Goal: Task Accomplishment & Management: Use online tool/utility

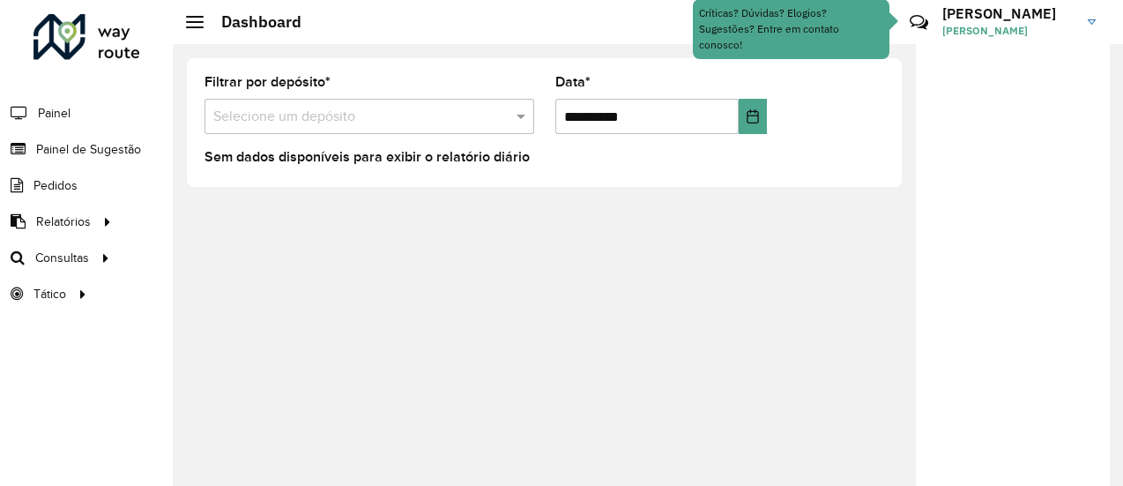
click at [866, 306] on div "**********" at bounding box center [648, 265] width 950 height 442
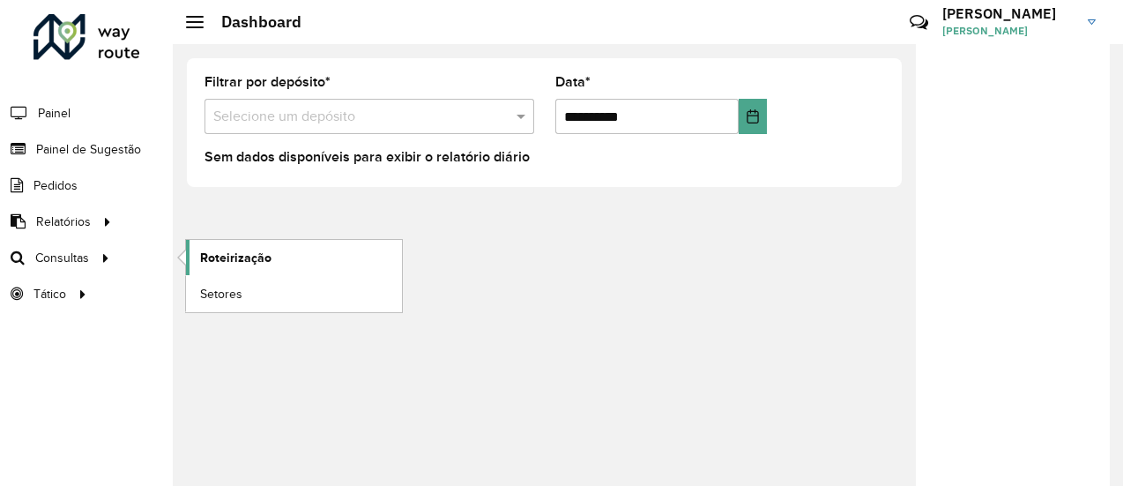
click at [227, 258] on span "Roteirização" at bounding box center [235, 258] width 71 height 19
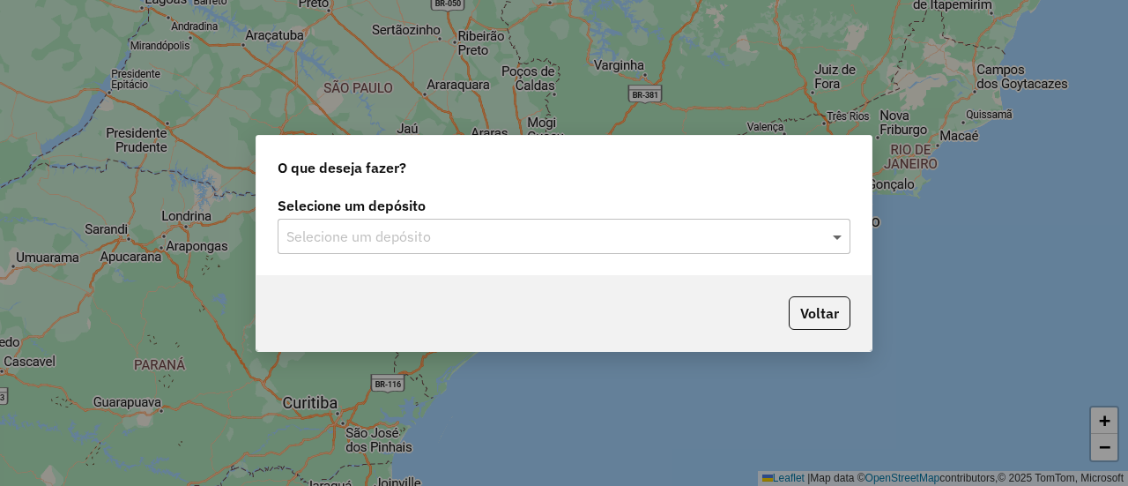
click at [837, 237] on span at bounding box center [839, 236] width 22 height 21
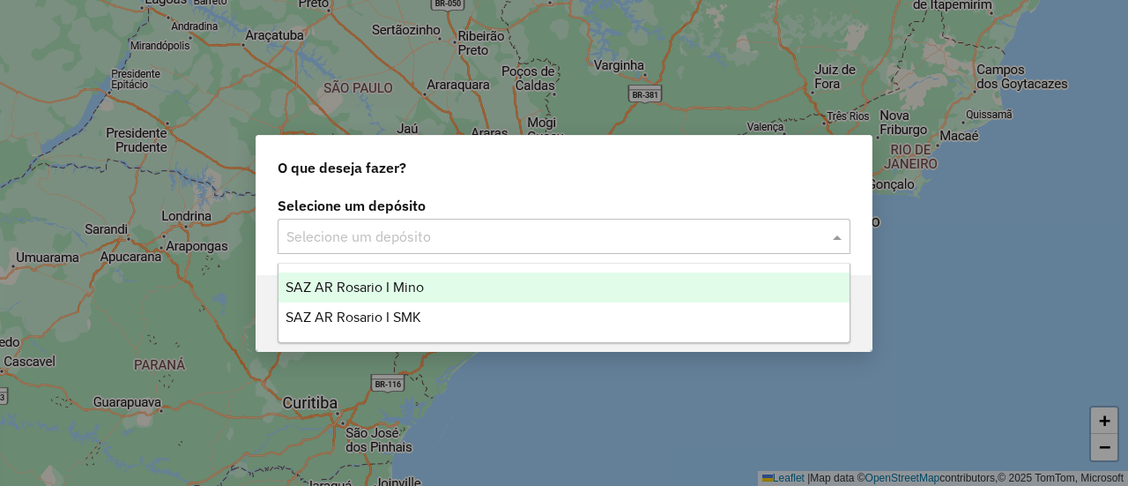
click at [412, 286] on span "SAZ AR Rosario I Mino" at bounding box center [355, 286] width 138 height 15
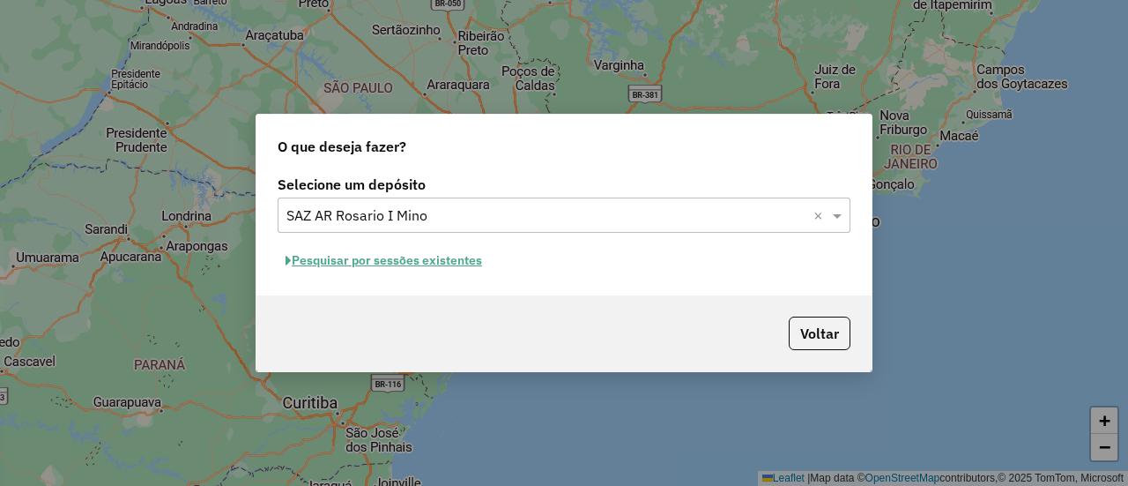
click at [472, 258] on button "Pesquisar por sessões existentes" at bounding box center [384, 260] width 212 height 27
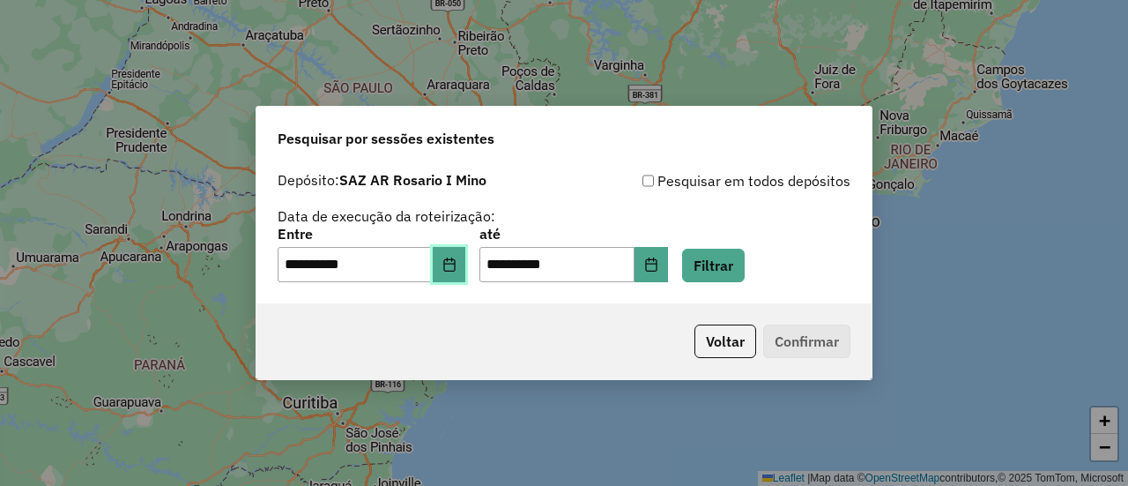
click at [457, 264] on icon "Choose Date" at bounding box center [449, 264] width 14 height 14
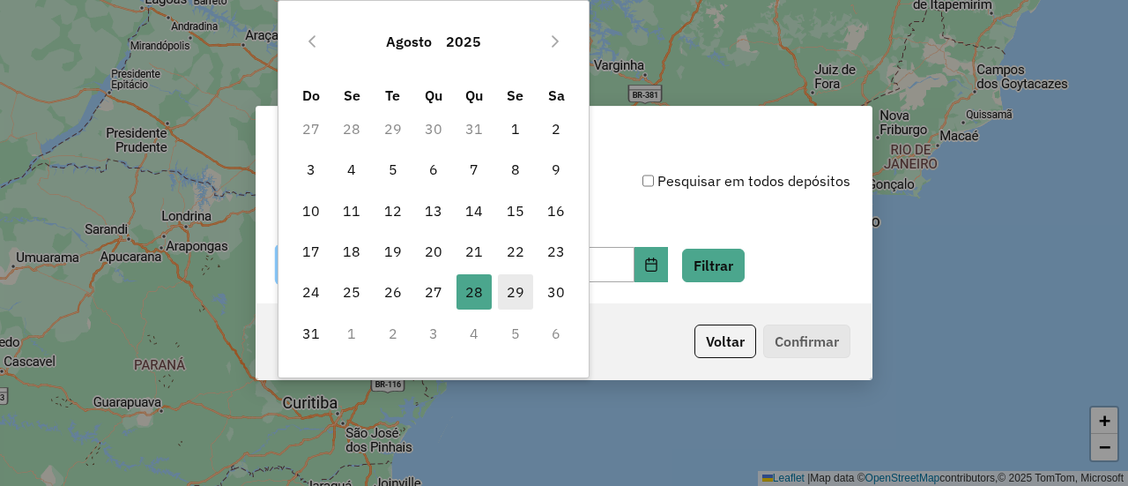
click at [516, 288] on span "29" at bounding box center [515, 291] width 35 height 35
type input "**********"
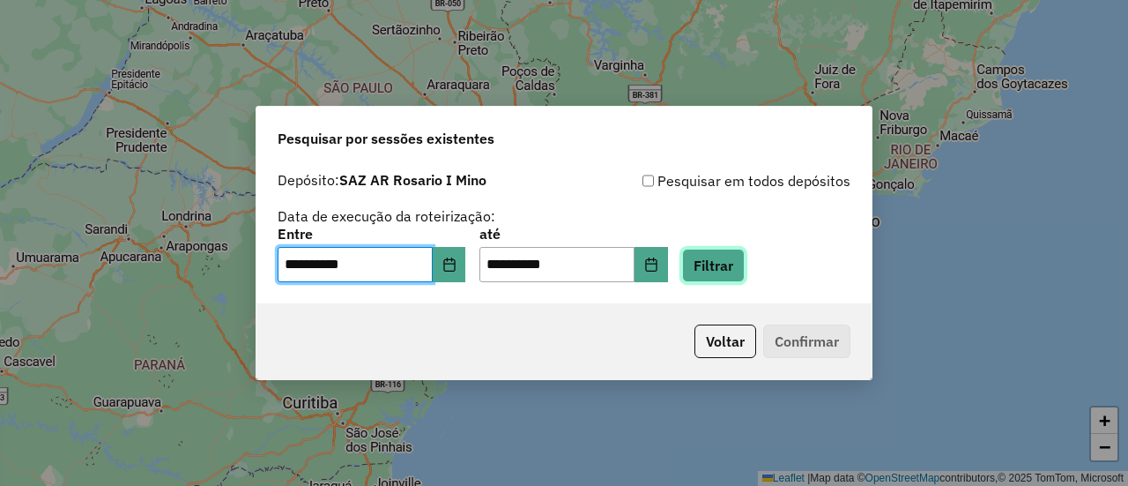
click at [745, 266] on button "Filtrar" at bounding box center [713, 265] width 63 height 33
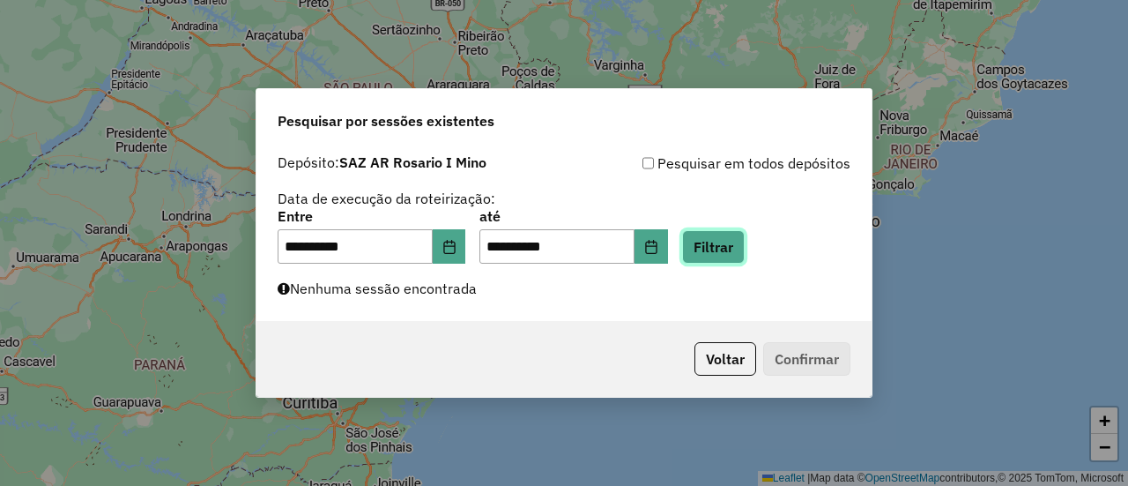
click at [743, 249] on button "Filtrar" at bounding box center [713, 246] width 63 height 33
click at [738, 236] on button "Filtrar" at bounding box center [713, 246] width 63 height 33
click at [737, 249] on button "Filtrar" at bounding box center [713, 246] width 63 height 33
click at [745, 250] on button "Filtrar" at bounding box center [713, 246] width 63 height 33
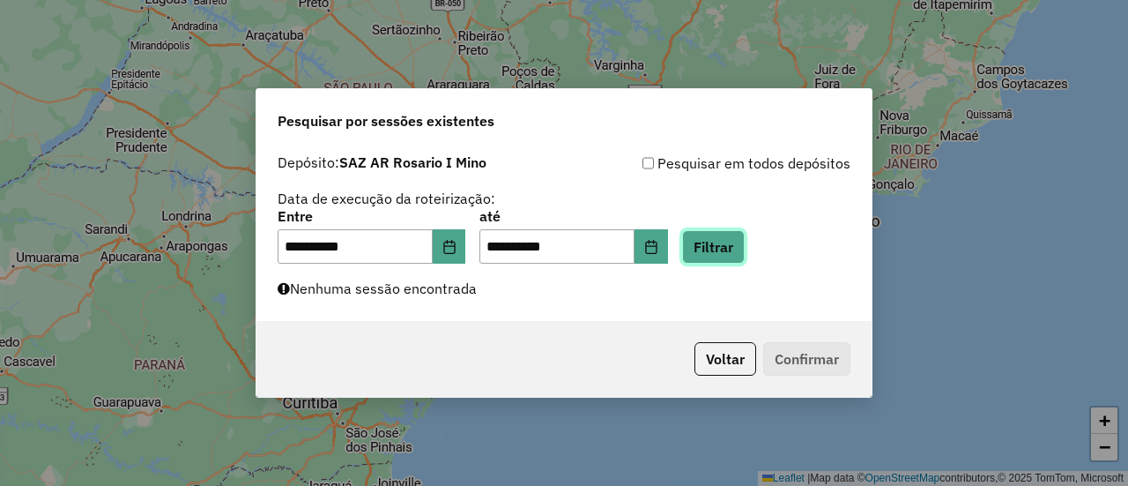
click at [739, 246] on button "Filtrar" at bounding box center [713, 246] width 63 height 33
click at [745, 249] on button "Filtrar" at bounding box center [713, 246] width 63 height 33
click at [745, 238] on button "Filtrar" at bounding box center [713, 246] width 63 height 33
click at [739, 245] on button "Filtrar" at bounding box center [713, 246] width 63 height 33
click at [738, 249] on button "Filtrar" at bounding box center [713, 246] width 63 height 33
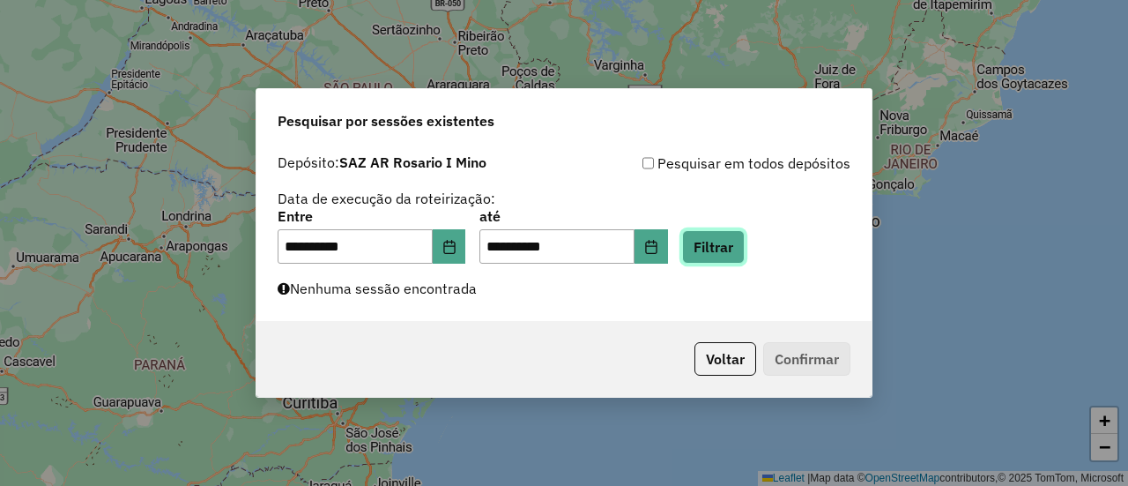
click at [739, 243] on button "Filtrar" at bounding box center [713, 246] width 63 height 33
click at [737, 240] on button "Filtrar" at bounding box center [713, 246] width 63 height 33
click at [736, 252] on button "Filtrar" at bounding box center [713, 246] width 63 height 33
click at [737, 245] on button "Filtrar" at bounding box center [713, 246] width 63 height 33
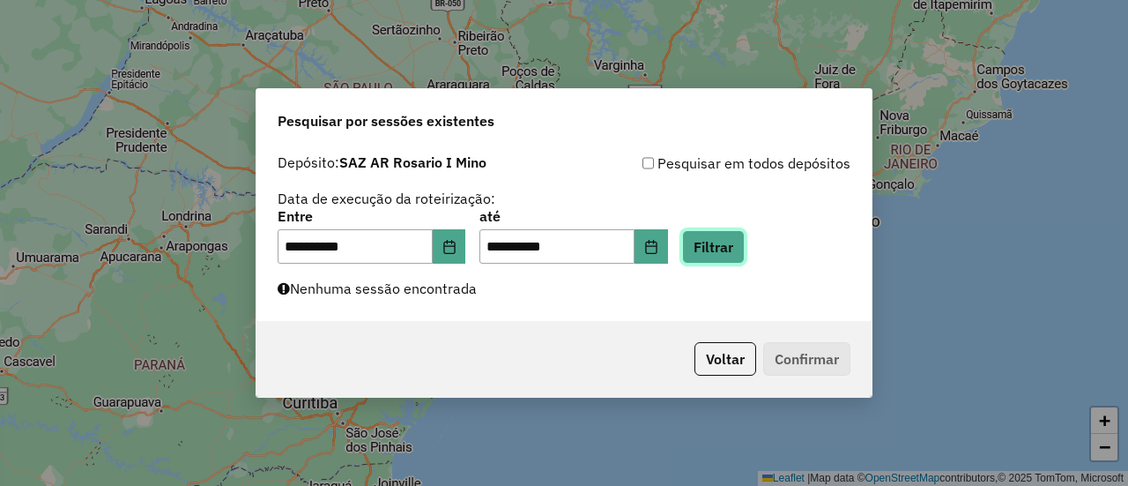
click at [737, 245] on button "Filtrar" at bounding box center [713, 246] width 63 height 33
click at [741, 245] on button "Filtrar" at bounding box center [713, 246] width 63 height 33
click at [728, 249] on button "Filtrar" at bounding box center [713, 246] width 63 height 33
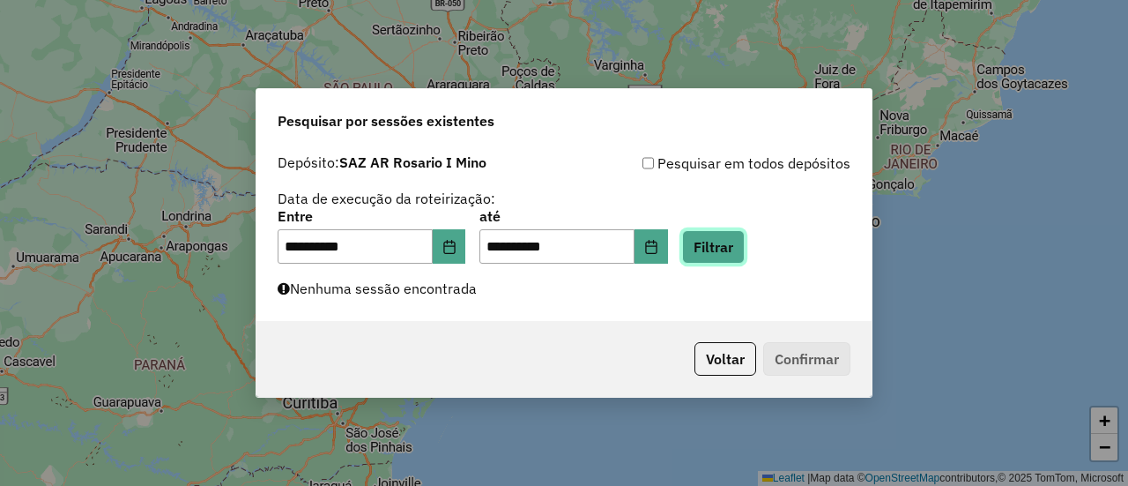
click at [728, 249] on button "Filtrar" at bounding box center [713, 246] width 63 height 33
click at [739, 249] on button "Filtrar" at bounding box center [713, 246] width 63 height 33
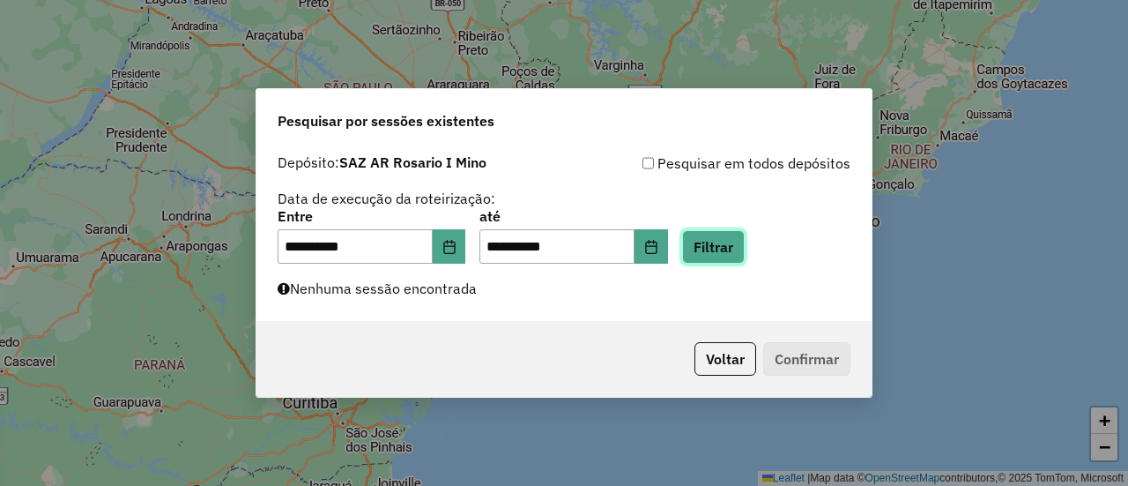
click at [739, 249] on button "Filtrar" at bounding box center [713, 246] width 63 height 33
click at [745, 240] on button "Filtrar" at bounding box center [713, 246] width 63 height 33
click at [745, 241] on button "Filtrar" at bounding box center [713, 246] width 63 height 33
click at [739, 250] on button "Filtrar" at bounding box center [713, 246] width 63 height 33
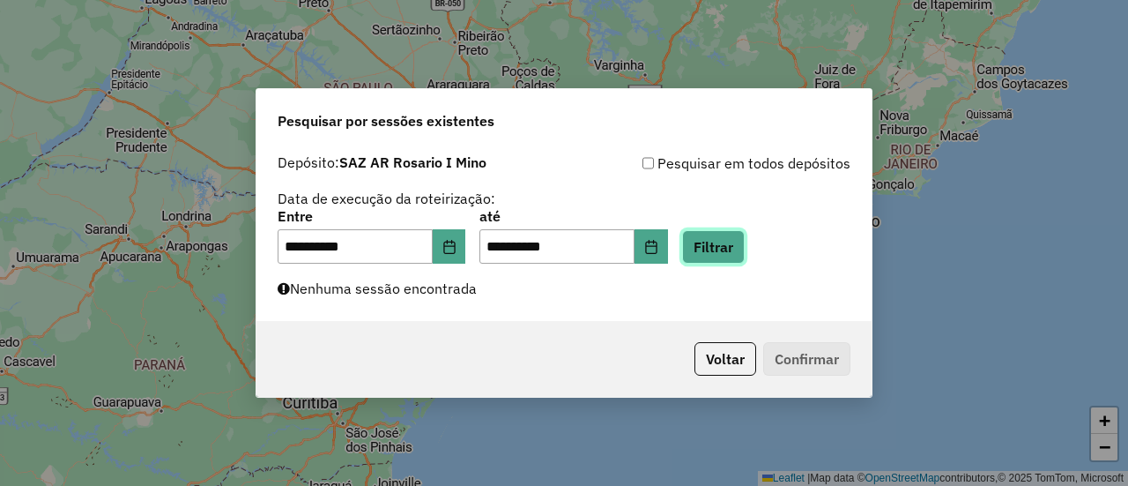
click at [744, 241] on button "Filtrar" at bounding box center [713, 246] width 63 height 33
click at [737, 242] on button "Filtrar" at bounding box center [713, 246] width 63 height 33
click at [733, 241] on button "Filtrar" at bounding box center [713, 246] width 63 height 33
click at [732, 240] on button "Filtrar" at bounding box center [713, 246] width 63 height 33
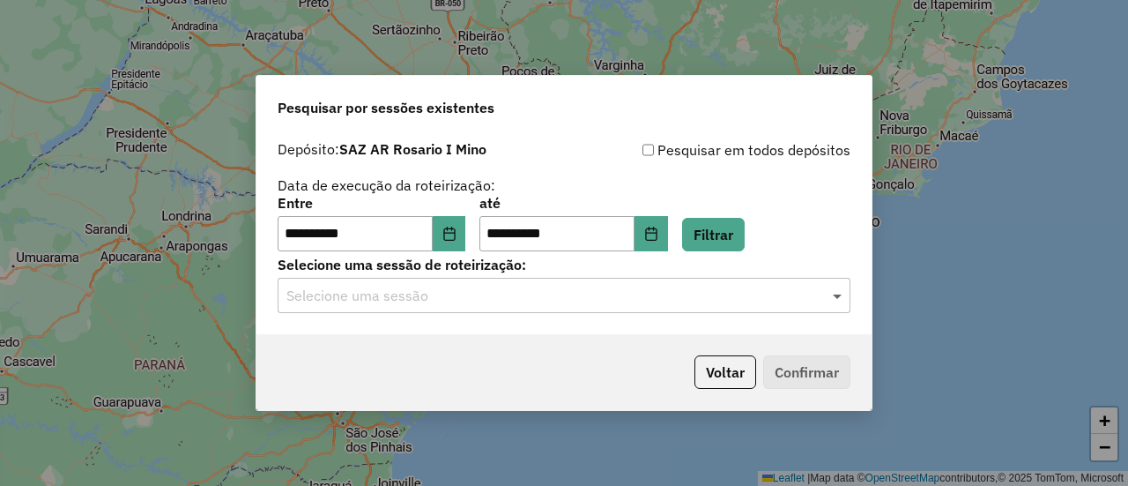
click at [843, 299] on span at bounding box center [839, 295] width 22 height 21
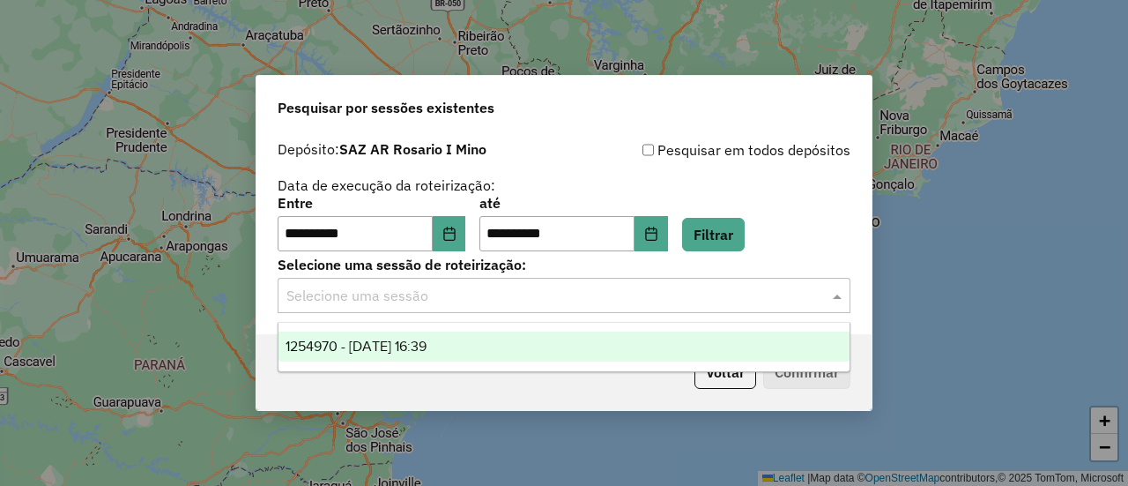
click at [427, 342] on span "1254970 - 29/08/2025 16:39" at bounding box center [356, 345] width 141 height 15
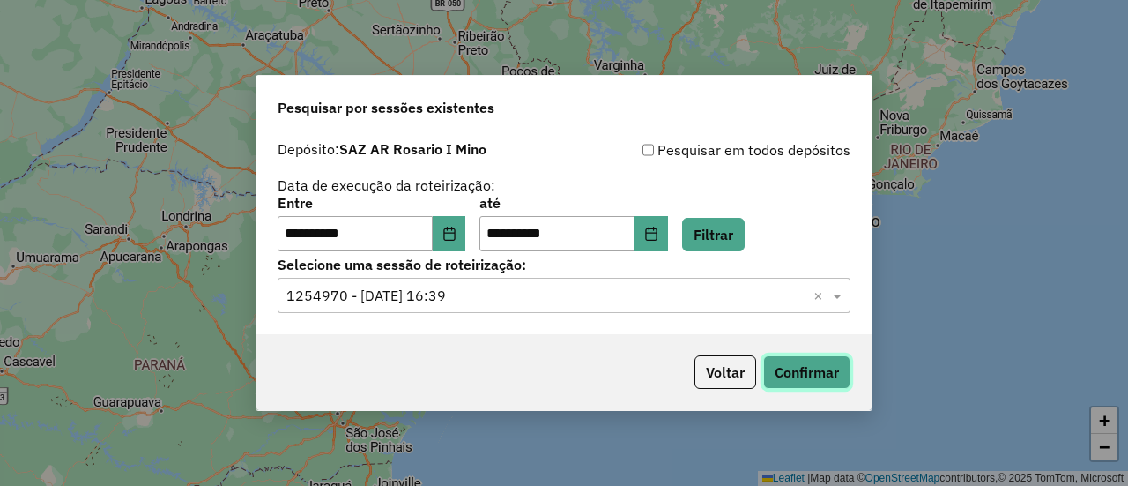
click at [817, 368] on button "Confirmar" at bounding box center [806, 371] width 87 height 33
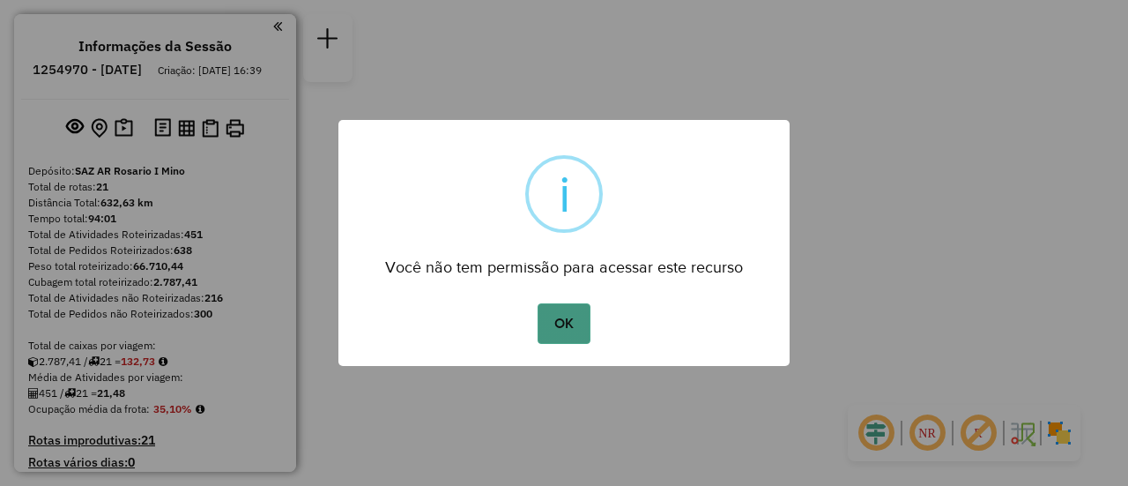
click at [561, 327] on button "OK" at bounding box center [564, 323] width 52 height 41
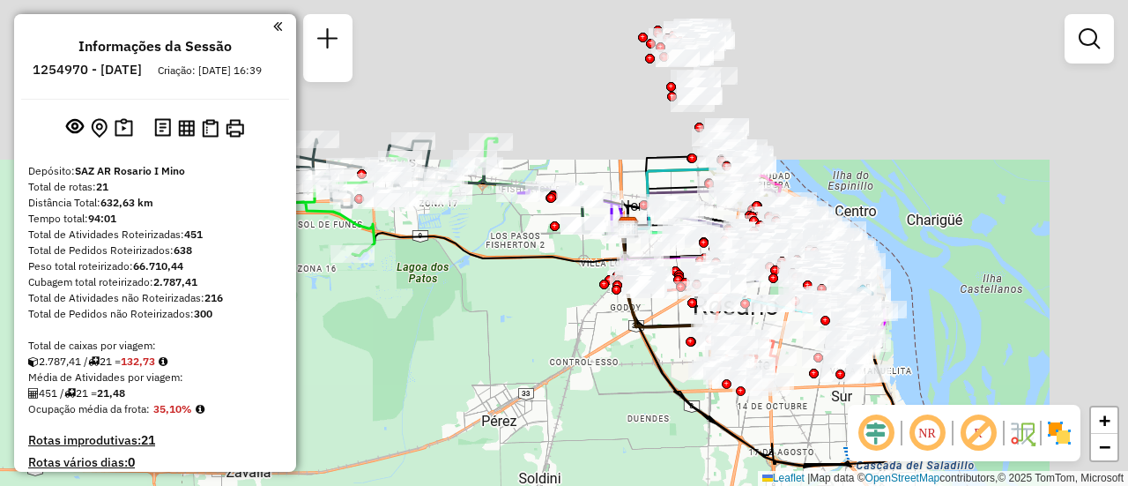
drag, startPoint x: 539, startPoint y: 168, endPoint x: 367, endPoint y: 394, distance: 284.2
click at [367, 394] on div "Janela de atendimento Grade de atendimento Capacidade Transportadoras Veículos …" at bounding box center [564, 243] width 1128 height 486
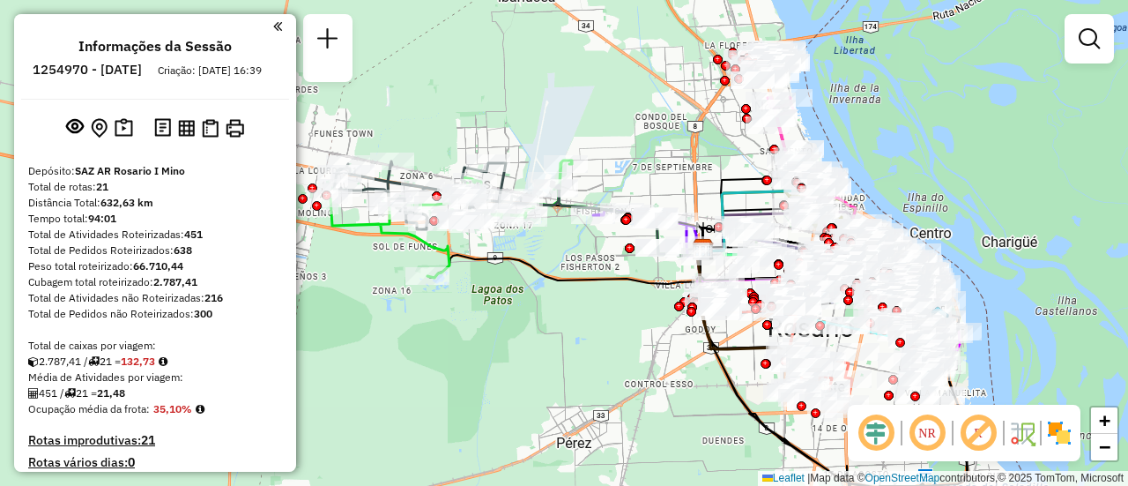
drag, startPoint x: 470, startPoint y: 333, endPoint x: 697, endPoint y: 305, distance: 229.1
click at [592, 312] on div "Janela de atendimento Grade de atendimento Capacidade Transportadoras Veículos …" at bounding box center [564, 243] width 1128 height 486
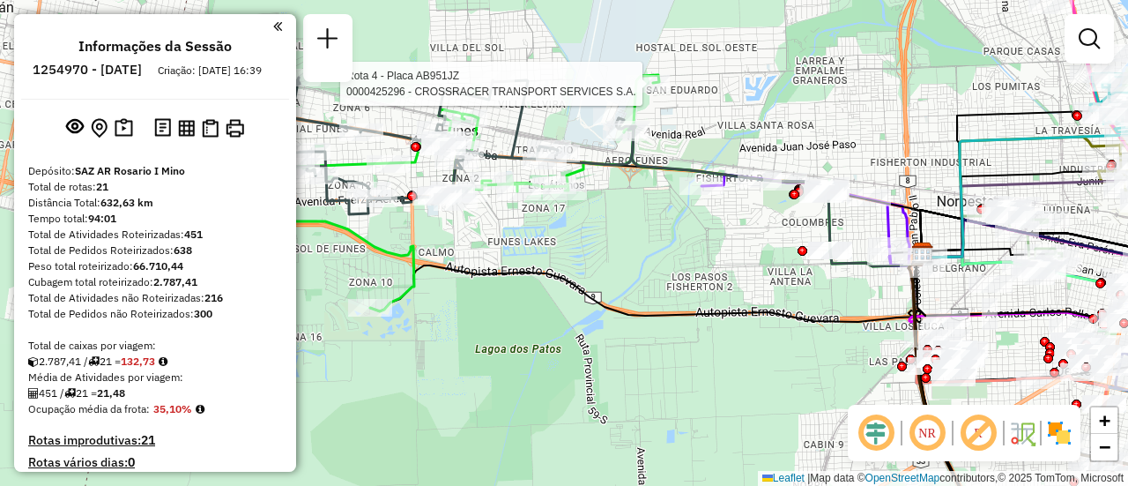
select select "**********"
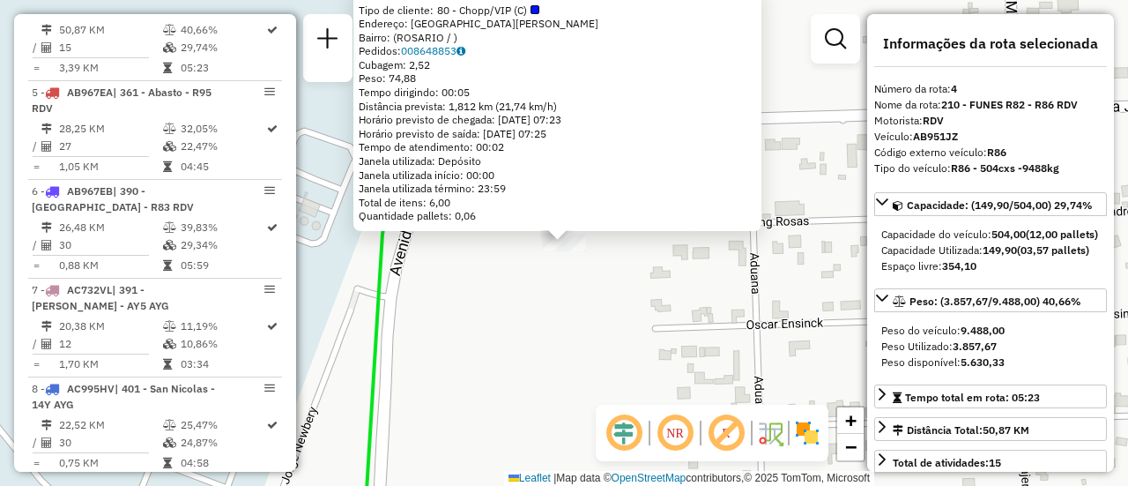
scroll to position [88, 0]
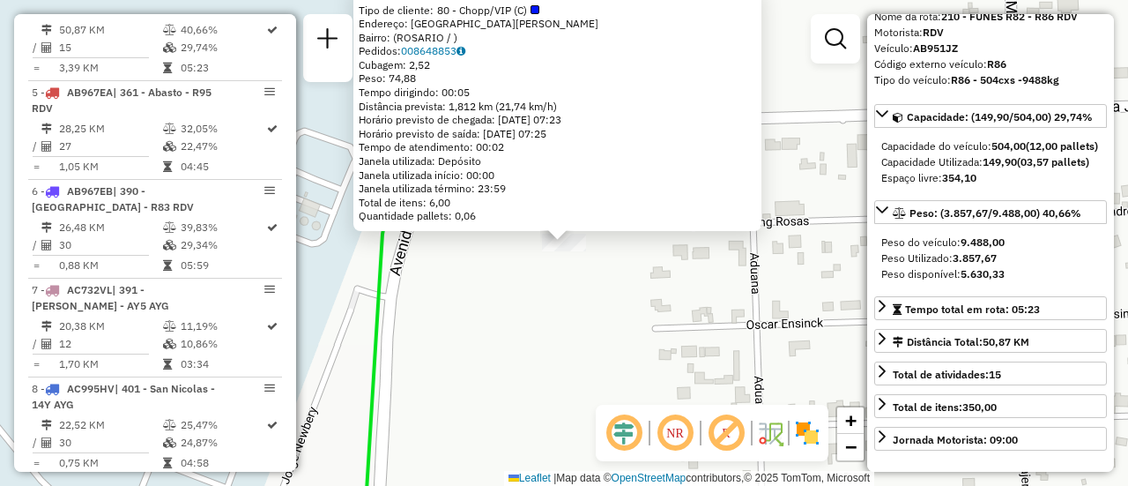
click at [561, 325] on div "0000425296 - CROSSRACER TRANSPORT SERVICES S.A. Tipo de cliente: 80 - Chopp/VIP…" at bounding box center [564, 243] width 1128 height 486
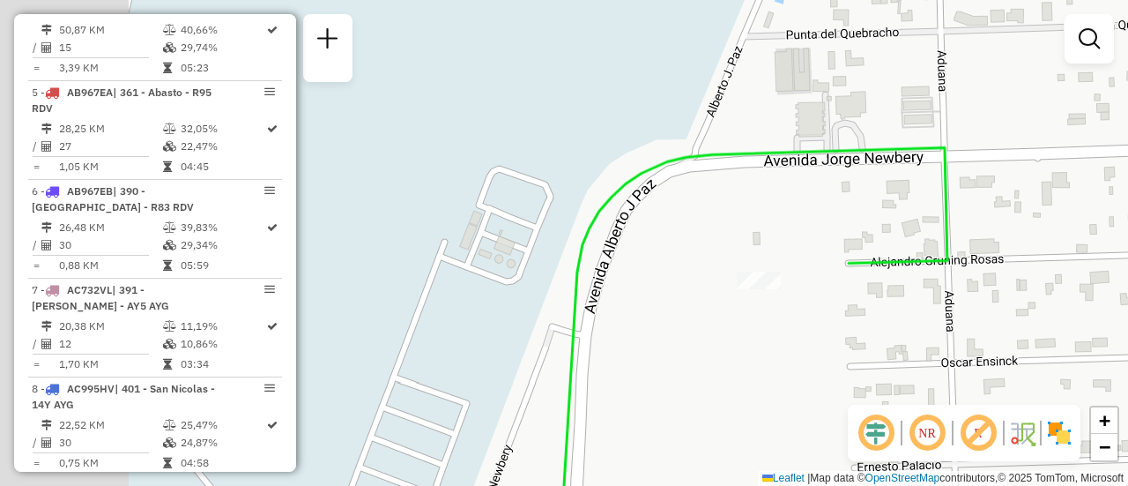
drag, startPoint x: 455, startPoint y: 249, endPoint x: 628, endPoint y: 281, distance: 175.8
click at [652, 286] on div "Janela de atendimento Grade de atendimento Capacidade Transportadoras Veículos …" at bounding box center [564, 243] width 1128 height 486
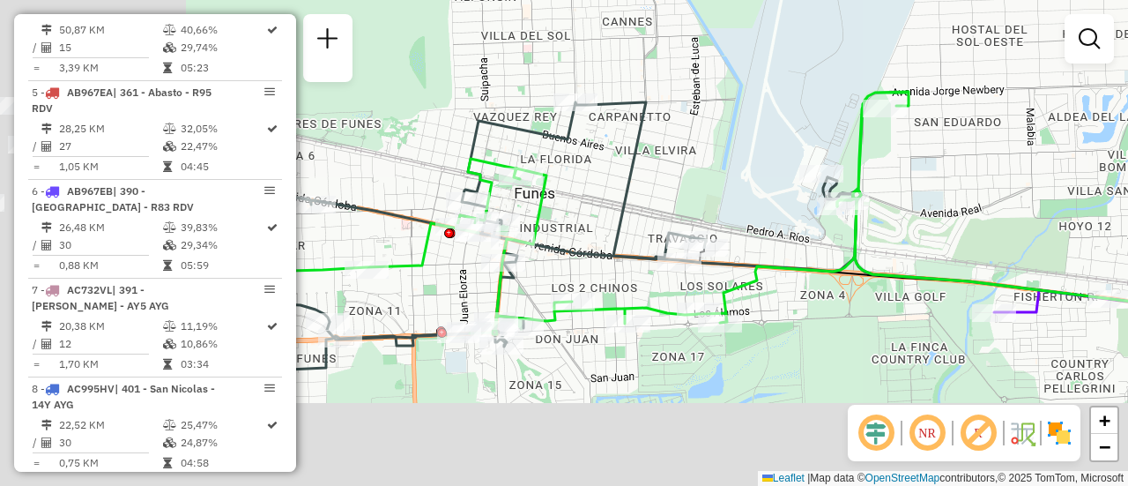
drag, startPoint x: 476, startPoint y: 274, endPoint x: 786, endPoint y: 119, distance: 346.9
click at [786, 119] on div "Janela de atendimento Grade de atendimento Capacidade Transportadoras Veículos …" at bounding box center [564, 243] width 1128 height 486
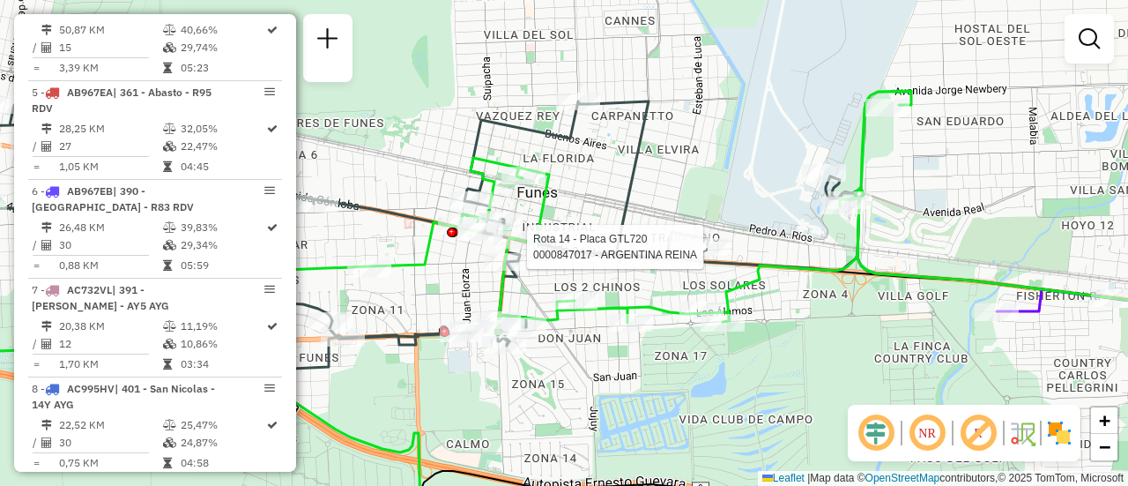
select select "**********"
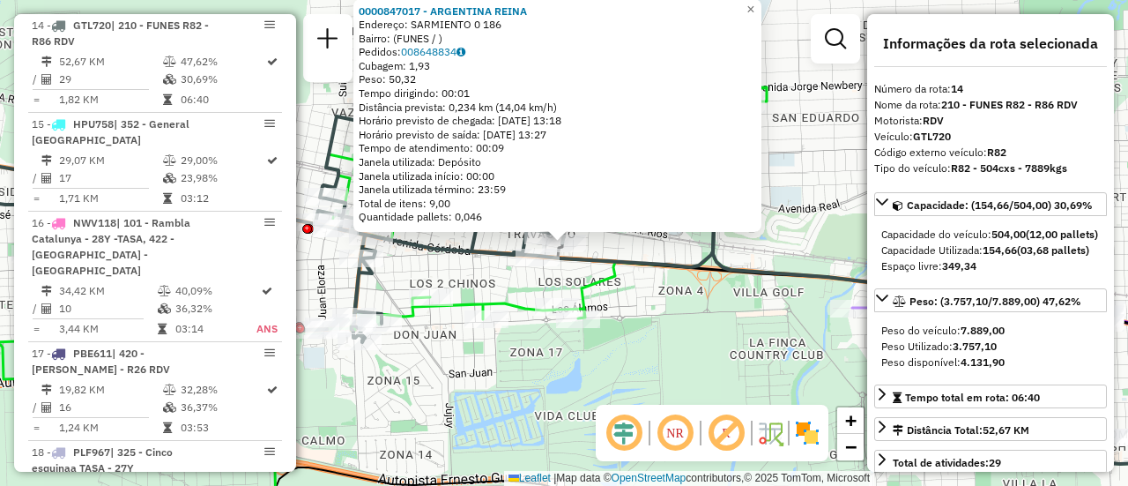
scroll to position [176, 0]
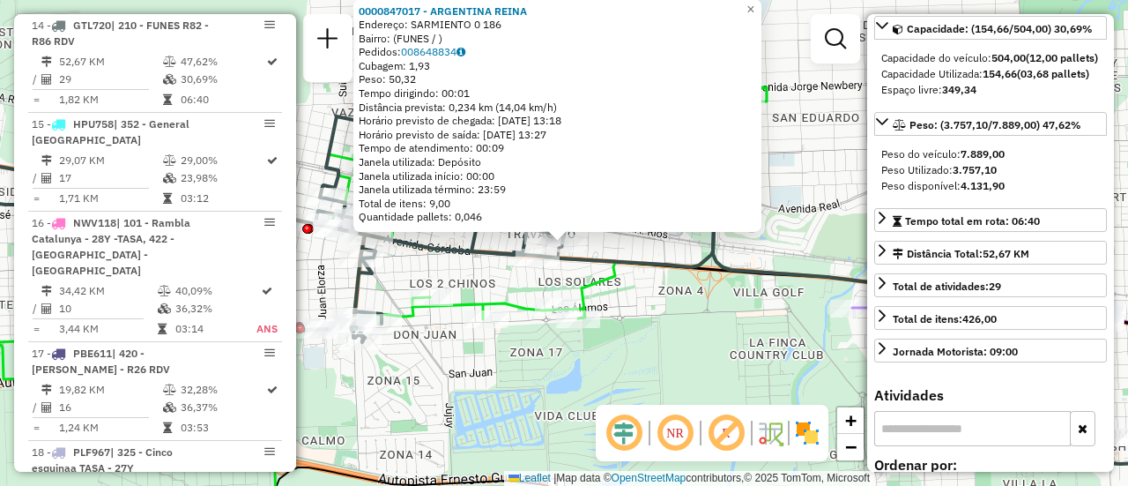
click at [653, 368] on div "0000847017 - ARGENTINA REINA Endereço: SARMIENTO 0 186 Bairro: (FUNES / ) Pedid…" at bounding box center [564, 243] width 1128 height 486
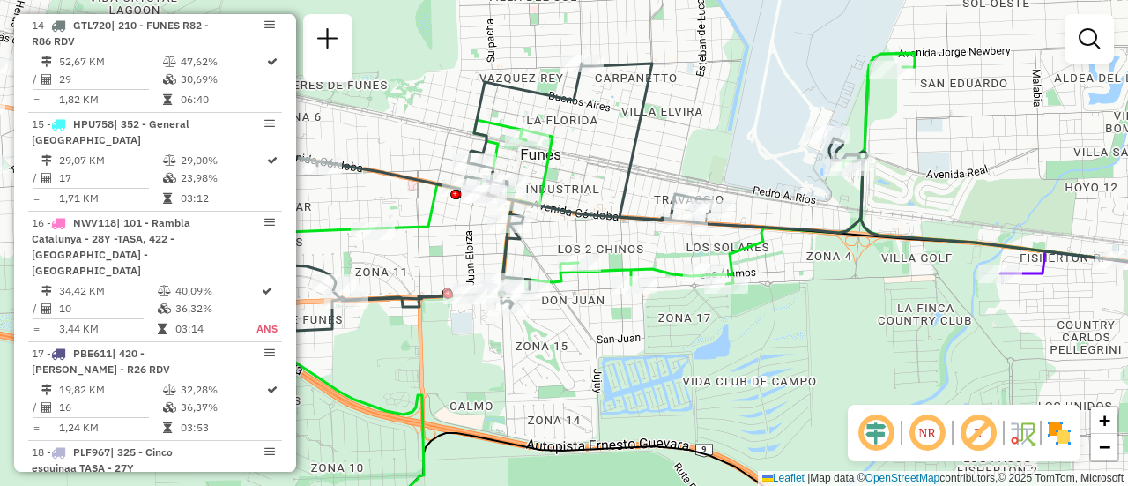
drag, startPoint x: 560, startPoint y: 173, endPoint x: 719, endPoint y: 153, distance: 160.7
click at [719, 153] on div "Janela de atendimento Grade de atendimento Capacidade Transportadoras Veículos …" at bounding box center [564, 243] width 1128 height 486
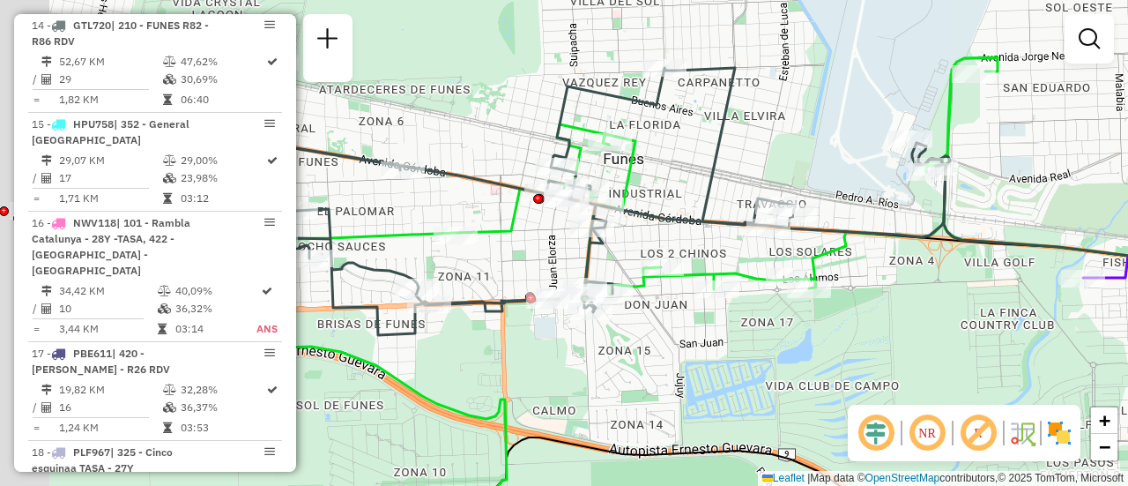
drag, startPoint x: 662, startPoint y: 146, endPoint x: 825, endPoint y: 172, distance: 165.0
click at [823, 172] on div "Janela de atendimento Grade de atendimento Capacidade Transportadoras Veículos …" at bounding box center [564, 243] width 1128 height 486
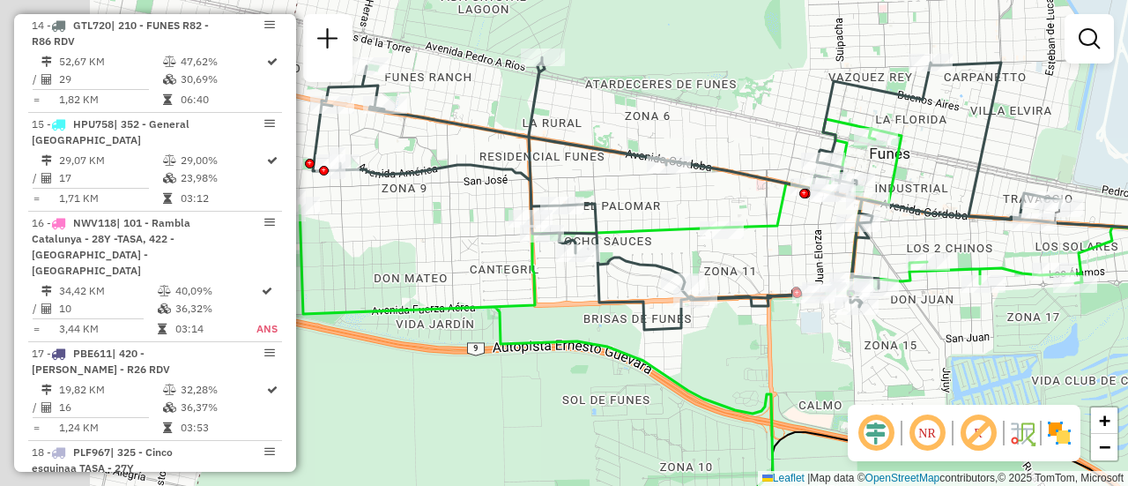
drag, startPoint x: 547, startPoint y: 145, endPoint x: 732, endPoint y: 122, distance: 186.5
click at [732, 122] on div "Janela de atendimento Grade de atendimento Capacidade Transportadoras Veículos …" at bounding box center [564, 243] width 1128 height 486
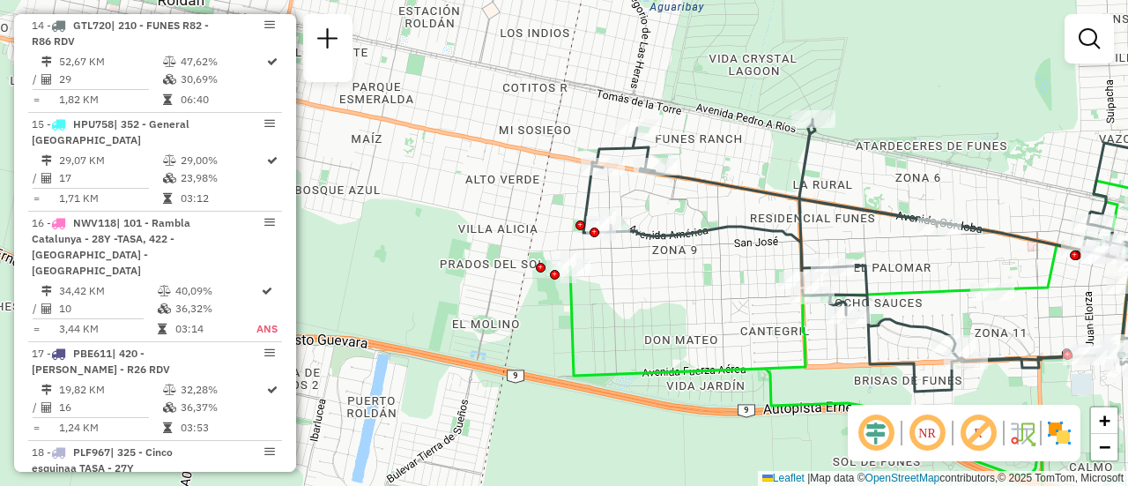
drag, startPoint x: 696, startPoint y: 113, endPoint x: 967, endPoint y: 175, distance: 277.5
click at [967, 175] on div "Janela de atendimento Grade de atendimento Capacidade Transportadoras Veículos …" at bounding box center [564, 243] width 1128 height 486
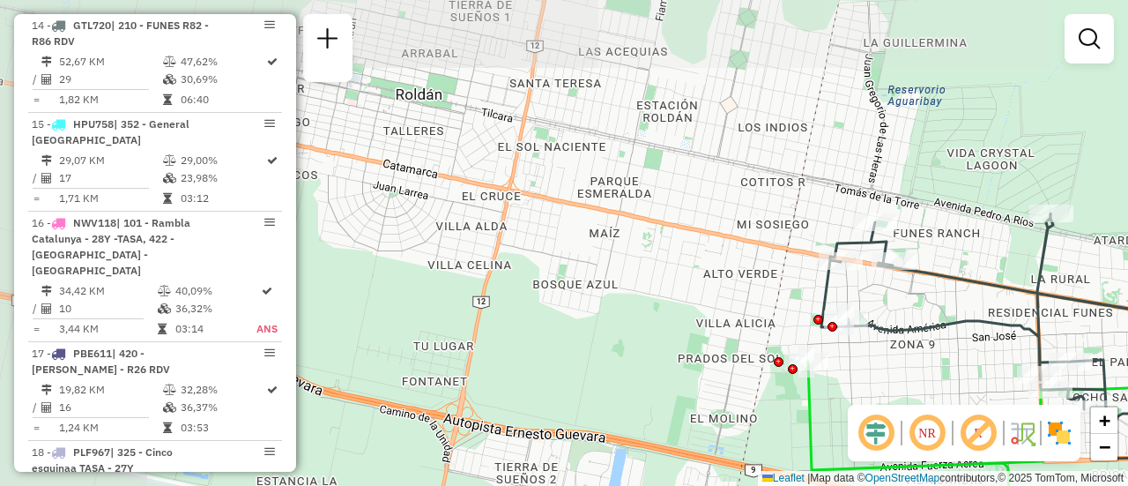
drag, startPoint x: 493, startPoint y: 178, endPoint x: 731, endPoint y: 272, distance: 256.0
click at [731, 272] on div "Janela de atendimento Grade de atendimento Capacidade Transportadoras Veículos …" at bounding box center [564, 243] width 1128 height 486
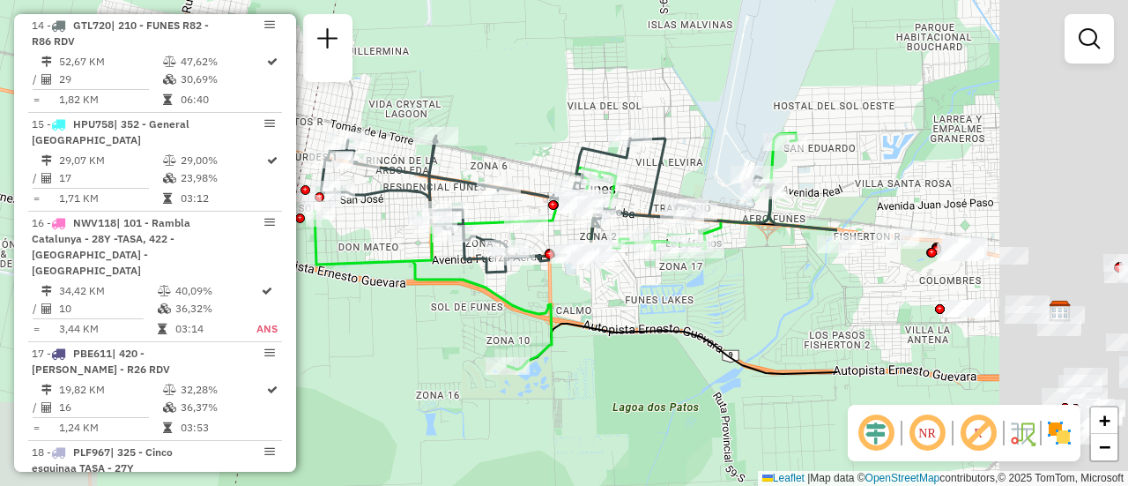
drag, startPoint x: 919, startPoint y: 219, endPoint x: 520, endPoint y: 145, distance: 406.1
click at [496, 122] on div "Janela de atendimento Grade de atendimento Capacidade Transportadoras Veículos …" at bounding box center [564, 243] width 1128 height 486
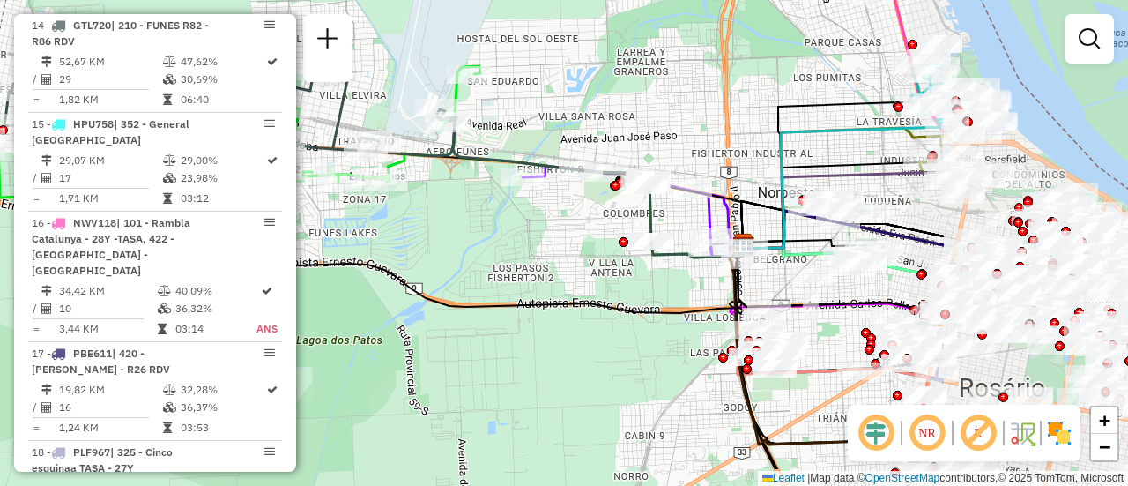
drag, startPoint x: 785, startPoint y: 293, endPoint x: 350, endPoint y: 215, distance: 442.4
click at [343, 209] on div "Janela de atendimento Grade de atendimento Capacidade Transportadoras Veículos …" at bounding box center [564, 243] width 1128 height 486
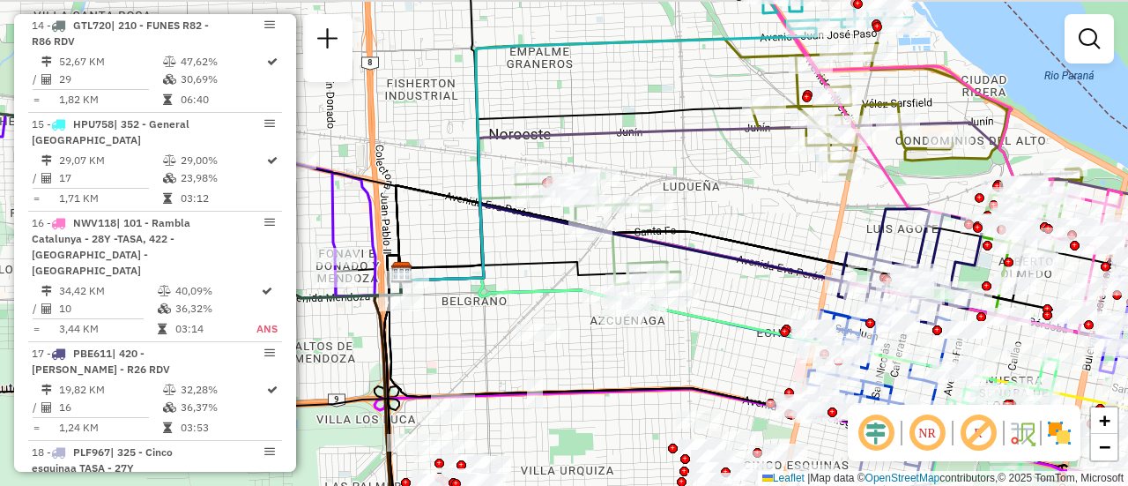
drag, startPoint x: 730, startPoint y: 158, endPoint x: 660, endPoint y: 254, distance: 118.6
click at [660, 254] on div "Janela de atendimento Grade de atendimento Capacidade Transportadoras Veículos …" at bounding box center [564, 243] width 1128 height 486
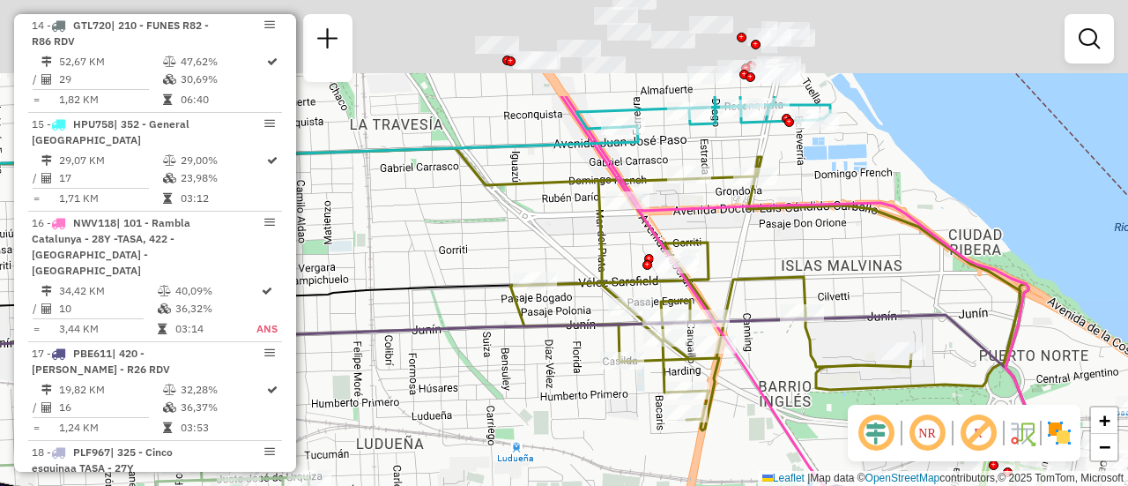
drag, startPoint x: 652, startPoint y: 115, endPoint x: 518, endPoint y: 248, distance: 188.8
click at [501, 261] on div "Janela de atendimento Grade de atendimento Capacidade Transportadoras Veículos …" at bounding box center [564, 243] width 1128 height 486
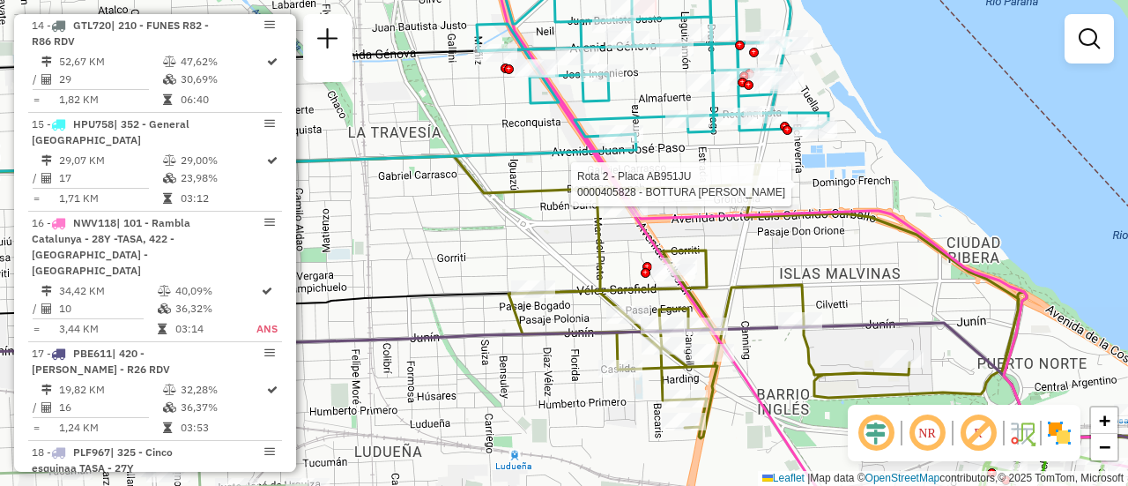
select select "**********"
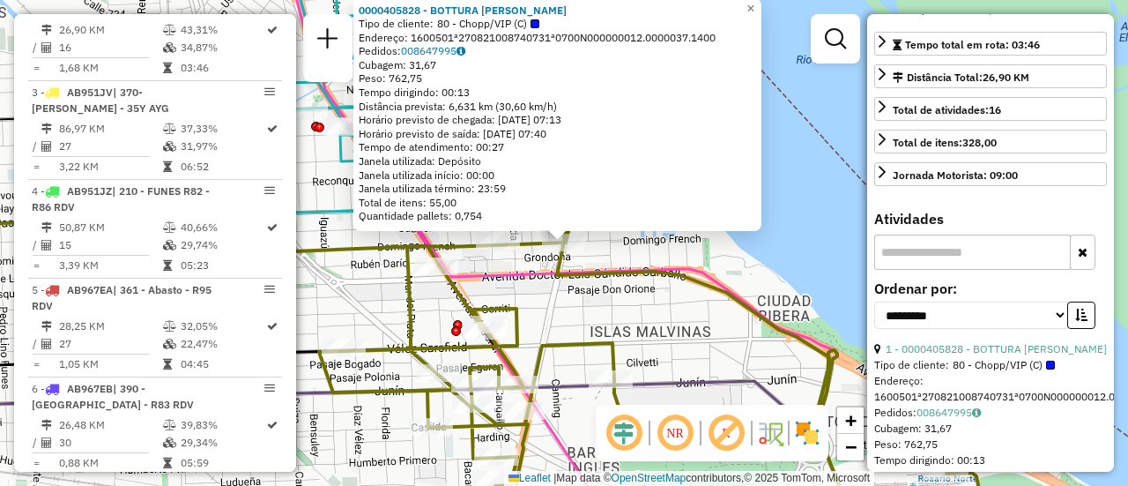
scroll to position [88, 0]
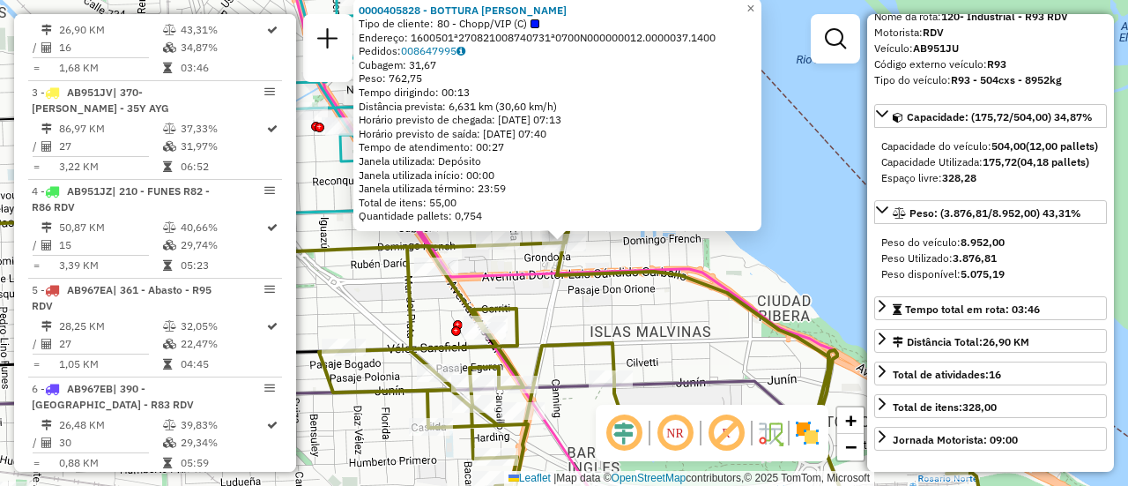
click at [651, 326] on div "0000405828 - BOTTURA DIEGO F Tipo de cliente: 80 - Chopp/VIP (C) Endereço: 1600…" at bounding box center [564, 243] width 1128 height 486
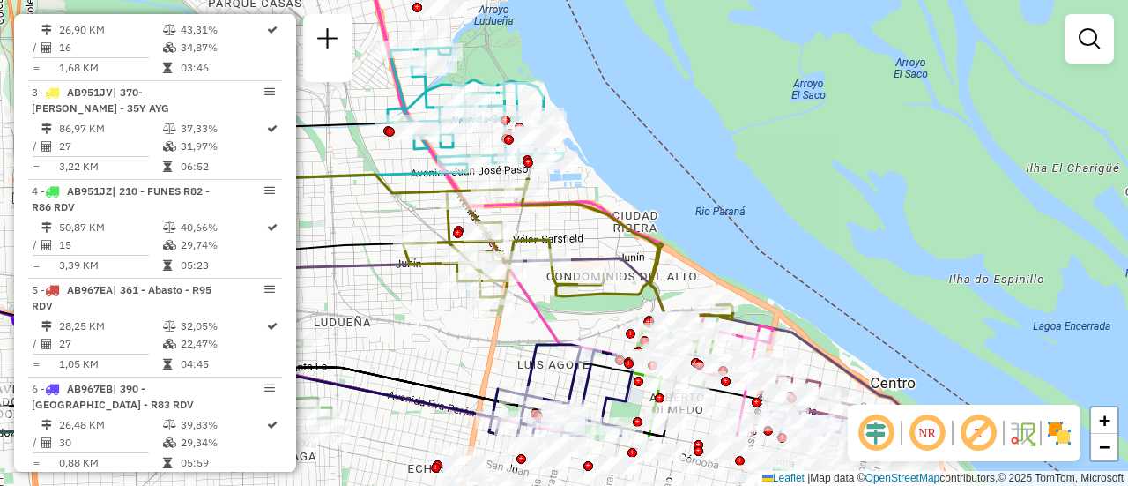
drag, startPoint x: 442, startPoint y: 318, endPoint x: 353, endPoint y: 170, distance: 172.3
click at [345, 171] on div "Janela de atendimento Grade de atendimento Capacidade Transportadoras Veículos …" at bounding box center [564, 243] width 1128 height 486
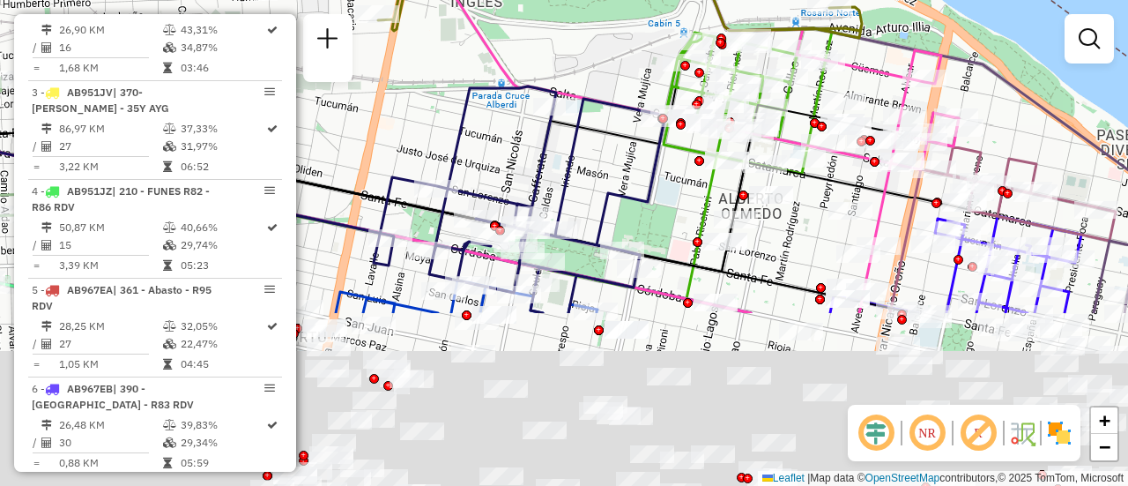
drag, startPoint x: 605, startPoint y: 410, endPoint x: 651, endPoint y: 144, distance: 270.1
click at [651, 144] on icon at bounding box center [520, 199] width 292 height 227
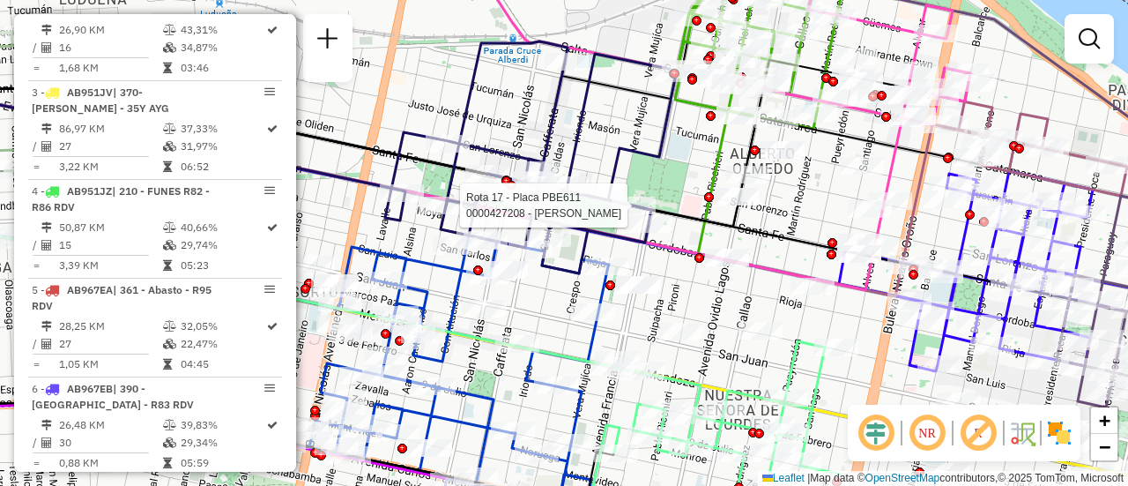
select select "**********"
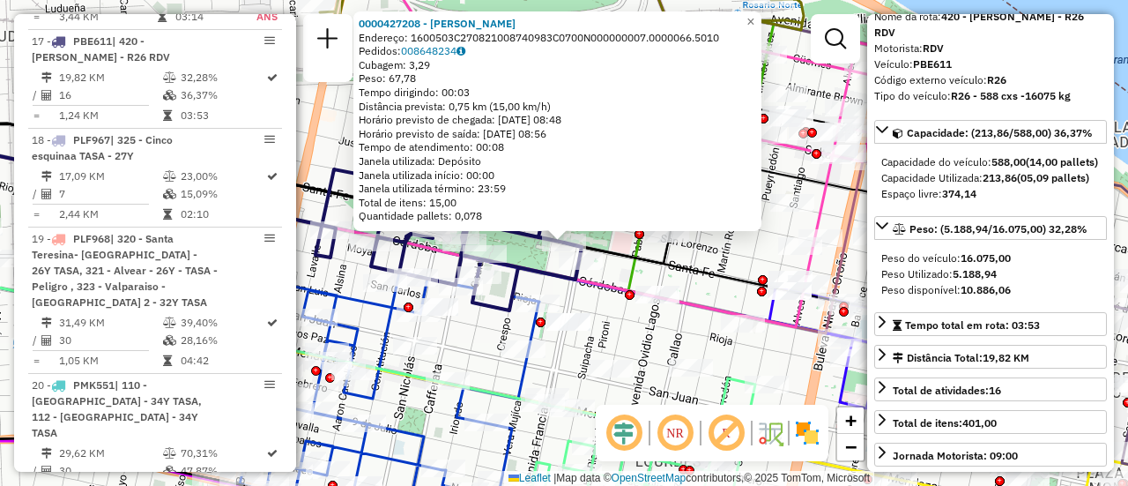
click at [676, 333] on div "0000427208 - SCIFO MARCELO Endereço: 1600503C270821008740983C0700N000000007.000…" at bounding box center [564, 243] width 1128 height 486
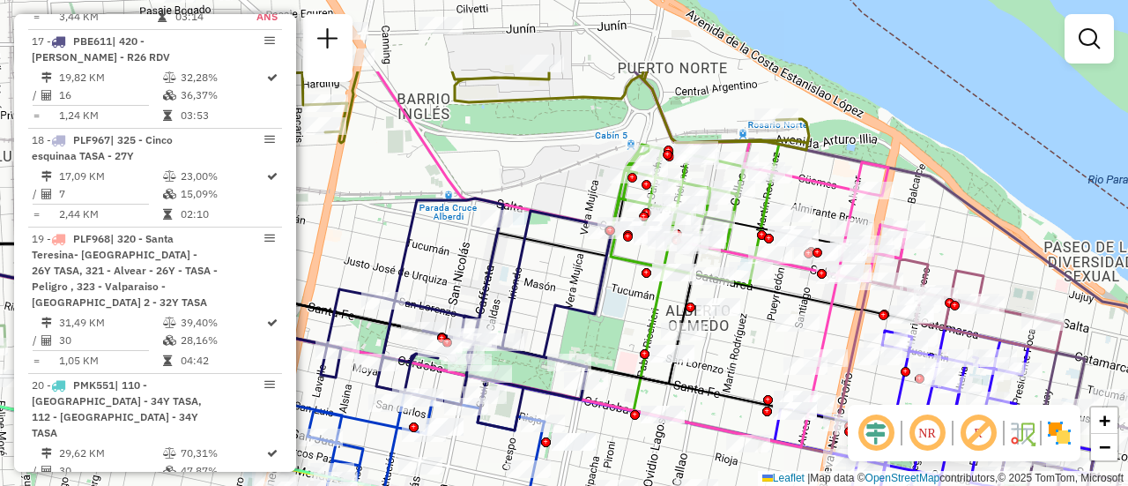
drag, startPoint x: 587, startPoint y: 177, endPoint x: 599, endPoint y: 308, distance: 131.9
click at [596, 308] on icon at bounding box center [467, 314] width 292 height 232
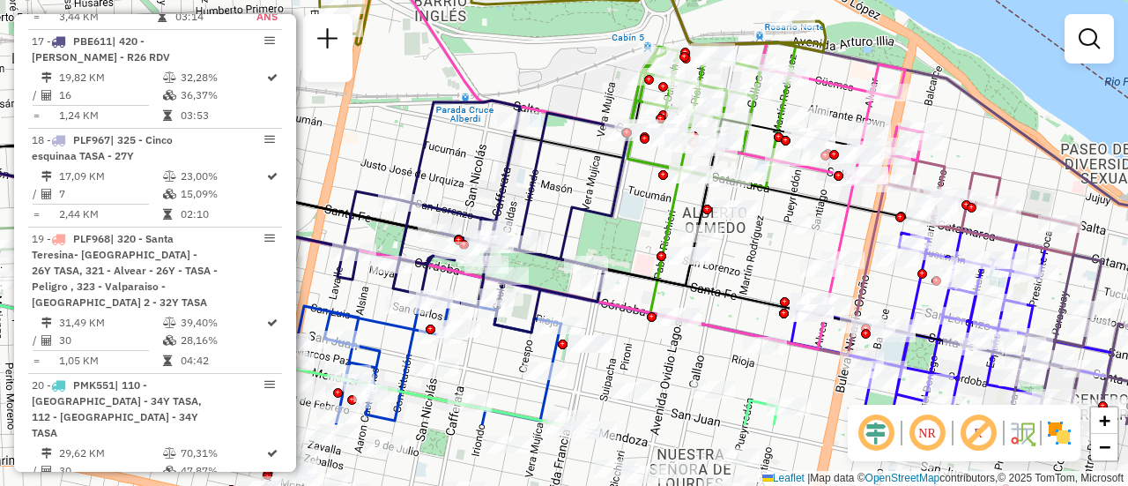
drag, startPoint x: 602, startPoint y: 347, endPoint x: 613, endPoint y: 219, distance: 129.2
click at [613, 219] on div "Janela de atendimento Grade de atendimento Capacidade Transportadoras Veículos …" at bounding box center [564, 243] width 1128 height 486
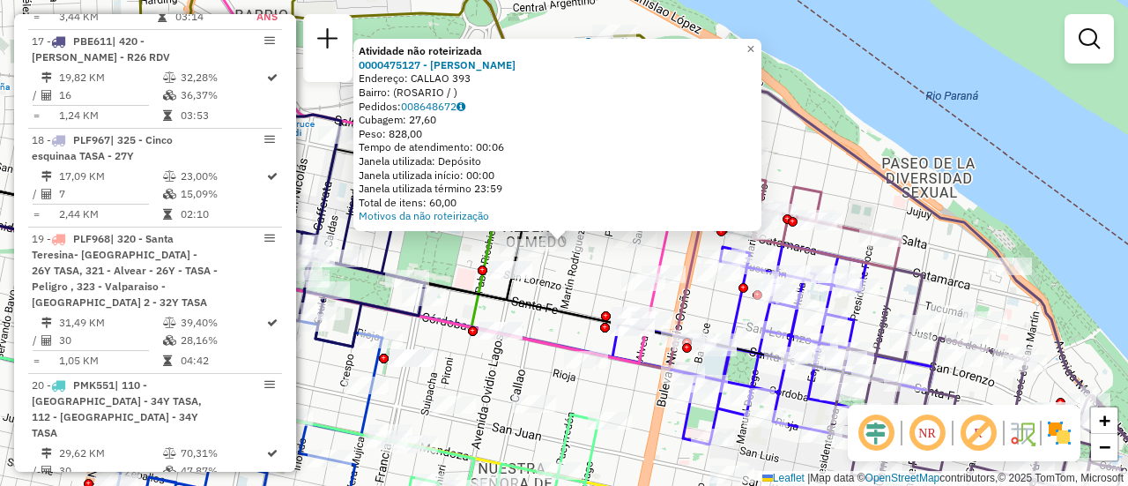
click at [578, 286] on div "Atividade não roteirizada 0000475127 - RUIZ FRANCO NICOLAS Endereço: CALLAO 393…" at bounding box center [564, 243] width 1128 height 486
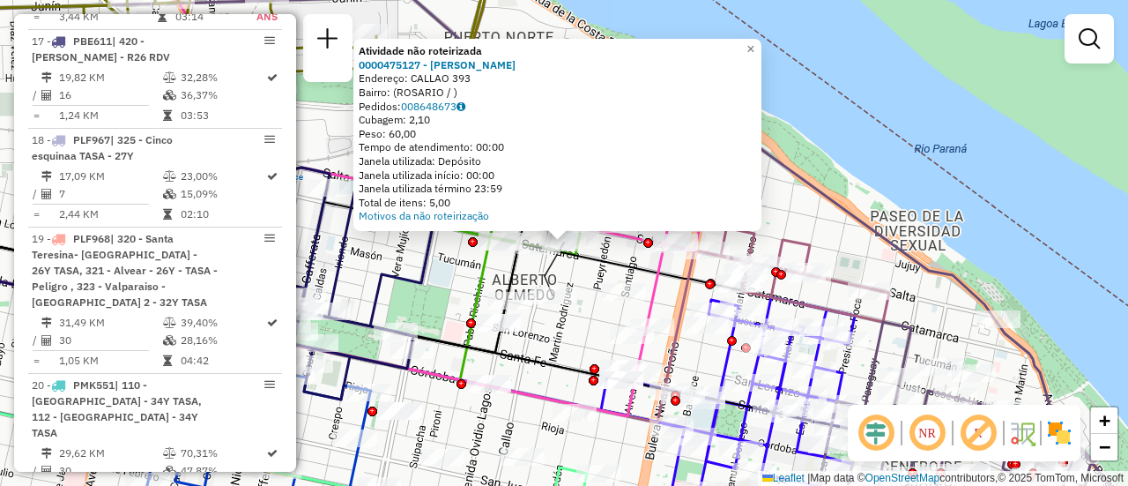
click at [592, 325] on div "Atividade não roteirizada 0000475127 - RUIZ FRANCO NICOLAS Endereço: CALLAO 393…" at bounding box center [564, 243] width 1128 height 486
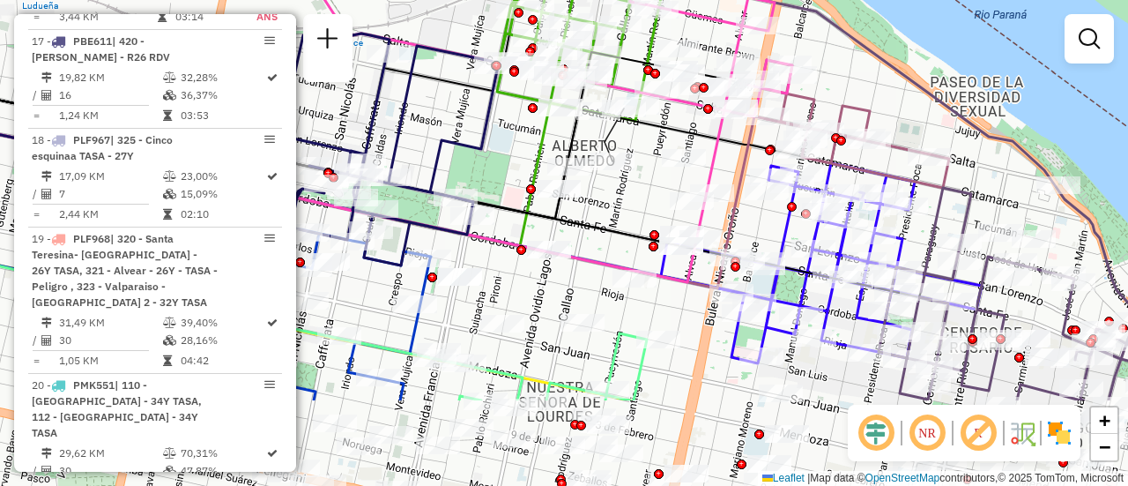
drag, startPoint x: 549, startPoint y: 368, endPoint x: 598, endPoint y: 236, distance: 140.0
click at [611, 227] on icon at bounding box center [434, 193] width 974 height 208
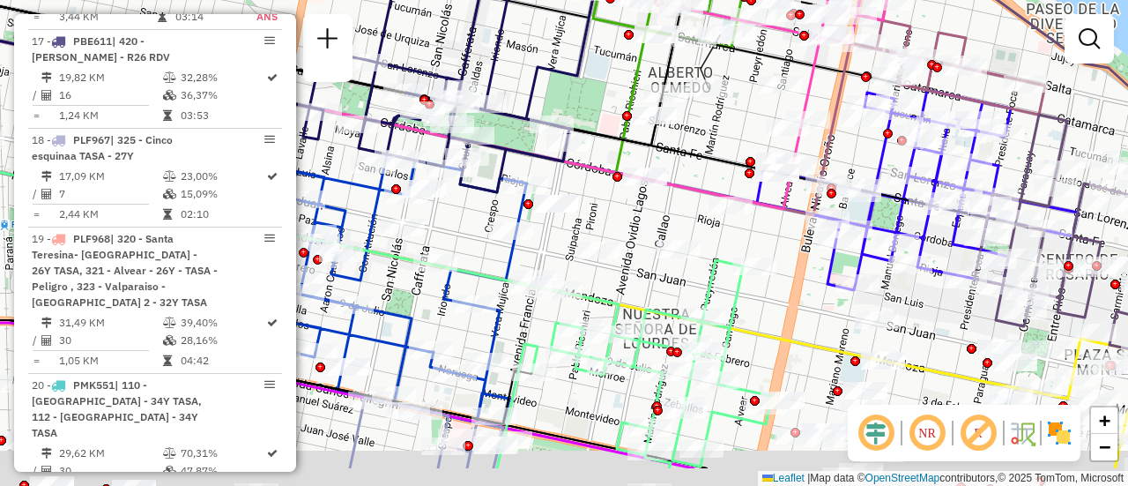
drag, startPoint x: 448, startPoint y: 314, endPoint x: 543, endPoint y: 247, distance: 116.4
click at [543, 247] on div "Janela de atendimento Grade de atendimento Capacidade Transportadoras Veículos …" at bounding box center [564, 243] width 1128 height 486
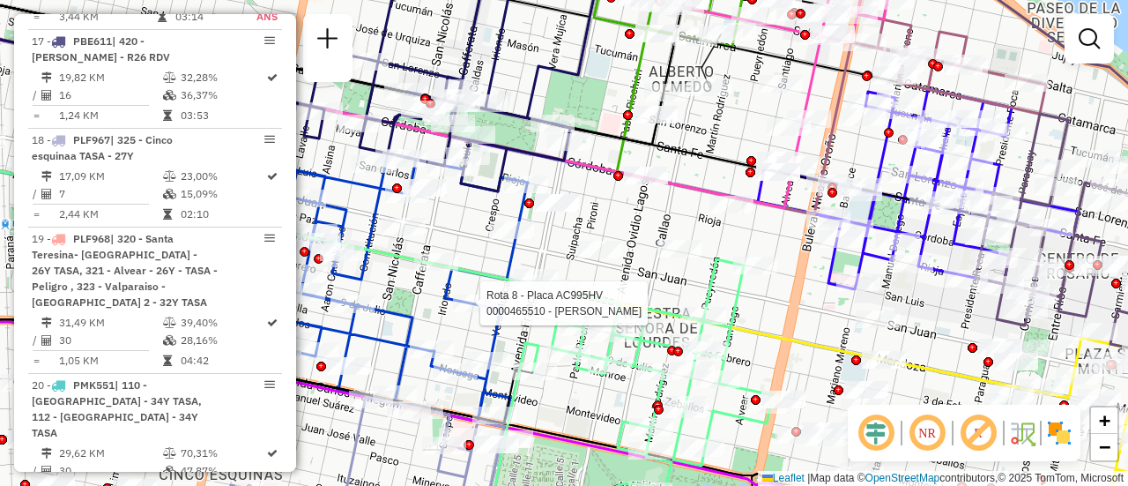
select select "**********"
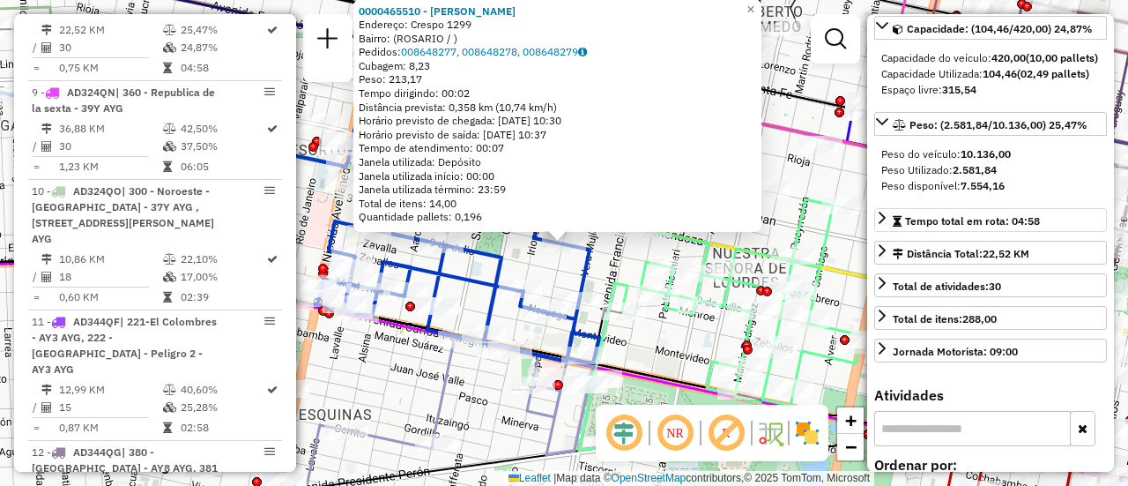
scroll to position [0, 0]
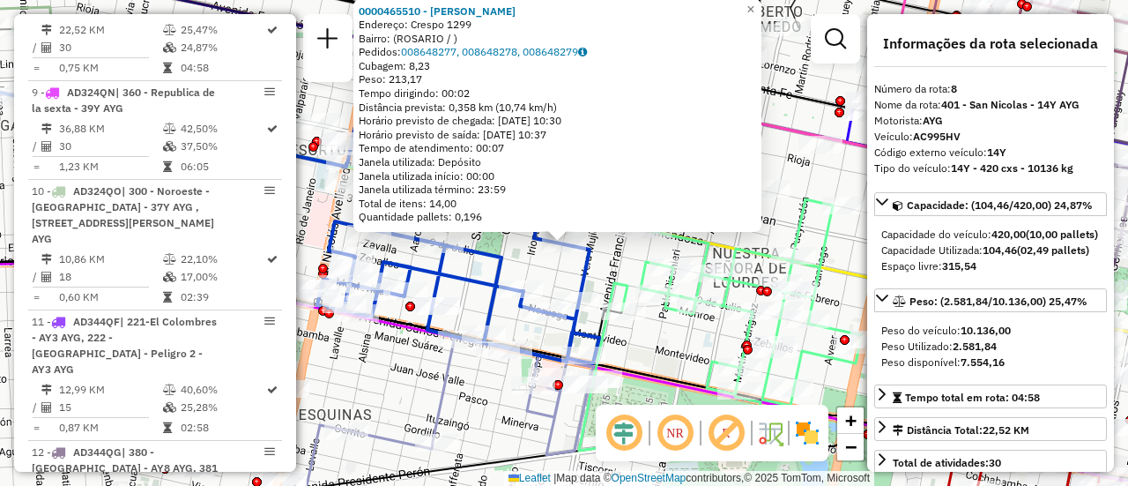
drag, startPoint x: 483, startPoint y: 397, endPoint x: 518, endPoint y: 334, distance: 71.8
click at [483, 397] on div "0000465510 - Autino Ricardo Endereço: Crespo 1299 Bairro: (ROSARIO / ) Pedidos:…" at bounding box center [564, 243] width 1128 height 486
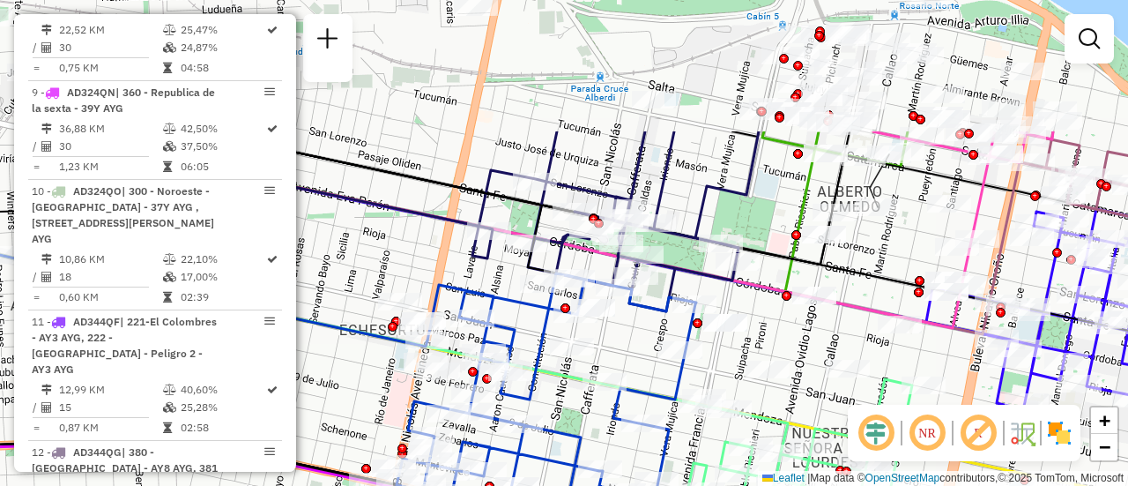
drag, startPoint x: 576, startPoint y: 163, endPoint x: 660, endPoint y: 321, distance: 179.0
click at [656, 340] on div "Janela de atendimento Grade de atendimento Capacidade Transportadoras Veículos …" at bounding box center [564, 243] width 1128 height 486
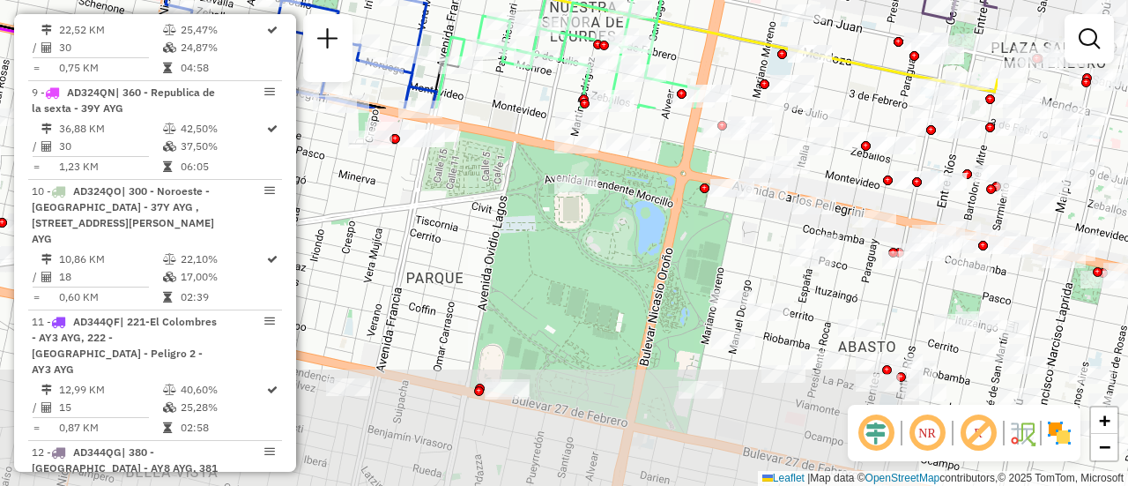
drag, startPoint x: 857, startPoint y: 338, endPoint x: 687, endPoint y: 1, distance: 378.0
click at [589, 0] on html "Aguarde... Pop-up bloqueado! Seu navegador bloqueou automáticamente a abertura …" at bounding box center [564, 243] width 1128 height 486
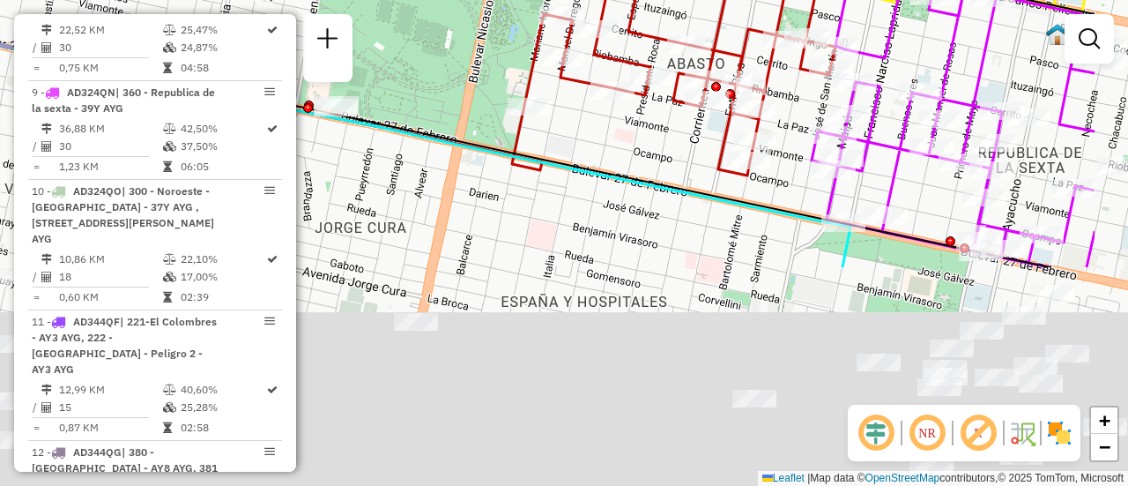
drag, startPoint x: 839, startPoint y: 281, endPoint x: 693, endPoint y: 20, distance: 299.1
click at [693, 20] on div "Janela de atendimento Grade de atendimento Capacidade Transportadoras Veículos …" at bounding box center [564, 243] width 1128 height 486
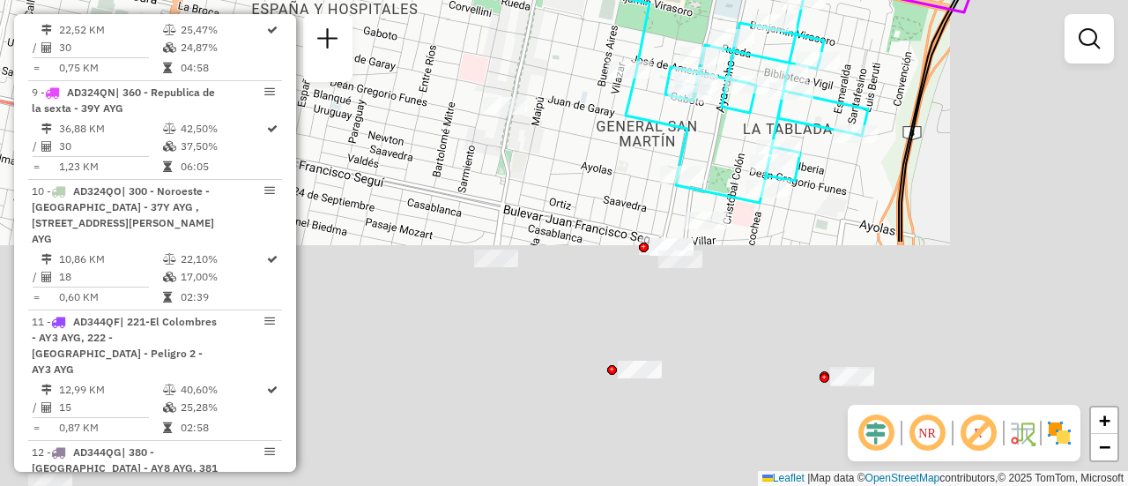
drag, startPoint x: 866, startPoint y: 309, endPoint x: 588, endPoint y: -18, distance: 429.5
click at [588, 0] on html "Aguarde... Pop-up bloqueado! Seu navegador bloqueou automáticamente a abertura …" at bounding box center [564, 243] width 1128 height 486
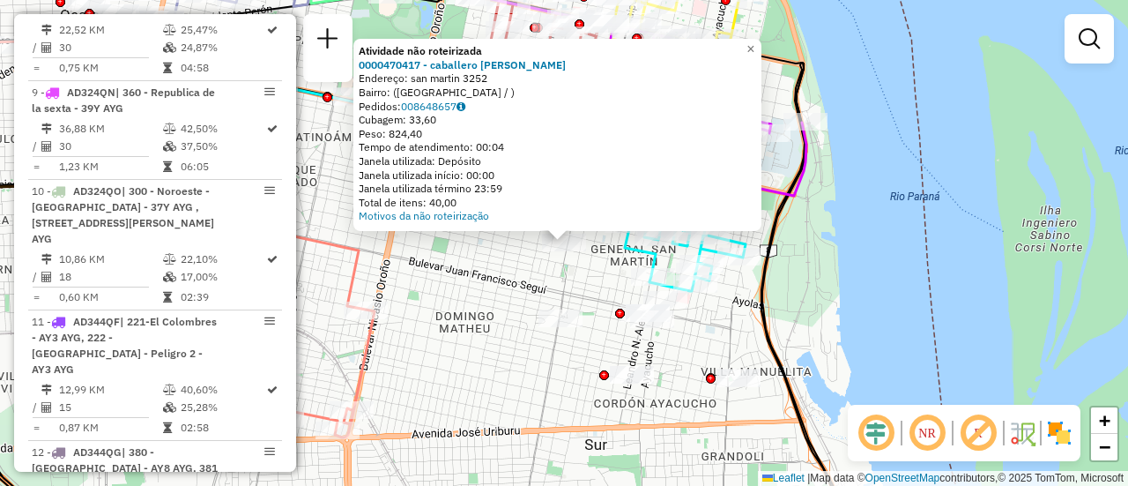
click at [491, 294] on div "Atividade não roteirizada 0000470417 - caballero andrea Endereço: san martin 32…" at bounding box center [564, 243] width 1128 height 486
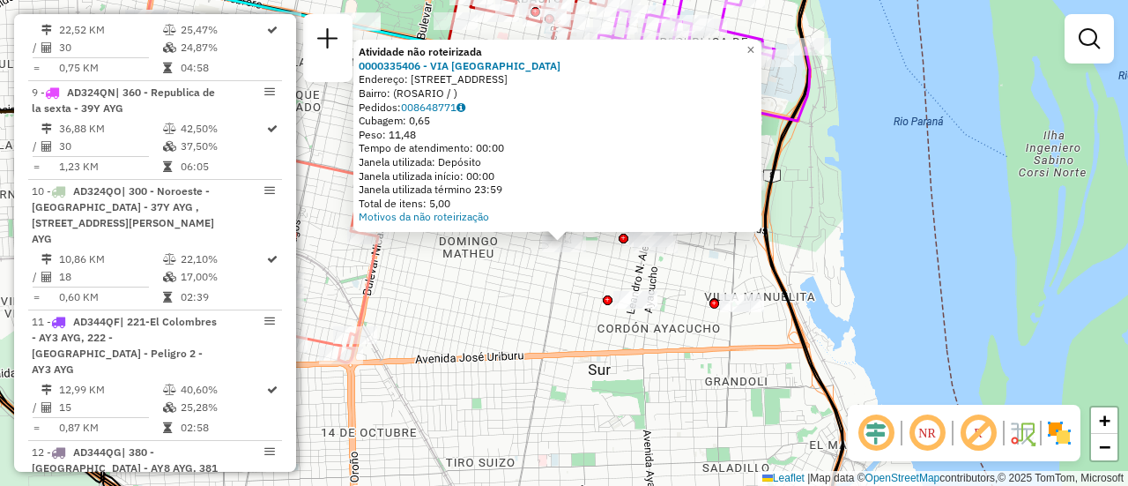
click at [508, 324] on div "Atividade não roteirizada 0000335406 - VIA DEL SUR Endereço: AVDA SAN MARTIN 37…" at bounding box center [564, 243] width 1128 height 486
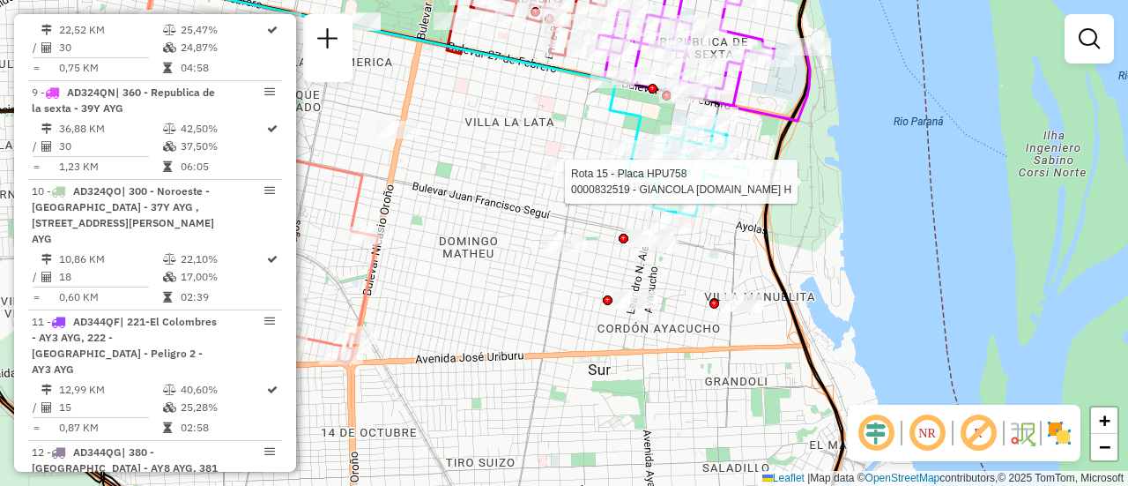
select select "**********"
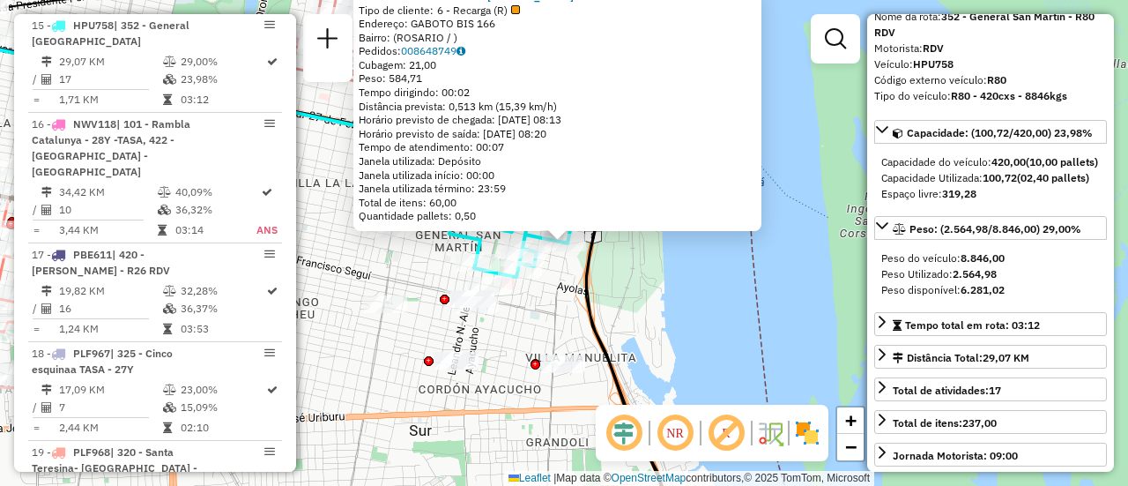
scroll to position [176, 0]
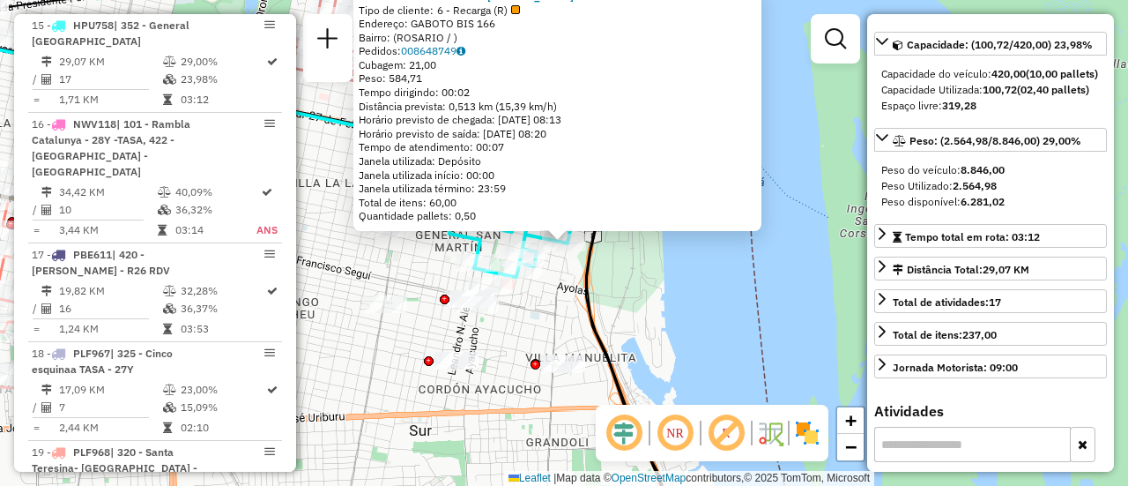
click at [705, 302] on div "0000832519 - GIANCOLA S.DE H Tipo de cliente: 6 - Recarga (R) Endereço: GABOTO …" at bounding box center [564, 243] width 1128 height 486
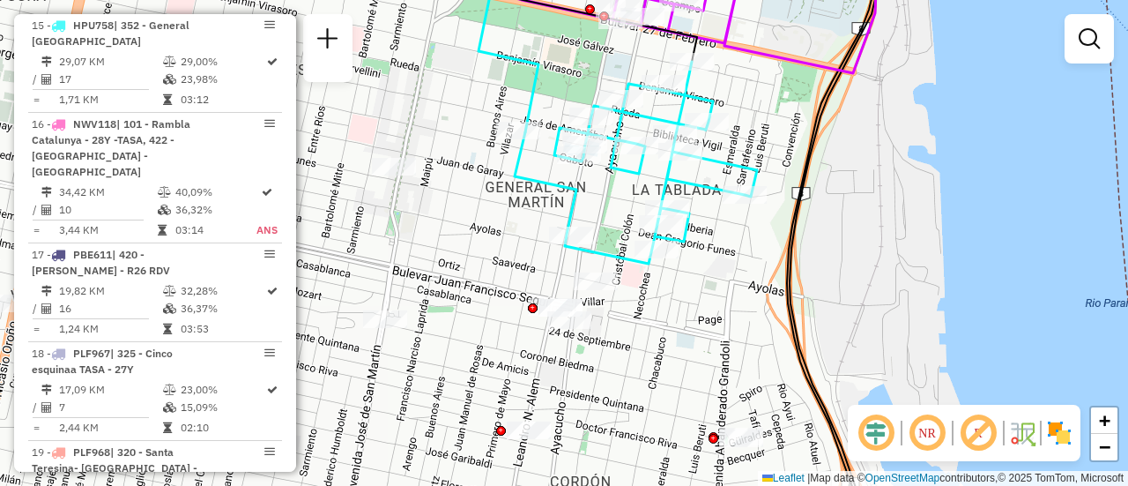
drag, startPoint x: 538, startPoint y: 272, endPoint x: 699, endPoint y: 291, distance: 162.3
click at [699, 291] on div "Janela de atendimento Grade de atendimento Capacidade Transportadoras Veículos …" at bounding box center [564, 243] width 1128 height 486
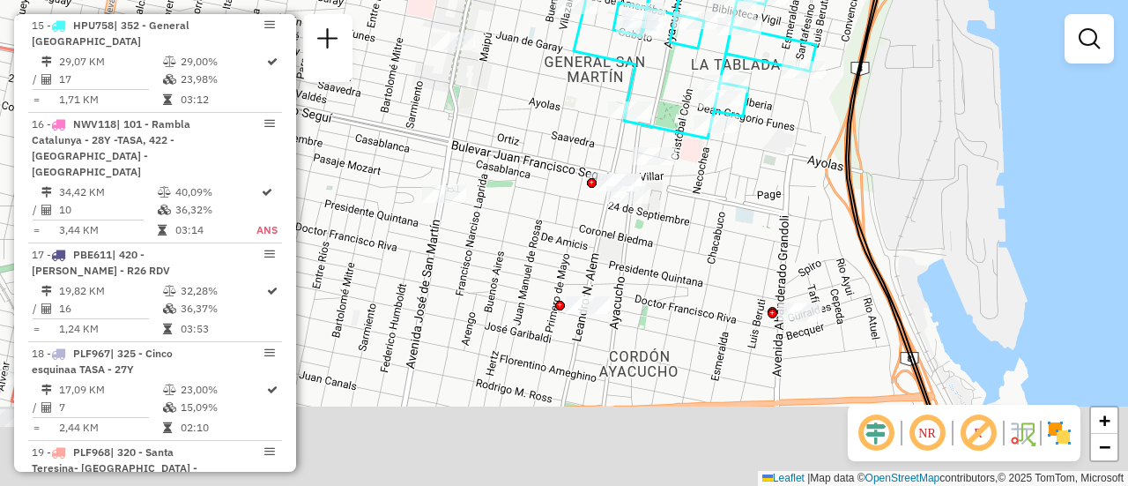
drag, startPoint x: 662, startPoint y: 343, endPoint x: 721, endPoint y: 218, distance: 138.4
click at [721, 218] on div "Janela de atendimento Grade de atendimento Capacidade Transportadoras Veículos …" at bounding box center [564, 243] width 1128 height 486
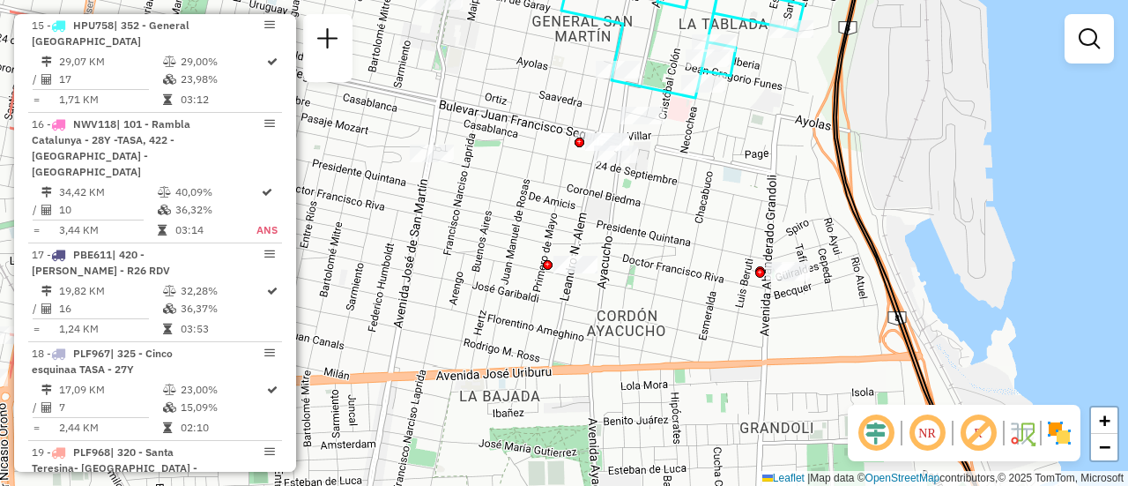
drag, startPoint x: 588, startPoint y: 212, endPoint x: 728, endPoint y: 216, distance: 140.2
click at [724, 217] on div "Janela de atendimento Grade de atendimento Capacidade Transportadoras Veículos …" at bounding box center [564, 243] width 1128 height 486
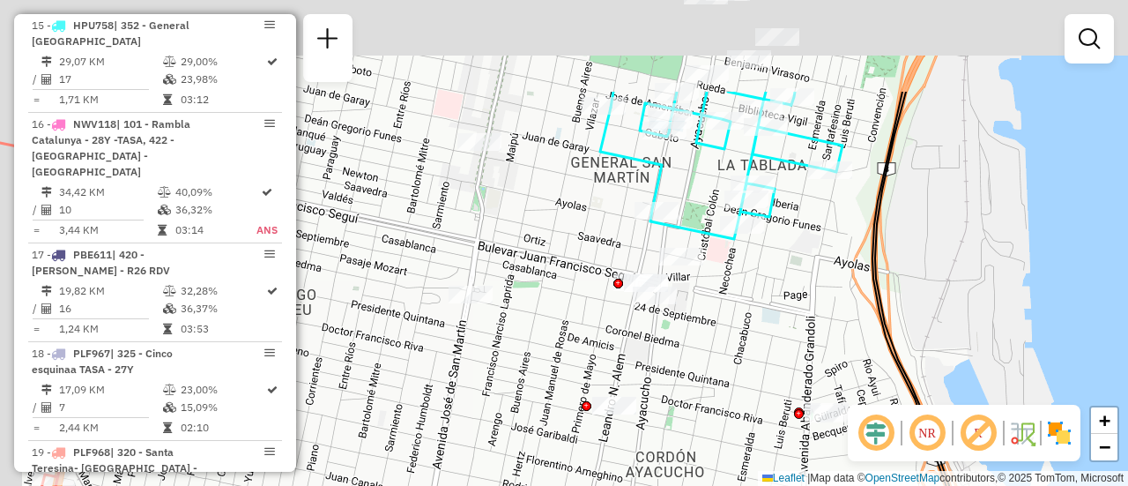
drag, startPoint x: 483, startPoint y: 118, endPoint x: 521, endPoint y: 230, distance: 118.2
click at [527, 286] on div "Janela de atendimento Grade de atendimento Capacidade Transportadoras Veículos …" at bounding box center [564, 243] width 1128 height 486
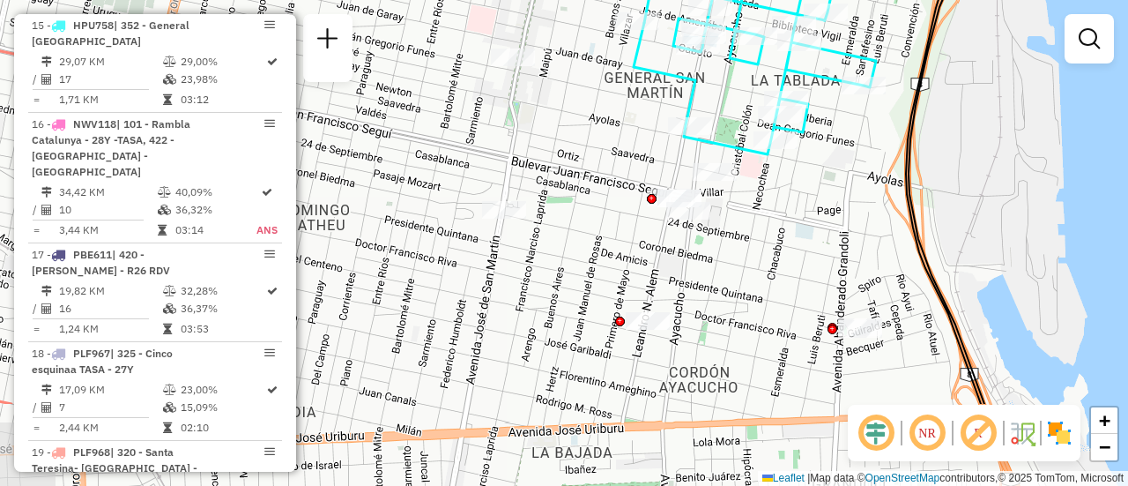
drag, startPoint x: 759, startPoint y: 387, endPoint x: 773, endPoint y: 256, distance: 131.2
click at [773, 256] on div "Janela de atendimento Grade de atendimento Capacidade Transportadoras Veículos …" at bounding box center [564, 243] width 1128 height 486
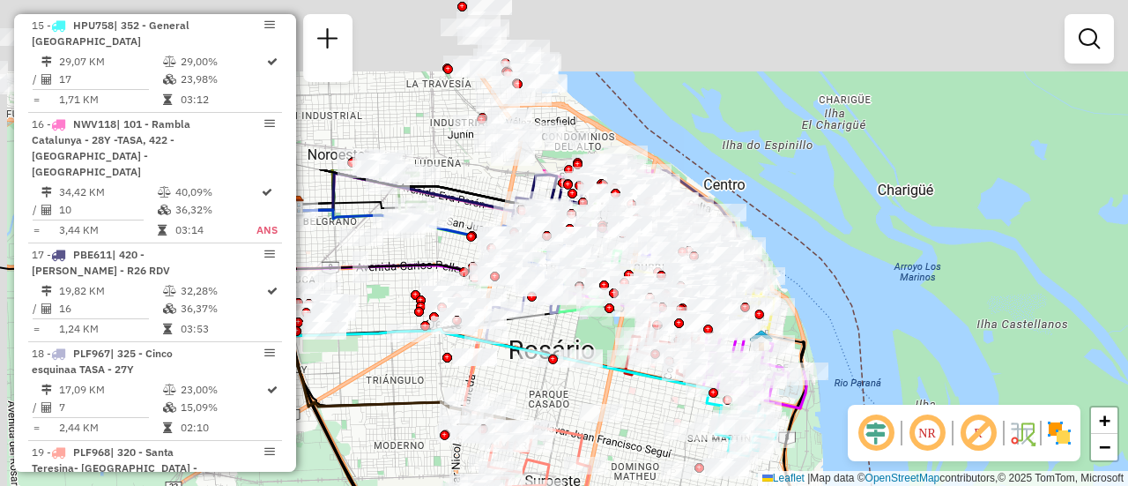
drag, startPoint x: 564, startPoint y: 251, endPoint x: 660, endPoint y: 461, distance: 230.7
click at [655, 469] on div "Janela de atendimento Grade de atendimento Capacidade Transportadoras Veículos …" at bounding box center [564, 243] width 1128 height 486
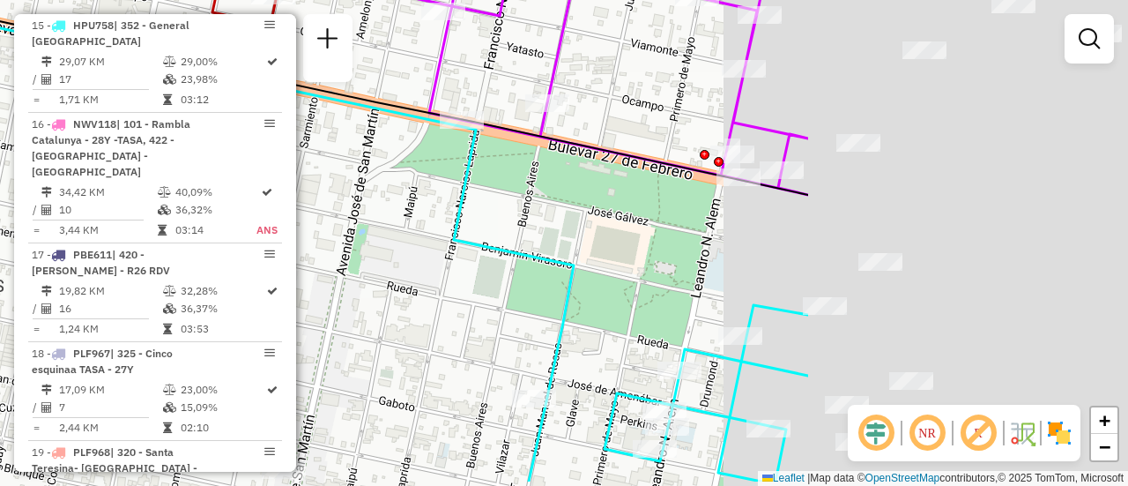
drag, startPoint x: 931, startPoint y: 309, endPoint x: 445, endPoint y: 297, distance: 485.8
click at [445, 297] on div "Janela de atendimento Grade de atendimento Capacidade Transportadoras Veículos …" at bounding box center [564, 243] width 1128 height 486
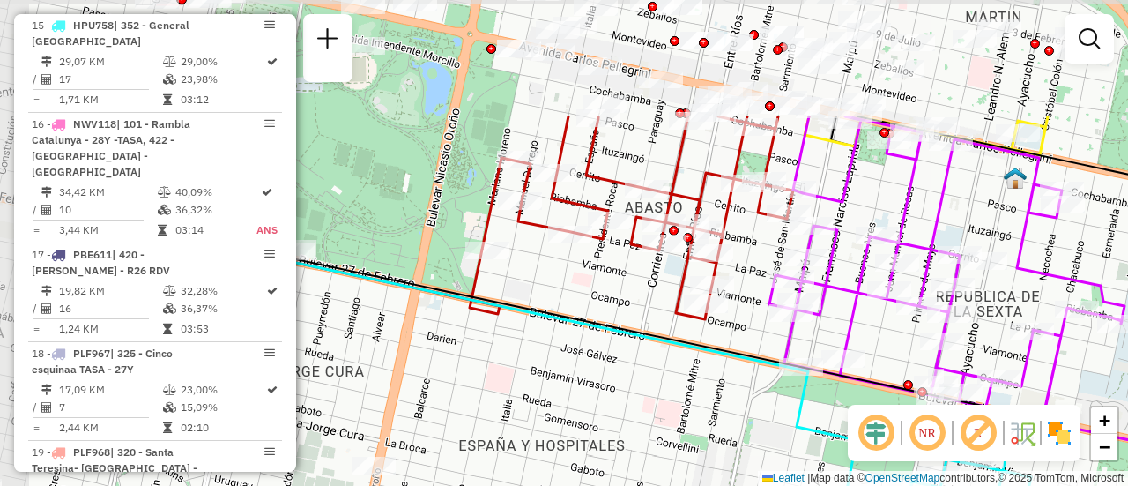
drag, startPoint x: 415, startPoint y: 282, endPoint x: 690, endPoint y: 394, distance: 296.9
click at [690, 394] on div "Janela de atendimento Grade de atendimento Capacidade Transportadoras Veículos …" at bounding box center [564, 243] width 1128 height 486
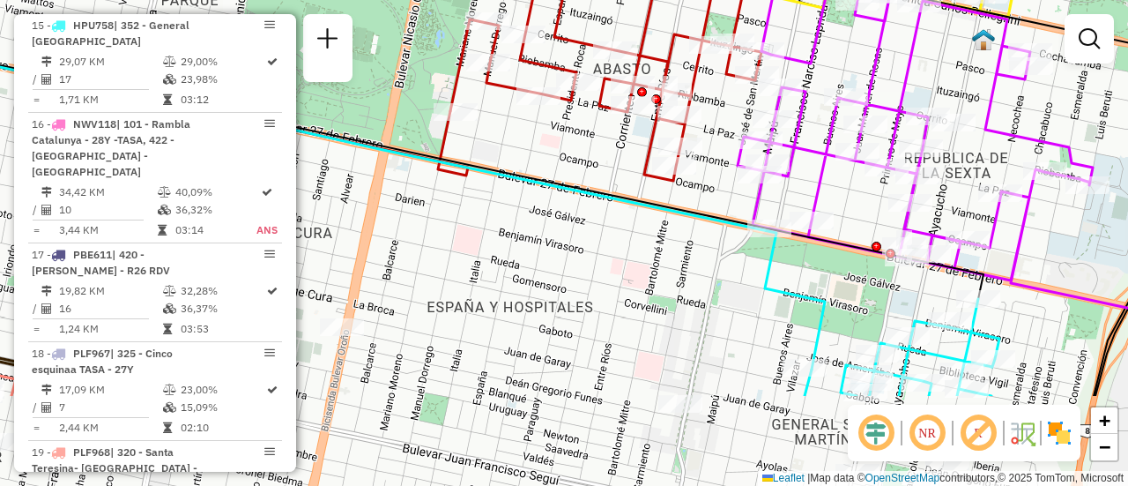
drag, startPoint x: 835, startPoint y: 407, endPoint x: 803, endPoint y: 269, distance: 142.0
click at [803, 269] on div "Janela de atendimento Grade de atendimento Capacidade Transportadoras Veículos …" at bounding box center [564, 243] width 1128 height 486
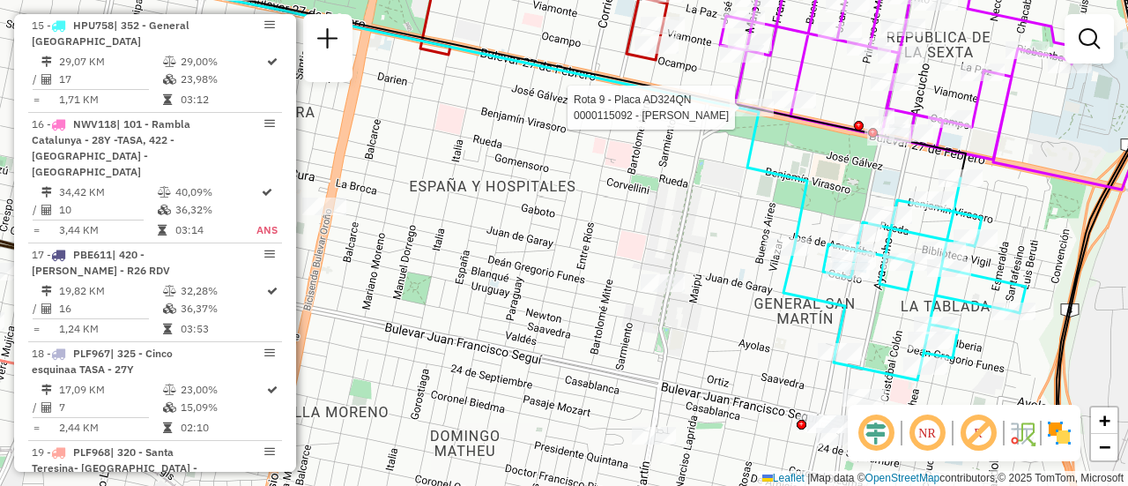
drag, startPoint x: 1036, startPoint y: 357, endPoint x: 1018, endPoint y: 236, distance: 122.0
click at [1018, 236] on div "Rota 9 - Placa AD324QN 0000115092 - COLOMBETTI JUAN Janela de atendimento Grade…" at bounding box center [564, 243] width 1128 height 486
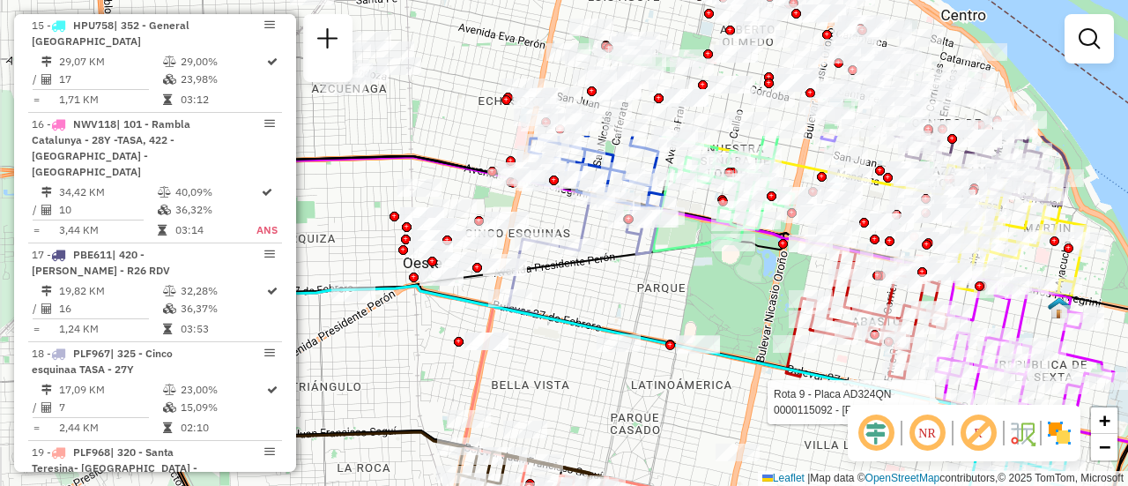
drag, startPoint x: 591, startPoint y: 409, endPoint x: 804, endPoint y: 527, distance: 243.0
click at [804, 485] on html "Aguarde... Pop-up bloqueado! Seu navegador bloqueou automáticamente a abertura …" at bounding box center [564, 243] width 1128 height 486
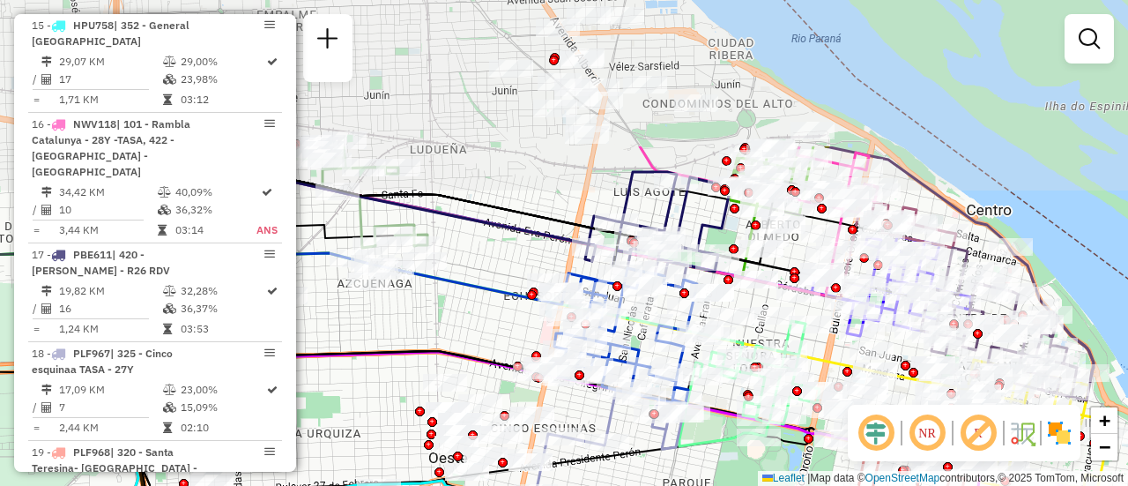
drag, startPoint x: 715, startPoint y: 322, endPoint x: 740, endPoint y: 516, distance: 196.4
click at [740, 485] on html "Aguarde... Pop-up bloqueado! Seu navegador bloqueou automáticamente a abertura …" at bounding box center [564, 243] width 1128 height 486
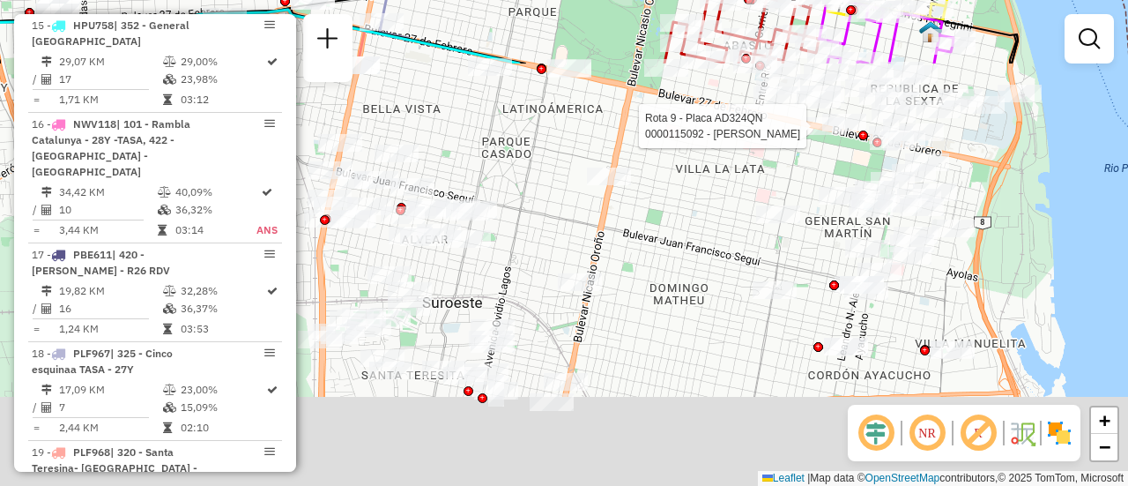
drag, startPoint x: 732, startPoint y: 458, endPoint x: 551, endPoint y: -92, distance: 578.9
click at [551, 0] on html "Aguarde... Pop-up bloqueado! Seu navegador bloqueou automáticamente a abertura …" at bounding box center [564, 243] width 1128 height 486
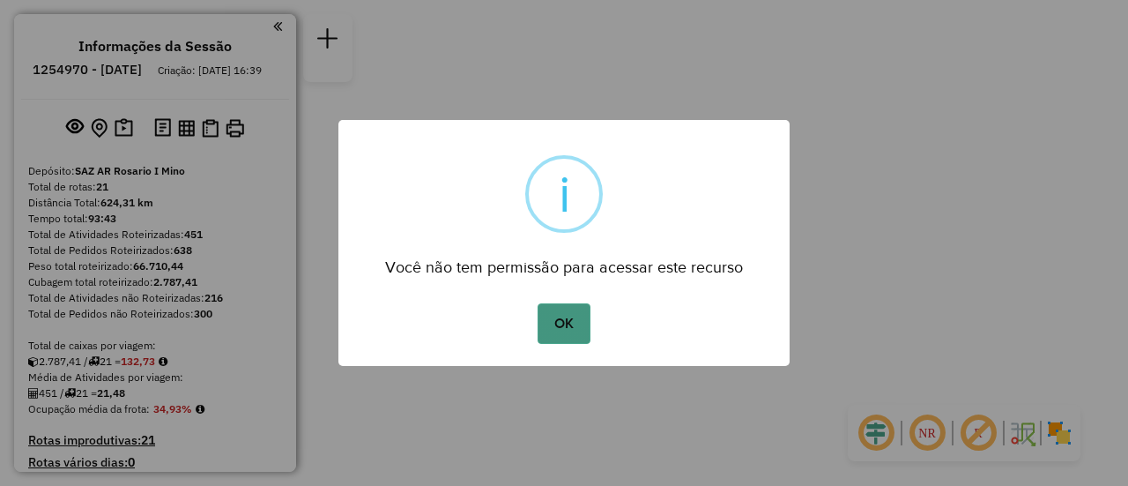
click at [563, 333] on button "OK" at bounding box center [564, 323] width 52 height 41
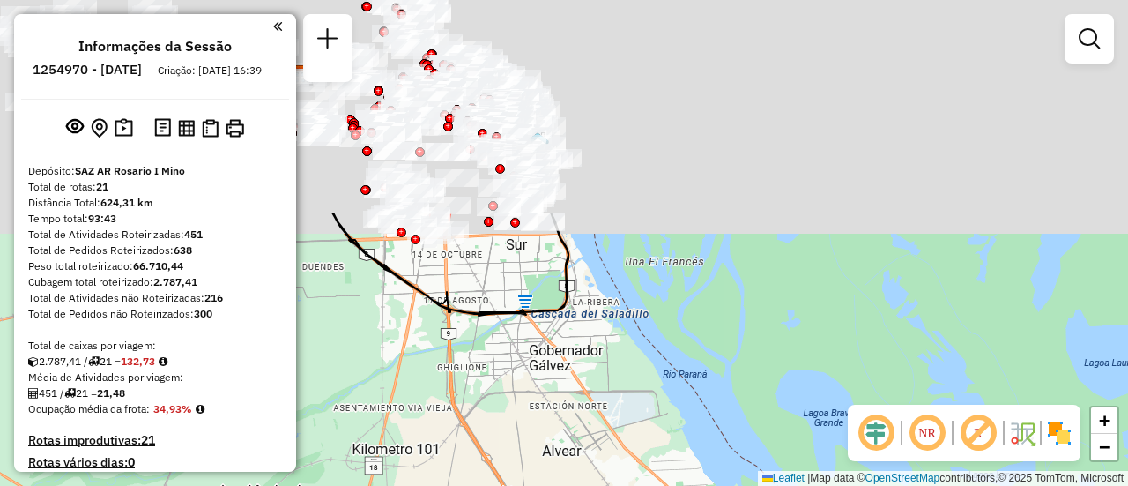
drag, startPoint x: 551, startPoint y: 198, endPoint x: 556, endPoint y: 455, distance: 256.5
click at [556, 455] on div "Janela de atendimento Grade de atendimento Capacidade Transportadoras Veículos …" at bounding box center [564, 243] width 1128 height 486
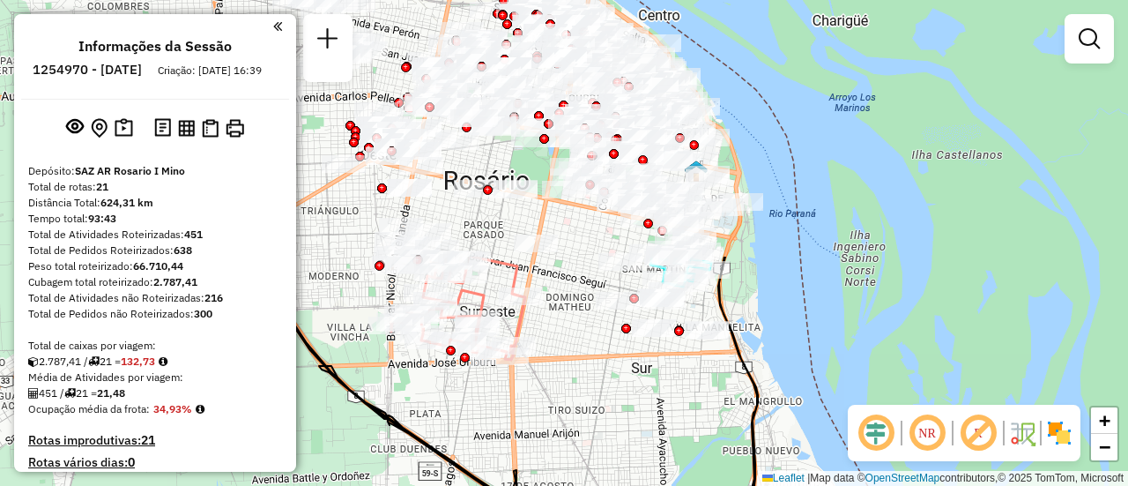
drag, startPoint x: 457, startPoint y: 164, endPoint x: 658, endPoint y: 480, distance: 375.3
click at [658, 484] on div "Janela de atendimento Grade de atendimento Capacidade Transportadoras Veículos …" at bounding box center [564, 243] width 1128 height 486
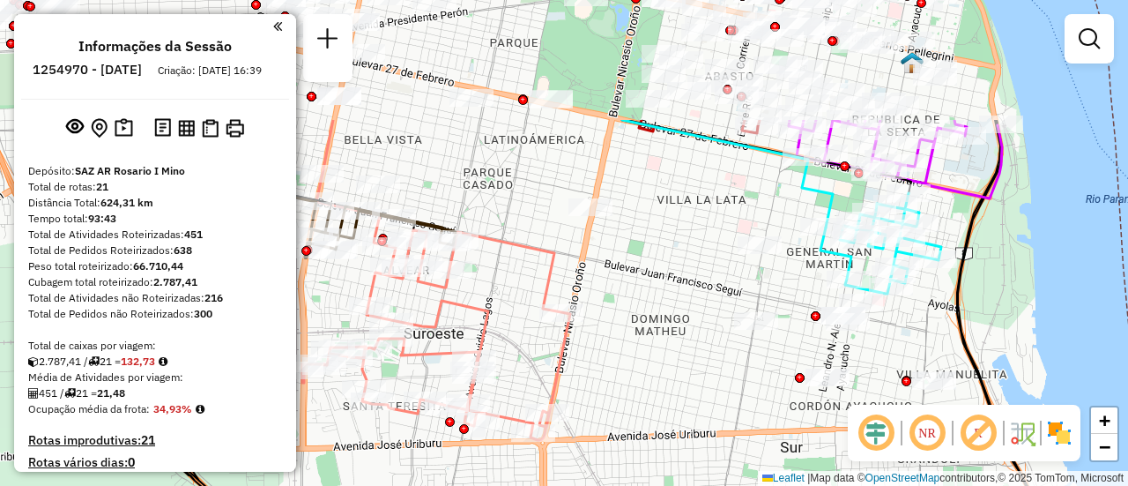
drag, startPoint x: 502, startPoint y: 228, endPoint x: 666, endPoint y: 397, distance: 235.0
click at [666, 397] on div "Janela de atendimento Grade de atendimento Capacidade Transportadoras Veículos …" at bounding box center [564, 243] width 1128 height 486
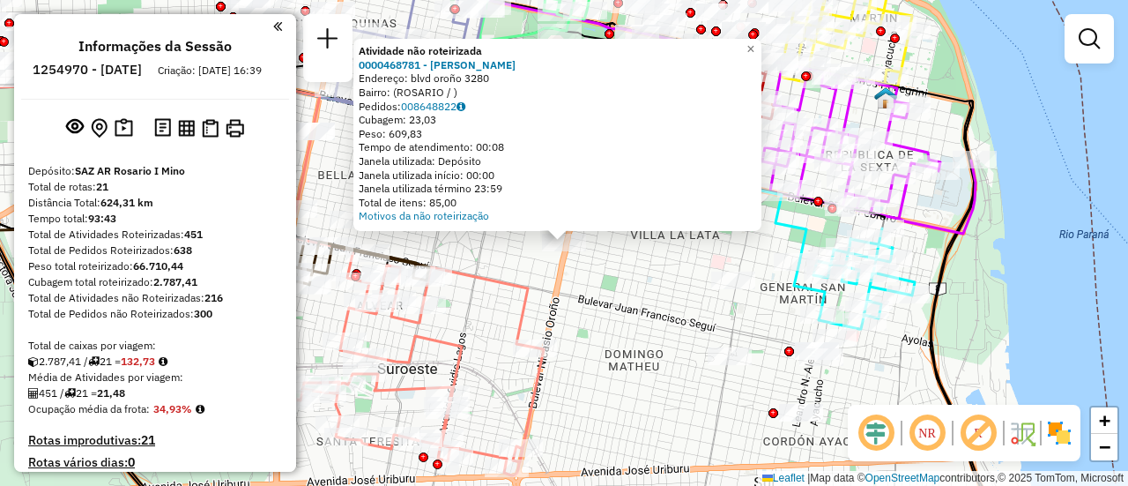
click at [635, 271] on div "Atividade não roteirizada 0000468781 - mellano carlos alberto Endereço: blvd or…" at bounding box center [564, 243] width 1128 height 486
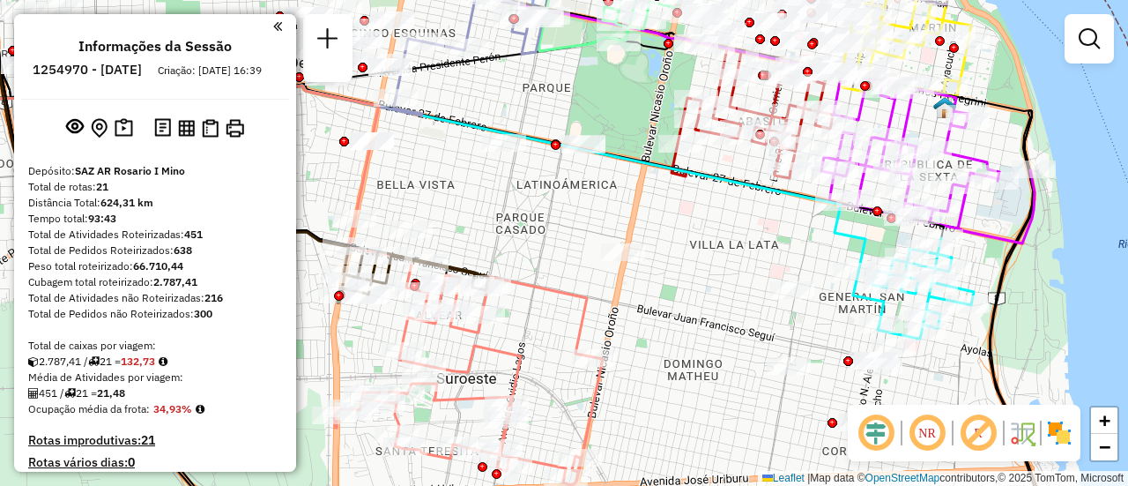
drag, startPoint x: 409, startPoint y: 190, endPoint x: 468, endPoint y: 200, distance: 59.8
click at [468, 200] on div "Janela de atendimento Grade de atendimento Capacidade Transportadoras Veículos …" at bounding box center [564, 243] width 1128 height 486
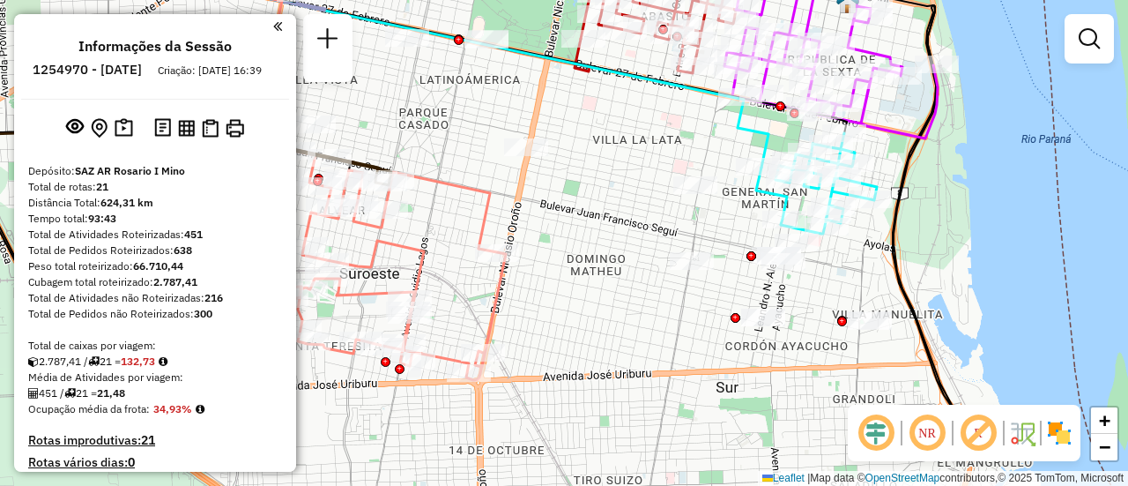
drag, startPoint x: 665, startPoint y: 227, endPoint x: 565, endPoint y: 158, distance: 121.5
click at [580, 161] on div "Janela de atendimento Grade de atendimento Capacidade Transportadoras Veículos …" at bounding box center [564, 243] width 1128 height 486
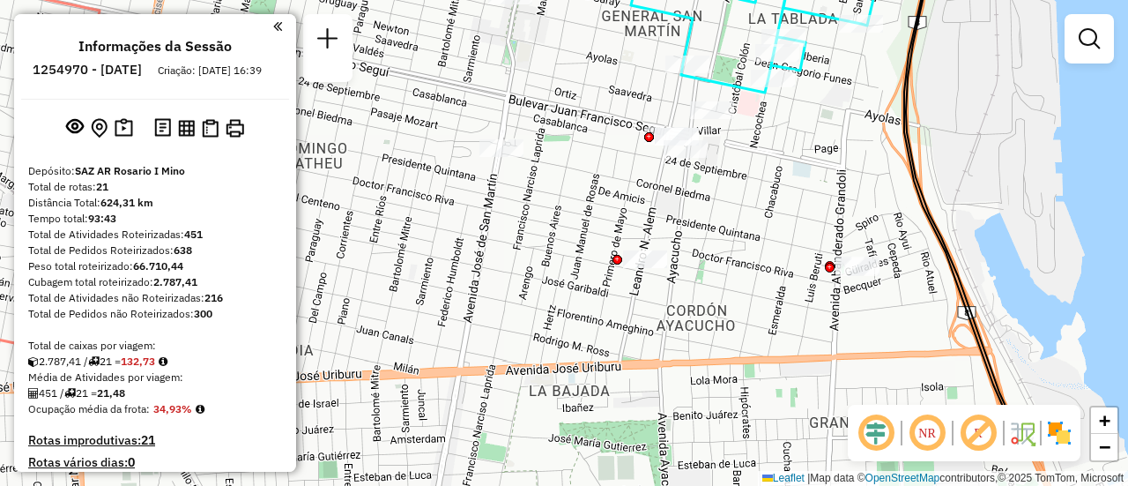
drag, startPoint x: 792, startPoint y: 323, endPoint x: 747, endPoint y: 240, distance: 94.3
click at [747, 240] on div "Janela de atendimento Grade de atendimento Capacidade Transportadoras Veículos …" at bounding box center [564, 243] width 1128 height 486
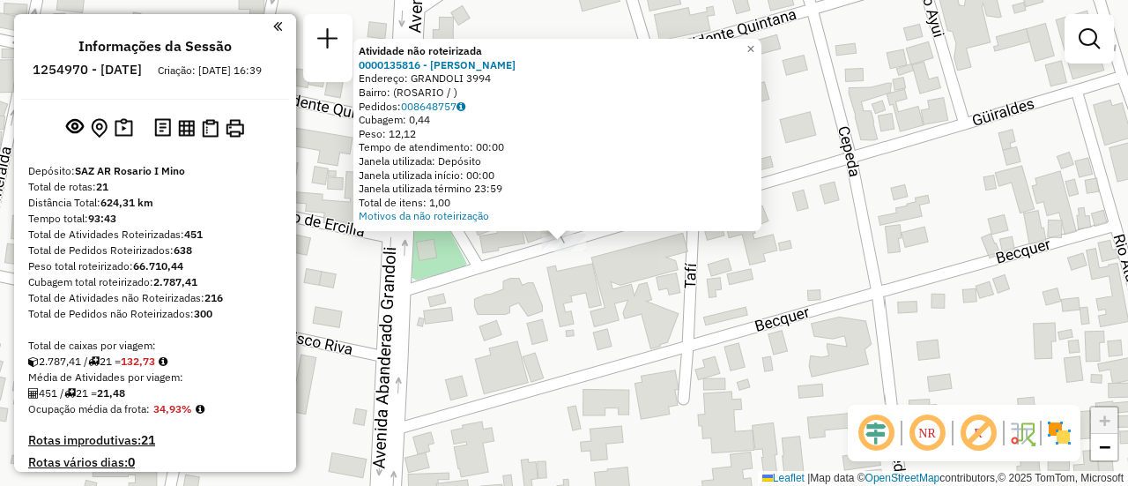
click at [616, 350] on div "Atividade não roteirizada 0000135816 - NOGARA SERGIO D Endereço: GRANDOLI 3994 …" at bounding box center [564, 243] width 1128 height 486
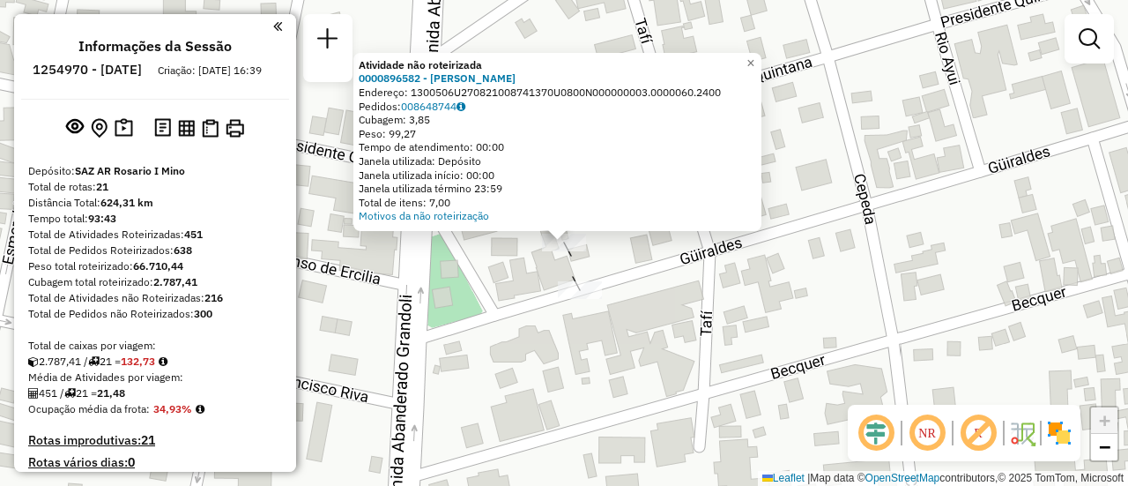
click at [521, 332] on div "Atividade não roteirizada 0000896582 - GOMEZ HILDA Endereço: 1300506U2708210087…" at bounding box center [564, 243] width 1128 height 486
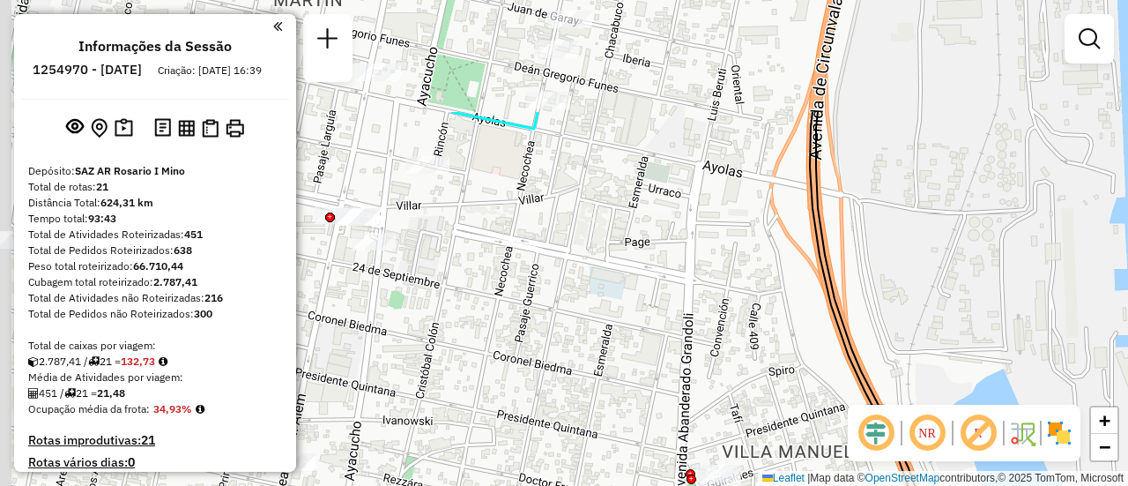
drag, startPoint x: 538, startPoint y: 267, endPoint x: 719, endPoint y: 368, distance: 207.5
click at [734, 474] on div "Janela de atendimento Grade de atendimento Capacidade Transportadoras Veículos …" at bounding box center [564, 243] width 1128 height 486
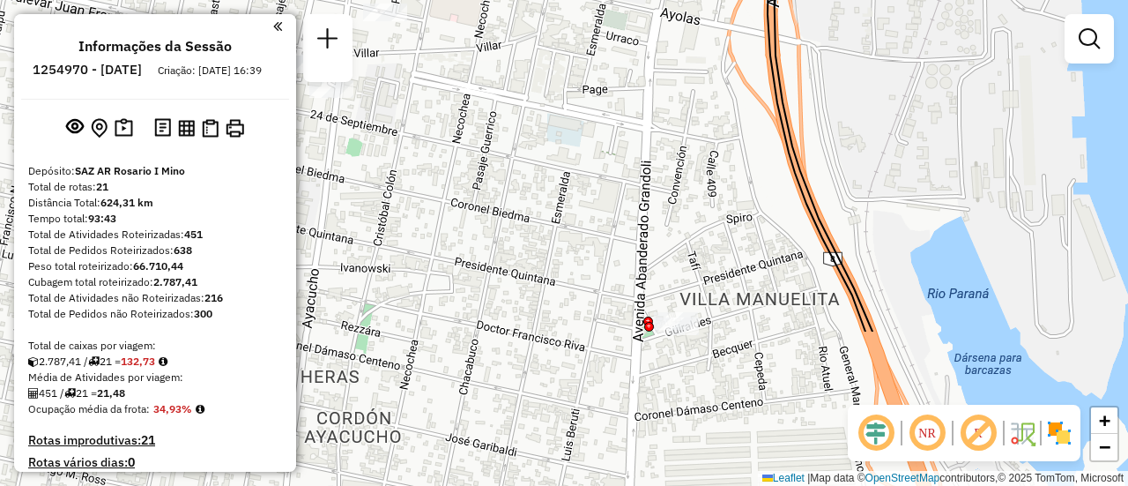
drag, startPoint x: 752, startPoint y: 461, endPoint x: 697, endPoint y: 258, distance: 209.9
click at [697, 258] on div "Janela de atendimento Grade de atendimento Capacidade Transportadoras Veículos …" at bounding box center [564, 243] width 1128 height 486
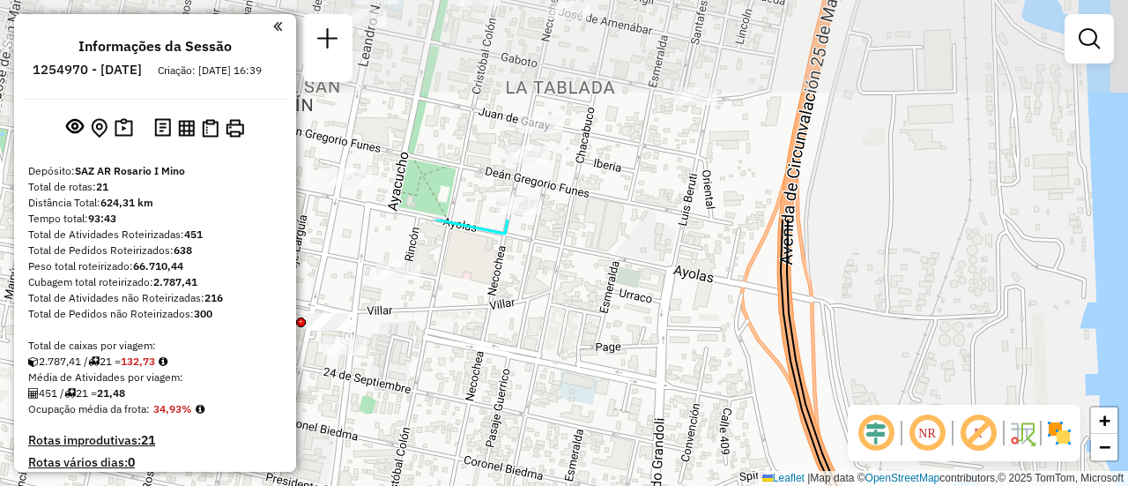
drag, startPoint x: 566, startPoint y: 102, endPoint x: 572, endPoint y: 312, distance: 209.9
click at [565, 371] on div "Janela de atendimento Grade de atendimento Capacidade Transportadoras Veículos …" at bounding box center [564, 243] width 1128 height 486
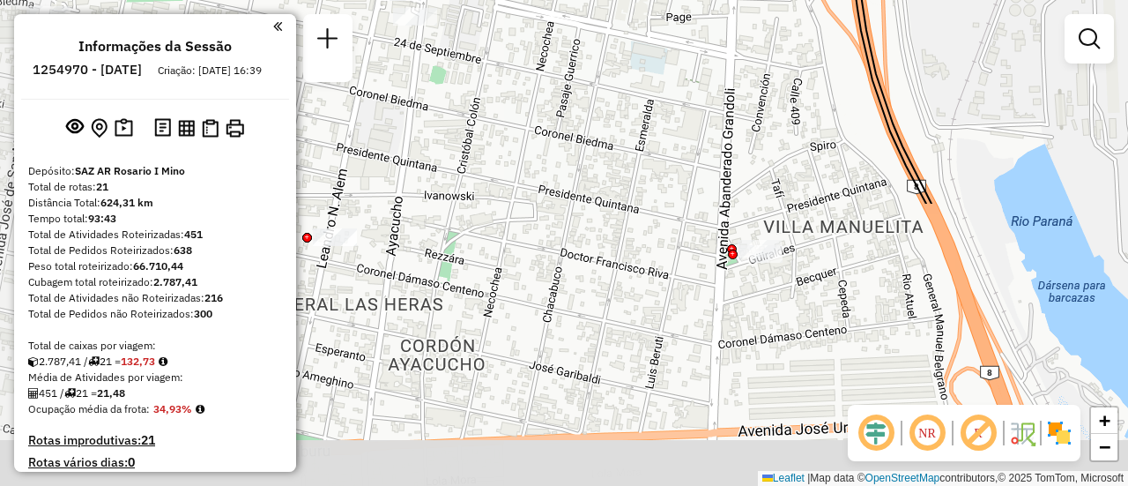
drag, startPoint x: 639, startPoint y: 222, endPoint x: 730, endPoint y: 56, distance: 188.9
click at [730, 56] on div "Janela de atendimento Grade de atendimento Capacidade Transportadoras Veículos …" at bounding box center [564, 243] width 1128 height 486
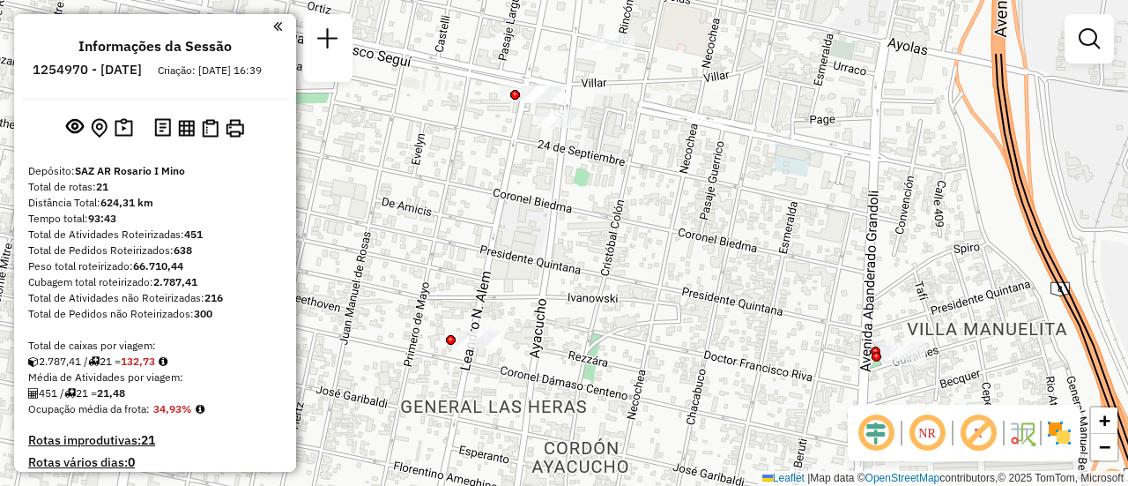
drag, startPoint x: 569, startPoint y: 211, endPoint x: 755, endPoint y: 325, distance: 218.4
click at [761, 331] on div "Janela de atendimento Grade de atendimento Capacidade Transportadoras Veículos …" at bounding box center [564, 243] width 1128 height 486
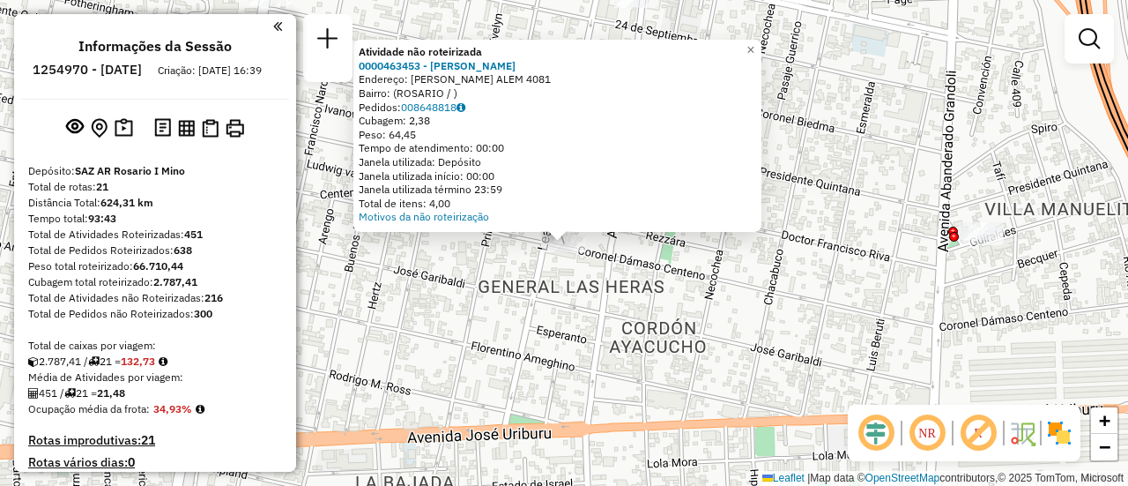
click at [498, 357] on div "Atividade não roteirizada 0000463453 - HUANG SHUXIX Endereço: LEANDRO N. ALEM 4…" at bounding box center [564, 243] width 1128 height 486
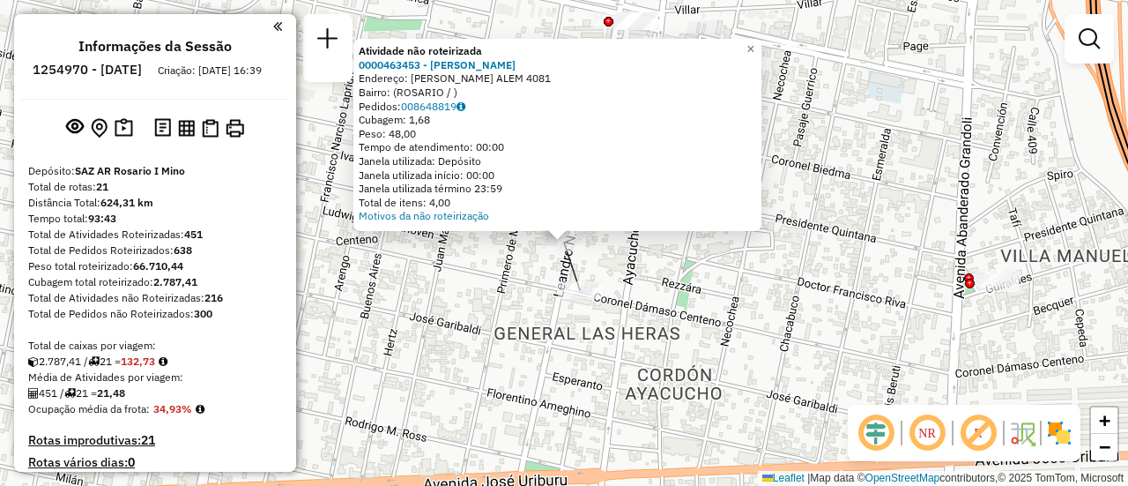
click at [514, 369] on div "Atividade não roteirizada 0000463453 - HUANG SHUXIX Endereço: LEANDRO N. ALEM 4…" at bounding box center [564, 243] width 1128 height 486
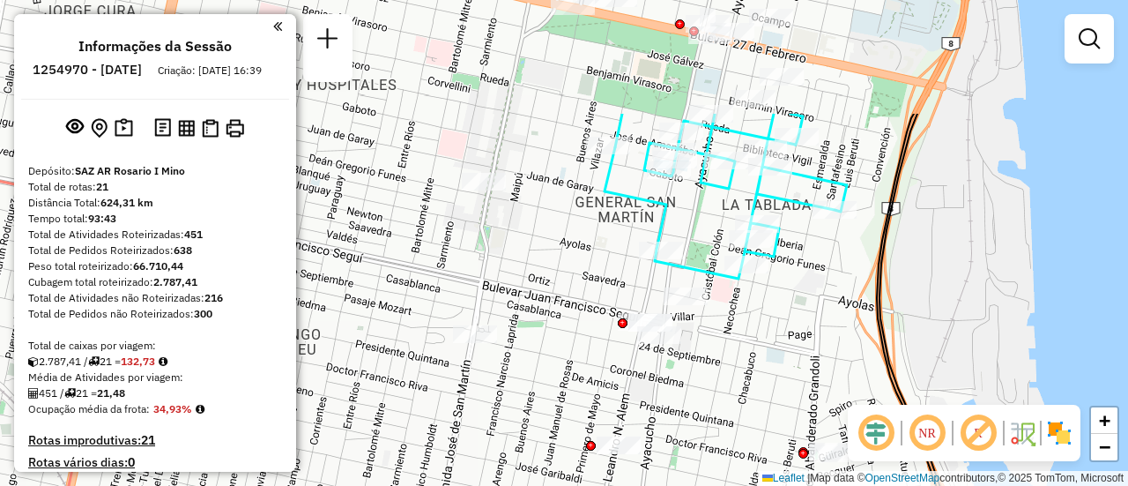
drag, startPoint x: 653, startPoint y: 238, endPoint x: 672, endPoint y: 400, distance: 163.2
click at [672, 400] on div "Janela de atendimento Grade de atendimento Capacidade Transportadoras Veículos …" at bounding box center [564, 243] width 1128 height 486
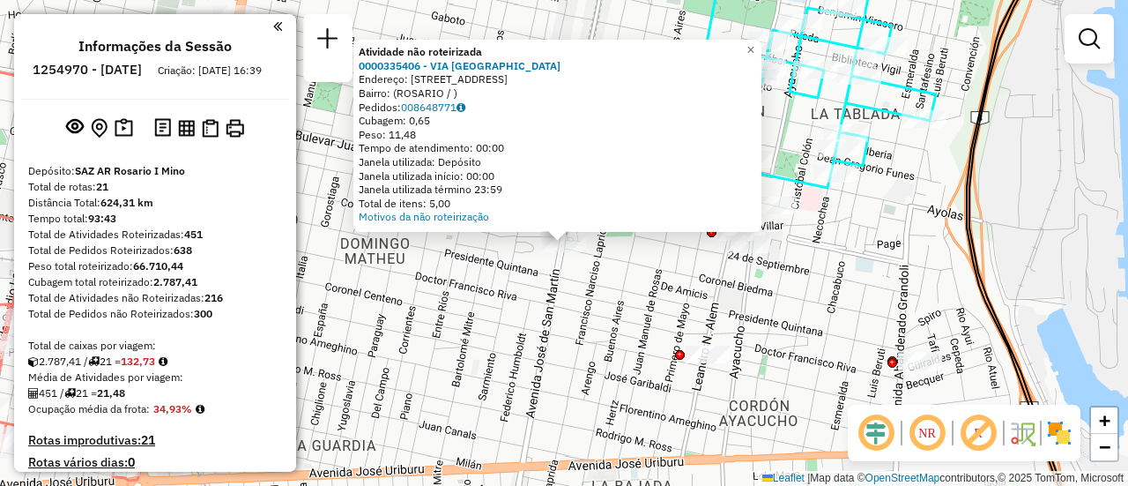
click at [590, 345] on div "Atividade não roteirizada 0000335406 - VIA DEL SUR Endereço: AVDA SAN MARTIN 37…" at bounding box center [564, 243] width 1128 height 486
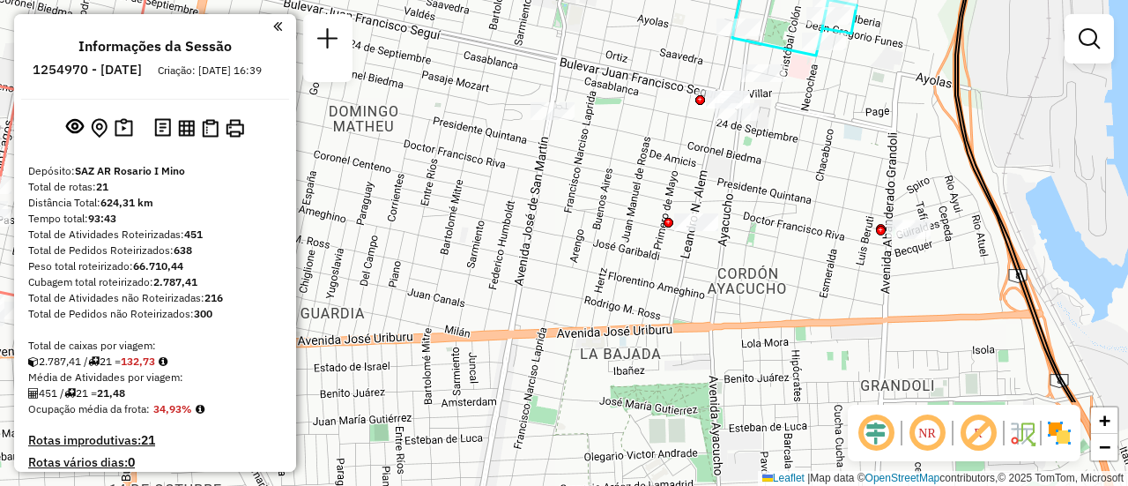
drag, startPoint x: 771, startPoint y: 322, endPoint x: 760, endPoint y: 191, distance: 130.9
click at [760, 191] on div "Janela de atendimento Grade de atendimento Capacidade Transportadoras Veículos …" at bounding box center [564, 243] width 1128 height 486
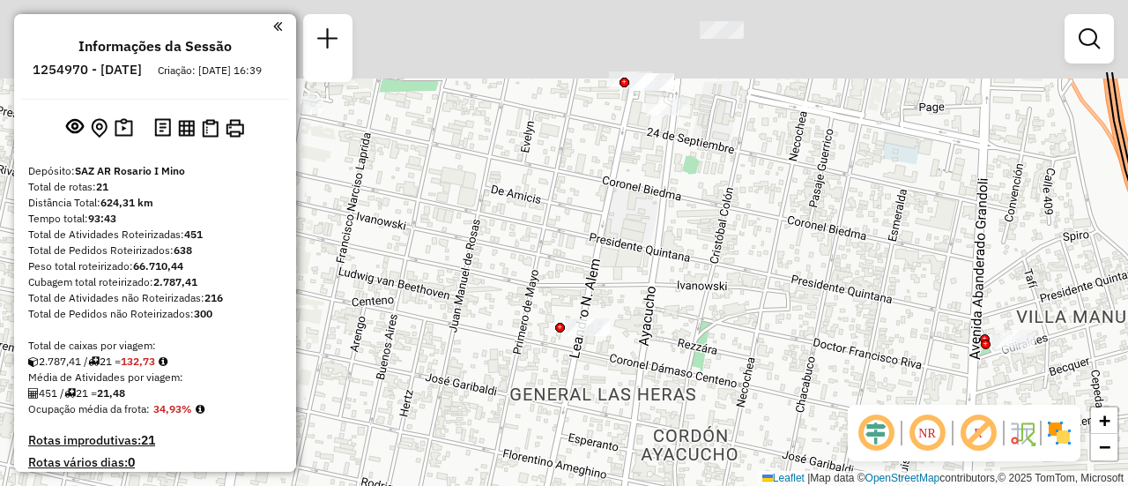
drag, startPoint x: 776, startPoint y: 208, endPoint x: 752, endPoint y: 338, distance: 131.7
click at [751, 338] on div "Janela de atendimento Grade de atendimento Capacidade Transportadoras Veículos …" at bounding box center [564, 243] width 1128 height 486
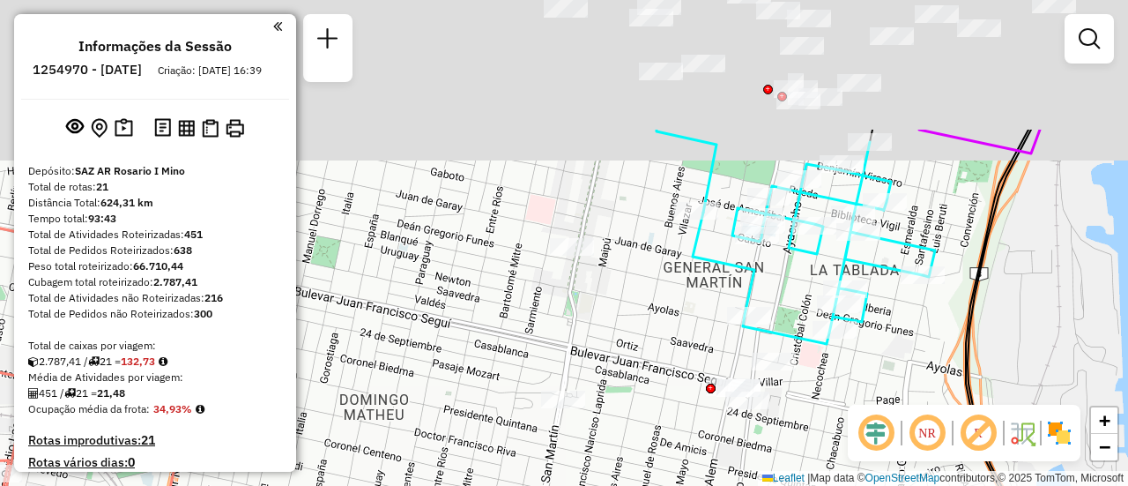
drag, startPoint x: 585, startPoint y: 226, endPoint x: 602, endPoint y: 308, distance: 83.7
click at [628, 410] on div "Janela de atendimento Grade de atendimento Capacidade Transportadoras Veículos …" at bounding box center [564, 243] width 1128 height 486
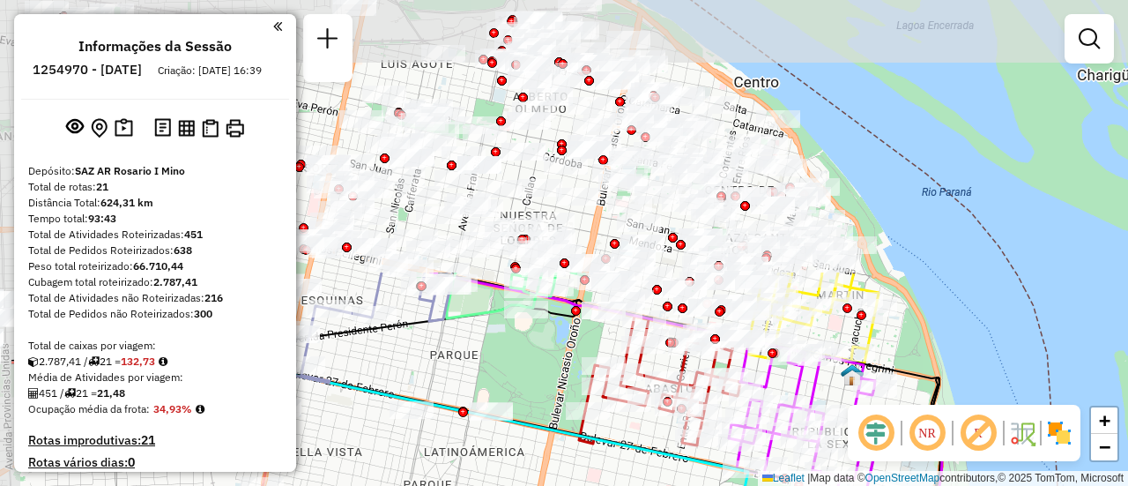
drag, startPoint x: 583, startPoint y: 268, endPoint x: 690, endPoint y: 527, distance: 280.5
click at [690, 485] on html "Aguarde... Pop-up bloqueado! Seu navegador bloqueou automáticamente a abertura …" at bounding box center [564, 243] width 1128 height 486
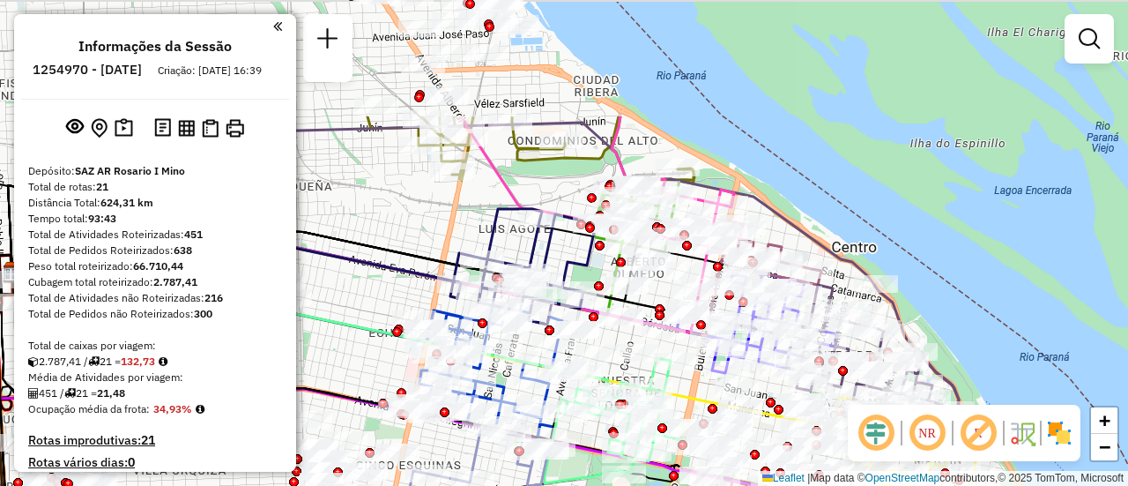
drag, startPoint x: 538, startPoint y: 412, endPoint x: 661, endPoint y: 527, distance: 169.0
click at [661, 485] on html "Aguarde... Pop-up bloqueado! Seu navegador bloqueou automáticamente a abertura …" at bounding box center [564, 243] width 1128 height 486
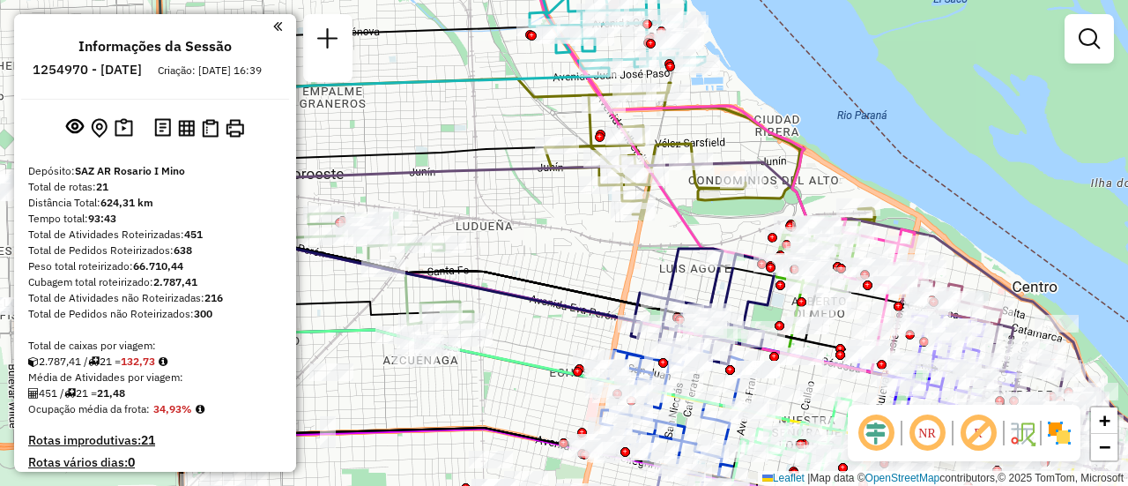
drag, startPoint x: 504, startPoint y: 206, endPoint x: 646, endPoint y: 246, distance: 147.3
click at [646, 246] on div "Janela de atendimento Grade de atendimento Capacidade Transportadoras Veículos …" at bounding box center [564, 243] width 1128 height 486
select select "**********"
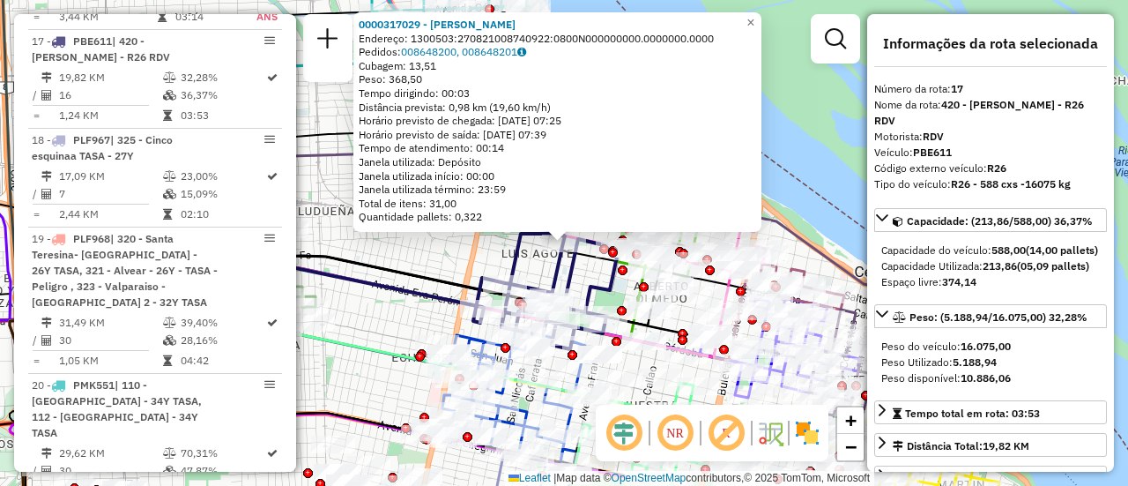
scroll to position [88, 0]
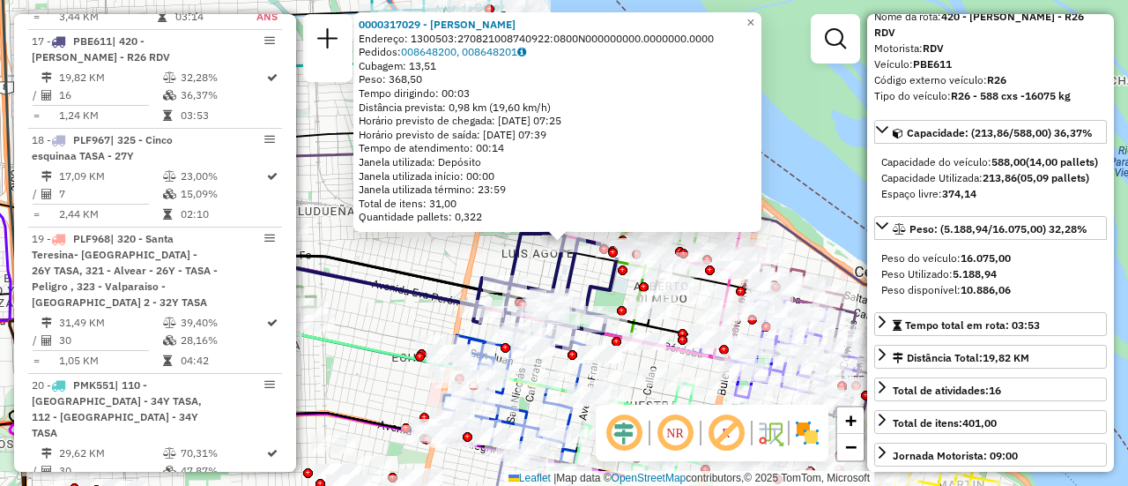
click at [431, 260] on div "0000317029 - BUSSO GABRIEL G Endereço: 1300503:270821008740922:0800N000000000.0…" at bounding box center [564, 243] width 1128 height 486
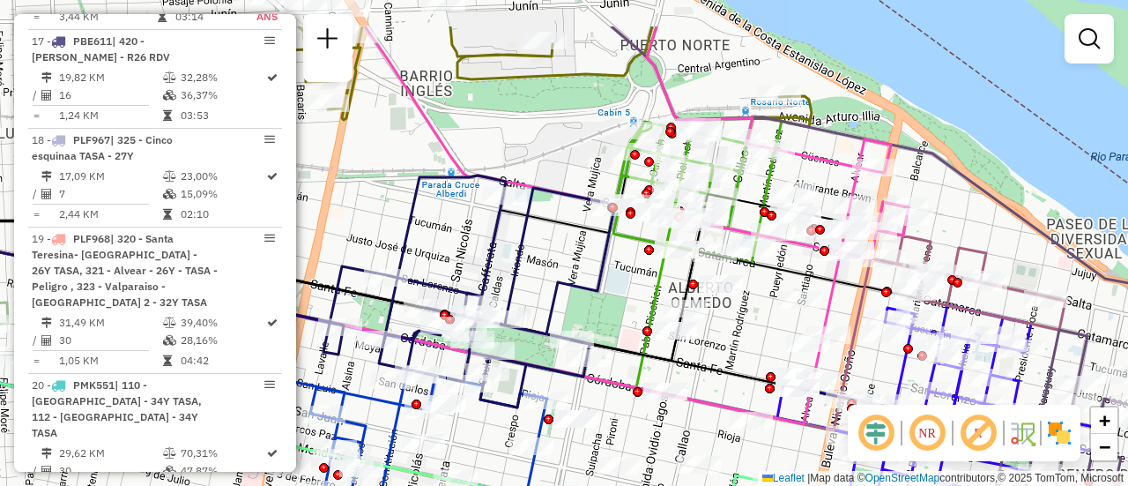
drag, startPoint x: 738, startPoint y: 246, endPoint x: 739, endPoint y: 321, distance: 74.9
click at [739, 321] on div "Janela de atendimento Grade de atendimento Capacidade Transportadoras Veículos …" at bounding box center [564, 243] width 1128 height 486
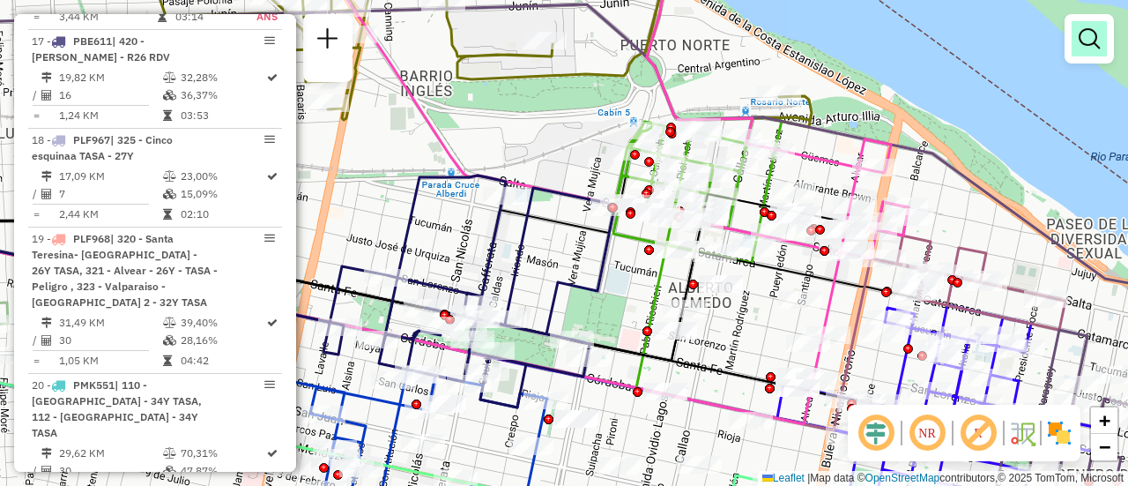
click at [1085, 40] on em at bounding box center [1089, 38] width 21 height 21
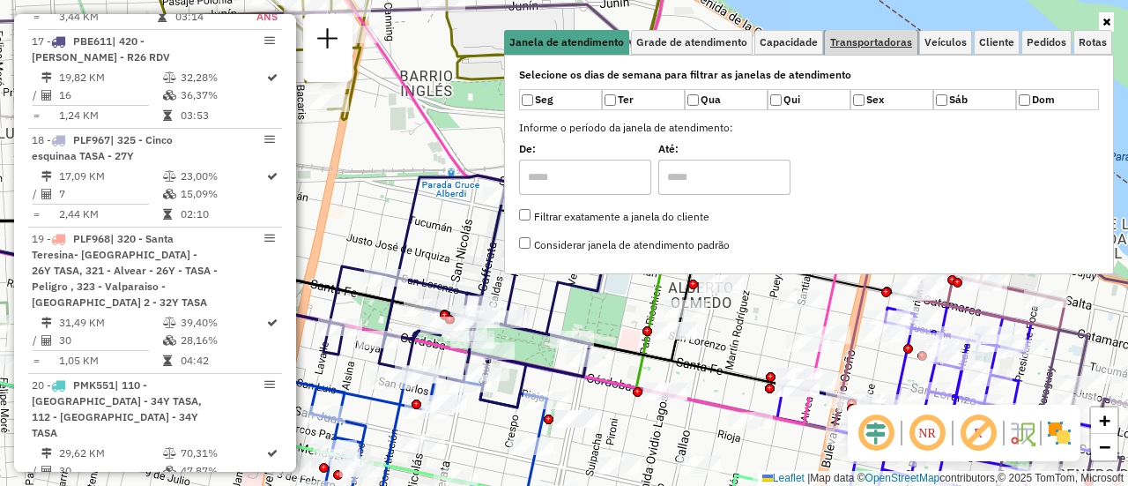
click at [883, 41] on span "Transportadoras" at bounding box center [871, 42] width 82 height 11
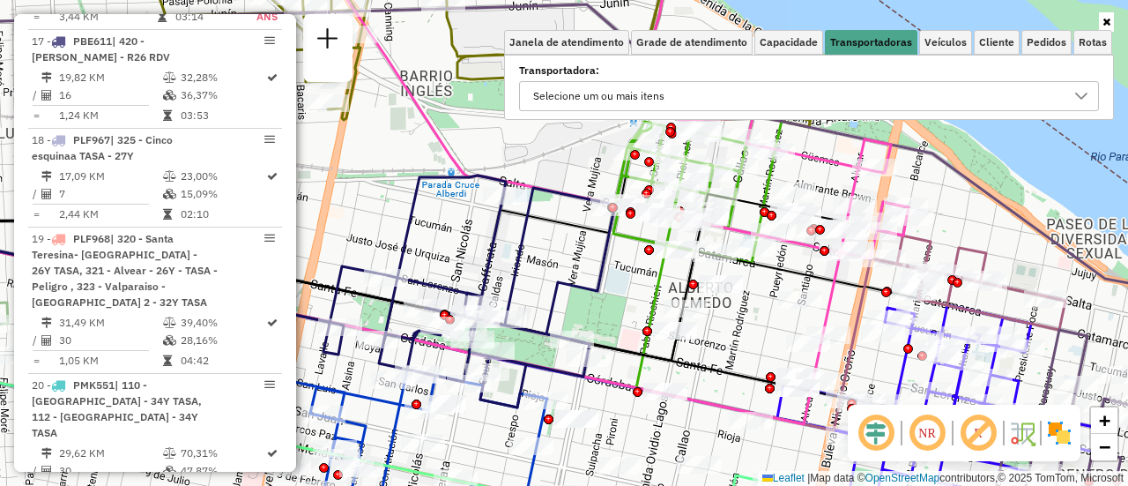
click at [1081, 100] on icon at bounding box center [1081, 96] width 14 height 14
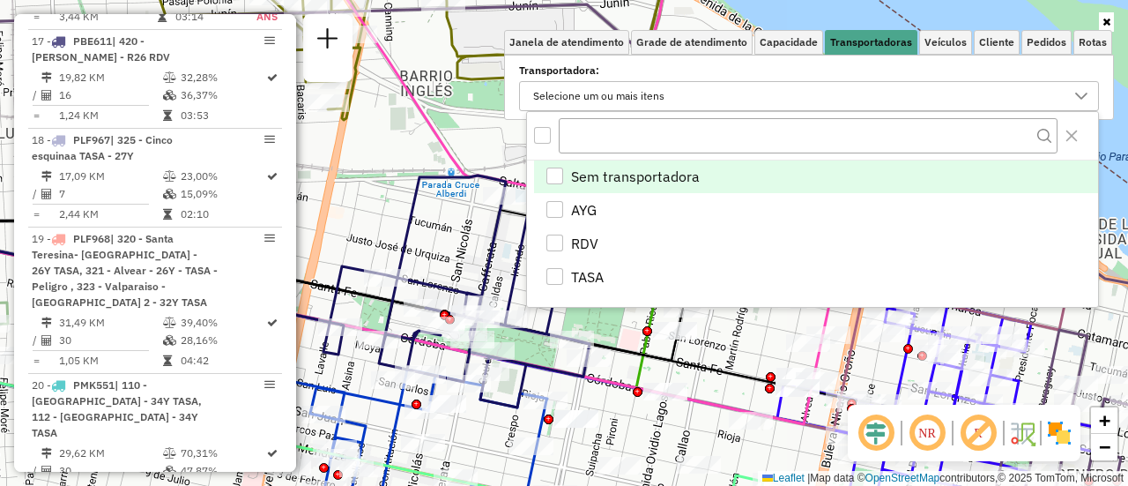
scroll to position [11, 61]
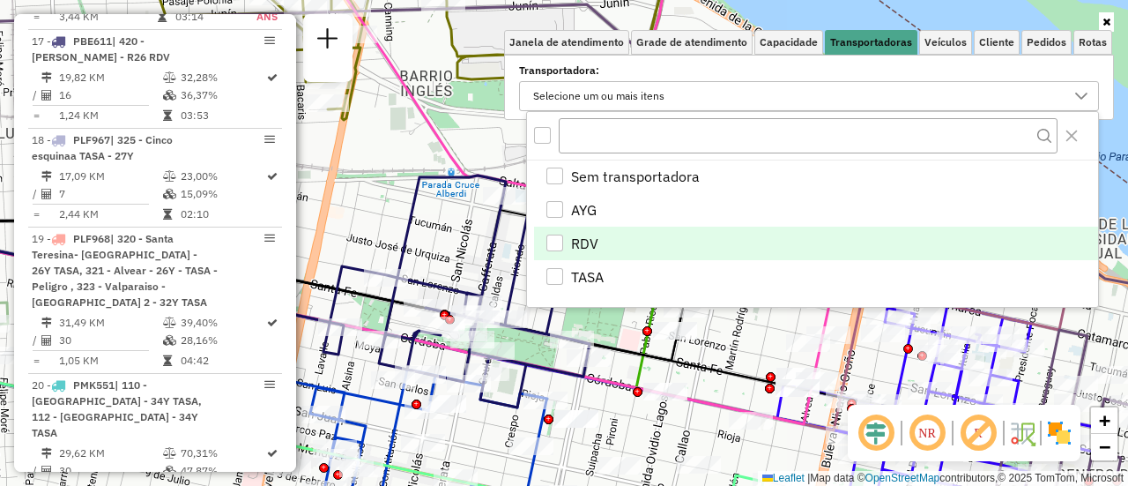
click at [552, 240] on div "RDV" at bounding box center [554, 242] width 17 height 17
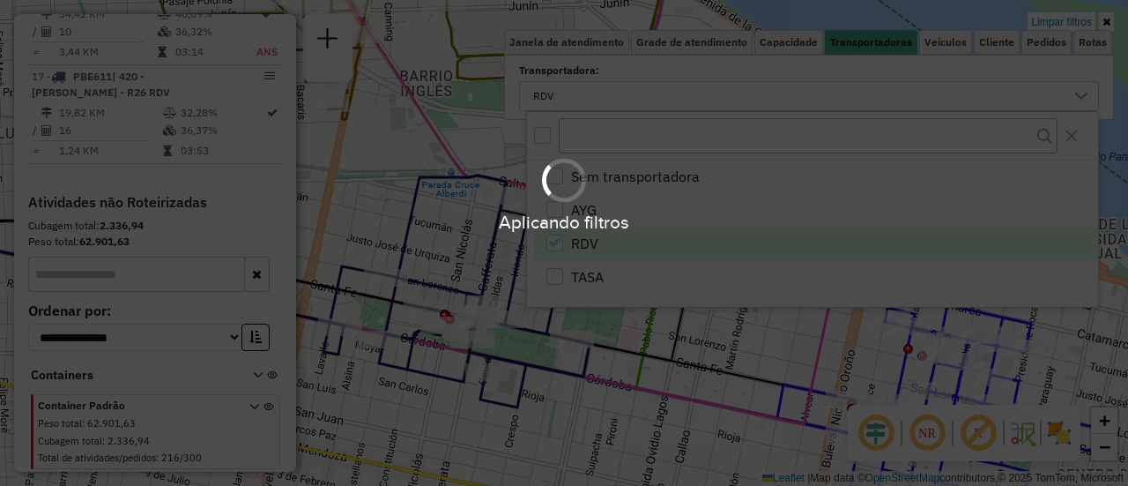
scroll to position [1481, 0]
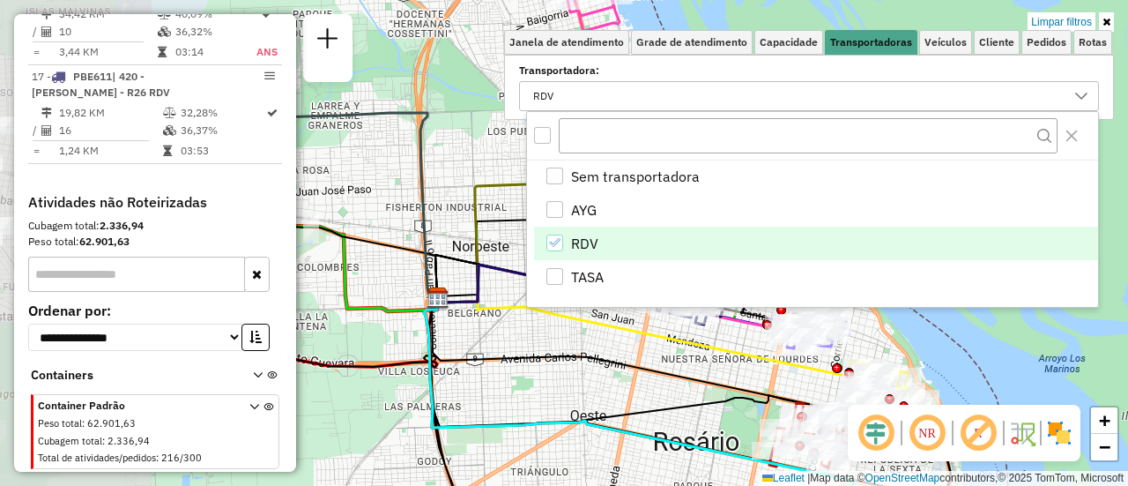
drag, startPoint x: 345, startPoint y: 345, endPoint x: 645, endPoint y: 301, distance: 303.8
click at [645, 301] on body "Aplicando filtros Pop-up bloqueado! Seu navegador bloqueou automáticamente a ab…" at bounding box center [564, 243] width 1128 height 486
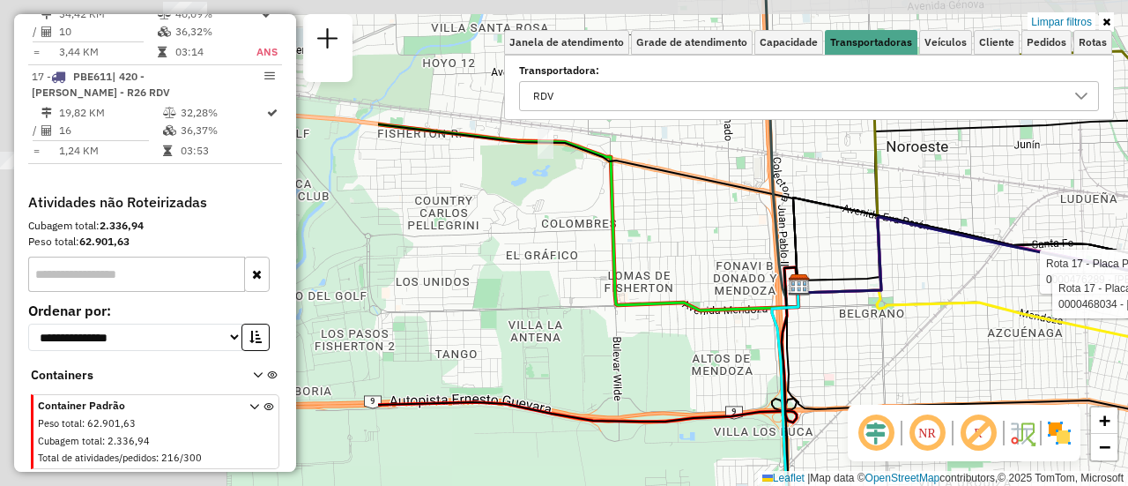
drag, startPoint x: 544, startPoint y: 328, endPoint x: 1026, endPoint y: 354, distance: 482.8
click at [1015, 357] on div "Rota 17 - Placa PBE611 0000476289 - Steinacher emiliano Fernando Rota 17 - Plac…" at bounding box center [564, 243] width 1128 height 486
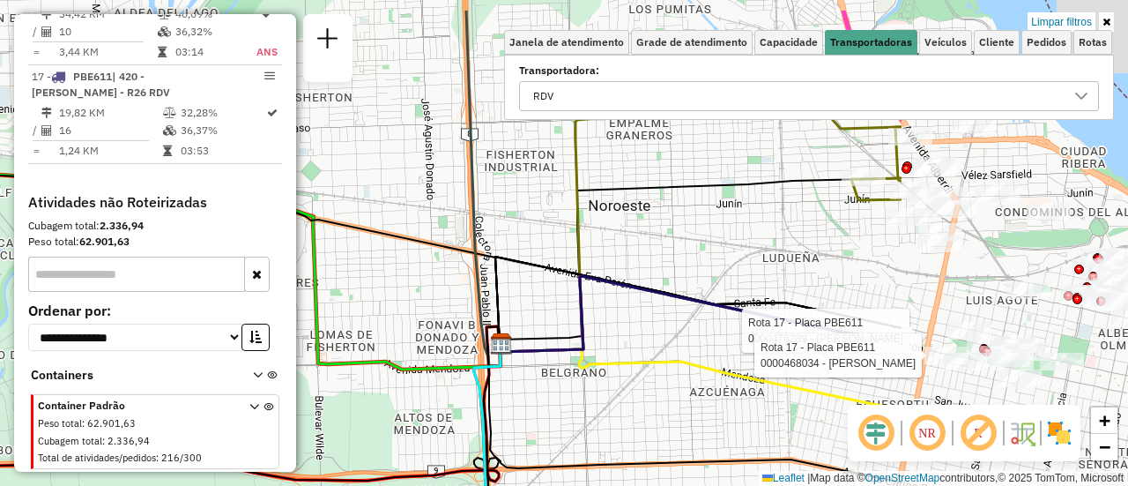
drag, startPoint x: 539, startPoint y: 301, endPoint x: 100, endPoint y: 394, distance: 447.9
click at [97, 394] on hb-router-mapa "Informações da Sessão 1254970 - 29/08/2025 Criação: 28/08/2025 16:39 Depósito: …" at bounding box center [564, 243] width 1128 height 486
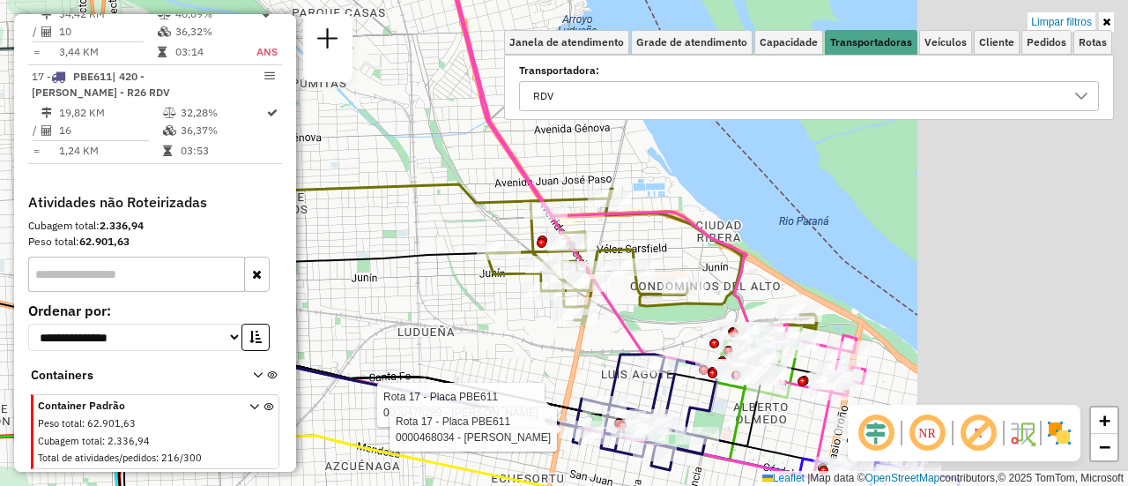
drag, startPoint x: 610, startPoint y: 304, endPoint x: 377, endPoint y: 338, distance: 235.2
click at [377, 339] on div "Rota 17 - Placa PBE611 0000476289 - Steinacher emiliano Fernando Rota 17 - Plac…" at bounding box center [564, 243] width 1128 height 486
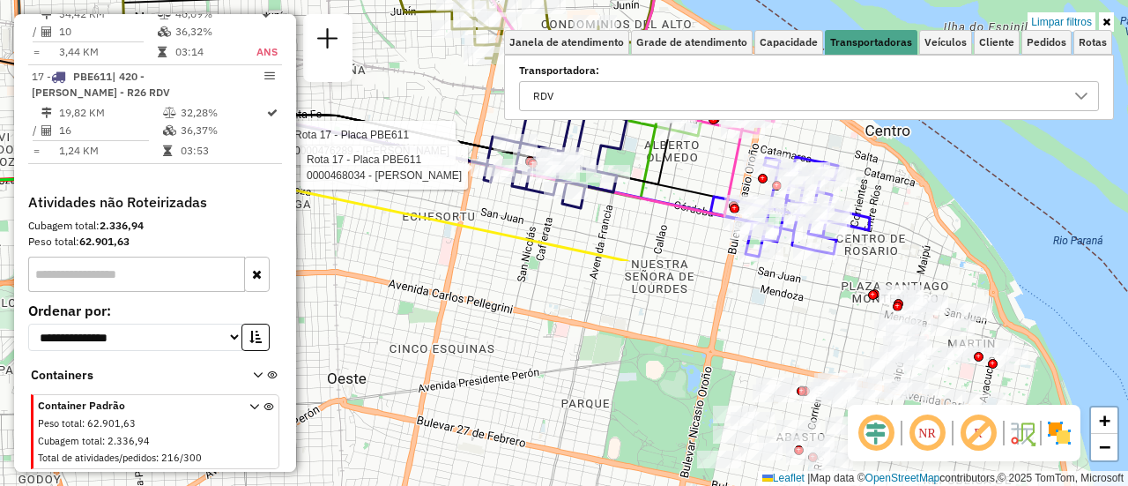
drag, startPoint x: 818, startPoint y: 405, endPoint x: 806, endPoint y: 131, distance: 273.5
click at [806, 131] on div "Rota 17 - Placa PBE611 0000476289 - Steinacher emiliano Fernando Rota 17 - Plac…" at bounding box center [564, 243] width 1128 height 486
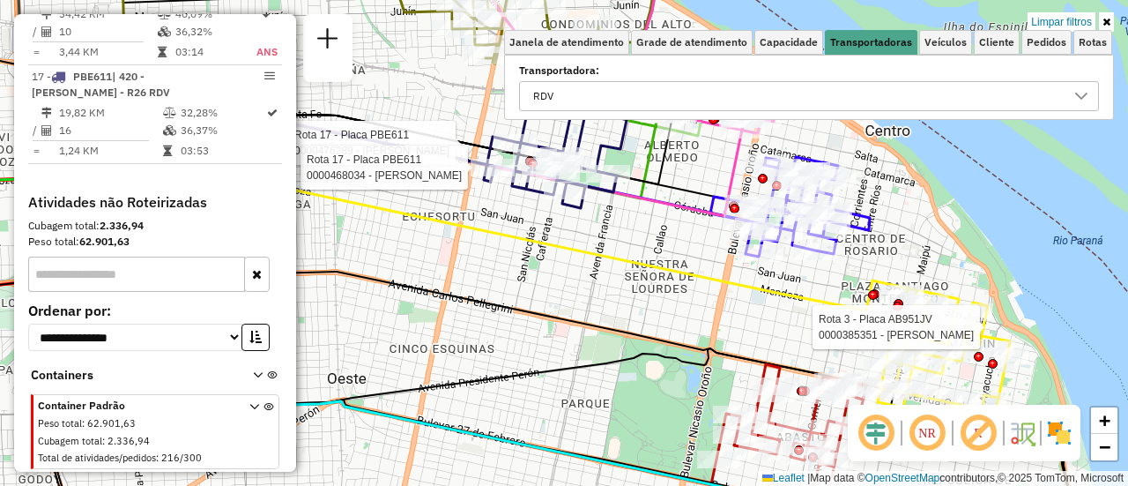
click at [937, 336] on div at bounding box center [953, 327] width 44 height 18
select select "**********"
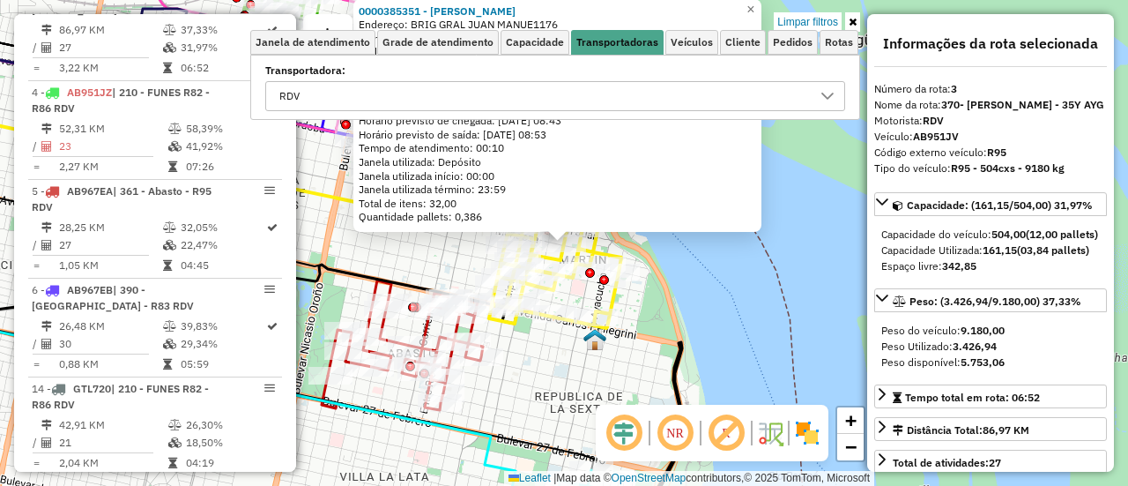
scroll to position [825, 0]
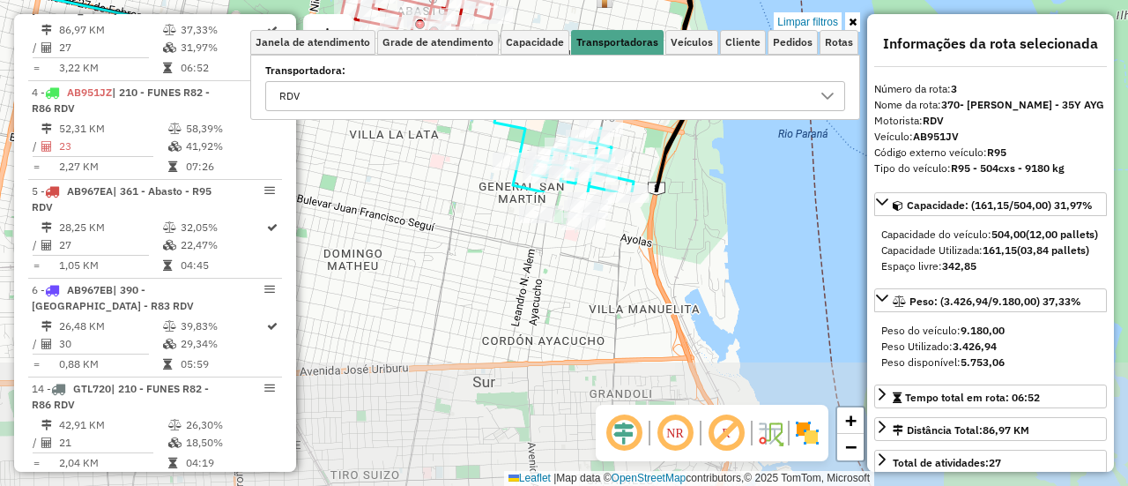
drag, startPoint x: 546, startPoint y: 409, endPoint x: 552, endPoint y: 85, distance: 323.5
click at [552, 86] on div "0000385351 - WANG QIU Endereço: BRIG GRAL JUAN MANUE1176 Bairro: (ROSARIO / ) P…" at bounding box center [564, 243] width 1128 height 486
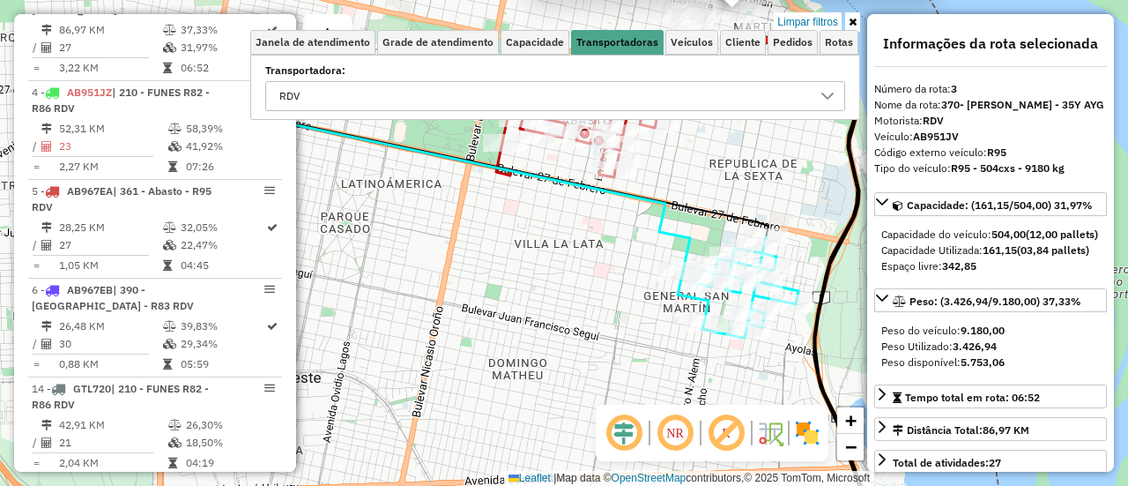
drag, startPoint x: 487, startPoint y: 303, endPoint x: 653, endPoint y: 422, distance: 204.0
click at [653, 422] on hb-router-mapa "Informações da Sessão 1254970 - 29/08/2025 Criação: 28/08/2025 16:39 Depósito: …" at bounding box center [564, 243] width 1128 height 486
click at [613, 363] on div "0000385351 - WANG QIU Endereço: BRIG GRAL JUAN MANUE1176 Bairro: (ROSARIO / ) P…" at bounding box center [564, 243] width 1128 height 486
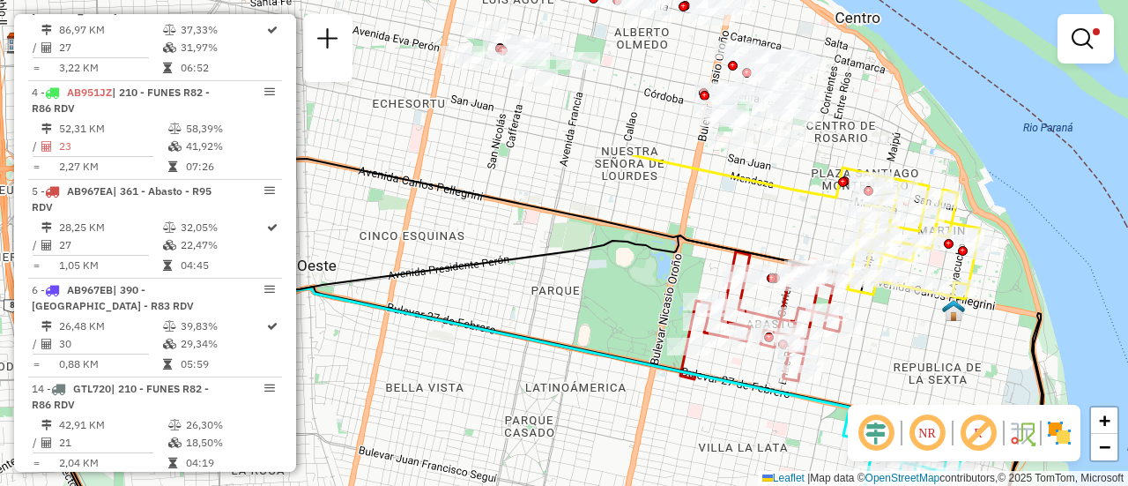
drag, startPoint x: 587, startPoint y: 323, endPoint x: 770, endPoint y: 526, distance: 274.0
click at [770, 485] on html "Aplicando filtros Pop-up bloqueado! Seu navegador bloqueou automáticamente a ab…" at bounding box center [564, 243] width 1128 height 486
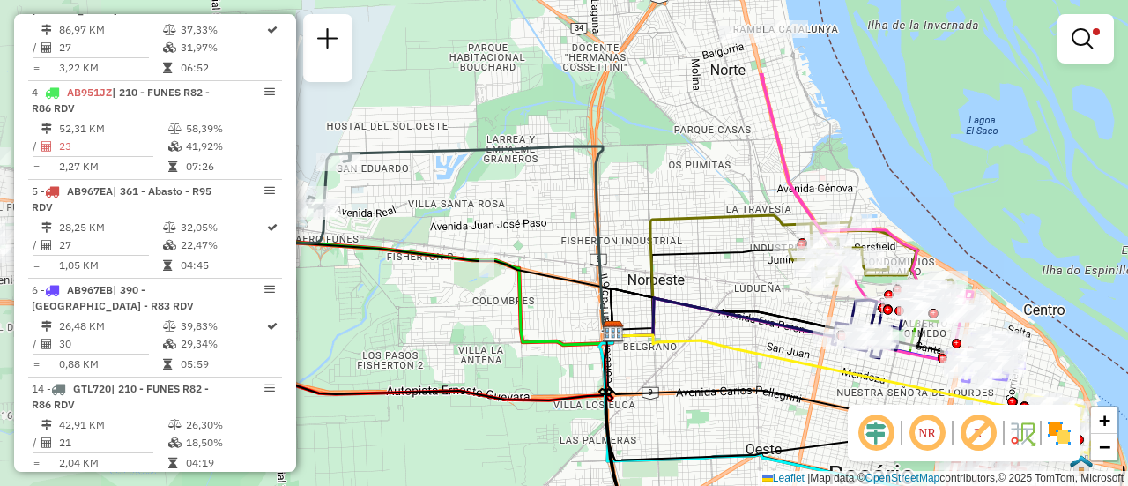
drag, startPoint x: 498, startPoint y: 279, endPoint x: 784, endPoint y: 400, distance: 310.4
click at [784, 400] on icon at bounding box center [804, 386] width 398 height 126
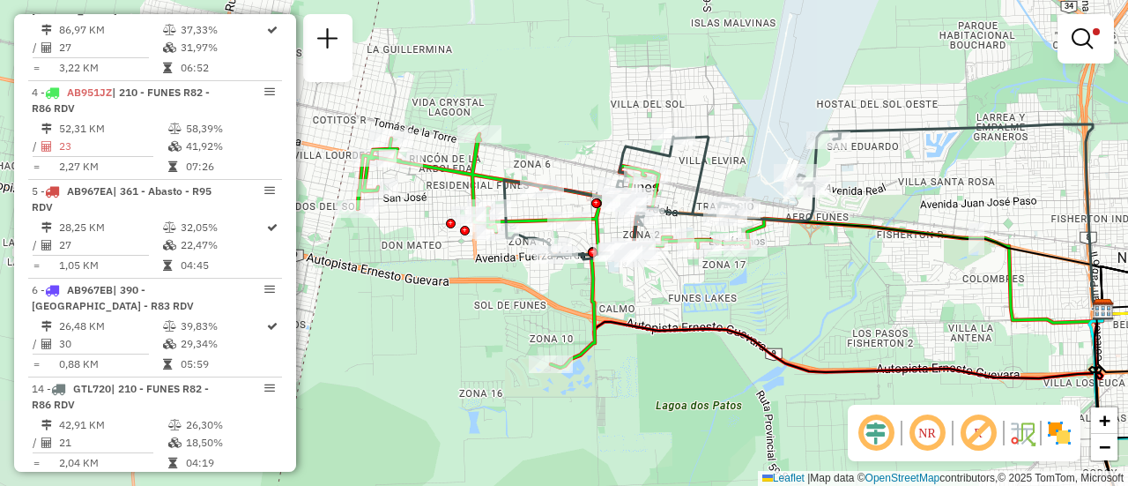
drag, startPoint x: 547, startPoint y: 306, endPoint x: 905, endPoint y: 295, distance: 358.0
click at [905, 295] on div "Limpar filtros Janela de atendimento Grade de atendimento Capacidade Transporta…" at bounding box center [564, 243] width 1128 height 486
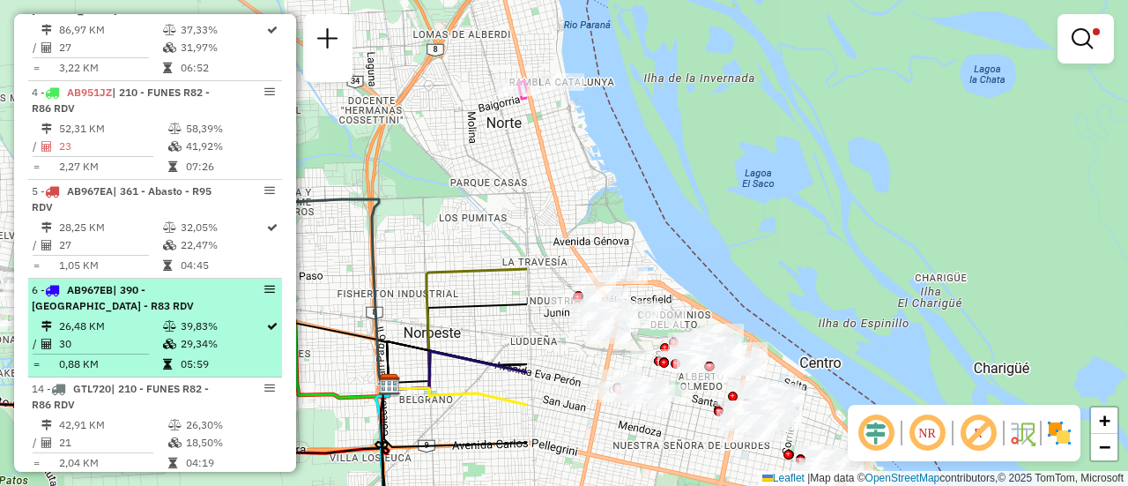
drag, startPoint x: 887, startPoint y: 322, endPoint x: 173, endPoint y: 397, distance: 717.8
click at [173, 397] on hb-router-mapa "Informações da Sessão 1254970 - 29/08/2025 Criação: 28/08/2025 16:39 Depósito: …" at bounding box center [564, 243] width 1128 height 486
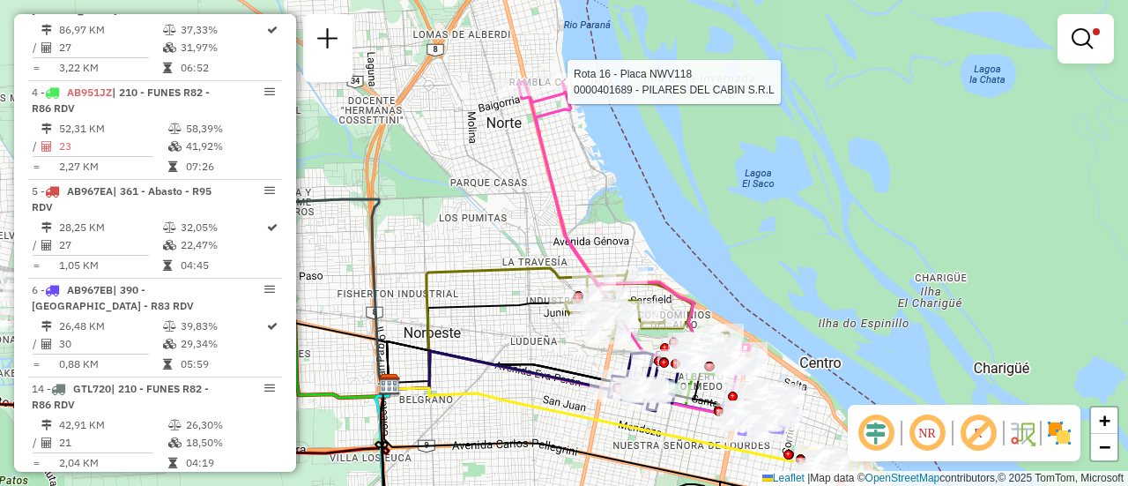
select select "**********"
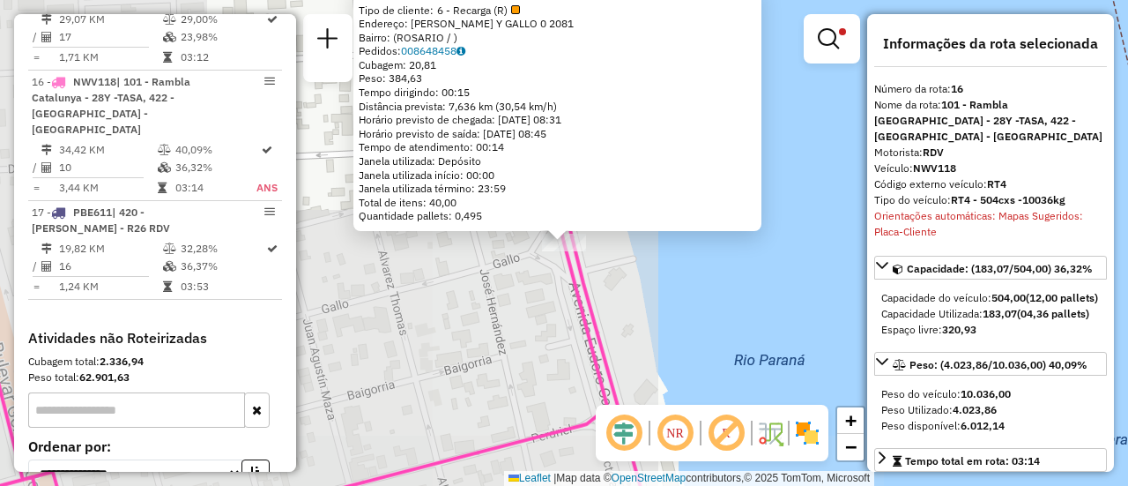
scroll to position [1417, 0]
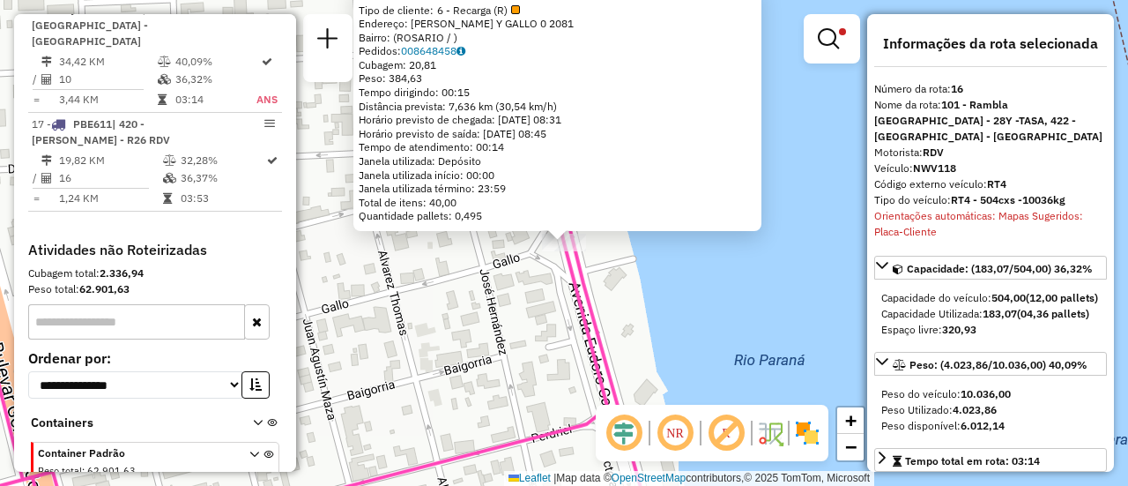
click at [471, 350] on div "0000401689 - PILARES DEL CABIN S.R.L Tipo de cliente: 6 - Recarga (R) Endereço:…" at bounding box center [564, 243] width 1128 height 486
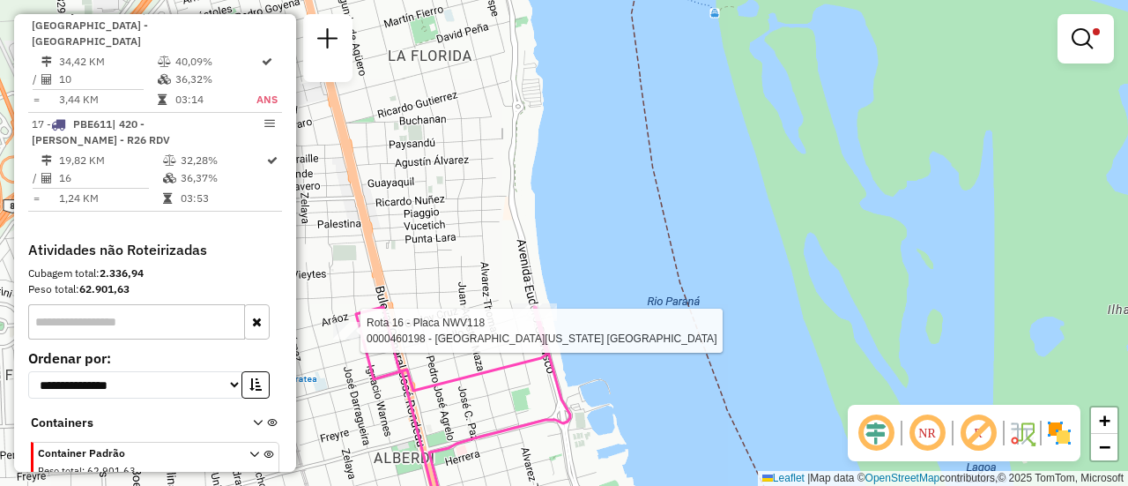
select select "**********"
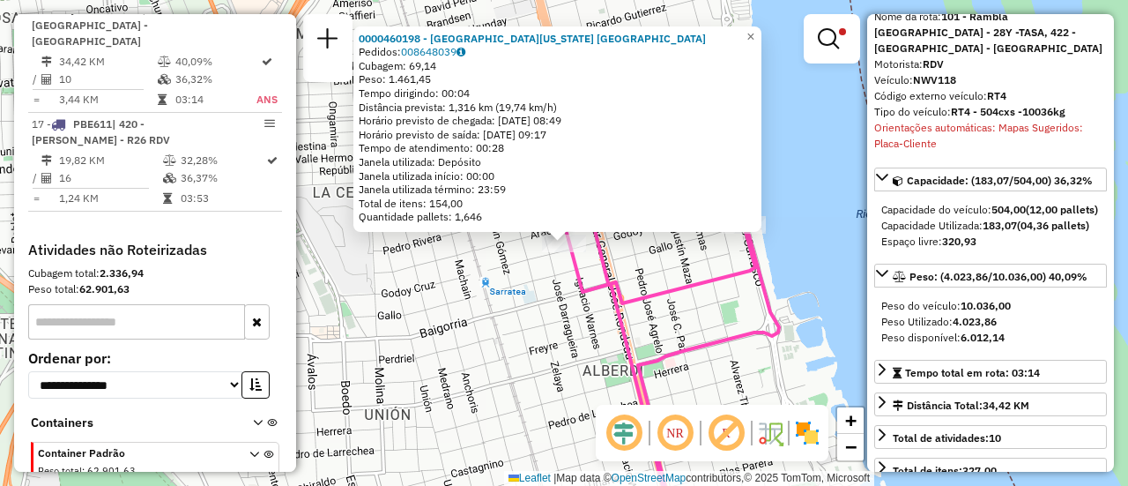
scroll to position [176, 0]
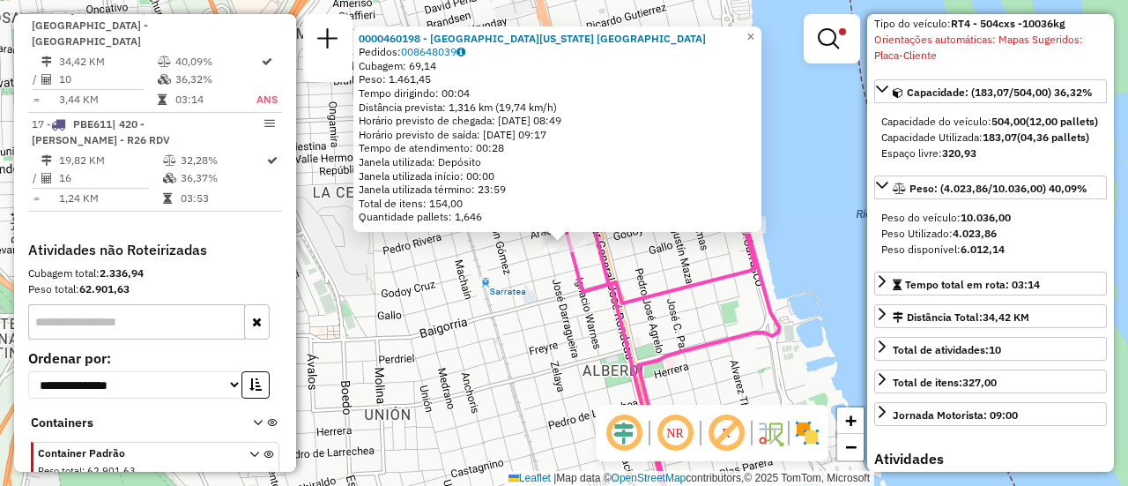
click at [503, 371] on div "0000460198 - La Florida Rosario Pedidos: 008648039 Cubagem: 69,14 Peso: 1.461,4…" at bounding box center [564, 243] width 1128 height 486
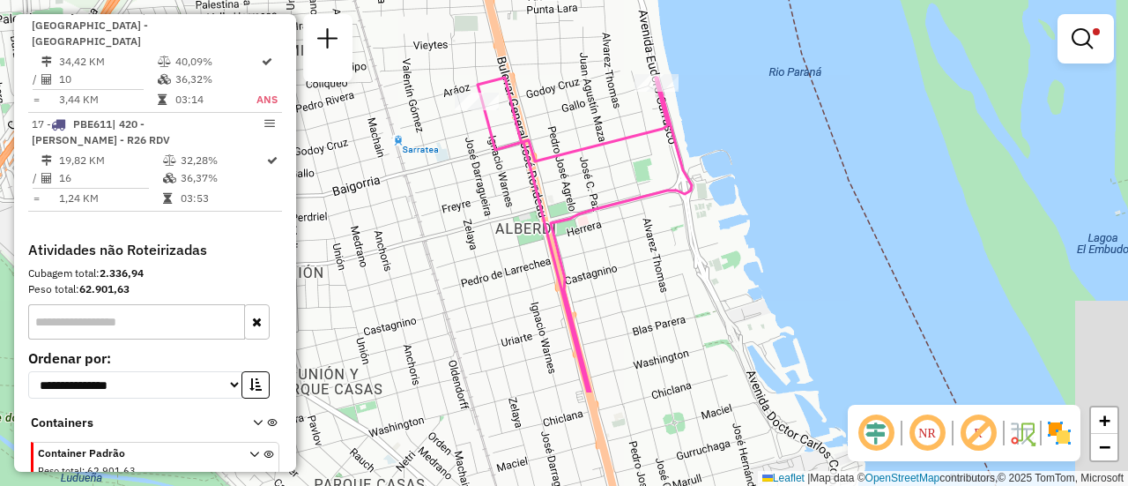
drag, startPoint x: 742, startPoint y: 416, endPoint x: 653, endPoint y: 274, distance: 167.5
click at [653, 274] on div "Limpar filtros Janela de atendimento Grade de atendimento Capacidade Transporta…" at bounding box center [564, 243] width 1128 height 486
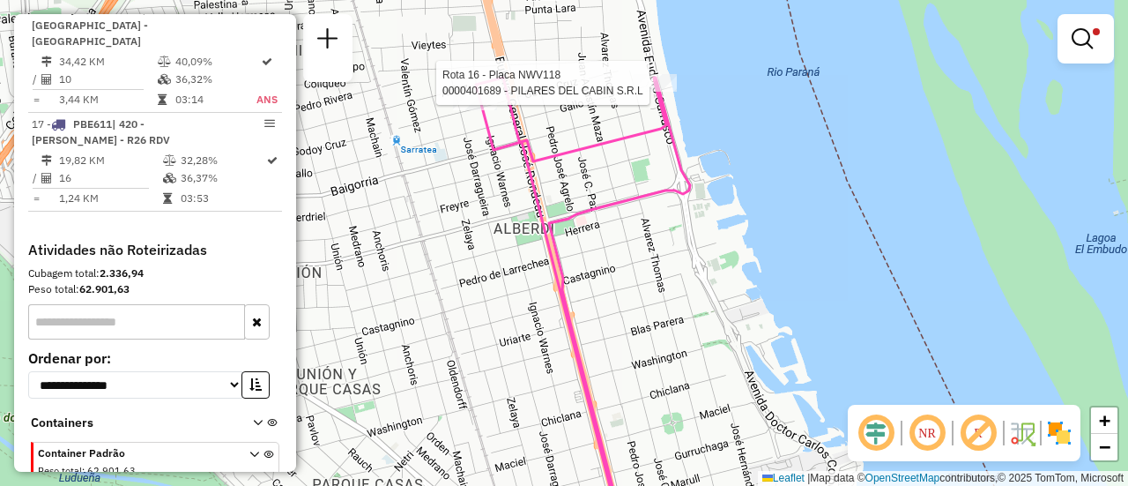
select select "**********"
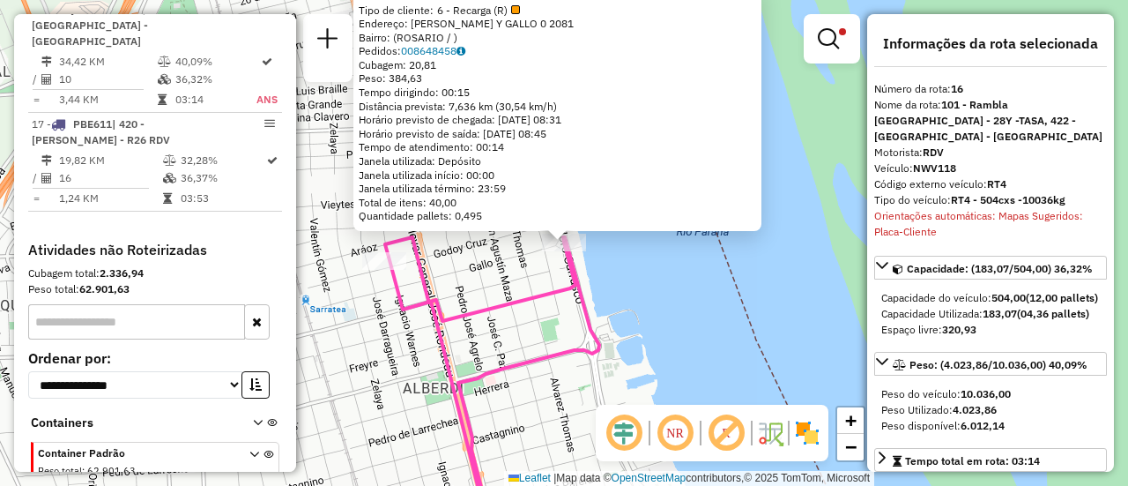
click at [653, 302] on div "0000401689 - PILARES DEL CABIN S.R.L Tipo de cliente: 6 - Recarga (R) Endereço:…" at bounding box center [564, 243] width 1128 height 486
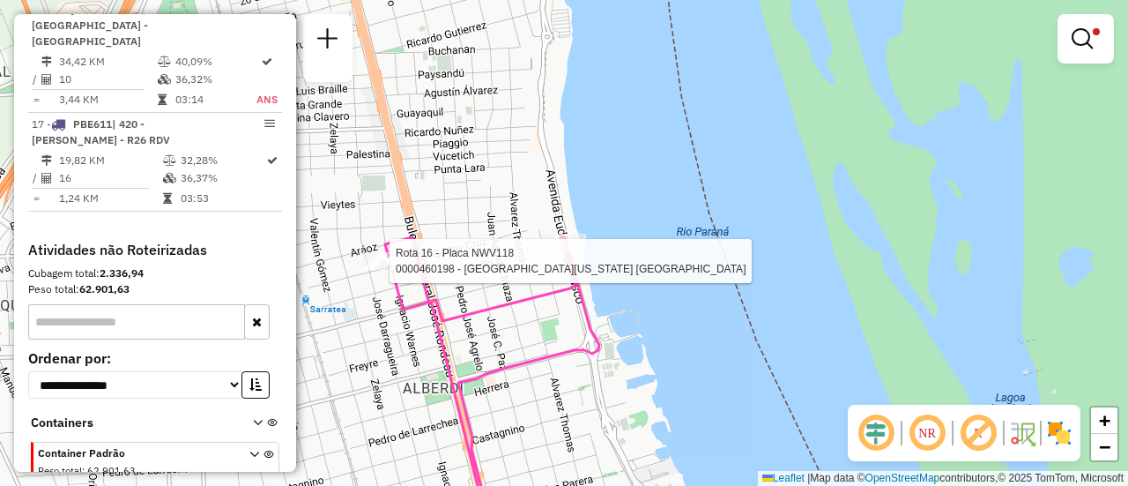
select select "**********"
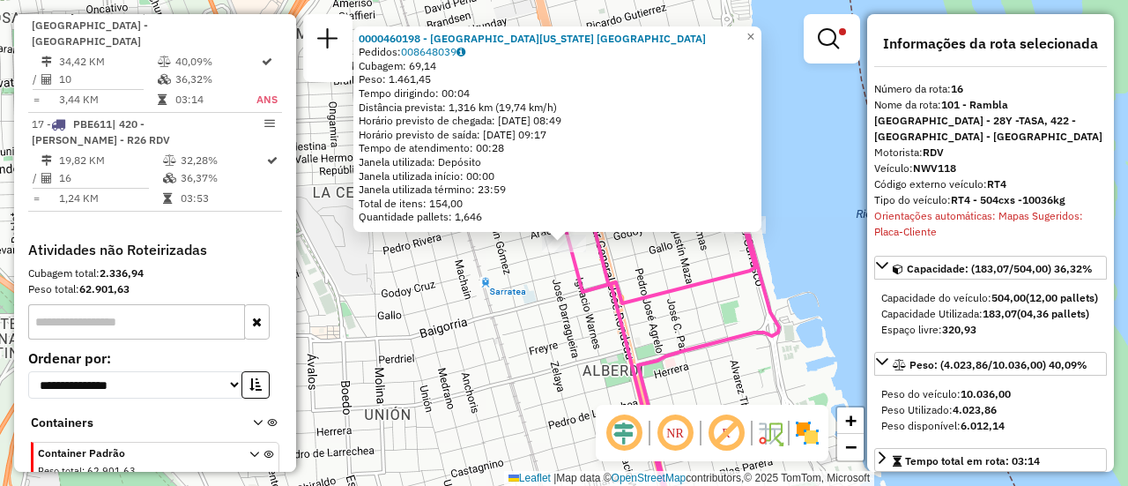
click at [482, 356] on div "0000460198 - La Florida Rosario Pedidos: 008648039 Cubagem: 69,14 Peso: 1.461,4…" at bounding box center [564, 243] width 1128 height 486
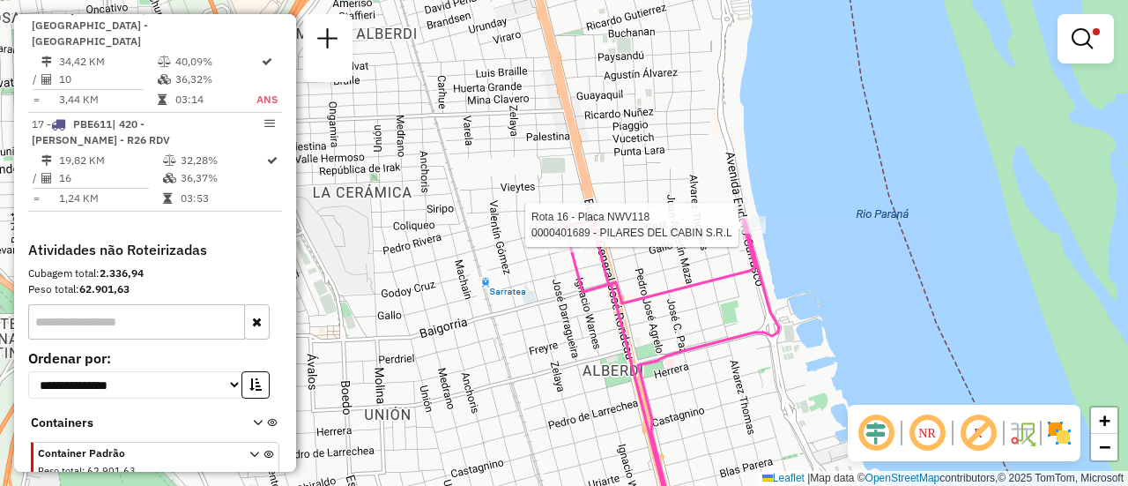
select select "**********"
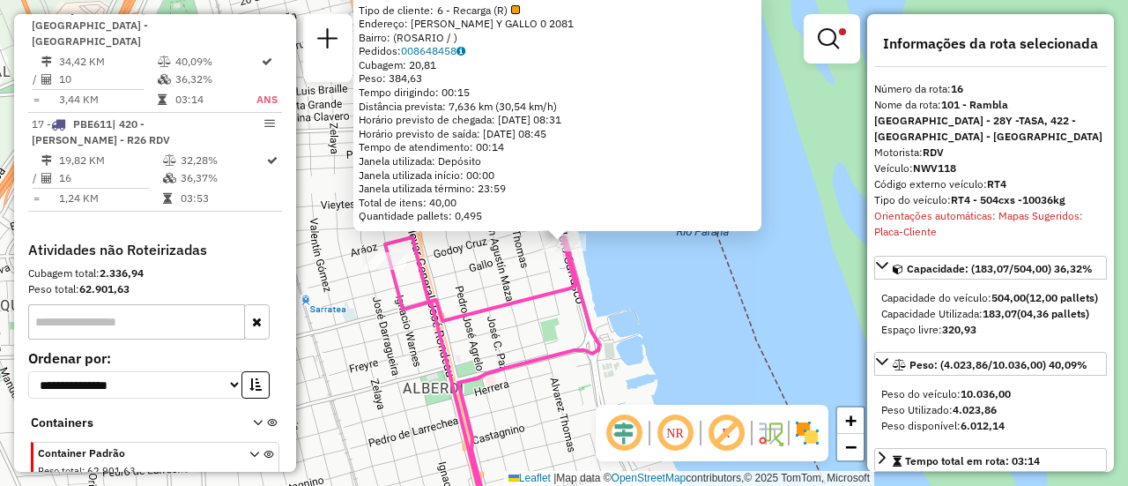
scroll to position [88, 0]
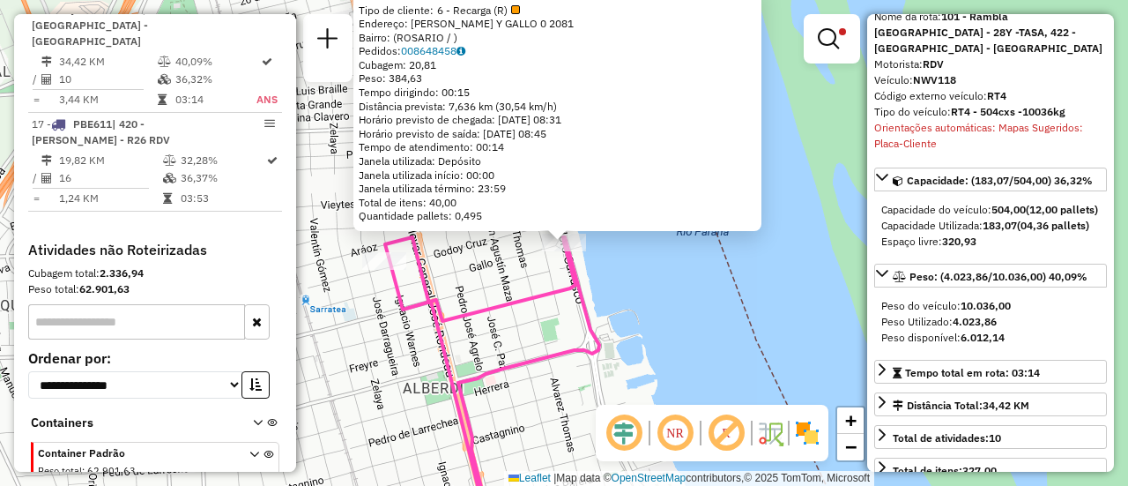
click at [646, 344] on div "0000401689 - PILARES DEL CABIN S.R.L Tipo de cliente: 6 - Recarga (R) Endereço:…" at bounding box center [564, 243] width 1128 height 486
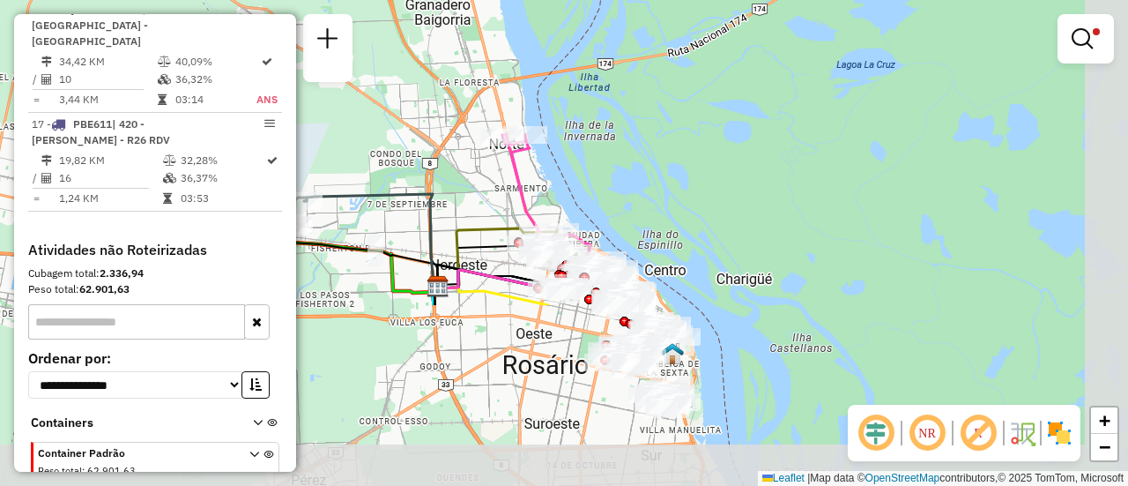
drag, startPoint x: 637, startPoint y: 442, endPoint x: 607, endPoint y: 246, distance: 198.8
click at [583, 213] on div "Limpar filtros Janela de atendimento Grade de atendimento Capacidade Transporta…" at bounding box center [564, 243] width 1128 height 486
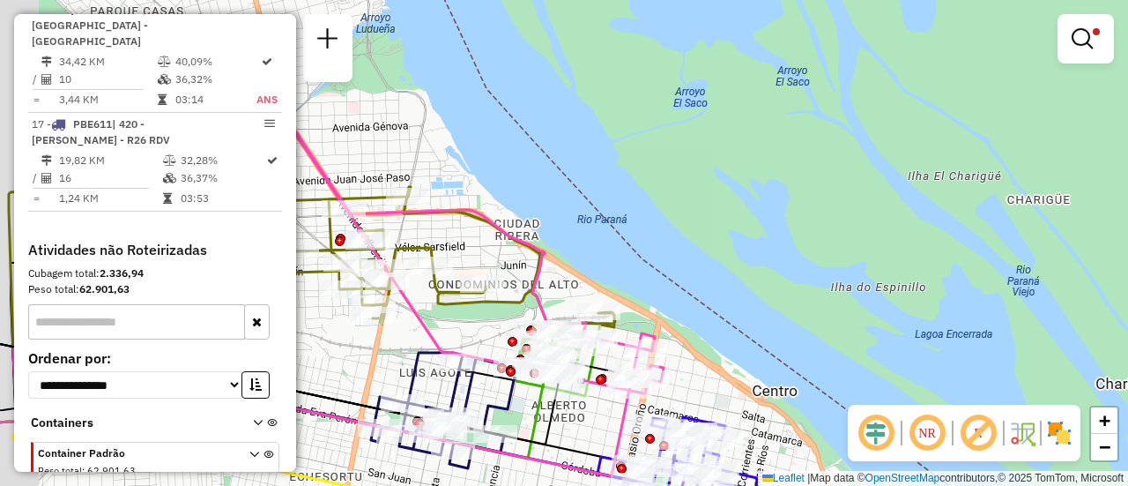
drag, startPoint x: 521, startPoint y: 293, endPoint x: 581, endPoint y: 406, distance: 127.7
click at [577, 434] on div "Limpar filtros Janela de atendimento Grade de atendimento Capacidade Transporta…" at bounding box center [564, 243] width 1128 height 486
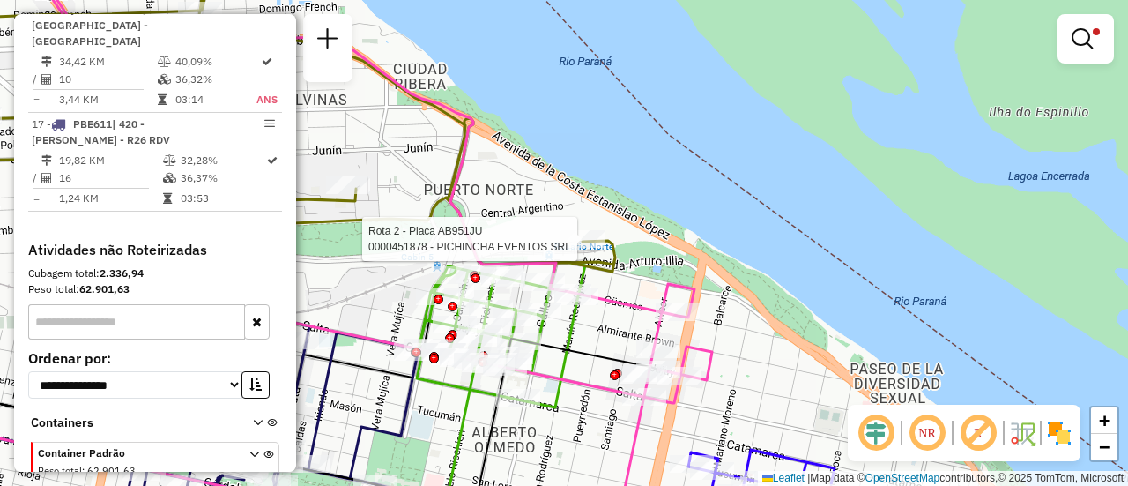
select select "**********"
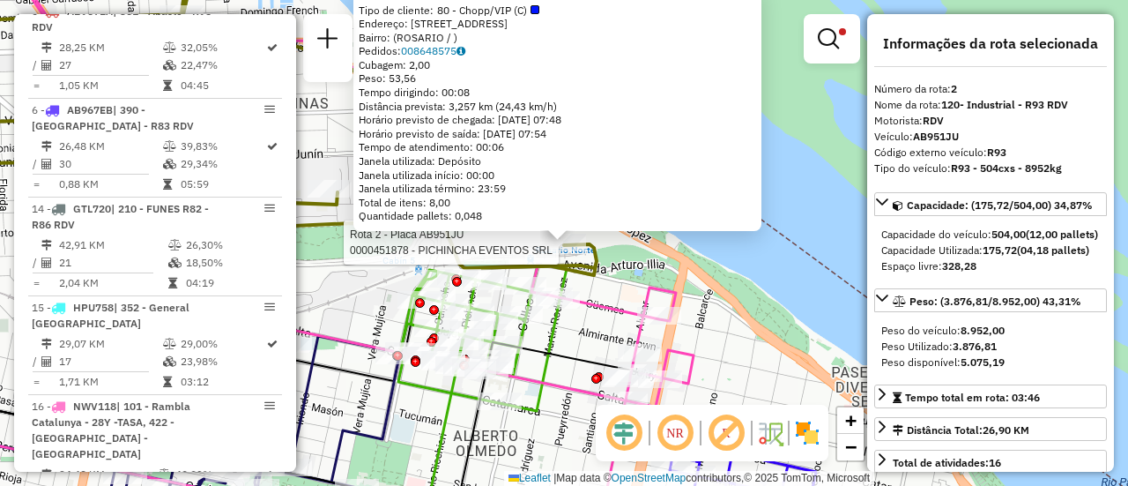
scroll to position [726, 0]
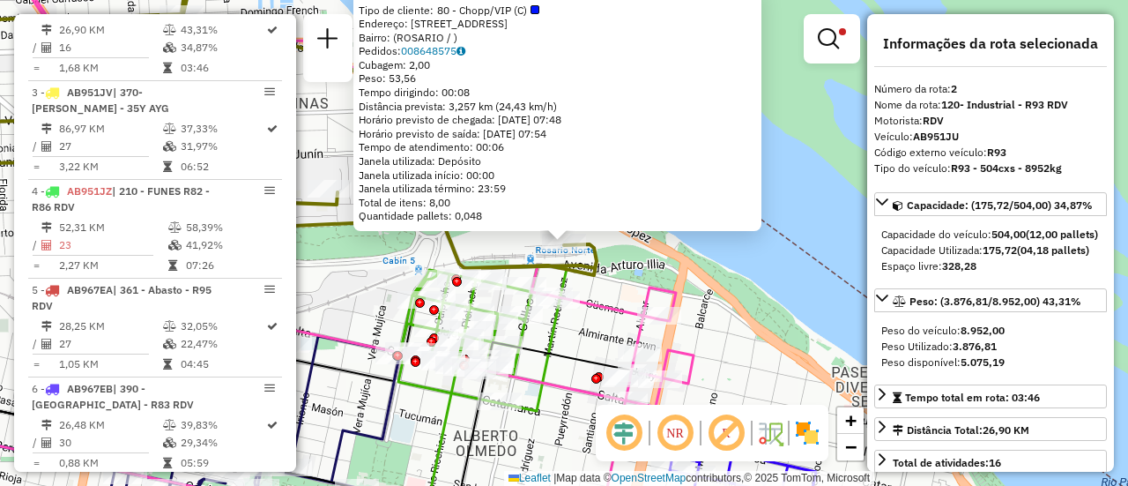
click at [576, 335] on div "0000451878 - PICHINCHA EVENTOS SRL Tipo de cliente: 80 - Chopp/VIP (C) Endereço…" at bounding box center [564, 243] width 1128 height 486
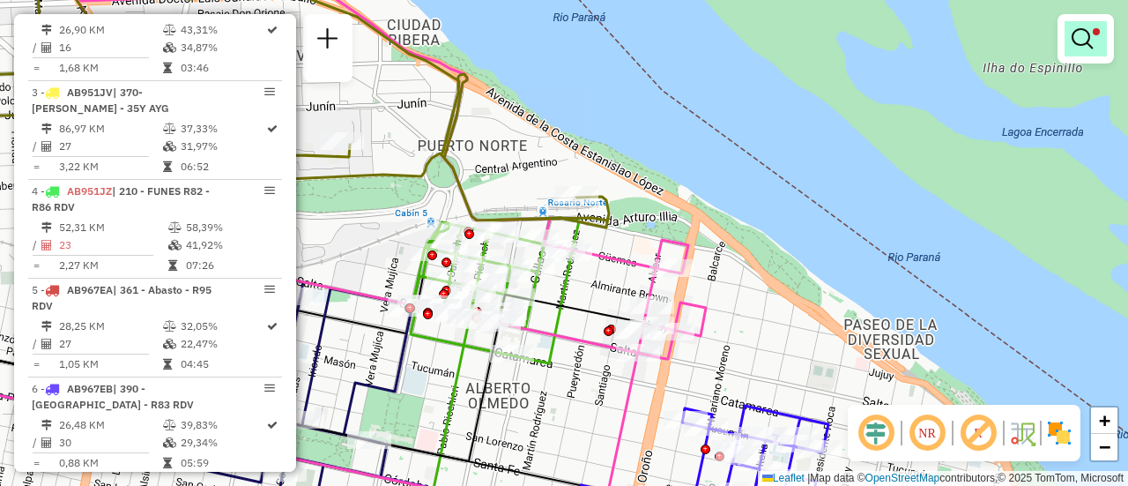
click at [1075, 40] on em at bounding box center [1082, 38] width 21 height 21
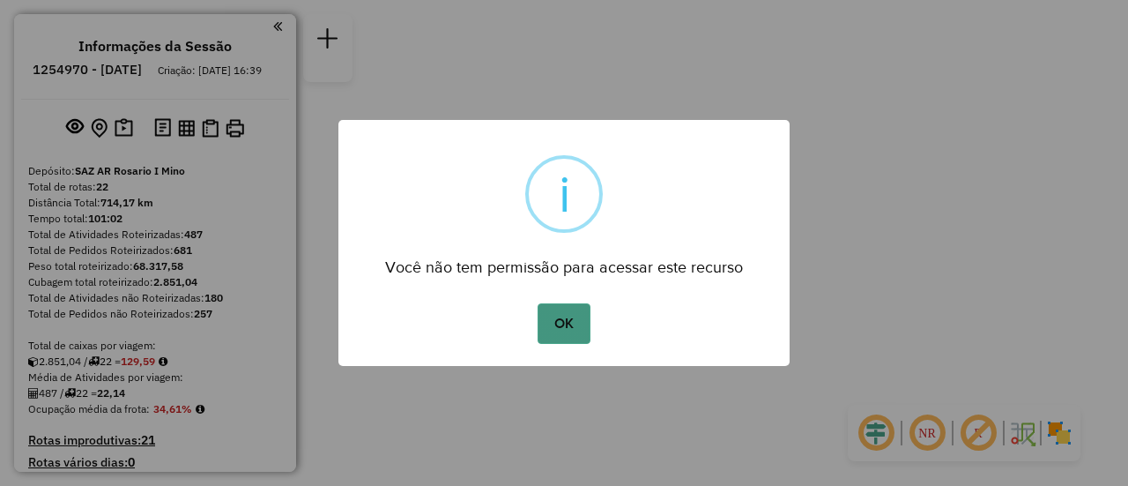
drag, startPoint x: 568, startPoint y: 316, endPoint x: 581, endPoint y: 316, distance: 12.4
click at [569, 316] on button "OK" at bounding box center [564, 323] width 52 height 41
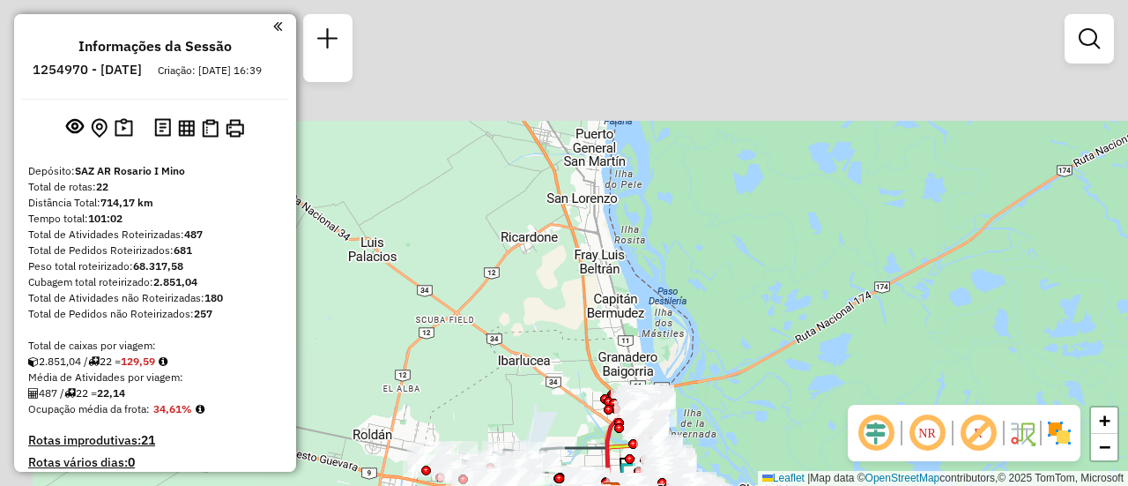
drag, startPoint x: 478, startPoint y: 216, endPoint x: 560, endPoint y: 522, distance: 316.6
click at [560, 485] on html "Aguarde... Pop-up bloqueado! Seu navegador bloqueou automáticamente a abertura …" at bounding box center [564, 243] width 1128 height 486
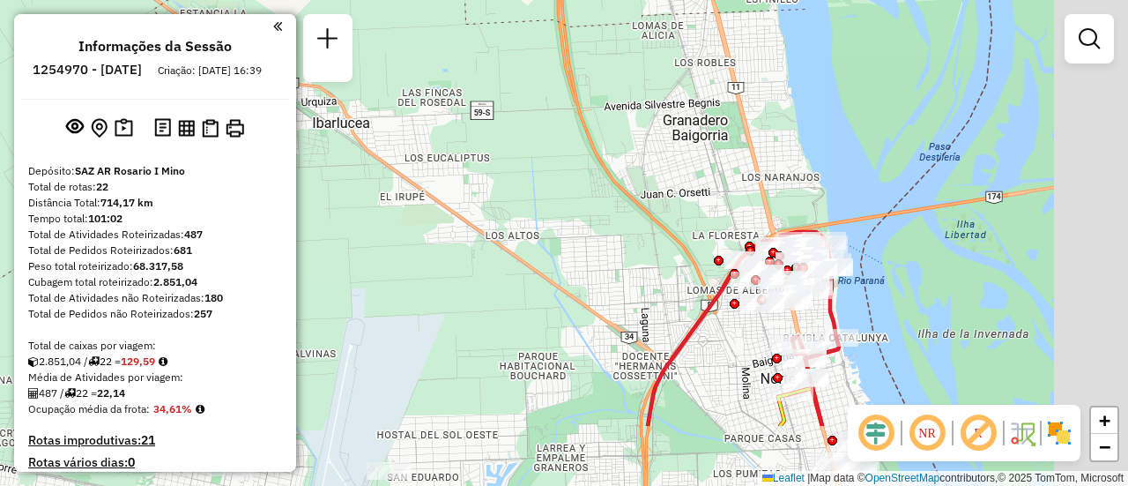
drag, startPoint x: 604, startPoint y: 301, endPoint x: 528, endPoint y: 281, distance: 78.2
click at [514, 267] on div "Janela de atendimento Grade de atendimento Capacidade Transportadoras Veículos …" at bounding box center [564, 243] width 1128 height 486
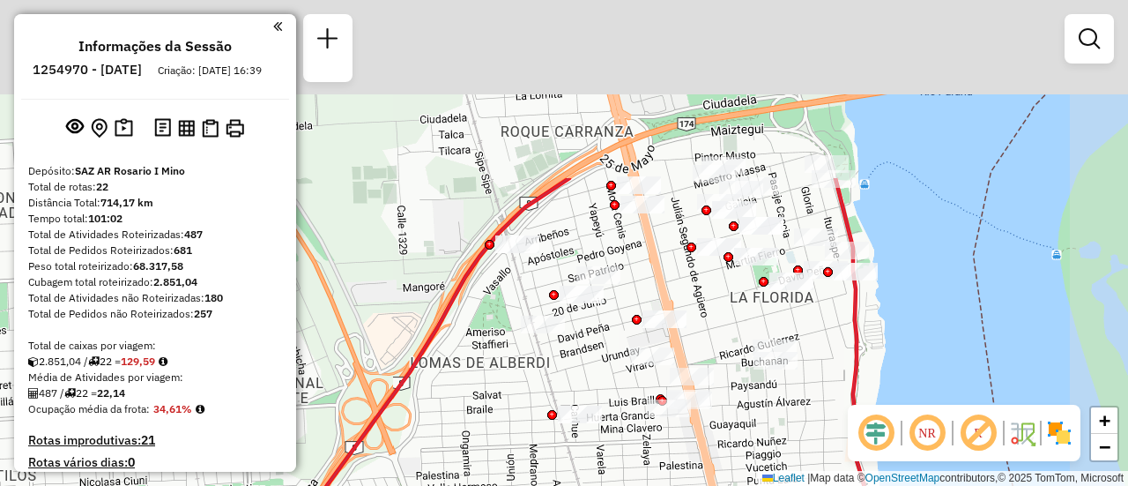
drag, startPoint x: 821, startPoint y: 235, endPoint x: 616, endPoint y: 462, distance: 305.1
click at [616, 462] on div "Janela de atendimento Grade de atendimento Capacidade Transportadoras Veículos …" at bounding box center [564, 243] width 1128 height 486
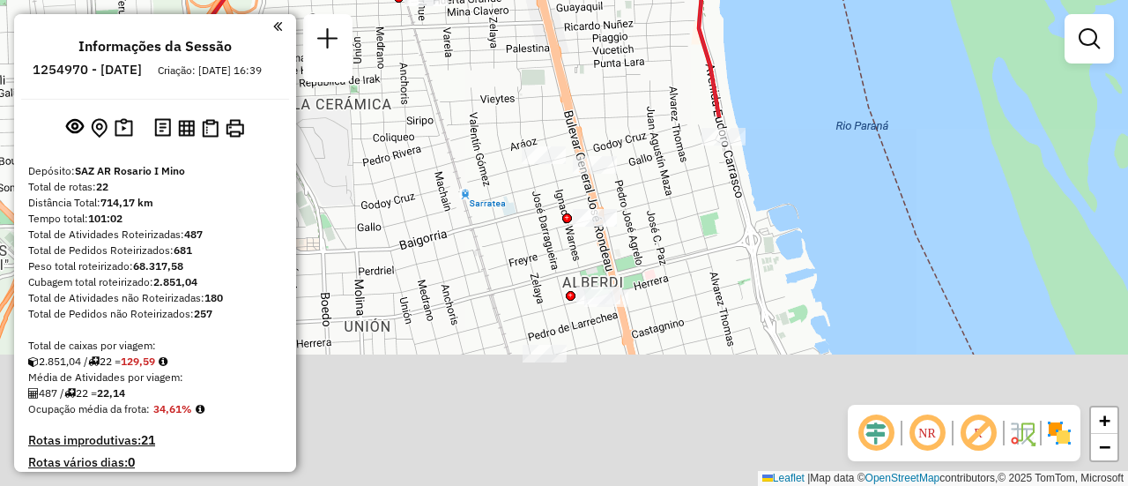
drag, startPoint x: 858, startPoint y: 382, endPoint x: 704, endPoint y: -39, distance: 447.8
click at [704, 0] on html "Aguarde... Pop-up bloqueado! Seu navegador bloqueou automáticamente a abertura …" at bounding box center [564, 243] width 1128 height 486
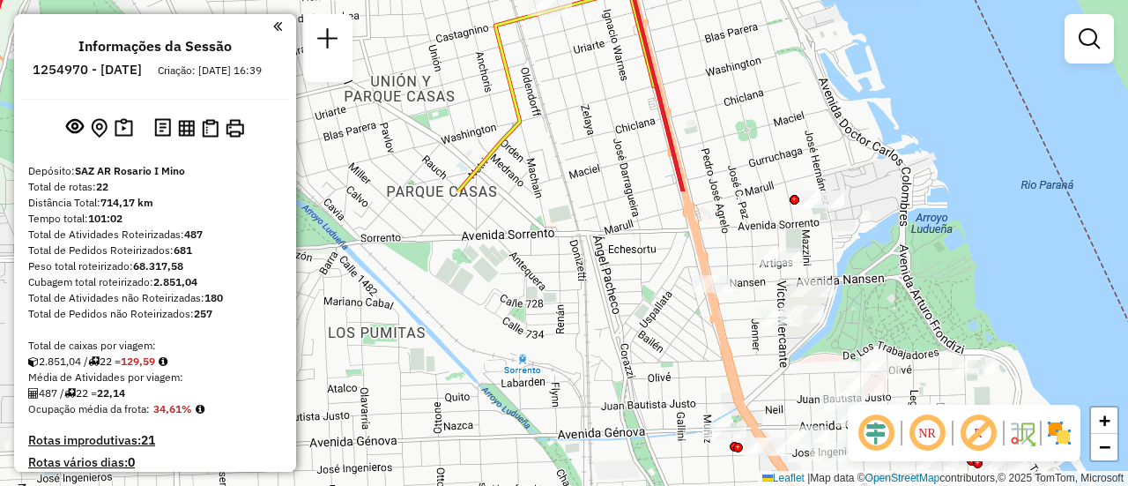
drag, startPoint x: 728, startPoint y: 255, endPoint x: 734, endPoint y: -86, distance: 341.1
click at [734, 0] on html "Aguarde... Pop-up bloqueado! Seu navegador bloqueou automáticamente a abertura …" at bounding box center [564, 243] width 1128 height 486
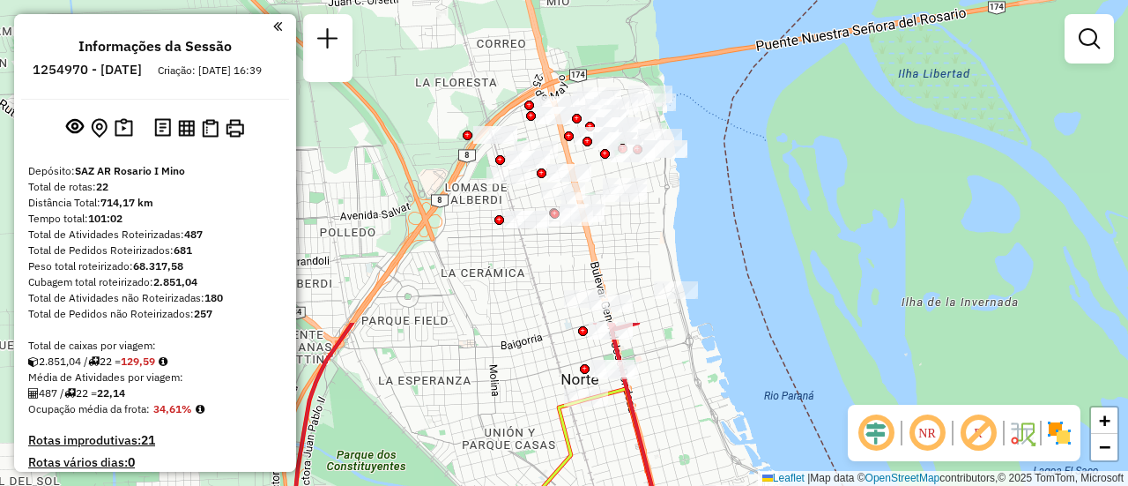
drag, startPoint x: 645, startPoint y: 103, endPoint x: 591, endPoint y: 441, distance: 341.8
click at [583, 474] on div "Janela de atendimento Grade de atendimento Capacidade Transportadoras Veículos …" at bounding box center [564, 243] width 1128 height 486
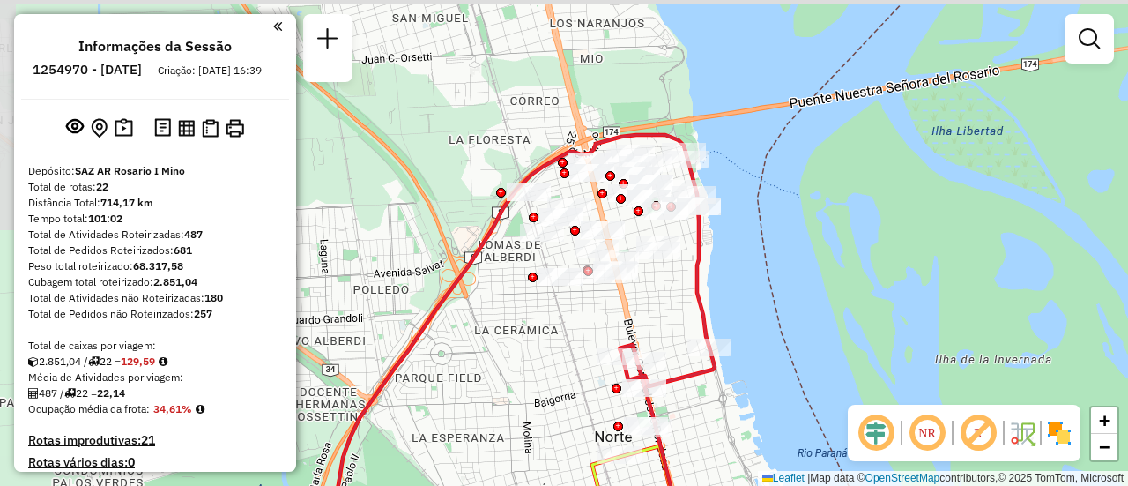
drag, startPoint x: 676, startPoint y: 401, endPoint x: 708, endPoint y: 402, distance: 31.7
click at [710, 456] on div "Janela de atendimento Grade de atendimento Capacidade Transportadoras Veículos …" at bounding box center [564, 243] width 1128 height 486
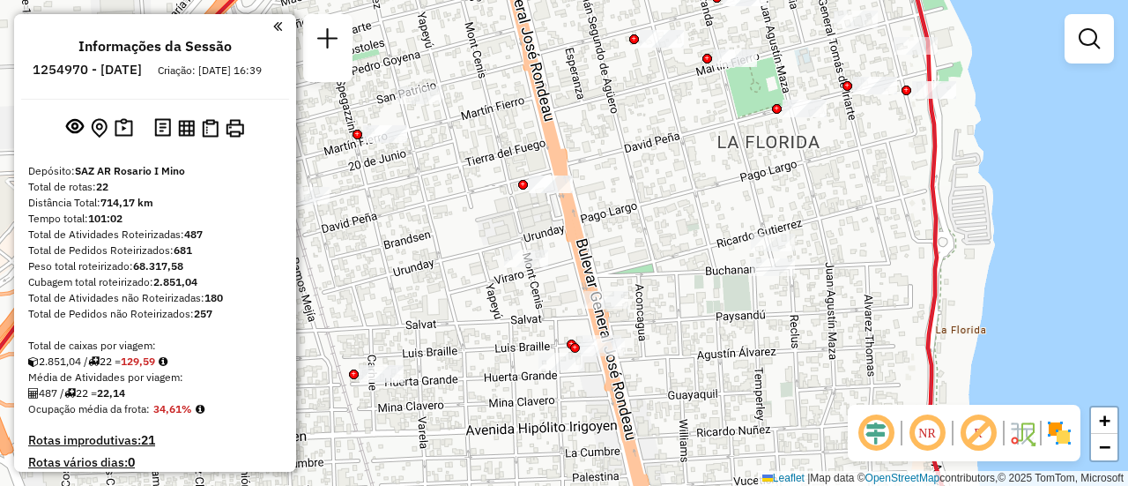
drag, startPoint x: 635, startPoint y: 175, endPoint x: 628, endPoint y: 133, distance: 42.8
click at [622, 130] on div "Janela de atendimento Grade de atendimento Capacidade Transportadoras Veículos …" at bounding box center [564, 243] width 1128 height 486
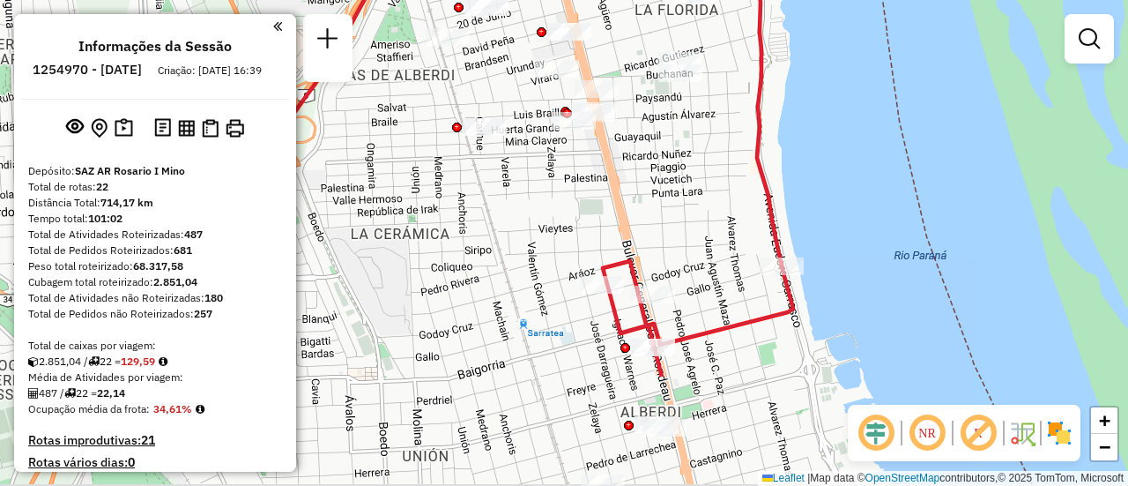
drag, startPoint x: 799, startPoint y: 403, endPoint x: 747, endPoint y: 245, distance: 166.1
click at [747, 245] on div "Janela de atendimento Grade de atendimento Capacidade Transportadoras Veículos …" at bounding box center [564, 243] width 1128 height 486
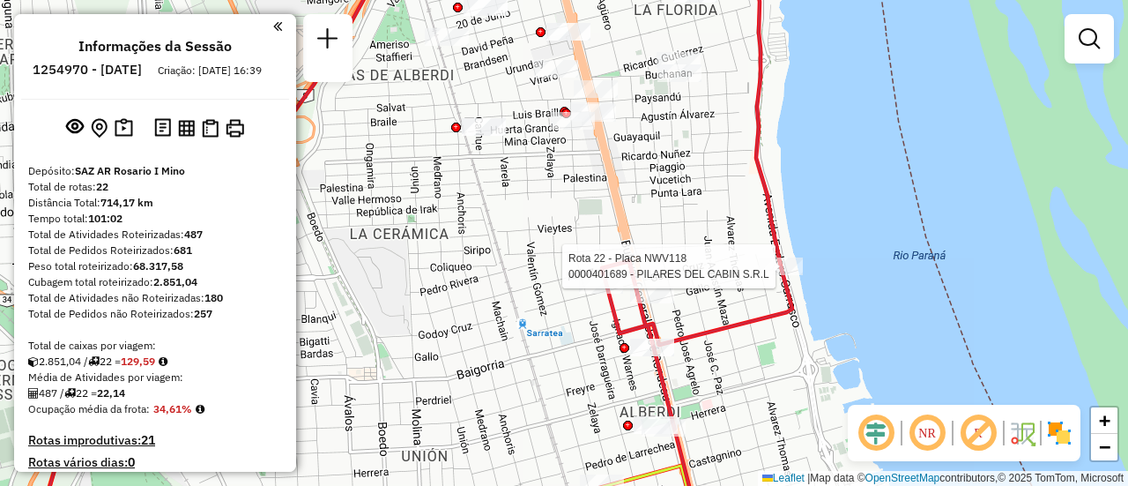
select select "**********"
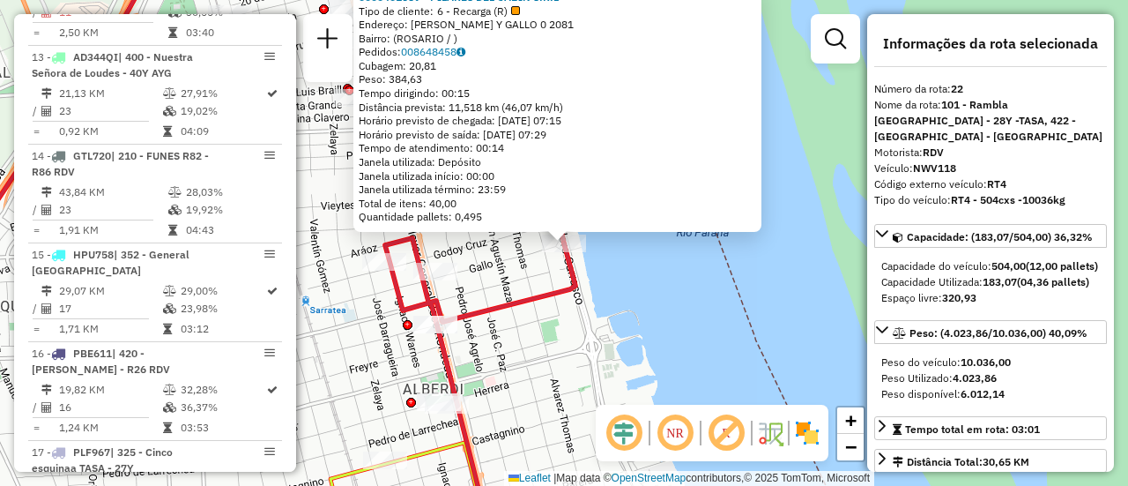
scroll to position [2776, 0]
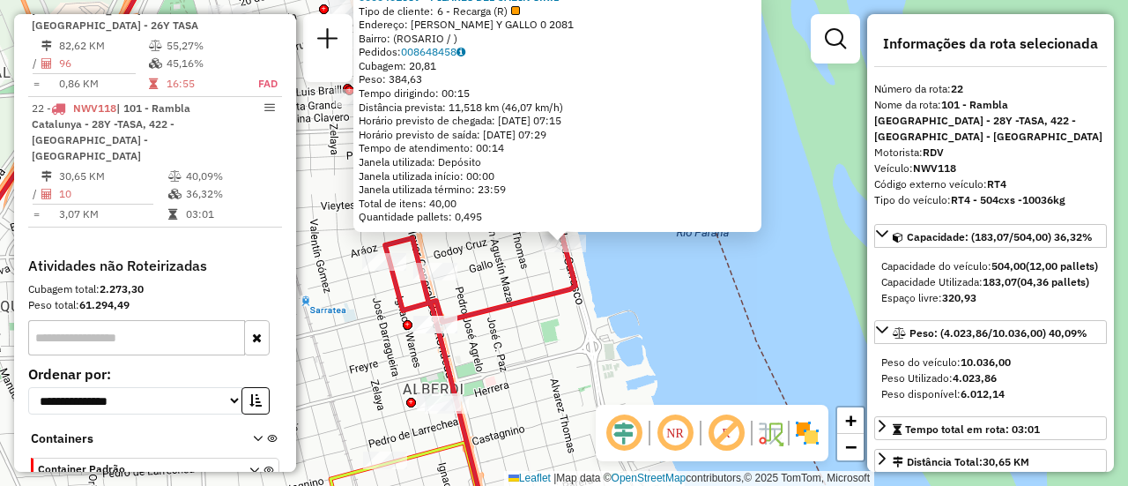
click at [713, 299] on div "0000401689 - PILARES DEL CABIN S.R.L Tipo de cliente: 6 - Recarga (R) Endereço:…" at bounding box center [564, 243] width 1128 height 486
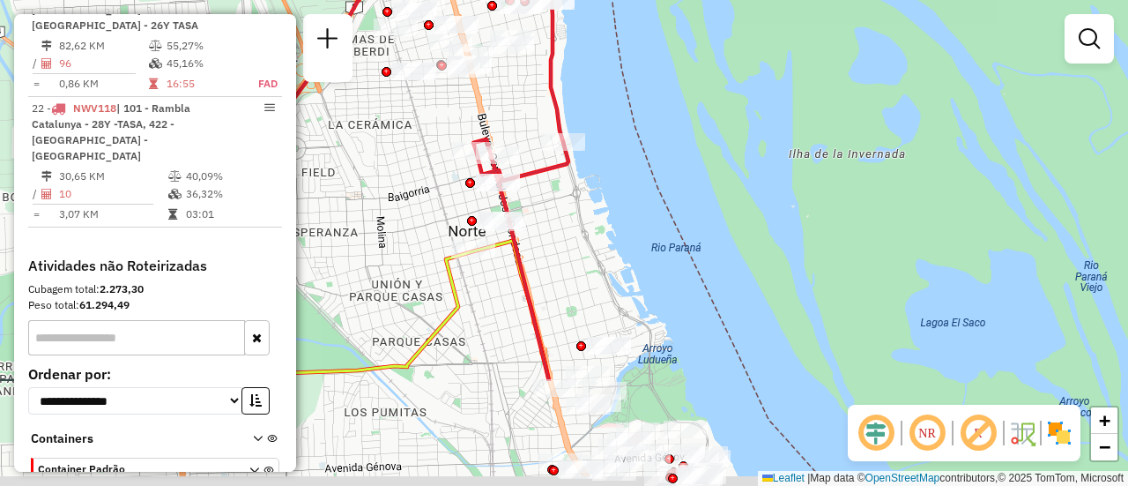
drag, startPoint x: 529, startPoint y: 416, endPoint x: 555, endPoint y: 187, distance: 230.7
click at [549, 195] on div "Janela de atendimento Grade de atendimento Capacidade Transportadoras Veículos …" at bounding box center [564, 243] width 1128 height 486
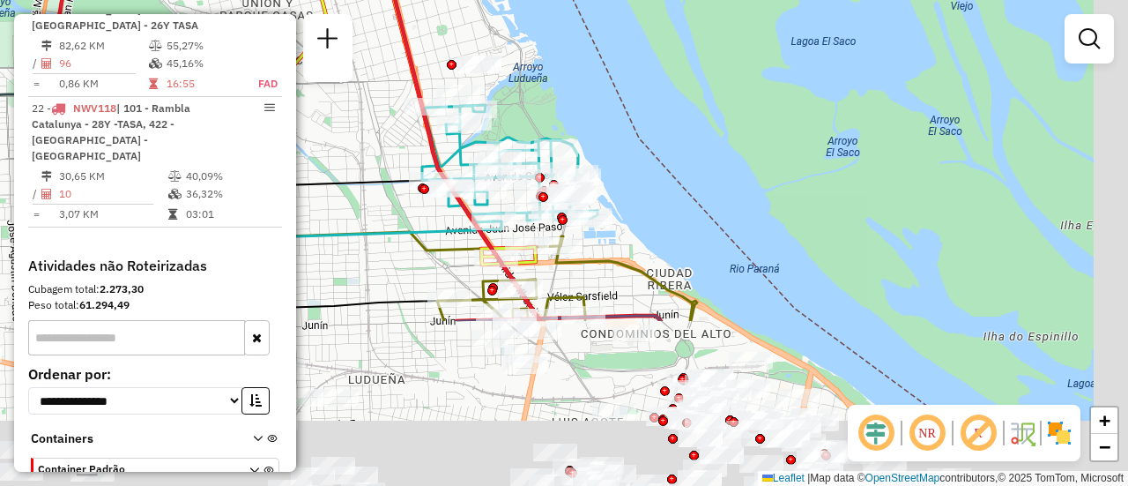
drag, startPoint x: 729, startPoint y: 230, endPoint x: 635, endPoint y: 69, distance: 186.8
click at [635, 69] on div "Janela de atendimento Grade de atendimento Capacidade Transportadoras Veículos …" at bounding box center [564, 243] width 1128 height 486
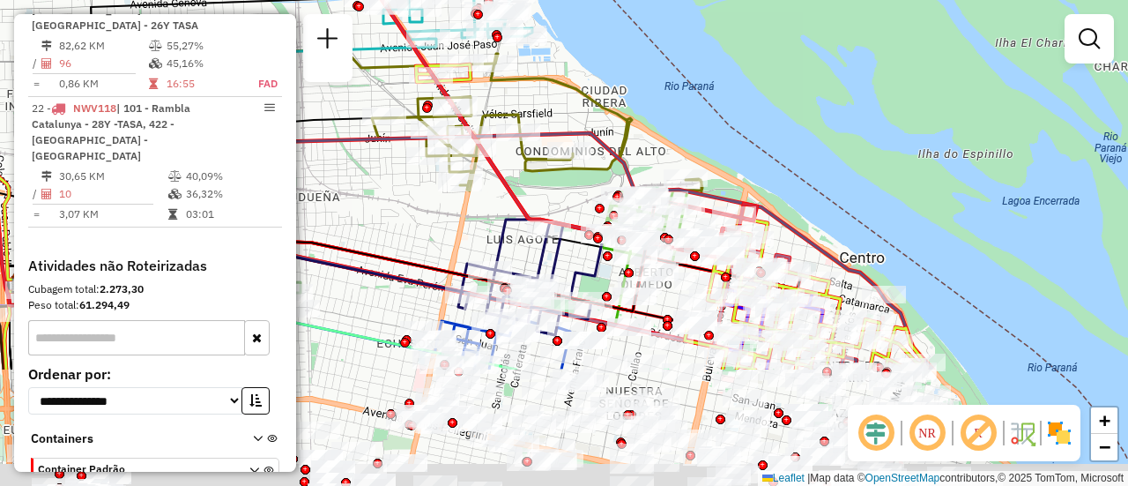
drag, startPoint x: 799, startPoint y: 328, endPoint x: 745, endPoint y: 160, distance: 177.0
click at [745, 160] on div "Janela de atendimento Grade de atendimento Capacidade Transportadoras Veículos …" at bounding box center [564, 243] width 1128 height 486
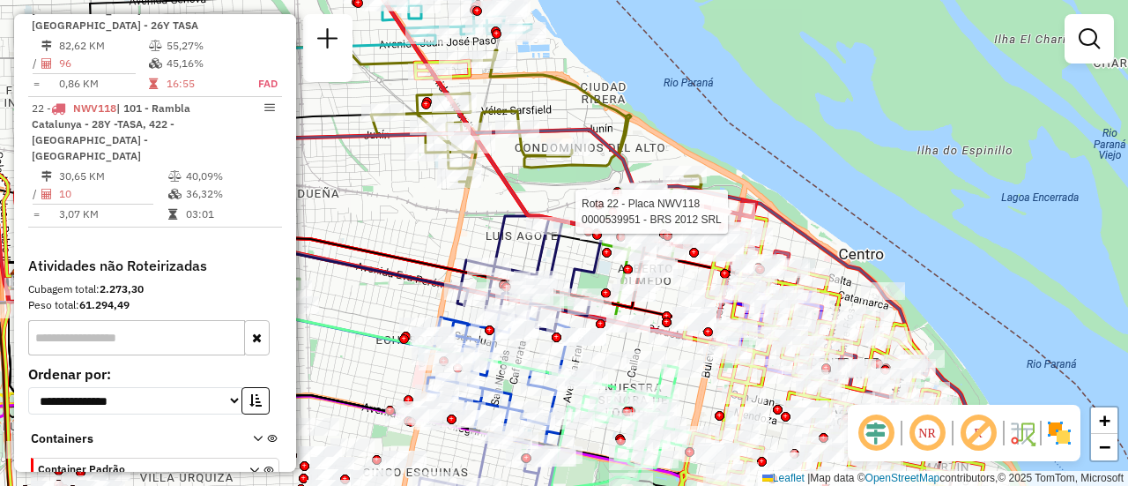
select select "**********"
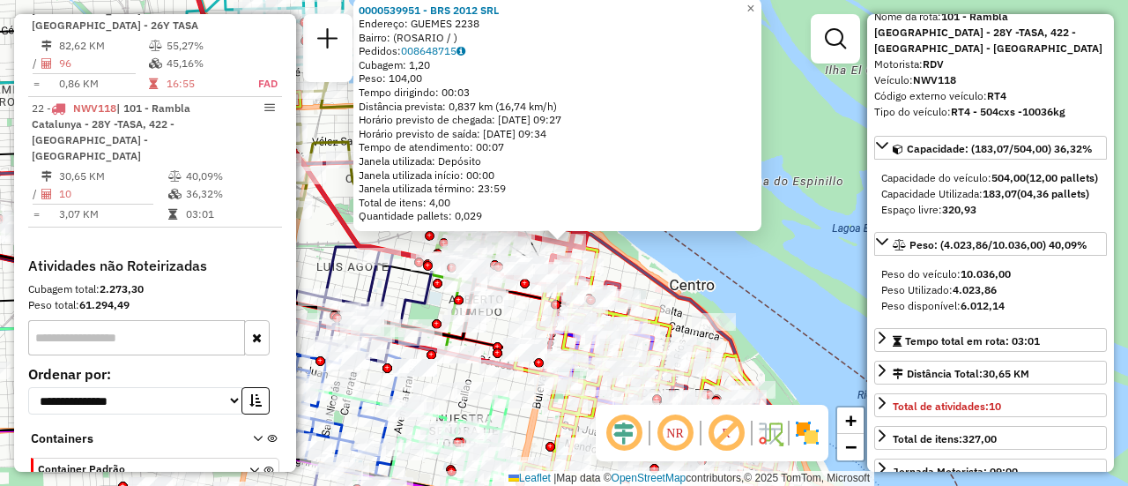
scroll to position [176, 0]
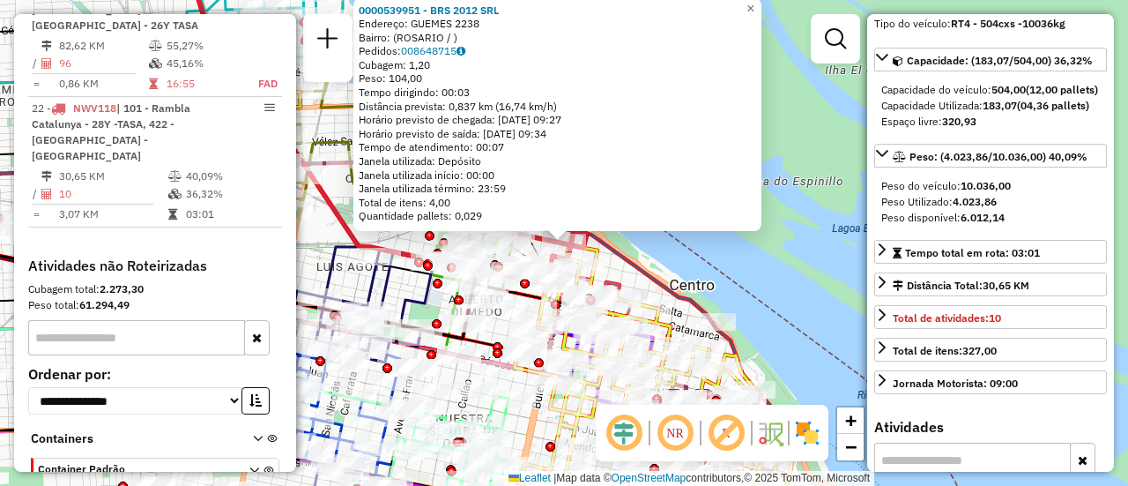
click at [777, 280] on div "0000539951 - BRS 2012 SRL Endereço: GUEMES 2238 Bairro: (ROSARIO / ) Pedidos: 0…" at bounding box center [564, 243] width 1128 height 486
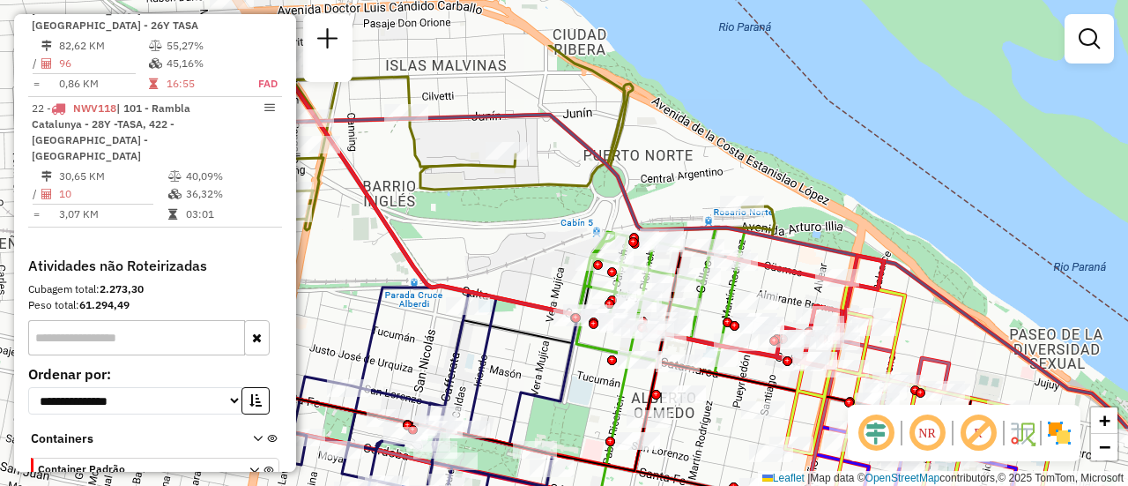
drag, startPoint x: 490, startPoint y: 175, endPoint x: 770, endPoint y: 267, distance: 294.9
click at [773, 268] on icon at bounding box center [575, 206] width 618 height 323
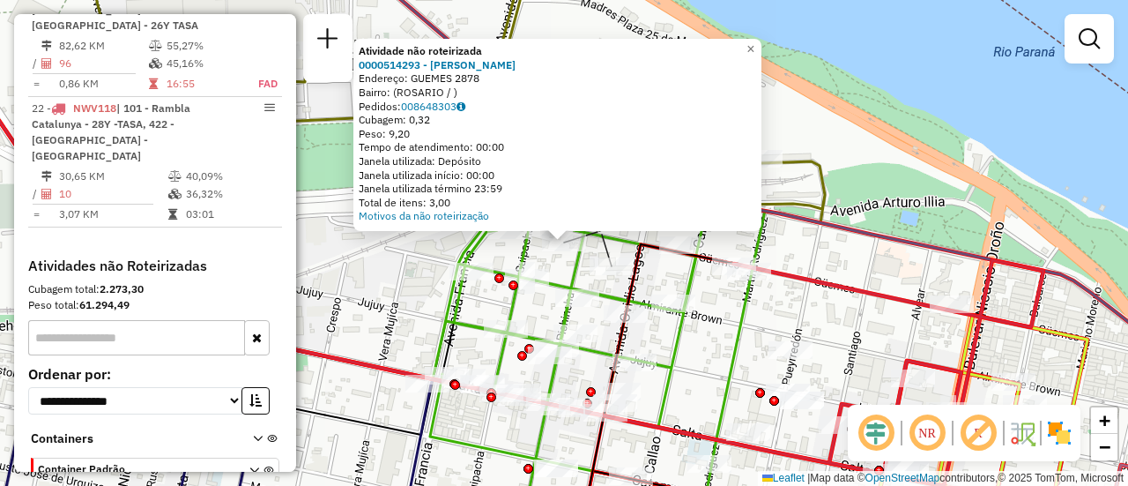
click at [387, 276] on div "Atividade não roteirizada 0000514293 - KOCHEN DA SILVA ANDRIEL Endereço: GUEMES…" at bounding box center [564, 243] width 1128 height 486
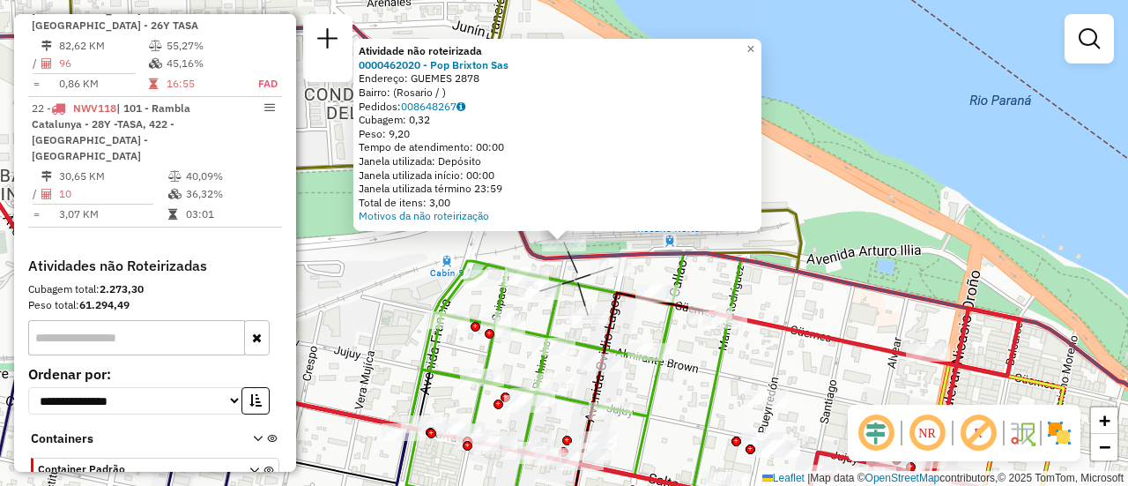
click at [384, 323] on div "Atividade não roteirizada 0000462020 - Pop Brixton Sas Endereço: GUEMES 2878 Ba…" at bounding box center [564, 243] width 1128 height 486
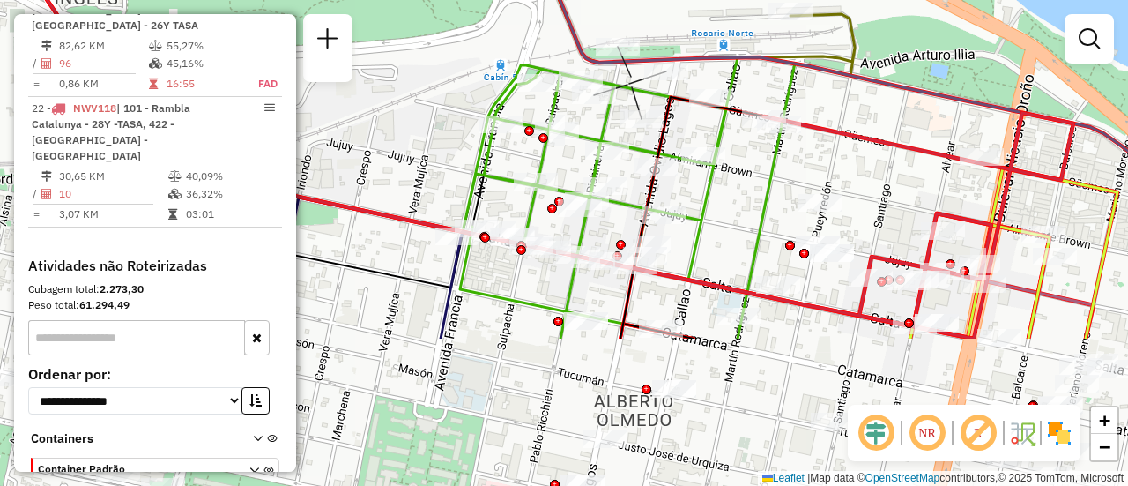
drag, startPoint x: 651, startPoint y: 399, endPoint x: 705, endPoint y: 204, distance: 202.9
click at [705, 204] on icon at bounding box center [627, 197] width 335 height 281
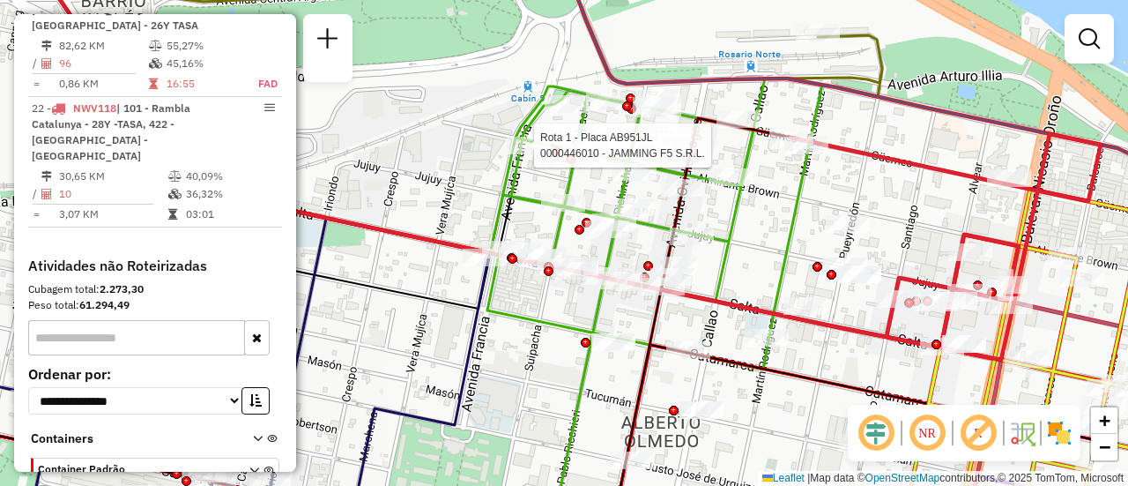
select select "**********"
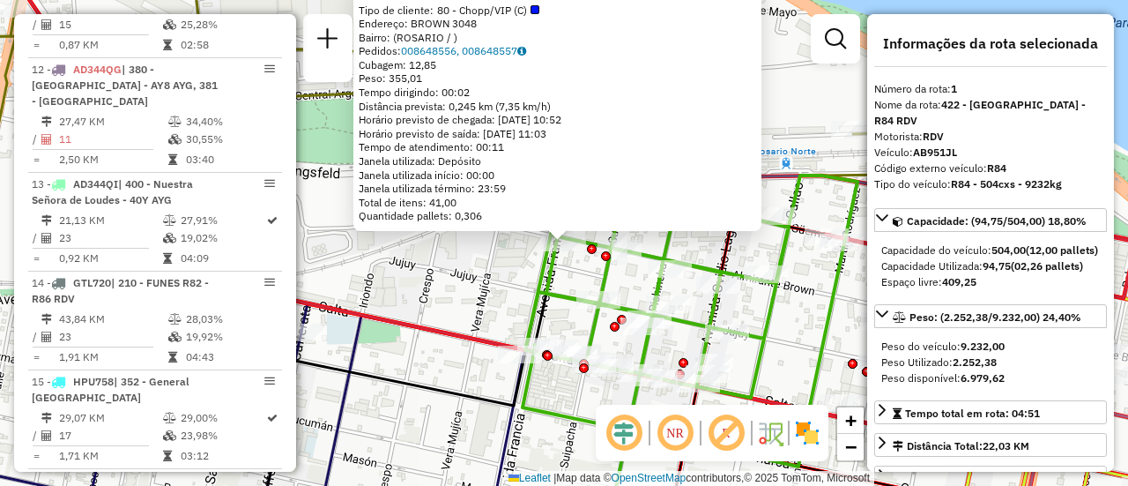
scroll to position [628, 0]
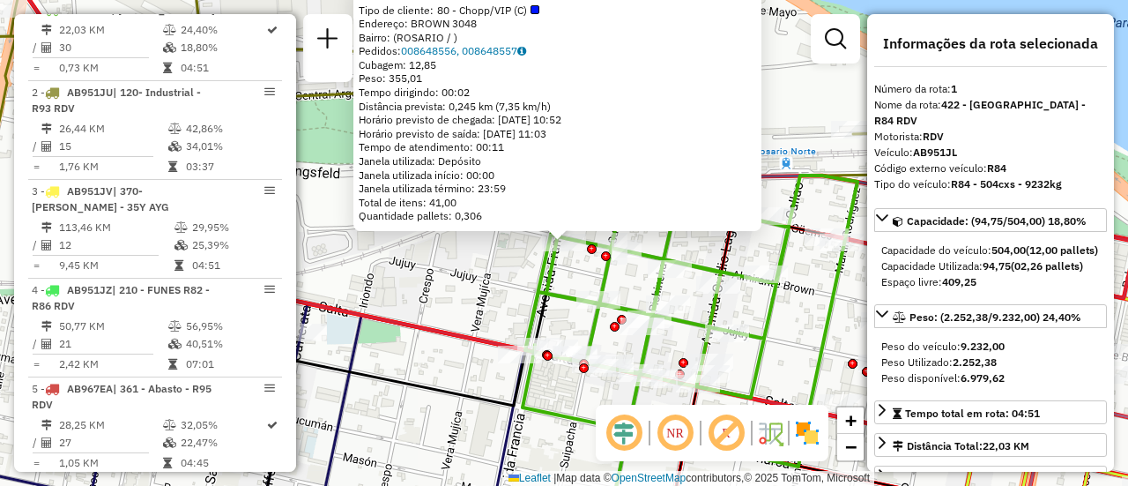
click at [472, 303] on div "0000446010 - JAMMING F5 S.R.L. Tipo de cliente: 80 - Chopp/VIP (C) Endereço: BR…" at bounding box center [564, 243] width 1128 height 486
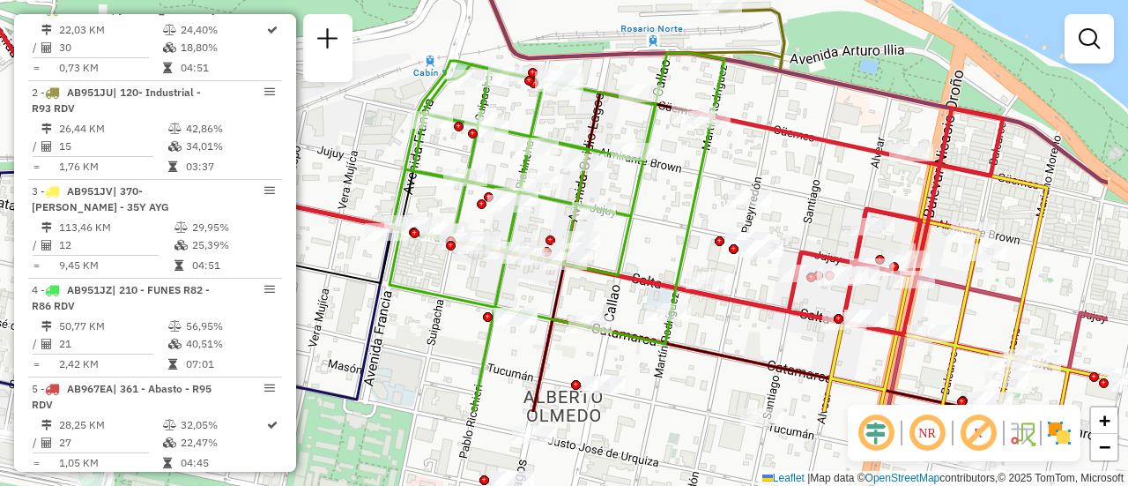
drag, startPoint x: 928, startPoint y: 331, endPoint x: 795, endPoint y: 209, distance: 180.9
click at [795, 209] on div "Janela de atendimento Grade de atendimento Capacidade Transportadoras Veículos …" at bounding box center [564, 243] width 1128 height 486
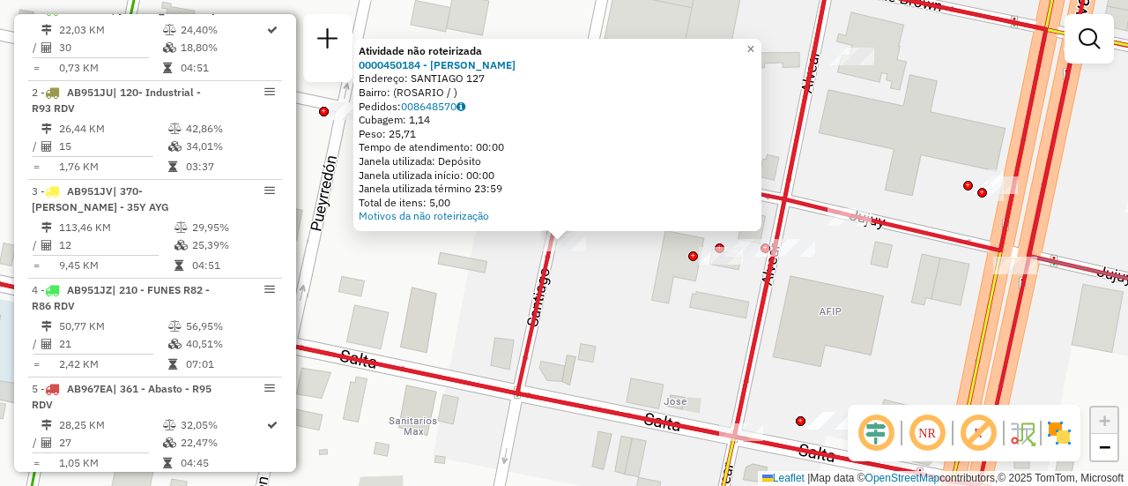
click at [577, 298] on div "Atividade não roteirizada 0000450184 - RAMIREZ VICTORIA SOL LUMILA Endereço: SA…" at bounding box center [564, 243] width 1128 height 486
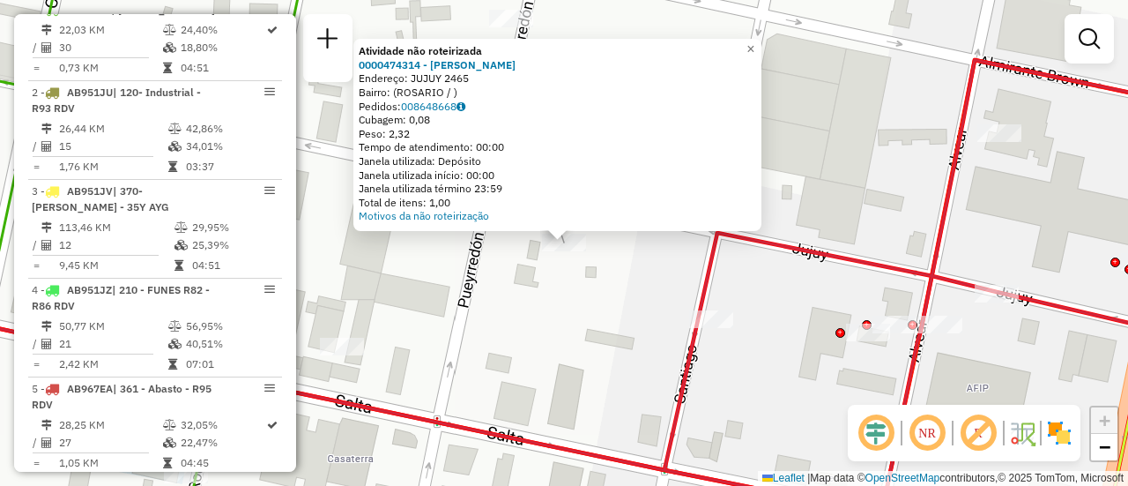
click at [582, 370] on div "Atividade não roteirizada 0000474314 - GONZALEZ RAMON ALEJANDRO Endereço: JUJUY…" at bounding box center [564, 243] width 1128 height 486
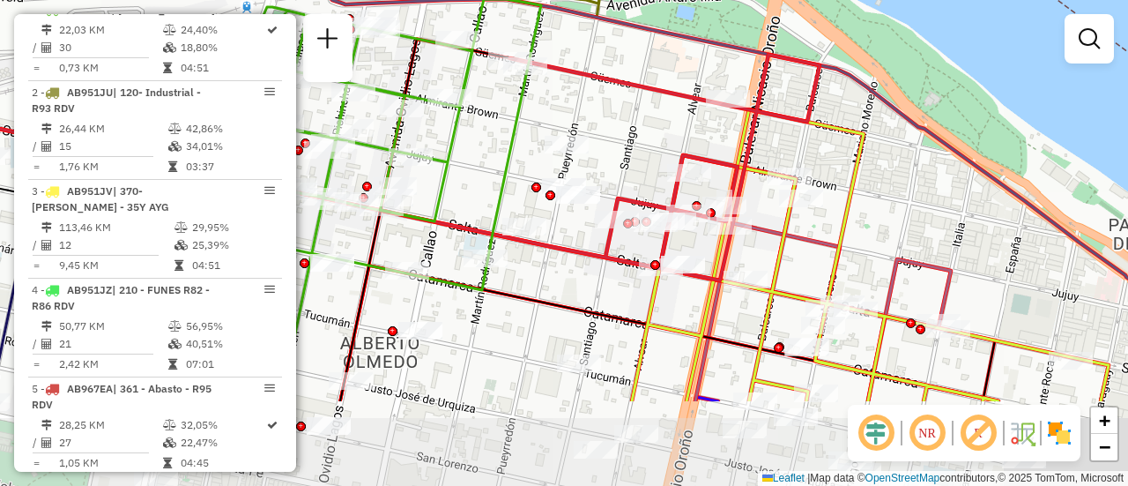
drag, startPoint x: 896, startPoint y: 372, endPoint x: 870, endPoint y: 239, distance: 135.7
click at [870, 239] on div "Janela de atendimento Grade de atendimento Capacidade Transportadoras Veículos …" at bounding box center [564, 243] width 1128 height 486
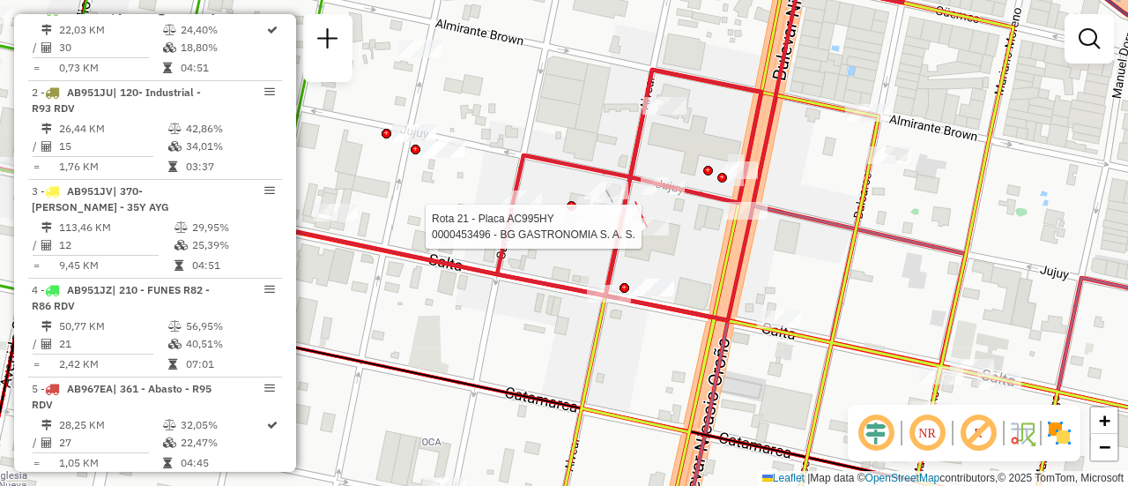
select select "**********"
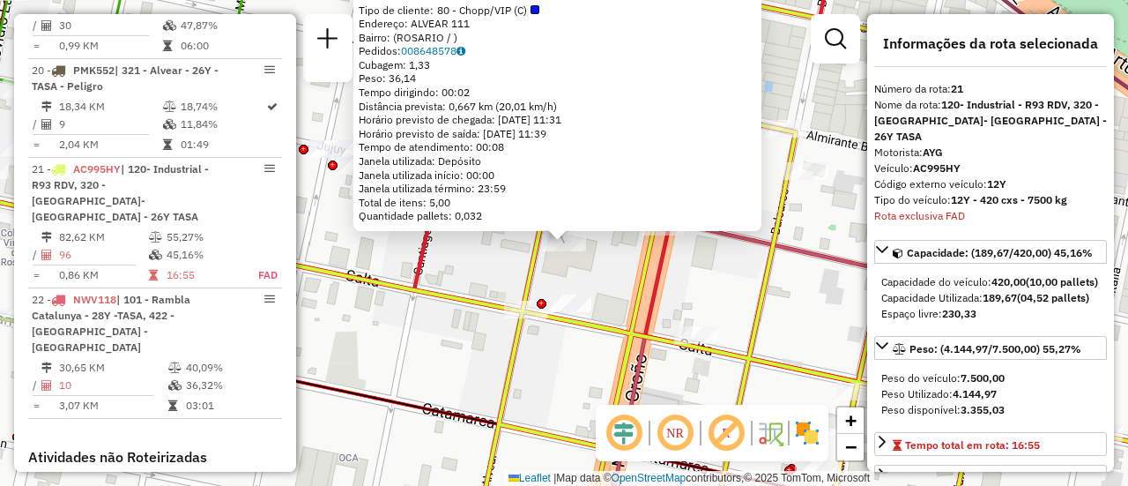
scroll to position [2695, 0]
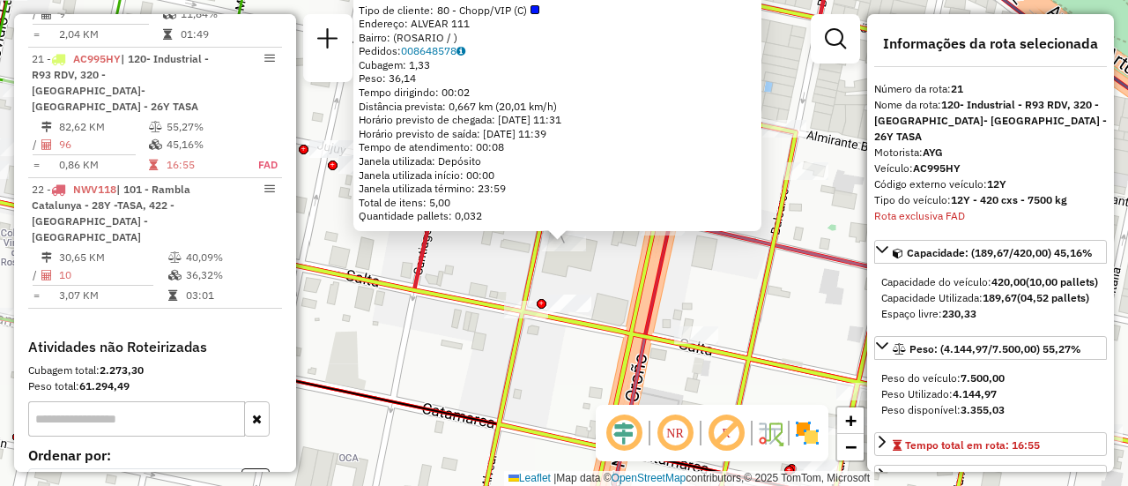
drag, startPoint x: 454, startPoint y: 330, endPoint x: 680, endPoint y: 300, distance: 227.6
click at [459, 331] on div "0000453496 - BG GASTRONOMIA S. A. S. Tipo de cliente: 80 - Chopp/VIP (C) Endere…" at bounding box center [564, 243] width 1128 height 486
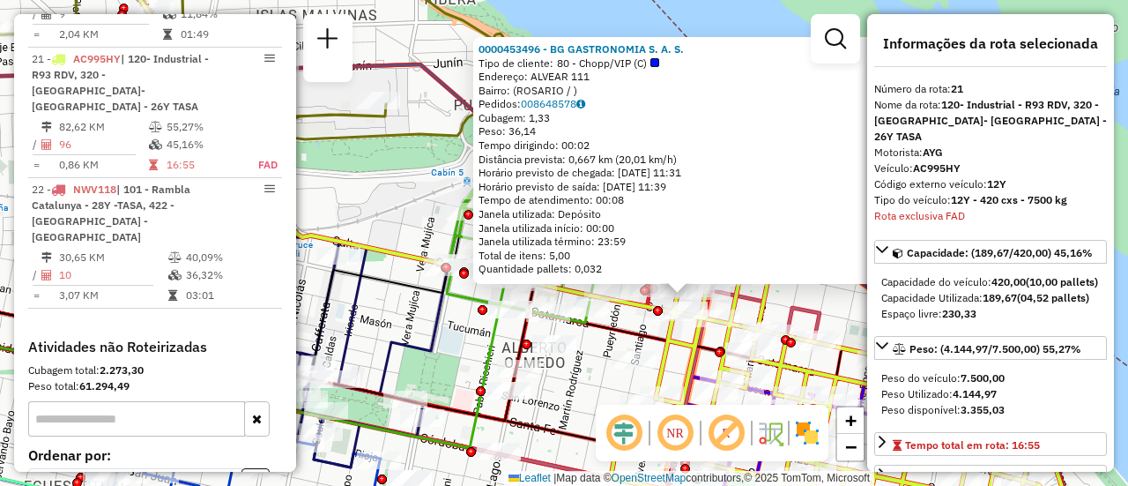
drag, startPoint x: 396, startPoint y: 168, endPoint x: 415, endPoint y: 170, distance: 19.5
click at [399, 168] on div "0000453496 - BG GASTRONOMIA S. A. S. Tipo de cliente: 80 - Chopp/VIP (C) Endere…" at bounding box center [564, 243] width 1128 height 486
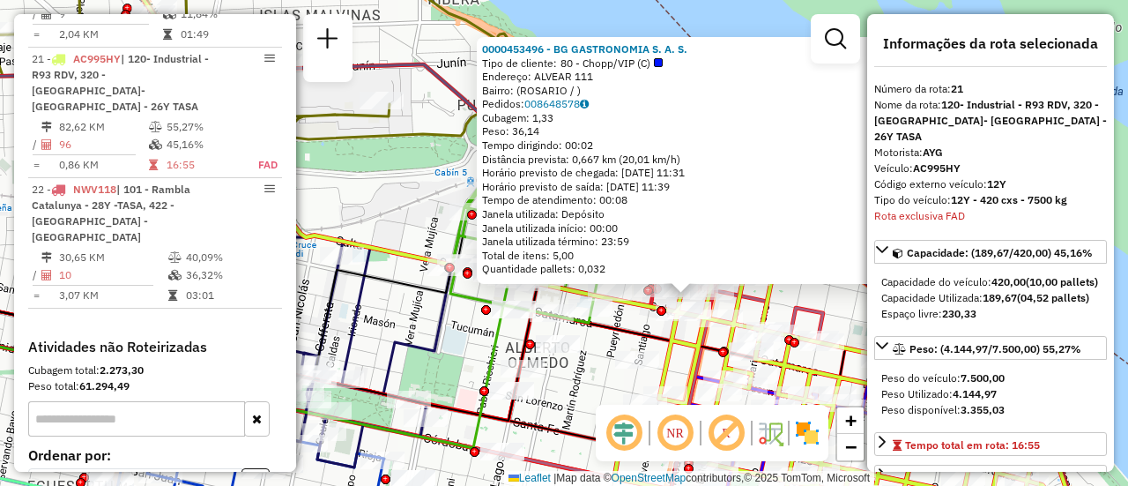
click at [429, 210] on div "0000453496 - BG GASTRONOMIA S. A. S. Tipo de cliente: 80 - Chopp/VIP (C) Endere…" at bounding box center [564, 243] width 1128 height 486
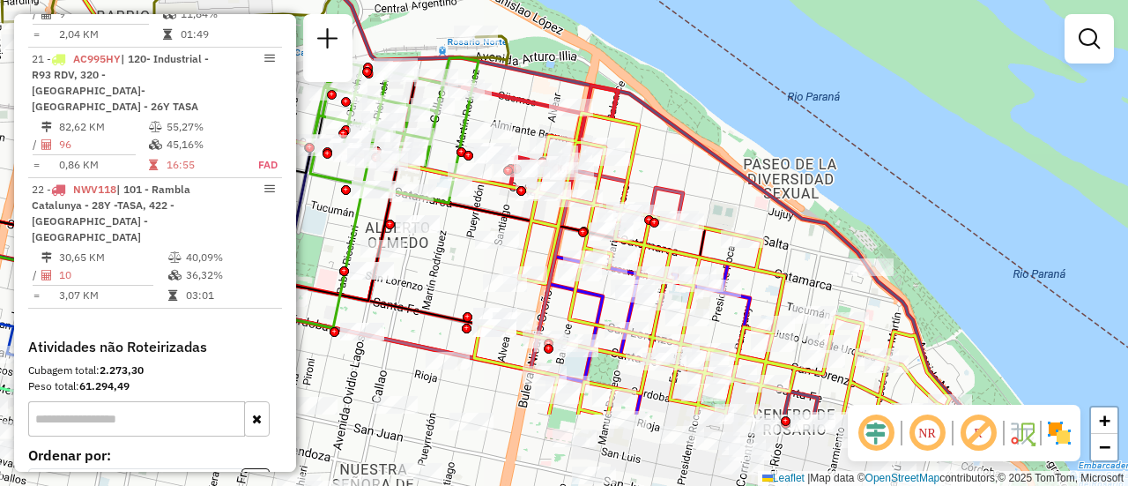
drag, startPoint x: 807, startPoint y: 293, endPoint x: 667, endPoint y: 173, distance: 184.4
click at [667, 173] on div "Janela de atendimento Grade de atendimento Capacidade Transportadoras Veículos …" at bounding box center [564, 243] width 1128 height 486
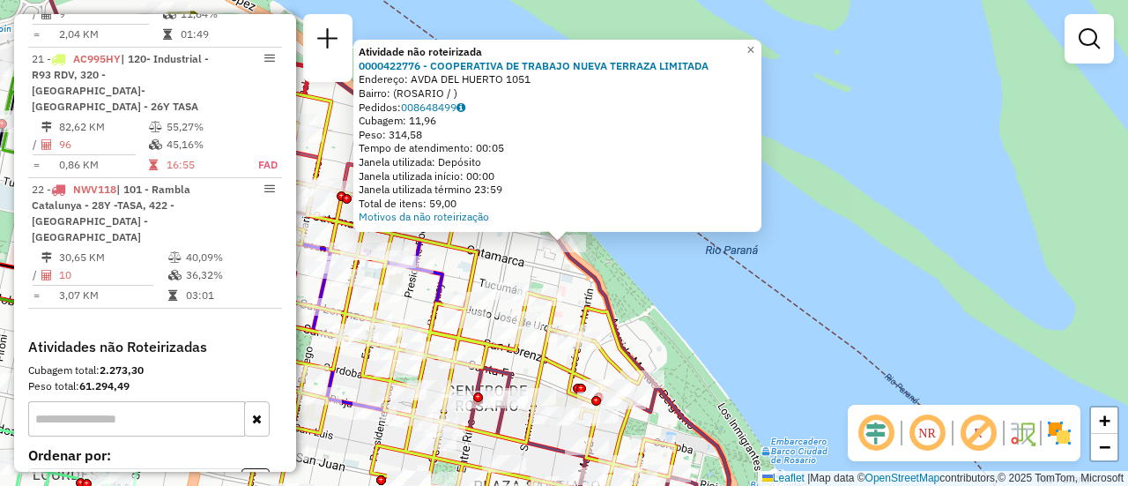
click at [576, 293] on div "Atividade não roteirizada 0000422776 - COOPERATIVA DE TRABAJO NUEVA TERRAZA LIM…" at bounding box center [564, 243] width 1128 height 486
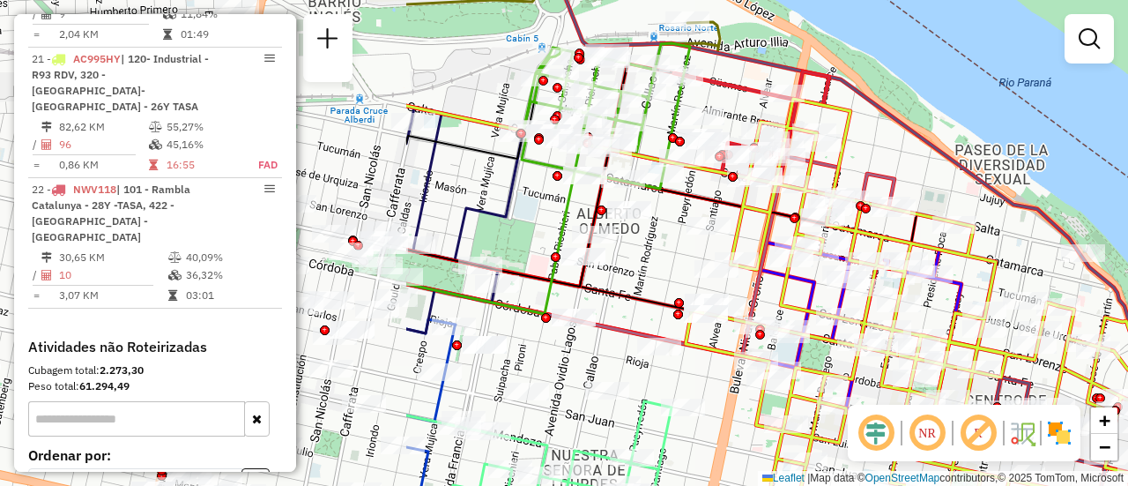
drag, startPoint x: 515, startPoint y: 266, endPoint x: 1038, endPoint y: 254, distance: 523.7
click at [1049, 256] on div "Janela de atendimento Grade de atendimento Capacidade Transportadoras Veículos …" at bounding box center [564, 243] width 1128 height 486
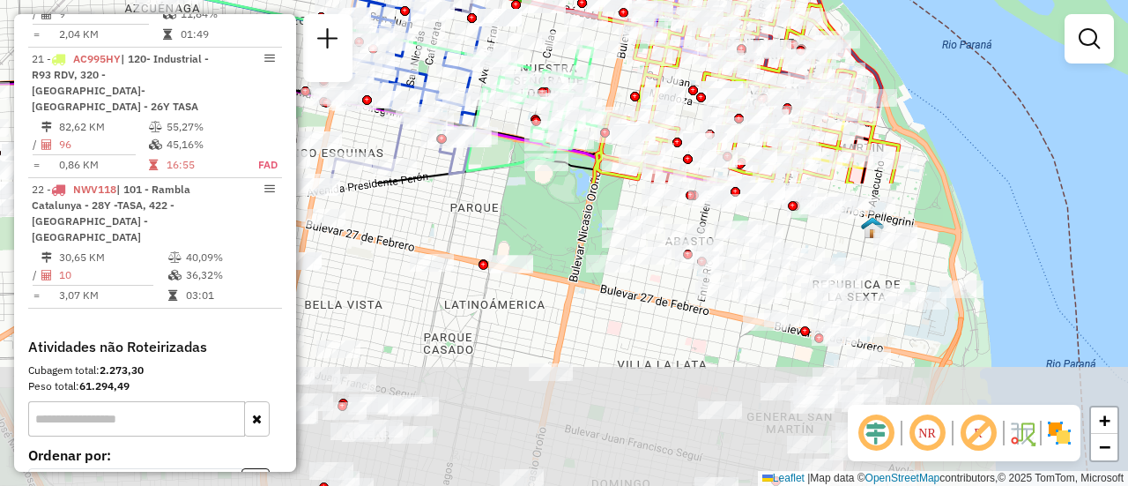
drag, startPoint x: 724, startPoint y: 439, endPoint x: 615, endPoint y: 63, distance: 390.8
click at [603, 54] on div "Janela de atendimento Grade de atendimento Capacidade Transportadoras Veículos …" at bounding box center [564, 243] width 1128 height 486
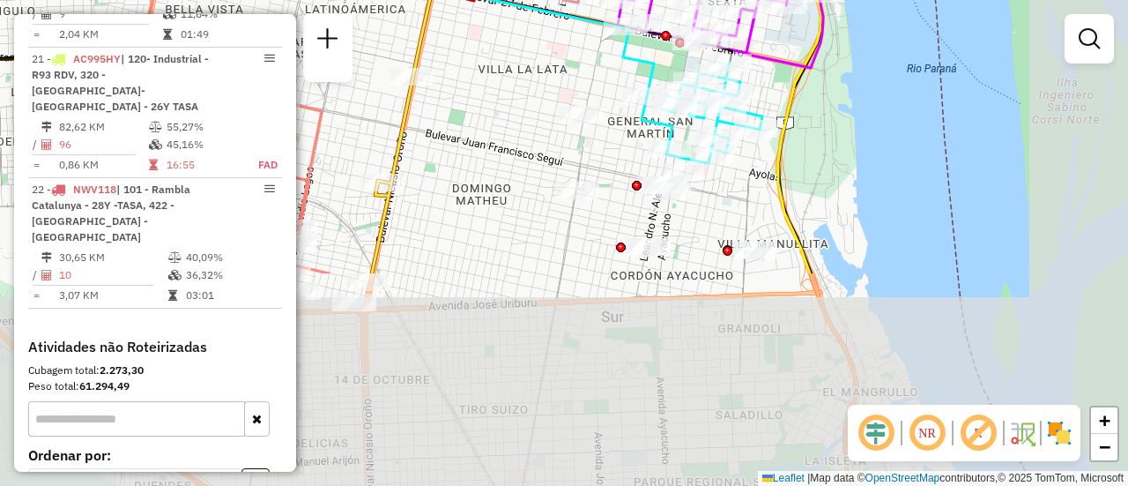
drag, startPoint x: 697, startPoint y: 316, endPoint x: 561, endPoint y: 19, distance: 326.6
click at [553, 16] on div "Janela de atendimento Grade de atendimento Capacidade Transportadoras Veículos …" at bounding box center [564, 243] width 1128 height 486
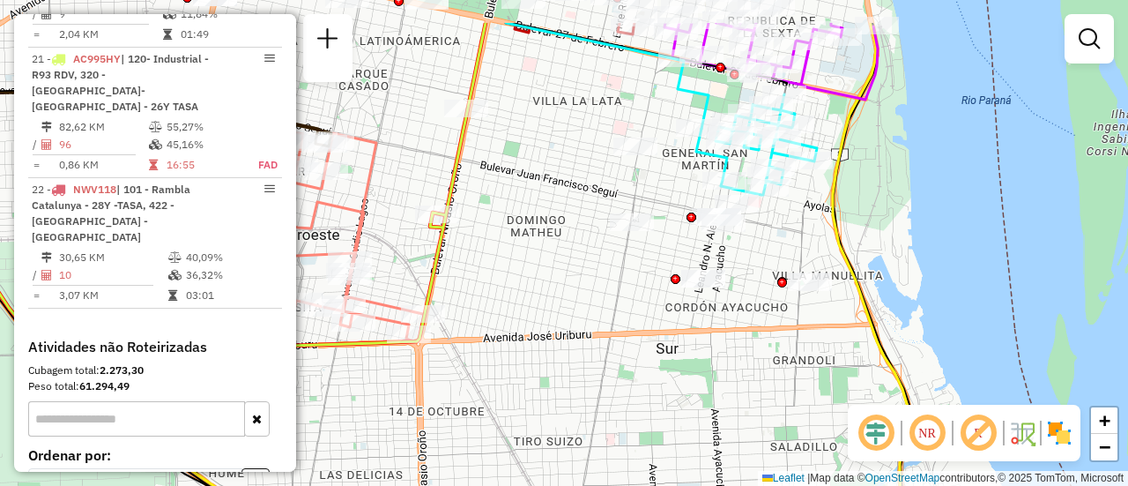
drag, startPoint x: 673, startPoint y: 338, endPoint x: 754, endPoint y: 385, distance: 94.0
click at [750, 427] on div "Janela de atendimento Grade de atendimento Capacidade Transportadoras Veículos …" at bounding box center [564, 243] width 1128 height 486
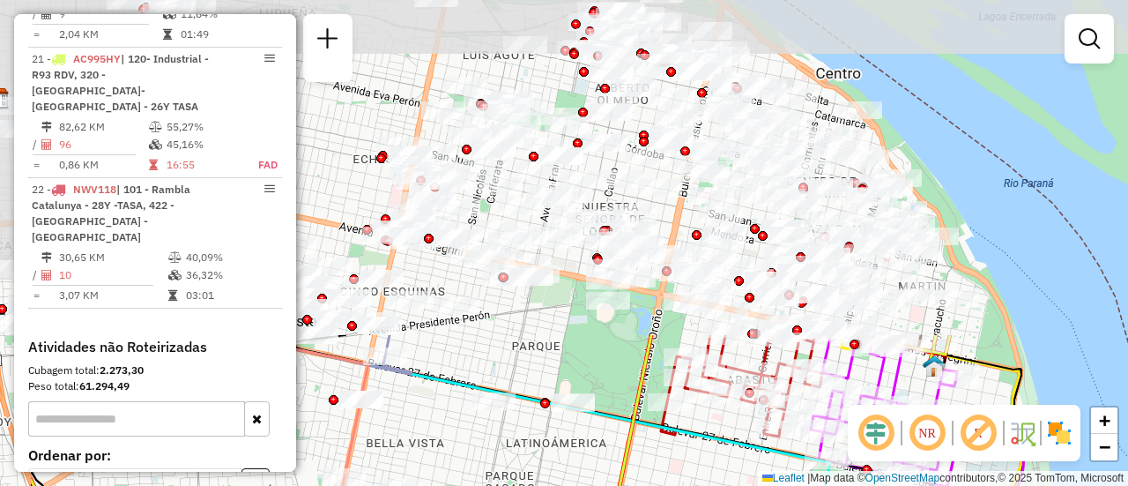
drag, startPoint x: 594, startPoint y: 271, endPoint x: 729, endPoint y: 527, distance: 289.8
click at [729, 485] on html "Aguarde... Pop-up bloqueado! Seu navegador bloqueou automáticamente a abertura …" at bounding box center [564, 243] width 1128 height 486
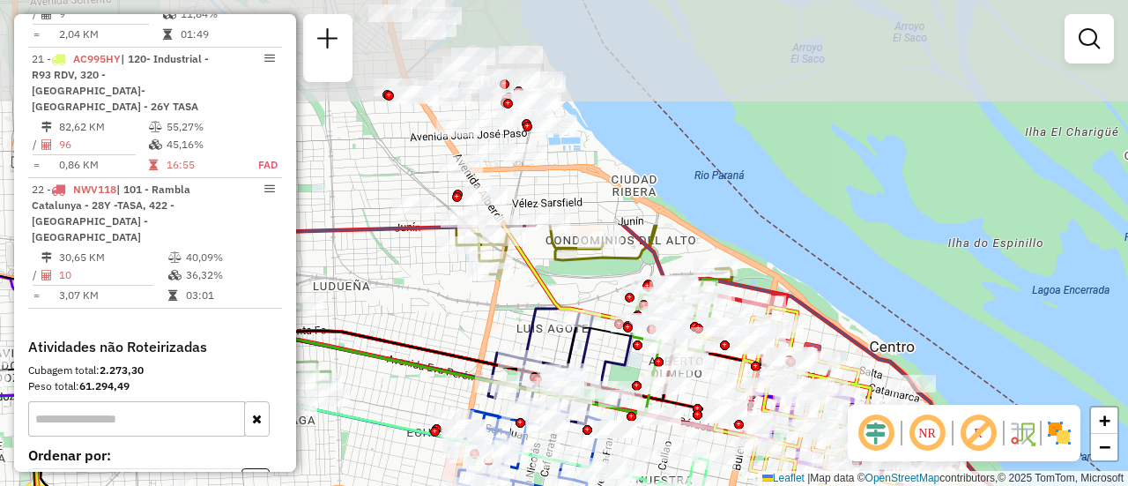
drag, startPoint x: 403, startPoint y: 52, endPoint x: 488, endPoint y: 342, distance: 302.3
click at [468, 344] on div "Janela de atendimento Grade de atendimento Capacidade Transportadoras Veículos …" at bounding box center [564, 243] width 1128 height 486
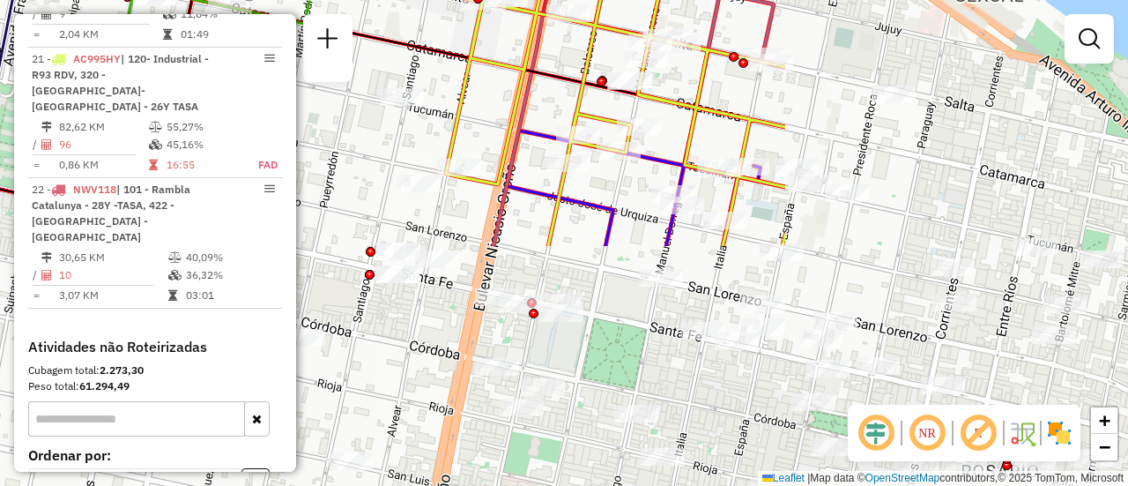
drag, startPoint x: 859, startPoint y: 290, endPoint x: 418, endPoint y: 17, distance: 519.2
click at [418, 17] on div "Janela de atendimento Grade de atendimento Capacidade Transportadoras Veículos …" at bounding box center [564, 243] width 1128 height 486
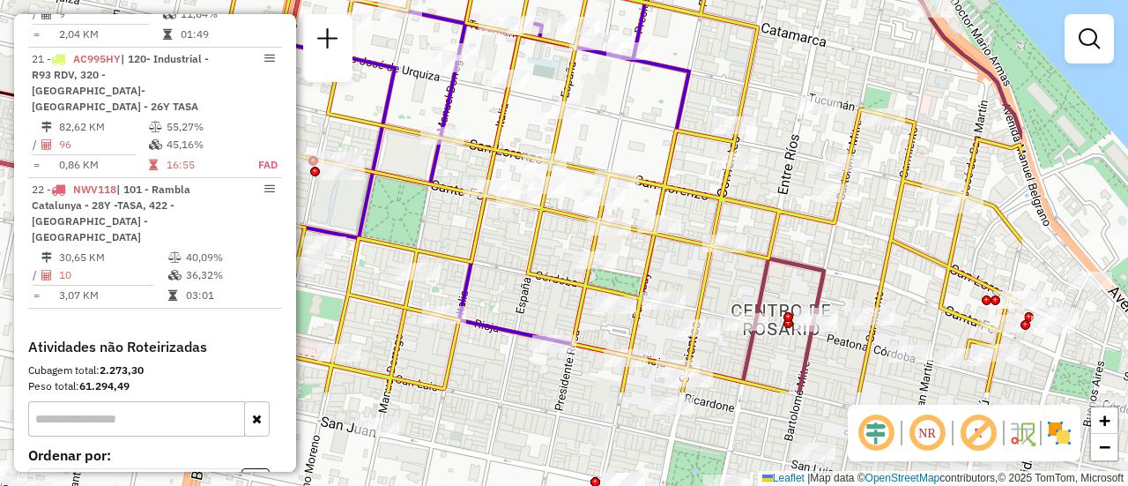
drag, startPoint x: 962, startPoint y: 371, endPoint x: 743, endPoint y: 229, distance: 260.6
click at [743, 229] on div "Janela de atendimento Grade de atendimento Capacidade Transportadoras Veículos …" at bounding box center [564, 243] width 1128 height 486
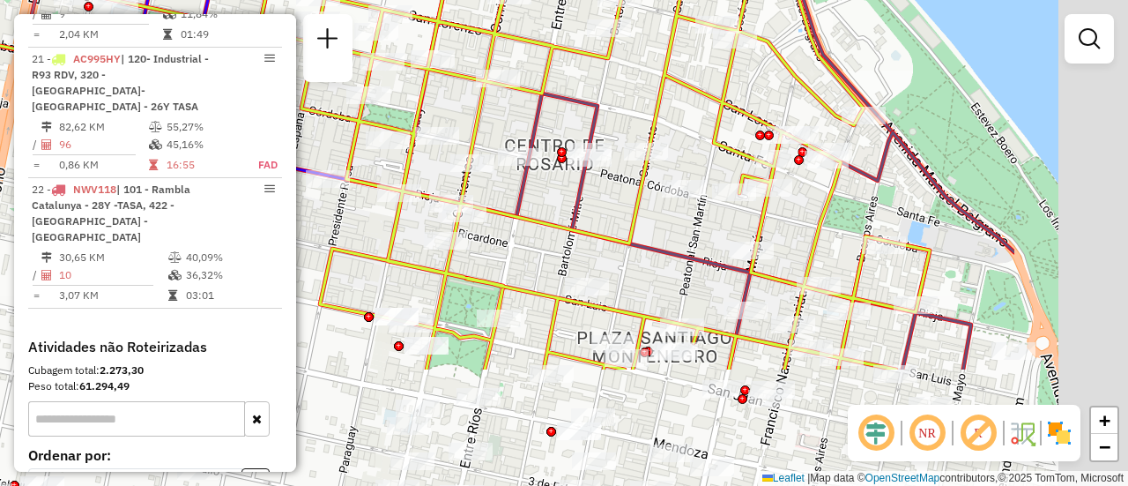
drag, startPoint x: 998, startPoint y: 342, endPoint x: 629, endPoint y: 128, distance: 426.1
click at [632, 134] on div "Rota 12 - Placa AD344QG 0000434191 - ORLANDONI LUIS ANGEL Janela de atendimento…" at bounding box center [564, 243] width 1128 height 486
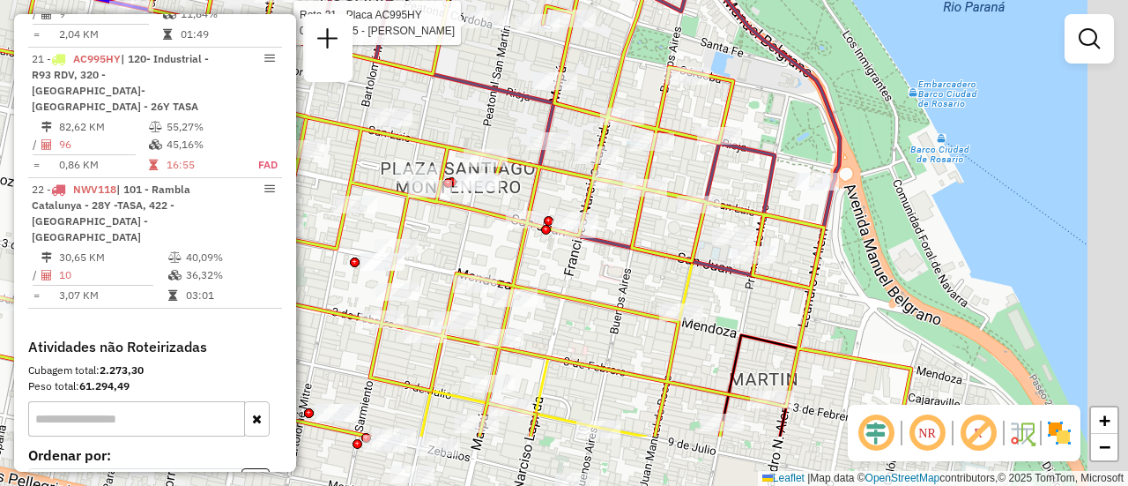
drag, startPoint x: 849, startPoint y: 326, endPoint x: 813, endPoint y: 261, distance: 74.1
click at [815, 261] on icon at bounding box center [376, 145] width 1069 height 583
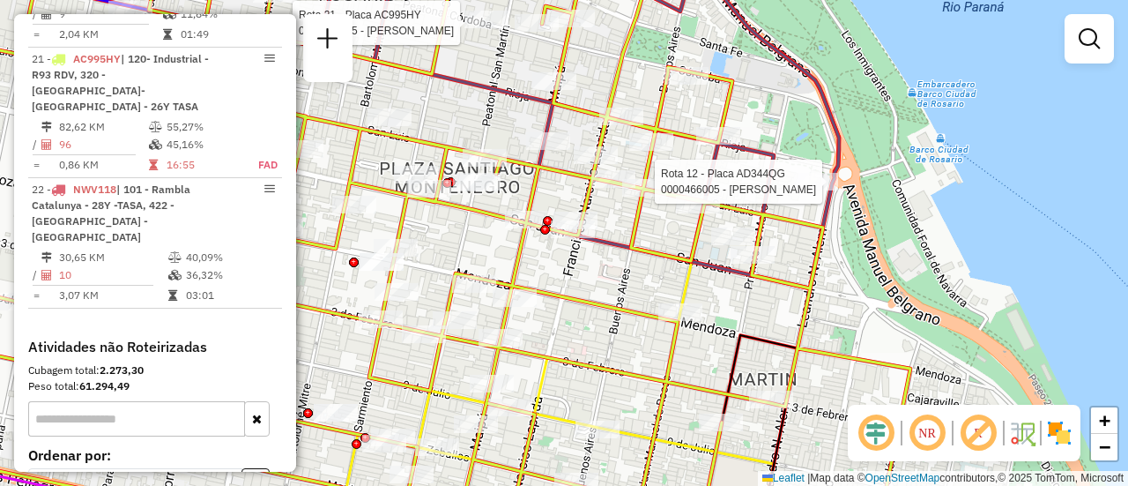
select select "**********"
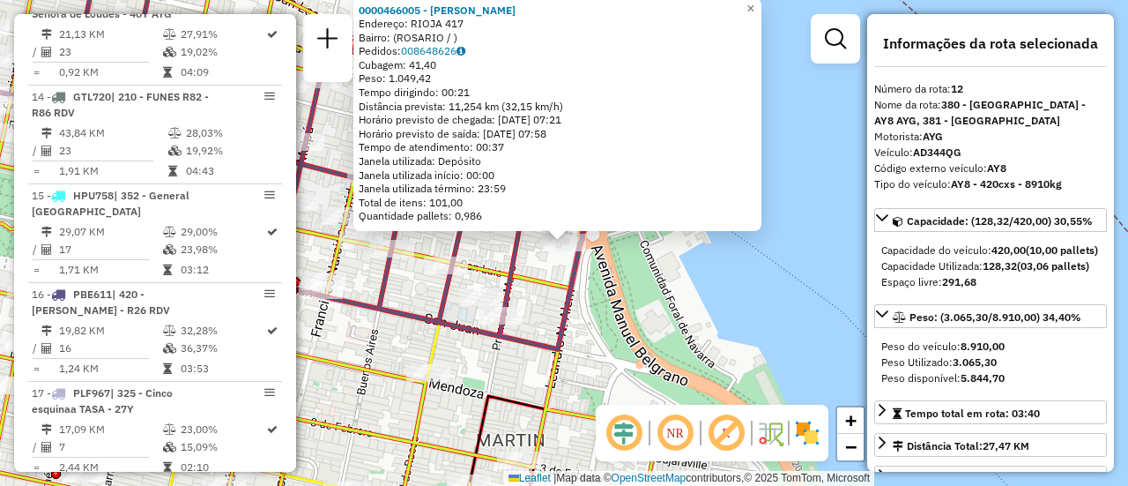
scroll to position [1745, 0]
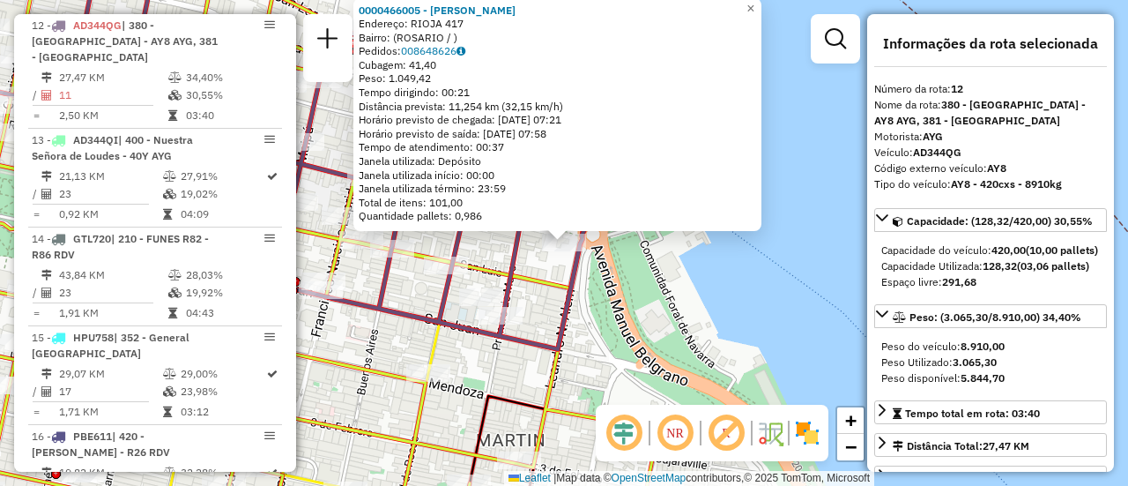
click at [478, 367] on div "0000466005 - Messi Maria Sol Endereço: RIOJA 417 Bairro: (ROSARIO / ) Pedidos: …" at bounding box center [564, 243] width 1128 height 486
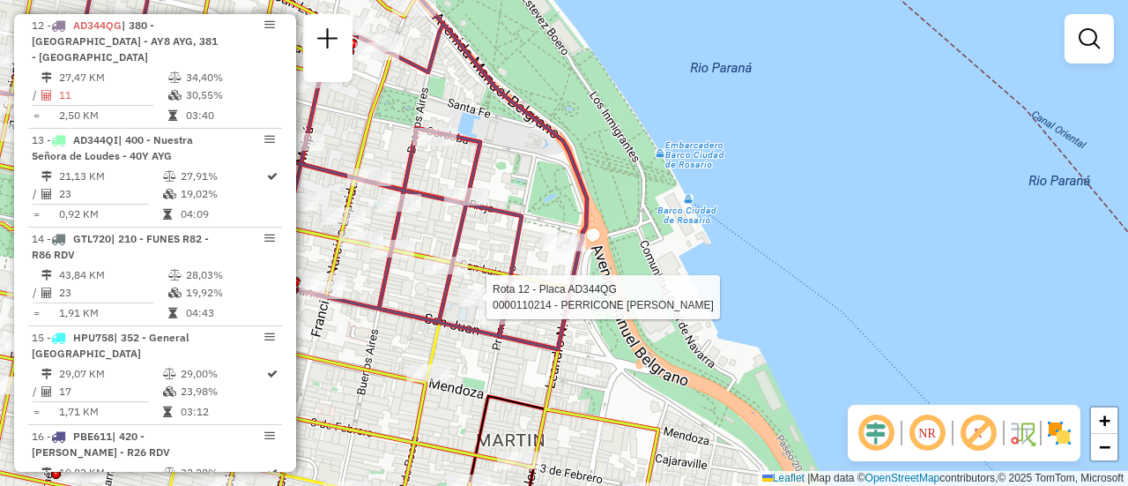
select select "**********"
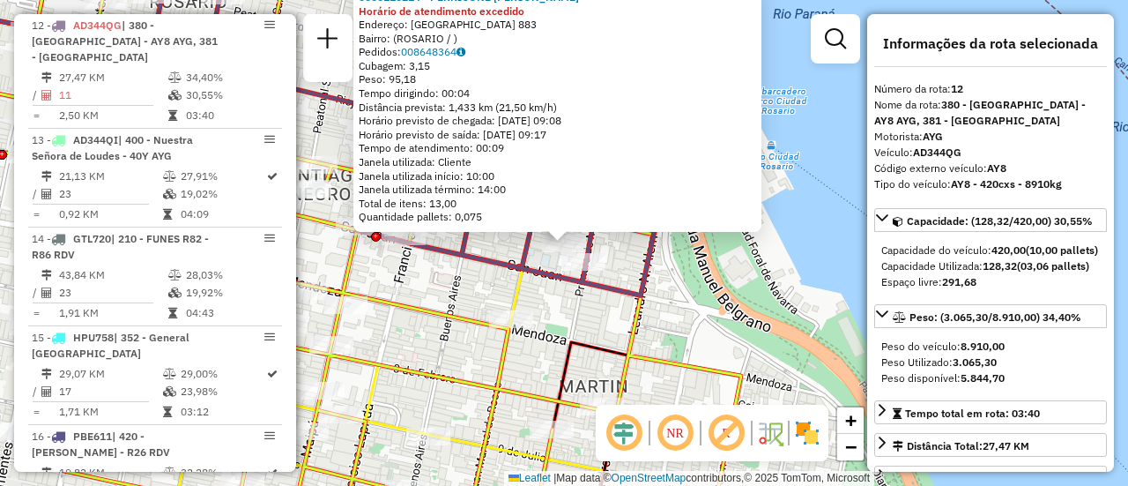
click at [446, 384] on icon at bounding box center [347, 243] width 788 height 583
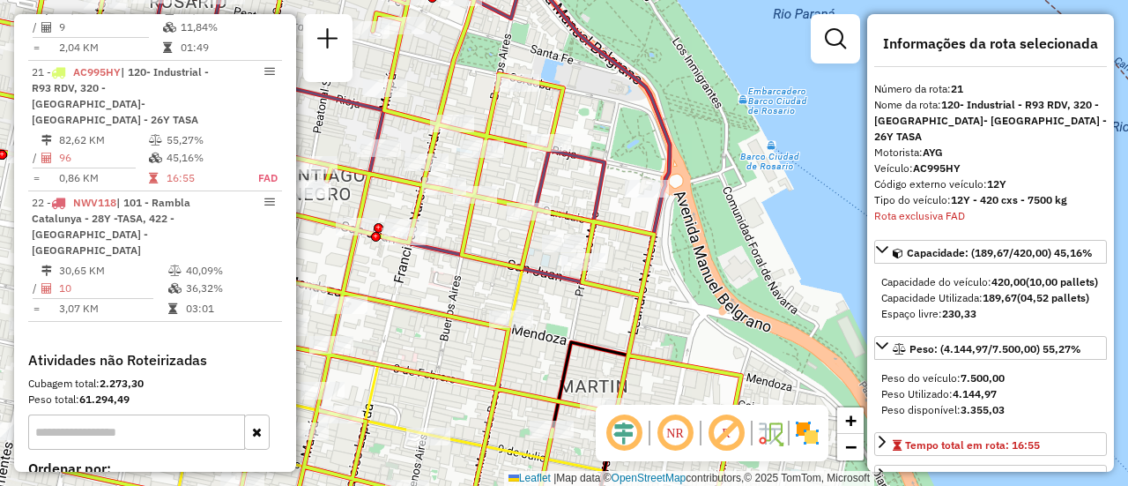
scroll to position [2696, 0]
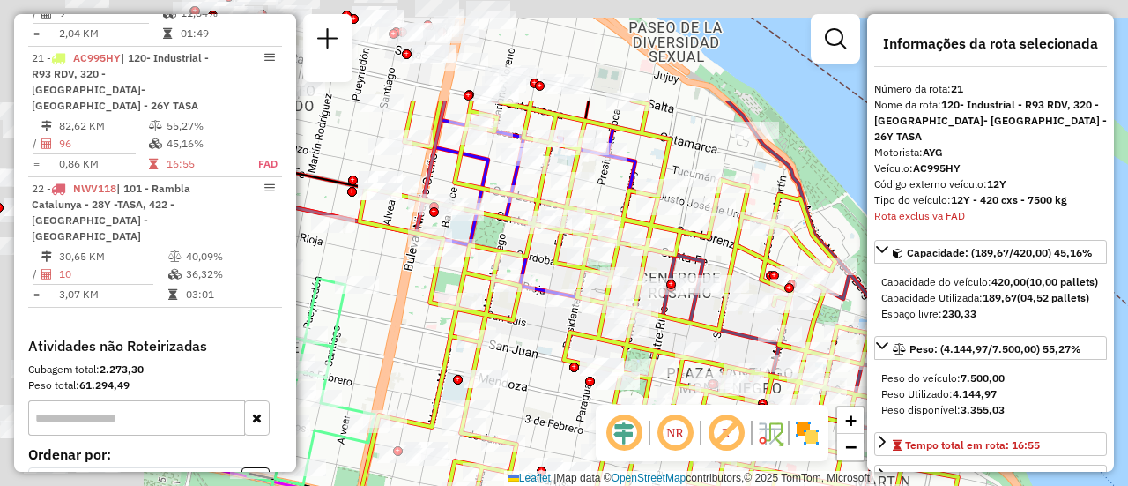
drag, startPoint x: 479, startPoint y: 331, endPoint x: 860, endPoint y: 527, distance: 428.1
click at [860, 485] on html "Aguarde... Pop-up bloqueado! Seu navegador bloqueou automáticamente a abertura …" at bounding box center [564, 243] width 1128 height 486
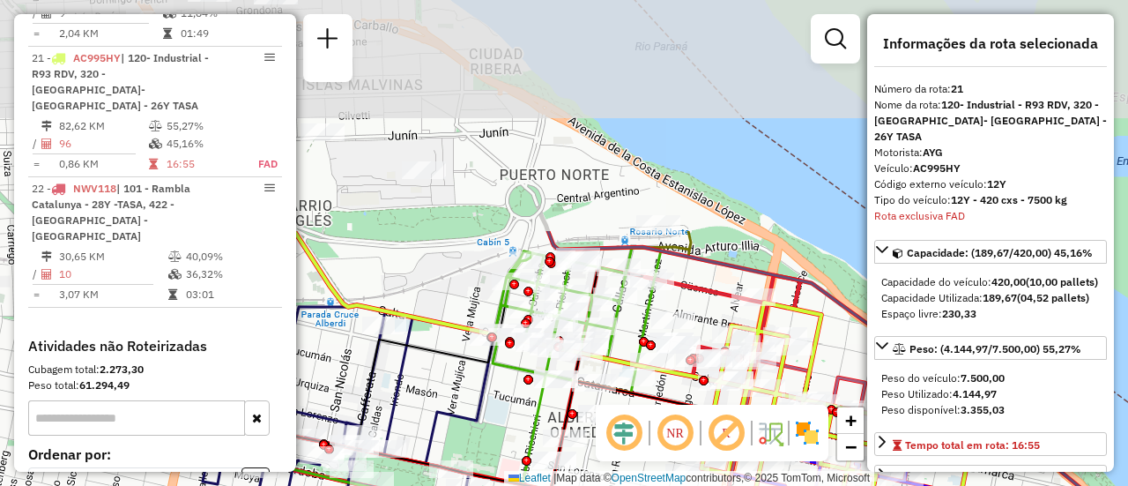
drag, startPoint x: 419, startPoint y: 200, endPoint x: 646, endPoint y: 396, distance: 300.0
click at [652, 464] on div "Rota 21 - Placa AC995HY 0000412359 - MALDONADO NICOLAS JOAQUIN Y PACE JUAN PABL…" at bounding box center [564, 243] width 1128 height 486
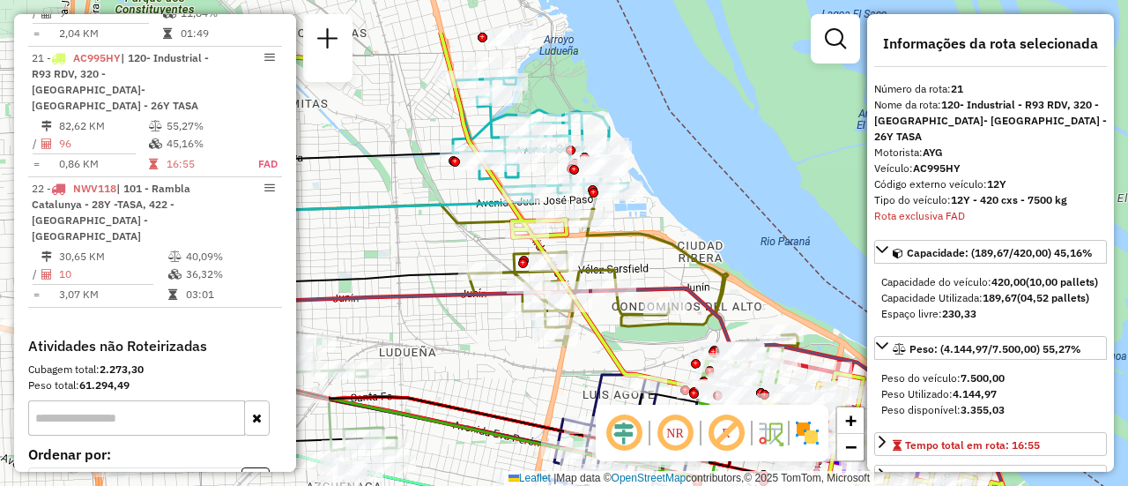
drag, startPoint x: 446, startPoint y: 273, endPoint x: 670, endPoint y: 354, distance: 238.1
click at [670, 354] on div "Rota 21 - Placa AC995HY 0000412359 - MALDONADO NICOLAS JOAQUIN Y PACE JUAN PABL…" at bounding box center [564, 243] width 1128 height 486
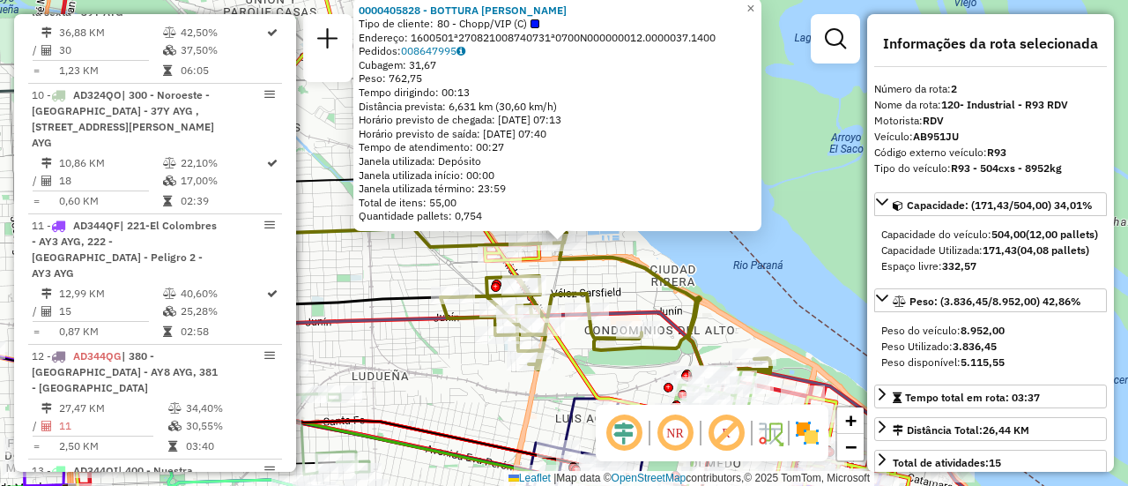
scroll to position [726, 0]
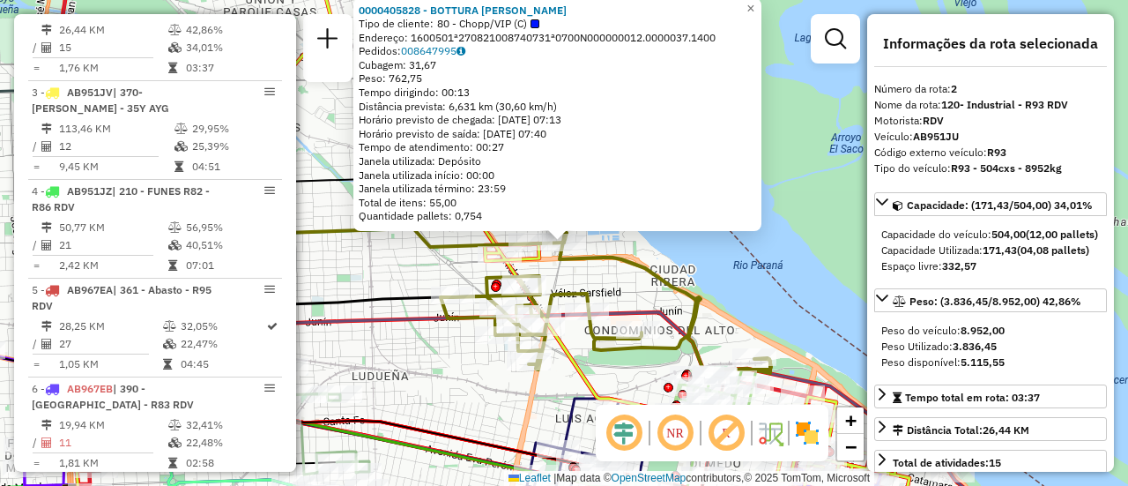
click at [412, 375] on div "0000405828 - BOTTURA DIEGO F Tipo de cliente: 80 - Chopp/VIP (C) Endereço: 1600…" at bounding box center [564, 243] width 1128 height 486
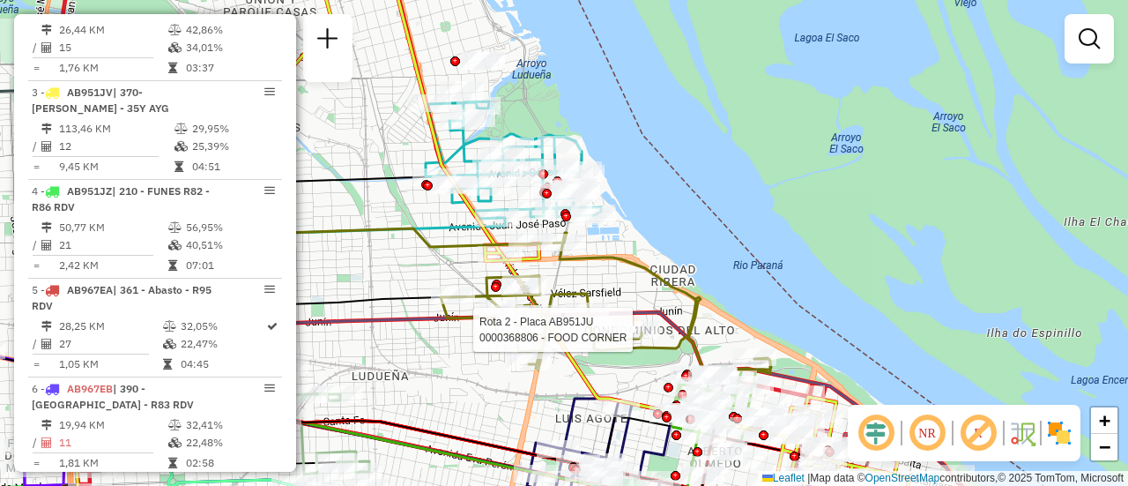
select select "**********"
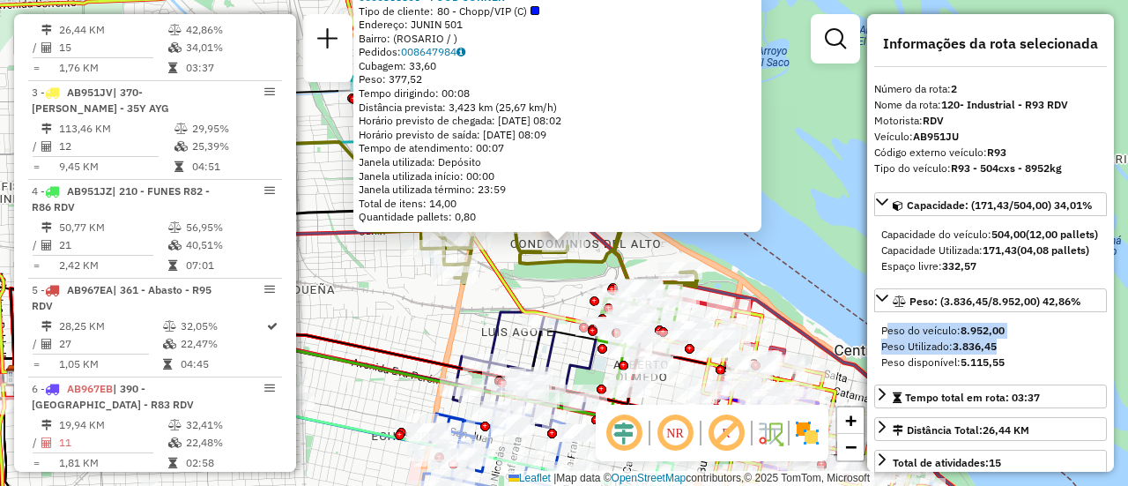
drag, startPoint x: 1032, startPoint y: 382, endPoint x: 1025, endPoint y: 322, distance: 60.3
click at [1025, 322] on div "Peso: (3.836,45/8.952,00) 42,86% Peso do veículo: 8.952,00 Peso Utilizado: 3.83…" at bounding box center [990, 332] width 233 height 89
click at [427, 318] on div "0000368806 - FOOD CORNER Tipo de cliente: 80 - Chopp/VIP (C) Endereço: JUNIN 50…" at bounding box center [564, 243] width 1128 height 486
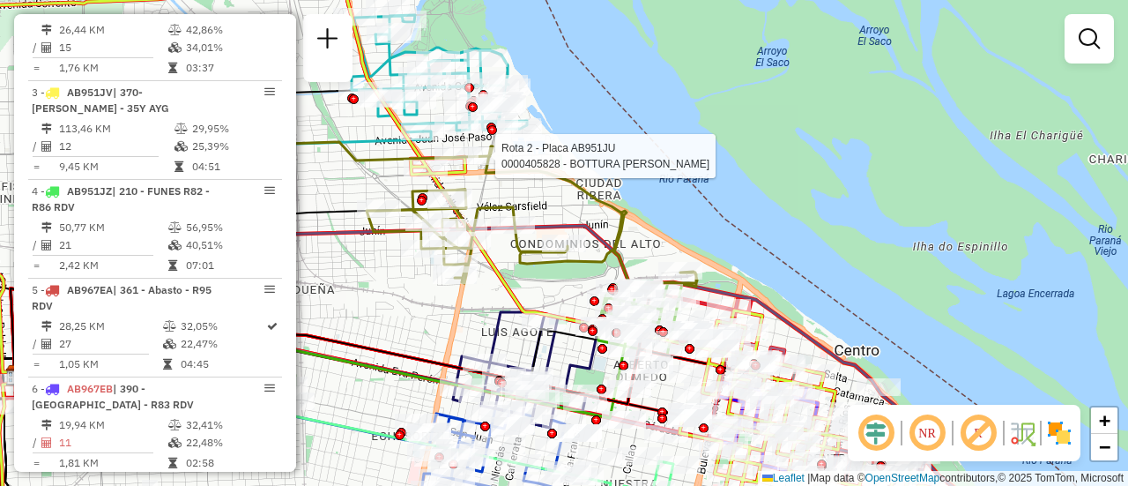
select select "**********"
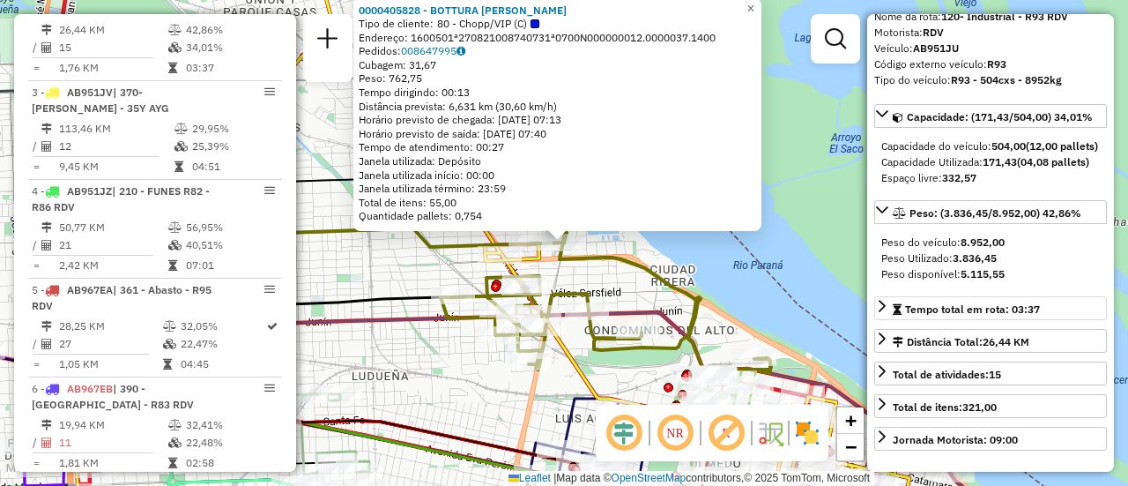
scroll to position [176, 0]
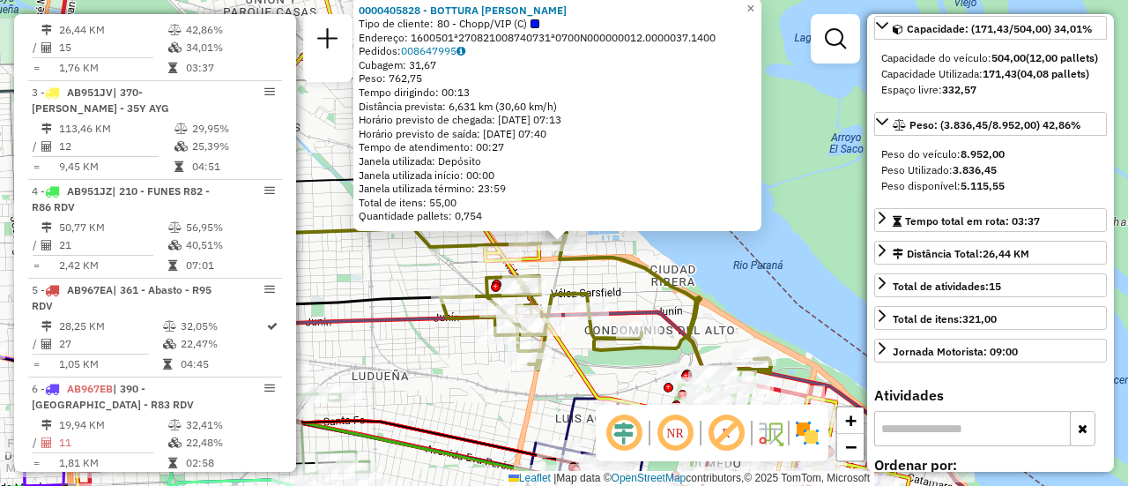
click at [340, 285] on div "0000405828 - BOTTURA DIEGO F Tipo de cliente: 80 - Chopp/VIP (C) Endereço: 1600…" at bounding box center [564, 243] width 1128 height 486
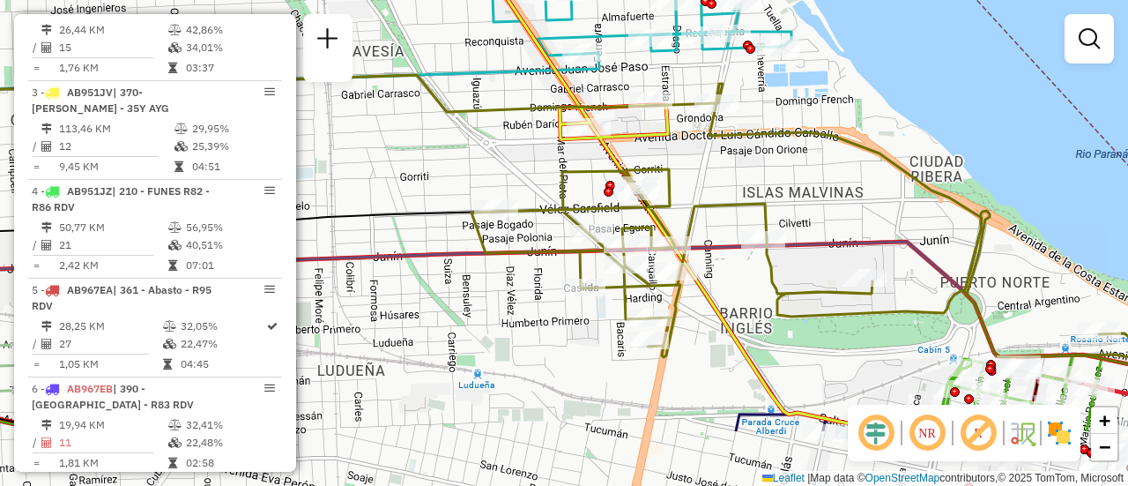
drag, startPoint x: 921, startPoint y: 374, endPoint x: 904, endPoint y: 271, distance: 104.5
click at [904, 271] on div "Janela de atendimento Grade de atendimento Capacidade Transportadoras Veículos …" at bounding box center [564, 243] width 1128 height 486
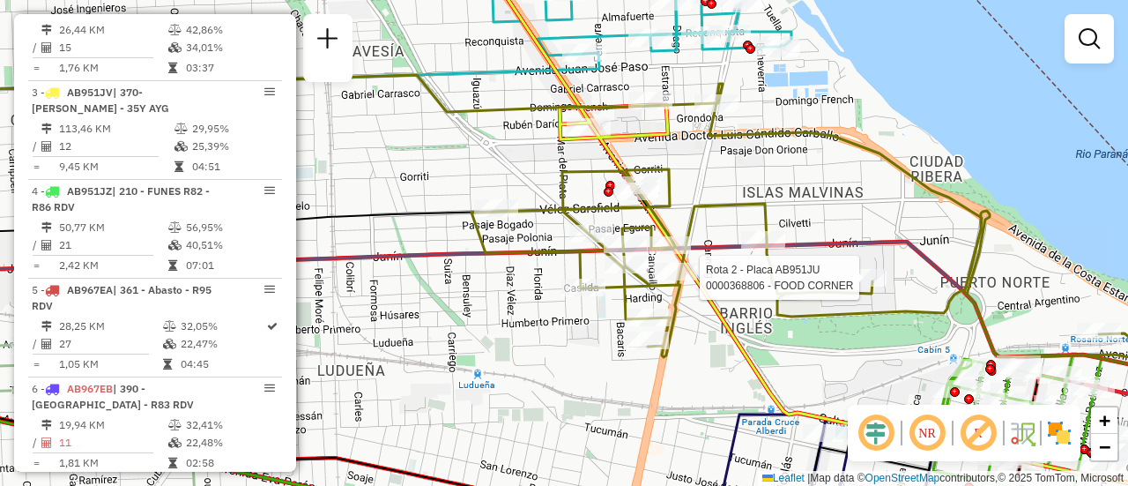
select select "**********"
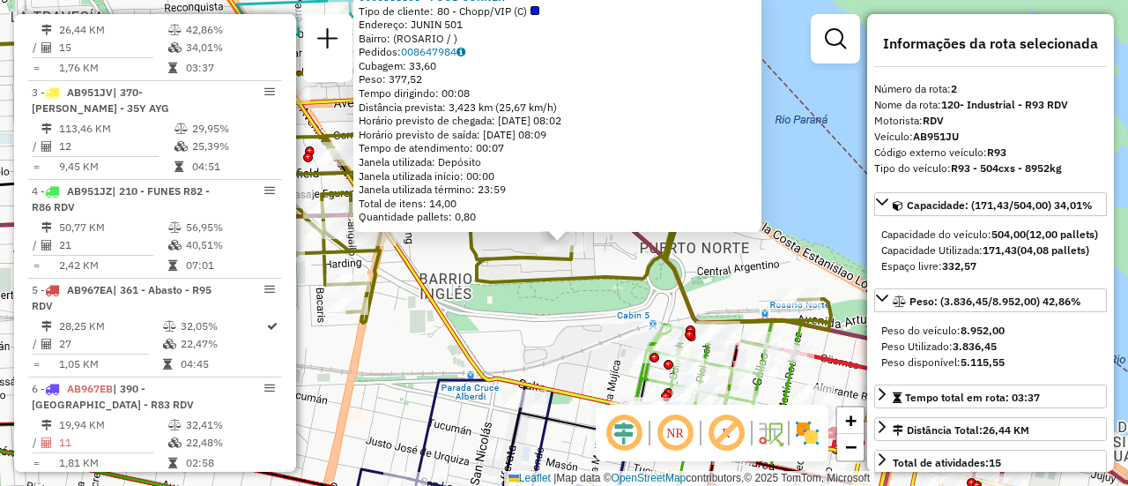
click at [422, 363] on div "0000368806 - FOOD CORNER Tipo de cliente: 80 - Chopp/VIP (C) Endereço: JUNIN 50…" at bounding box center [564, 243] width 1128 height 486
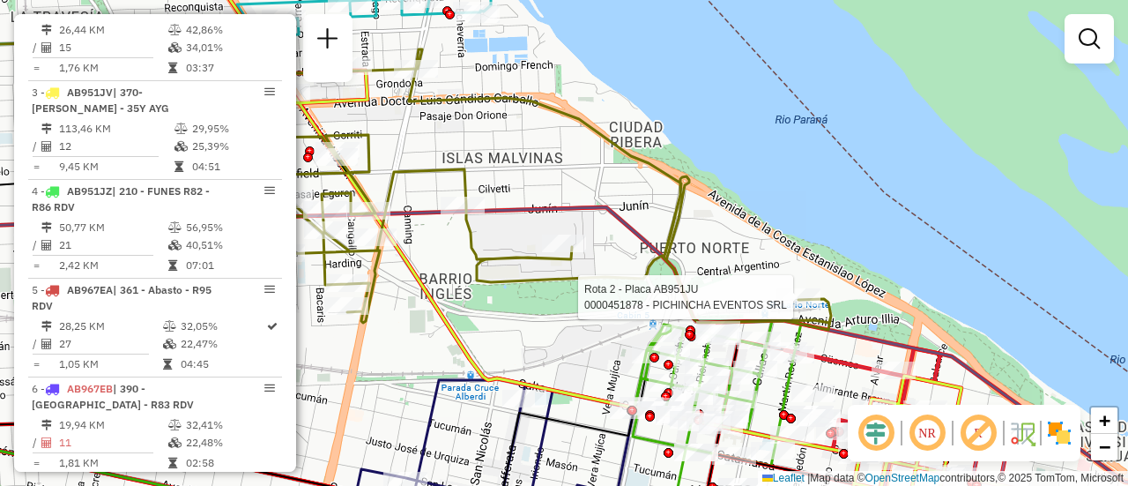
select select "**********"
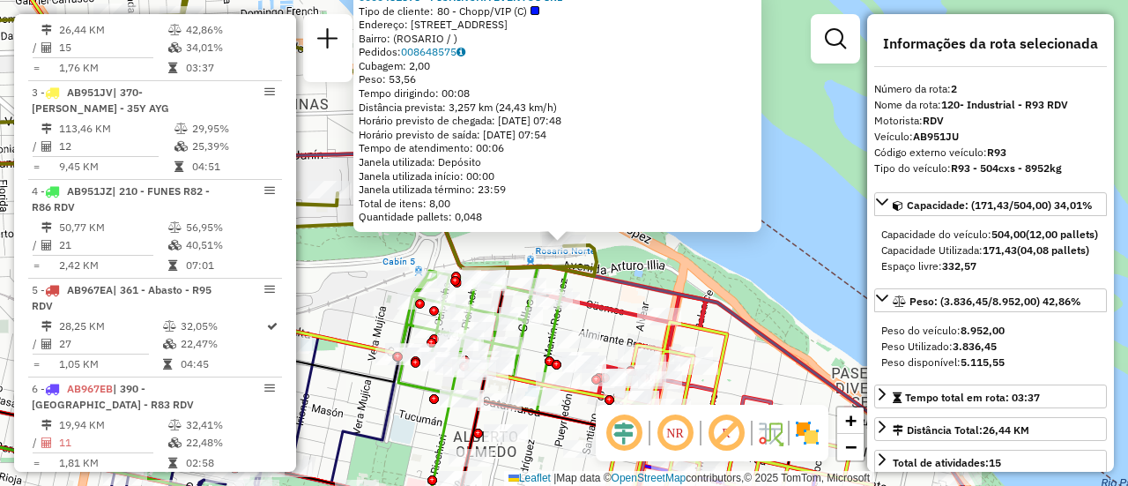
click at [537, 351] on div "0000451878 - PICHINCHA EVENTOS SRL Tipo de cliente: 80 - Chopp/VIP (C) Endereço…" at bounding box center [564, 243] width 1128 height 486
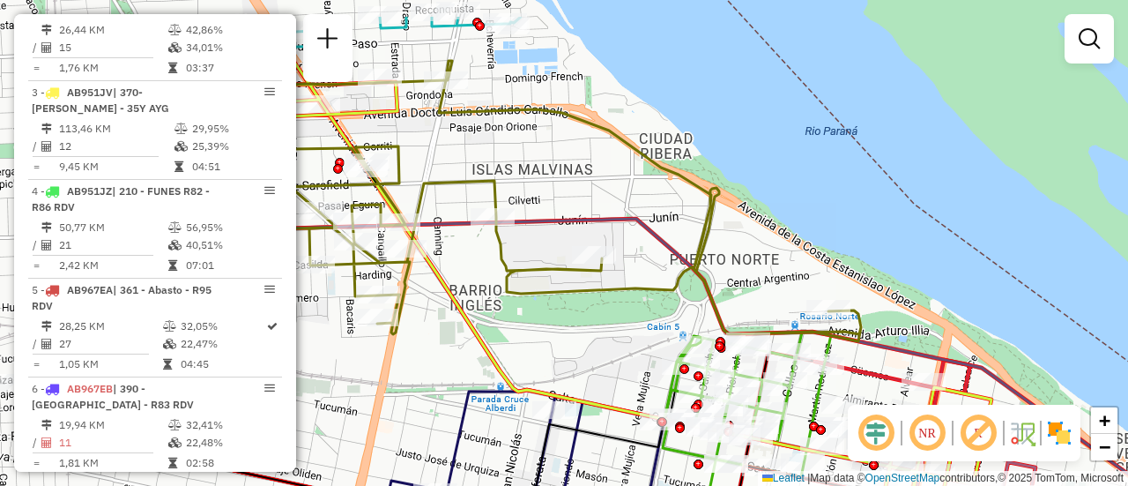
drag, startPoint x: 338, startPoint y: 301, endPoint x: 602, endPoint y: 366, distance: 272.3
click at [602, 366] on div "Janela de atendimento Grade de atendimento Capacidade Transportadoras Veículos …" at bounding box center [564, 243] width 1128 height 486
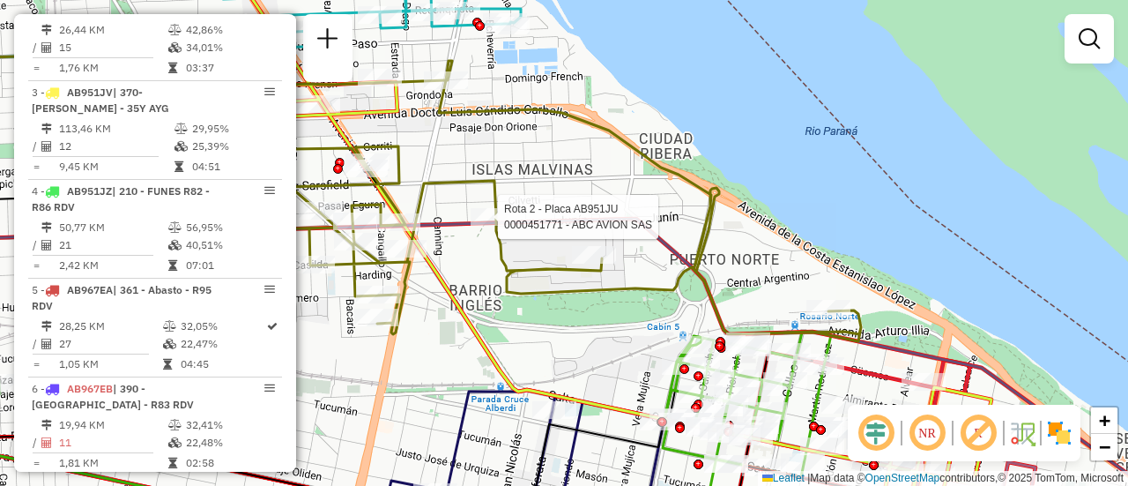
select select "**********"
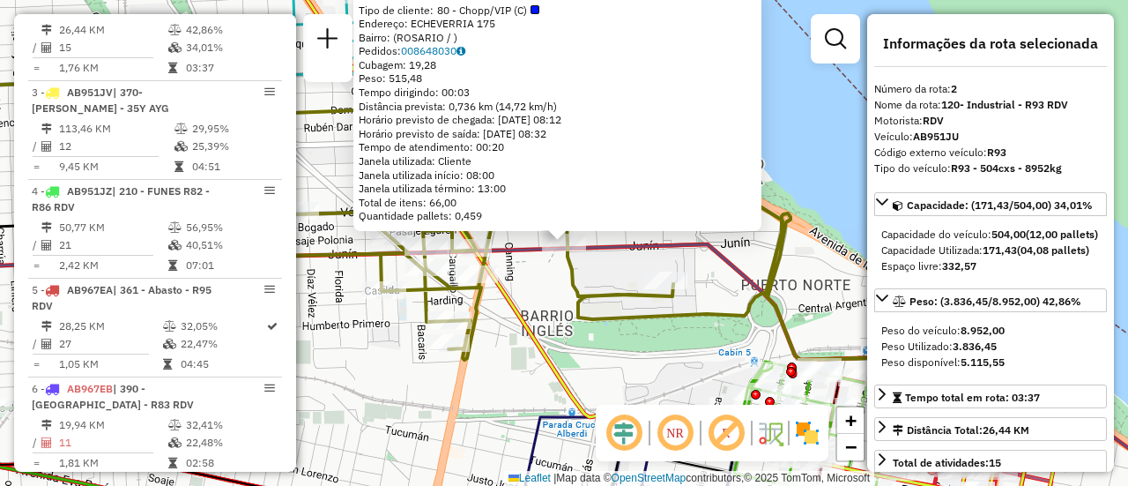
click at [594, 385] on div "0000451771 - ABC AVION SAS Tipo de cliente: 80 - Chopp/VIP (C) Endereço: ECHEVE…" at bounding box center [564, 243] width 1128 height 486
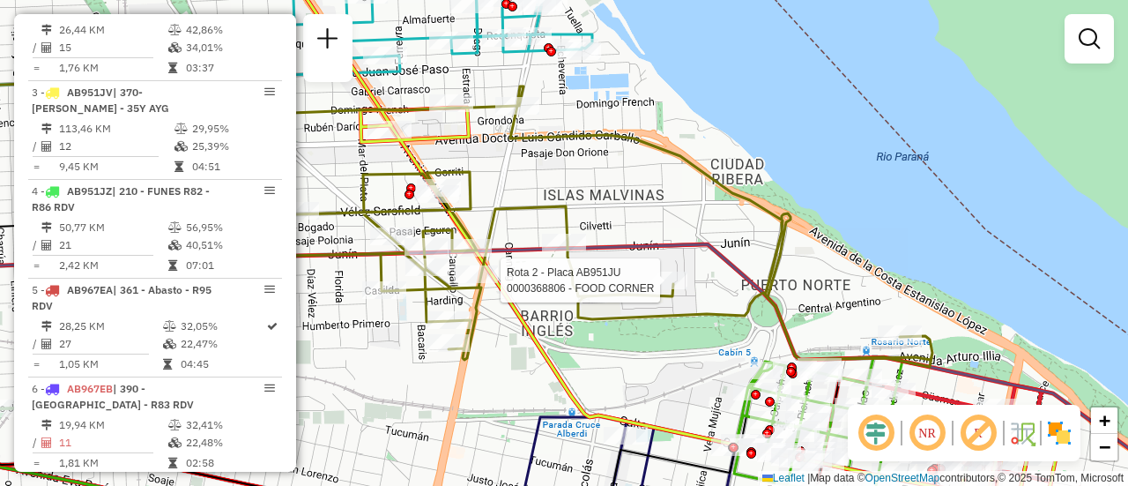
select select "**********"
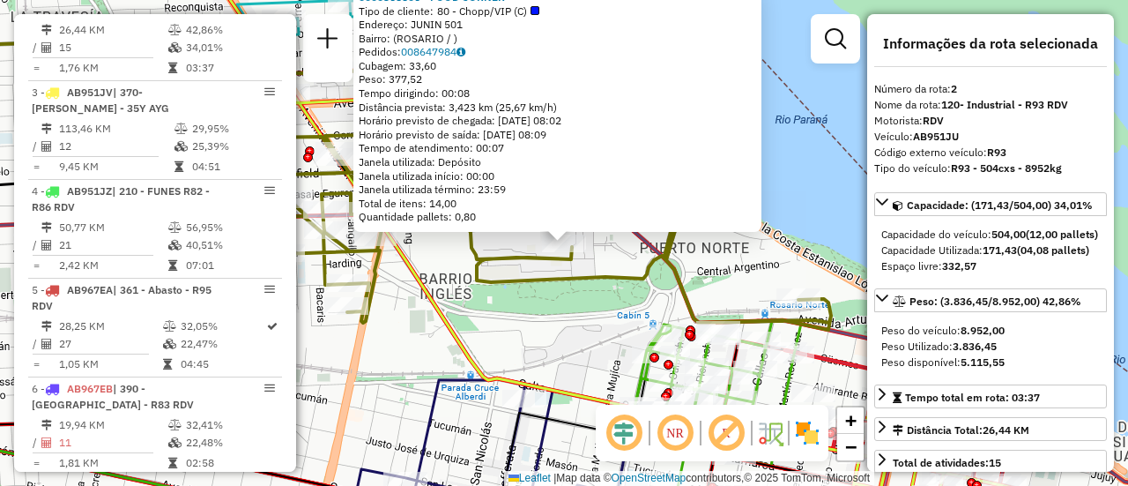
click at [547, 365] on div "0000368806 - FOOD CORNER Tipo de cliente: 80 - Chopp/VIP (C) Endereço: JUNIN 50…" at bounding box center [564, 243] width 1128 height 486
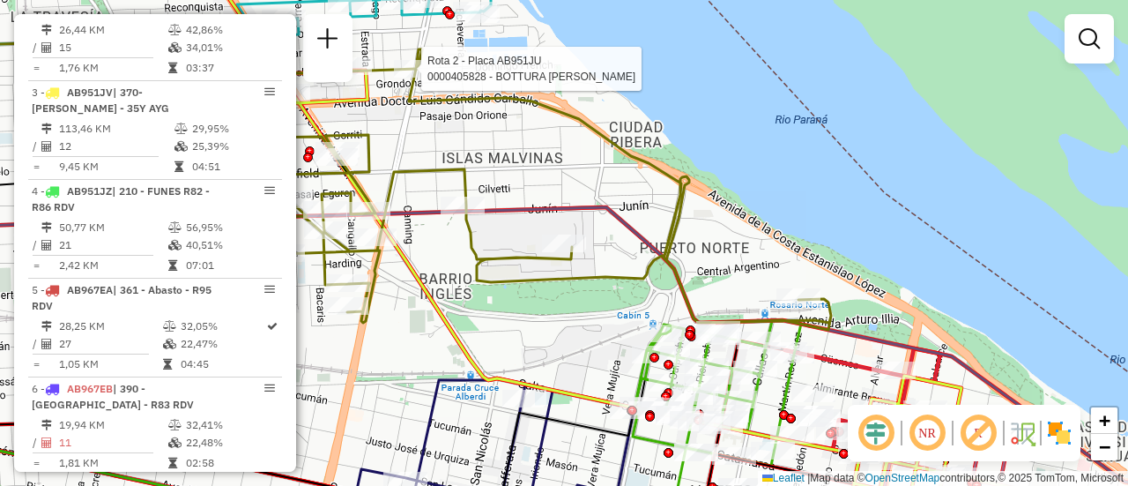
select select "**********"
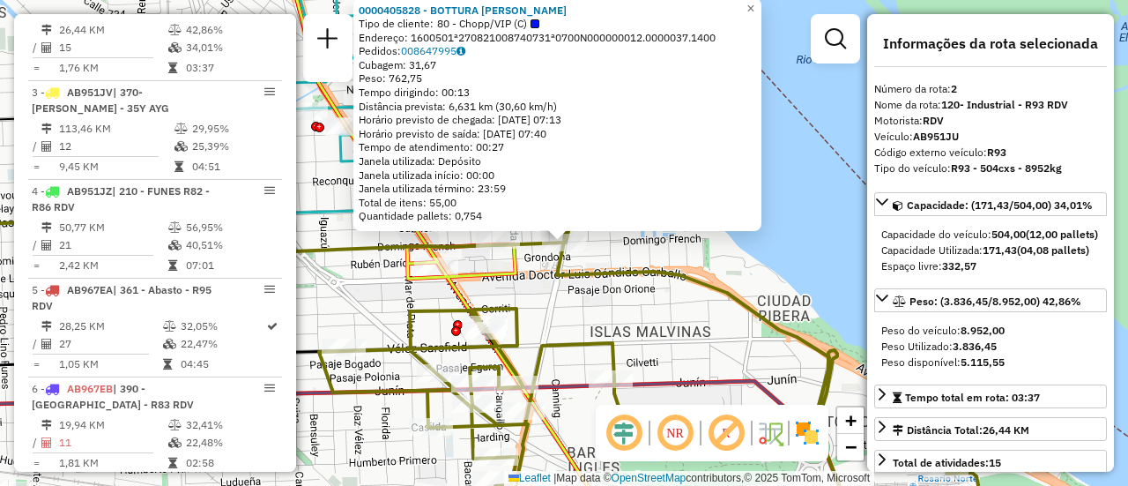
click at [691, 352] on div "0000405828 - BOTTURA DIEGO F Tipo de cliente: 80 - Chopp/VIP (C) Endereço: 1600…" at bounding box center [564, 243] width 1128 height 486
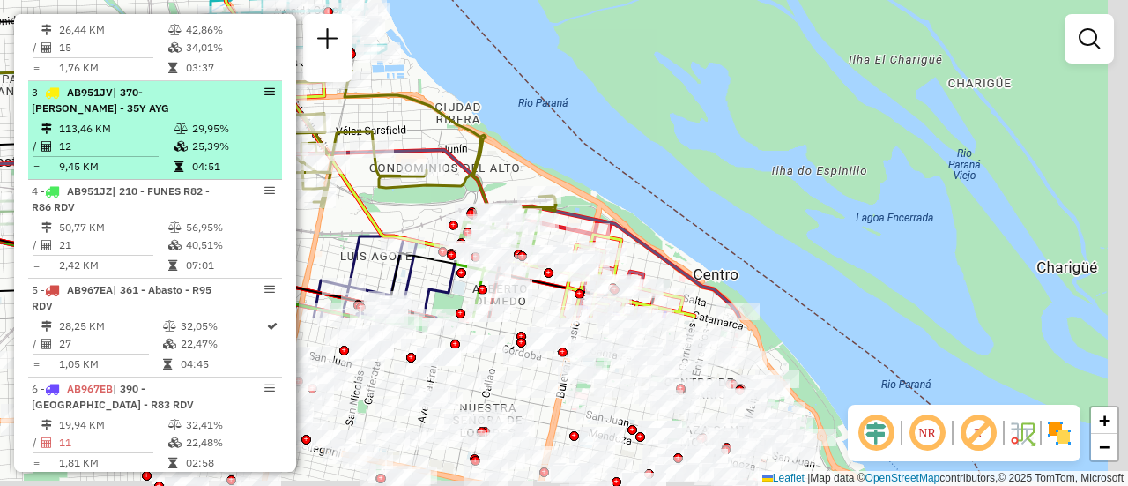
drag, startPoint x: 531, startPoint y: 442, endPoint x: 205, endPoint y: 208, distance: 400.4
click at [205, 208] on hb-router-mapa "Informações da Sessão 1254970 - 29/08/2025 Criação: 28/08/2025 16:39 Depósito: …" at bounding box center [564, 243] width 1128 height 486
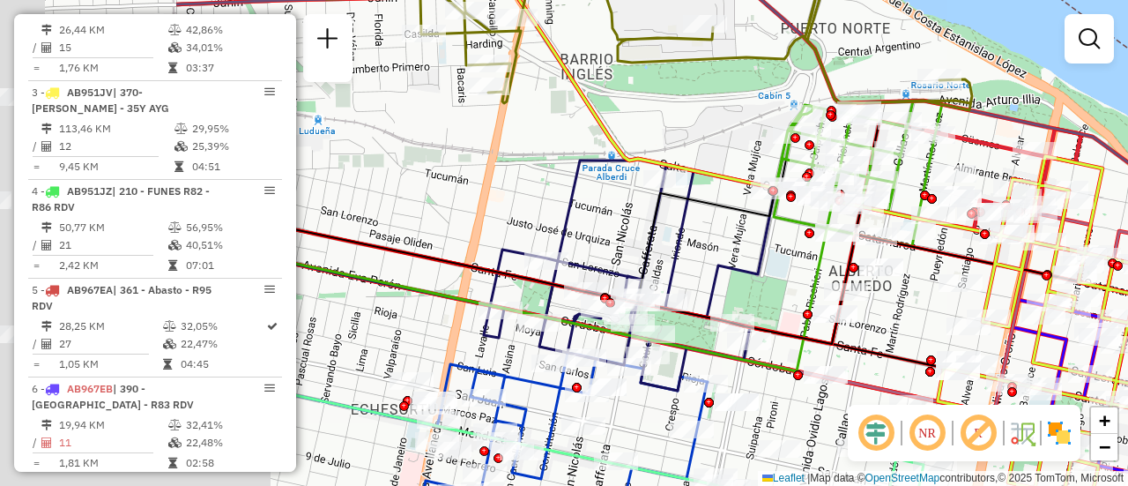
drag, startPoint x: 419, startPoint y: 252, endPoint x: 708, endPoint y: 228, distance: 290.1
click at [708, 228] on div "Janela de atendimento Grade de atendimento Capacidade Transportadoras Veículos …" at bounding box center [564, 243] width 1128 height 486
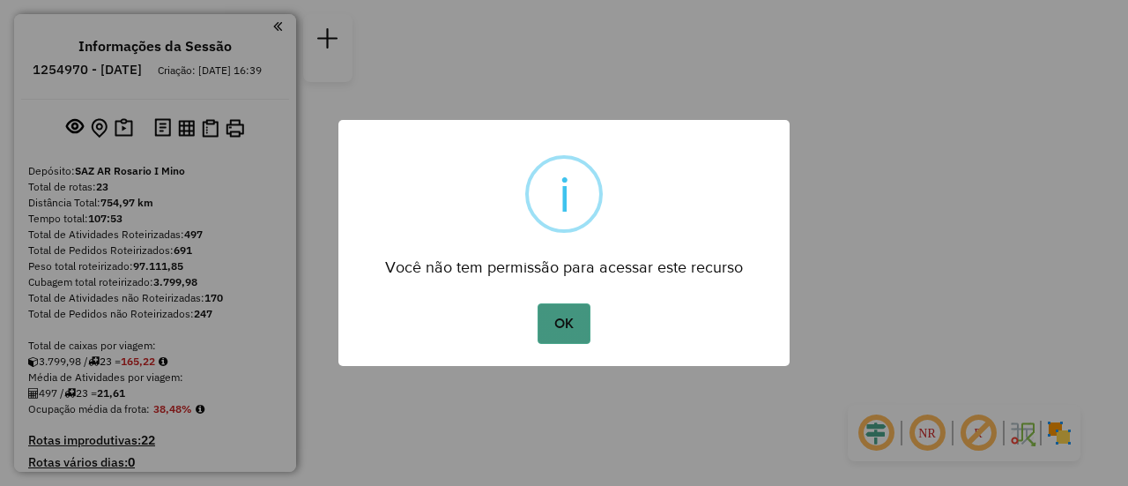
click at [570, 327] on button "OK" at bounding box center [564, 323] width 52 height 41
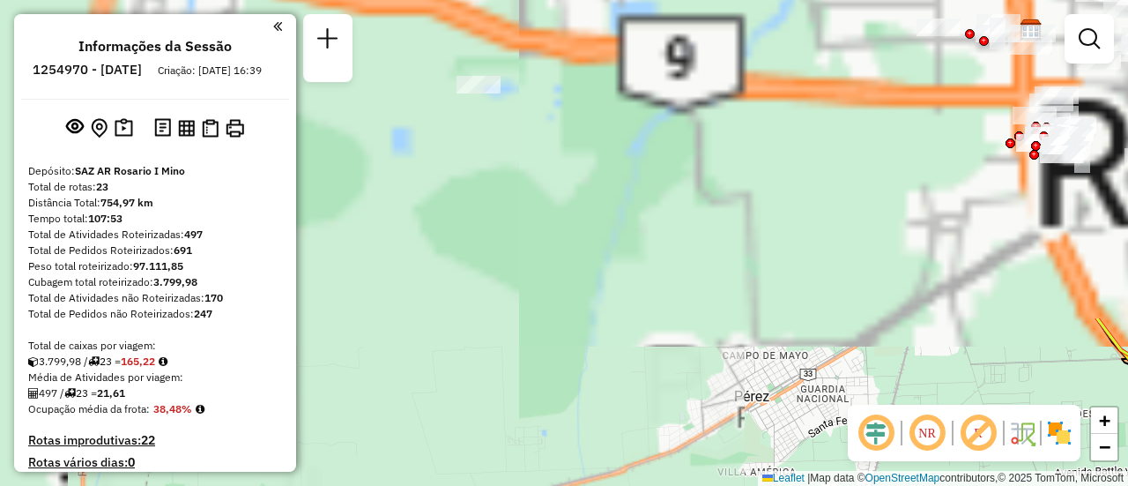
drag, startPoint x: 644, startPoint y: 416, endPoint x: 695, endPoint y: 449, distance: 60.6
click at [709, 485] on html "Aguarde... Pop-up bloqueado! Seu navegador bloqueou automáticamente a abertura …" at bounding box center [564, 243] width 1128 height 486
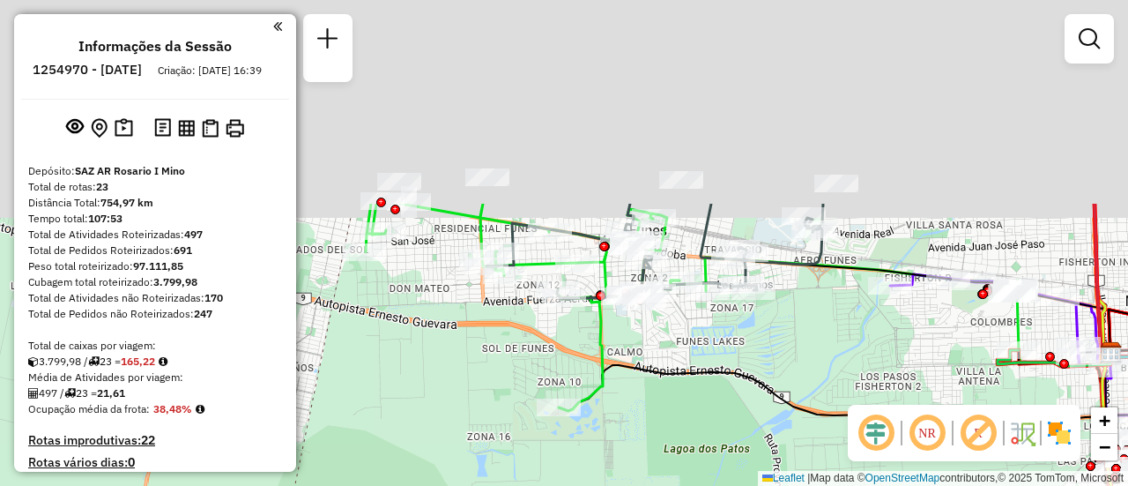
drag, startPoint x: 606, startPoint y: 278, endPoint x: 650, endPoint y: 496, distance: 222.8
click at [650, 485] on html "Aguarde... Pop-up bloqueado! Seu navegador bloqueou automáticamente a abertura …" at bounding box center [564, 243] width 1128 height 486
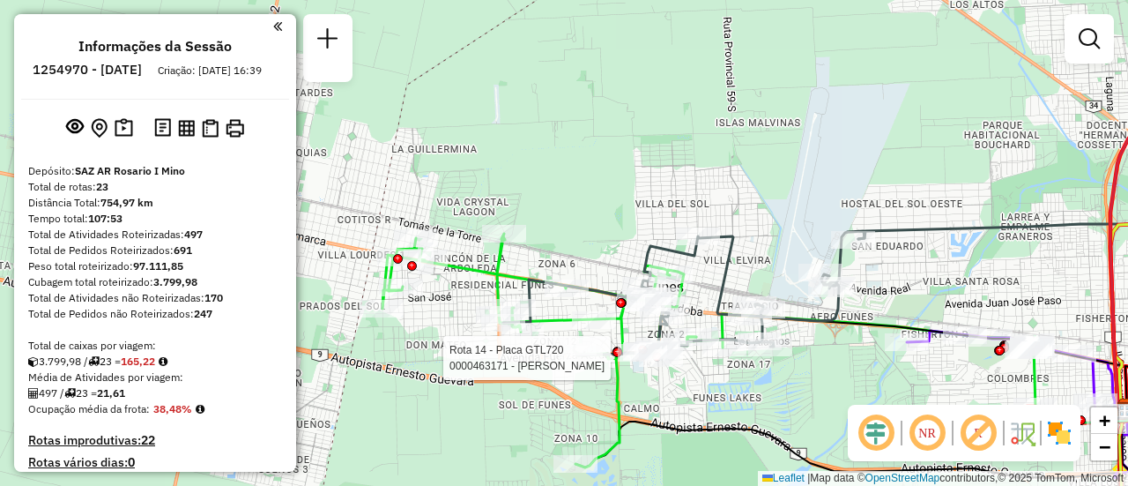
select select "**********"
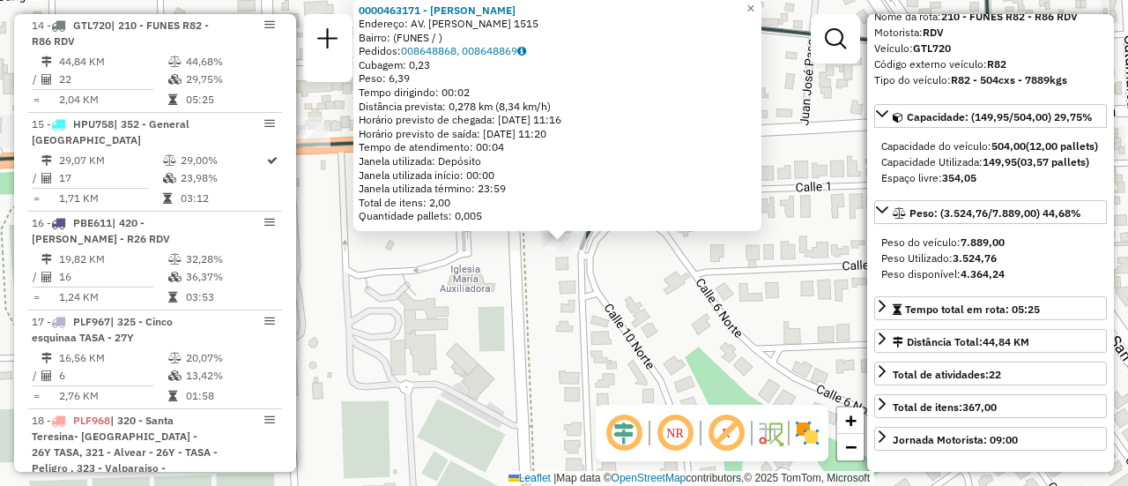
scroll to position [176, 0]
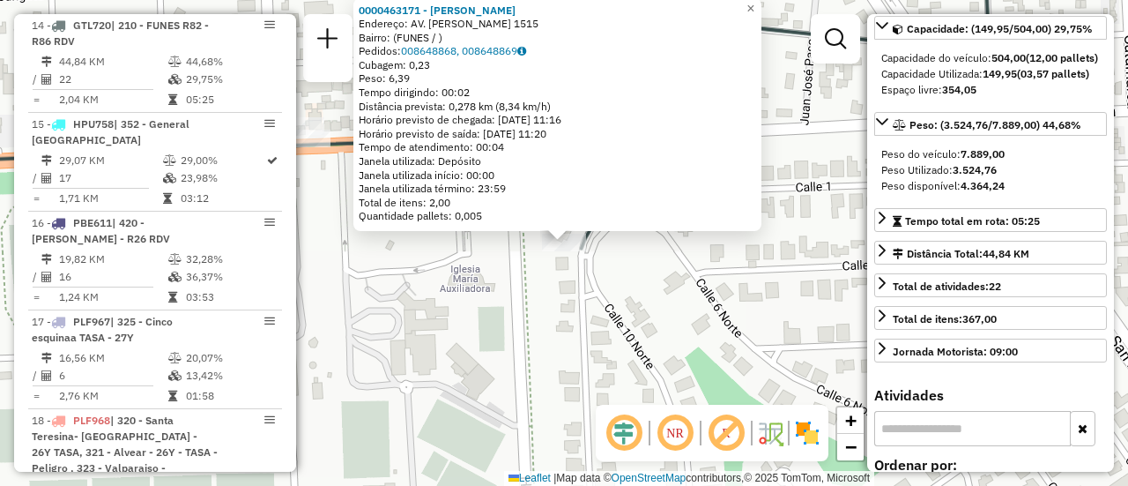
click at [507, 356] on div "0000463171 - [PERSON_NAME]: AV. [PERSON_NAME] 1515 Bairro: (FUNES / ) Pedidos: …" at bounding box center [564, 243] width 1128 height 486
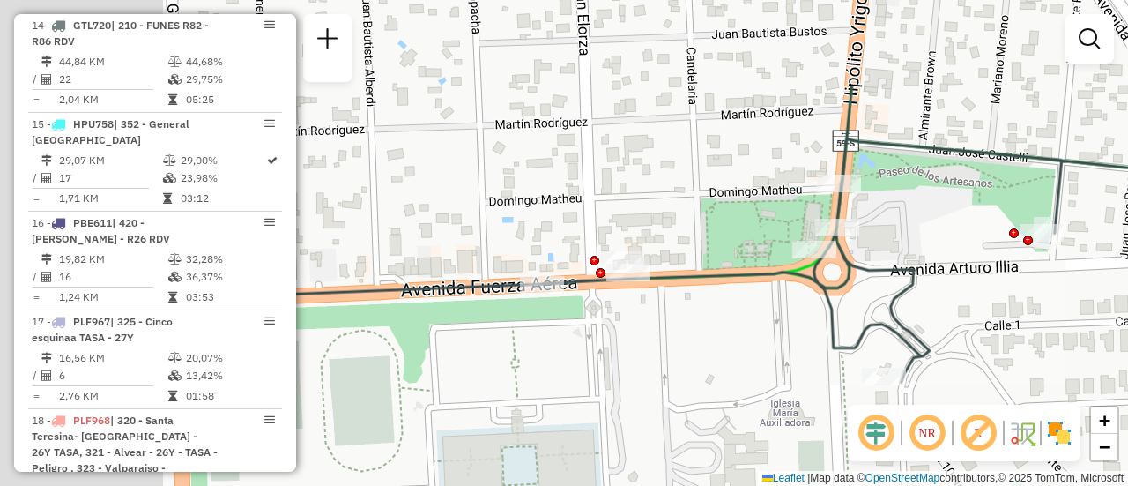
drag, startPoint x: 419, startPoint y: 270, endPoint x: 928, endPoint y: 438, distance: 536.5
click at [905, 434] on hb-router-mapa "Informações da Sessão 1254970 - [DATE] Criação: [DATE] 16:39 Depósito: SAZ AR R…" at bounding box center [564, 243] width 1128 height 486
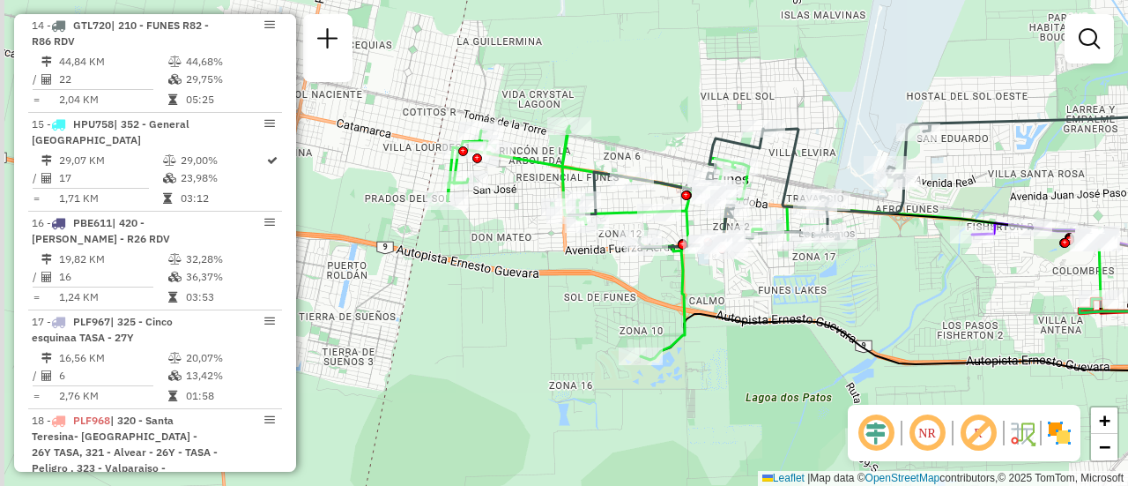
drag, startPoint x: 420, startPoint y: 278, endPoint x: 599, endPoint y: 313, distance: 183.2
click at [599, 313] on div "Janela de atendimento Grade de atendimento Capacidade Transportadoras Veículos …" at bounding box center [564, 243] width 1128 height 486
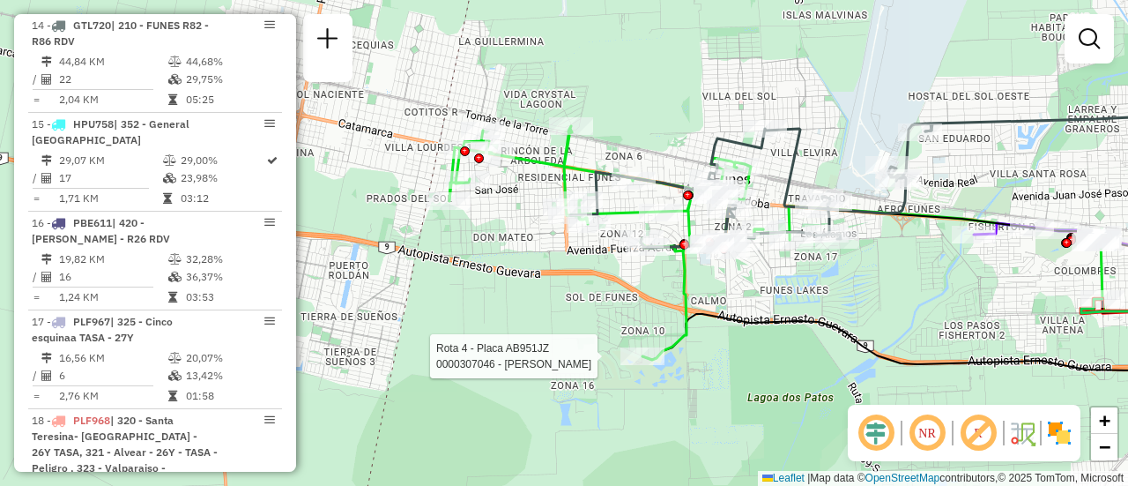
select select "**********"
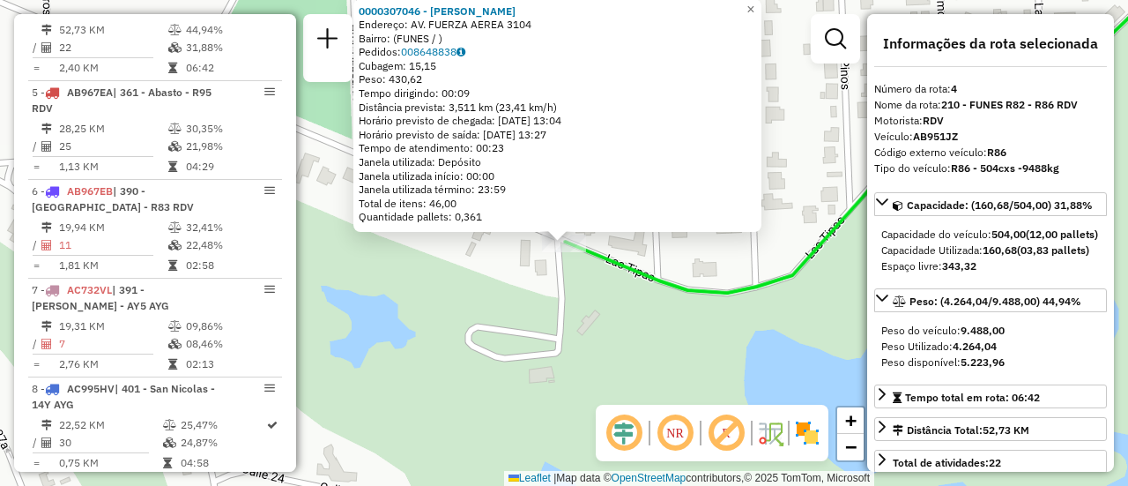
scroll to position [88, 0]
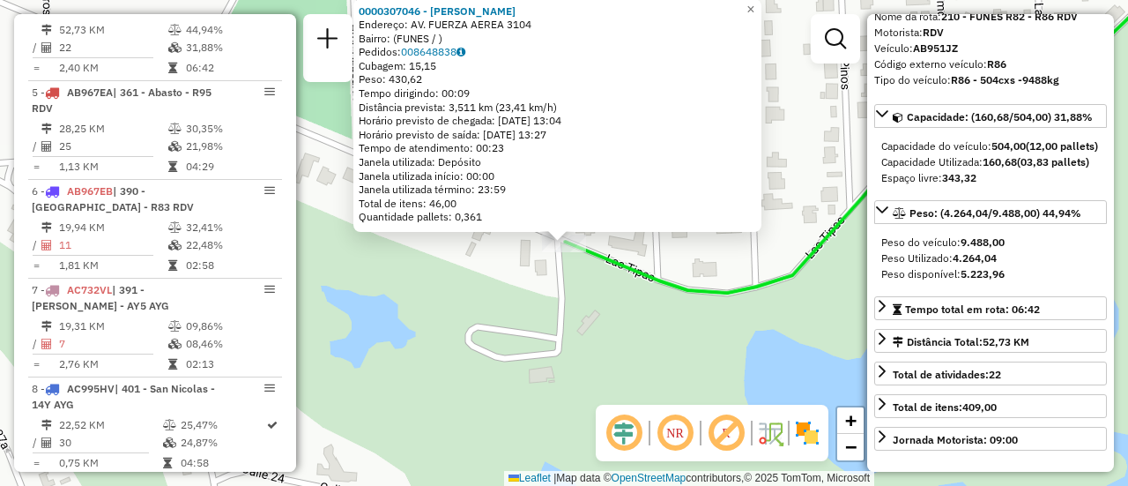
click at [667, 357] on div "0000307046 - [PERSON_NAME]: AV. FUERZA AEREA 3104 Bairro: (FUNES / ) Pedidos: 0…" at bounding box center [564, 243] width 1128 height 486
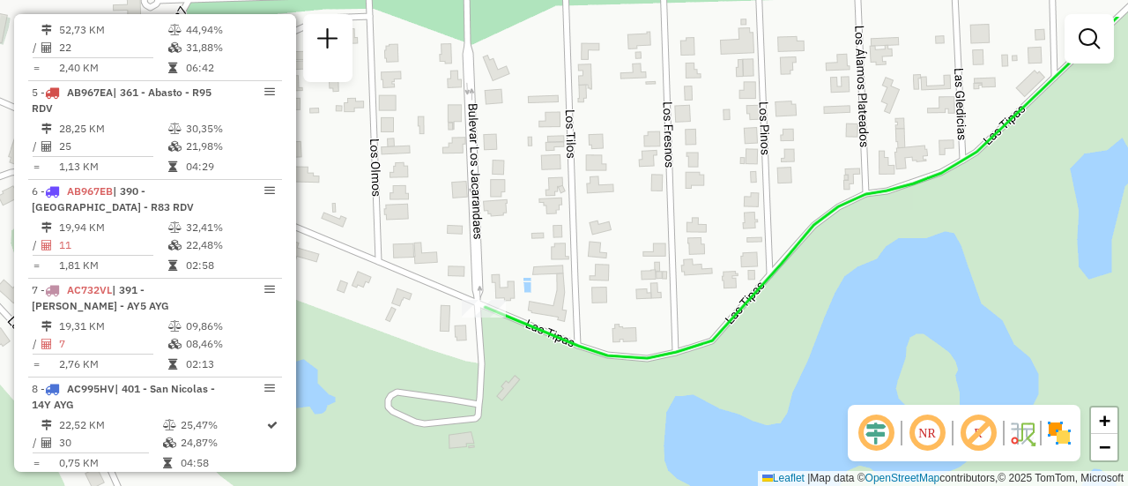
drag, startPoint x: 773, startPoint y: 197, endPoint x: 660, endPoint y: 307, distance: 157.7
click at [646, 331] on div "Janela de atendimento Grade de atendimento Capacidade Transportadoras Veículos …" at bounding box center [564, 243] width 1128 height 486
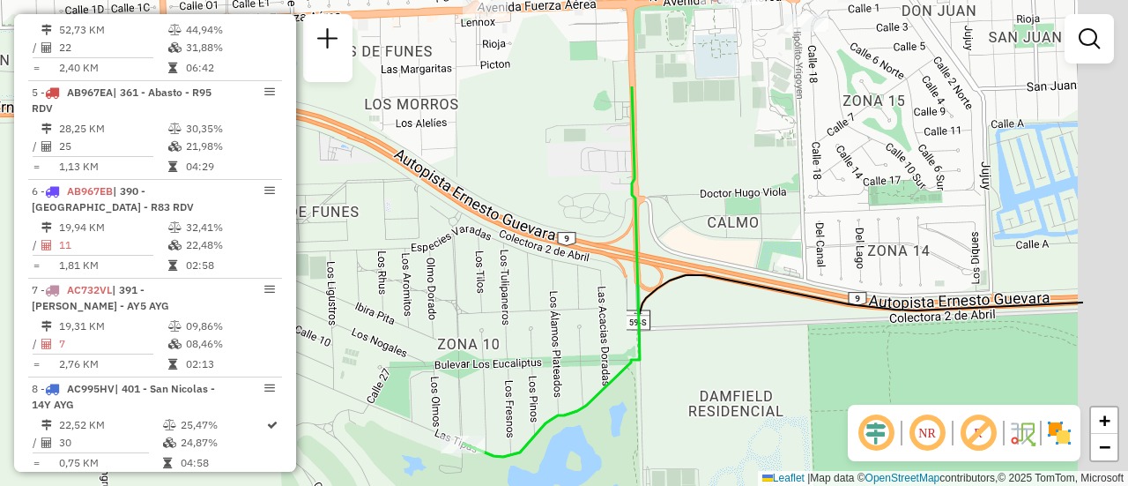
drag, startPoint x: 878, startPoint y: 214, endPoint x: 663, endPoint y: 368, distance: 264.1
click at [650, 386] on div "Janela de atendimento Grade de atendimento Capacidade Transportadoras Veículos …" at bounding box center [564, 243] width 1128 height 486
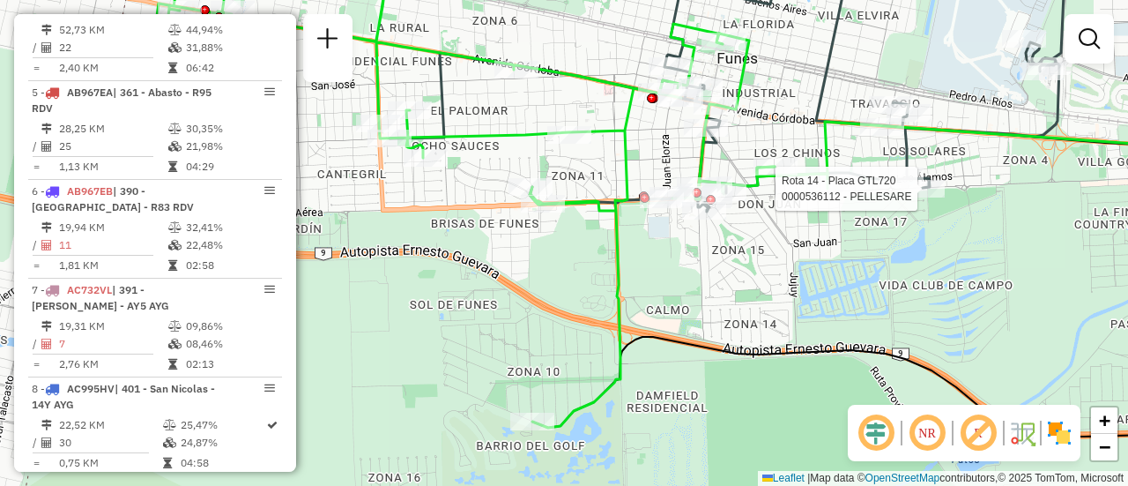
select select "**********"
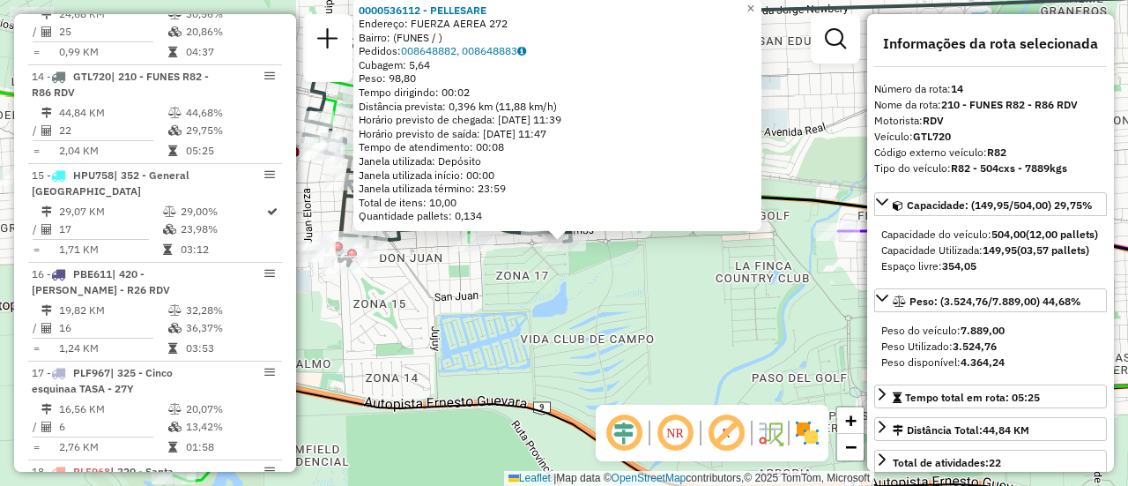
scroll to position [1958, 0]
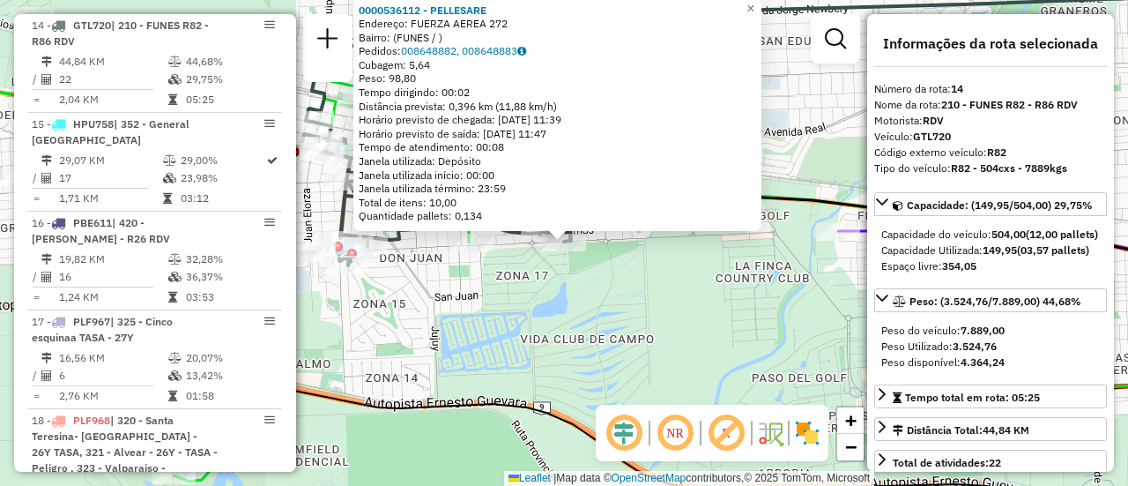
click at [649, 345] on div "0000536112 - PELLESARE Endereço: FUERZA AEREA 272 Bairro: (FUNES / ) Pedidos: 0…" at bounding box center [564, 243] width 1128 height 486
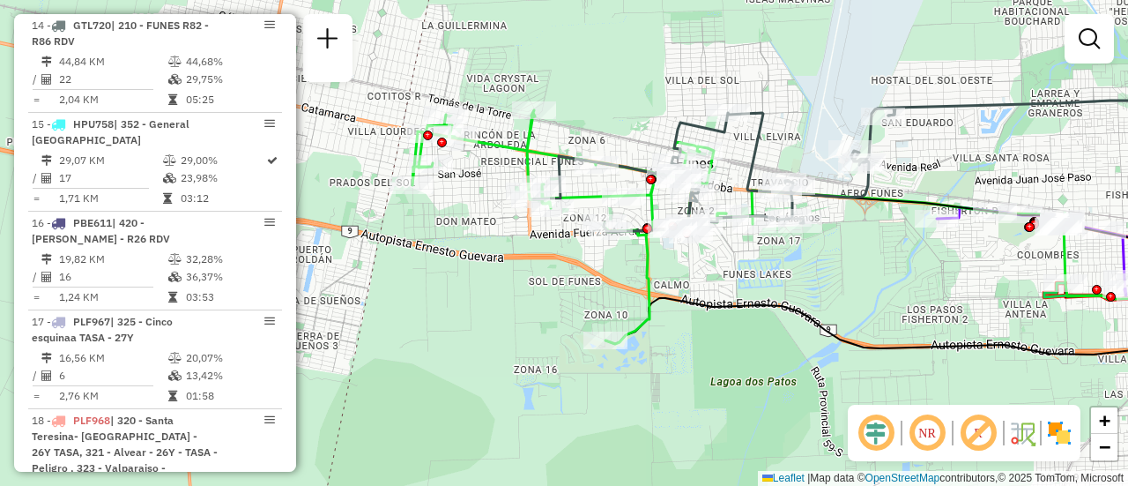
drag, startPoint x: 694, startPoint y: 345, endPoint x: 858, endPoint y: 283, distance: 176.0
click at [858, 283] on div "Janela de atendimento Grade de atendimento Capacidade Transportadoras Veículos …" at bounding box center [564, 243] width 1128 height 486
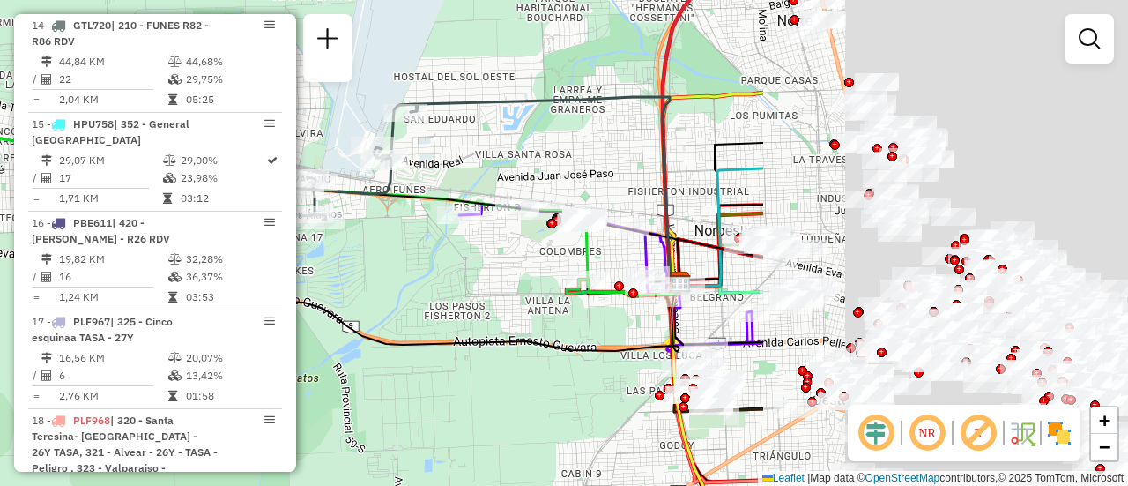
drag, startPoint x: 926, startPoint y: 282, endPoint x: 438, endPoint y: 272, distance: 488.4
click at [300, 289] on div "Janela de atendimento Grade de atendimento Capacidade Transportadoras Veículos …" at bounding box center [564, 243] width 1128 height 486
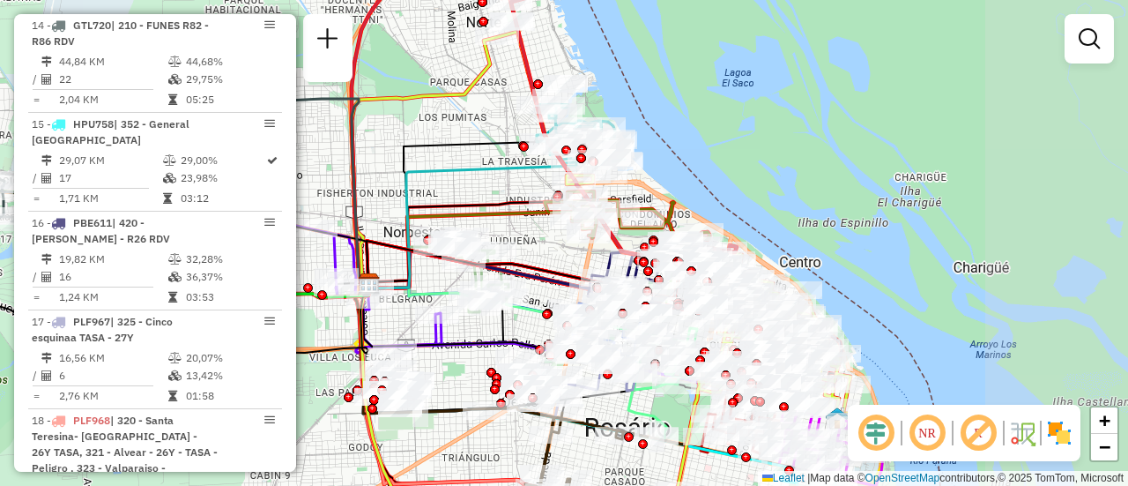
drag, startPoint x: 637, startPoint y: 206, endPoint x: 467, endPoint y: 197, distance: 170.3
click at [467, 197] on icon at bounding box center [478, 240] width 220 height 87
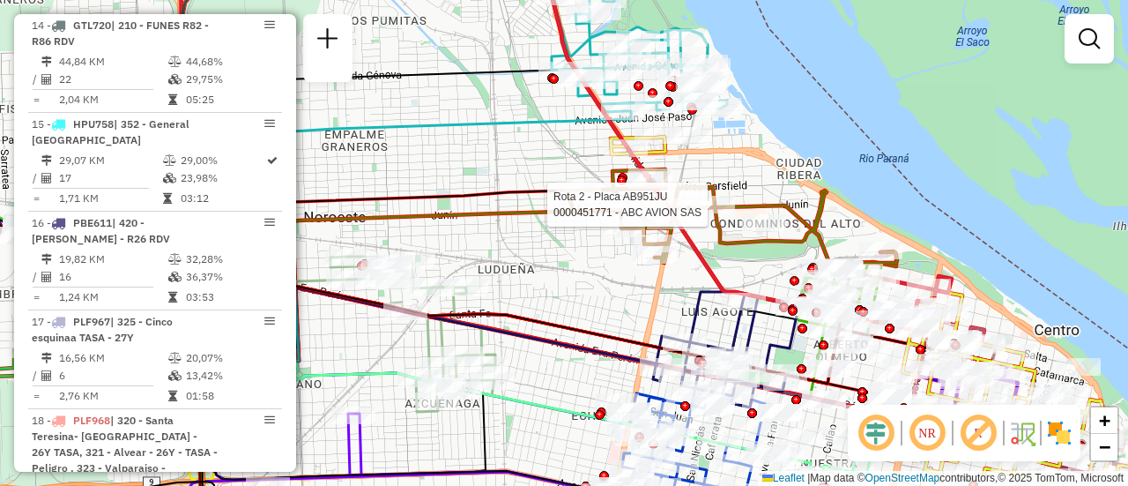
select select "**********"
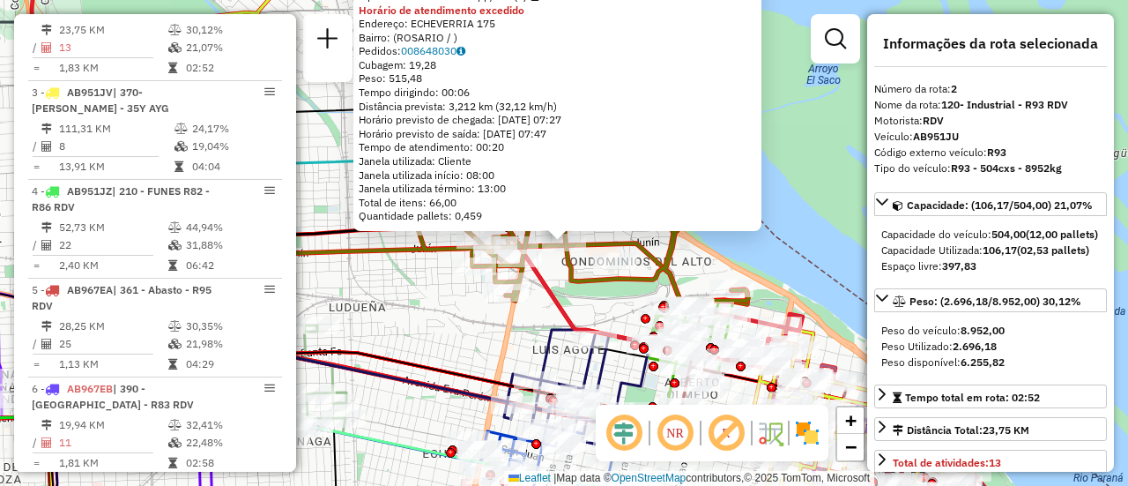
scroll to position [88, 0]
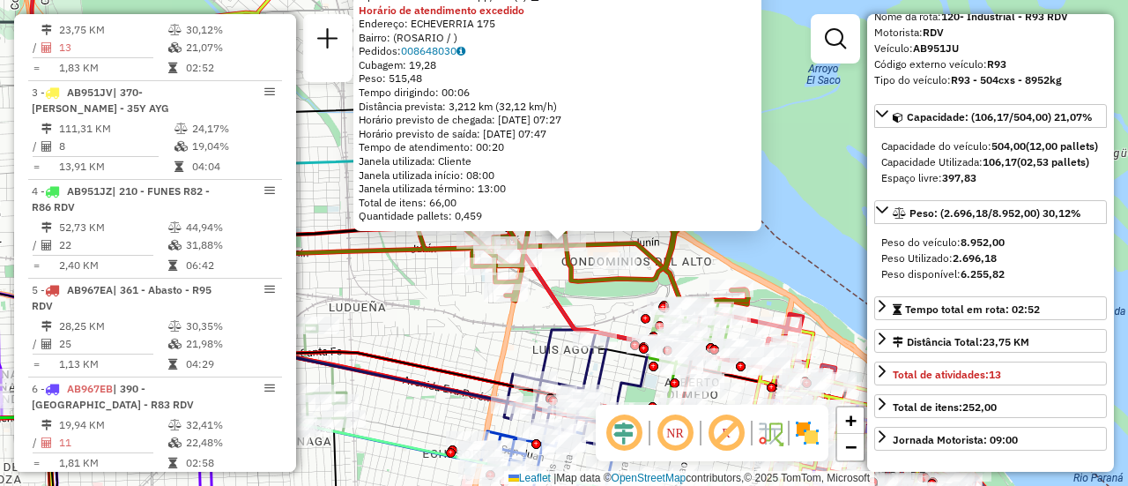
click at [429, 345] on div "0000451771 - ABC AVION SAS Tipo de cliente: 80 - Chopp/VIP (C) Horário de atend…" at bounding box center [564, 243] width 1128 height 486
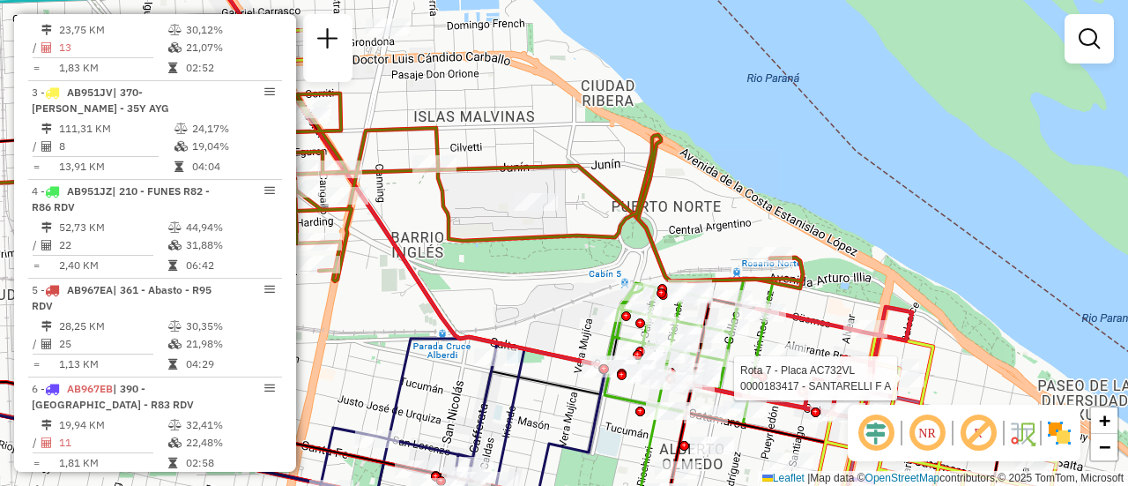
select select "**********"
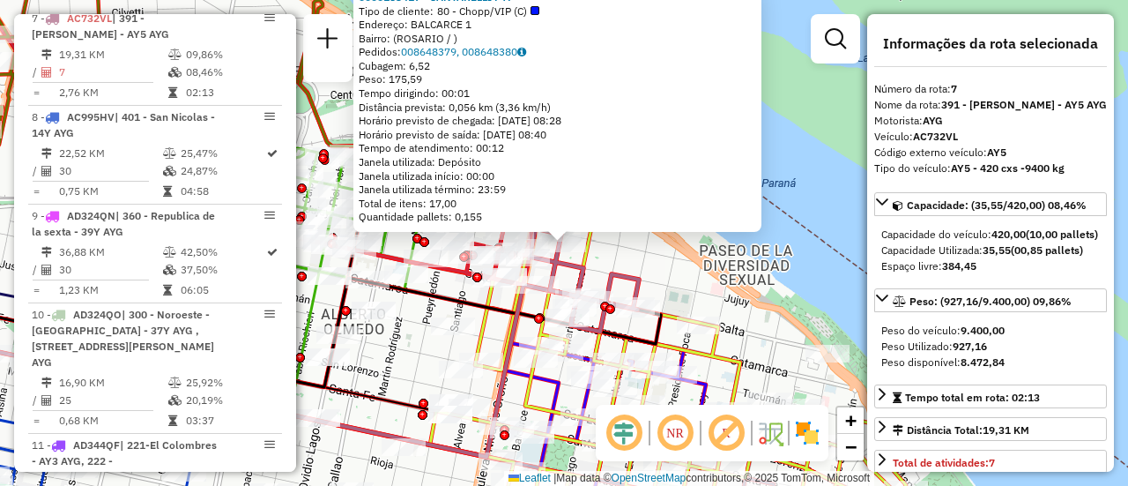
scroll to position [1220, 0]
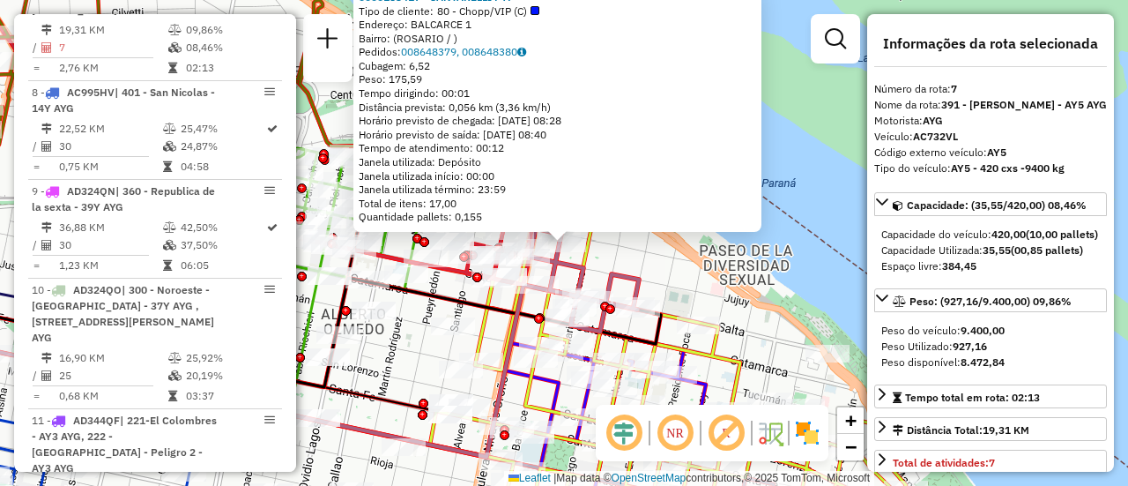
click at [656, 264] on div "0000183417 - SANTARELLI F A Tipo de cliente: 80 - Chopp/VIP (C) Endereço: BALCA…" at bounding box center [564, 243] width 1128 height 486
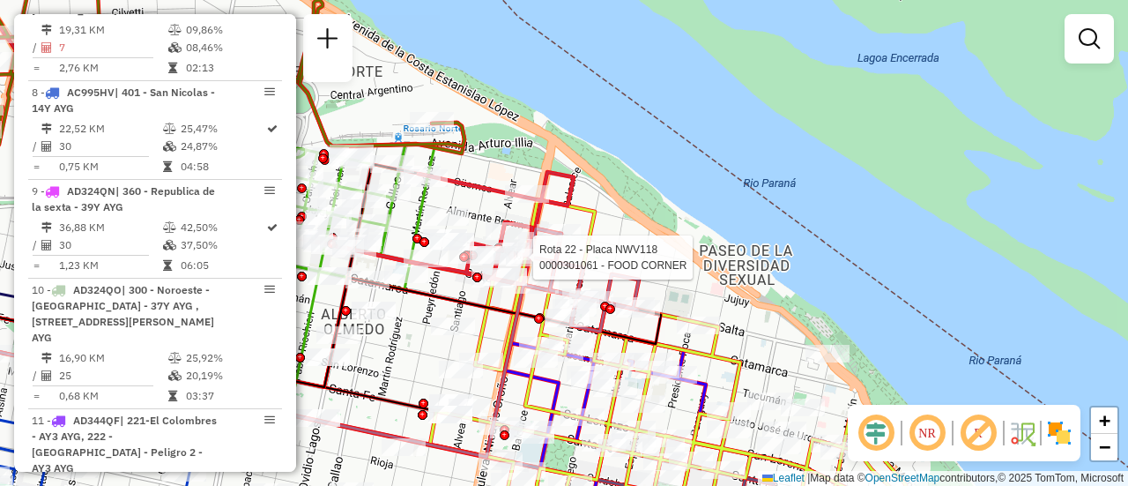
select select "**********"
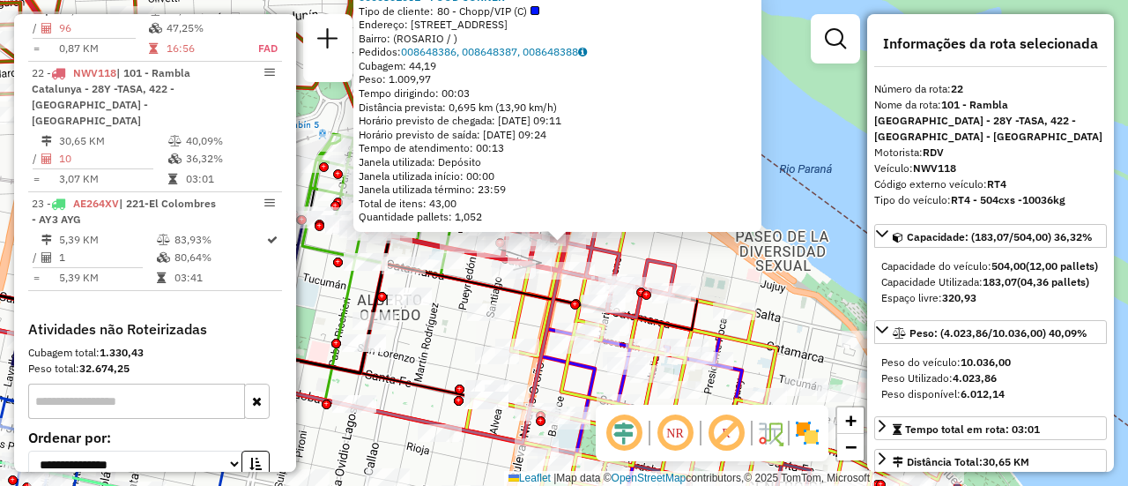
scroll to position [88, 0]
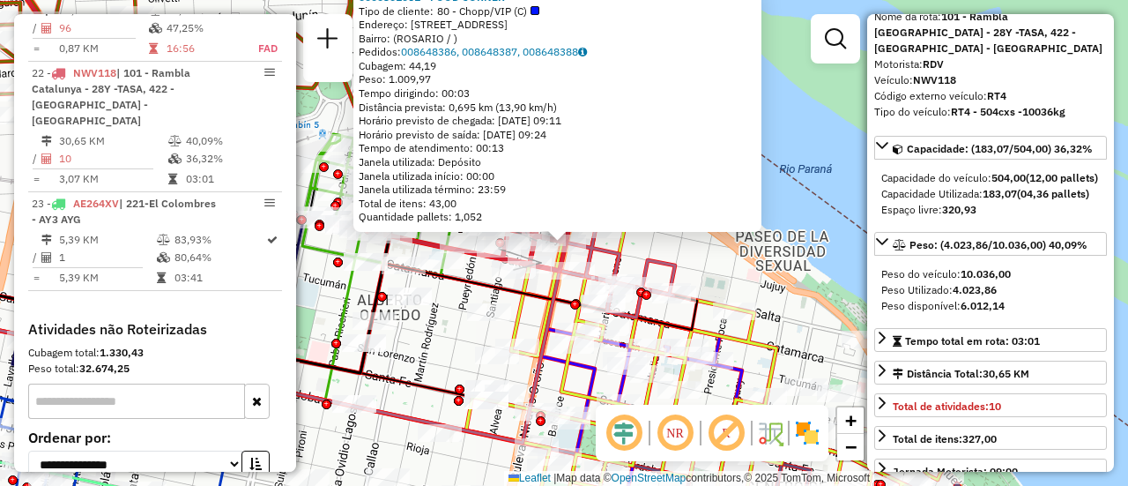
click at [436, 334] on div "0000301061 - FOOD CORNER Tipo de cliente: 80 - Chopp/VIP (C) Endereço: BLVD ORO…" at bounding box center [564, 243] width 1128 height 486
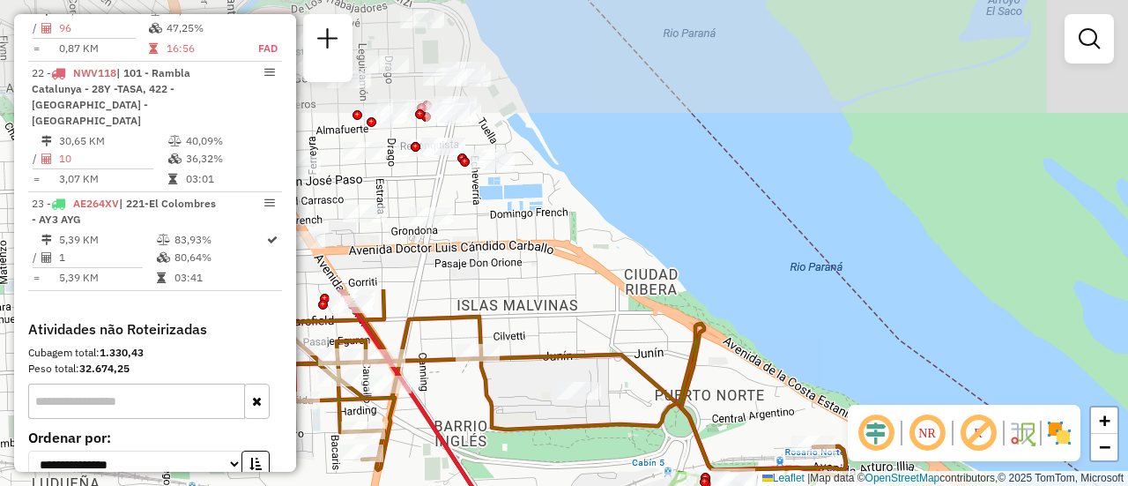
drag, startPoint x: 526, startPoint y: 160, endPoint x: 928, endPoint y: 520, distance: 539.3
click at [928, 485] on html "Aguarde... Pop-up bloqueado! Seu navegador bloqueou automáticamente a abertura …" at bounding box center [564, 243] width 1128 height 486
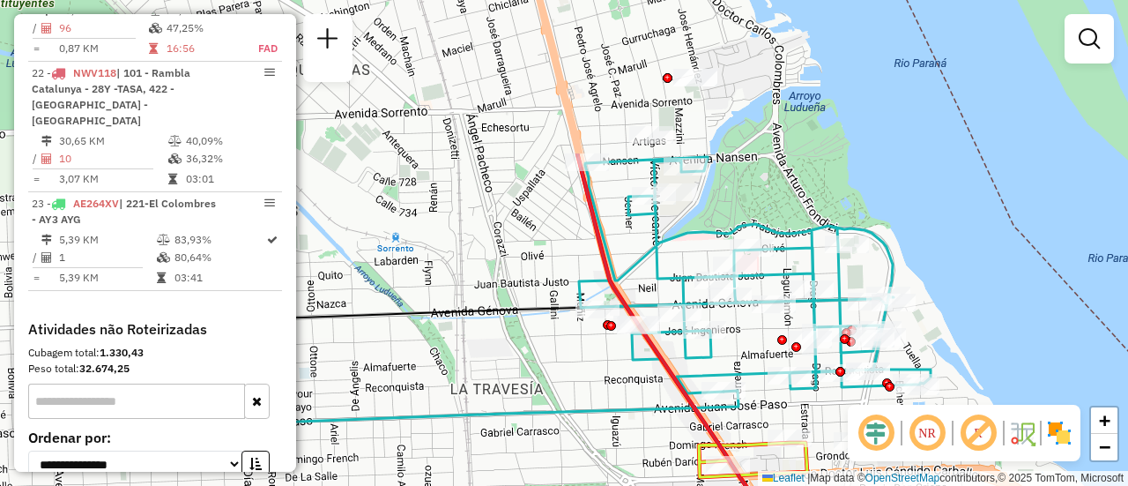
drag, startPoint x: 573, startPoint y: 325, endPoint x: 941, endPoint y: 527, distance: 420.1
click at [941, 485] on html "Aguarde... Pop-up bloqueado! Seu navegador bloqueou automáticamente a abertura …" at bounding box center [564, 243] width 1128 height 486
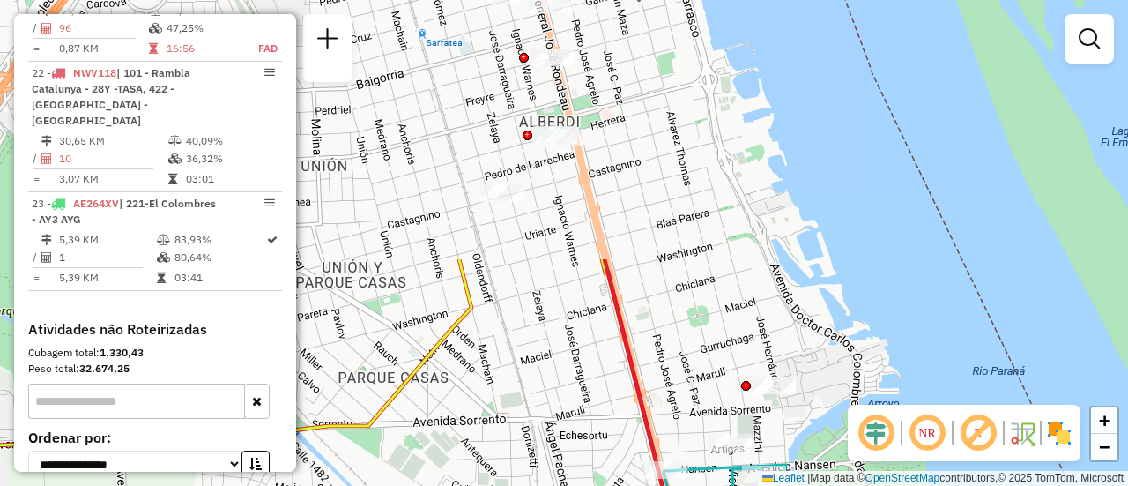
drag, startPoint x: 541, startPoint y: 228, endPoint x: 606, endPoint y: 413, distance: 196.2
click at [636, 485] on html "Aguarde... Pop-up bloqueado! Seu navegador bloqueou automáticamente a abertura …" at bounding box center [564, 243] width 1128 height 486
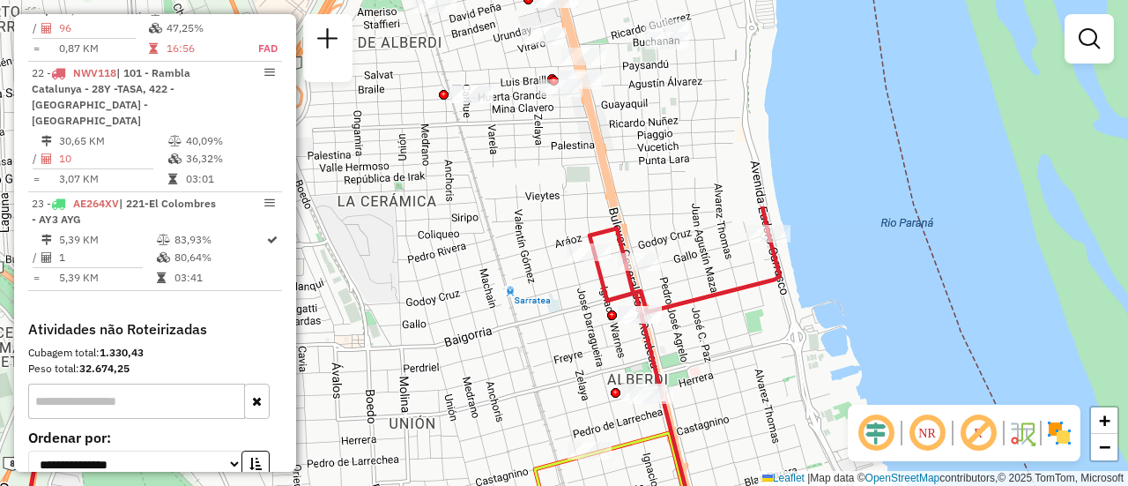
drag, startPoint x: 679, startPoint y: 276, endPoint x: 751, endPoint y: 527, distance: 261.4
click at [751, 485] on html "Aguarde... Pop-up bloqueado! Seu navegador bloqueou automáticamente a abertura …" at bounding box center [564, 243] width 1128 height 486
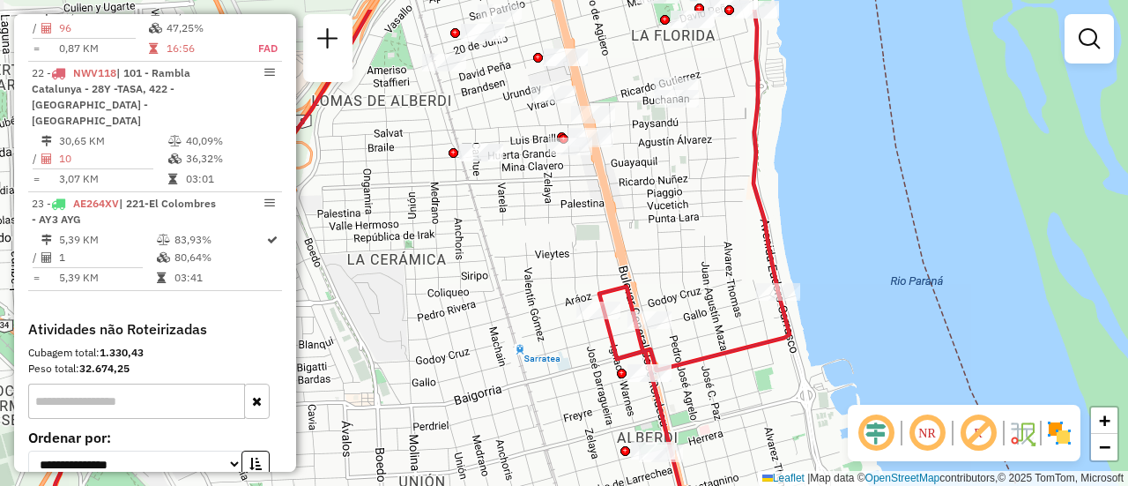
drag, startPoint x: 685, startPoint y: 221, endPoint x: 688, endPoint y: 237, distance: 16.3
click at [688, 237] on div "Rota 21 - Placa AC995HY 0000390405 - FABRICA DE SUSHI S.A Rota 22 - Placa NWV11…" at bounding box center [564, 243] width 1128 height 486
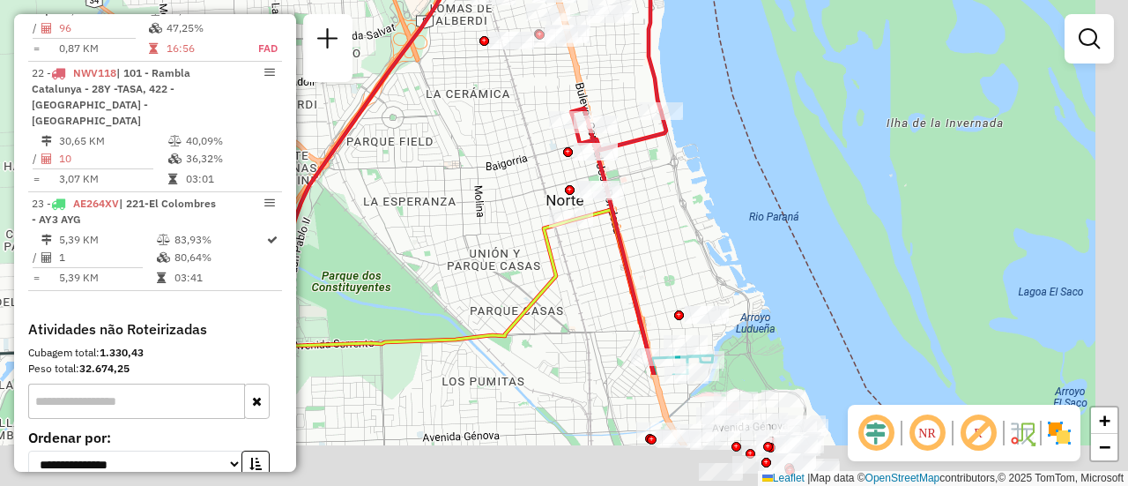
drag, startPoint x: 735, startPoint y: 354, endPoint x: 634, endPoint y: 71, distance: 300.5
click at [602, 57] on div "Rota 21 - Placa AC995HY 0000390405 - FABRICA DE SUSHI S.A Rota 22 - Placa NWV11…" at bounding box center [564, 243] width 1128 height 486
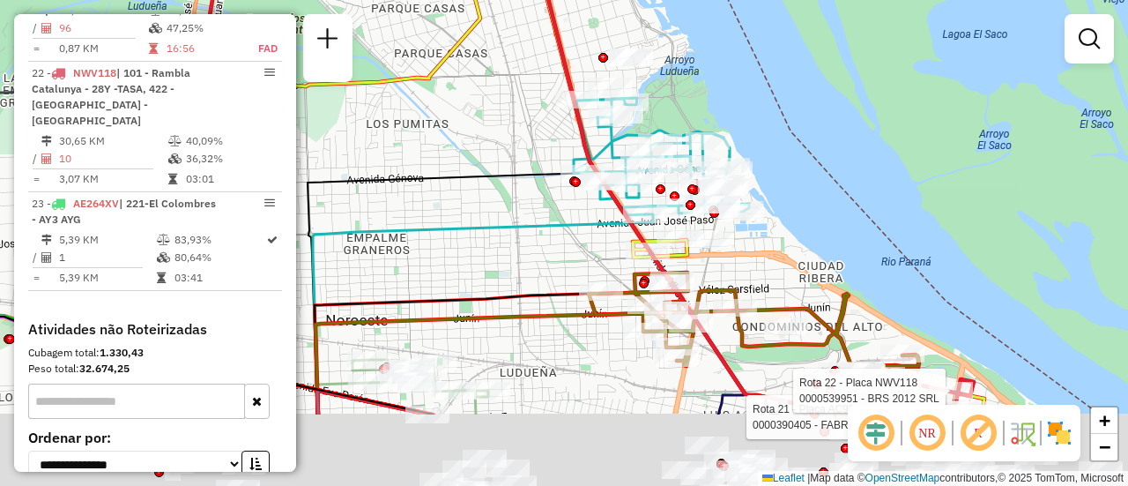
drag, startPoint x: 812, startPoint y: 360, endPoint x: 760, endPoint y: 118, distance: 247.0
click at [761, 119] on div "Rota 21 - Placa AC995HY 0000390405 - FABRICA DE SUSHI S.A Rota 22 - Placa NWV11…" at bounding box center [564, 243] width 1128 height 486
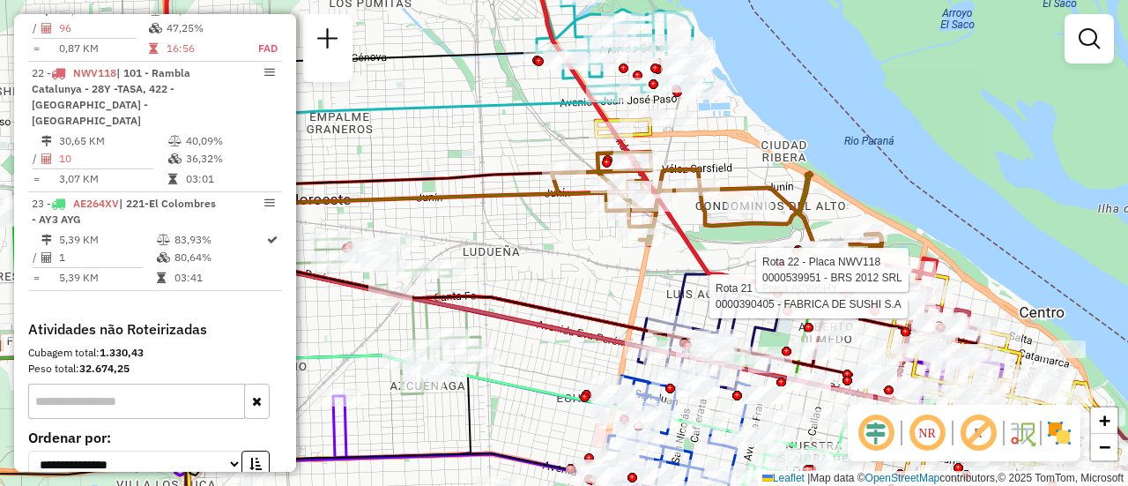
click at [583, 285] on div "Rota 21 - Placa AC995HY 0000390405 - FABRICA DE SUSHI S.A Rota 22 - Placa NWV11…" at bounding box center [564, 243] width 1128 height 486
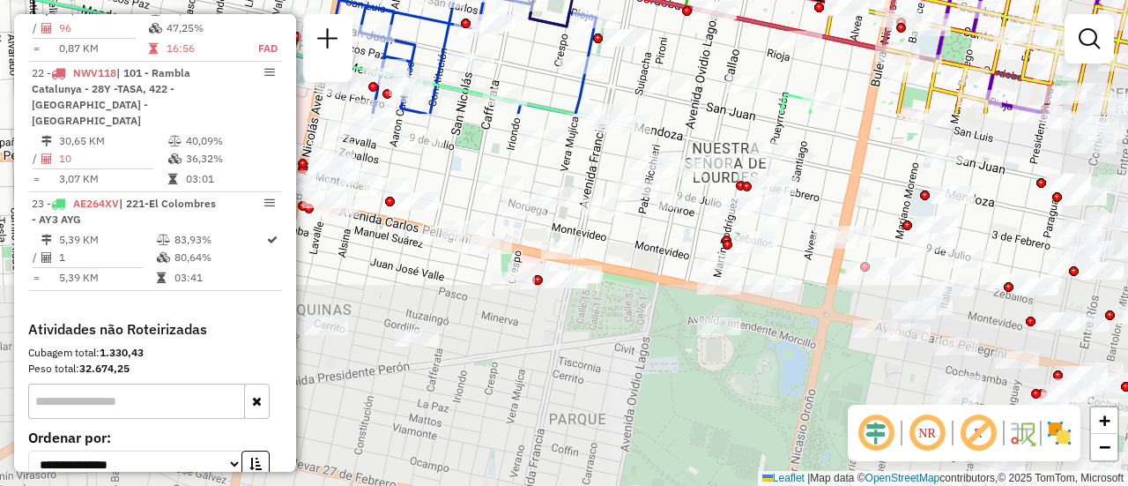
drag, startPoint x: 752, startPoint y: 353, endPoint x: 656, endPoint y: -68, distance: 431.2
click at [656, 0] on html "Aguarde... Pop-up bloqueado! Seu navegador bloqueou automáticamente a abertura …" at bounding box center [564, 243] width 1128 height 486
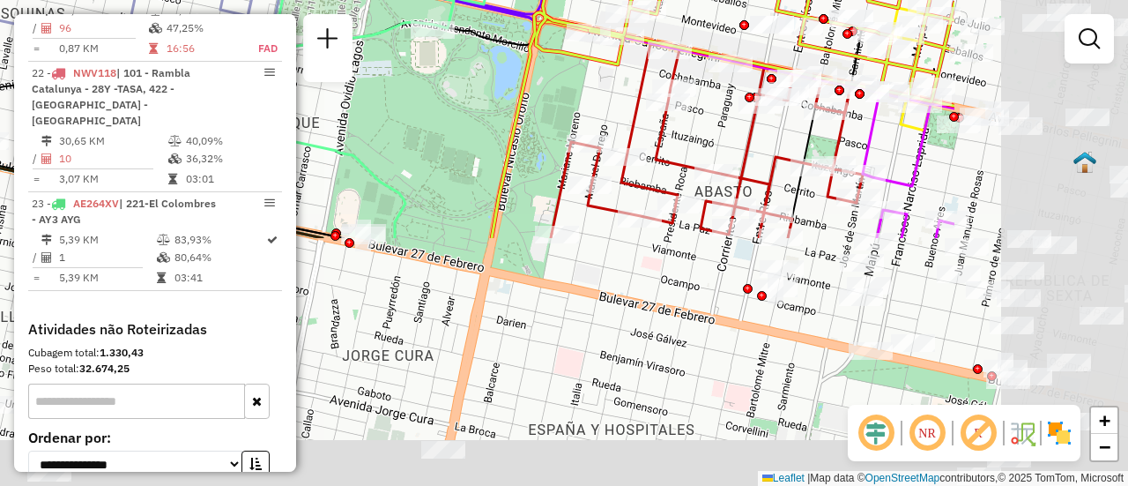
drag, startPoint x: 856, startPoint y: 389, endPoint x: 713, endPoint y: 173, distance: 258.9
click at [525, 62] on div "Janela de atendimento Grade de atendimento Capacidade Transportadoras Veículos …" at bounding box center [564, 243] width 1128 height 486
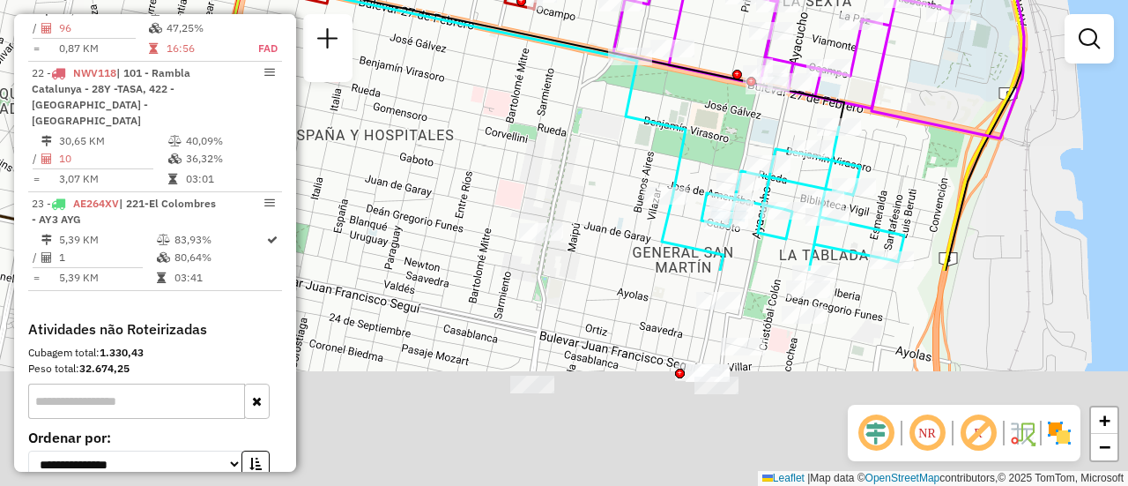
drag, startPoint x: 922, startPoint y: 320, endPoint x: 674, endPoint y: 31, distance: 380.7
click at [665, 17] on div "Janela de atendimento Grade de atendimento Capacidade Transportadoras Veículos …" at bounding box center [564, 243] width 1128 height 486
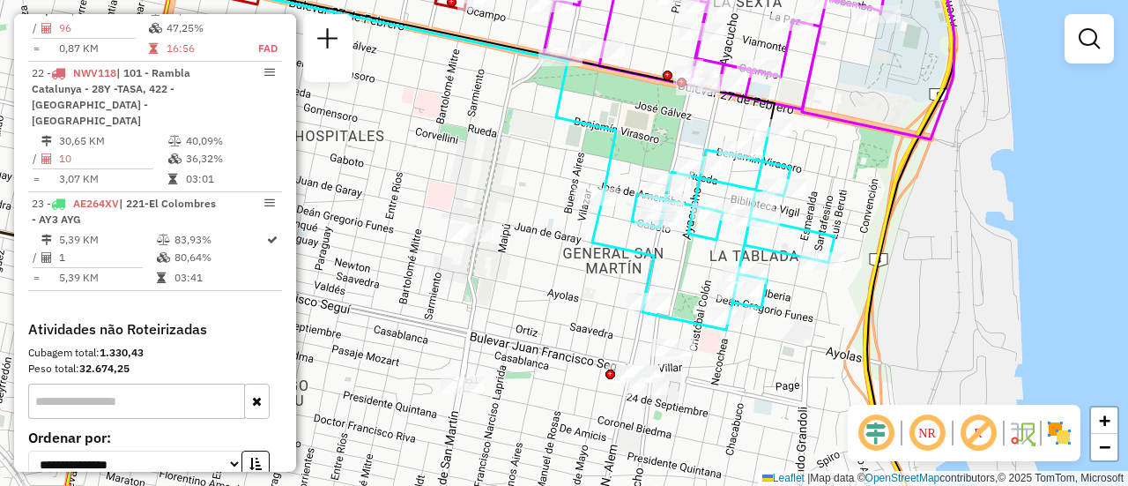
drag, startPoint x: 802, startPoint y: 334, endPoint x: 793, endPoint y: 375, distance: 41.5
click at [793, 375] on div "Janela de atendimento Grade de atendimento Capacidade Transportadoras Veículos …" at bounding box center [564, 243] width 1128 height 486
click at [551, 323] on div "Janela de atendimento Grade de atendimento Capacidade Transportadoras Veículos …" at bounding box center [564, 243] width 1128 height 486
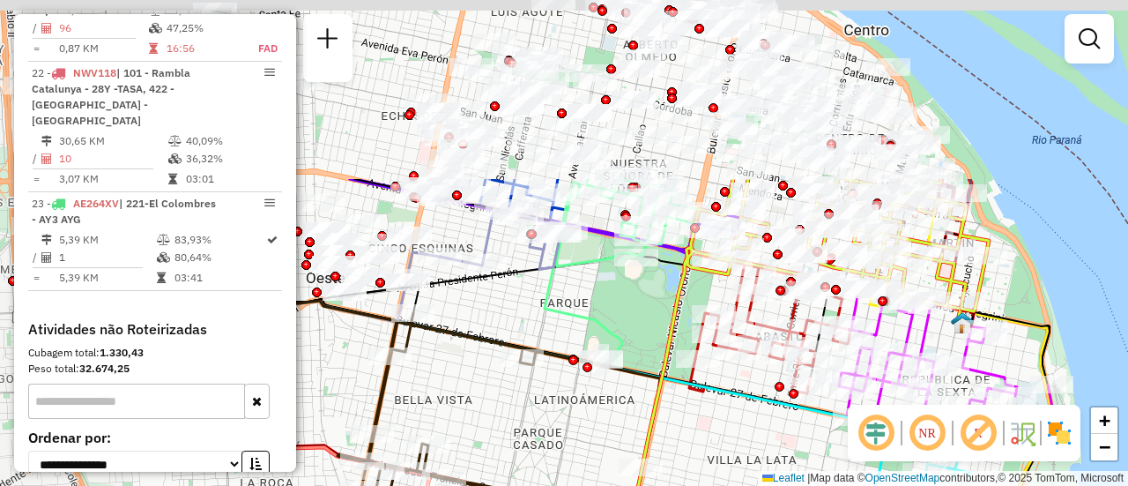
drag, startPoint x: 436, startPoint y: 256, endPoint x: 751, endPoint y: 493, distance: 394.0
click at [751, 485] on html "Aguarde... Pop-up bloqueado! Seu navegador bloqueou automáticamente a abertura …" at bounding box center [564, 243] width 1128 height 486
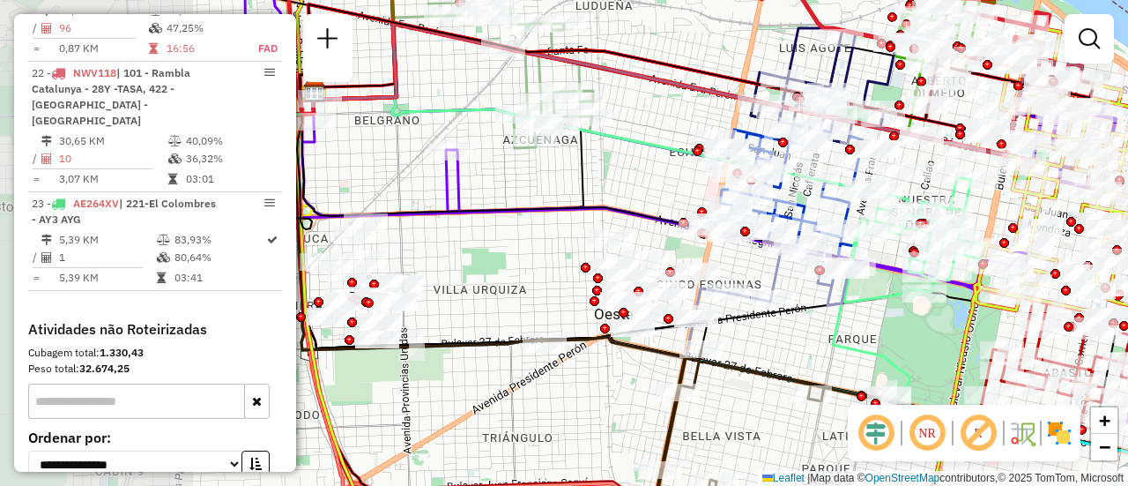
drag, startPoint x: 561, startPoint y: 324, endPoint x: 834, endPoint y: 351, distance: 274.5
click at [834, 351] on icon at bounding box center [909, 290] width 152 height 226
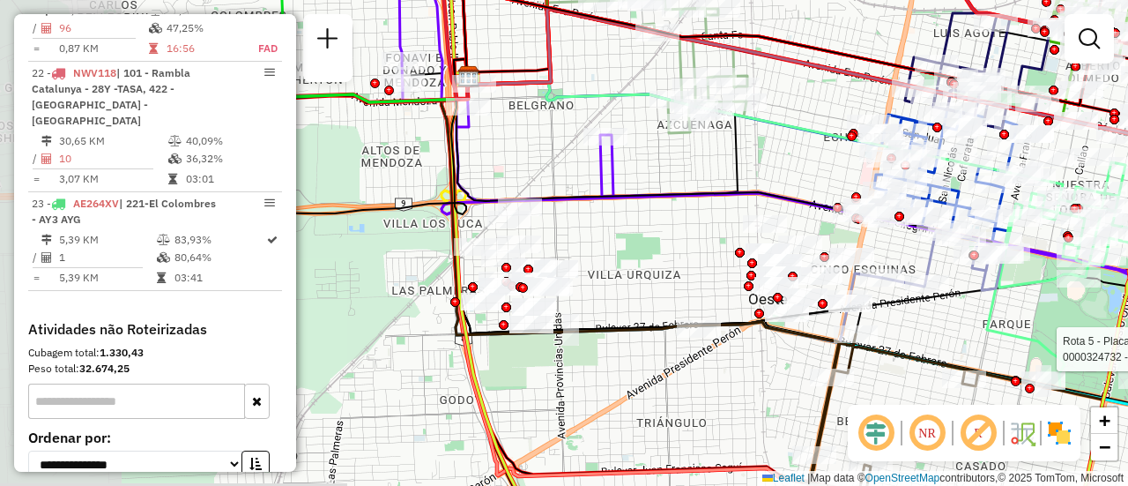
drag, startPoint x: 515, startPoint y: 263, endPoint x: 683, endPoint y: 248, distance: 169.0
click at [683, 248] on div "Rota 5 - Placa AB967EA 0000324732 - DARIGO KARIN Janela de atendimento Grade de…" at bounding box center [564, 243] width 1128 height 486
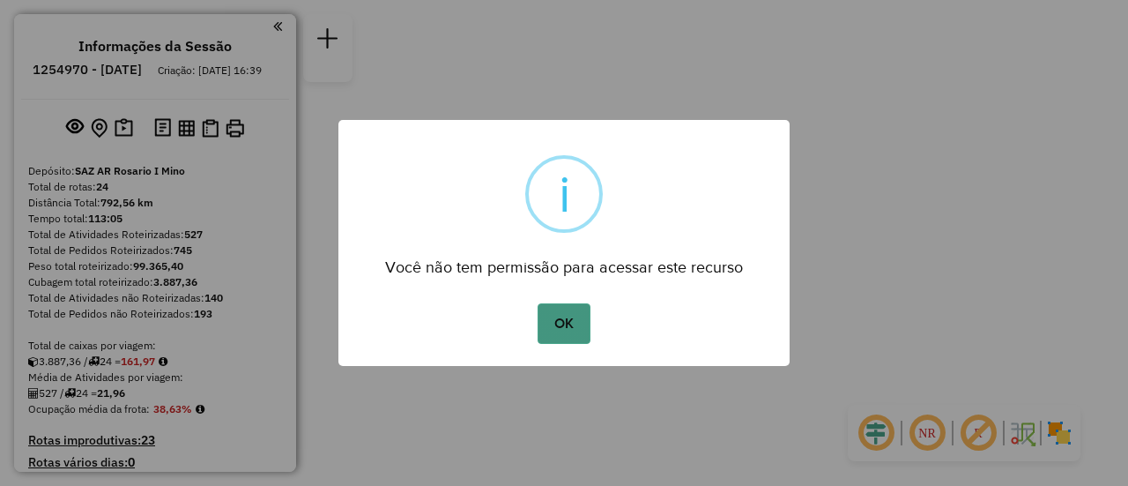
click at [564, 326] on button "OK" at bounding box center [564, 323] width 52 height 41
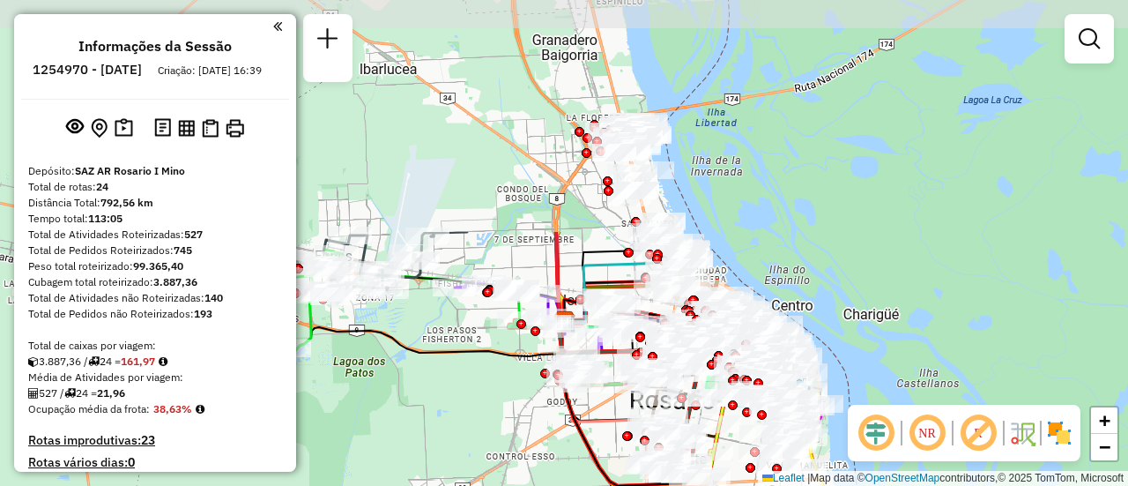
drag, startPoint x: 413, startPoint y: 293, endPoint x: 503, endPoint y: 464, distance: 193.2
click at [503, 464] on div "Janela de atendimento Grade de atendimento Capacidade Transportadoras Veículos …" at bounding box center [564, 243] width 1128 height 486
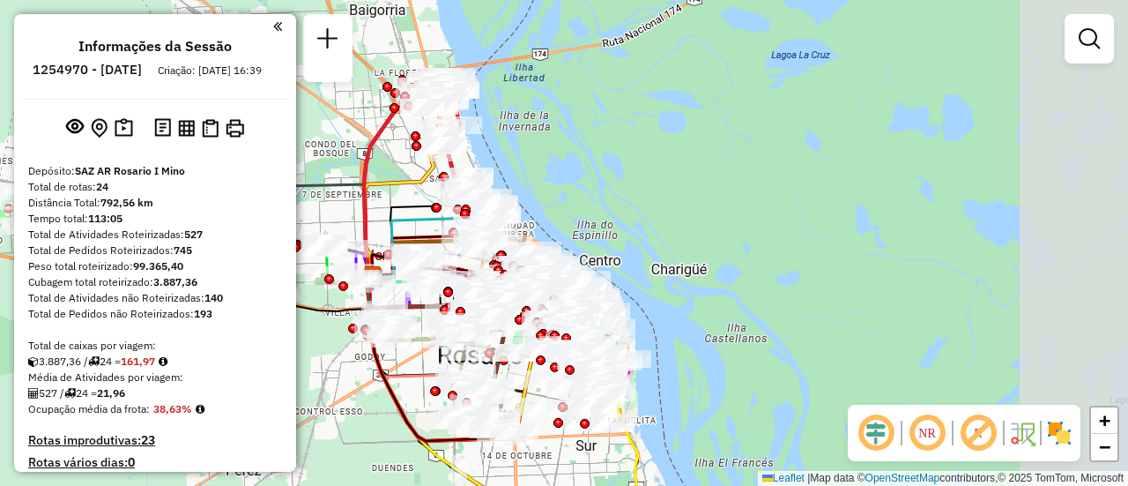
drag, startPoint x: 492, startPoint y: 431, endPoint x: 300, endPoint y: 386, distance: 197.3
click at [300, 386] on div "Janela de atendimento Grade de atendimento Capacidade Transportadoras Veículos …" at bounding box center [564, 243] width 1128 height 486
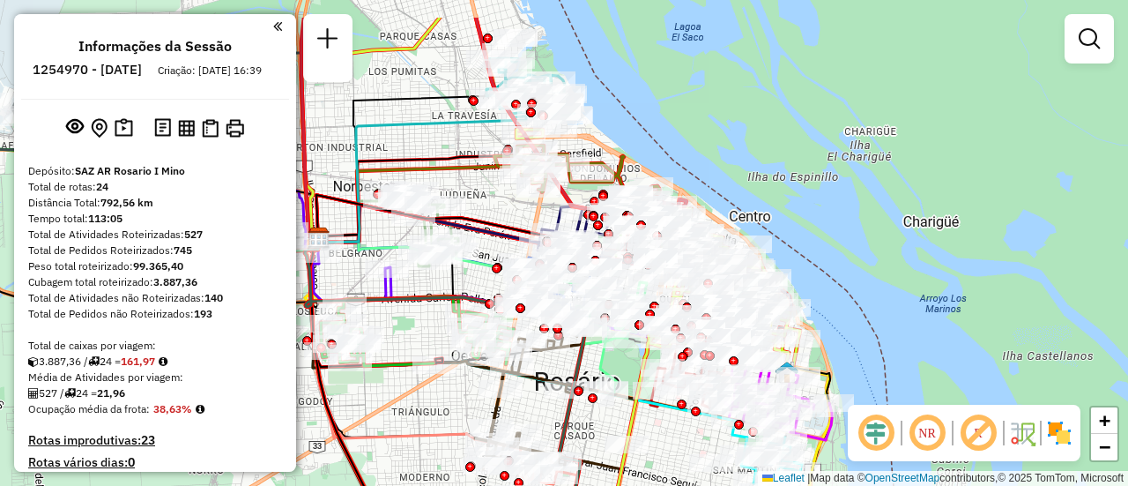
drag, startPoint x: 562, startPoint y: 366, endPoint x: 648, endPoint y: 432, distance: 108.1
click at [648, 432] on div "Janela de atendimento Grade de atendimento Capacidade Transportadoras Veículos …" at bounding box center [564, 243] width 1128 height 486
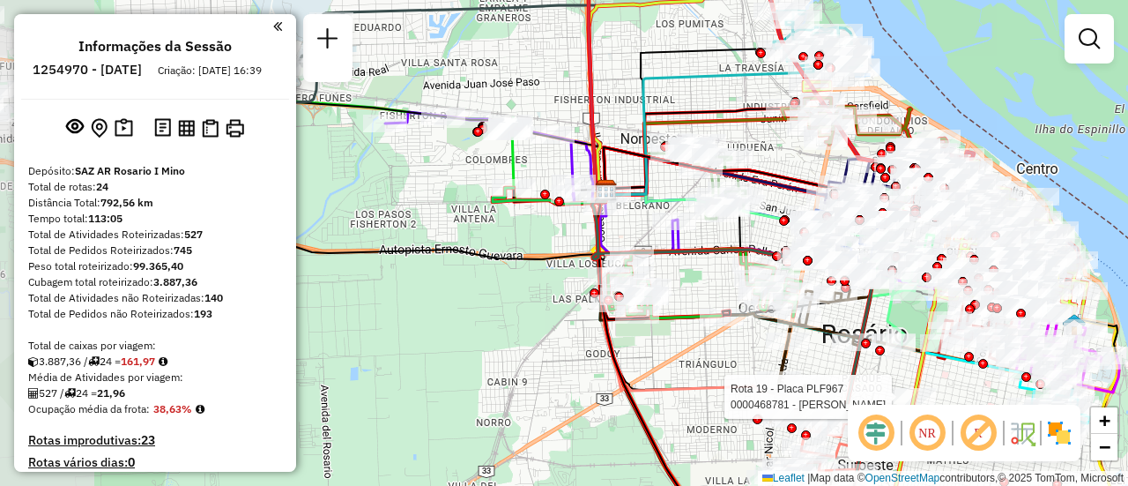
drag, startPoint x: 415, startPoint y: 340, endPoint x: 724, endPoint y: 368, distance: 310.6
click at [724, 368] on div "Rota 19 - Placa PLF967 0000468781 - mellano carlos alberto Janela de atendiment…" at bounding box center [564, 243] width 1128 height 486
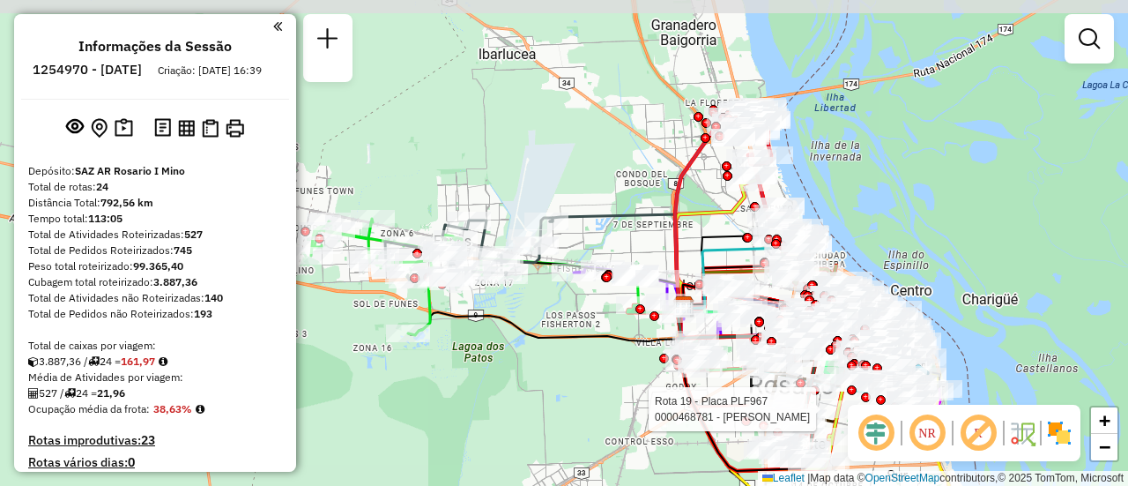
drag, startPoint x: 468, startPoint y: 285, endPoint x: 586, endPoint y: 319, distance: 123.0
click at [586, 319] on div "Rota 19 - Placa PLF967 0000468781 - mellano carlos alberto Janela de atendiment…" at bounding box center [564, 243] width 1128 height 486
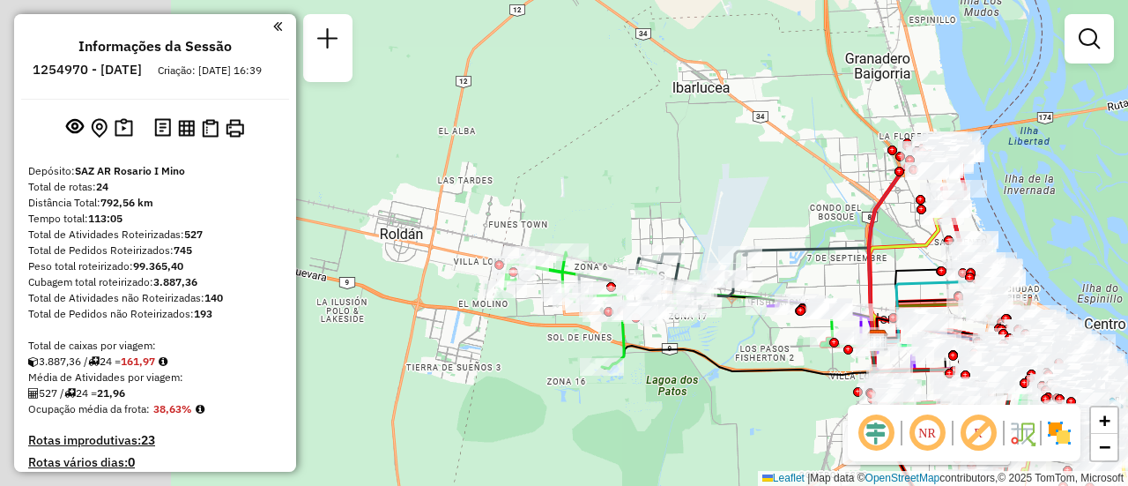
drag, startPoint x: 465, startPoint y: 347, endPoint x: 660, endPoint y: 381, distance: 197.6
click at [660, 381] on div "Rota 19 - Placa PLF967 0000468781 - mellano carlos alberto Janela de atendiment…" at bounding box center [564, 243] width 1128 height 486
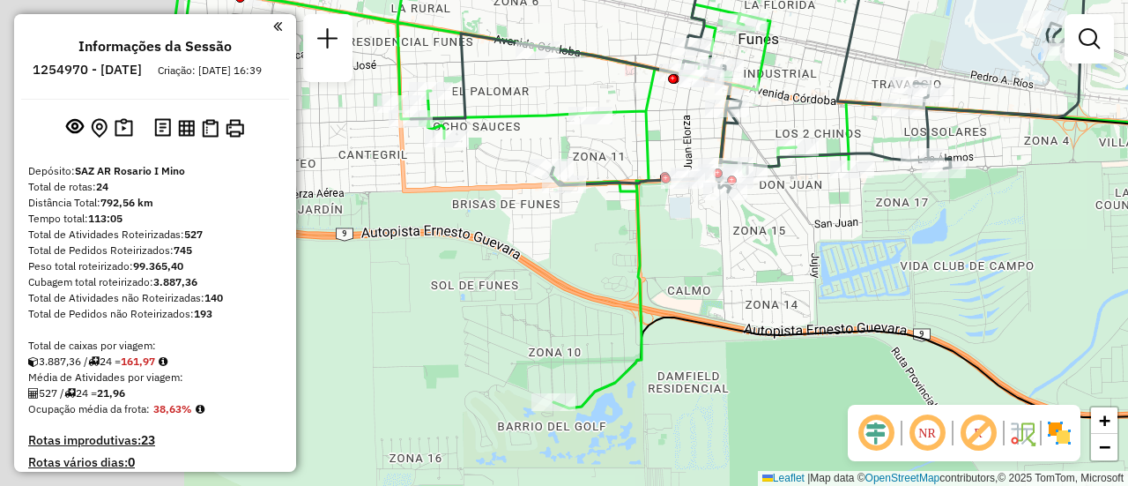
drag, startPoint x: 693, startPoint y: 279, endPoint x: 1122, endPoint y: 331, distance: 432.4
click at [1122, 331] on div "Rota 19 - Placa PLF967 0000468781 - mellano carlos alberto Janela de atendiment…" at bounding box center [564, 243] width 1128 height 486
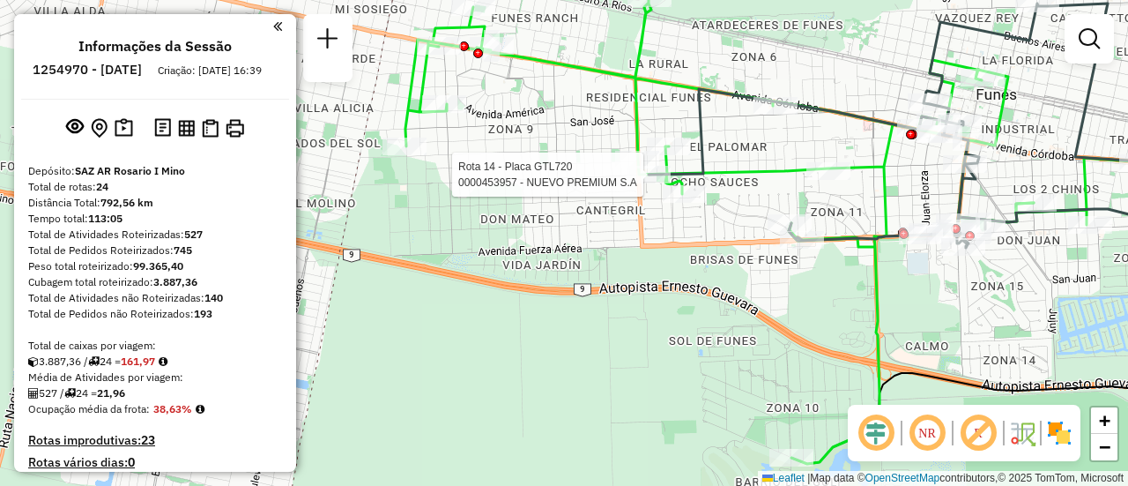
select select "**********"
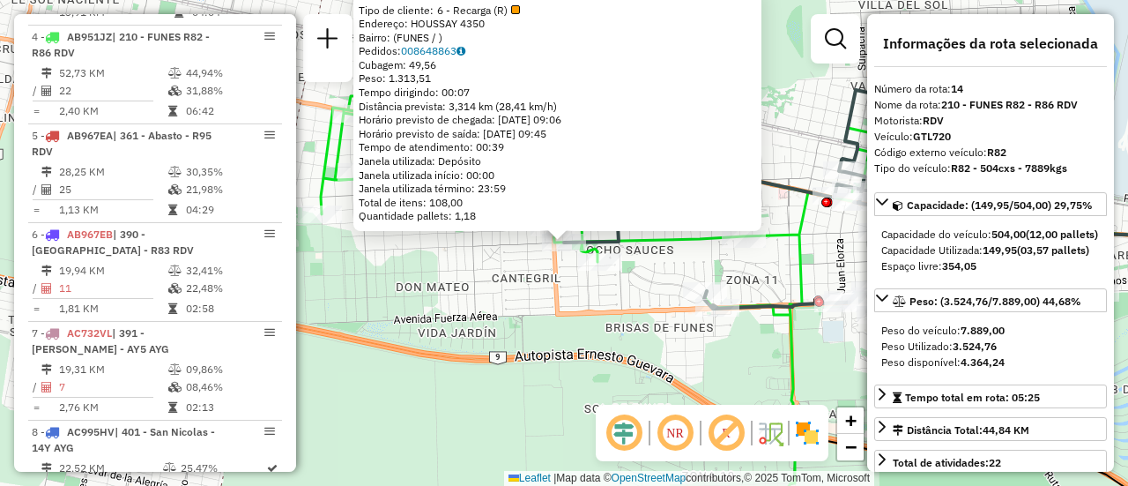
scroll to position [1958, 0]
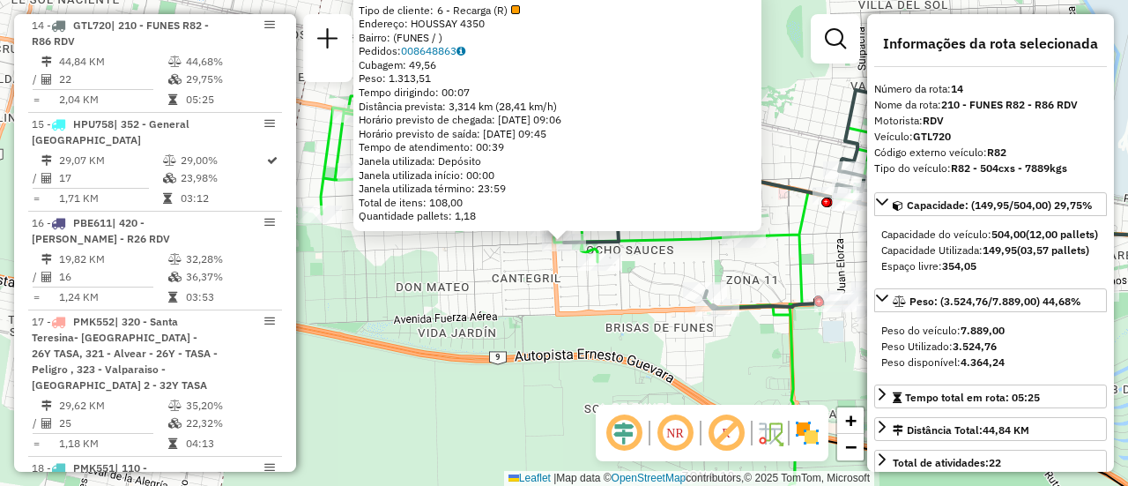
click at [492, 313] on div "0000453957 - NUEVO PREMIUM S.A Tipo de cliente: 6 - Recarga (R) Endereço: HOUSS…" at bounding box center [564, 243] width 1128 height 486
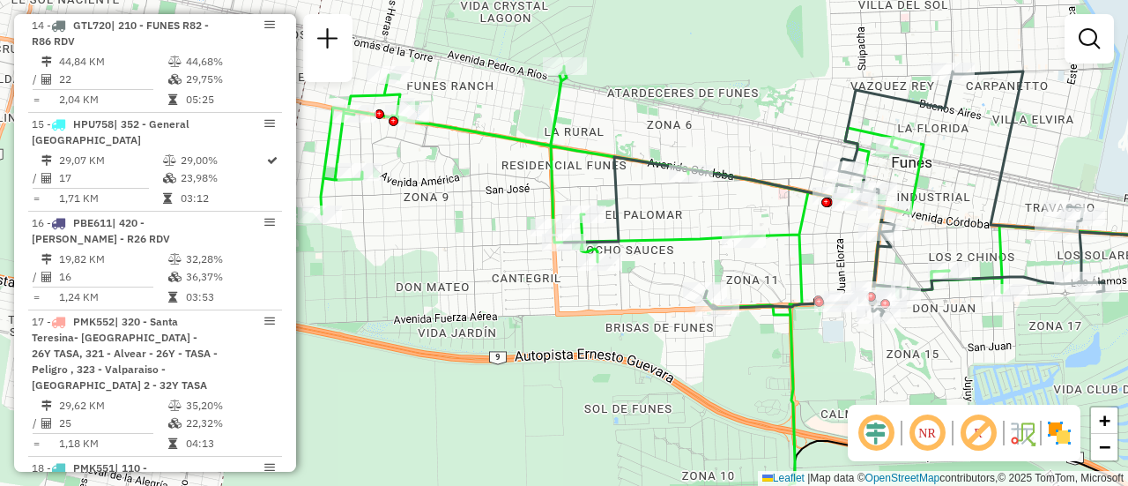
click at [840, 385] on div "Janela de atendimento Grade de atendimento Capacidade Transportadoras Veículos …" at bounding box center [564, 243] width 1128 height 486
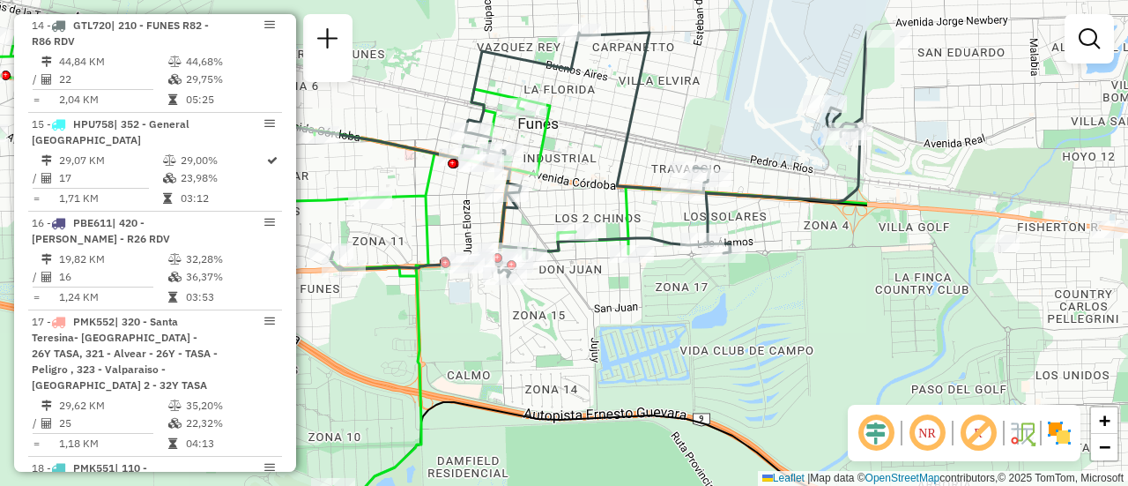
drag, startPoint x: 976, startPoint y: 371, endPoint x: 663, endPoint y: 328, distance: 315.8
click at [585, 331] on div "Janela de atendimento Grade de atendimento Capacidade Transportadoras Veículos …" at bounding box center [564, 243] width 1128 height 486
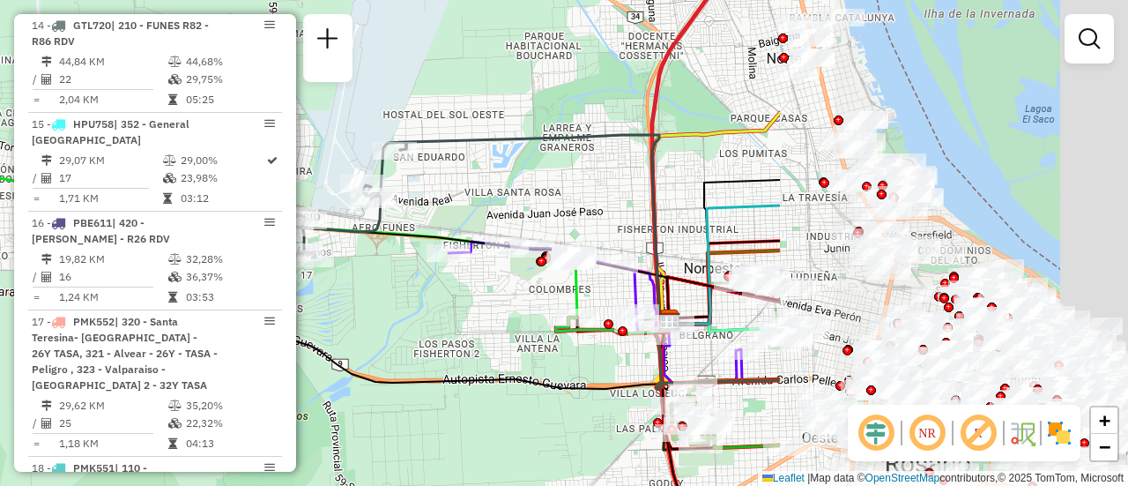
drag, startPoint x: 967, startPoint y: 232, endPoint x: 461, endPoint y: 210, distance: 506.4
click at [406, 210] on div "Janela de atendimento Grade de atendimento Capacidade Transportadoras Veículos …" at bounding box center [564, 243] width 1128 height 486
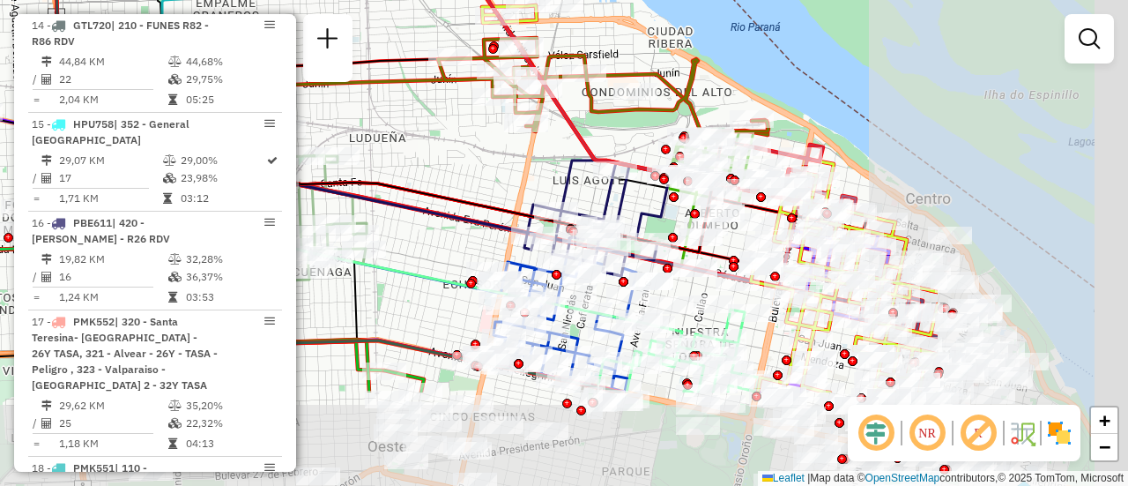
drag, startPoint x: 821, startPoint y: 316, endPoint x: 517, endPoint y: 175, distance: 334.7
click at [517, 175] on div "Rota 14 - Placa GTL720 0000513639 - ABS CAFETERIAS Y SERVICIOS SA Janela de ate…" at bounding box center [564, 243] width 1128 height 486
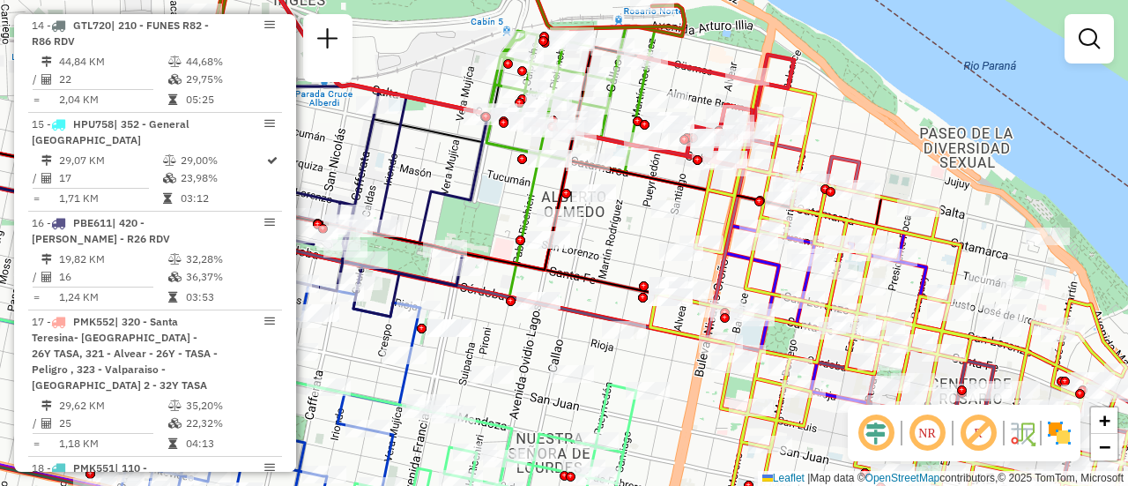
click at [498, 202] on div "Rota 14 - Placa GTL720 0000513639 - ABS CAFETERIAS Y SERVICIOS SA Janela de ate…" at bounding box center [564, 243] width 1128 height 486
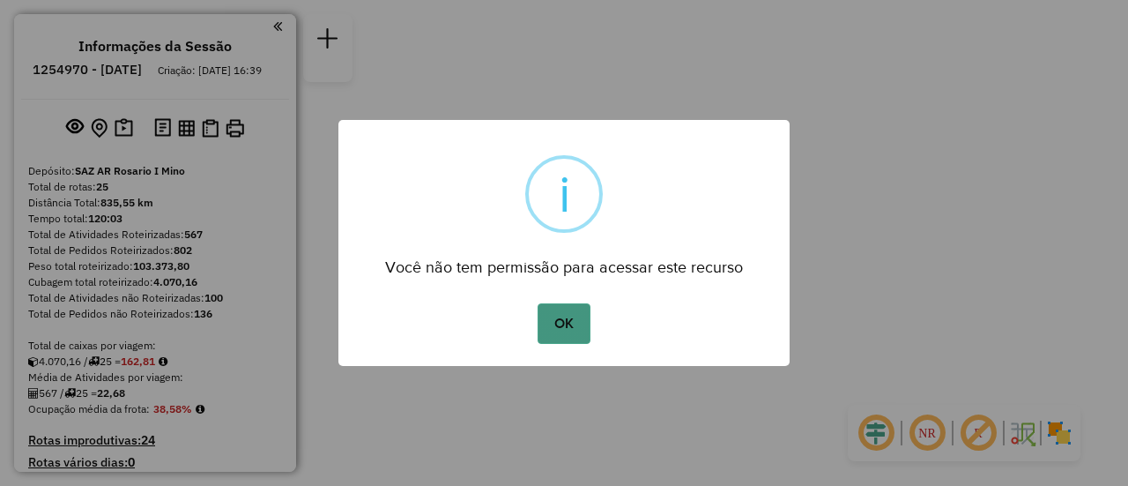
click at [563, 326] on button "OK" at bounding box center [564, 323] width 52 height 41
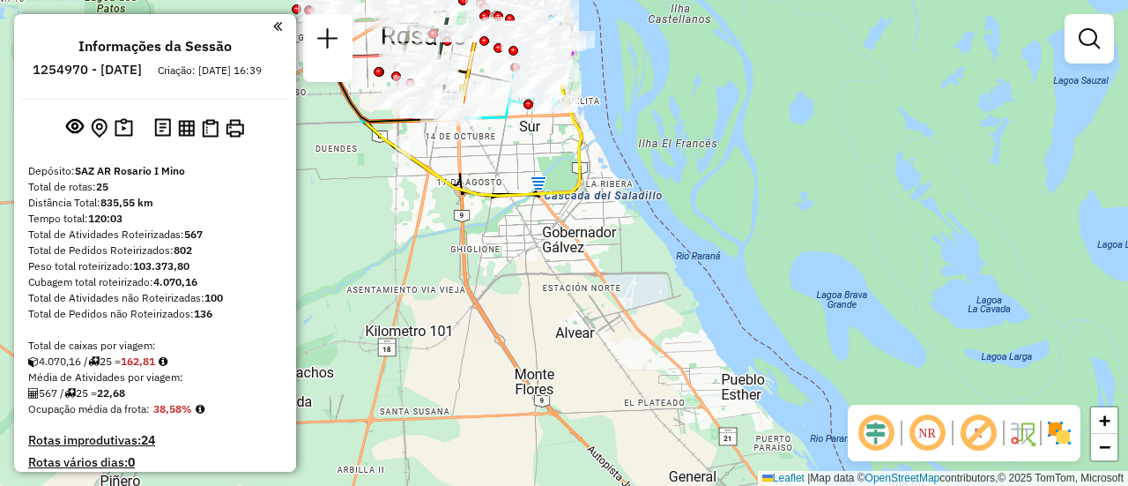
drag, startPoint x: 670, startPoint y: 187, endPoint x: 744, endPoint y: 391, distance: 217.5
click at [742, 394] on div "Janela de atendimento Grade de atendimento Capacidade Transportadoras Veículos …" at bounding box center [564, 243] width 1128 height 486
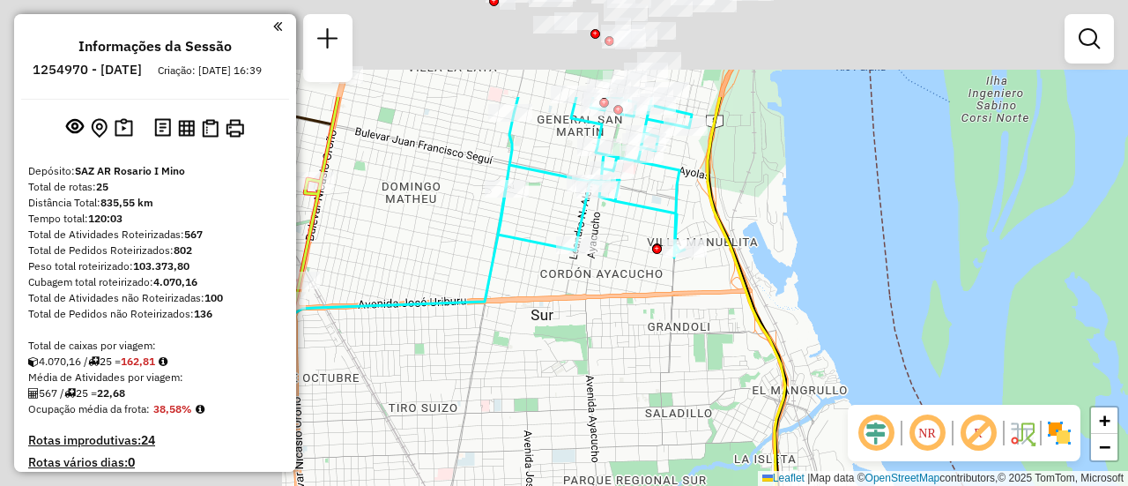
drag, startPoint x: 571, startPoint y: 221, endPoint x: 1006, endPoint y: 374, distance: 461.3
click at [1006, 374] on div "Janela de atendimento Grade de atendimento Capacidade Transportadoras Veículos …" at bounding box center [564, 243] width 1128 height 486
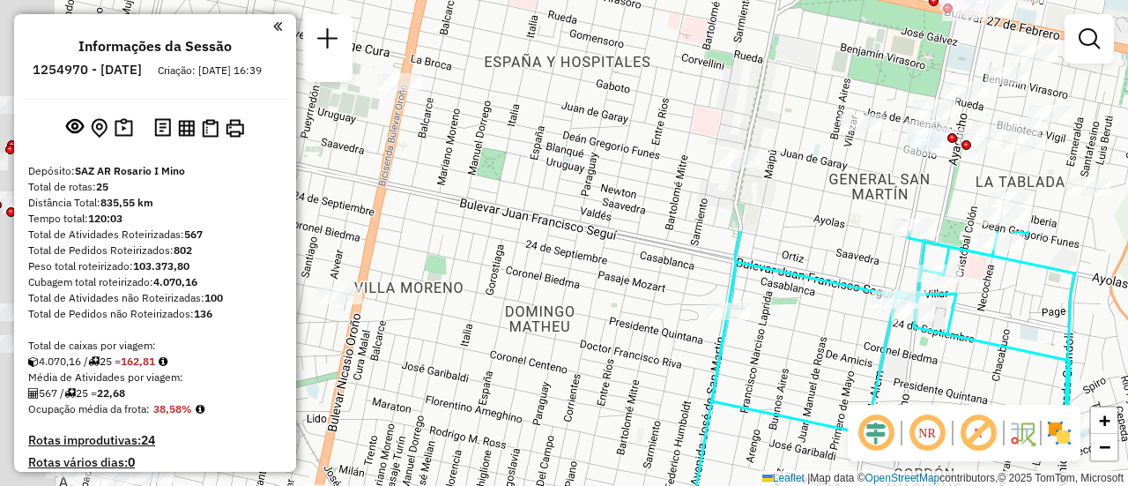
drag, startPoint x: 428, startPoint y: 234, endPoint x: 943, endPoint y: 472, distance: 566.7
click at [999, 485] on html "Aguarde... Pop-up bloqueado! Seu navegador bloqueou automáticamente a abertura …" at bounding box center [564, 243] width 1128 height 486
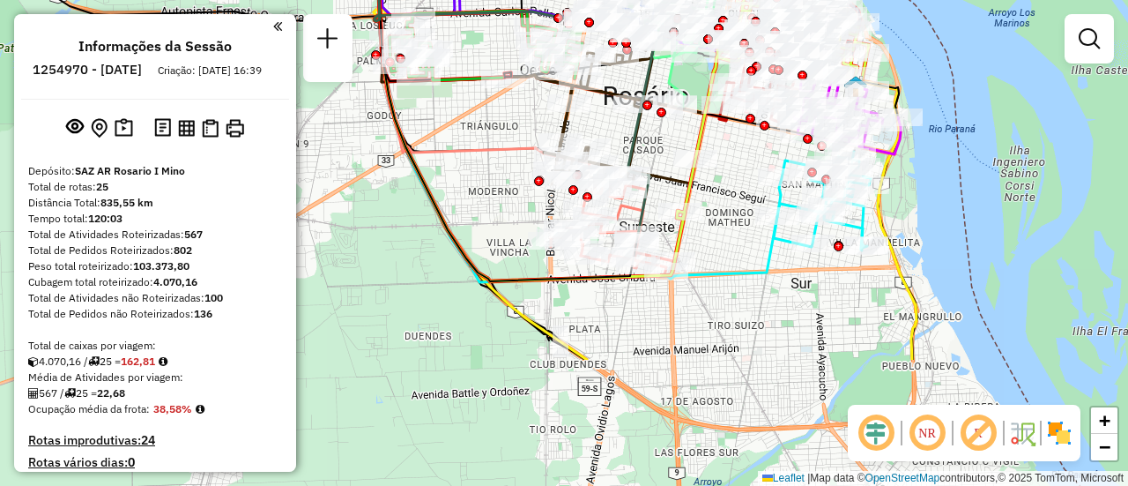
drag, startPoint x: 782, startPoint y: 345, endPoint x: 720, endPoint y: 100, distance: 252.7
click at [718, 98] on div "Janela de atendimento Grade de atendimento Capacidade Transportadoras Veículos …" at bounding box center [564, 243] width 1128 height 486
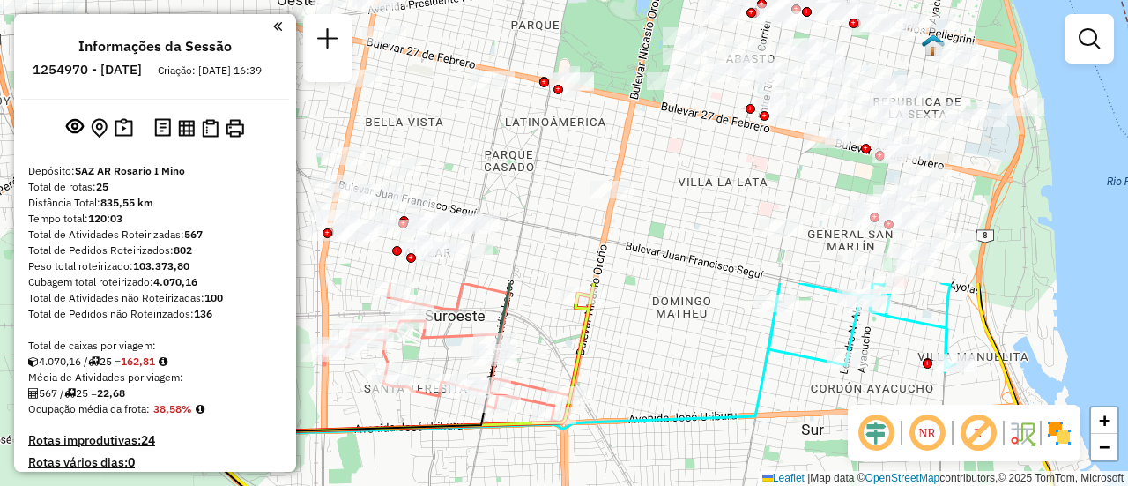
drag, startPoint x: 771, startPoint y: 196, endPoint x: 803, endPoint y: 527, distance: 332.9
click at [803, 485] on html "Aguarde... Pop-up bloqueado! Seu navegador bloqueou automáticamente a abertura …" at bounding box center [564, 243] width 1128 height 486
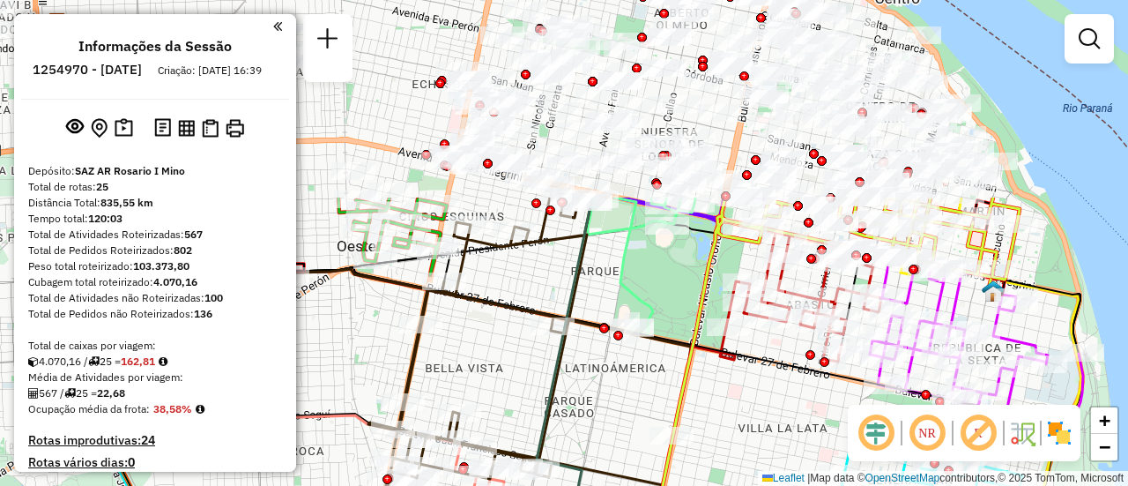
drag, startPoint x: 680, startPoint y: 204, endPoint x: 761, endPoint y: 453, distance: 261.4
click at [746, 469] on div "Janela de atendimento Grade de atendimento Capacidade Transportadoras Veículos …" at bounding box center [564, 243] width 1128 height 486
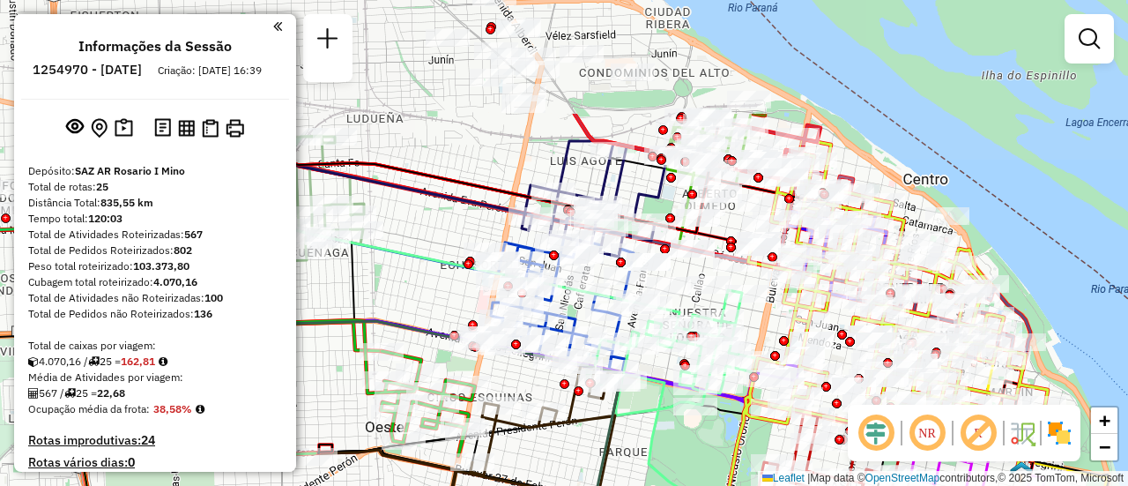
drag, startPoint x: 672, startPoint y: 299, endPoint x: 695, endPoint y: 462, distance: 164.7
click at [695, 462] on div "Janela de atendimento Grade de atendimento Capacidade Transportadoras Veículos …" at bounding box center [564, 243] width 1128 height 486
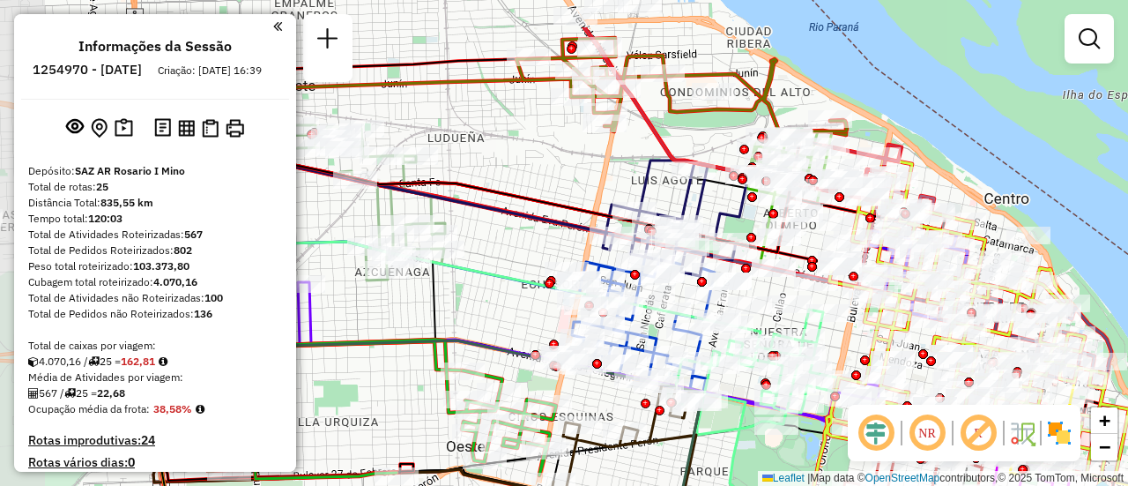
drag, startPoint x: 412, startPoint y: 91, endPoint x: 579, endPoint y: 167, distance: 183.8
click at [579, 167] on div "Janela de atendimento Grade de atendimento Capacidade Transportadoras Veículos …" at bounding box center [564, 243] width 1128 height 486
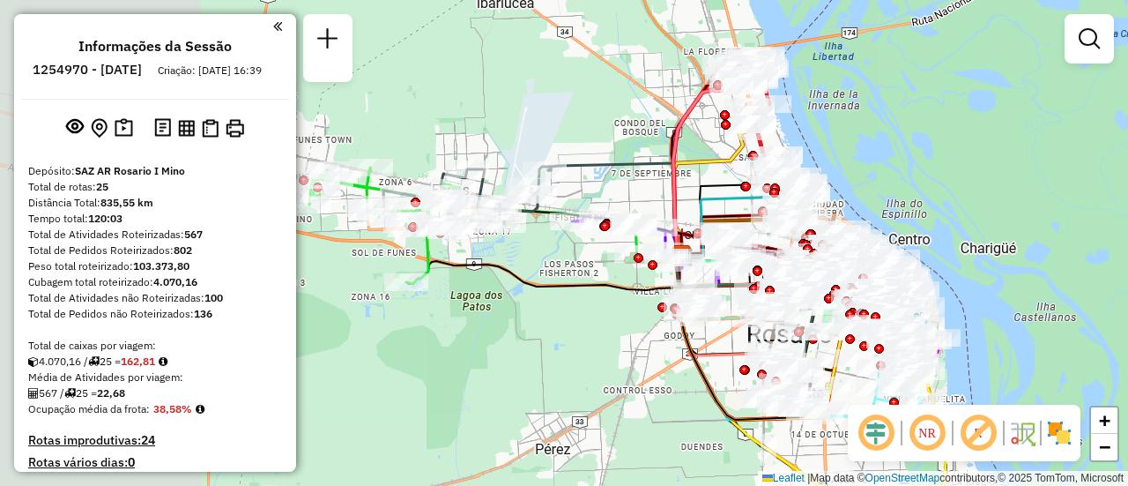
drag, startPoint x: 381, startPoint y: 261, endPoint x: 600, endPoint y: 328, distance: 229.4
click at [600, 328] on div "Janela de atendimento Grade de atendimento Capacidade Transportadoras Veículos …" at bounding box center [564, 243] width 1128 height 486
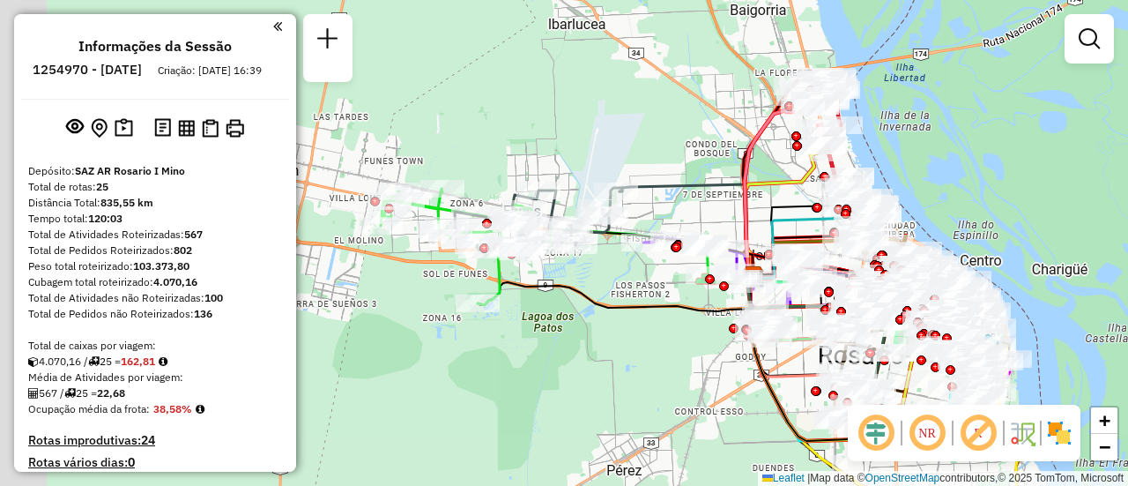
drag, startPoint x: 553, startPoint y: 244, endPoint x: 662, endPoint y: 271, distance: 112.7
click at [662, 271] on div "Janela de atendimento Grade de atendimento Capacidade Transportadoras Veículos …" at bounding box center [564, 243] width 1128 height 486
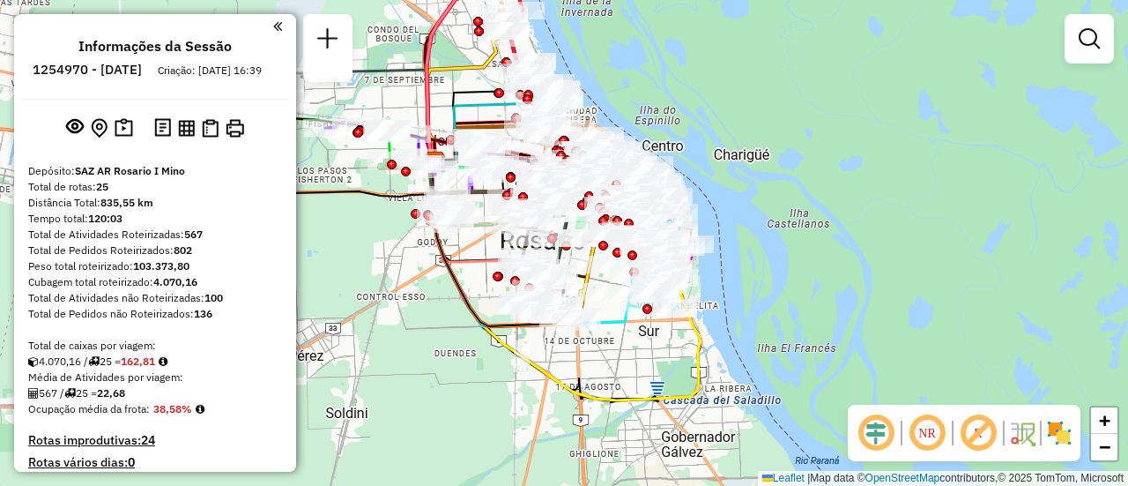
drag, startPoint x: 751, startPoint y: 204, endPoint x: 381, endPoint y: 104, distance: 383.3
click at [339, 82] on icon at bounding box center [368, 119] width 134 height 98
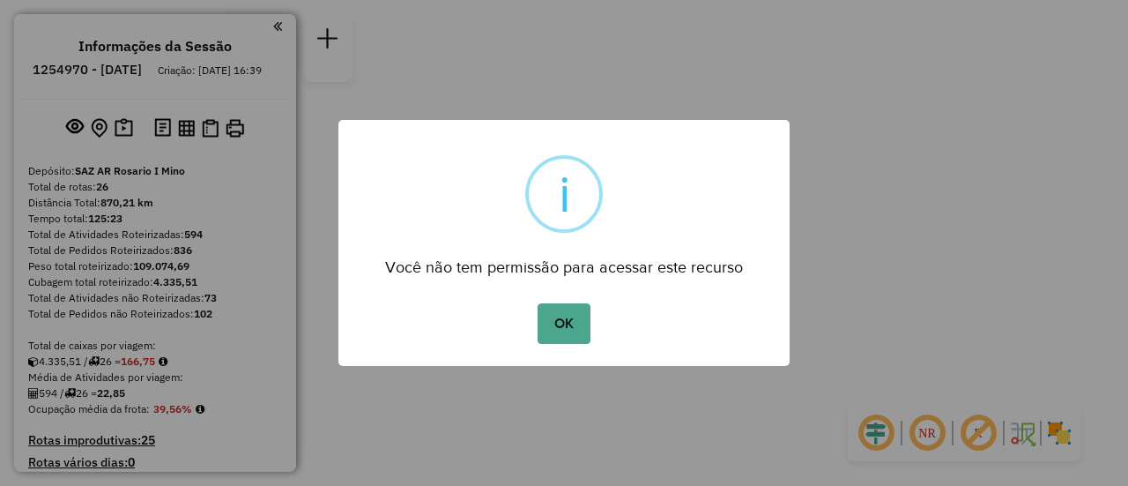
drag, startPoint x: 577, startPoint y: 316, endPoint x: 591, endPoint y: 308, distance: 15.4
click at [578, 316] on button "OK" at bounding box center [564, 323] width 52 height 41
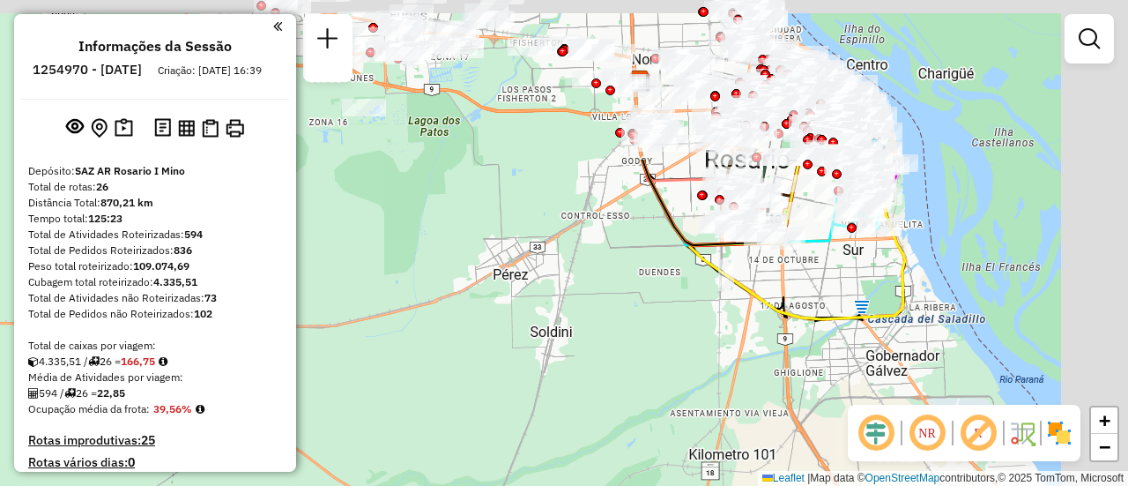
drag, startPoint x: 699, startPoint y: 145, endPoint x: 650, endPoint y: 378, distance: 237.9
click at [608, 418] on div "Janela de atendimento Grade de atendimento Capacidade Transportadoras Veículos …" at bounding box center [564, 243] width 1128 height 486
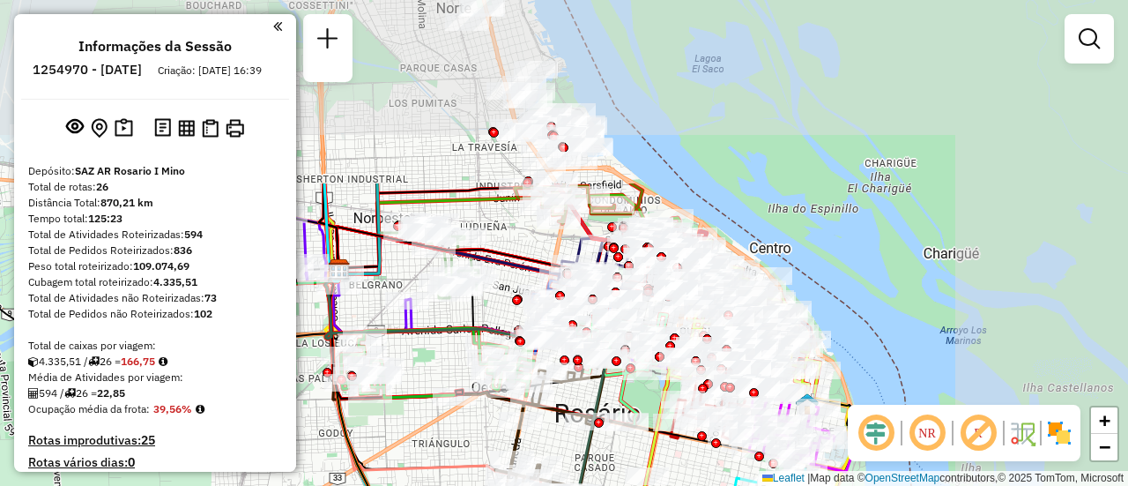
drag, startPoint x: 748, startPoint y: 224, endPoint x: 454, endPoint y: 475, distance: 387.0
click at [454, 475] on icon at bounding box center [434, 383] width 219 height 226
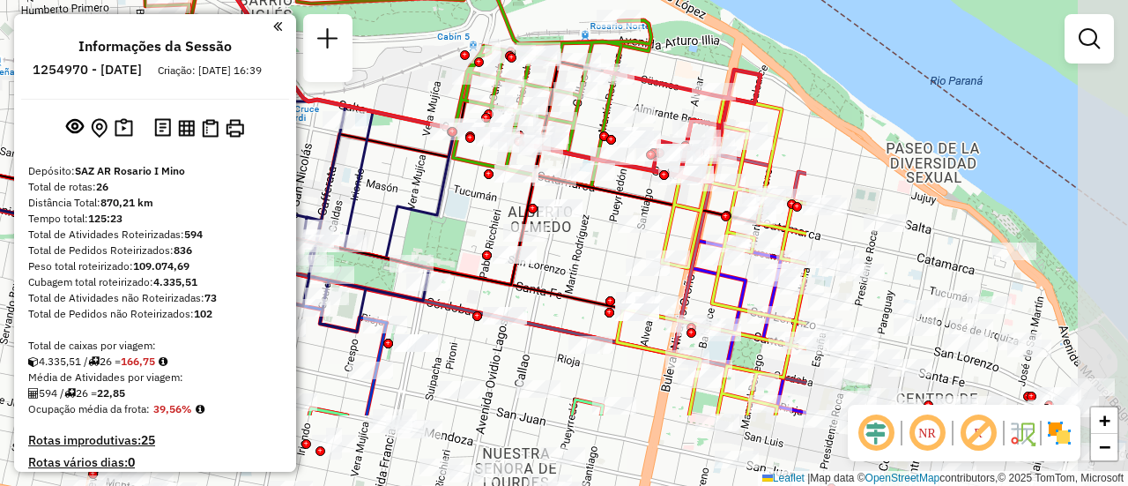
drag, startPoint x: 823, startPoint y: 295, endPoint x: 389, endPoint y: 176, distance: 450.5
click at [389, 176] on div "Janela de atendimento Grade de atendimento Capacidade Transportadoras Veículos …" at bounding box center [564, 243] width 1128 height 486
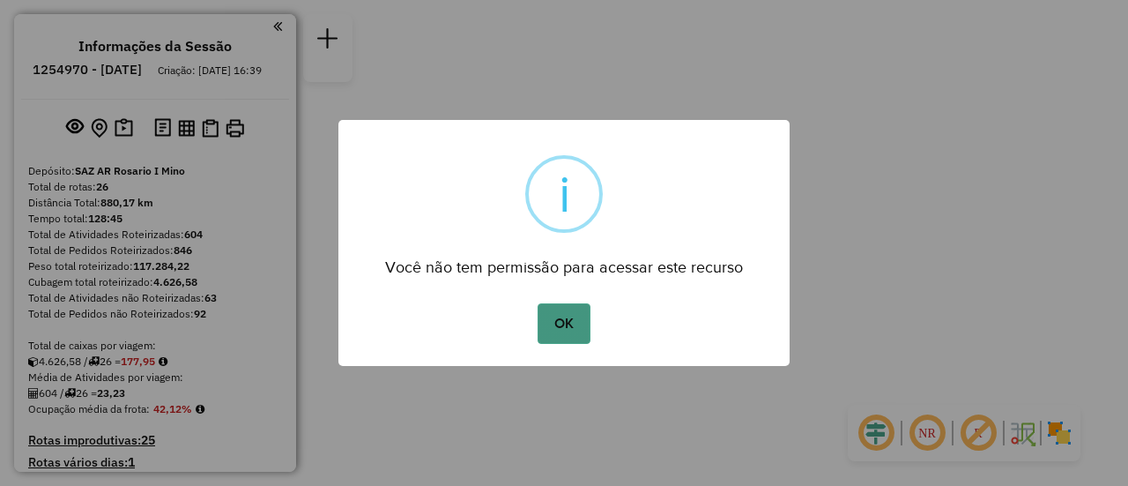
click at [564, 335] on button "OK" at bounding box center [564, 323] width 52 height 41
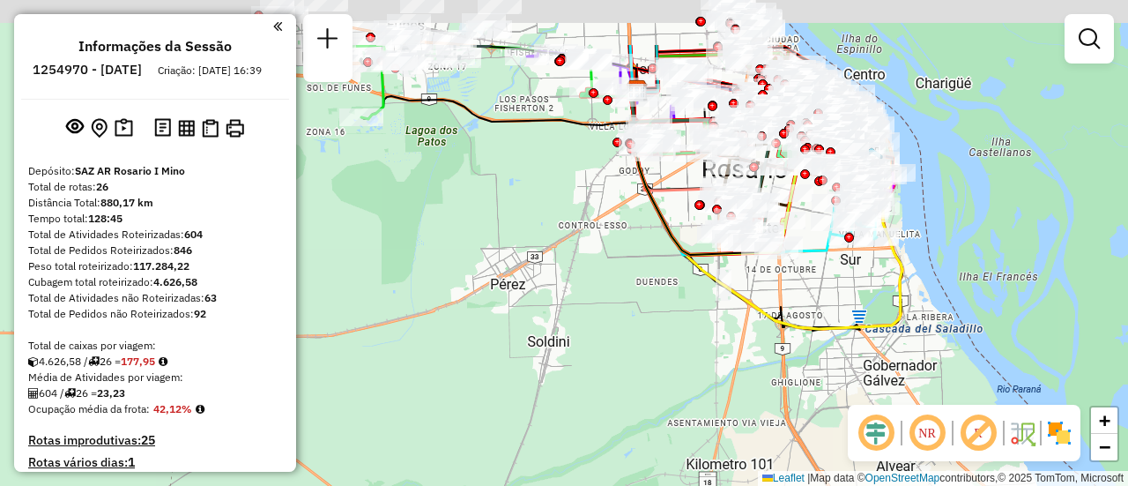
drag, startPoint x: 560, startPoint y: 195, endPoint x: 576, endPoint y: 341, distance: 147.3
click at [549, 397] on div "Janela de atendimento Grade de atendimento Capacidade Transportadoras Veículos …" at bounding box center [564, 243] width 1128 height 486
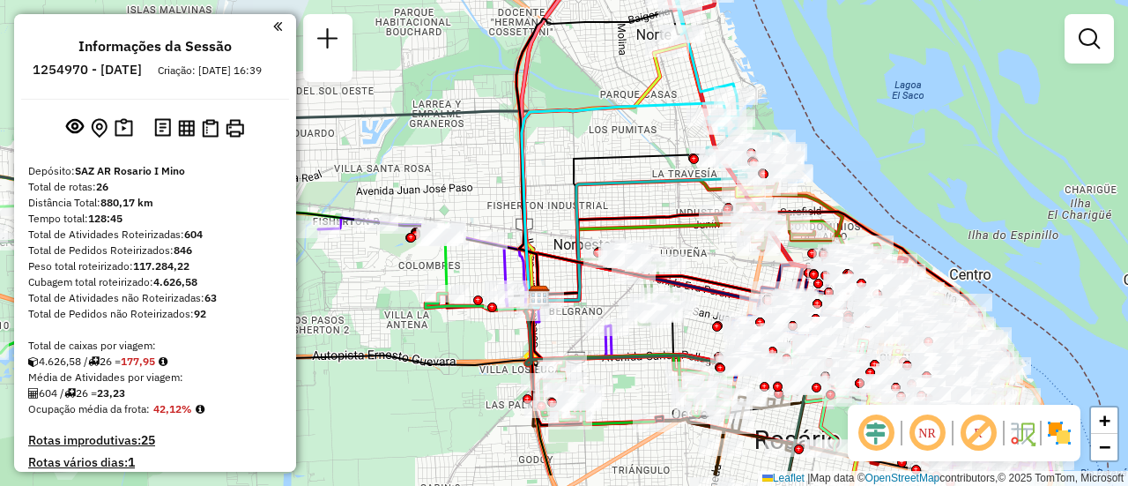
drag, startPoint x: 743, startPoint y: 244, endPoint x: 650, endPoint y: 189, distance: 108.7
click at [589, 175] on icon at bounding box center [643, 238] width 208 height 126
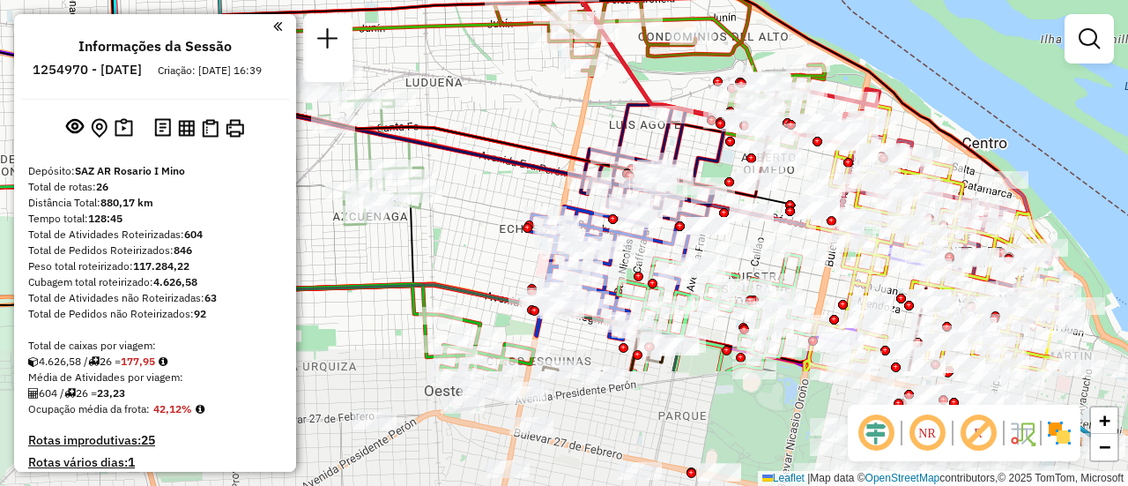
drag, startPoint x: 721, startPoint y: 288, endPoint x: 539, endPoint y: 125, distance: 244.0
click at [539, 125] on div "Janela de atendimento Grade de atendimento Capacidade Transportadoras Veículos …" at bounding box center [564, 243] width 1128 height 486
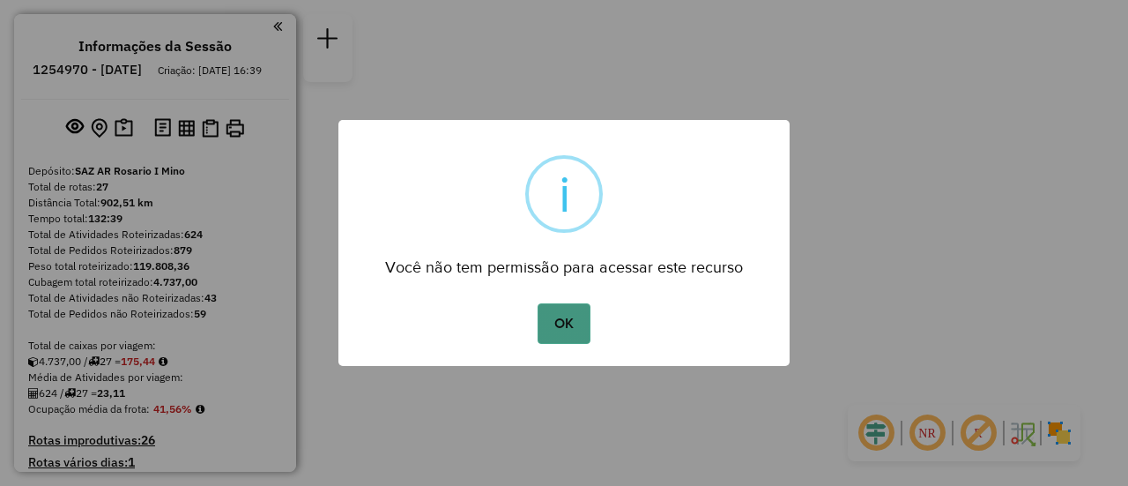
click at [560, 316] on button "OK" at bounding box center [564, 323] width 52 height 41
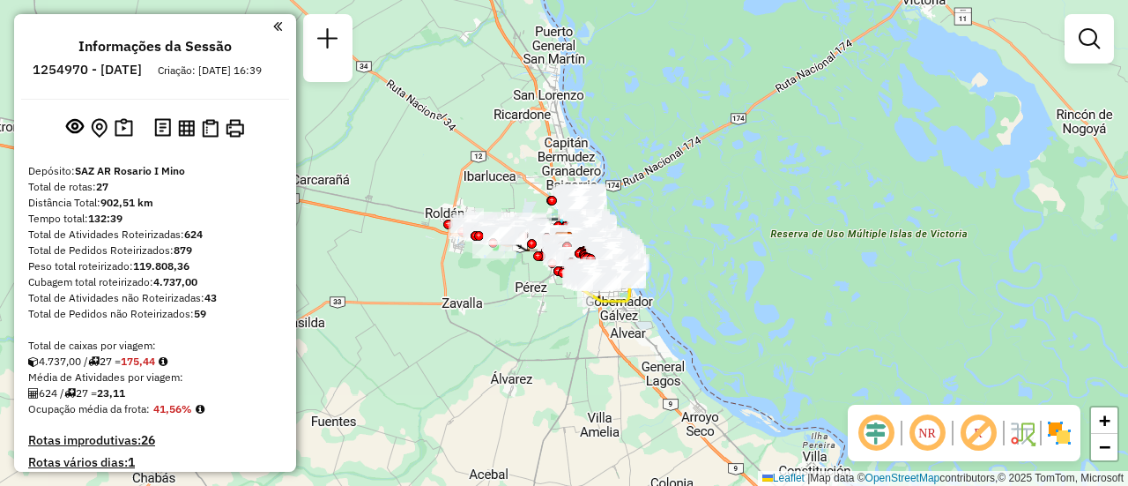
click at [775, 278] on div "Janela de atendimento Grade de atendimento Capacidade Transportadoras Veículos …" at bounding box center [564, 243] width 1128 height 486
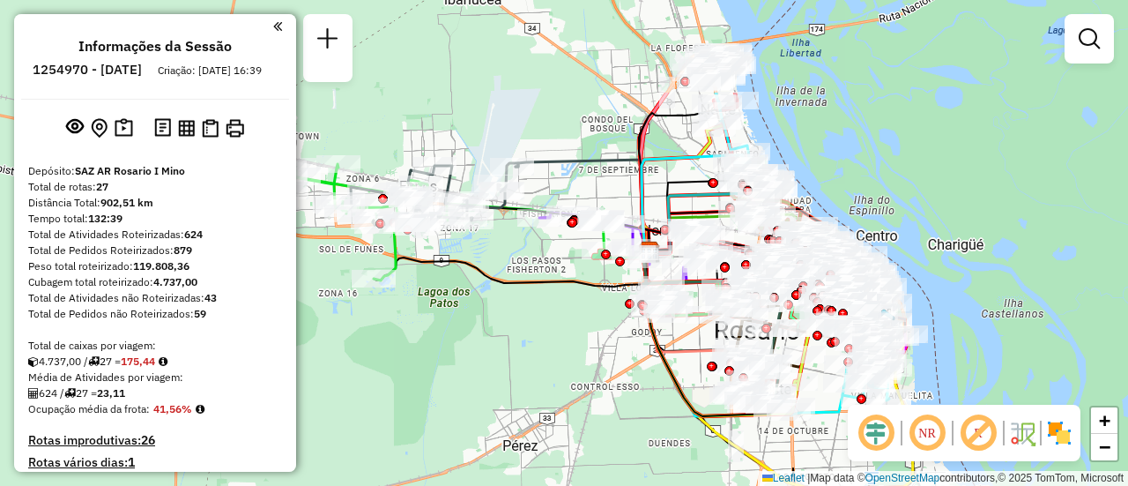
drag, startPoint x: 450, startPoint y: 198, endPoint x: 589, endPoint y: 339, distance: 197.6
click at [589, 339] on div "Janela de atendimento Grade de atendimento Capacidade Transportadoras Veículos …" at bounding box center [564, 243] width 1128 height 486
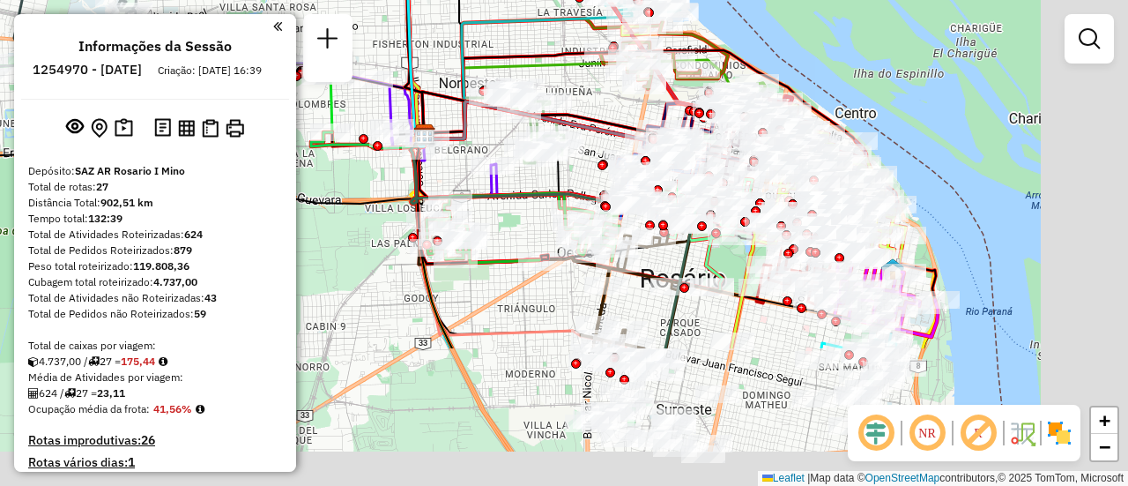
drag, startPoint x: 754, startPoint y: 261, endPoint x: 518, endPoint y: 72, distance: 302.3
click at [518, 72] on icon at bounding box center [594, 99] width 341 height 79
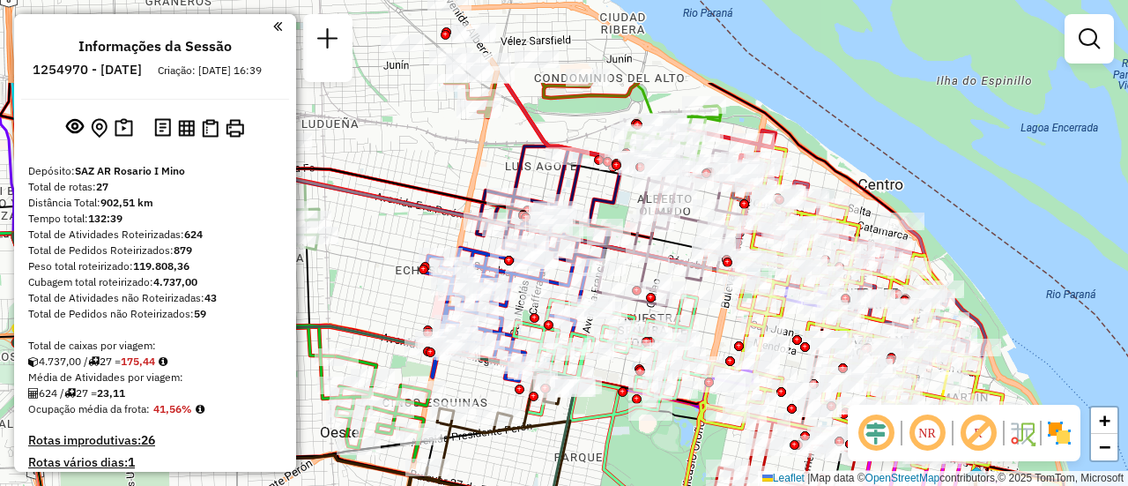
drag, startPoint x: 717, startPoint y: 107, endPoint x: 668, endPoint y: 251, distance: 152.5
click at [668, 253] on icon at bounding box center [674, 228] width 152 height 156
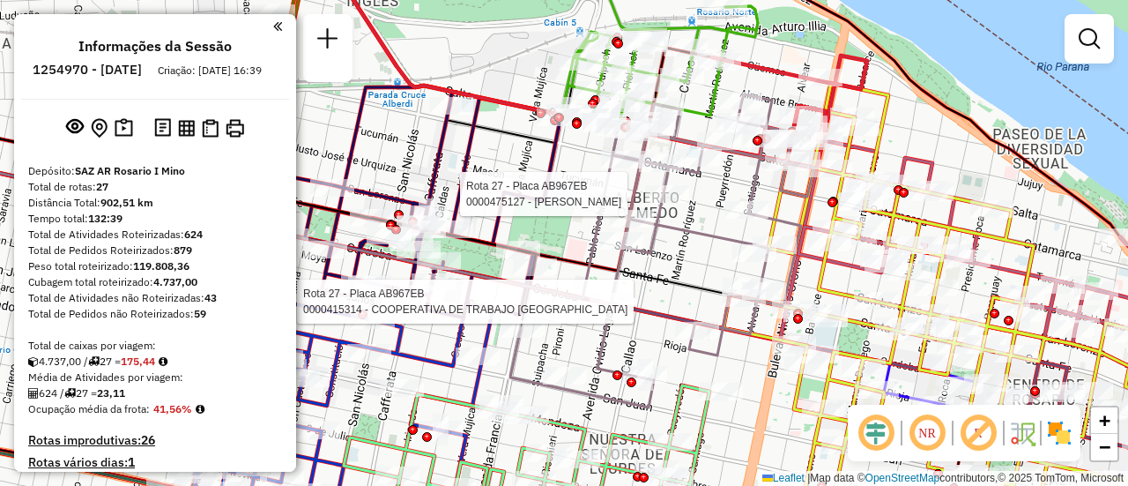
select select "**********"
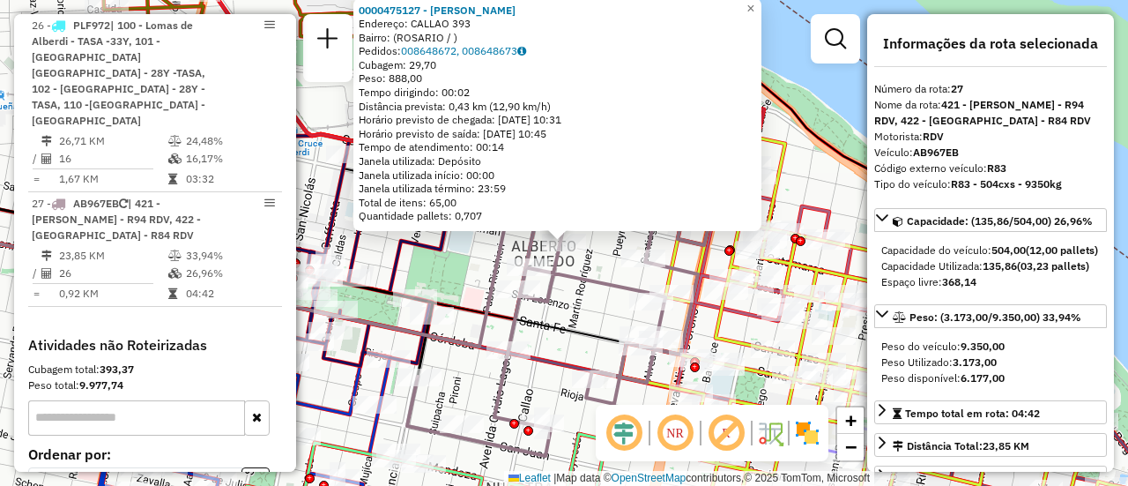
scroll to position [176, 0]
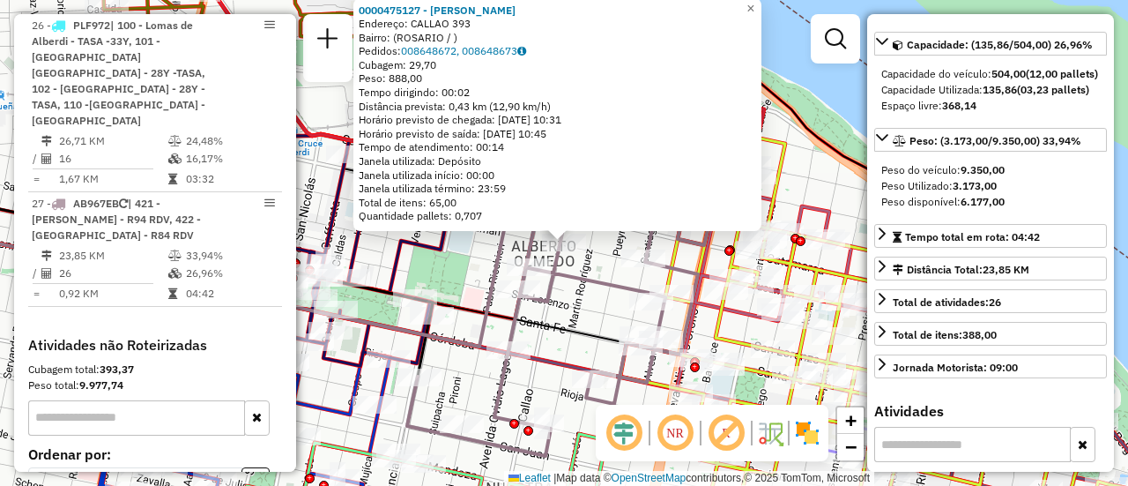
click at [607, 316] on div "0000475127 - RUIZ FRANCO NICOLAS Endereço: CALLAO 393 Bairro: (ROSARIO / ) Pedi…" at bounding box center [564, 243] width 1128 height 486
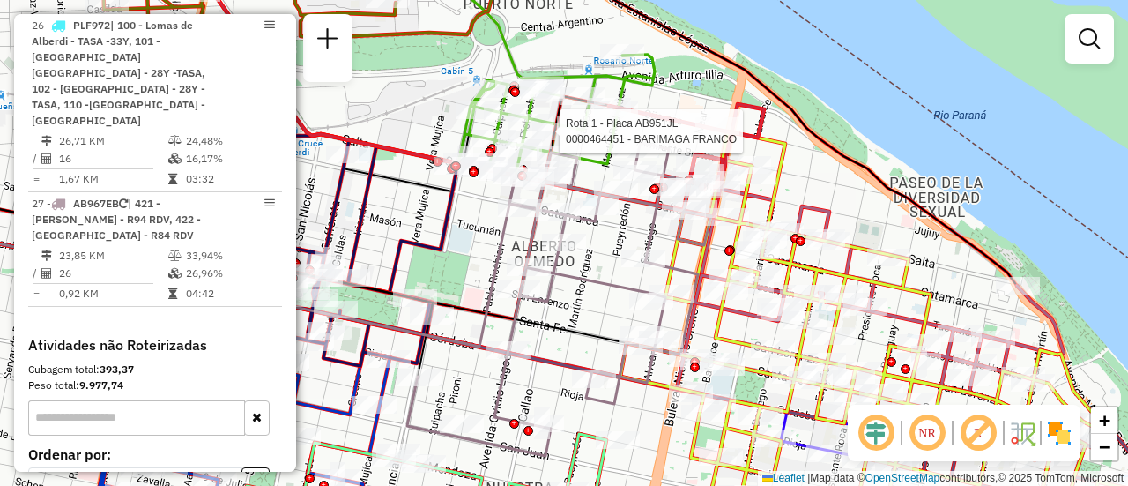
select select "**********"
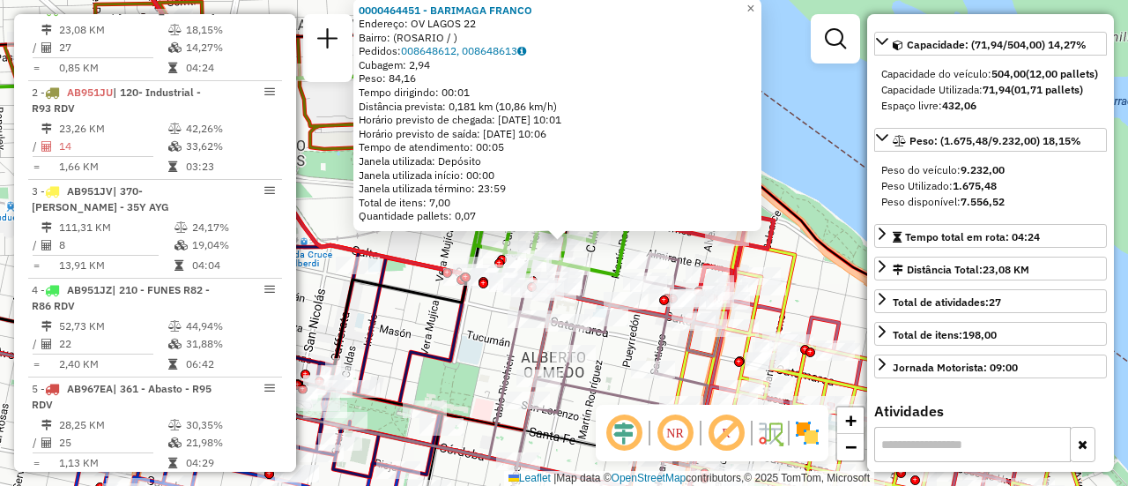
click at [418, 326] on div "0000464451 - BARIMAGA FRANCO Endereço: OV LAGOS 22 Bairro: (ROSARIO / ) Pedidos…" at bounding box center [564, 243] width 1128 height 486
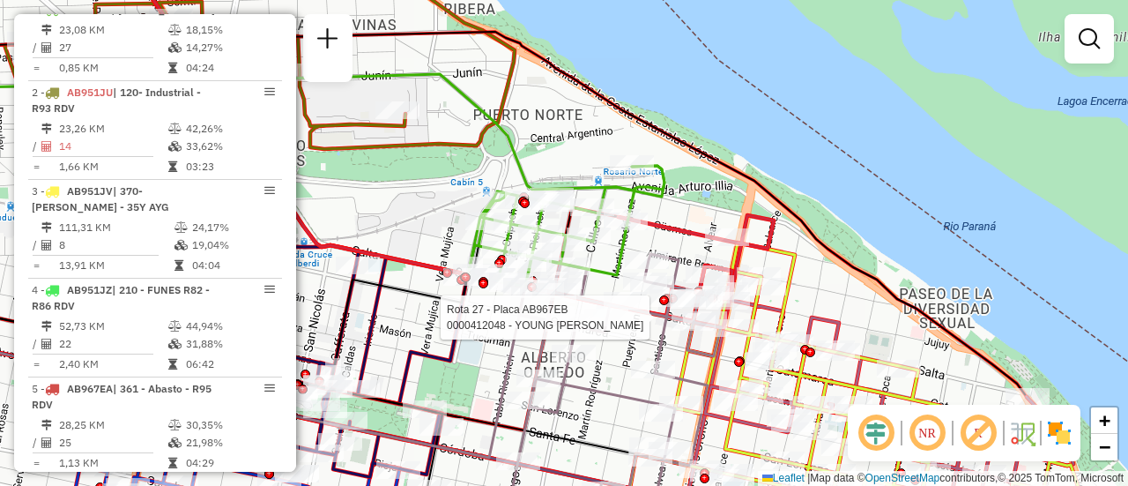
select select "**********"
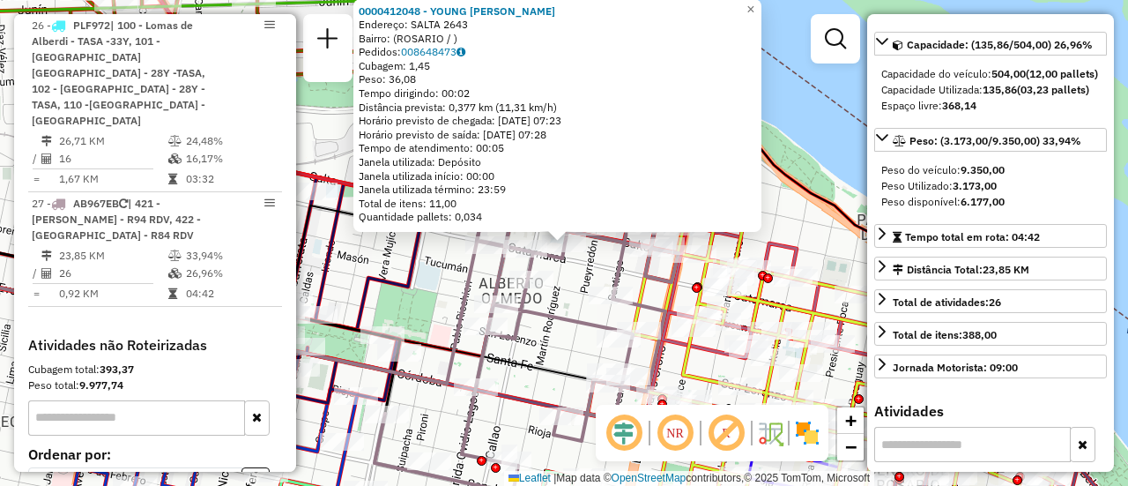
scroll to position [0, 0]
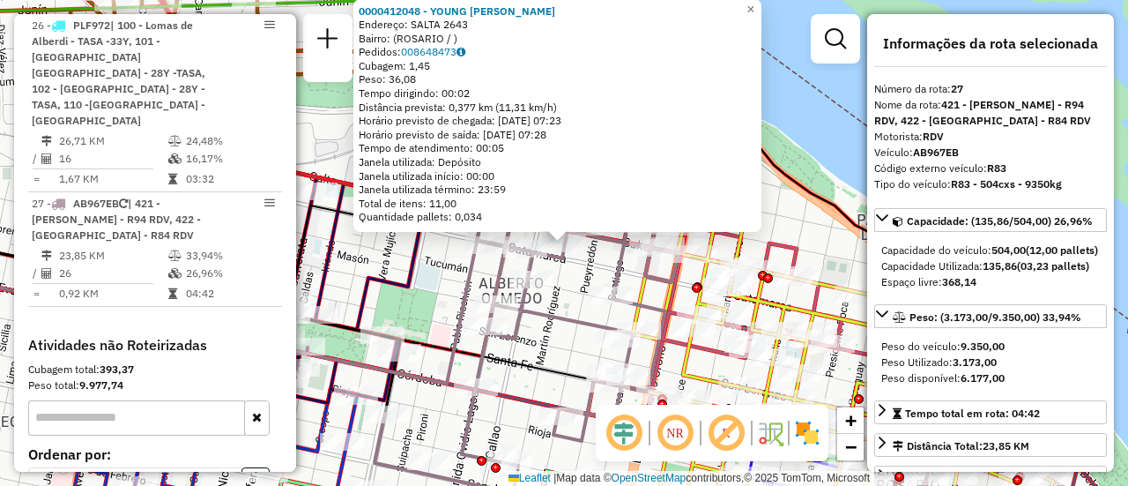
click at [442, 294] on div "0000412048 - YOUNG MATIAS Endereço: SALTA 2643 Bairro: (ROSARIO / ) Pedidos: 00…" at bounding box center [564, 243] width 1128 height 486
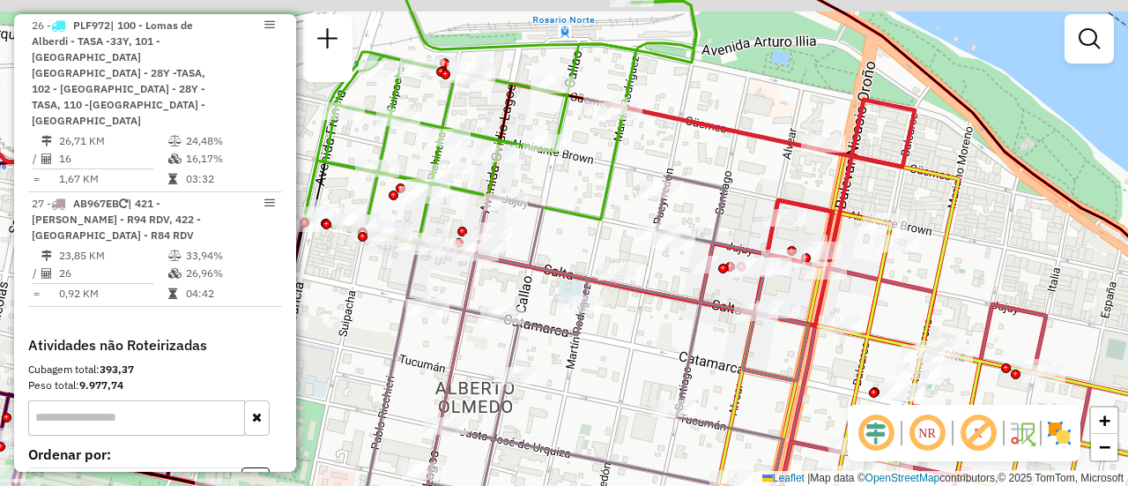
drag, startPoint x: 650, startPoint y: 119, endPoint x: 698, endPoint y: 170, distance: 70.4
click at [672, 173] on div "Janela de atendimento Grade de atendimento Capacidade Transportadoras Veículos …" at bounding box center [564, 243] width 1128 height 486
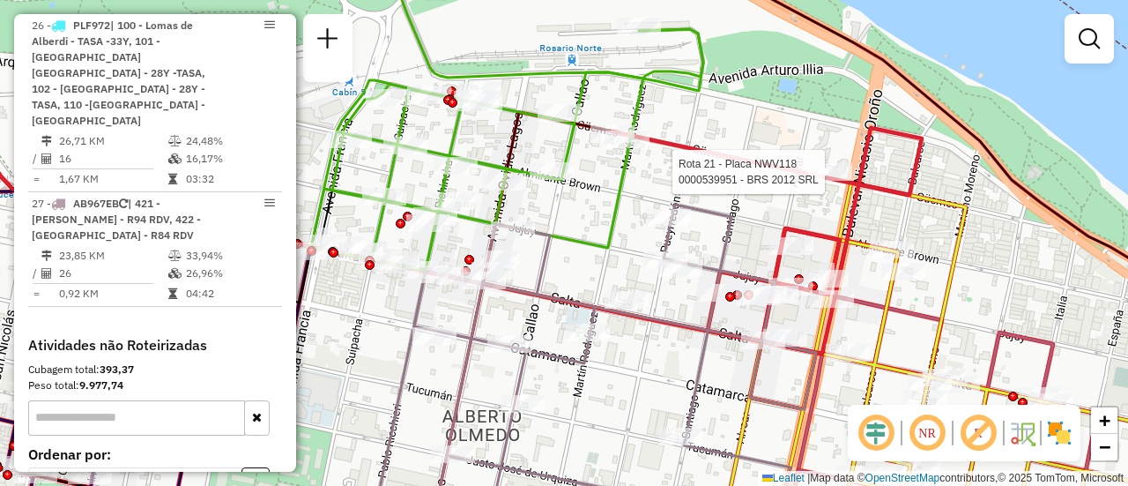
select select "**********"
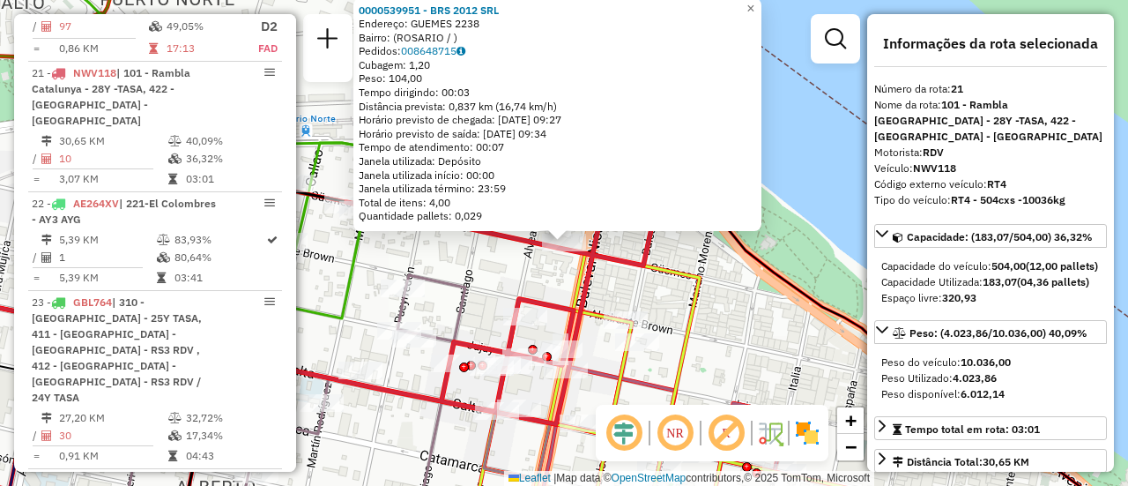
scroll to position [88, 0]
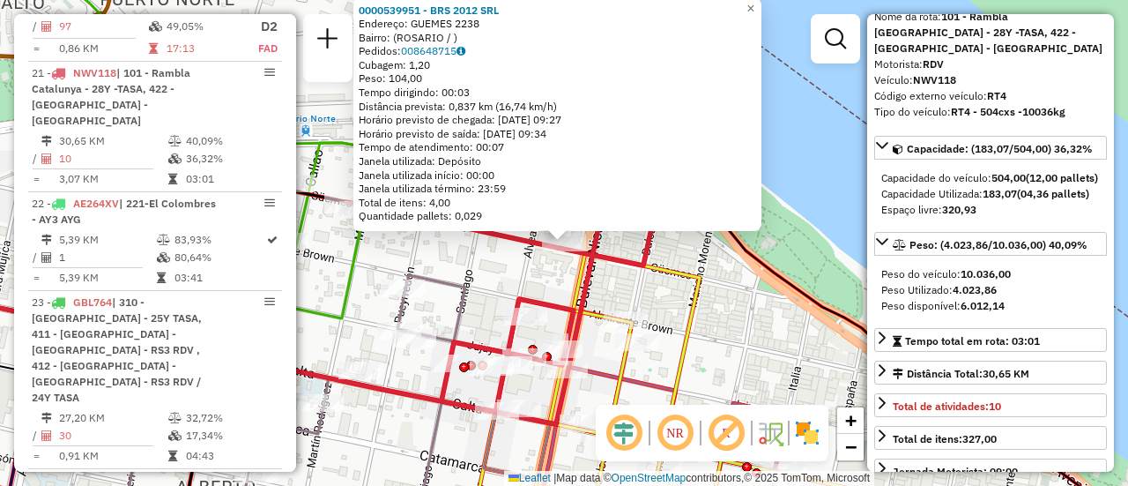
click at [737, 302] on div "0000539951 - BRS 2012 SRL Endereço: GUEMES 2238 Bairro: (ROSARIO / ) Pedidos: 0…" at bounding box center [564, 243] width 1128 height 486
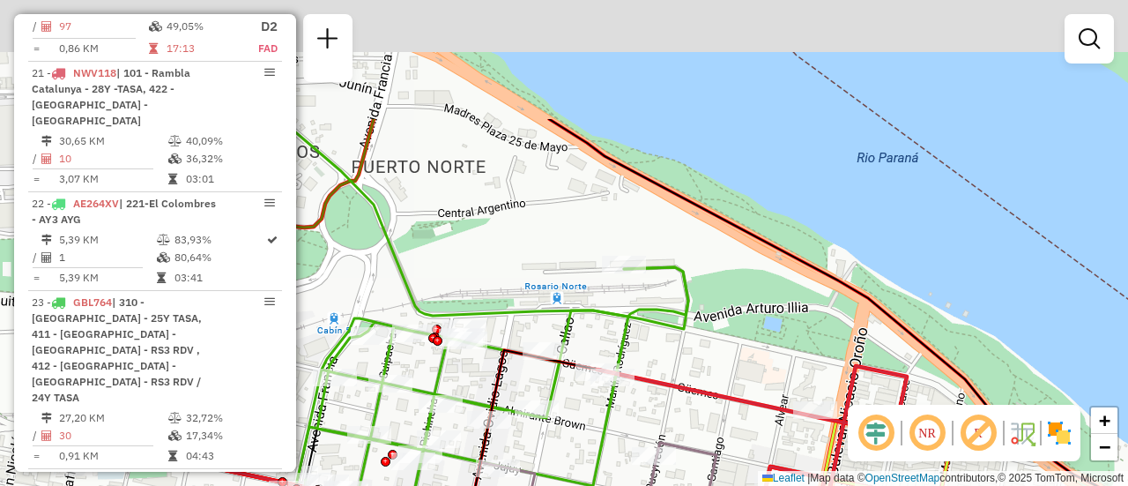
drag, startPoint x: 449, startPoint y: 187, endPoint x: 747, endPoint y: 370, distance: 349.8
click at [768, 380] on div "Janela de atendimento Grade de atendimento Capacidade Transportadoras Veículos …" at bounding box center [564, 243] width 1128 height 486
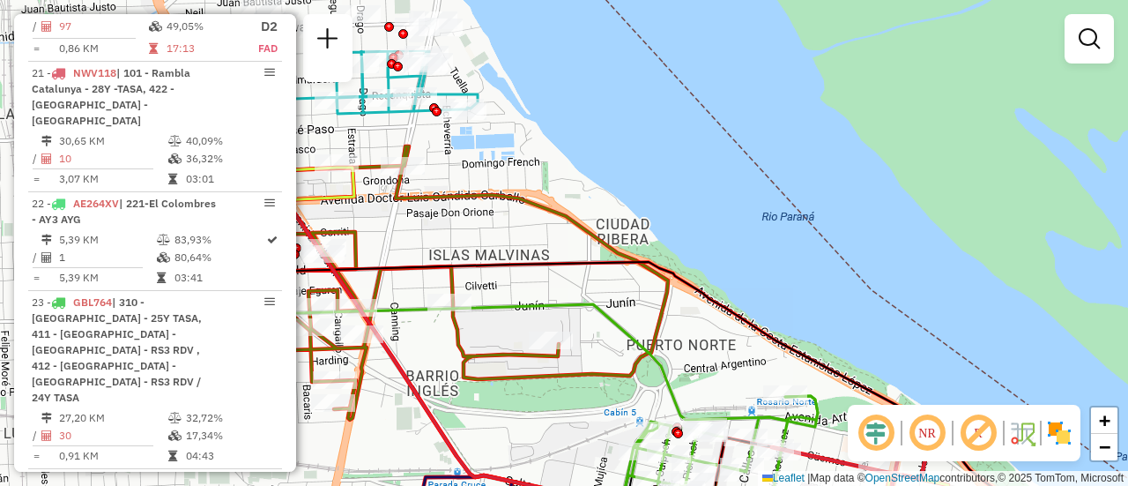
drag, startPoint x: 471, startPoint y: 234, endPoint x: 581, endPoint y: 316, distance: 137.3
click at [581, 316] on div "Janela de atendimento Grade de atendimento Capacidade Transportadoras Veículos …" at bounding box center [564, 243] width 1128 height 486
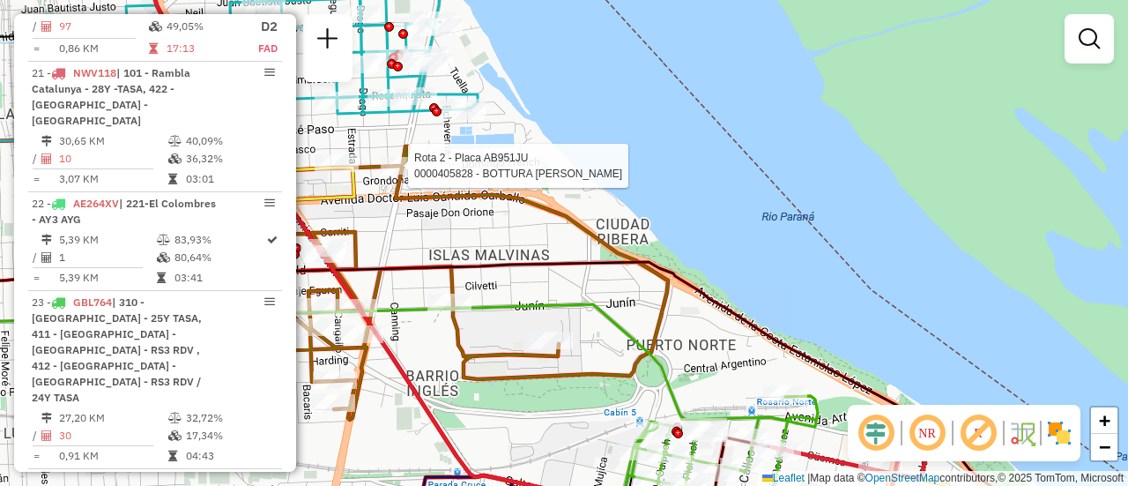
select select "**********"
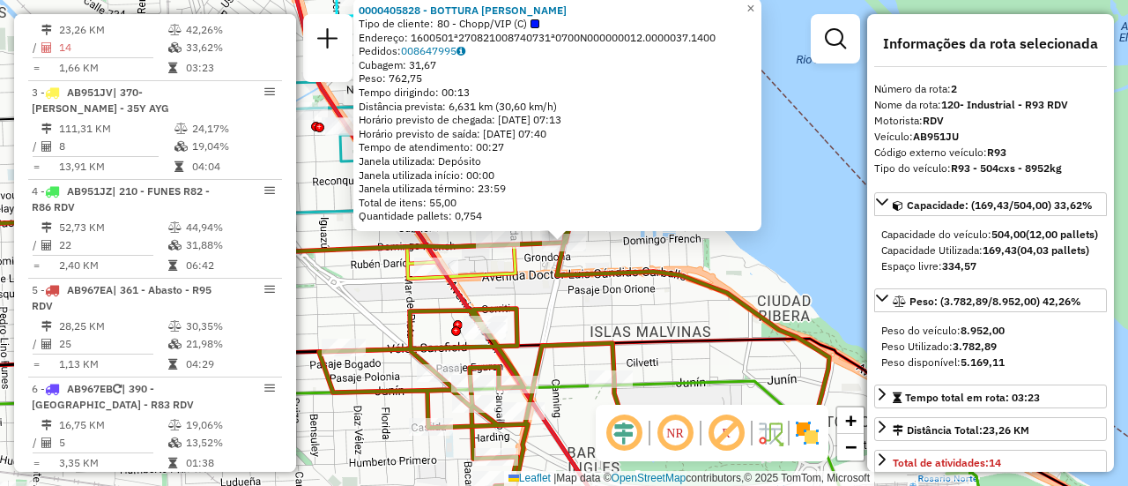
scroll to position [176, 0]
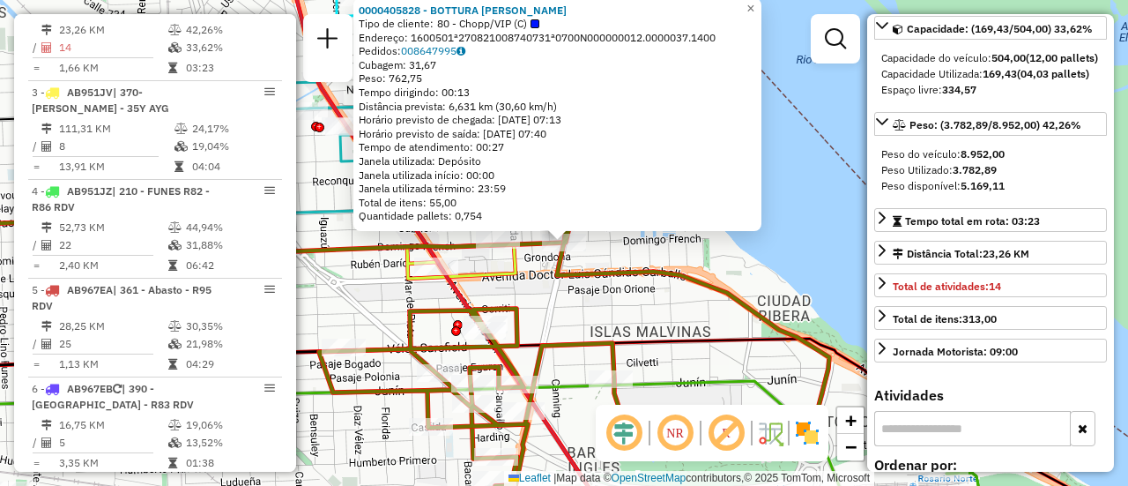
click at [608, 313] on div "0000405828 - BOTTURA DIEGO F Tipo de cliente: 80 - Chopp/VIP (C) Endereço: 1600…" at bounding box center [564, 243] width 1128 height 486
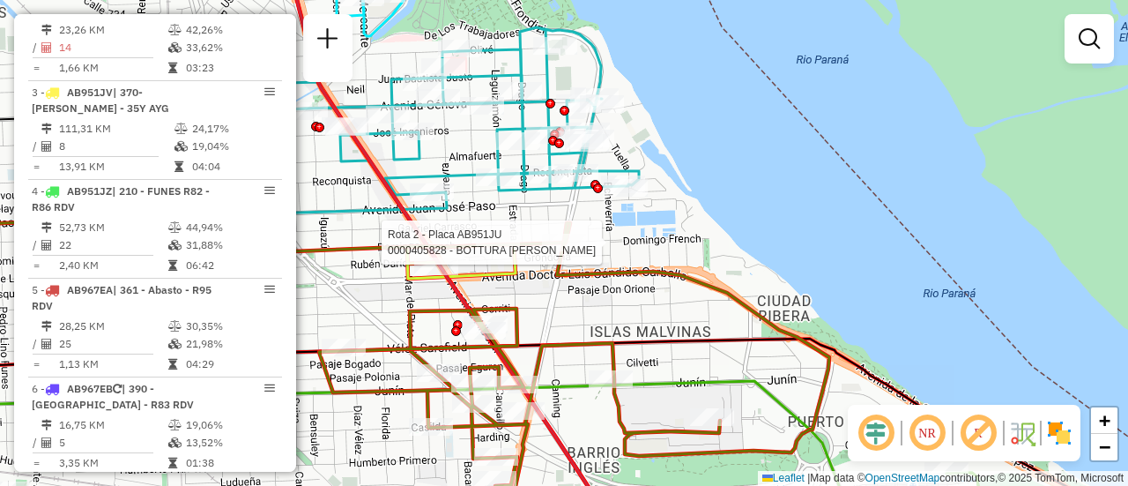
select select "**********"
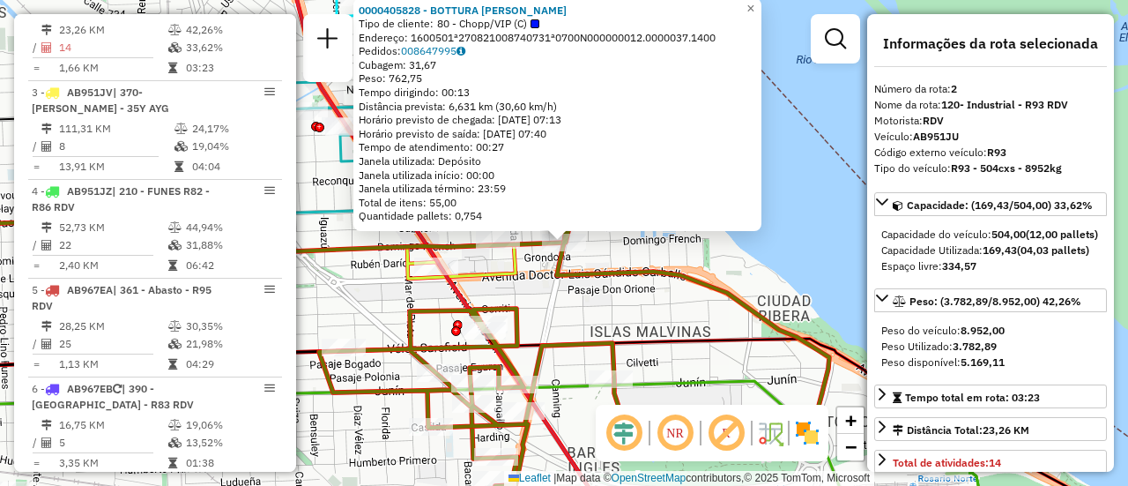
click at [667, 308] on div "0000405828 - BOTTURA DIEGO F Tipo de cliente: 80 - Chopp/VIP (C) Endereço: 1600…" at bounding box center [564, 243] width 1128 height 486
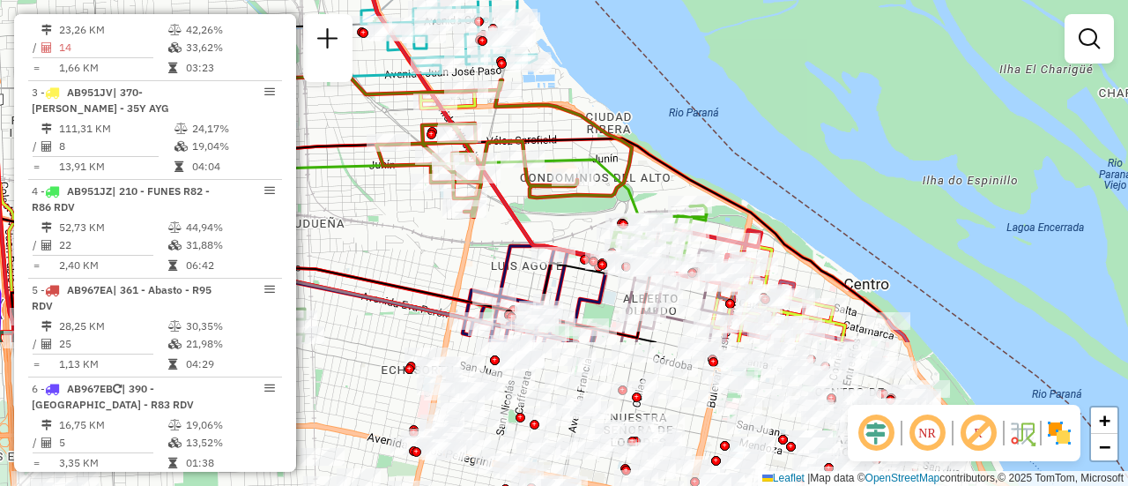
drag, startPoint x: 650, startPoint y: 413, endPoint x: 523, endPoint y: 229, distance: 223.7
click at [509, 207] on div "Janela de atendimento Grade de atendimento Capacidade Transportadoras Veículos …" at bounding box center [564, 243] width 1128 height 486
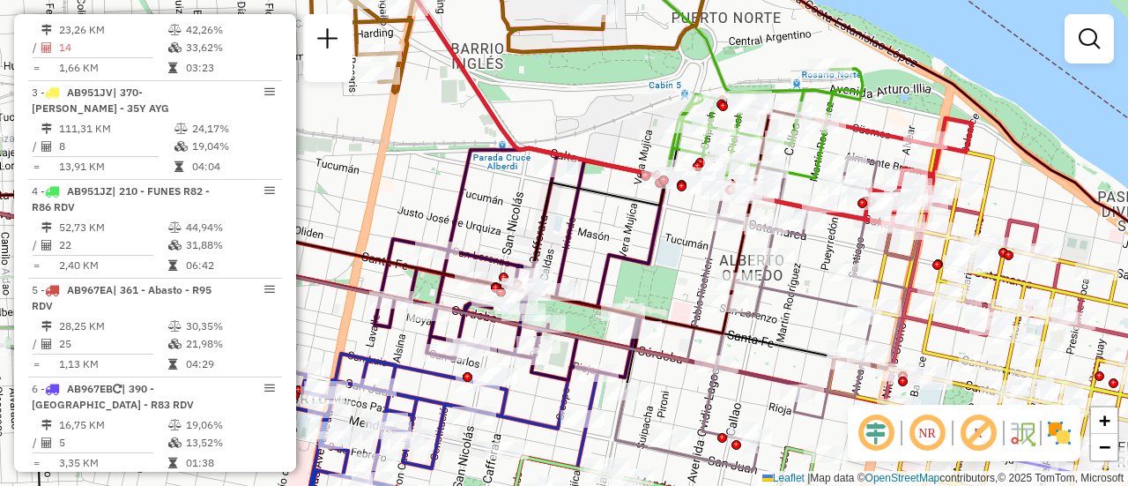
drag, startPoint x: 505, startPoint y: 274, endPoint x: 604, endPoint y: 234, distance: 106.4
click at [604, 234] on div "Janela de atendimento Grade de atendimento Capacidade Transportadoras Veículos …" at bounding box center [564, 243] width 1128 height 486
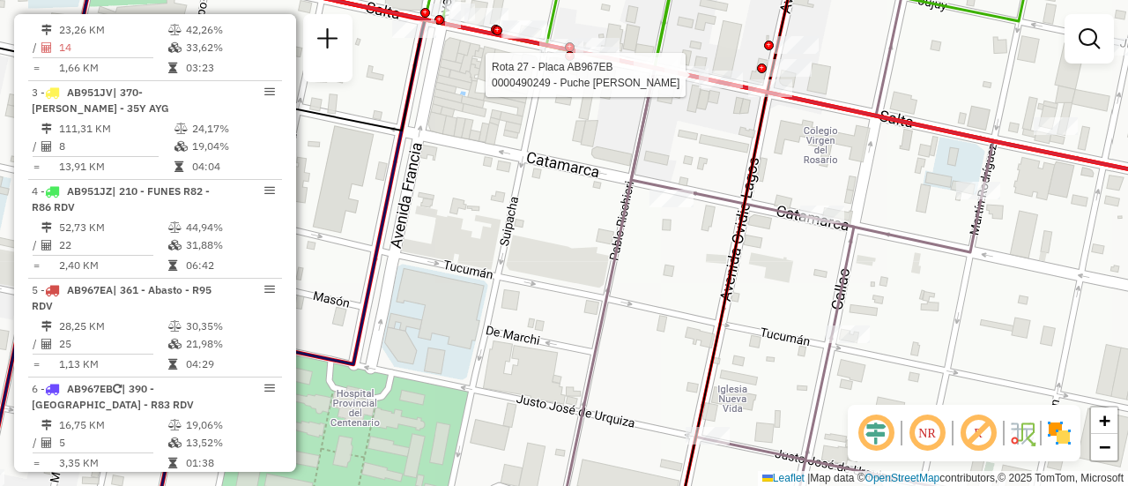
select select "**********"
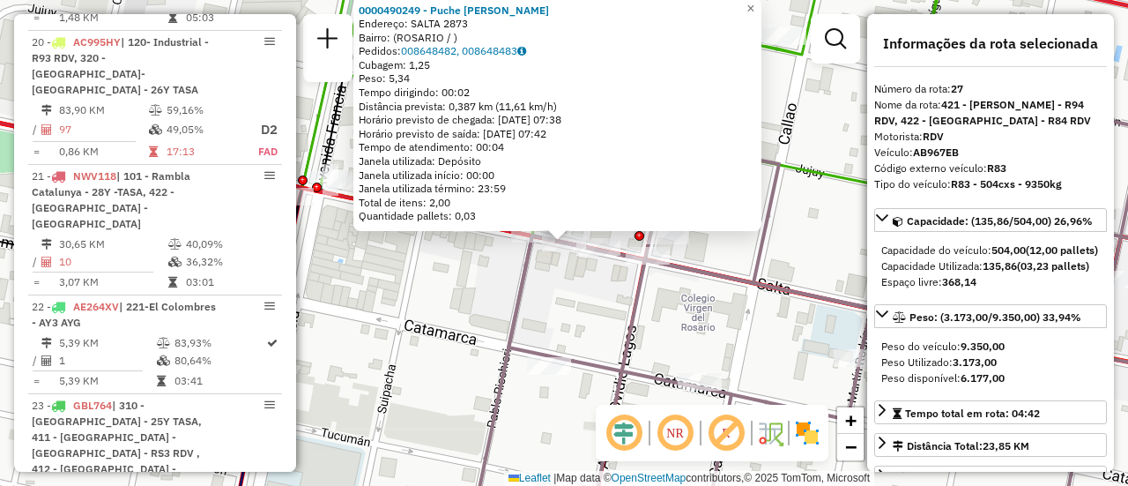
scroll to position [3384, 0]
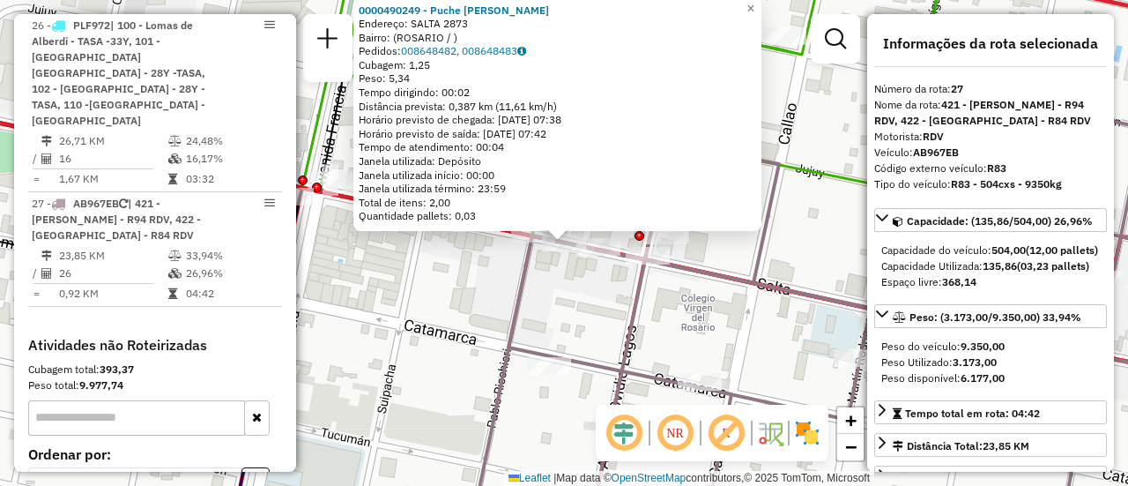
click at [490, 300] on div "0000490249 - Puche Rodolfo Armando Endereço: SALTA 2873 Bairro: (ROSARIO / ) Pe…" at bounding box center [564, 243] width 1128 height 486
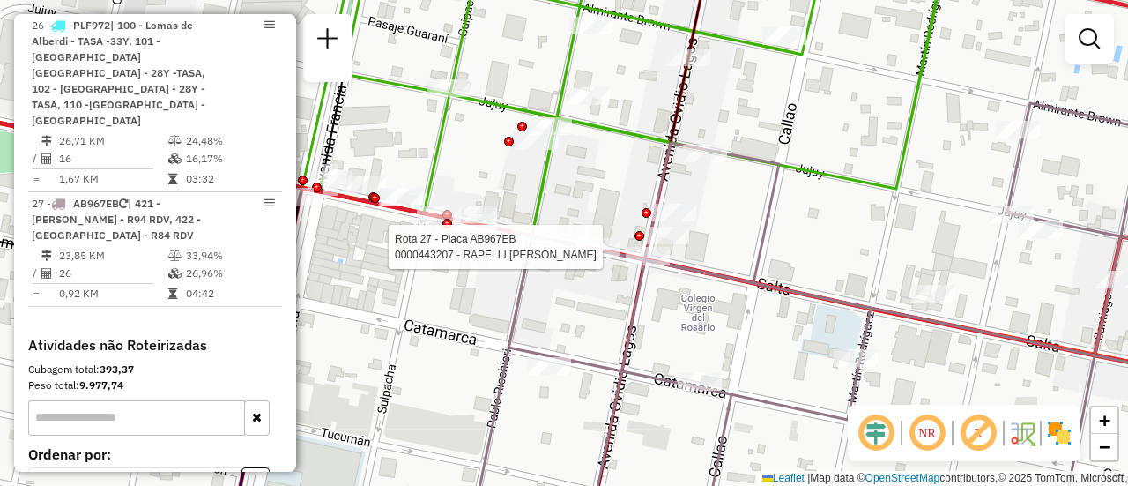
select select "**********"
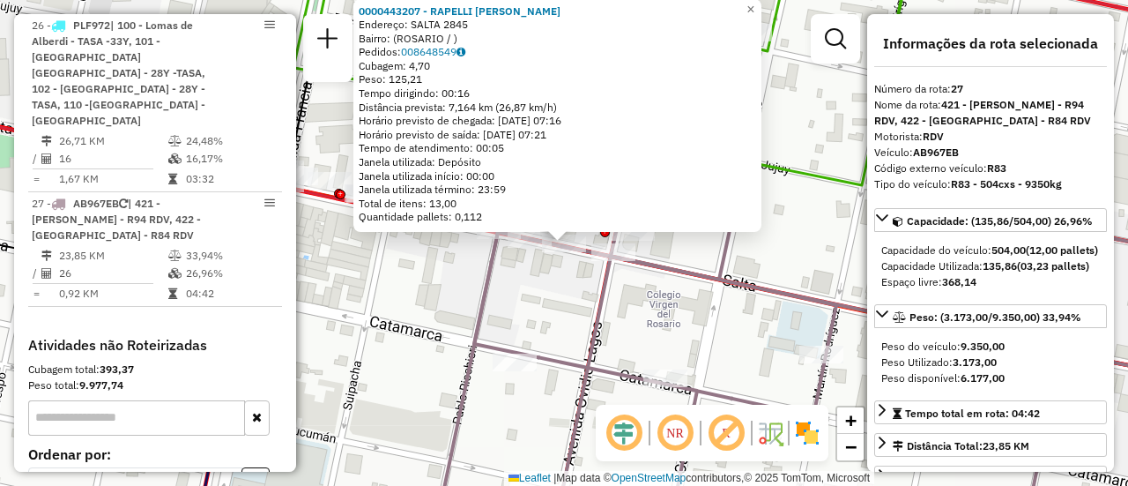
click at [539, 304] on div "0000443207 - RAPELLI PEDRO TOMAS Endereço: SALTA 2845 Bairro: (ROSARIO / ) Pedi…" at bounding box center [564, 243] width 1128 height 486
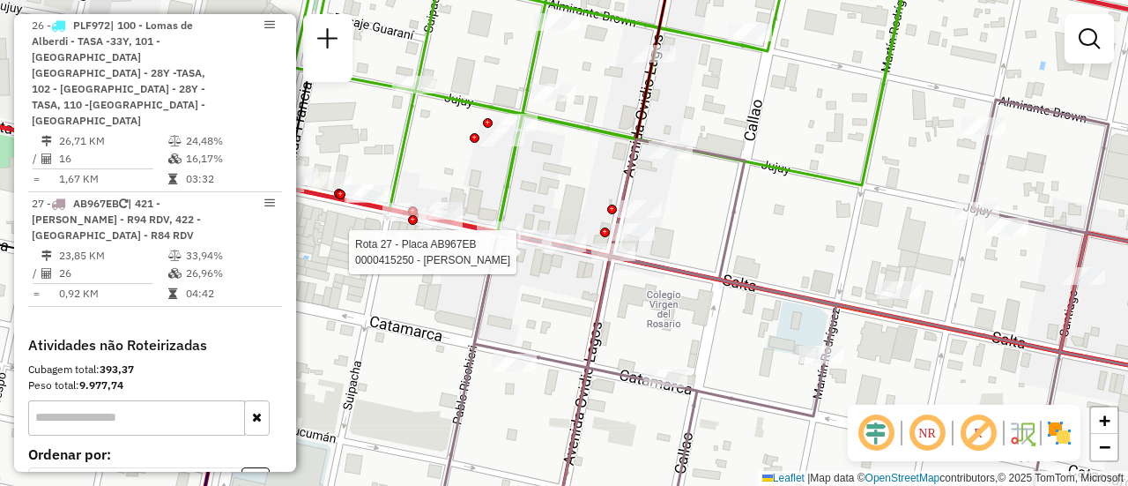
select select "**********"
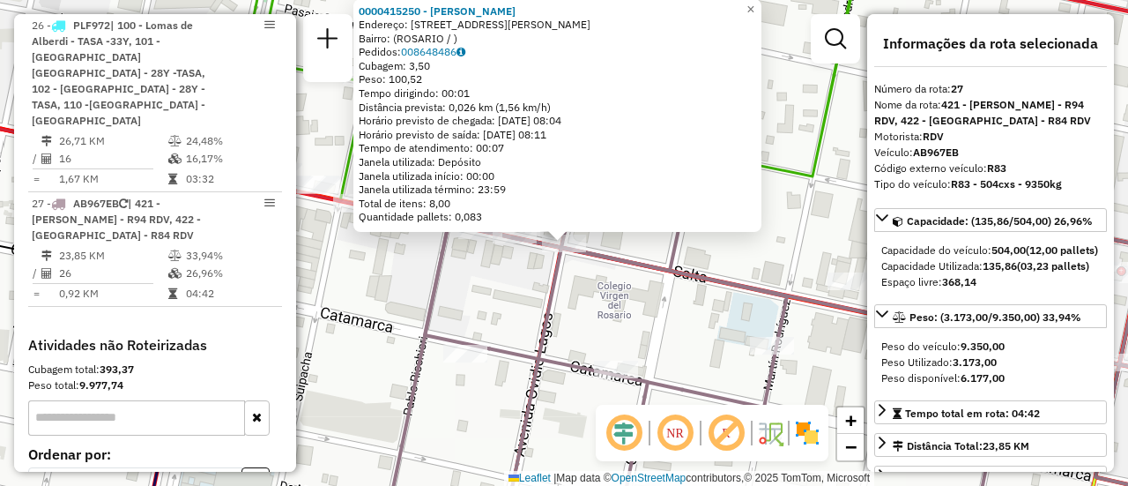
click at [530, 298] on div "0000415250 - PETRINI FACUNDO JOSE ALBERTO Endereço: AV OVIDIO LAGOS 99 Bairro: …" at bounding box center [564, 243] width 1128 height 486
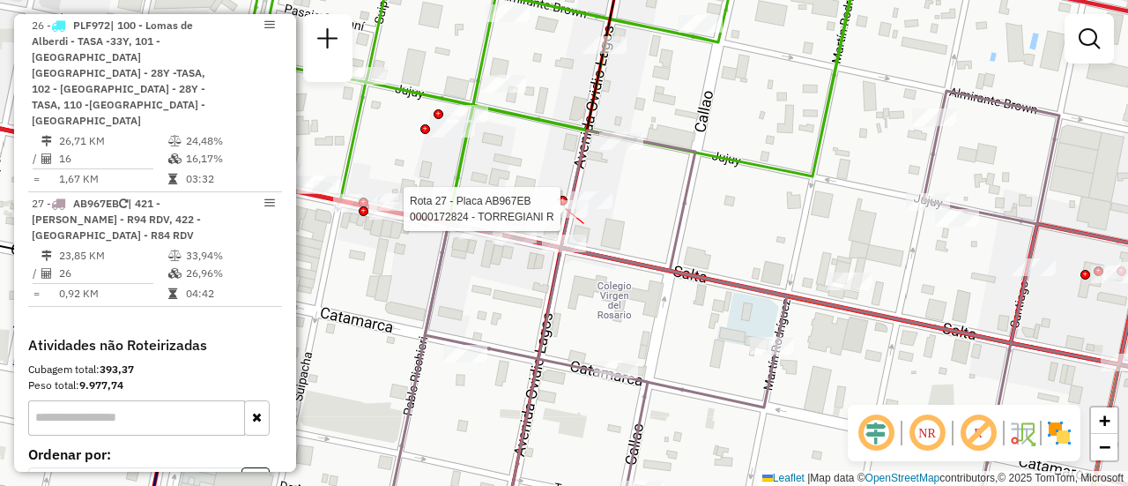
select select "**********"
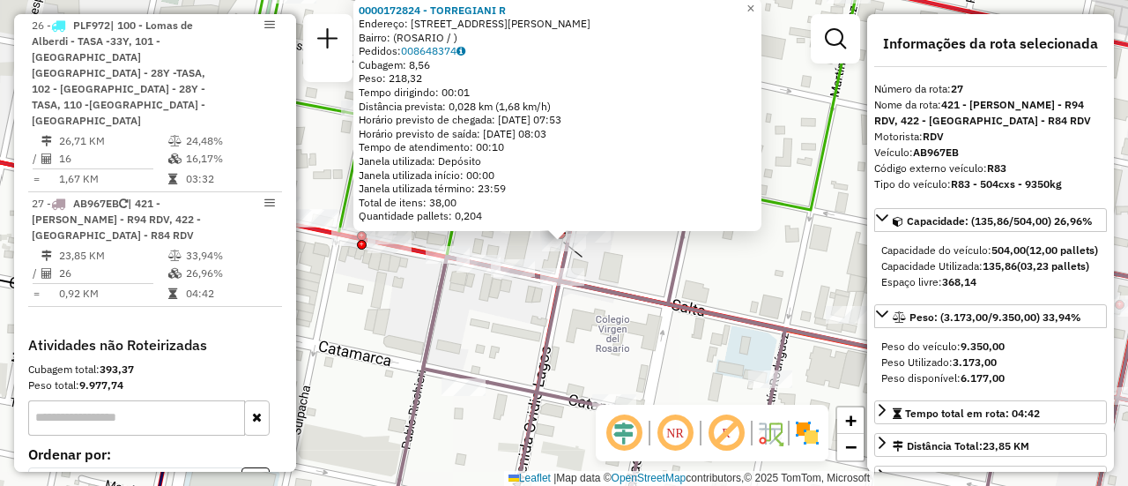
click at [497, 336] on div "0000172824 - TORREGIANI R Endereço: AVDA OVIDIO LAGOS 189 Bairro: (ROSARIO / ) …" at bounding box center [564, 243] width 1128 height 486
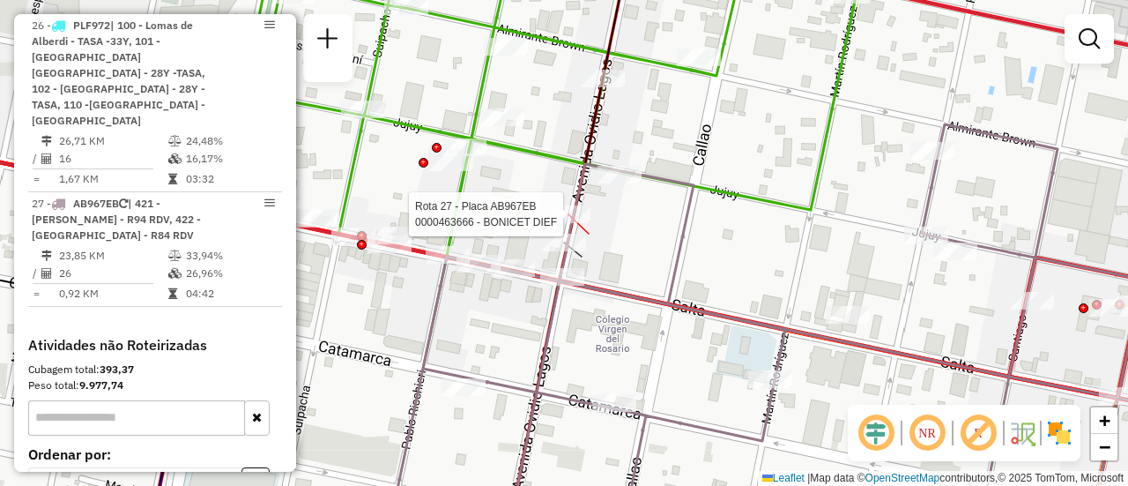
select select "**********"
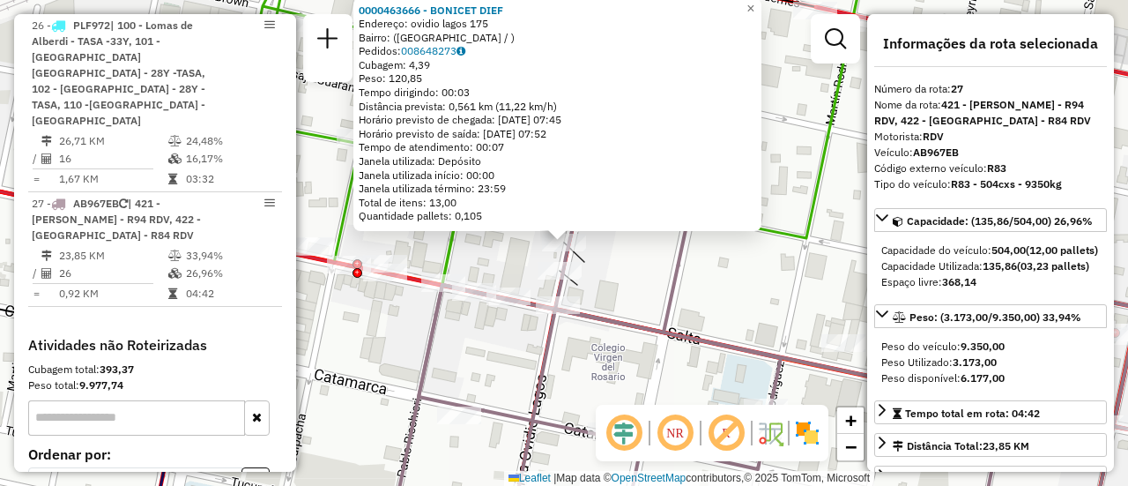
drag, startPoint x: 499, startPoint y: 352, endPoint x: 644, endPoint y: 314, distance: 150.3
click at [501, 352] on div "0000463666 - BONICET DIEF Endereço: ovidio lagos 175 Bairro: (rosario / ) Pedid…" at bounding box center [564, 243] width 1128 height 486
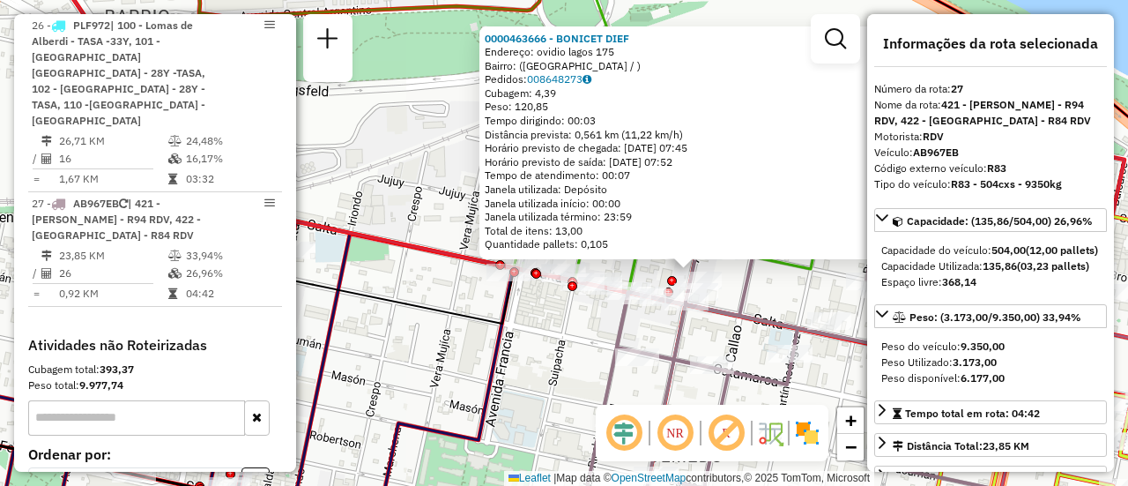
scroll to position [88, 0]
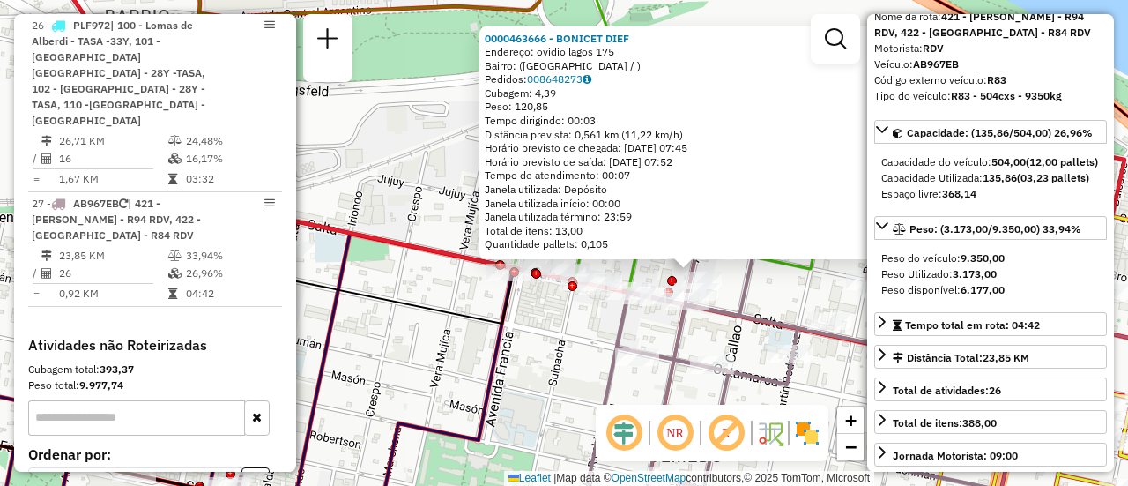
click at [563, 374] on div "0000463666 - BONICET DIEF Endereço: ovidio lagos 175 Bairro: (rosario / ) Pedid…" at bounding box center [564, 243] width 1128 height 486
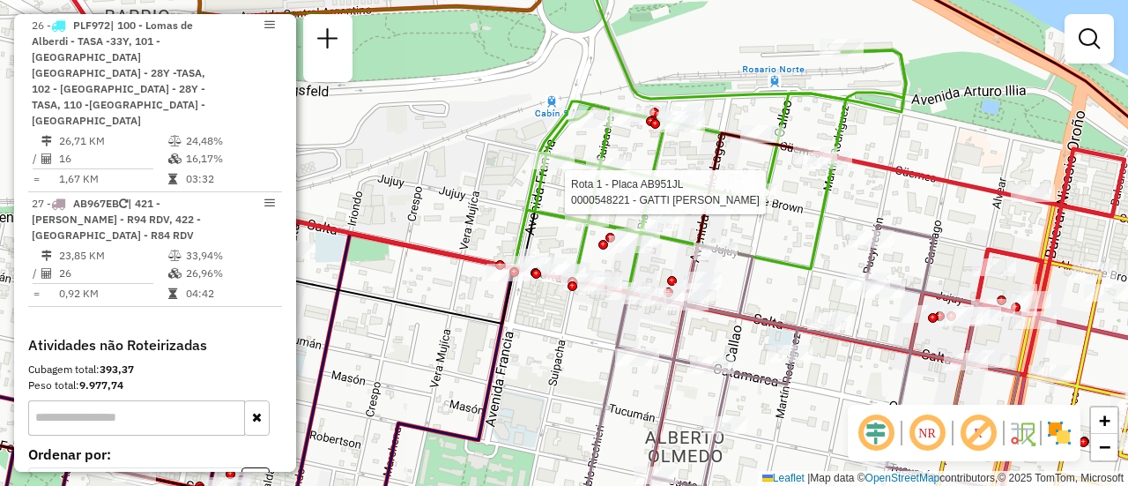
select select "**********"
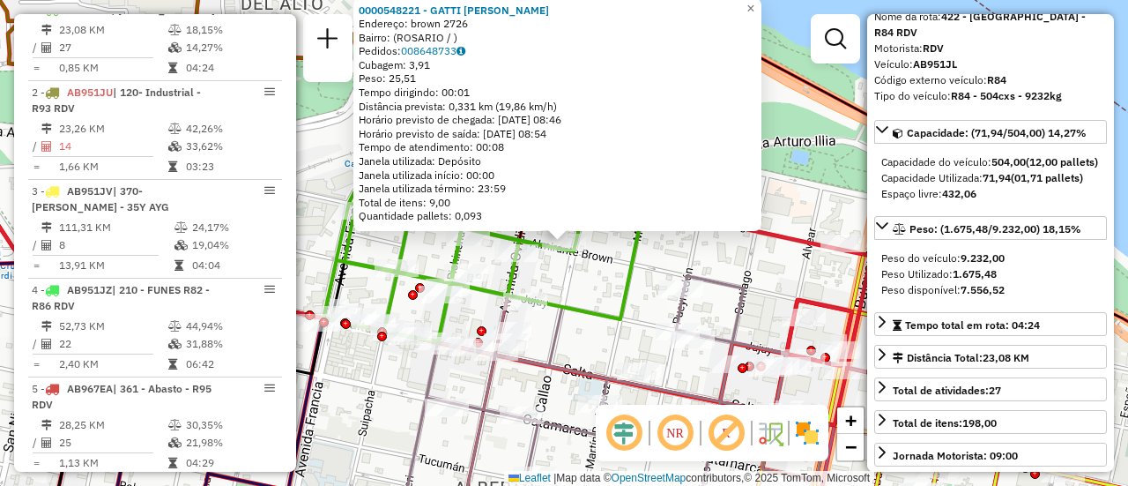
drag, startPoint x: 593, startPoint y: 353, endPoint x: 594, endPoint y: 362, distance: 8.9
click at [593, 353] on div "0000548221 - GATTI MARIA BELEN Endereço: brown 2726 Bairro: (ROSARIO / ) Pedido…" at bounding box center [564, 243] width 1128 height 486
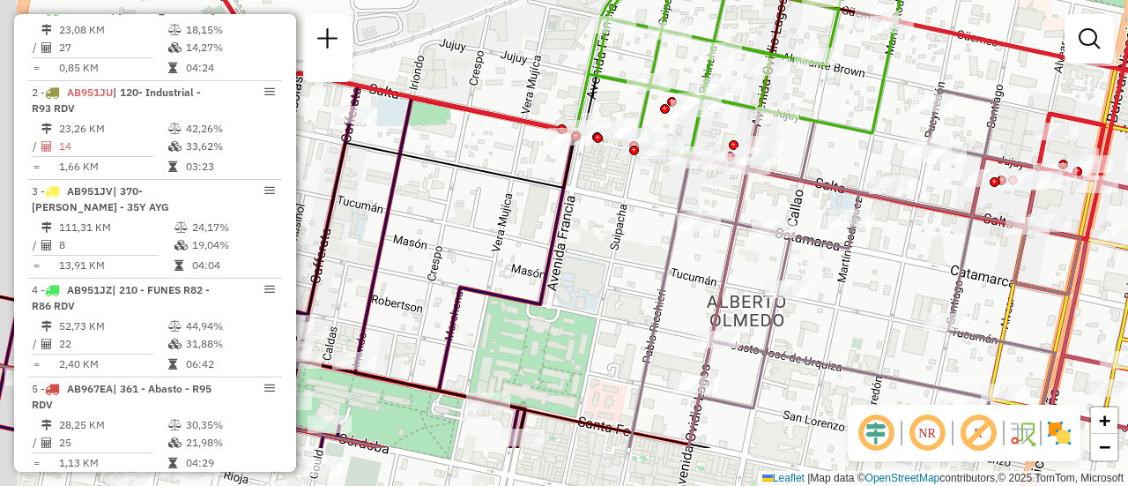
drag, startPoint x: 737, startPoint y: 243, endPoint x: 834, endPoint y: 142, distance: 140.3
click at [834, 142] on div "Janela de atendimento Grade de atendimento Capacidade Transportadoras Veículos …" at bounding box center [564, 243] width 1128 height 486
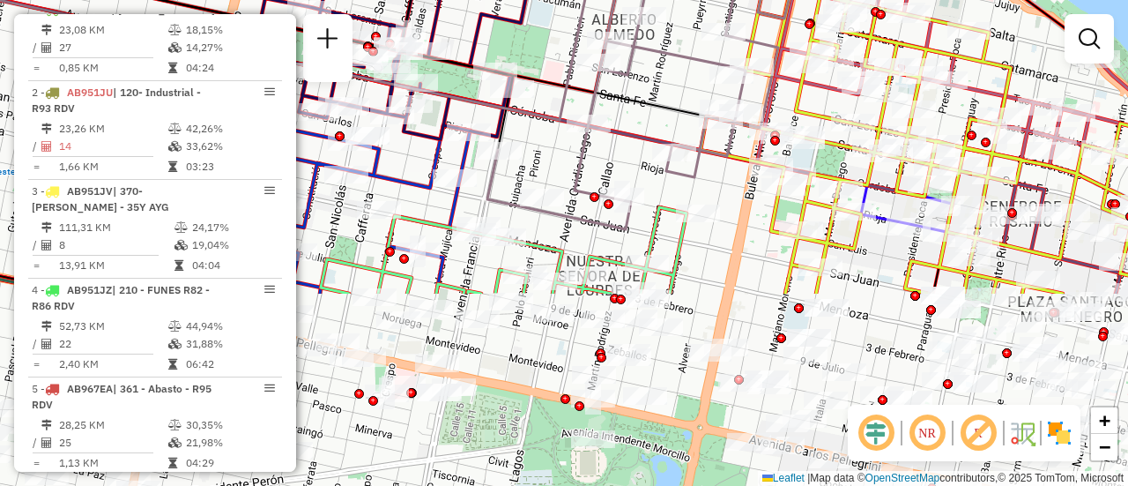
drag, startPoint x: 711, startPoint y: 360, endPoint x: 657, endPoint y: 119, distance: 246.5
click at [657, 119] on div "Janela de atendimento Grade de atendimento Capacidade Transportadoras Veículos …" at bounding box center [564, 243] width 1128 height 486
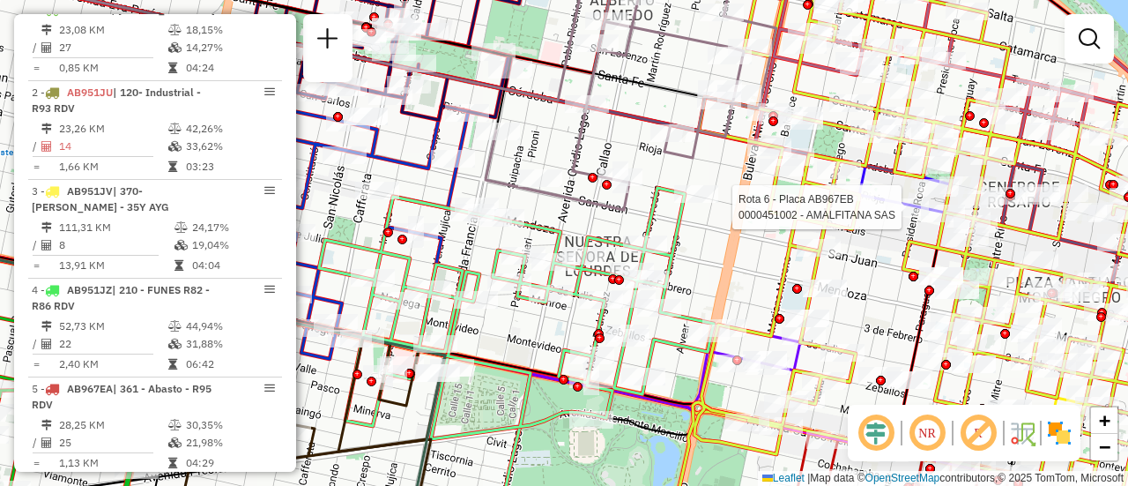
select select "**********"
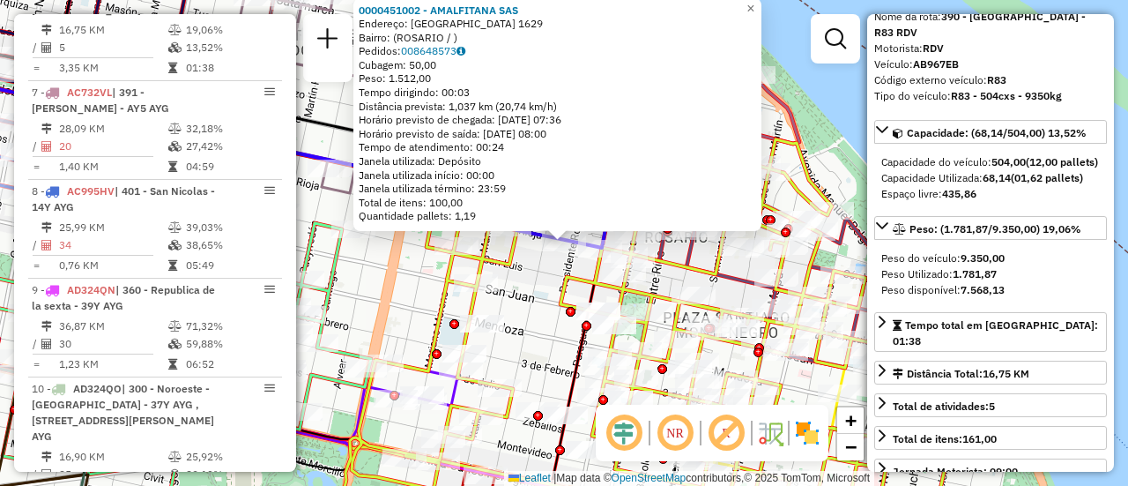
scroll to position [0, 0]
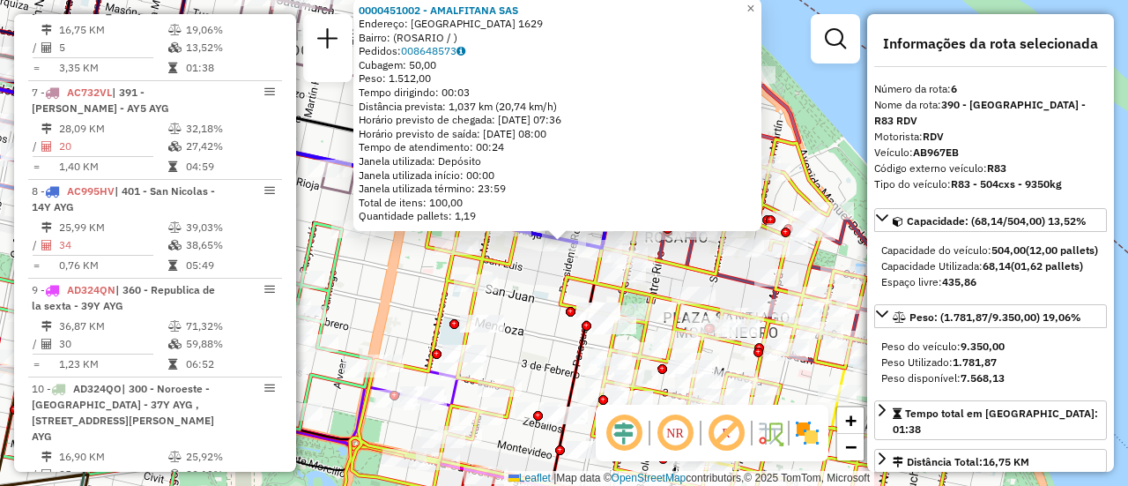
click at [525, 302] on div "0000451002 - AMALFITANA SAS Endereço: RIOJA 1629 Bairro: (ROSARIO / ) Pedidos: …" at bounding box center [564, 243] width 1128 height 486
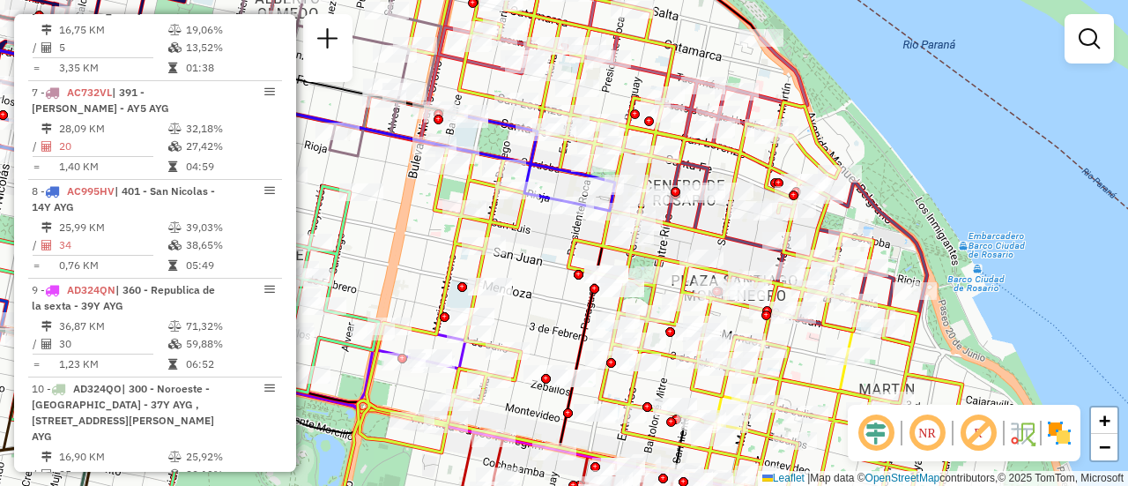
drag, startPoint x: 546, startPoint y: 338, endPoint x: 554, endPoint y: 307, distance: 31.9
click at [554, 307] on div "Janela de atendimento Grade de atendimento Capacidade Transportadoras Veículos …" at bounding box center [564, 243] width 1128 height 486
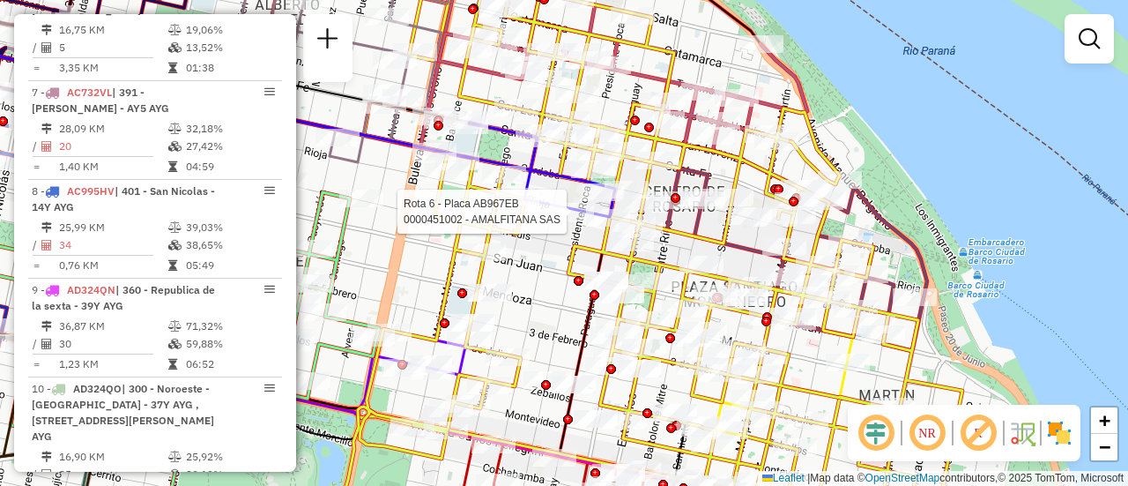
select select "**********"
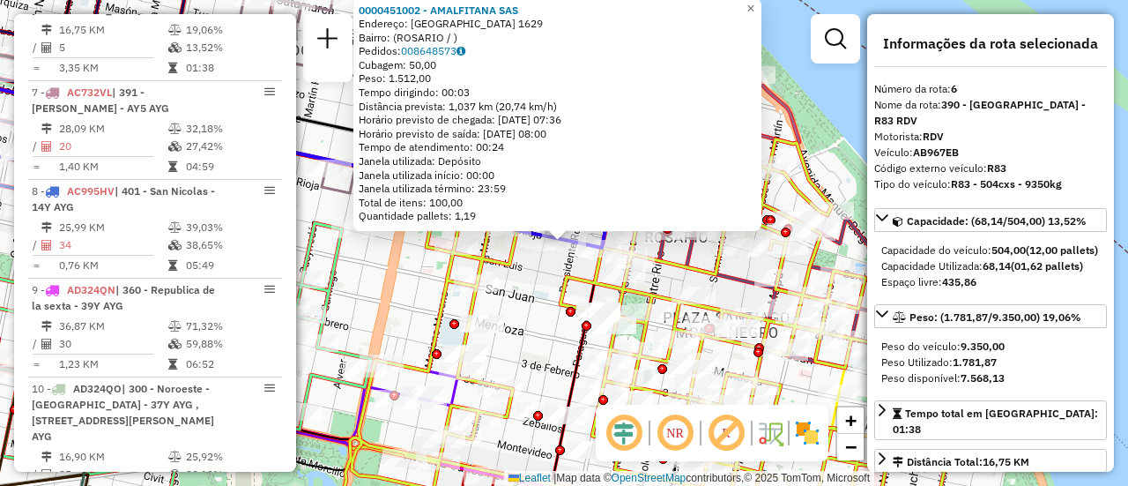
scroll to position [88, 0]
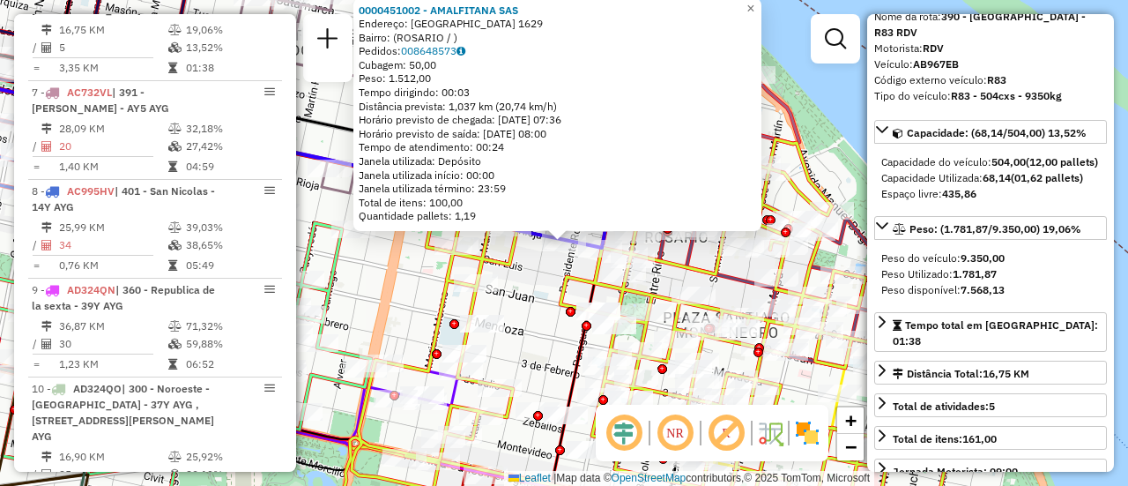
click at [540, 295] on div "0000451002 - AMALFITANA SAS Endereço: RIOJA 1629 Bairro: (ROSARIO / ) Pedidos: …" at bounding box center [564, 243] width 1128 height 486
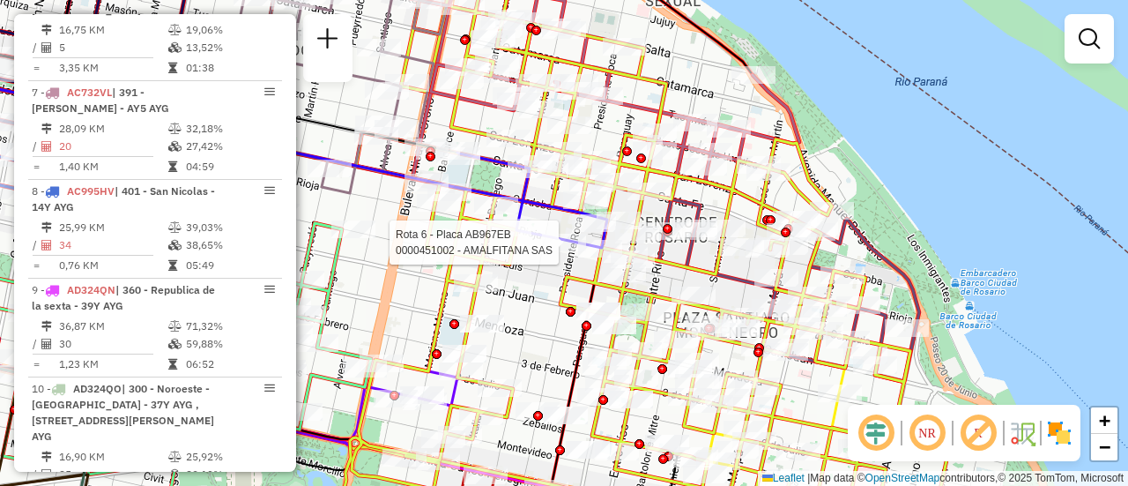
select select "**********"
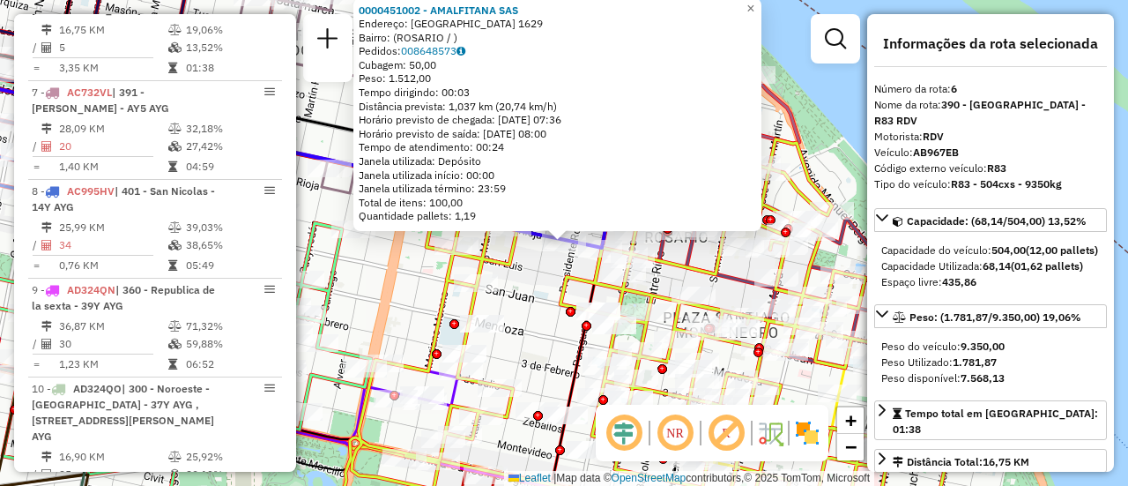
click at [531, 294] on div "0000451002 - AMALFITANA SAS Endereço: RIOJA 1629 Bairro: (ROSARIO / ) Pedidos: …" at bounding box center [564, 243] width 1128 height 486
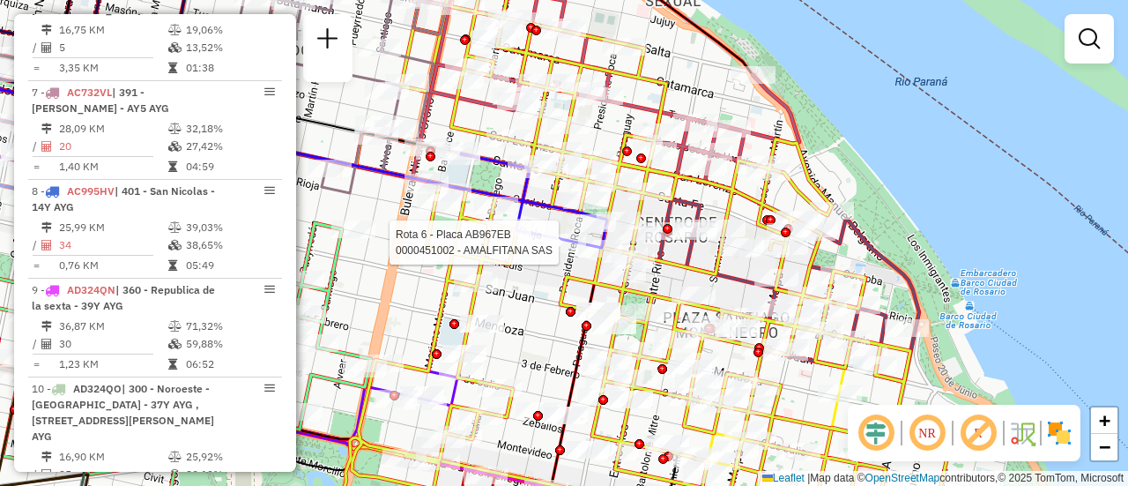
select select "**********"
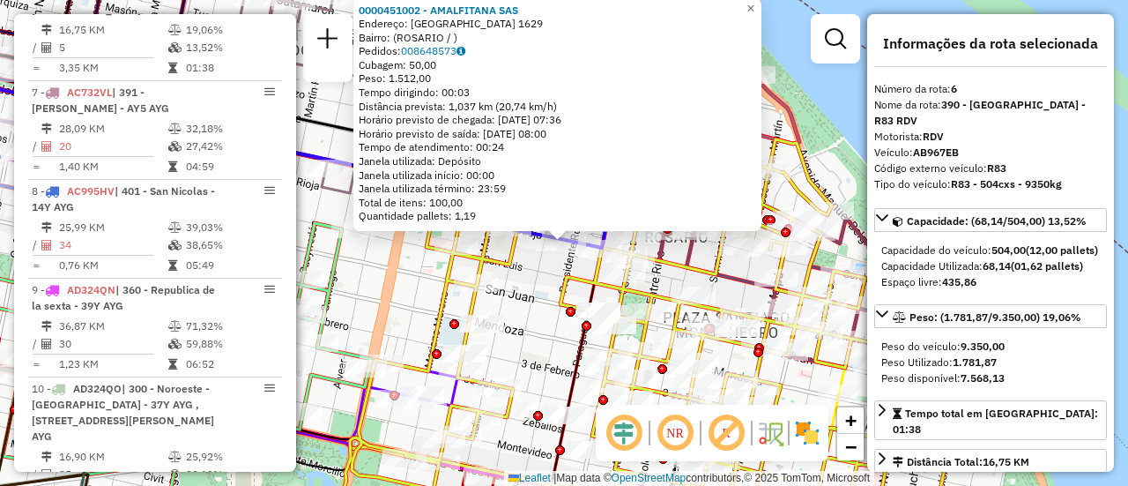
click at [510, 316] on div "0000451002 - AMALFITANA SAS Endereço: RIOJA 1629 Bairro: (ROSARIO / ) Pedidos: …" at bounding box center [564, 243] width 1128 height 486
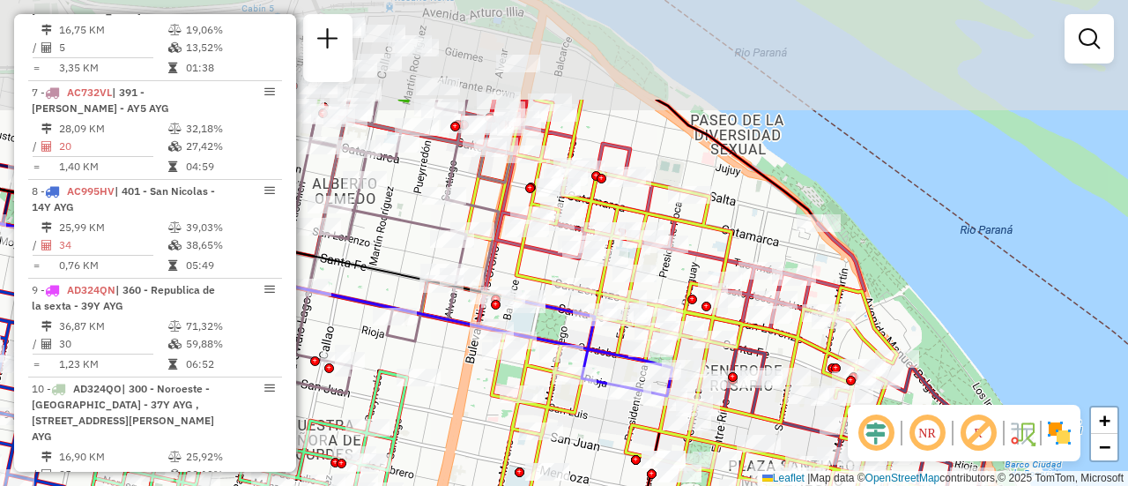
drag, startPoint x: 372, startPoint y: 279, endPoint x: 466, endPoint y: 448, distance: 193.7
click at [473, 469] on div "Janela de atendimento Grade de atendimento Capacidade Transportadoras Veículos …" at bounding box center [564, 243] width 1128 height 486
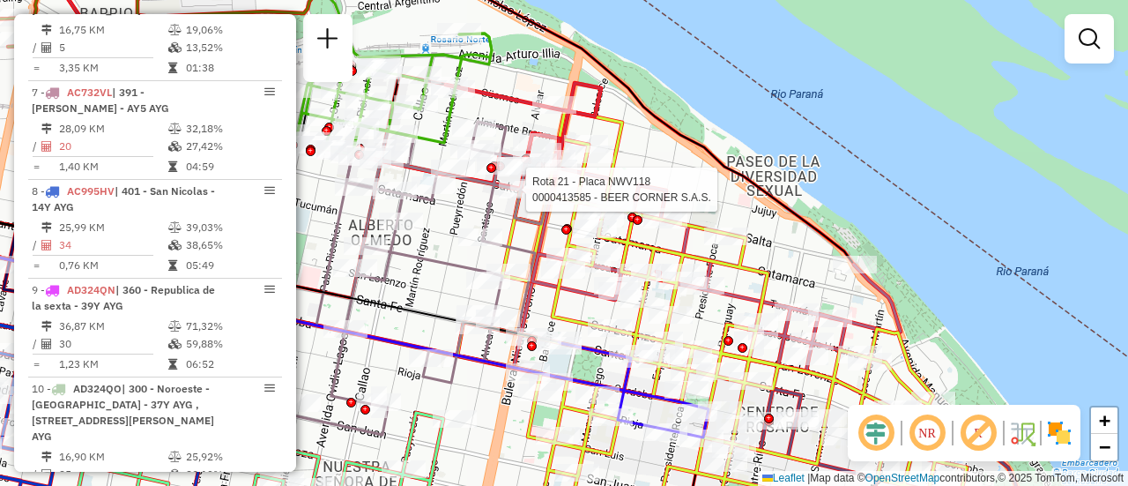
select select "**********"
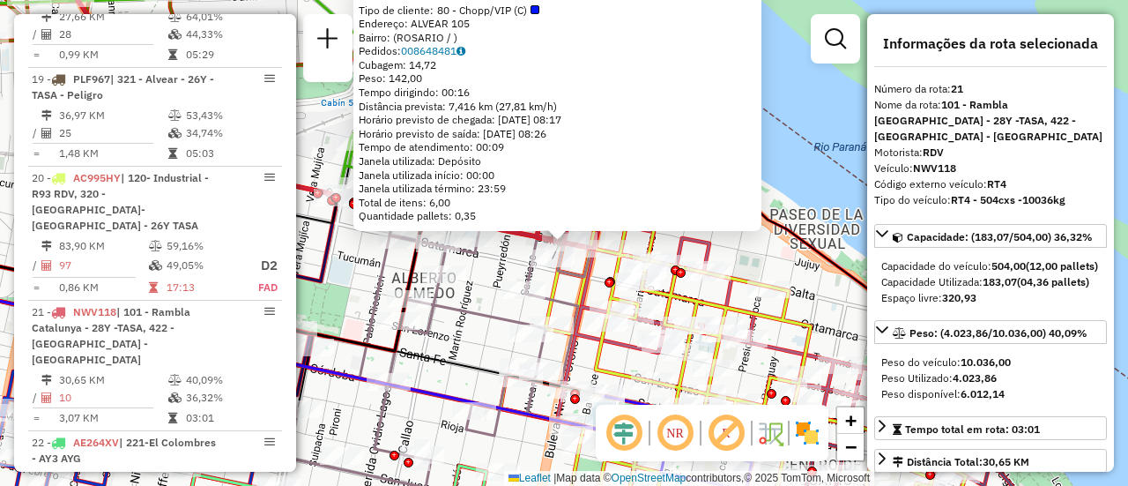
scroll to position [2716, 0]
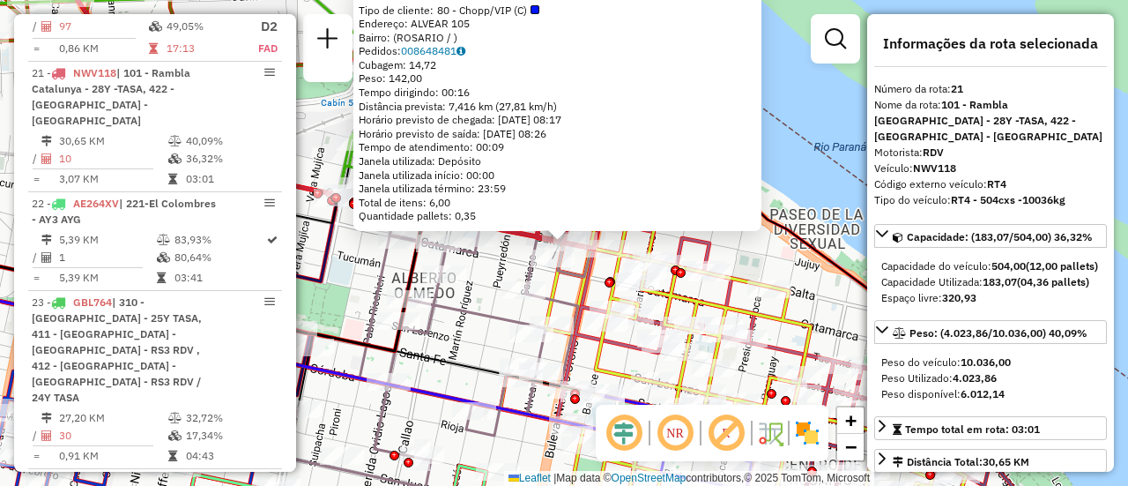
click at [471, 329] on div "0000413585 - BEER CORNER S.A.S. Tipo de cliente: 80 - Chopp/VIP (C) Endereço: A…" at bounding box center [564, 243] width 1128 height 486
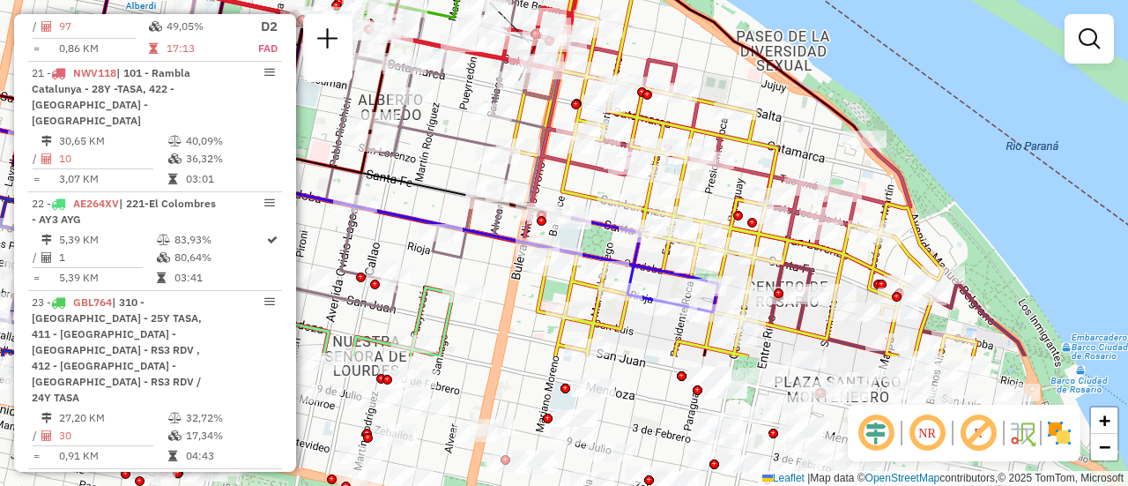
drag, startPoint x: 724, startPoint y: 234, endPoint x: 690, endPoint y: 51, distance: 186.5
click at [690, 51] on div "Janela de atendimento Grade de atendimento Capacidade Transportadoras Veículos …" at bounding box center [564, 243] width 1128 height 486
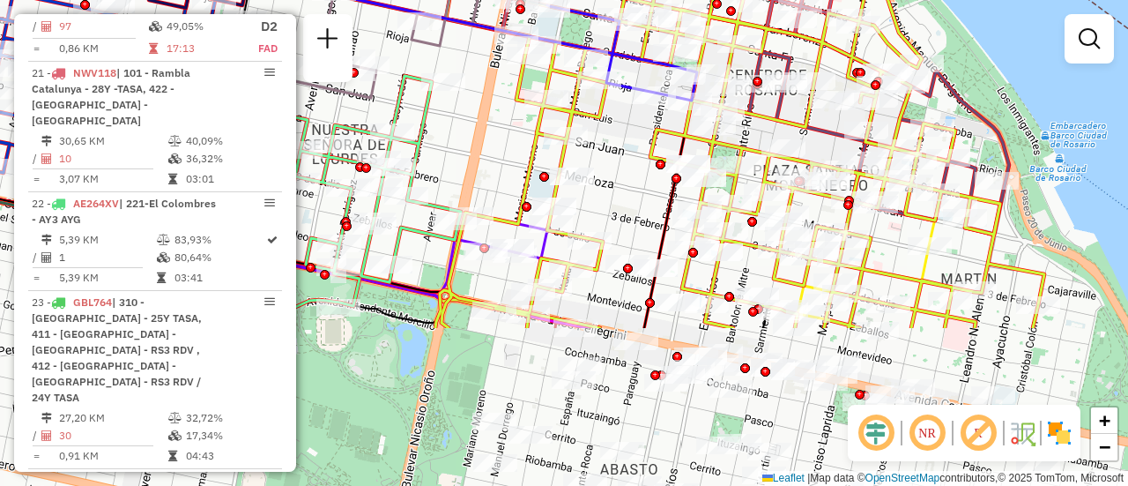
drag, startPoint x: 644, startPoint y: 369, endPoint x: 624, endPoint y: 134, distance: 236.2
click at [624, 134] on div "Janela de atendimento Grade de atendimento Capacidade Transportadoras Veículos …" at bounding box center [564, 243] width 1128 height 486
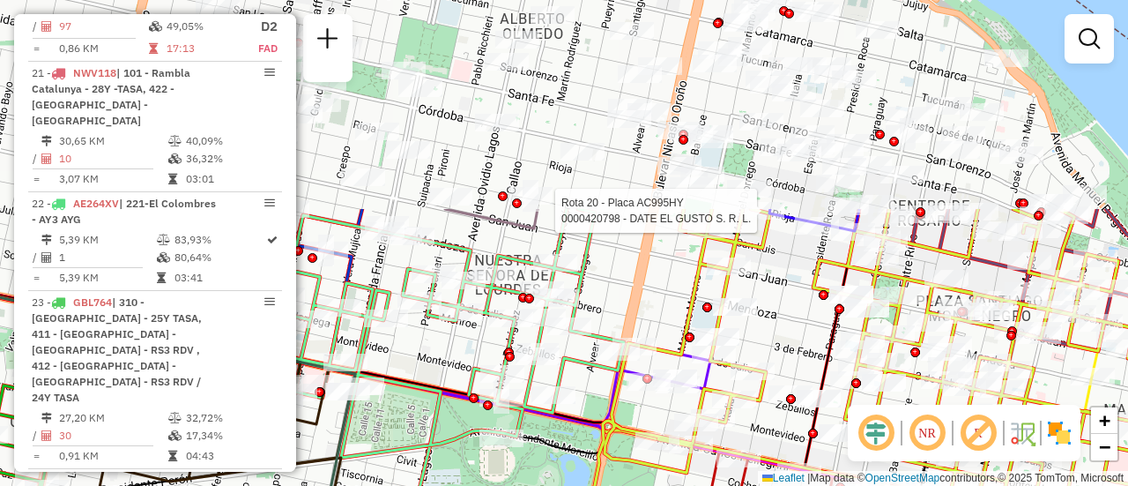
drag, startPoint x: 721, startPoint y: 69, endPoint x: 776, endPoint y: 326, distance: 263.1
click at [776, 326] on div "Rota 20 - Placa AC995HY 0000420798 - DATE EL GUSTO S. R. L. Janela de atendimen…" at bounding box center [564, 243] width 1128 height 486
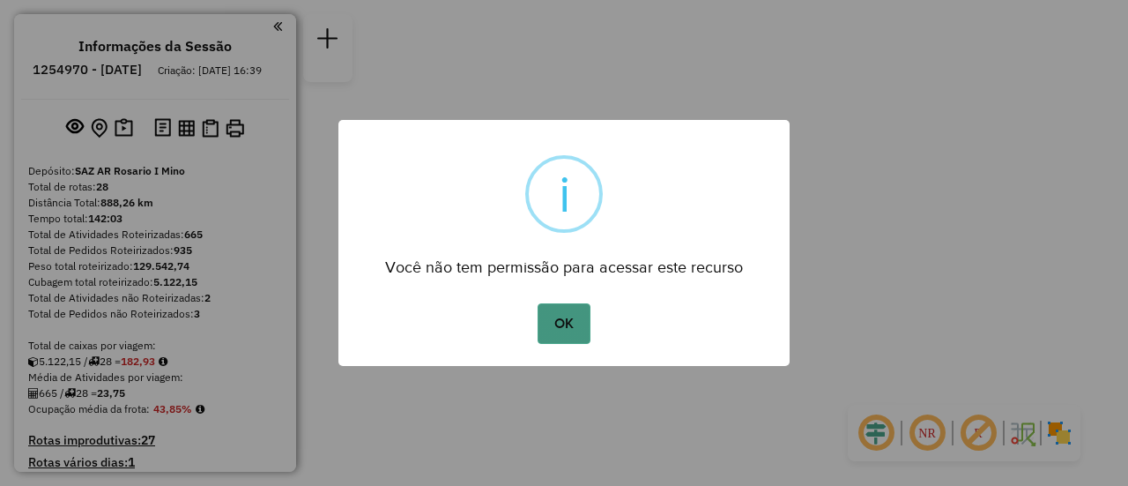
click at [563, 324] on button "OK" at bounding box center [564, 323] width 52 height 41
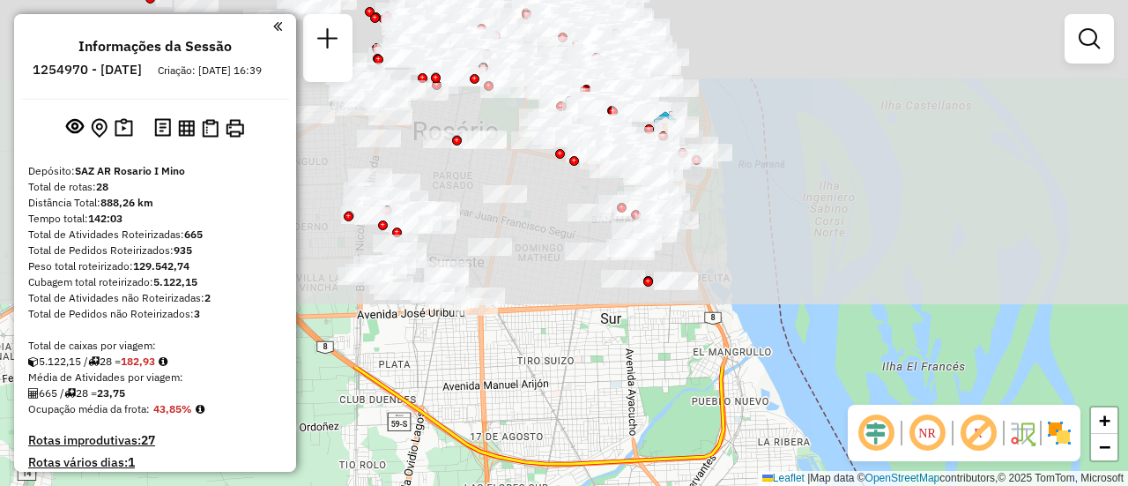
drag, startPoint x: 647, startPoint y: 197, endPoint x: 721, endPoint y: 527, distance: 338.7
click at [721, 485] on html "Aguarde... Pop-up bloqueado! Seu navegador bloqueou automáticamente a abertura …" at bounding box center [564, 243] width 1128 height 486
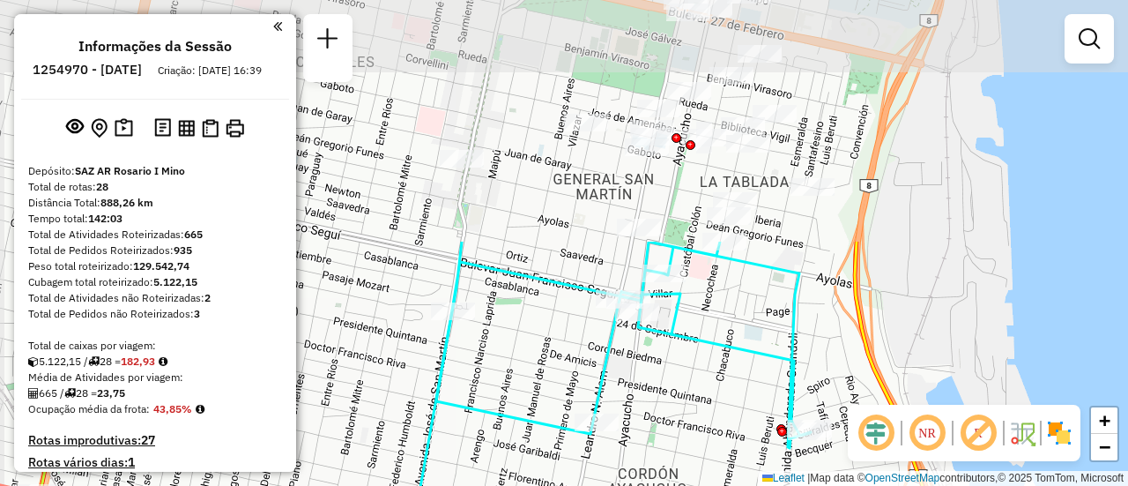
drag, startPoint x: 675, startPoint y: 91, endPoint x: 686, endPoint y: 381, distance: 290.2
click at [686, 381] on div "Janela de atendimento Grade de atendimento Capacidade Transportadoras Veículos …" at bounding box center [564, 243] width 1128 height 486
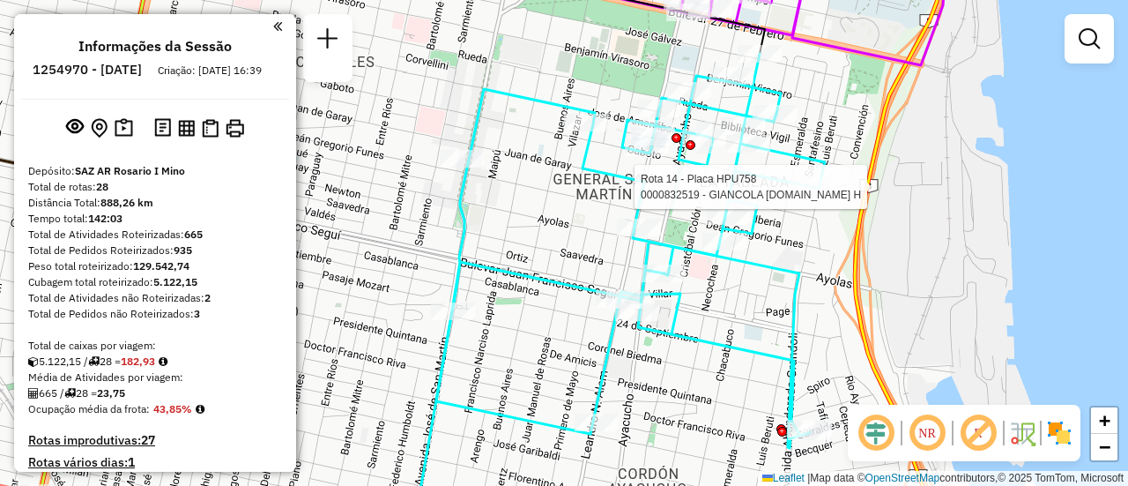
select select "**********"
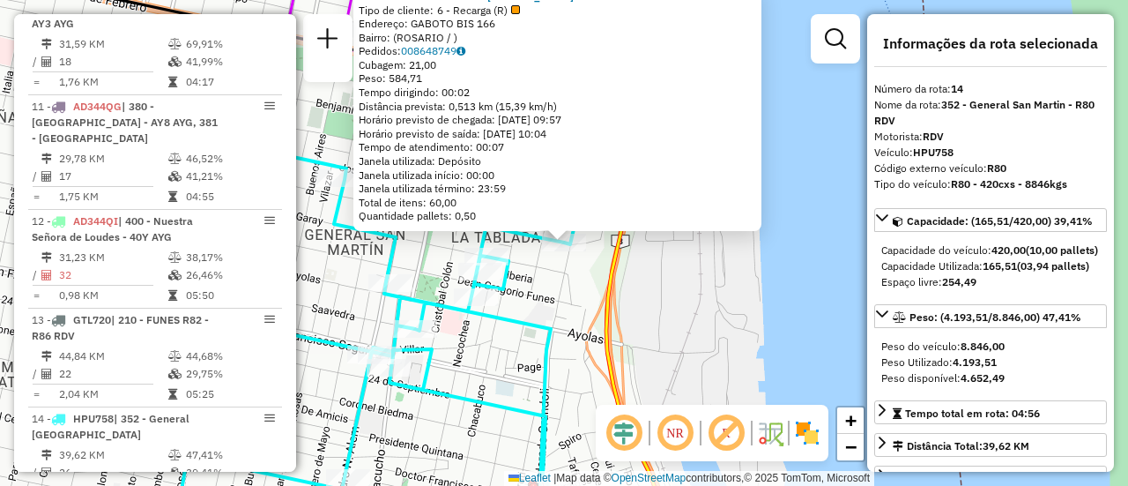
scroll to position [1958, 0]
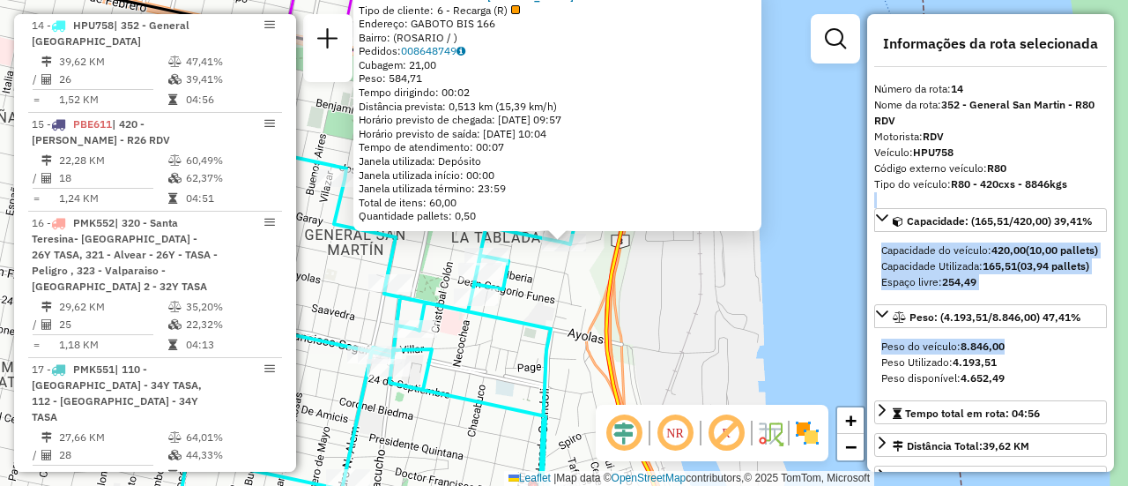
drag, startPoint x: 1052, startPoint y: 375, endPoint x: 1025, endPoint y: 198, distance: 179.2
click at [1025, 198] on div "**********" at bounding box center [990, 242] width 247 height 457
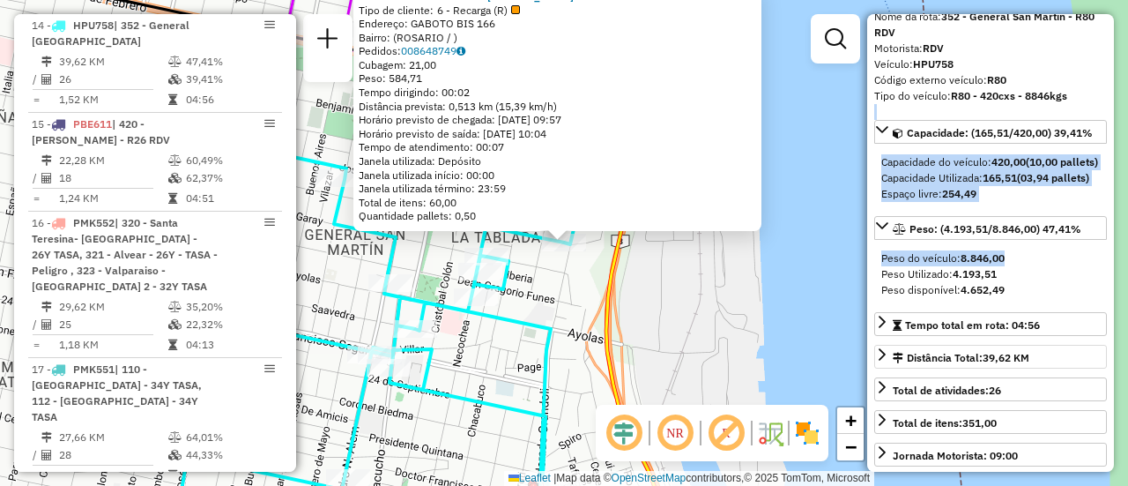
scroll to position [264, 0]
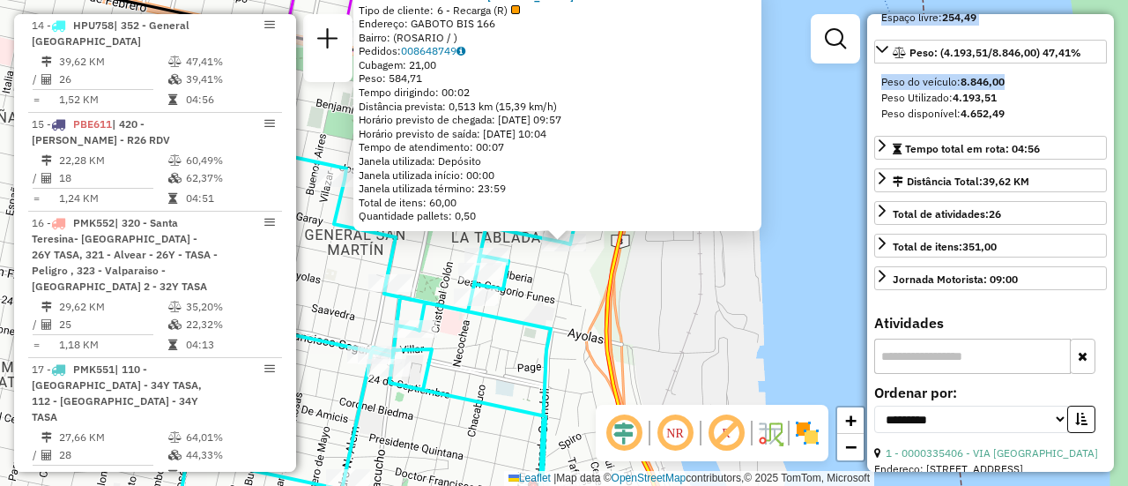
click at [682, 331] on div "0000832519 - GIANCOLA S.DE H Tipo de cliente: 6 - Recarga (R) Endereço: GABOTO …" at bounding box center [564, 243] width 1128 height 486
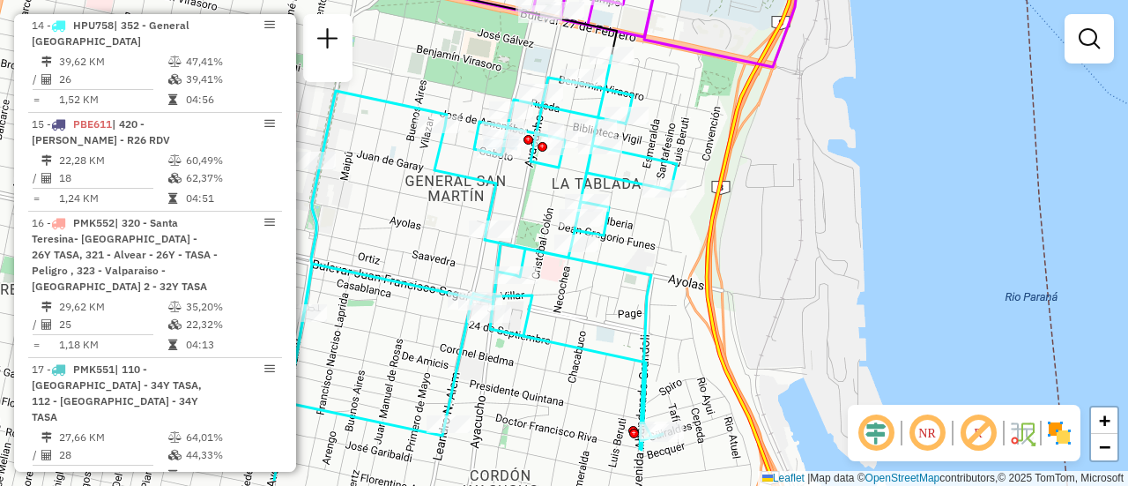
drag, startPoint x: 546, startPoint y: 299, endPoint x: 679, endPoint y: 234, distance: 147.4
click at [679, 234] on div "Janela de atendimento Grade de atendimento Capacidade Transportadoras Veículos …" at bounding box center [564, 243] width 1128 height 486
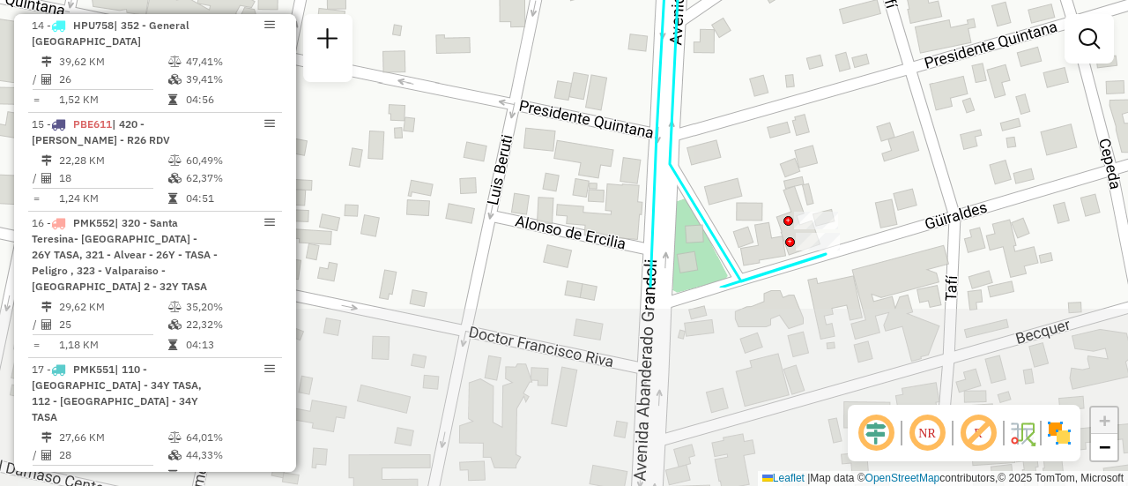
drag, startPoint x: 812, startPoint y: 299, endPoint x: 798, endPoint y: 123, distance: 176.8
click at [775, 112] on div "Janela de atendimento Grade de atendimento Capacidade Transportadoras Veículos …" at bounding box center [564, 243] width 1128 height 486
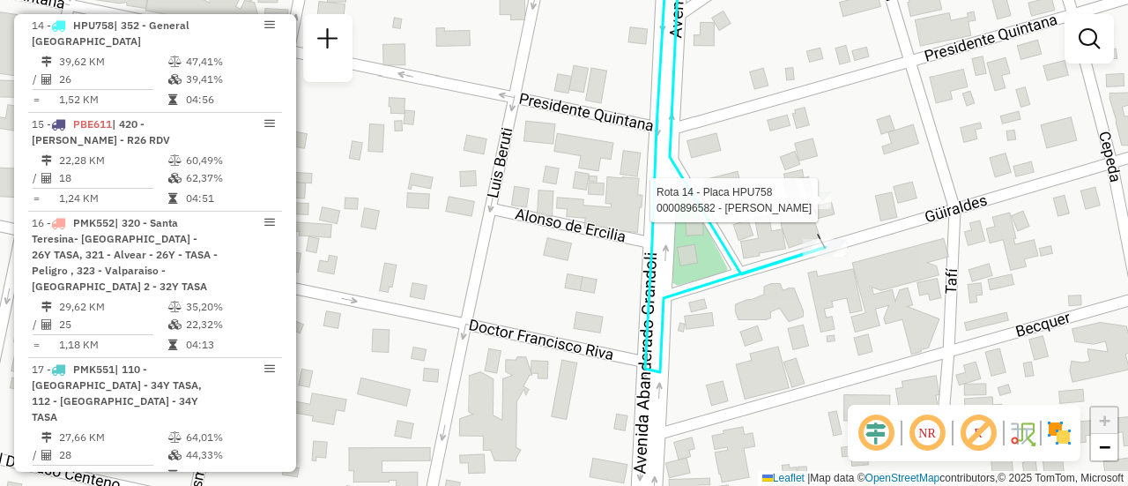
select select "**********"
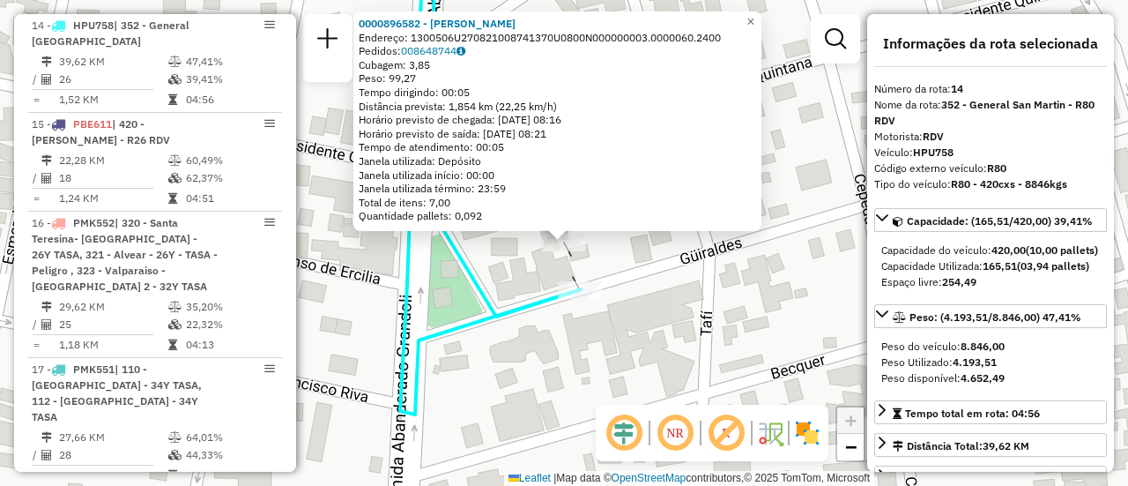
click at [621, 348] on div "0000896582 - GOMEZ HILDA Endereço: 1300506U270821008741370U0800N000000003.00000…" at bounding box center [564, 243] width 1128 height 486
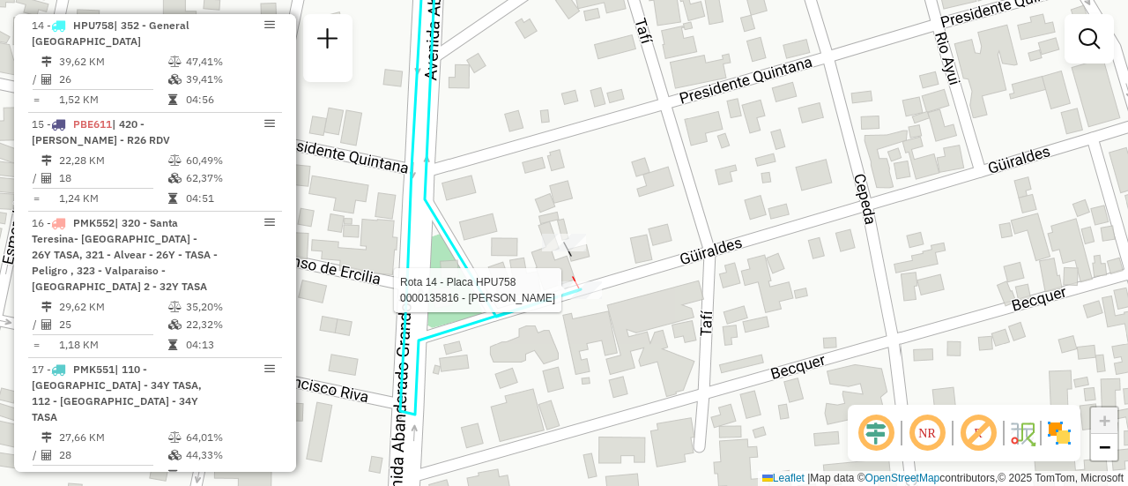
select select "**********"
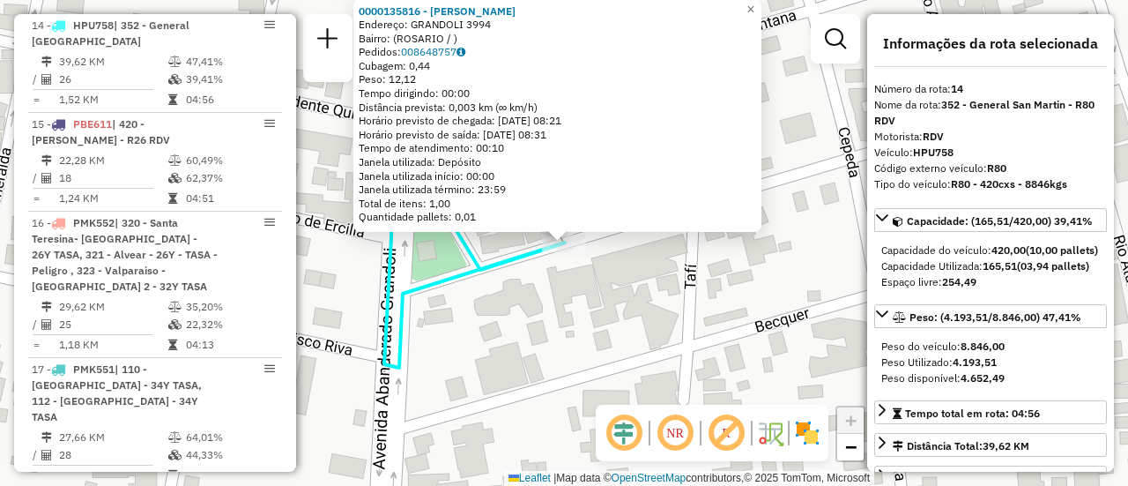
click at [548, 345] on div "0000135816 - NOGARA SERGIO D Endereço: GRANDOLI 3994 Bairro: (ROSARIO / ) Pedid…" at bounding box center [564, 243] width 1128 height 486
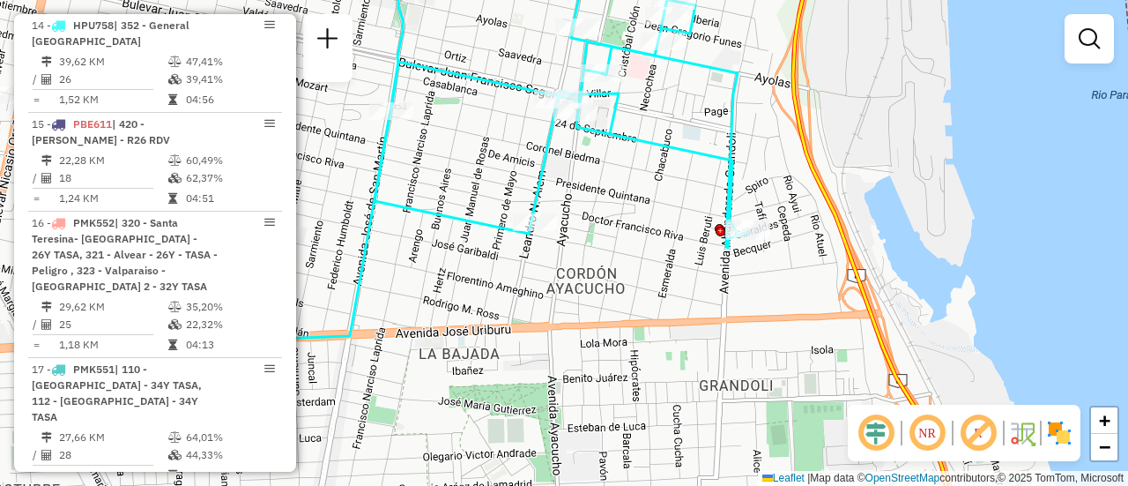
drag, startPoint x: 416, startPoint y: 251, endPoint x: 647, endPoint y: 224, distance: 232.5
click at [647, 224] on div "Janela de atendimento Grade de atendimento Capacidade Transportadoras Veículos …" at bounding box center [564, 243] width 1128 height 486
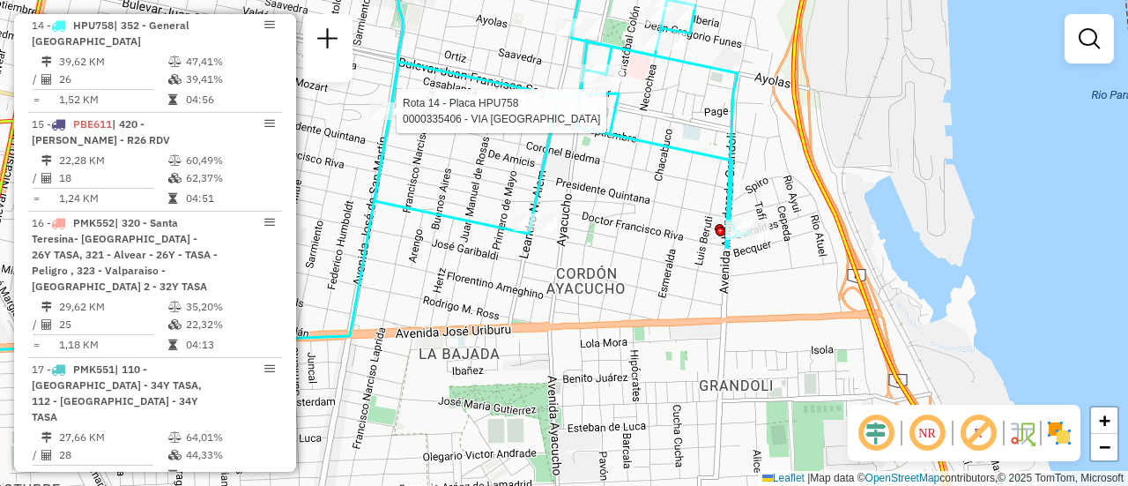
select select "**********"
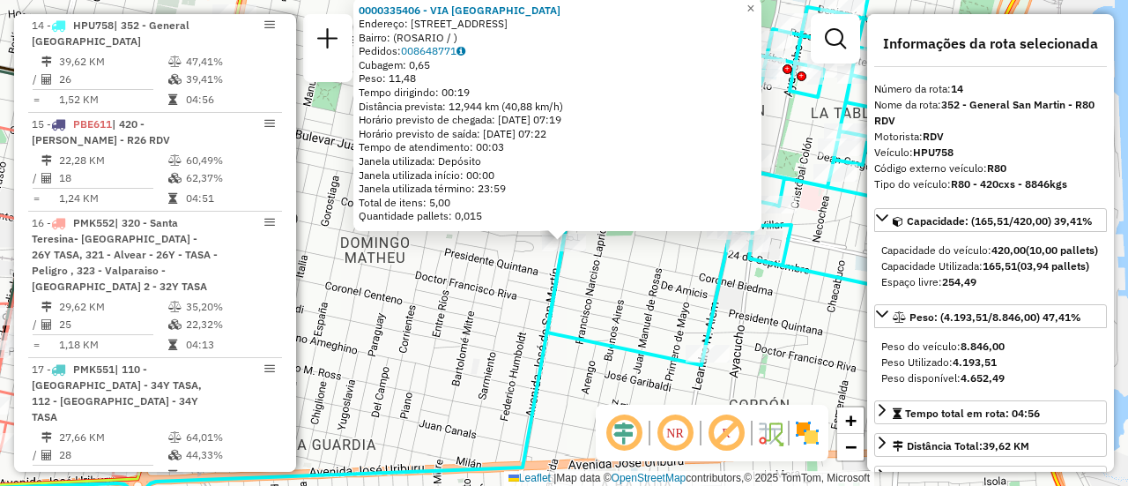
click at [494, 326] on div "0000335406 - VIA DEL SUR Endereço: AVDA SAN MARTIN 3771 Bairro: (ROSARIO / ) Pe…" at bounding box center [564, 243] width 1128 height 486
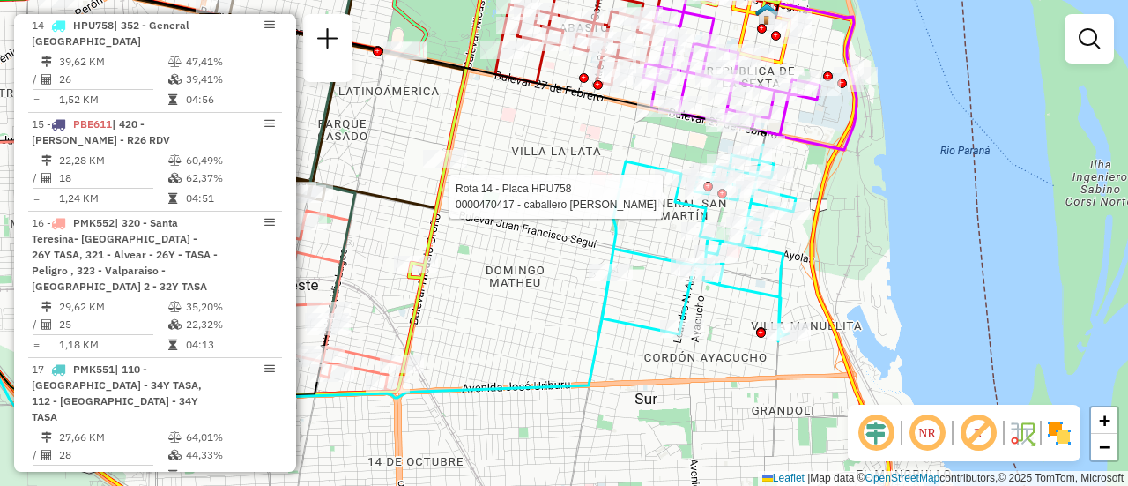
select select "**********"
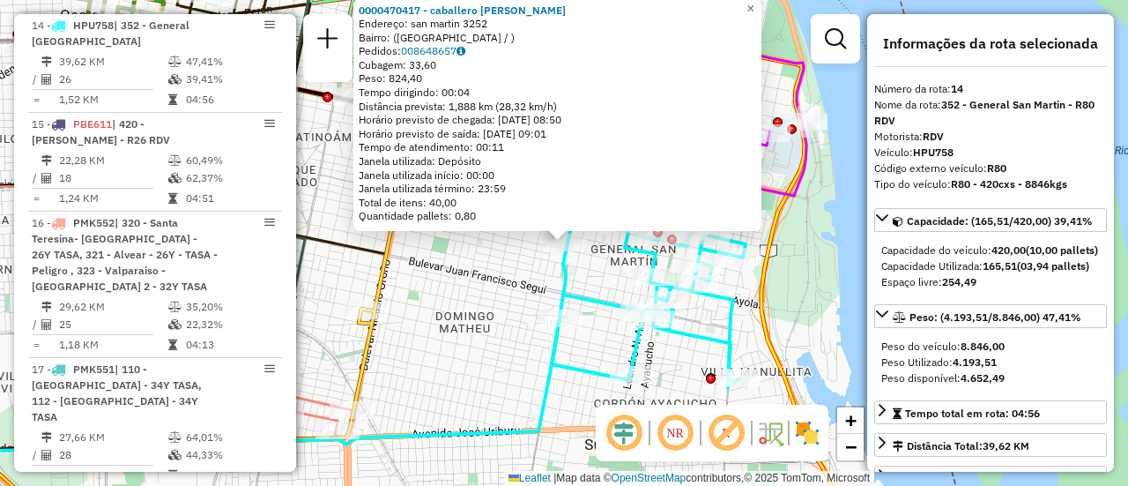
click at [524, 357] on div "0000470417 - caballero andrea Endereço: san martin 3252 Bairro: (rosario / ) Pe…" at bounding box center [564, 243] width 1128 height 486
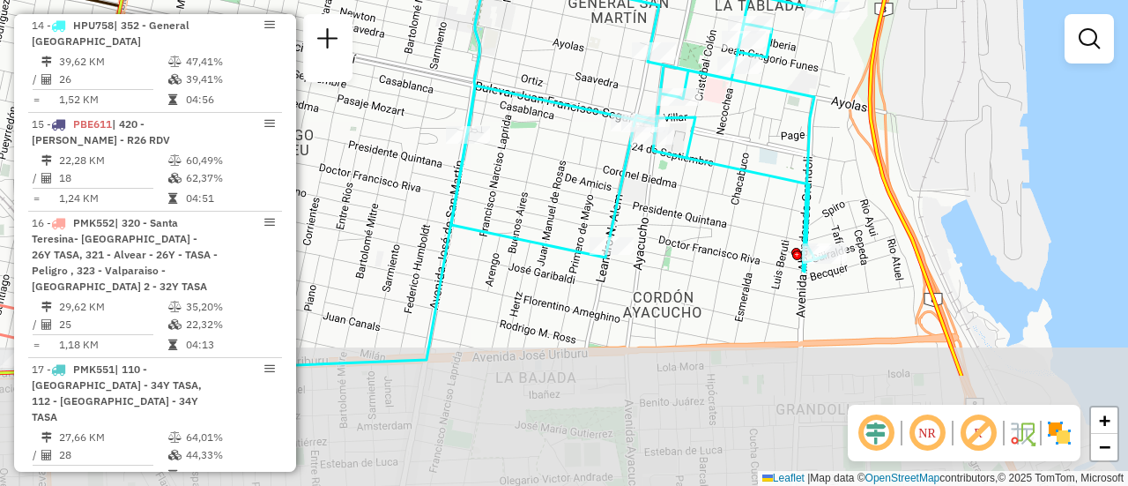
drag, startPoint x: 734, startPoint y: 383, endPoint x: 713, endPoint y: 217, distance: 167.0
click at [713, 217] on div "Janela de atendimento Grade de atendimento Capacidade Transportadoras Veículos …" at bounding box center [564, 243] width 1128 height 486
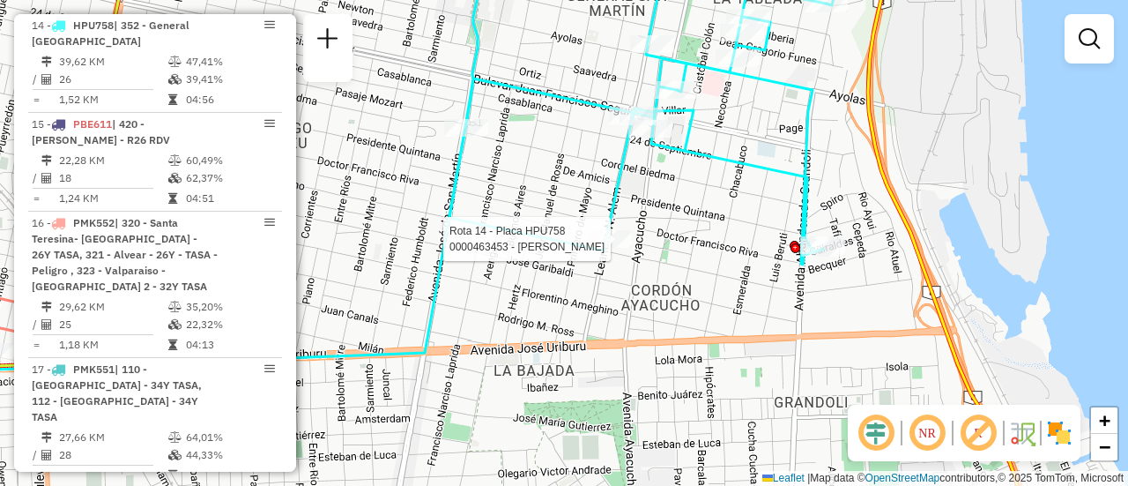
select select "**********"
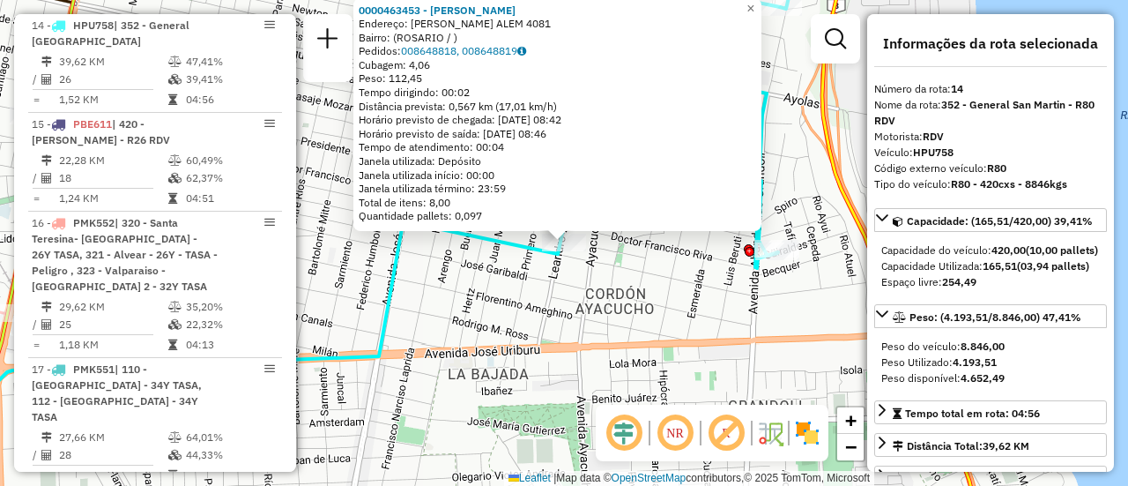
click at [648, 277] on div "0000463453 - HUANG SHUXIX Endereço: LEANDRO N. ALEM 4081 Bairro: (ROSARIO / ) P…" at bounding box center [564, 243] width 1128 height 486
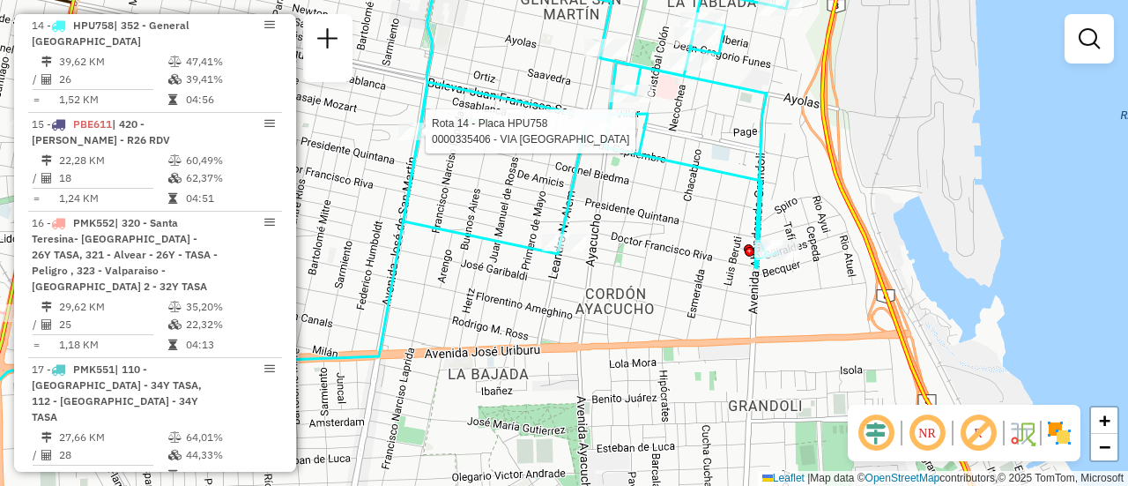
select select "**********"
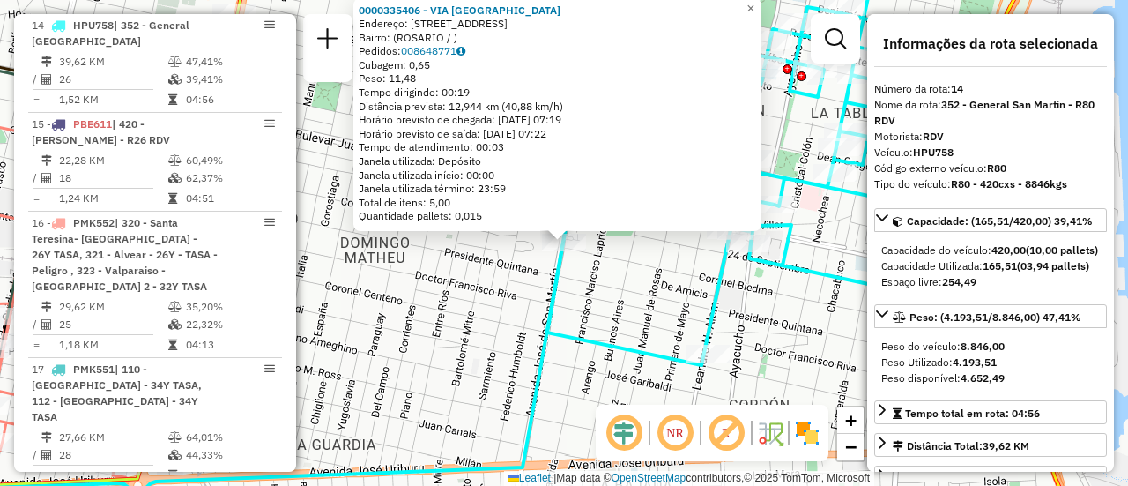
click at [634, 316] on div "0000335406 - VIA DEL SUR Endereço: AVDA SAN MARTIN 3771 Bairro: (ROSARIO / ) Pe…" at bounding box center [564, 243] width 1128 height 486
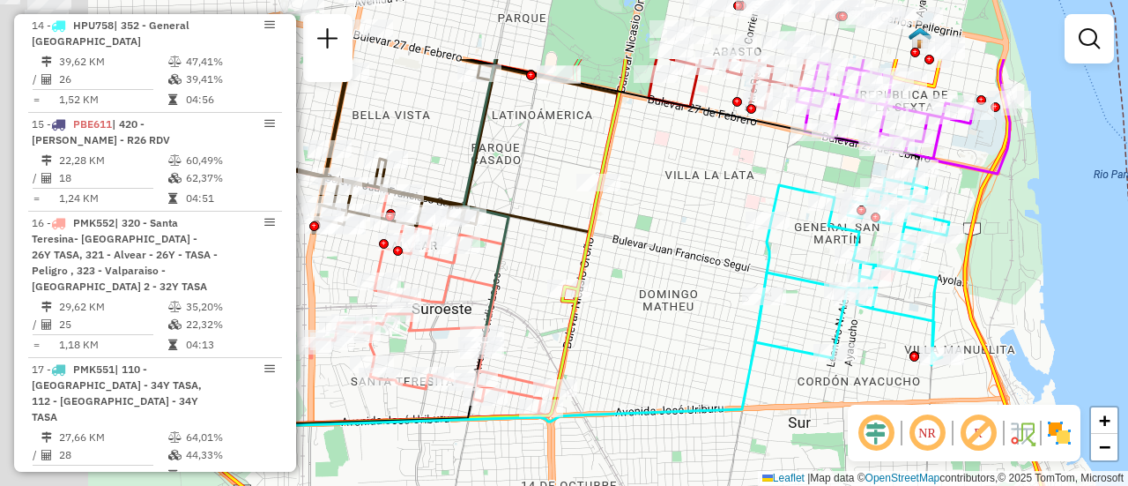
drag, startPoint x: 574, startPoint y: 246, endPoint x: 723, endPoint y: 359, distance: 186.8
click at [723, 359] on div "Janela de atendimento Grade de atendimento Capacidade Transportadoras Veículos …" at bounding box center [564, 243] width 1128 height 486
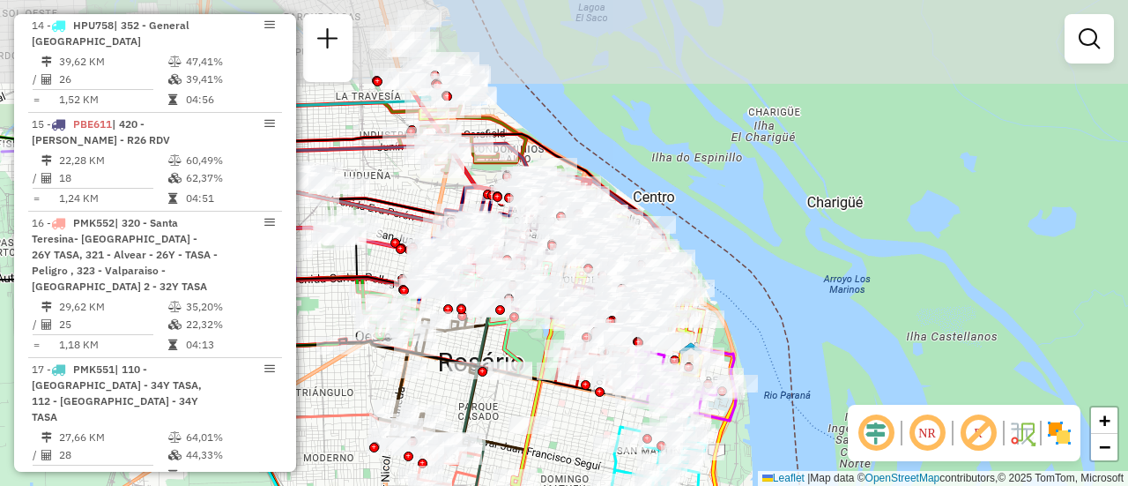
drag, startPoint x: 557, startPoint y: 311, endPoint x: 590, endPoint y: 426, distance: 119.1
click at [572, 426] on div "Janela de atendimento Grade de atendimento Capacidade Transportadoras Veículos …" at bounding box center [564, 243] width 1128 height 486
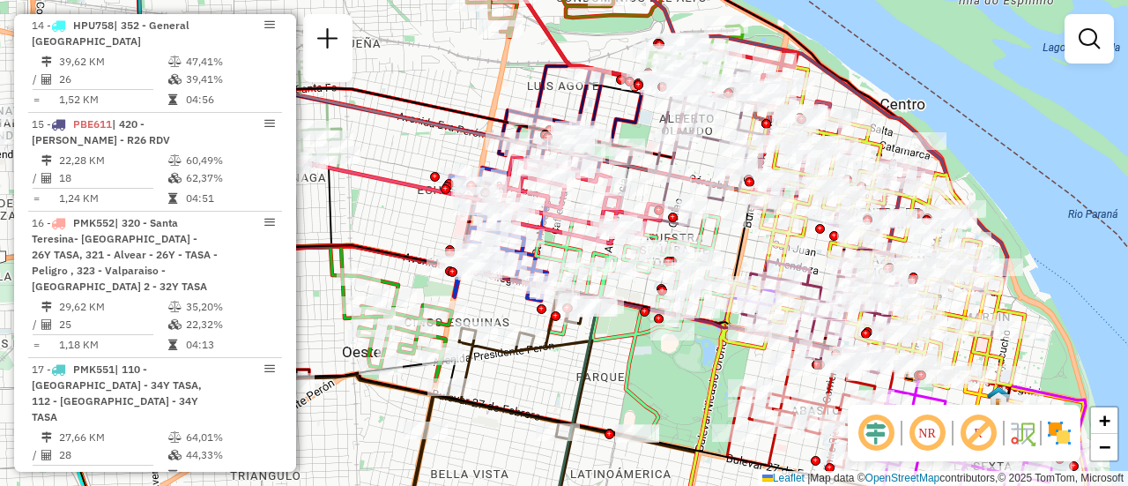
drag, startPoint x: 568, startPoint y: 209, endPoint x: 732, endPoint y: 227, distance: 165.0
click at [732, 227] on div "Janela de atendimento Grade de atendimento Capacidade Transportadoras Veículos …" at bounding box center [564, 243] width 1128 height 486
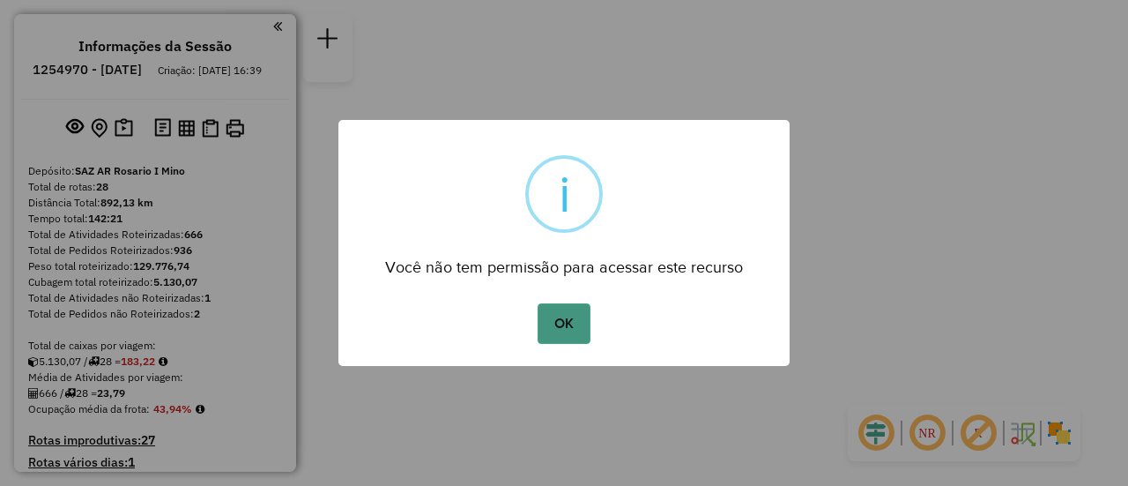
drag, startPoint x: 556, startPoint y: 321, endPoint x: 577, endPoint y: 321, distance: 21.2
click at [558, 321] on button "OK" at bounding box center [564, 323] width 52 height 41
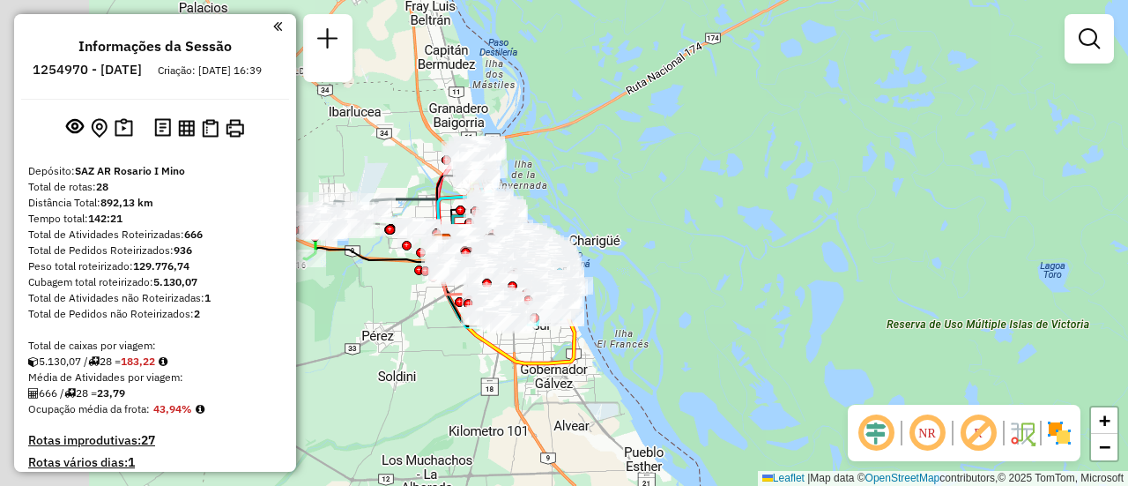
drag, startPoint x: 542, startPoint y: 240, endPoint x: 764, endPoint y: 250, distance: 222.4
click at [738, 280] on div "Janela de atendimento Grade de atendimento Capacidade Transportadoras Veículos …" at bounding box center [564, 243] width 1128 height 486
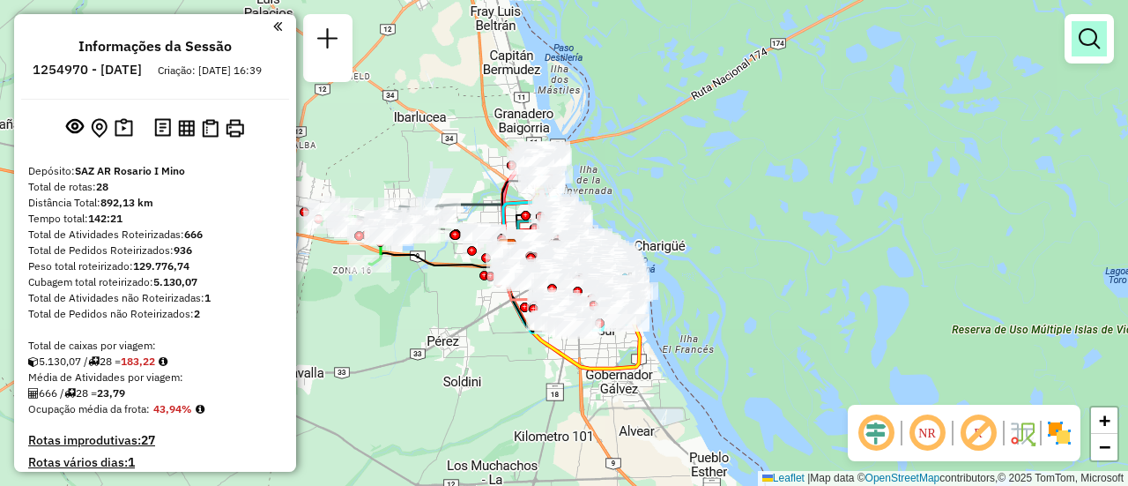
click at [1091, 42] on em at bounding box center [1089, 38] width 21 height 21
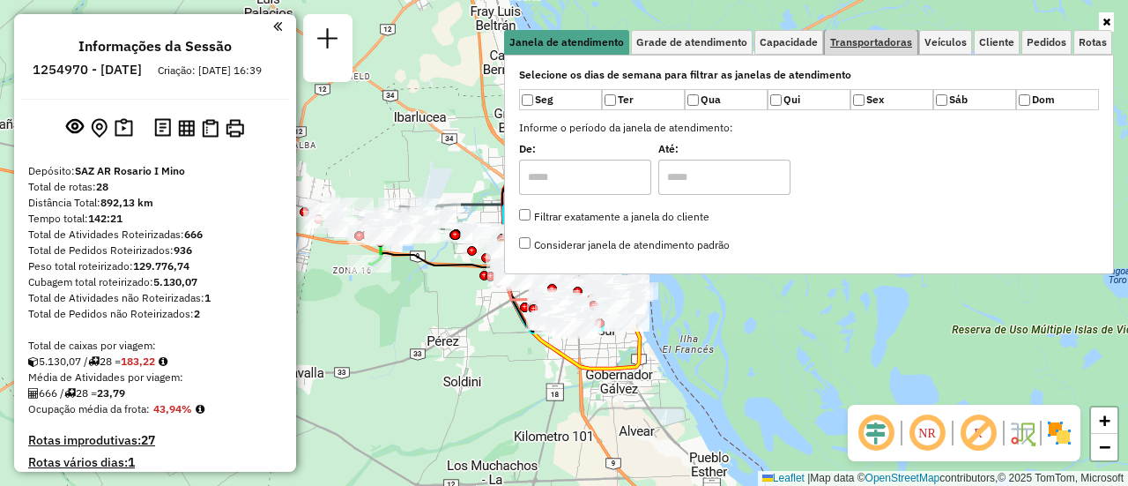
click at [880, 42] on span "Transportadoras" at bounding box center [871, 42] width 82 height 11
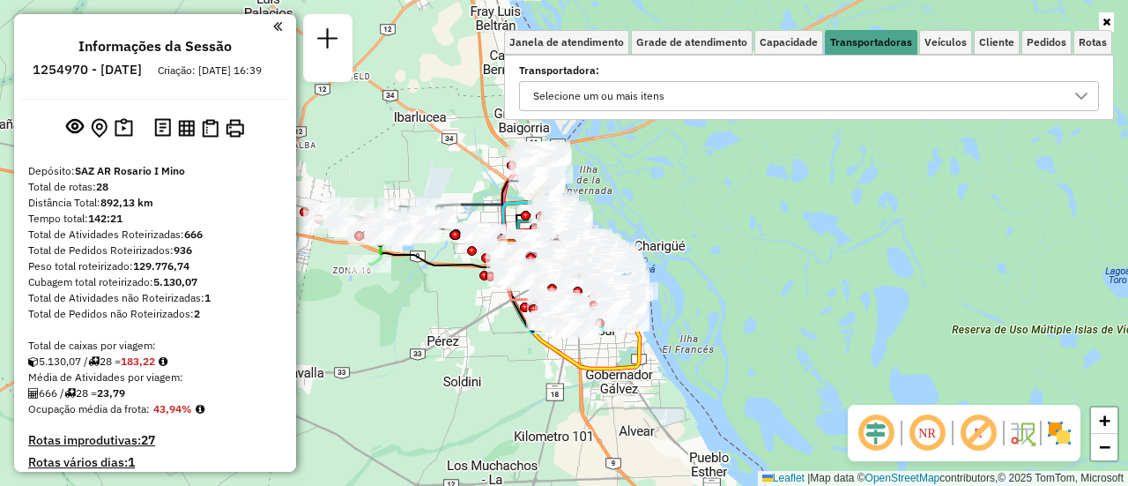
click at [1078, 98] on icon at bounding box center [1081, 96] width 14 height 14
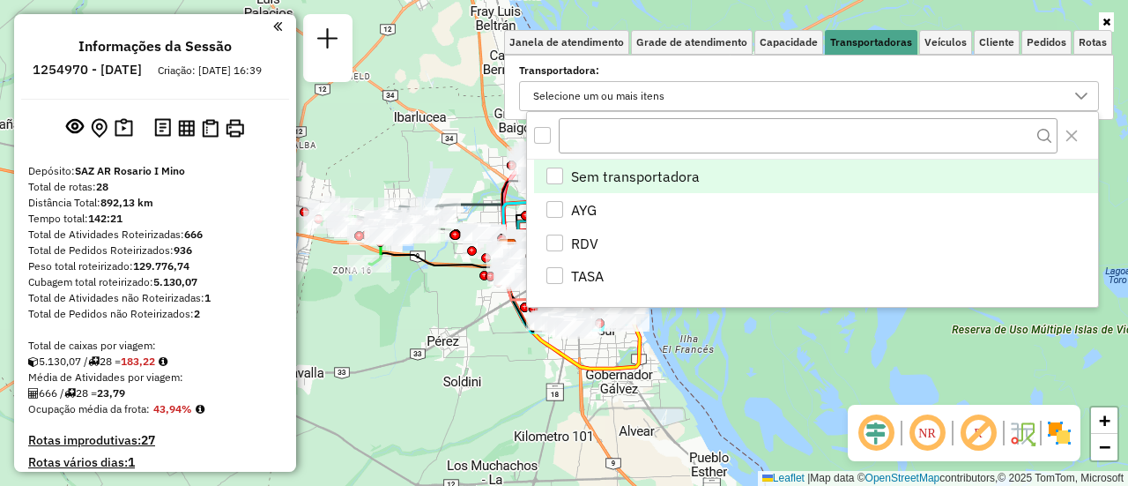
scroll to position [11, 61]
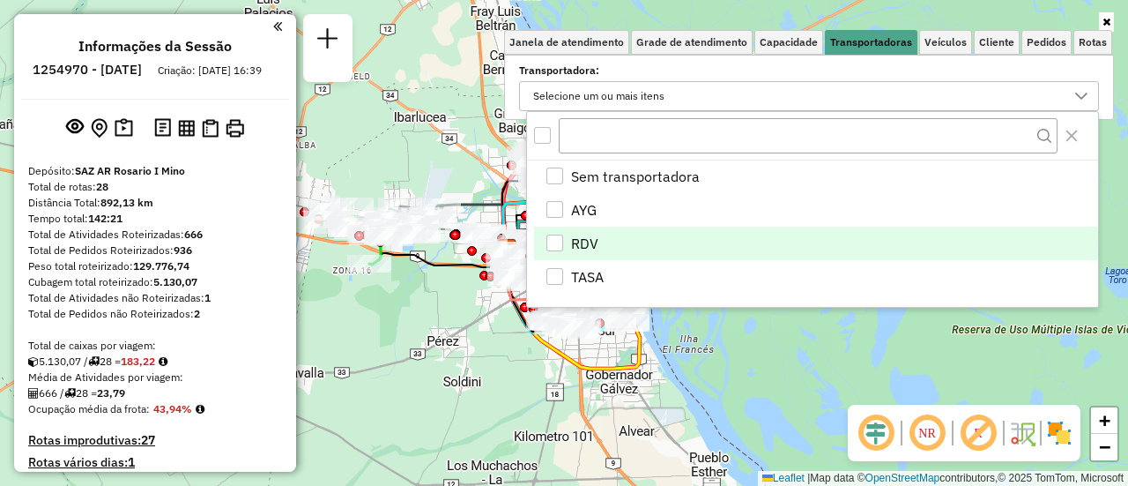
click at [555, 238] on div "RDV" at bounding box center [554, 242] width 17 height 17
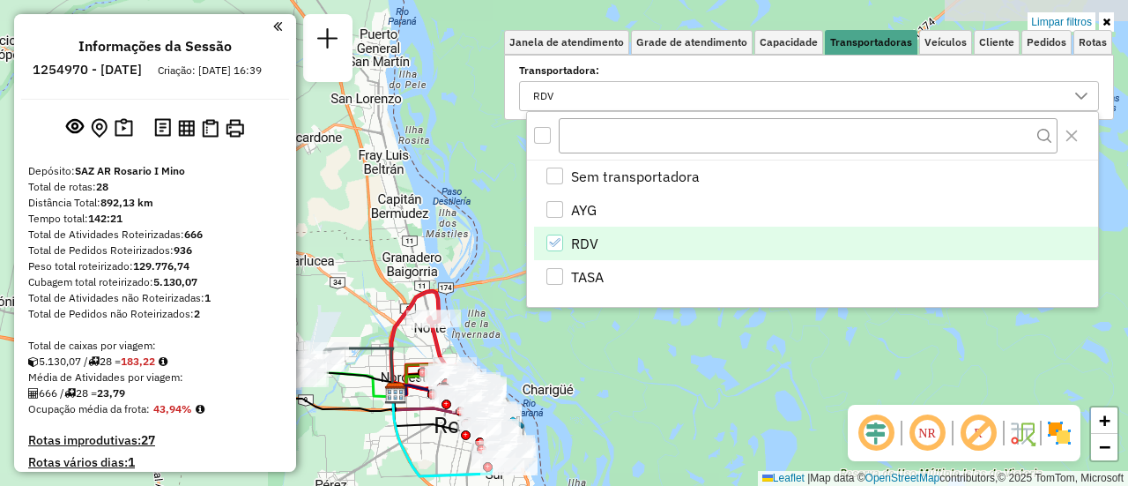
drag, startPoint x: 416, startPoint y: 319, endPoint x: 357, endPoint y: 369, distance: 77.5
click at [279, 427] on hb-router-mapa "Informações da Sessão 1254970 - [DATE] Criação: [DATE] 16:39 Depósito: SAZ AR R…" at bounding box center [564, 243] width 1128 height 486
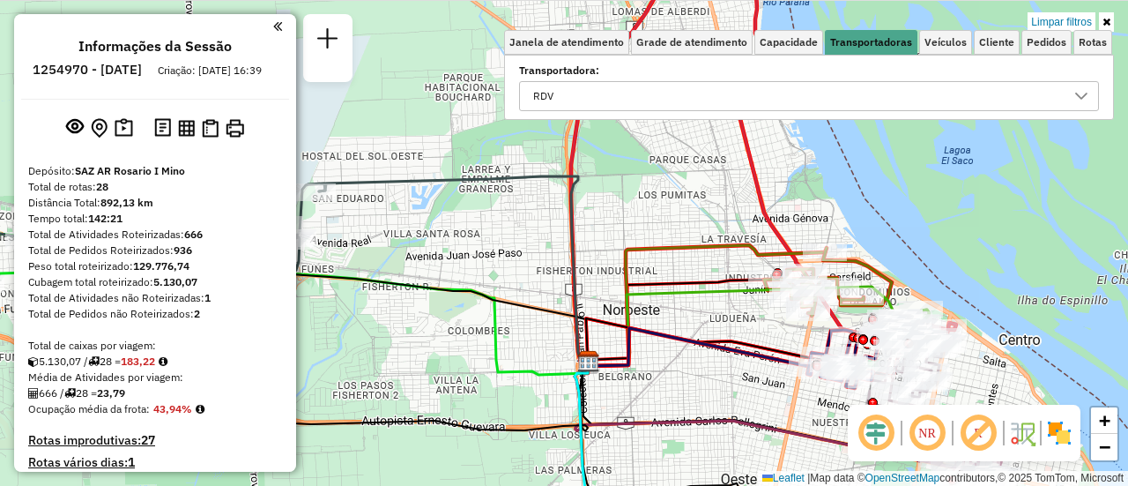
drag, startPoint x: 747, startPoint y: 175, endPoint x: 516, endPoint y: 259, distance: 245.6
click at [510, 259] on div "Limpar filtros Janela de atendimento Grade de atendimento Capacidade Transporta…" at bounding box center [564, 243] width 1128 height 486
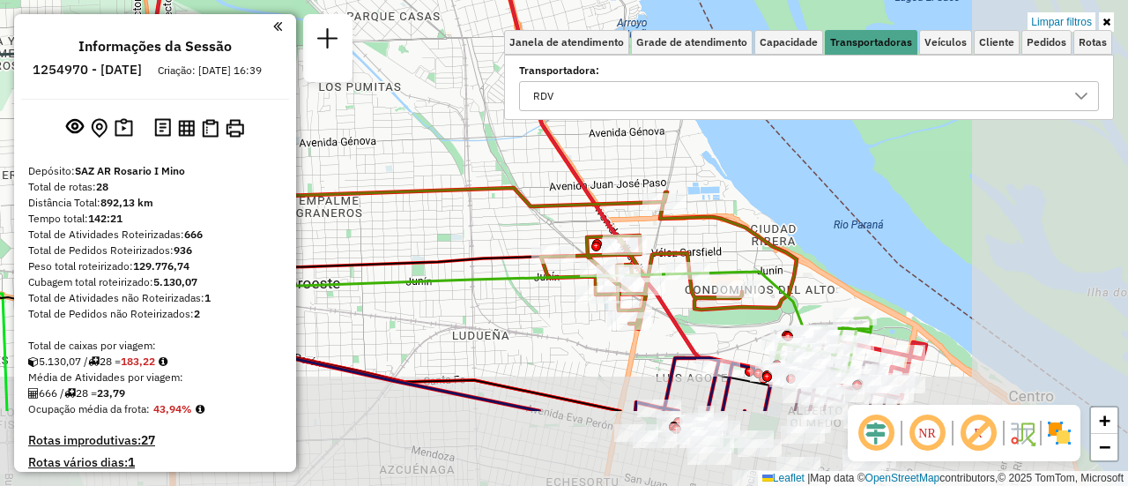
drag, startPoint x: 815, startPoint y: 249, endPoint x: 522, endPoint y: 115, distance: 323.0
click at [522, 115] on div "Limpar filtros Janela de atendimento Grade de atendimento Capacidade Transporta…" at bounding box center [564, 243] width 1128 height 486
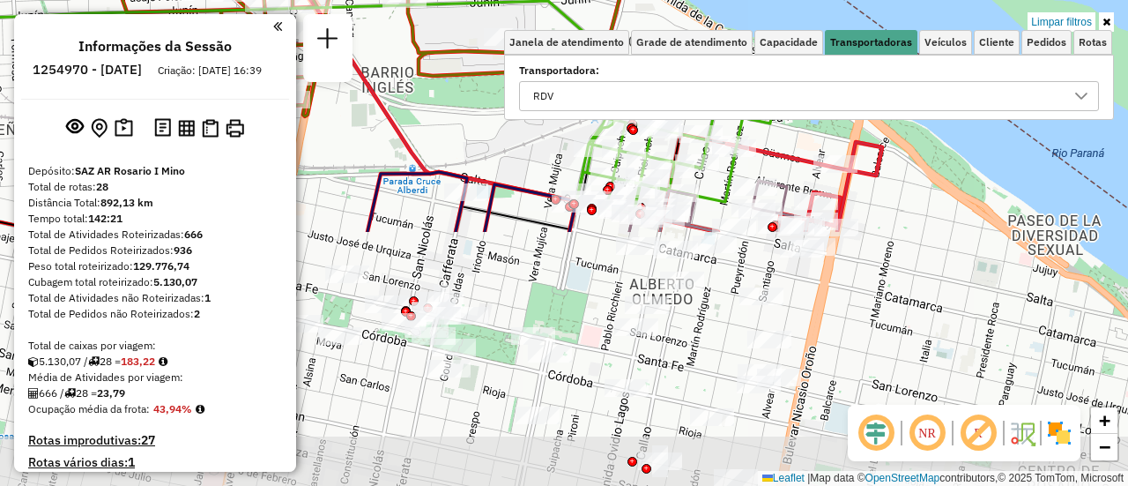
drag, startPoint x: 802, startPoint y: 316, endPoint x: 642, endPoint y: 13, distance: 342.2
click at [642, 13] on div "Limpar filtros Janela de atendimento Grade de atendimento Capacidade Transporta…" at bounding box center [564, 243] width 1128 height 486
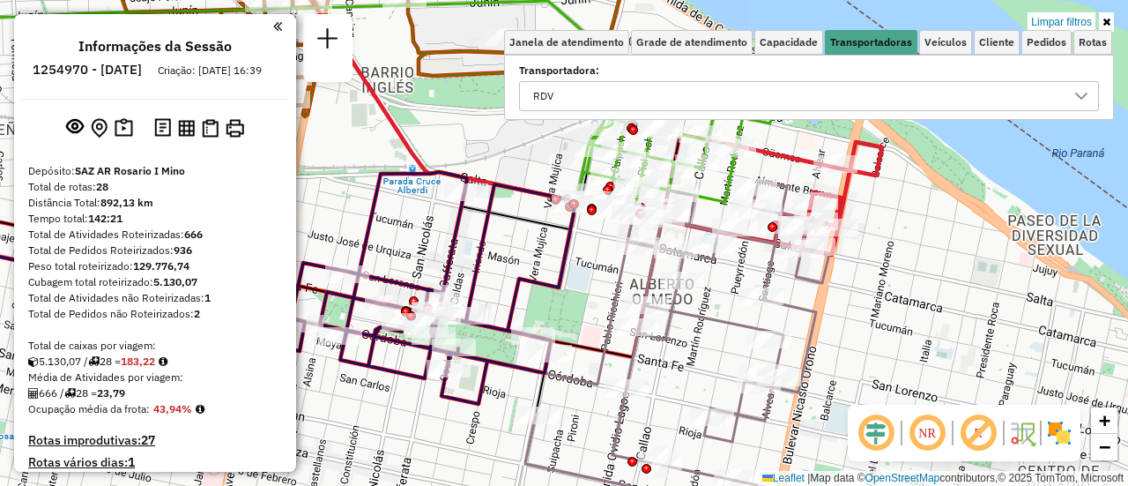
click at [914, 263] on div "Limpar filtros Janela de atendimento Grade de atendimento Capacidade Transporta…" at bounding box center [564, 243] width 1128 height 486
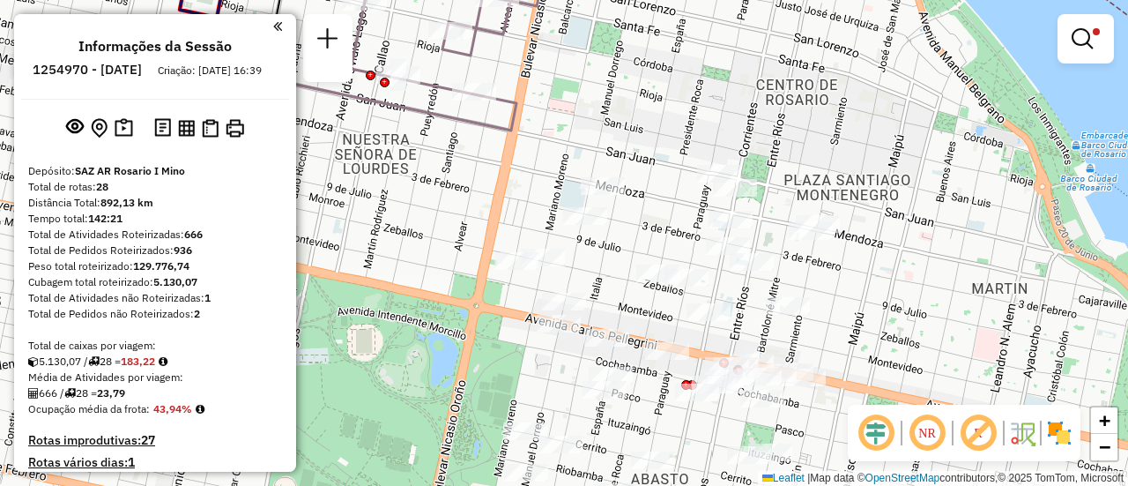
drag, startPoint x: 901, startPoint y: 359, endPoint x: 639, endPoint y: -27, distance: 466.4
click at [639, 0] on html "Aplicando filtros Pop-up bloqueado! Seu navegador bloqueou automáticamente a ab…" at bounding box center [564, 243] width 1128 height 486
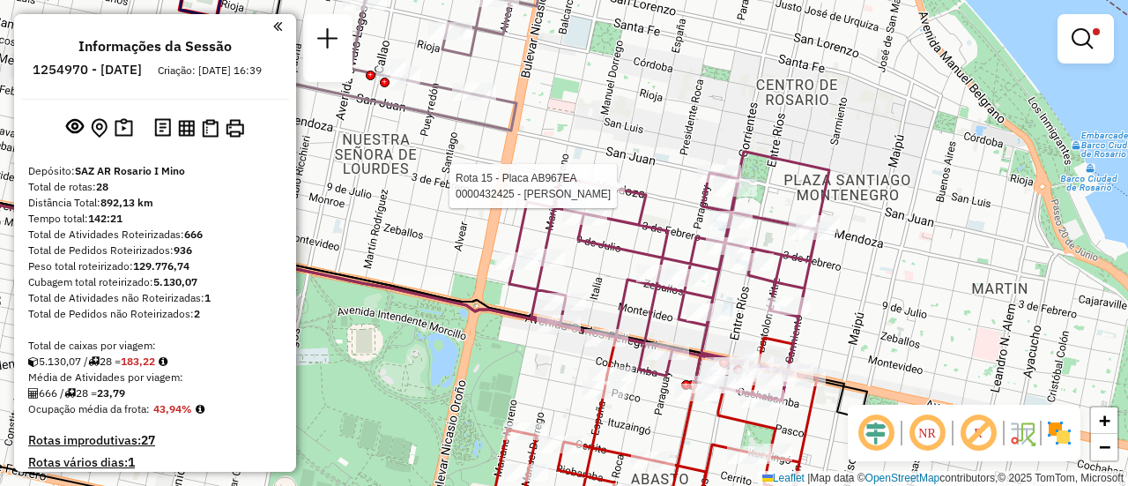
select select "**********"
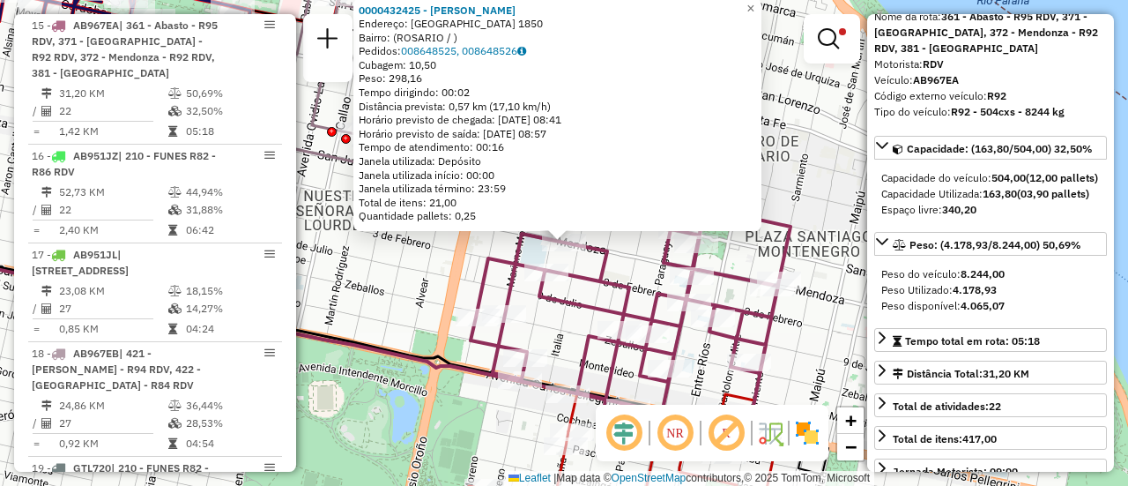
scroll to position [264, 0]
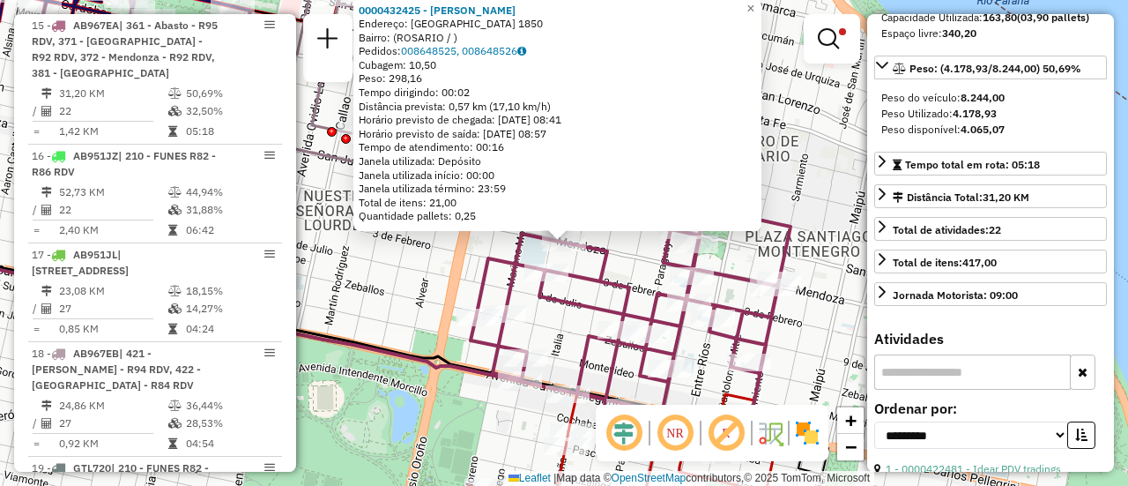
click at [809, 343] on div "0000432425 - GUAN XIONG Endereço: MENDOZA 1850 Bairro: (ROSARIO / ) Pedidos: 00…" at bounding box center [564, 243] width 1128 height 486
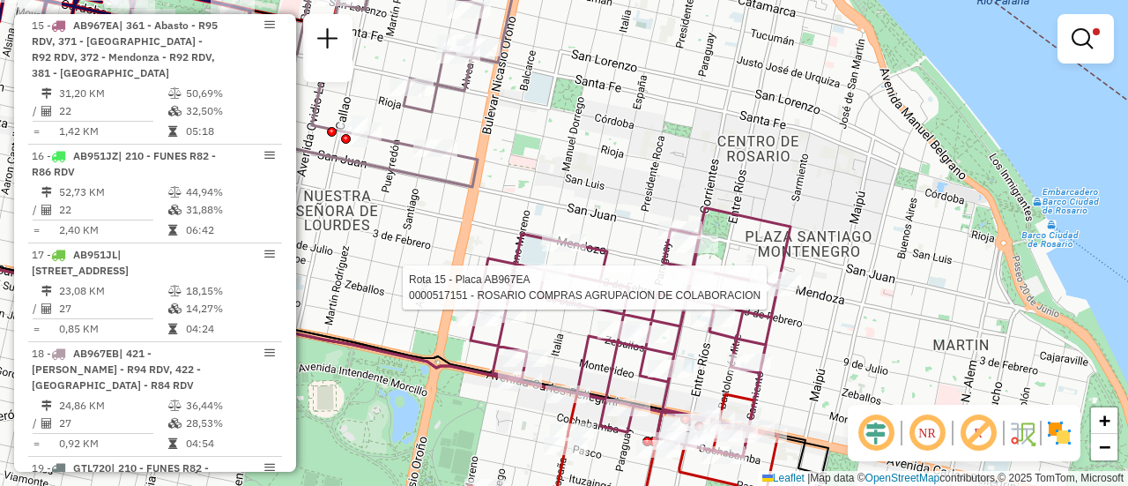
select select "**********"
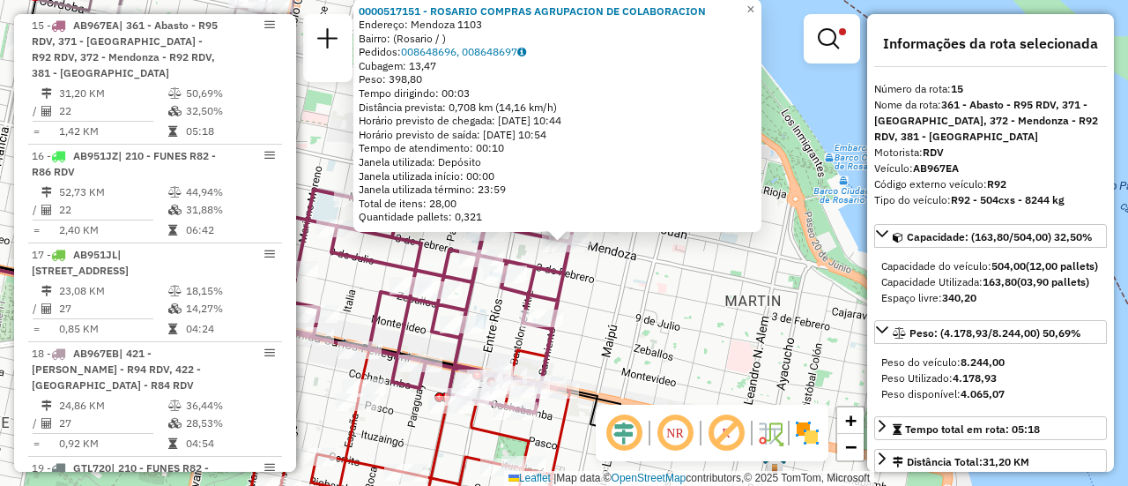
scroll to position [88, 0]
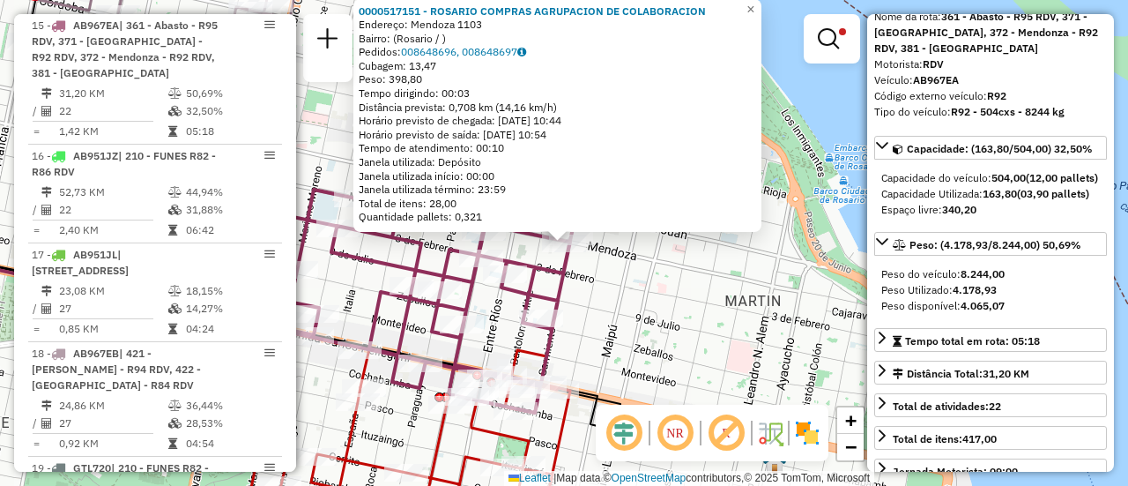
click at [686, 330] on div "0000517151 - ROSARIO COMPRAS AGRUPACION DE COLABORACION Endereço: Mendoza 1103 …" at bounding box center [564, 243] width 1128 height 486
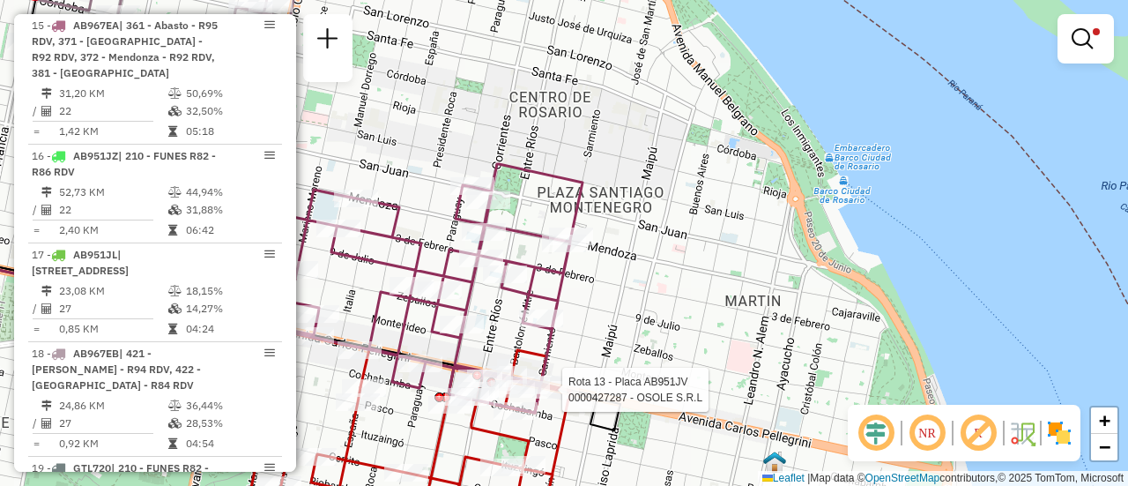
select select "**********"
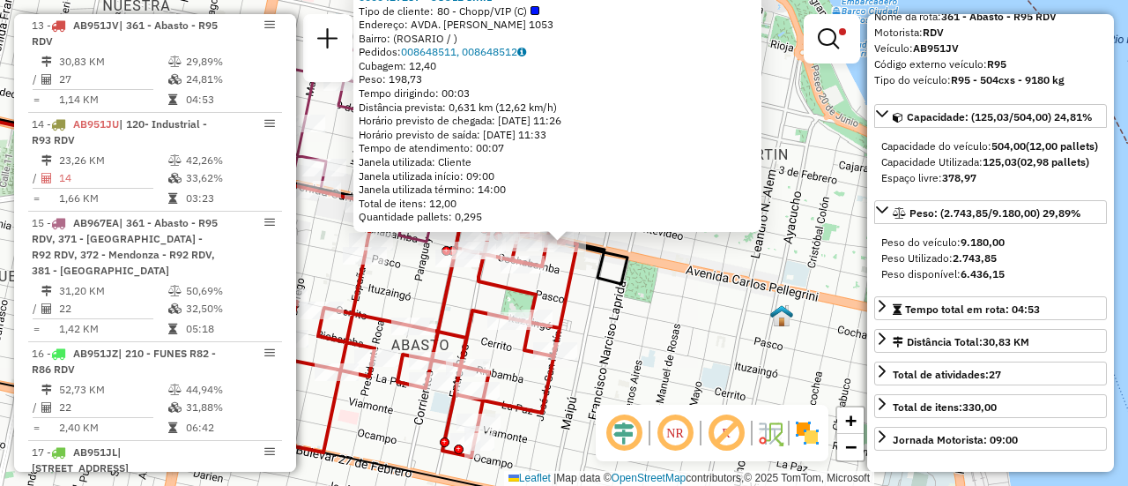
click at [628, 351] on div "0000427287 - OSOLE S.R.L Tipo de cliente: 80 - Chopp/VIP (C) Endereço: AVDA. PE…" at bounding box center [564, 243] width 1128 height 486
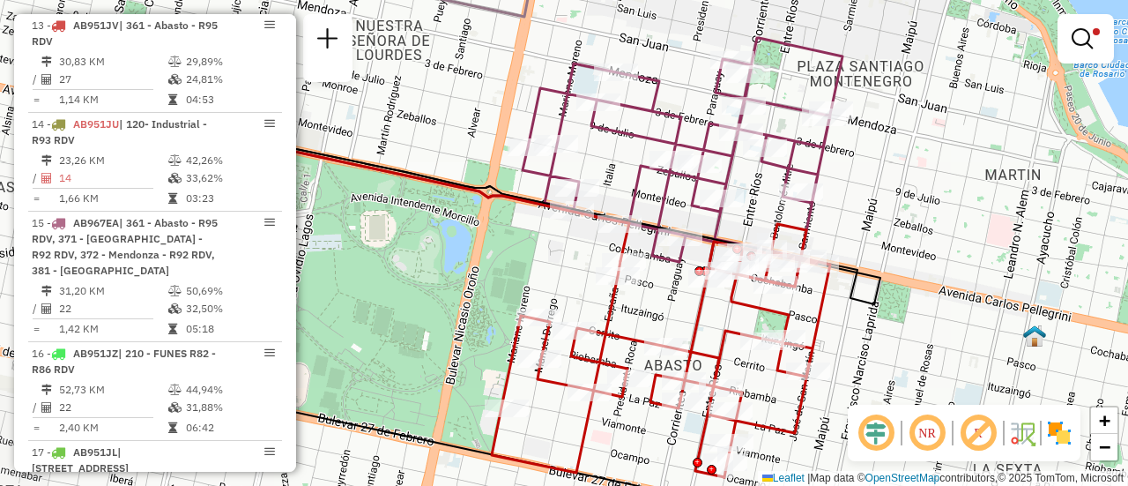
drag, startPoint x: 644, startPoint y: 203, endPoint x: 903, endPoint y: 223, distance: 259.9
click at [903, 223] on div "Limpar filtros Janela de atendimento Grade de atendimento Capacidade Transporta…" at bounding box center [564, 243] width 1128 height 486
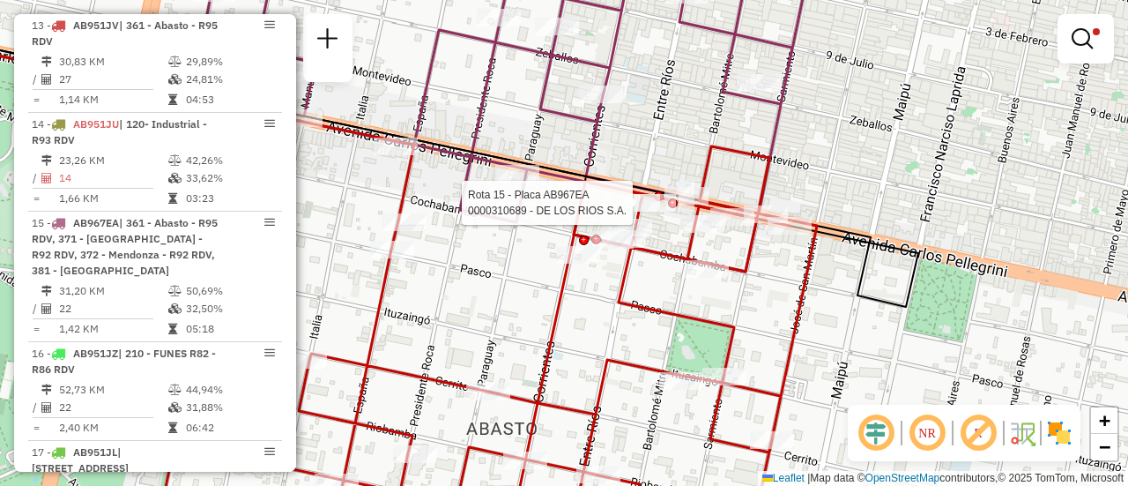
select select "**********"
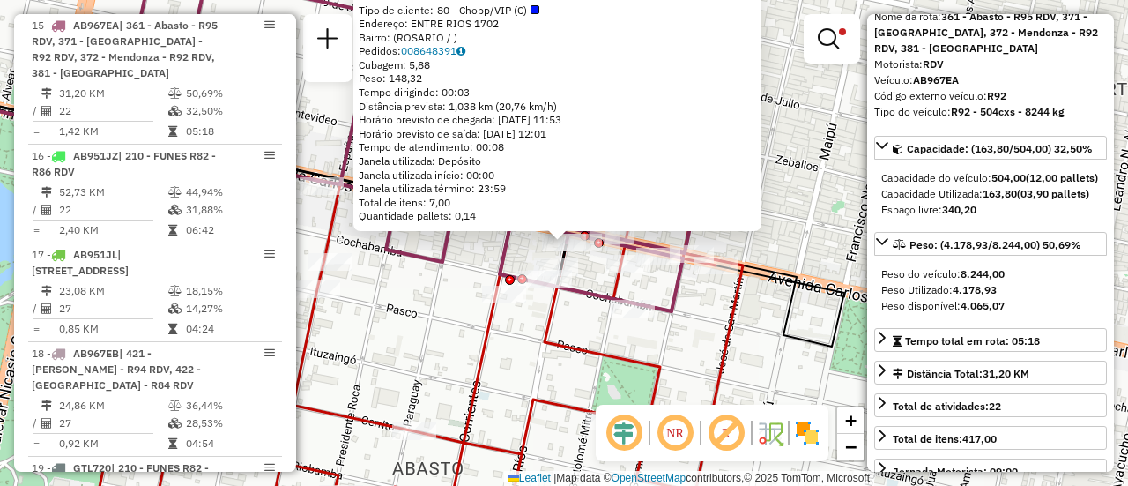
scroll to position [0, 0]
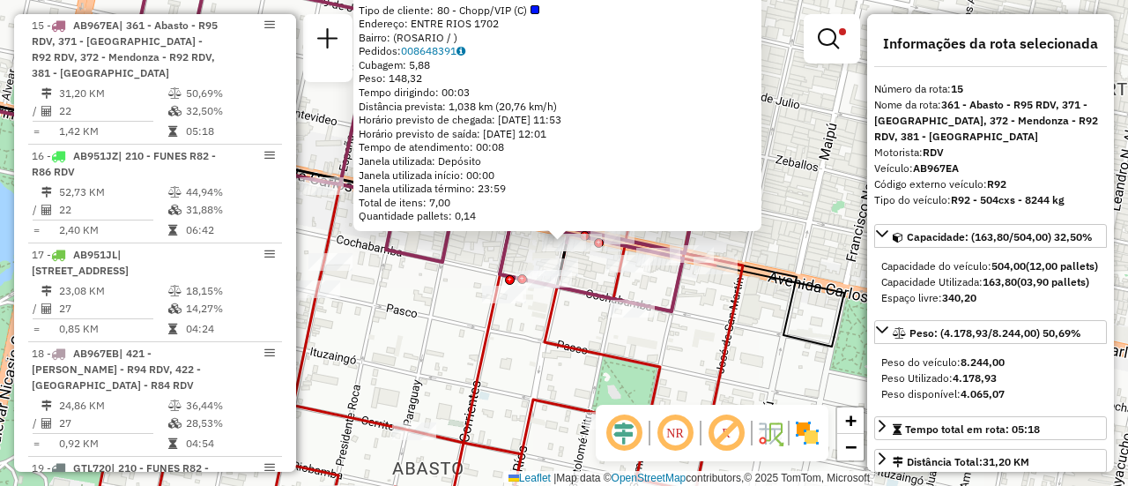
click at [698, 324] on div "0000310689 - DE LOS RIOS S.A. Tipo de cliente: 80 - Chopp/VIP (C) Endereço: ENT…" at bounding box center [564, 243] width 1128 height 486
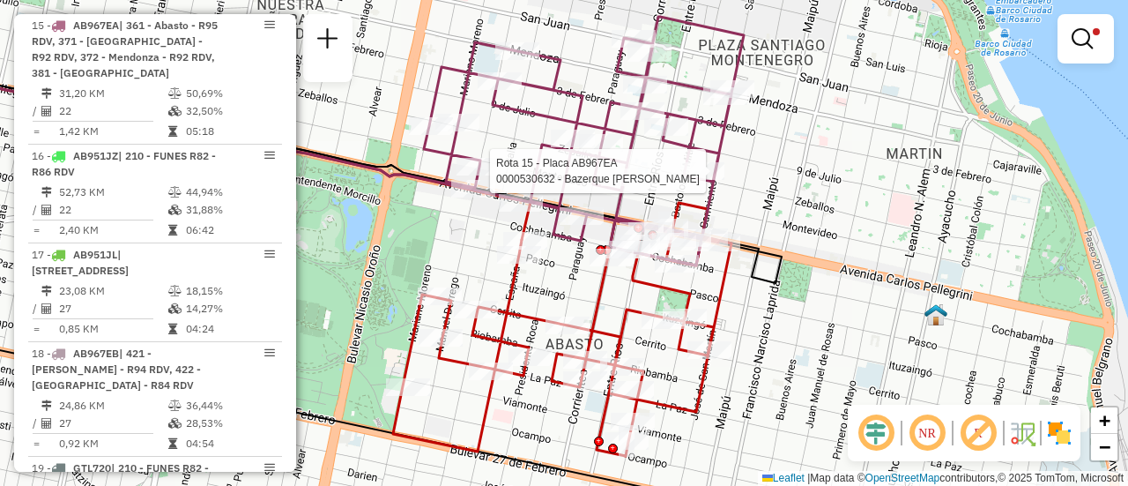
select select "**********"
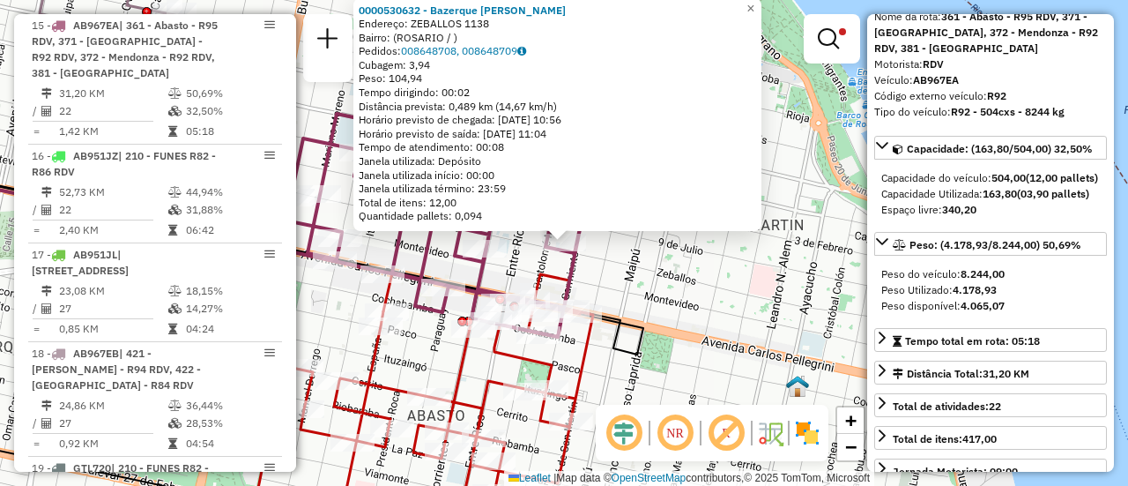
scroll to position [176, 0]
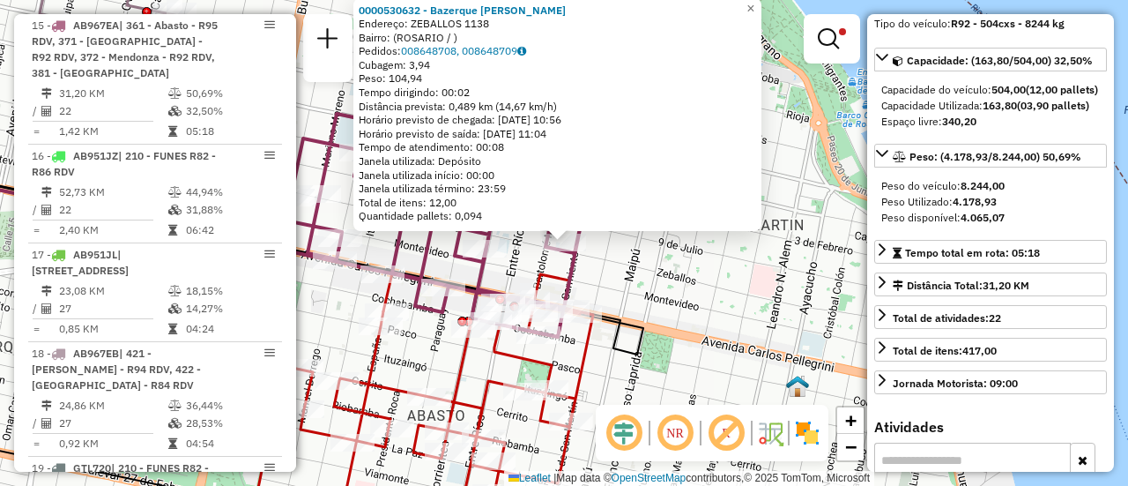
click at [650, 285] on div "0000530632 - Bazerque Rodrigo German Endereço: ZEBALLOS 1138 Bairro: (ROSARIO /…" at bounding box center [564, 243] width 1128 height 486
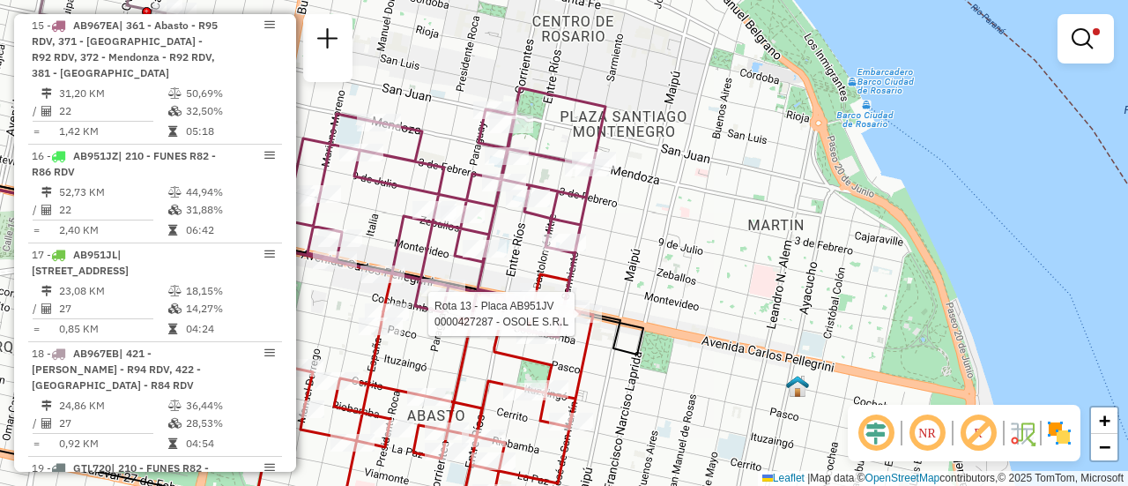
select select "**********"
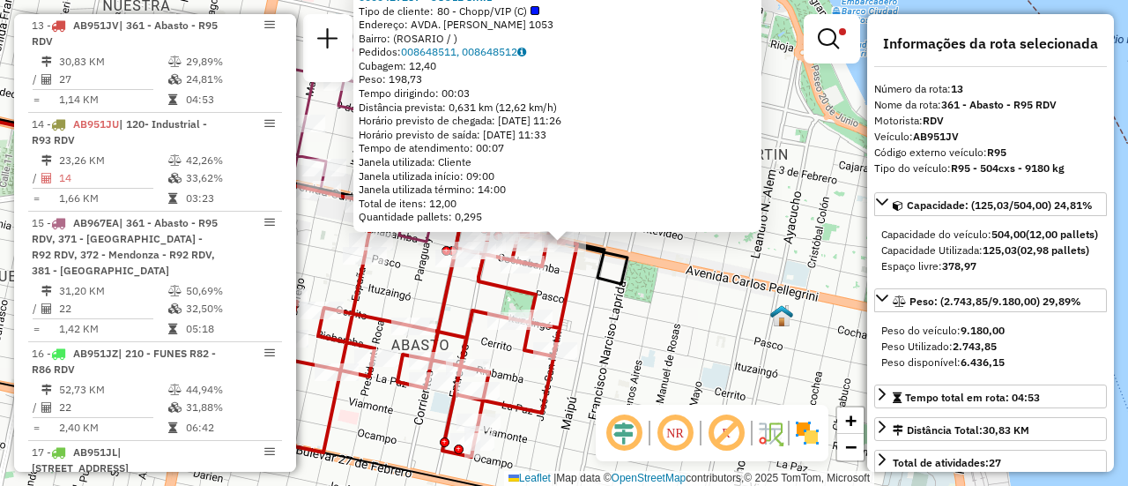
scroll to position [88, 0]
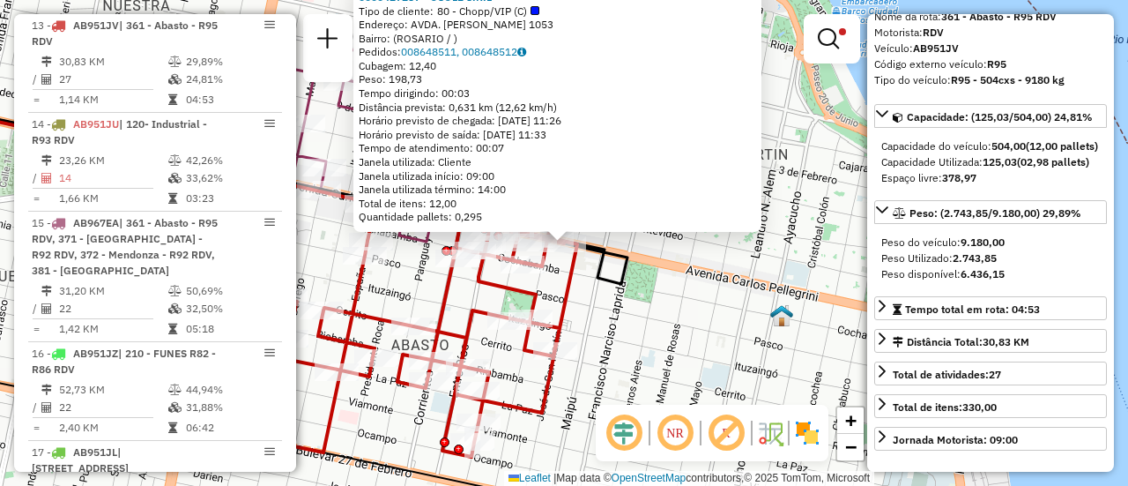
click at [659, 343] on div "0000427287 - OSOLE S.R.L Tipo de cliente: 80 - Chopp/VIP (C) Endereço: AVDA. PE…" at bounding box center [564, 243] width 1128 height 486
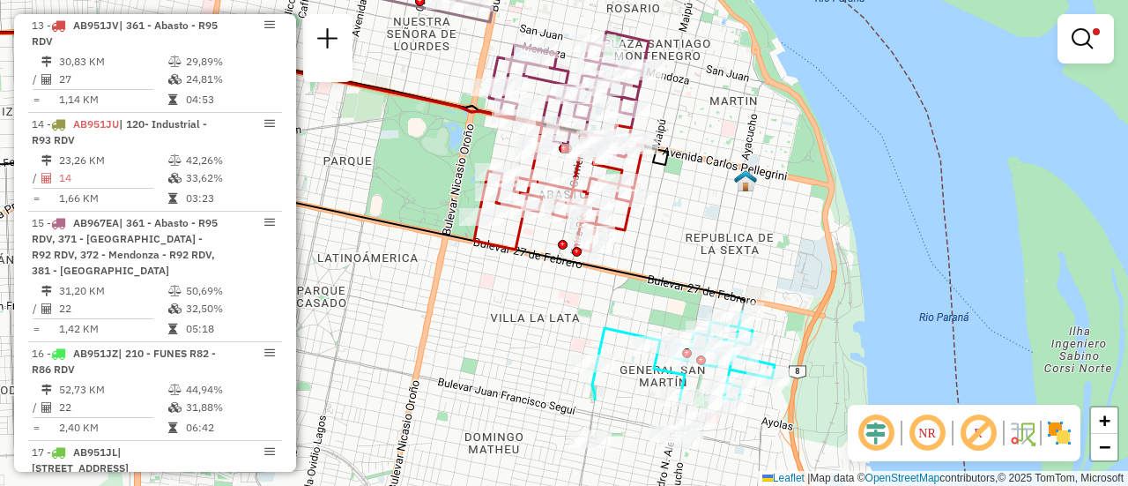
drag, startPoint x: 724, startPoint y: 392, endPoint x: 745, endPoint y: 213, distance: 180.2
click at [738, 216] on div "Limpar filtros Janela de atendimento Grade de atendimento Capacidade Transporta…" at bounding box center [564, 243] width 1128 height 486
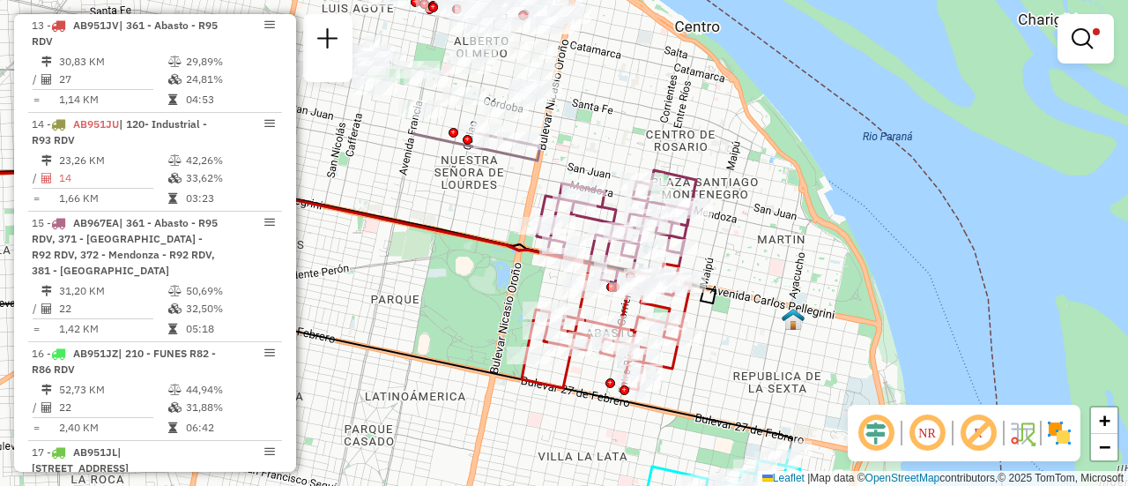
drag, startPoint x: 726, startPoint y: 199, endPoint x: 784, endPoint y: 400, distance: 209.0
click at [783, 403] on div "Limpar filtros Janela de atendimento Grade de atendimento Capacidade Transporta…" at bounding box center [564, 243] width 1128 height 486
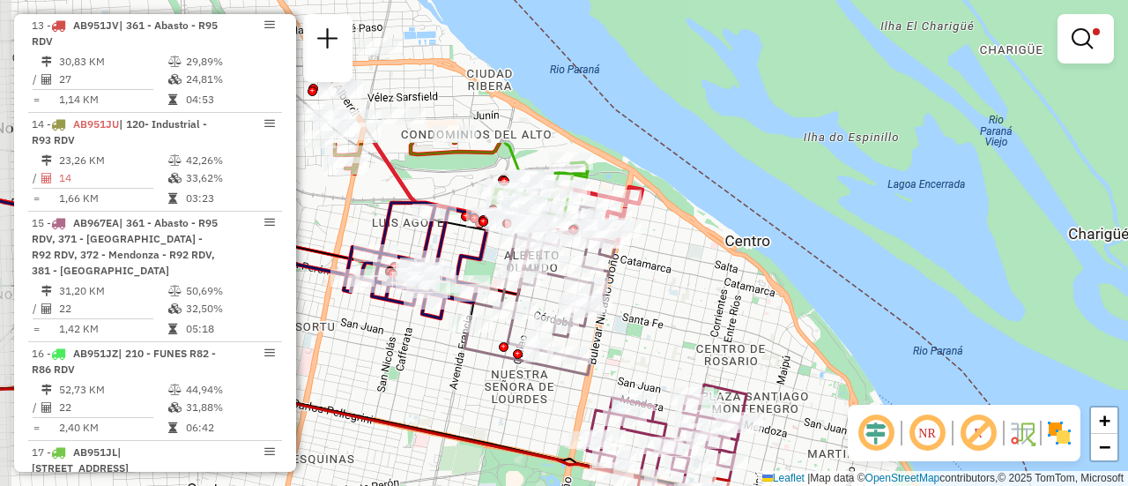
drag, startPoint x: 465, startPoint y: 224, endPoint x: 506, endPoint y: 435, distance: 214.5
click at [506, 435] on div "Limpar filtros Janela de atendimento Grade de atendimento Capacidade Transporta…" at bounding box center [564, 243] width 1128 height 486
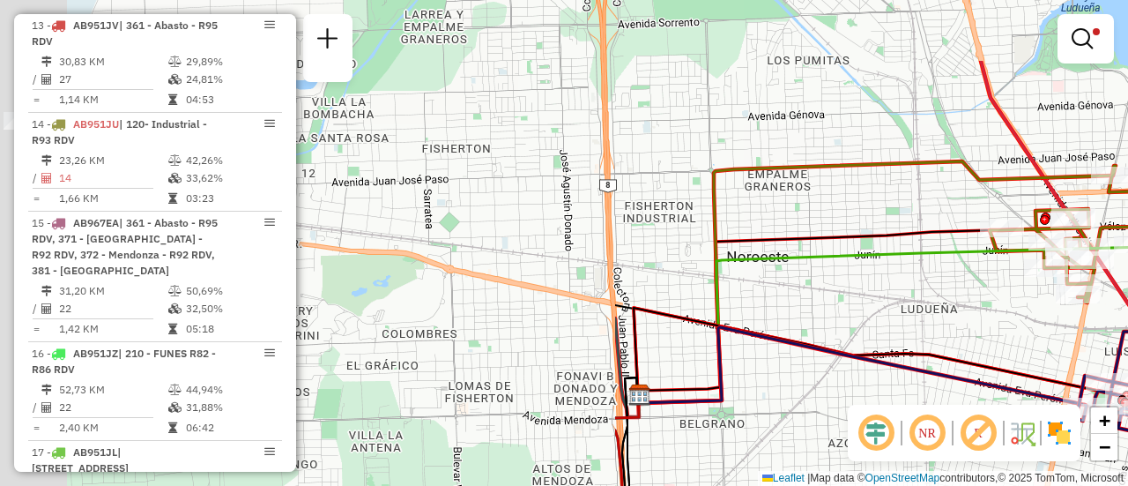
drag, startPoint x: 339, startPoint y: 247, endPoint x: 776, endPoint y: 356, distance: 449.7
click at [1067, 357] on div "Limpar filtros Janela de atendimento Grade de atendimento Capacidade Transporta…" at bounding box center [564, 243] width 1128 height 486
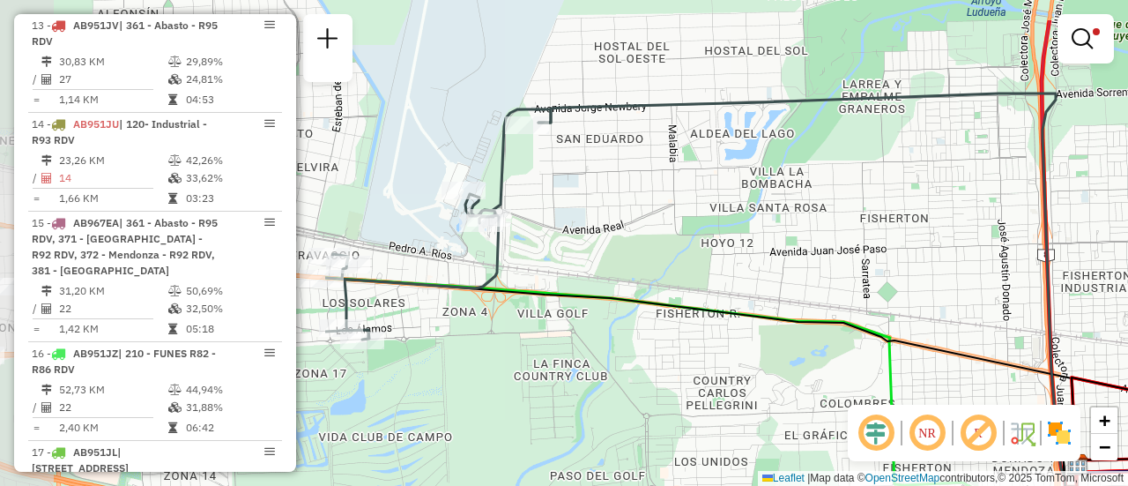
drag, startPoint x: 424, startPoint y: 223, endPoint x: 862, endPoint y: 295, distance: 444.0
click at [864, 292] on div "Limpar filtros Janela de atendimento Grade de atendimento Capacidade Transporta…" at bounding box center [564, 243] width 1128 height 486
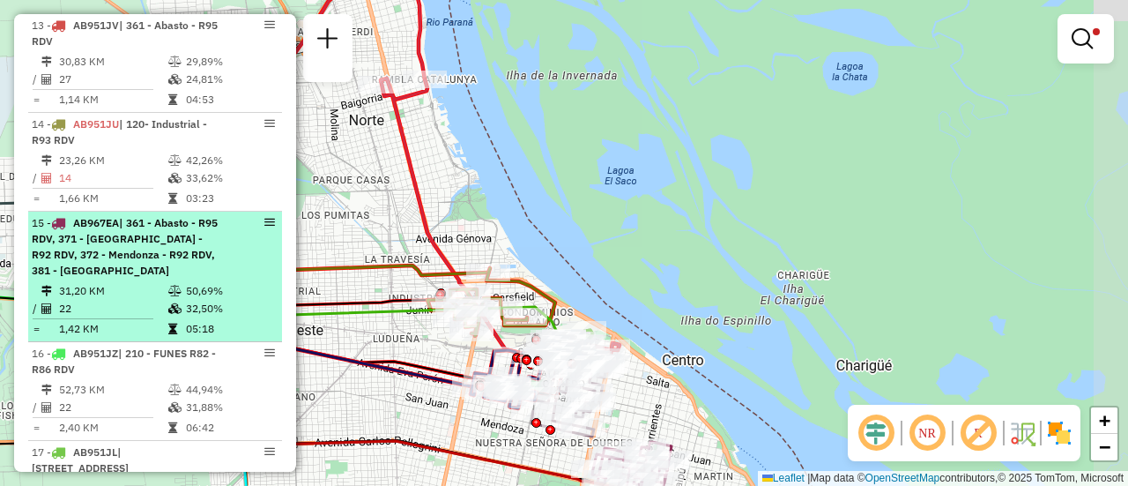
drag, startPoint x: 709, startPoint y: 305, endPoint x: 161, endPoint y: 265, distance: 548.8
click at [161, 265] on hb-router-mapa "Informações da Sessão 1254970 - 29/08/2025 Criação: 28/08/2025 16:39 Depósito: …" at bounding box center [564, 243] width 1128 height 486
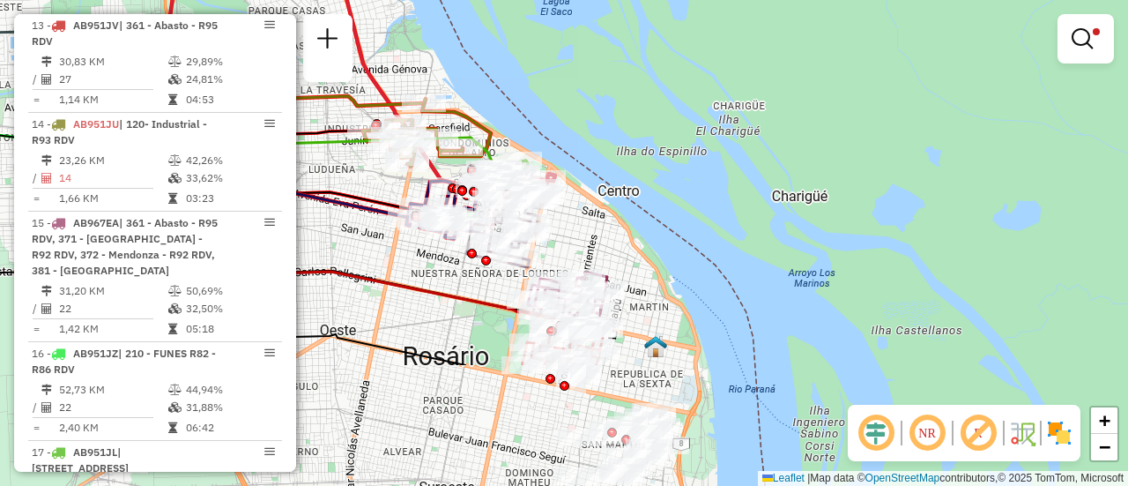
drag, startPoint x: 482, startPoint y: 435, endPoint x: 397, endPoint y: 265, distance: 190.4
click at [404, 249] on div "Limpar filtros Janela de atendimento Grade de atendimento Capacidade Transporta…" at bounding box center [564, 243] width 1128 height 486
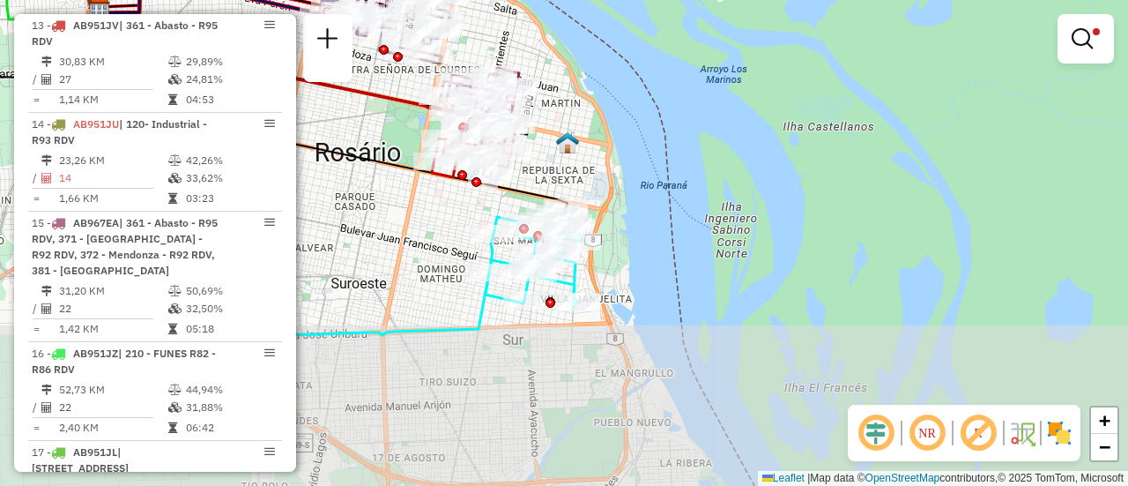
drag, startPoint x: 427, startPoint y: 420, endPoint x: 353, endPoint y: 233, distance: 201.0
click at [353, 233] on div "Limpar filtros Janela de atendimento Grade de atendimento Capacidade Transporta…" at bounding box center [564, 243] width 1128 height 486
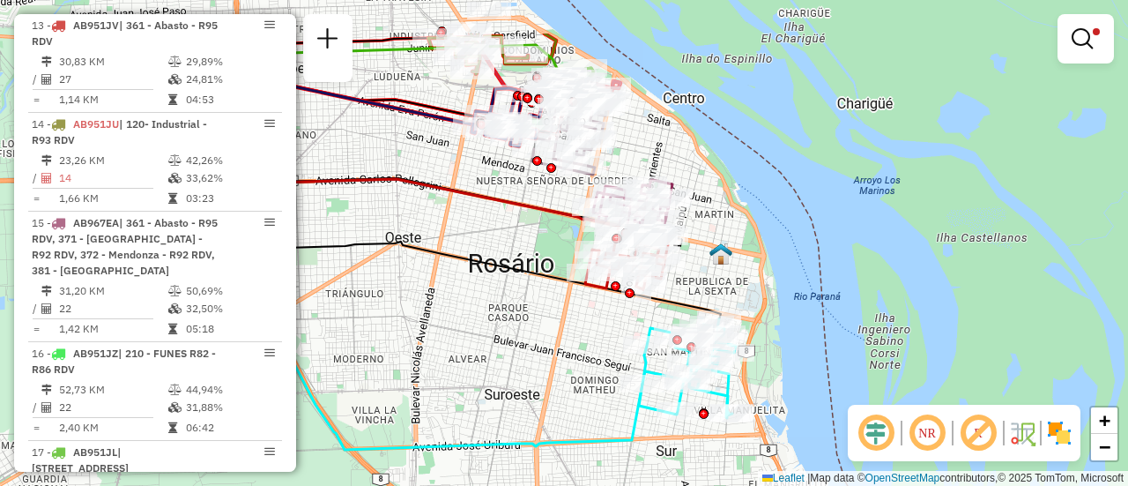
drag, startPoint x: 367, startPoint y: 271, endPoint x: 572, endPoint y: 353, distance: 221.1
click at [574, 353] on div "Limpar filtros Janela de atendimento Grade de atendimento Capacidade Transporta…" at bounding box center [564, 243] width 1128 height 486
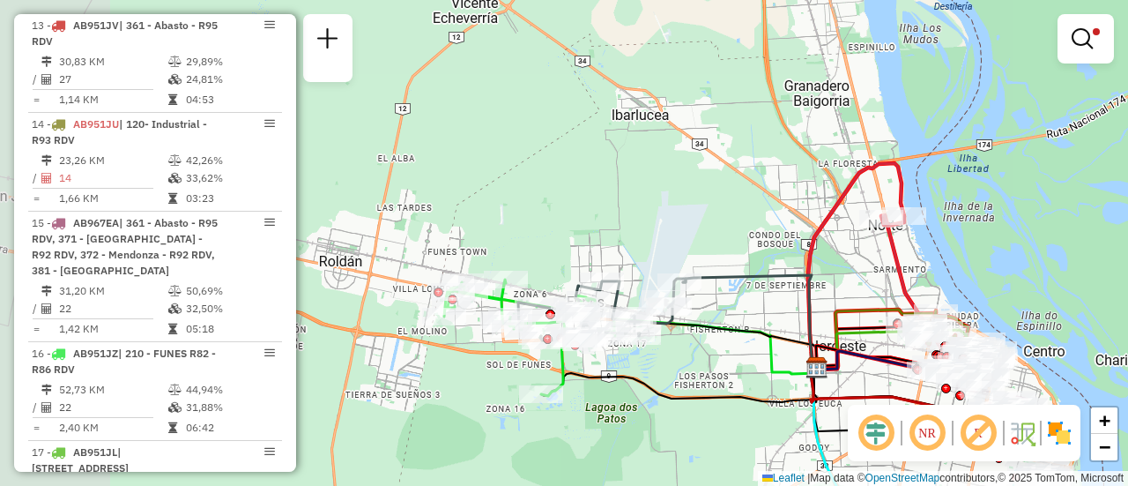
drag, startPoint x: 434, startPoint y: 283, endPoint x: 865, endPoint y: 419, distance: 451.8
click at [865, 419] on hb-router-mapa "Informações da Sessão 1254970 - 29/08/2025 Criação: 28/08/2025 16:39 Depósito: …" at bounding box center [564, 243] width 1128 height 486
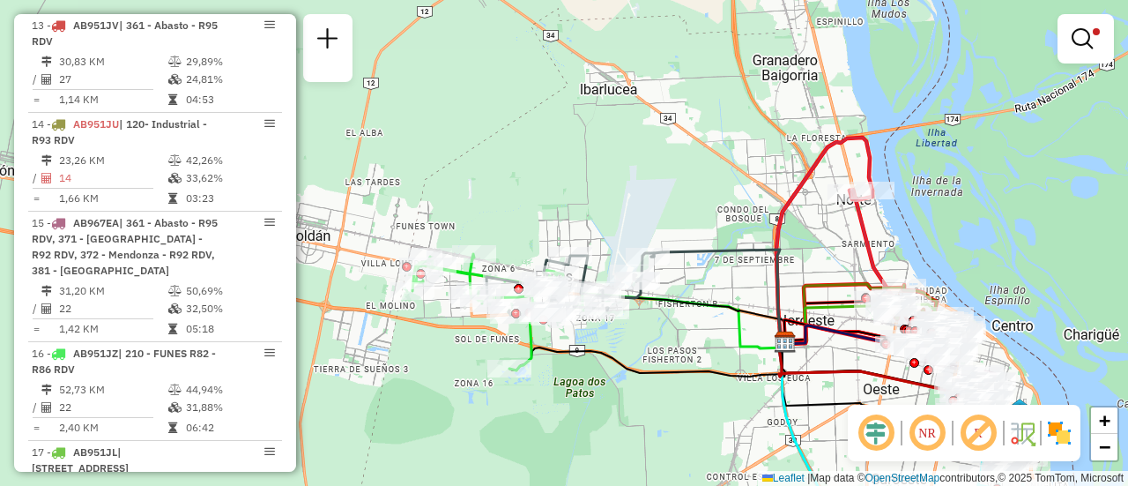
drag, startPoint x: 725, startPoint y: 373, endPoint x: 694, endPoint y: 347, distance: 40.7
click at [694, 347] on div "Limpar filtros Janela de atendimento Grade de atendimento Capacidade Transporta…" at bounding box center [564, 243] width 1128 height 486
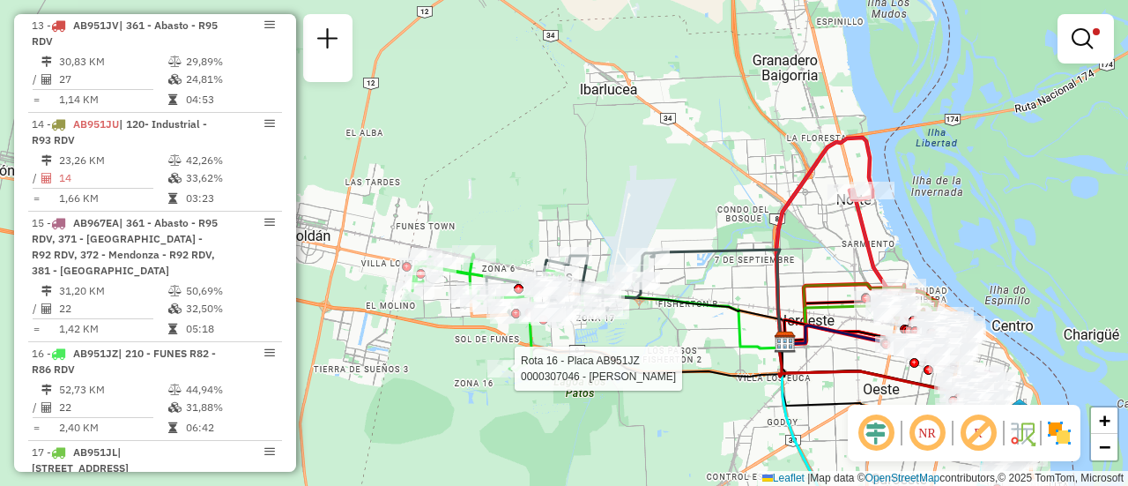
select select "**********"
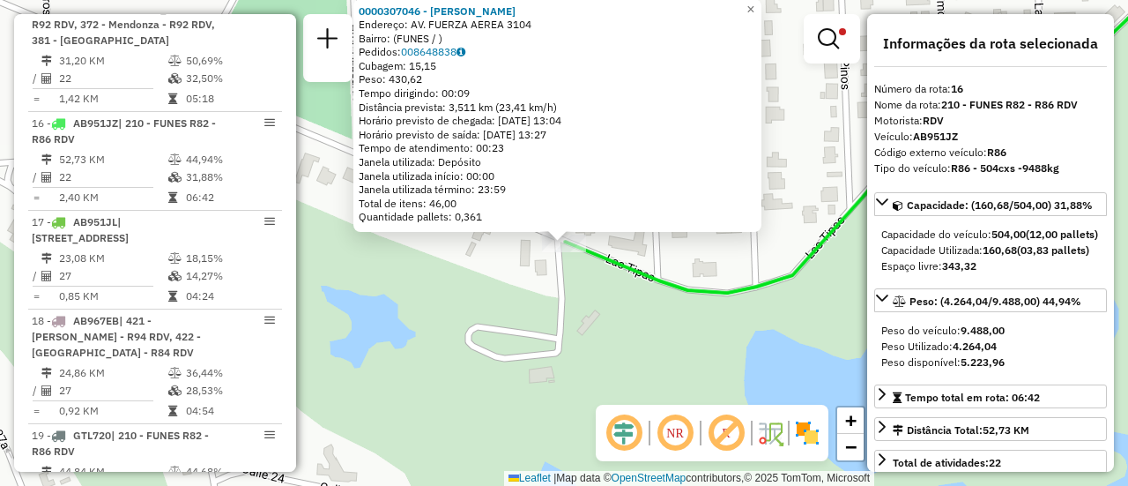
scroll to position [1070, 0]
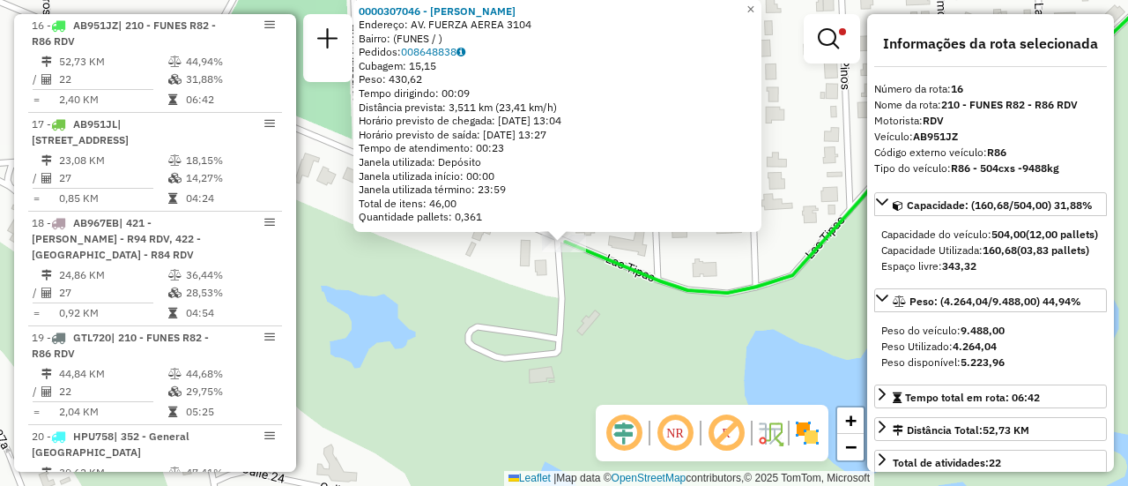
click at [618, 327] on div "0000307046 - MARTINO PABLO FABIAN Endereço: AV. FUERZA AEREA 3104 Bairro: (FUNE…" at bounding box center [564, 243] width 1128 height 486
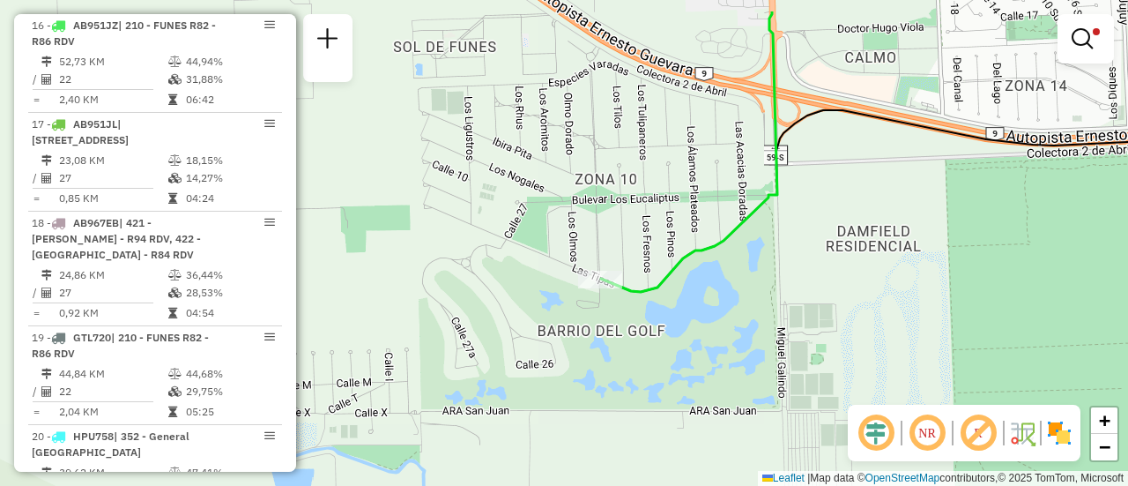
drag, startPoint x: 691, startPoint y: 167, endPoint x: 627, endPoint y: 319, distance: 165.5
click at [627, 320] on div "Limpar filtros Janela de atendimento Grade de atendimento Capacidade Transporta…" at bounding box center [564, 243] width 1128 height 486
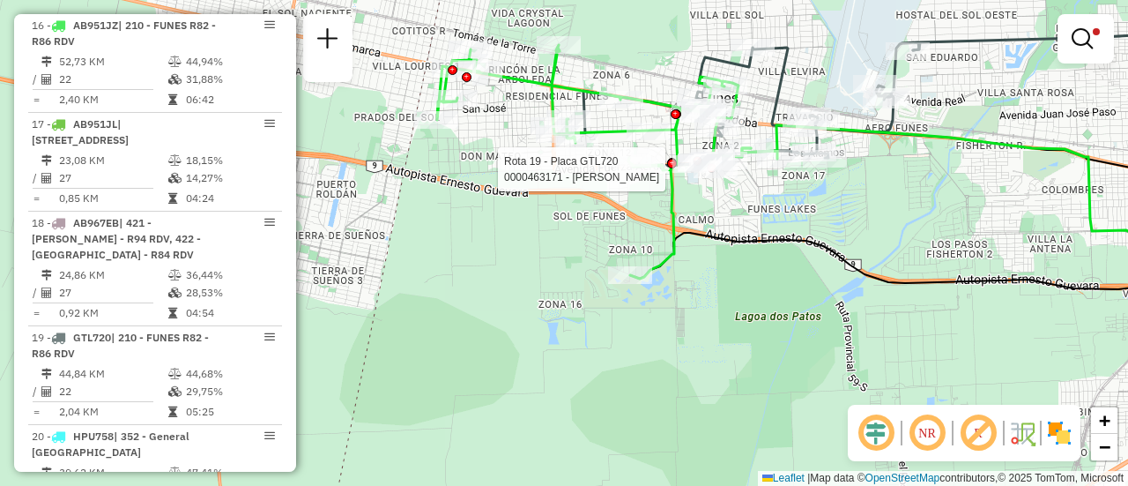
select select "**********"
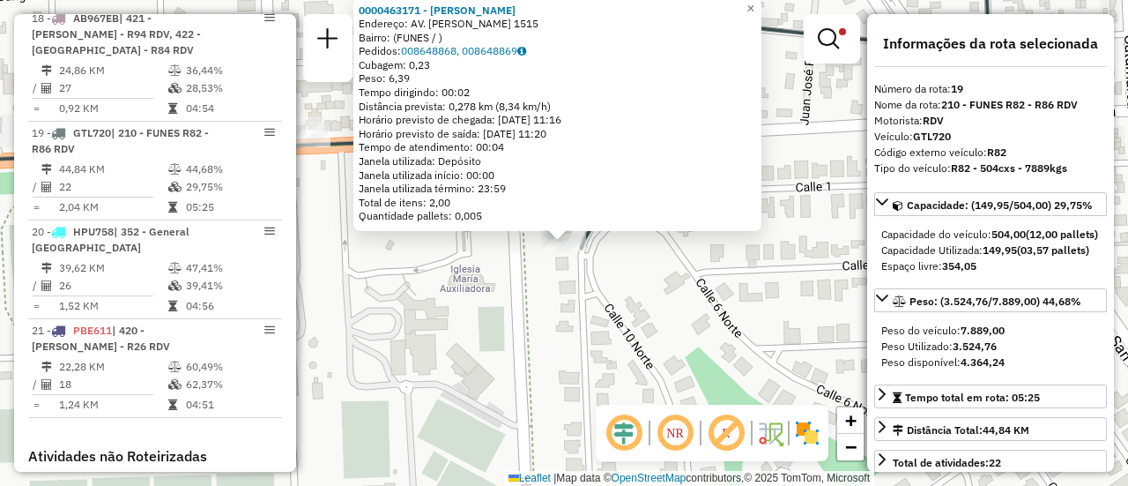
scroll to position [1382, 0]
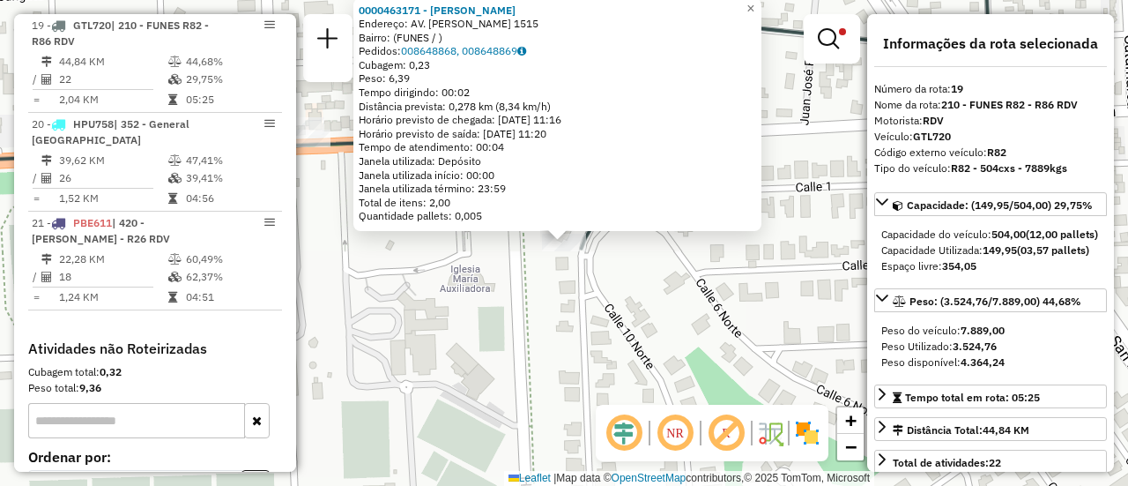
click at [642, 293] on div "0000463171 - Montefeltro Guillermo Javier Endereço: AV. ARTURO ILLIA 1515 Bairr…" at bounding box center [564, 243] width 1128 height 486
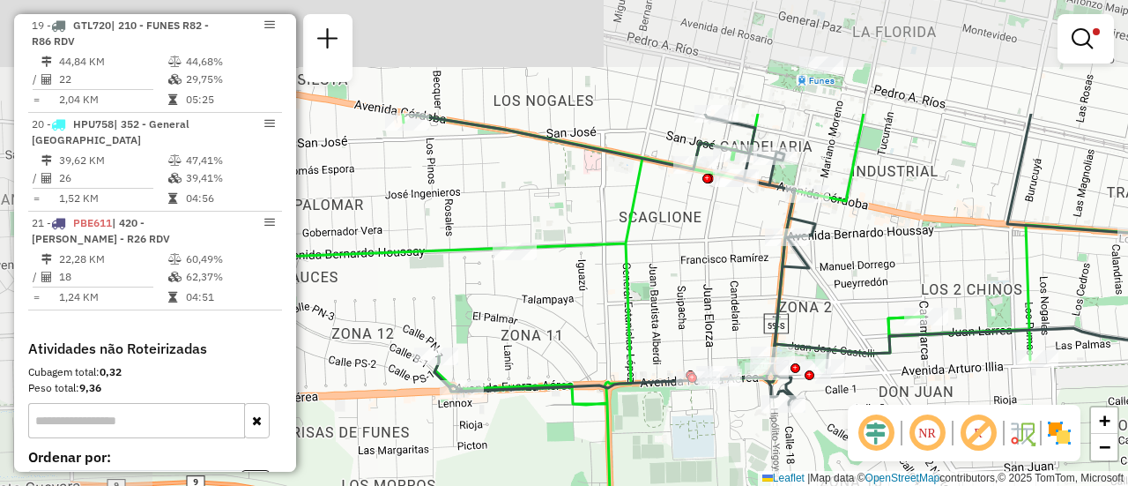
drag, startPoint x: 549, startPoint y: 147, endPoint x: 722, endPoint y: 312, distance: 238.8
click at [722, 312] on div "Limpar filtros Janela de atendimento Grade de atendimento Capacidade Transporta…" at bounding box center [564, 243] width 1128 height 486
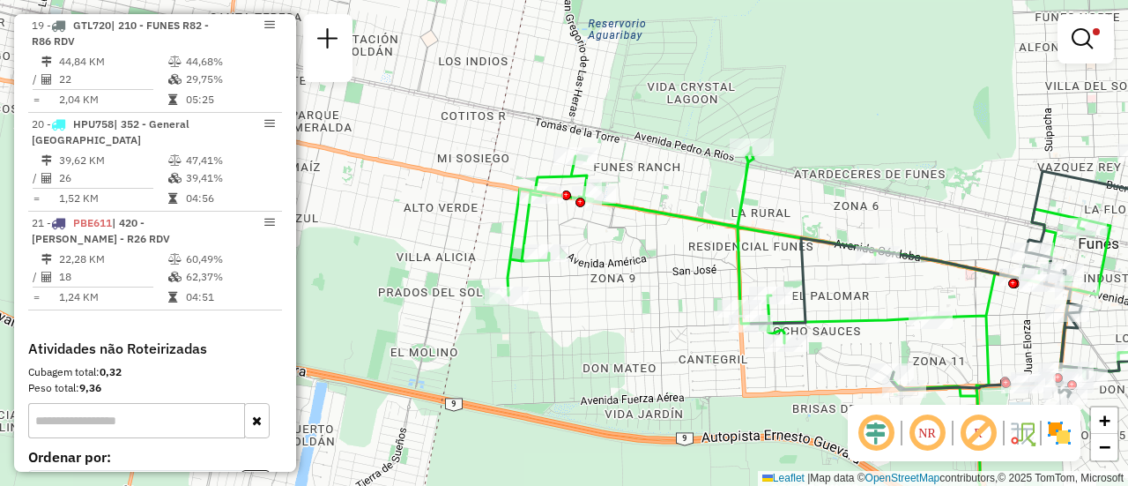
drag, startPoint x: 604, startPoint y: 158, endPoint x: 917, endPoint y: 197, distance: 315.3
click at [917, 197] on div "Limpar filtros Janela de atendimento Grade de atendimento Capacidade Transporta…" at bounding box center [564, 243] width 1128 height 486
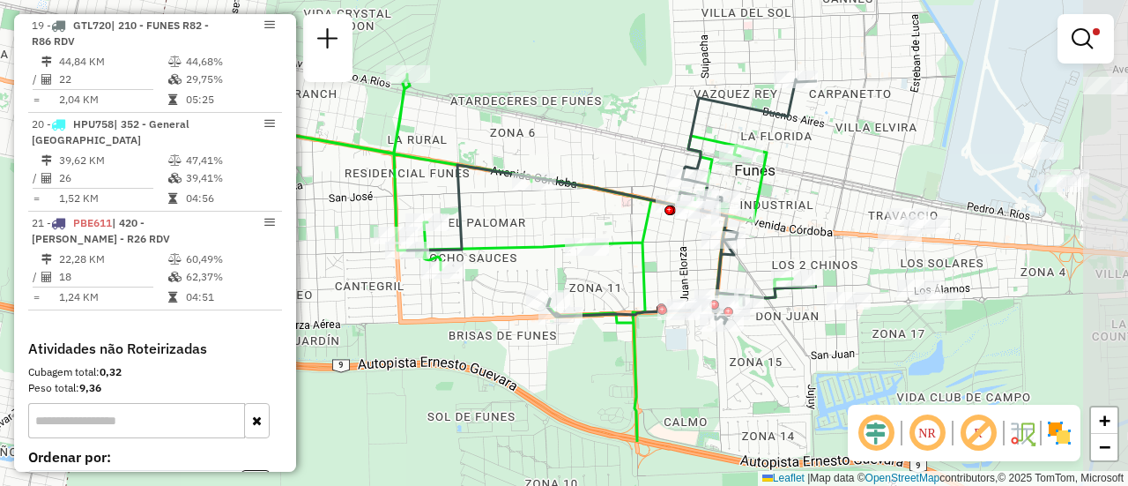
drag, startPoint x: 751, startPoint y: 340, endPoint x: 455, endPoint y: 272, distance: 303.8
click at [317, 249] on div "Limpar filtros Janela de atendimento Grade de atendimento Capacidade Transporta…" at bounding box center [564, 243] width 1128 height 486
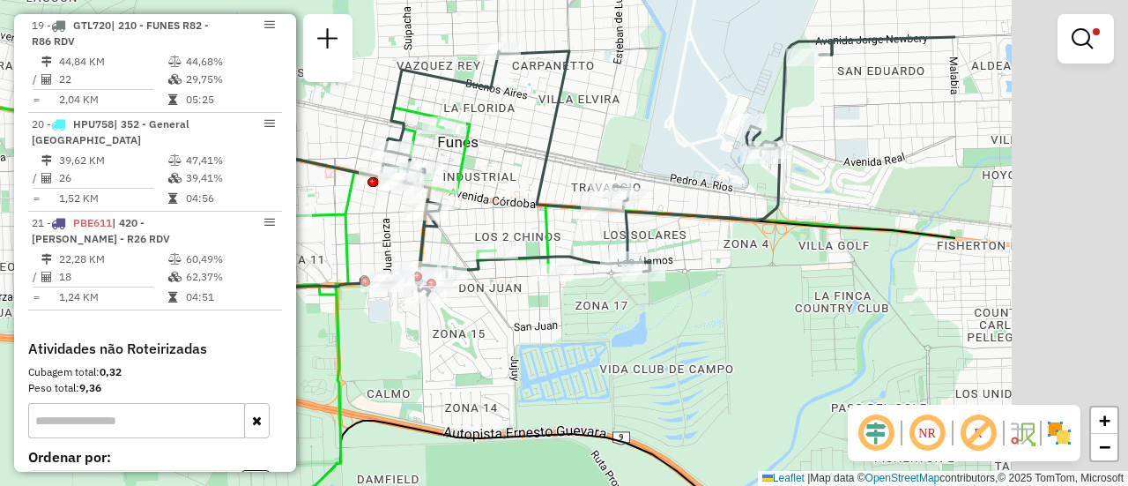
drag, startPoint x: 902, startPoint y: 366, endPoint x: 591, endPoint y: 335, distance: 312.6
click at [591, 335] on div "Limpar filtros Janela de atendimento Grade de atendimento Capacidade Transporta…" at bounding box center [564, 243] width 1128 height 486
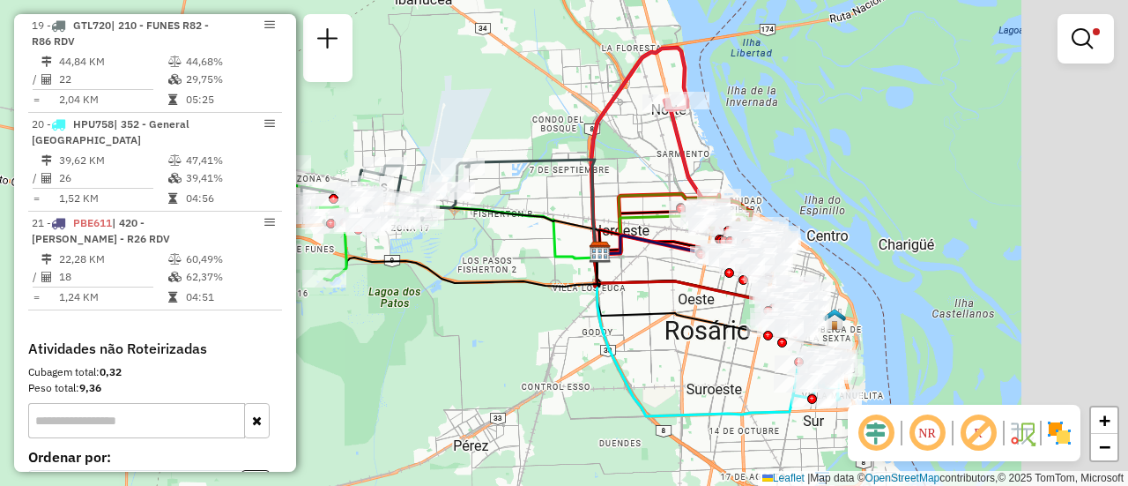
drag, startPoint x: 753, startPoint y: 190, endPoint x: 487, endPoint y: 192, distance: 265.3
click at [484, 190] on div "Limpar filtros Janela de atendimento Grade de atendimento Capacidade Transporta…" at bounding box center [564, 243] width 1128 height 486
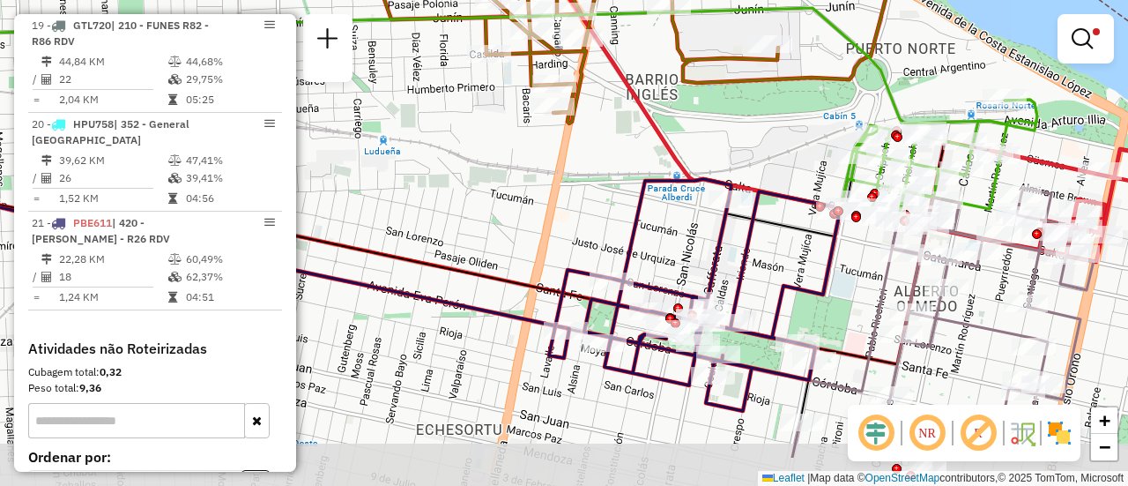
drag, startPoint x: 557, startPoint y: 298, endPoint x: 331, endPoint y: 199, distance: 246.3
click at [331, 199] on div "Limpar filtros Janela de atendimento Grade de atendimento Capacidade Transporta…" at bounding box center [564, 243] width 1128 height 486
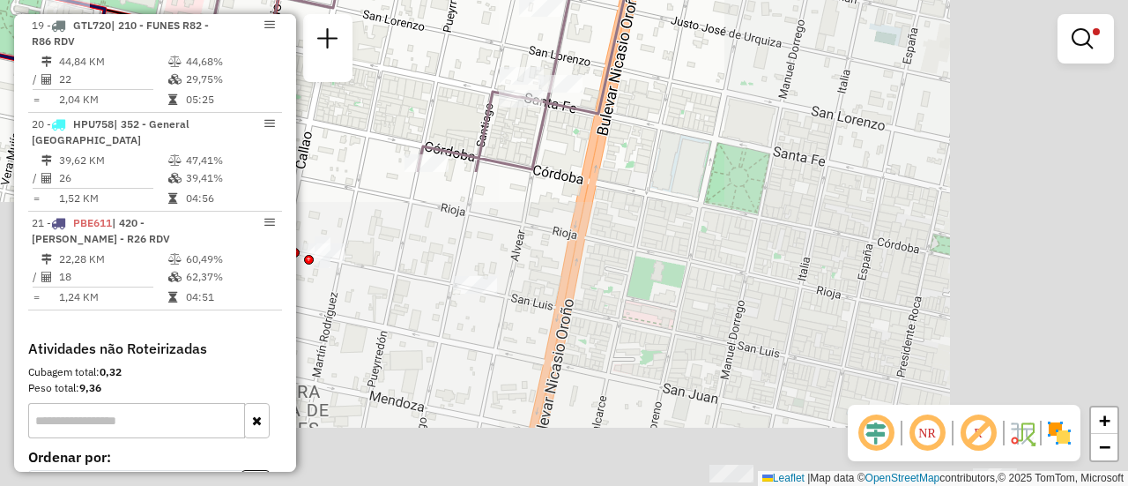
drag, startPoint x: 886, startPoint y: 298, endPoint x: 447, endPoint y: -73, distance: 574.7
click at [447, 0] on html "Aplicando filtros Pop-up bloqueado! Seu navegador bloqueou automáticamente a ab…" at bounding box center [564, 243] width 1128 height 486
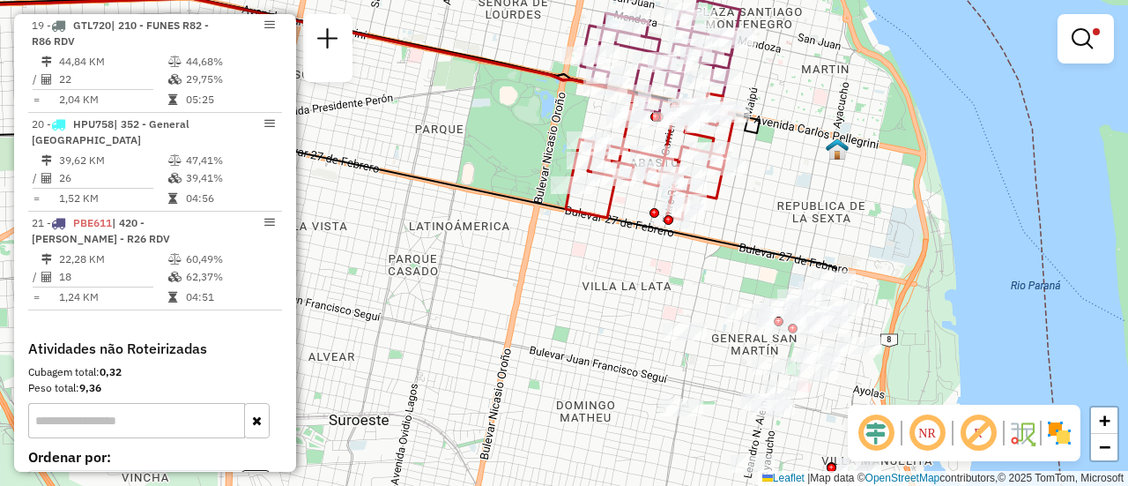
drag, startPoint x: 532, startPoint y: 401, endPoint x: 472, endPoint y: 139, distance: 268.5
click at [472, 139] on div "Limpar filtros Janela de atendimento Grade de atendimento Capacidade Transporta…" at bounding box center [564, 243] width 1128 height 486
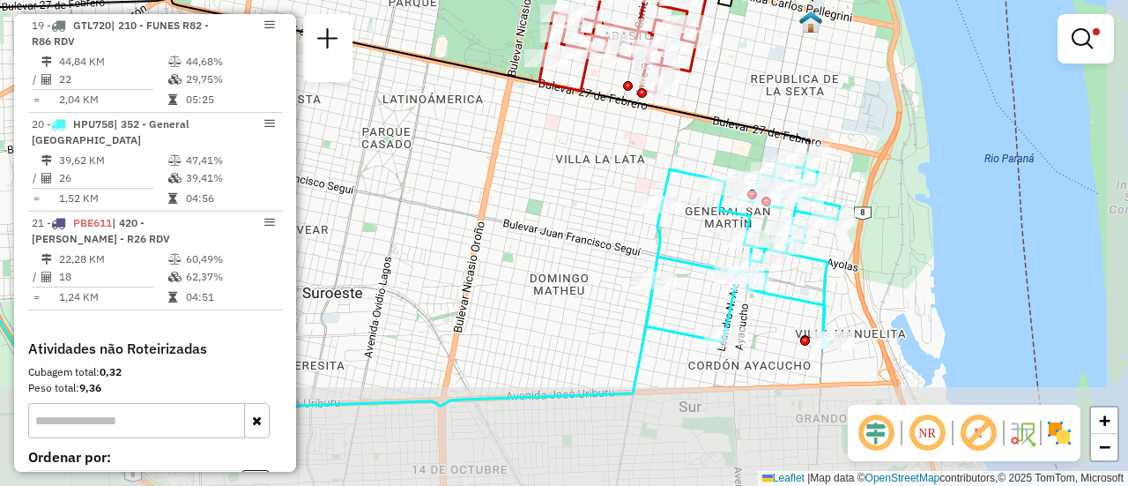
drag, startPoint x: 646, startPoint y: 305, endPoint x: 620, endPoint y: 178, distance: 129.6
click at [620, 178] on div "Limpar filtros Janela de atendimento Grade de atendimento Capacidade Transporta…" at bounding box center [564, 243] width 1128 height 486
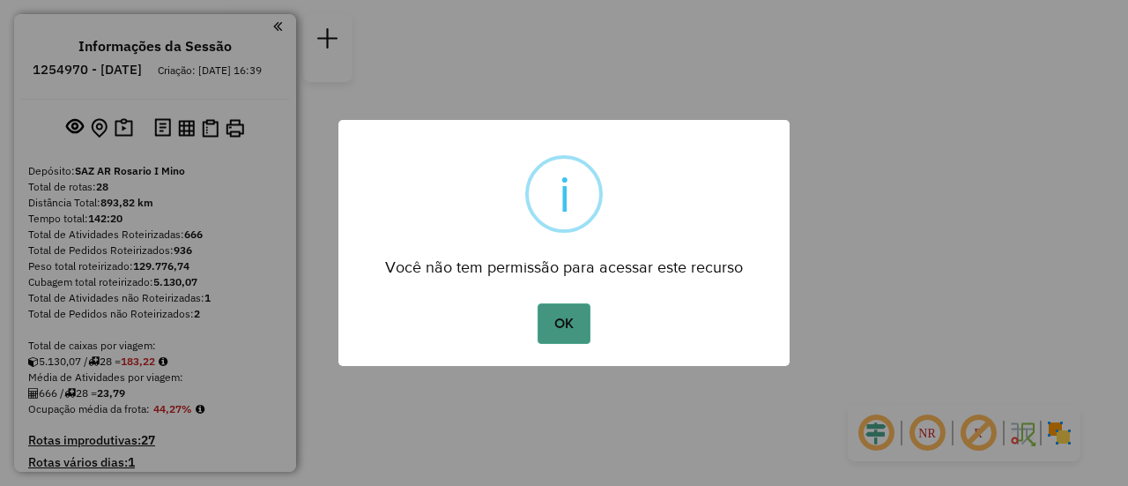
click at [571, 322] on button "OK" at bounding box center [564, 323] width 52 height 41
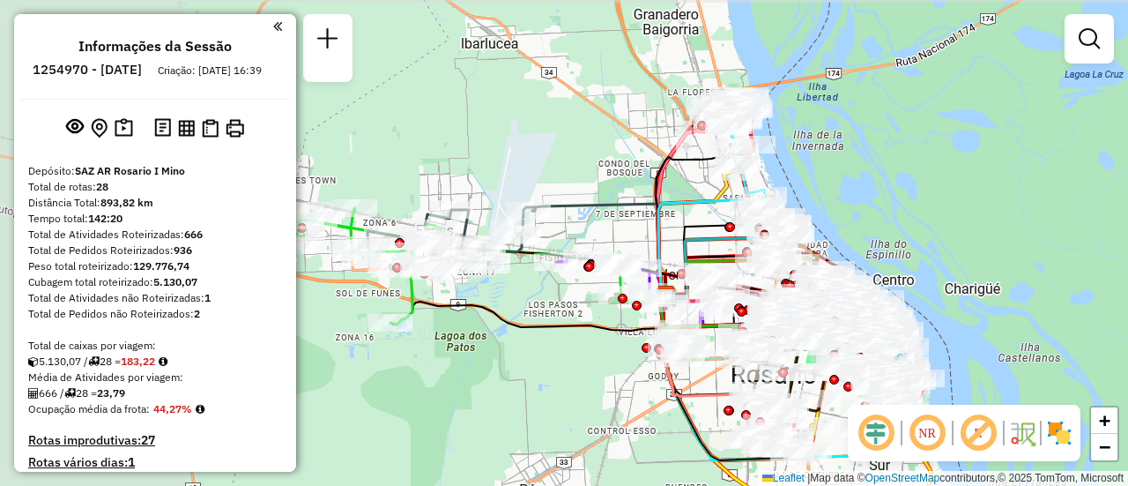
drag, startPoint x: 642, startPoint y: 223, endPoint x: 1042, endPoint y: 276, distance: 403.6
click at [1042, 276] on div "Janela de atendimento Grade de atendimento Capacidade Transportadoras Veículos …" at bounding box center [564, 243] width 1128 height 486
click at [1089, 38] on em at bounding box center [1089, 38] width 21 height 21
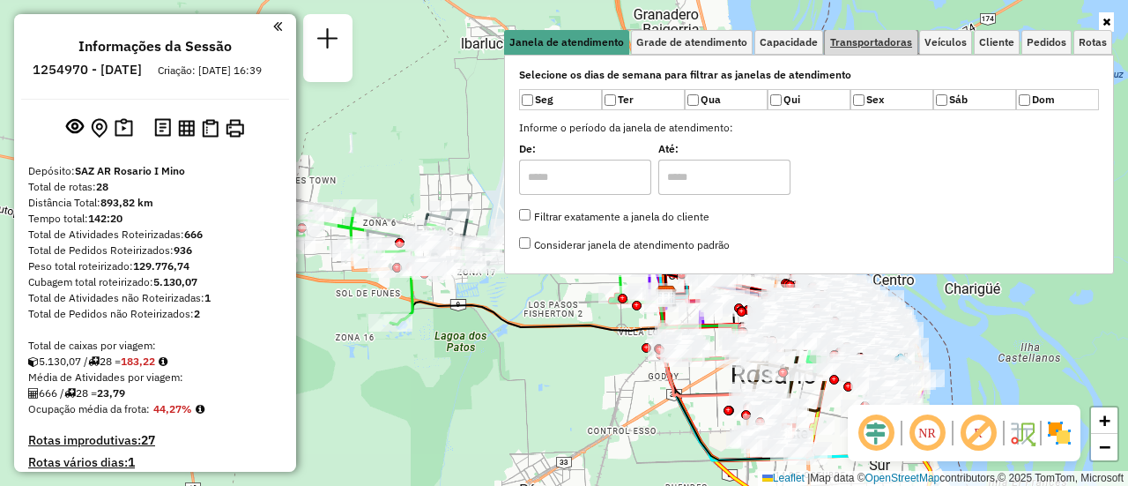
click at [888, 37] on span "Transportadoras" at bounding box center [871, 42] width 82 height 11
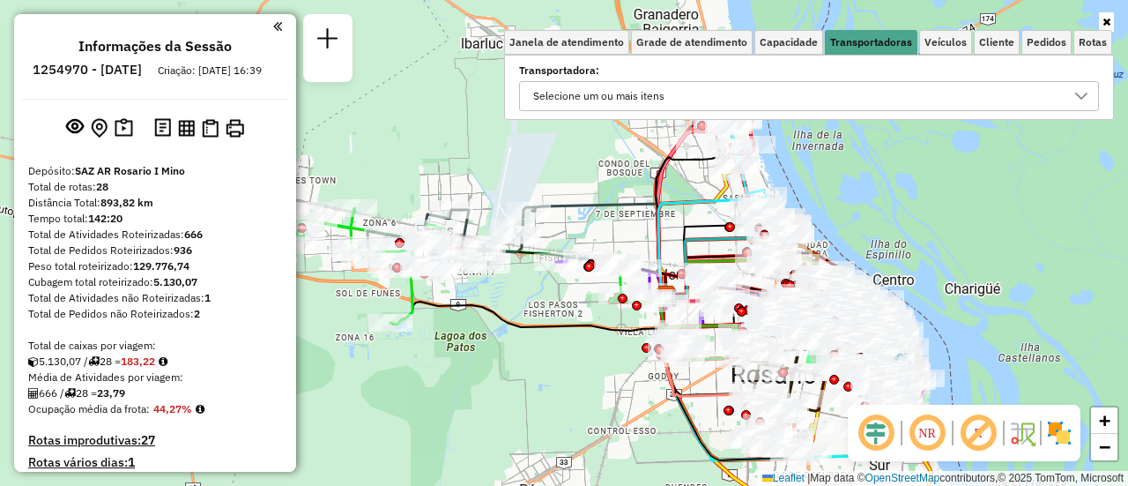
click at [1085, 95] on icon at bounding box center [1081, 96] width 12 height 7
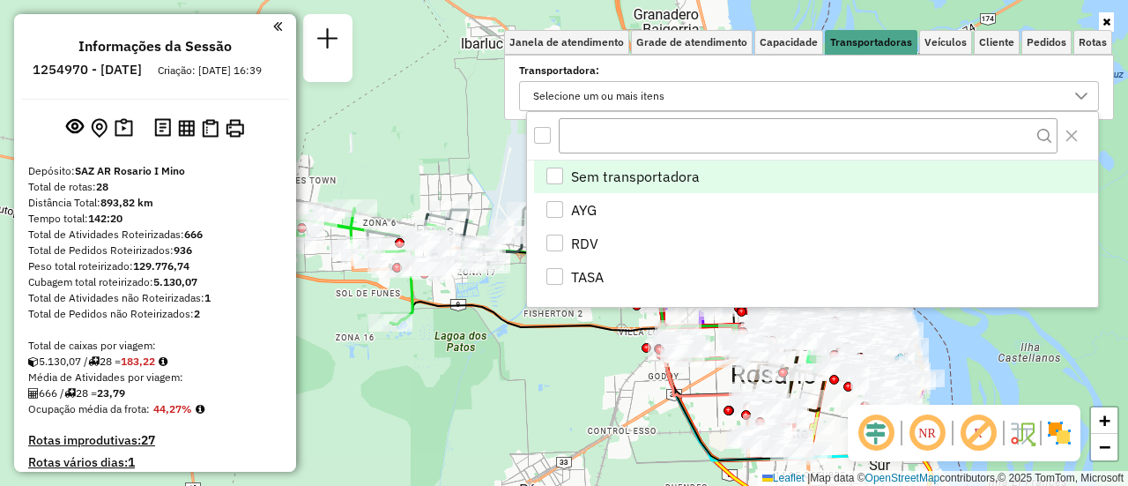
scroll to position [11, 61]
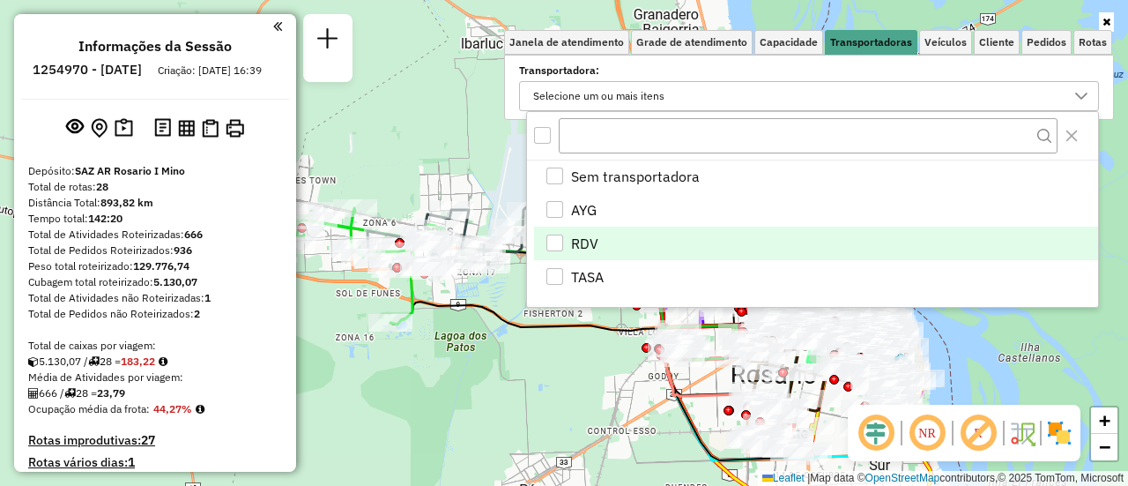
click at [550, 241] on div "RDV" at bounding box center [554, 242] width 17 height 17
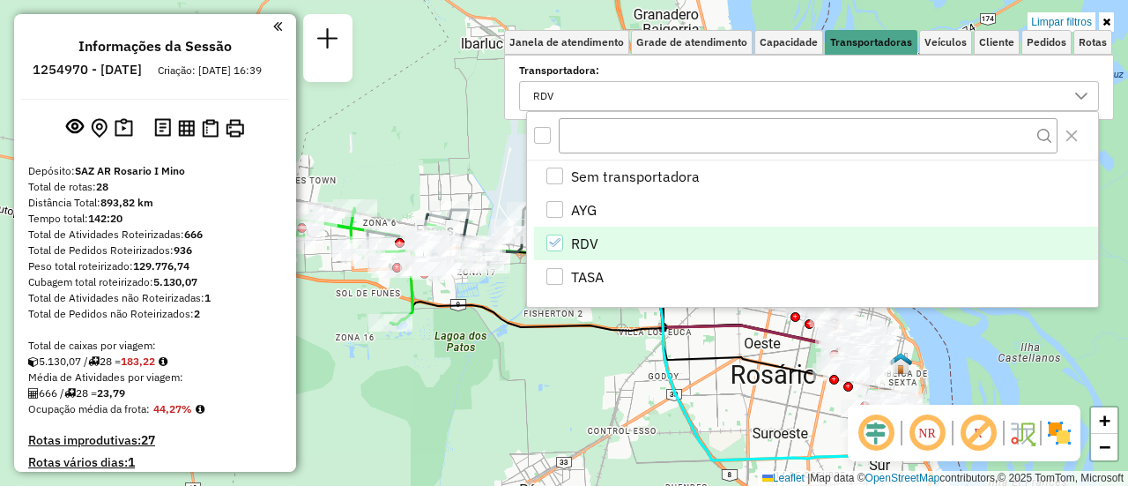
click at [514, 386] on div "Limpar filtros Janela de atendimento Grade de atendimento Capacidade Transporta…" at bounding box center [564, 243] width 1128 height 486
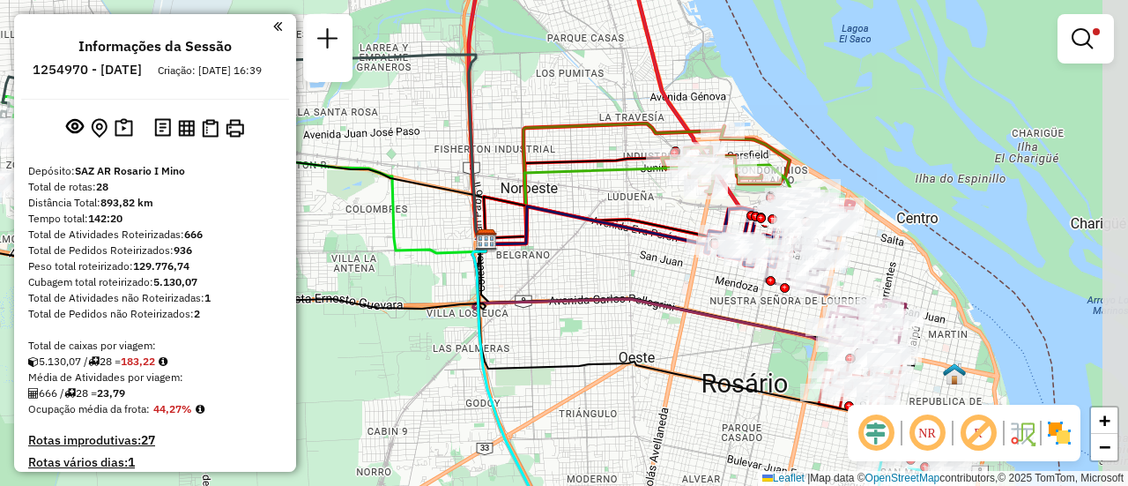
drag, startPoint x: 756, startPoint y: 179, endPoint x: 492, endPoint y: 157, distance: 265.3
click at [449, 142] on div "Limpar filtros Janela de atendimento Grade de atendimento Capacidade Transporta…" at bounding box center [564, 243] width 1128 height 486
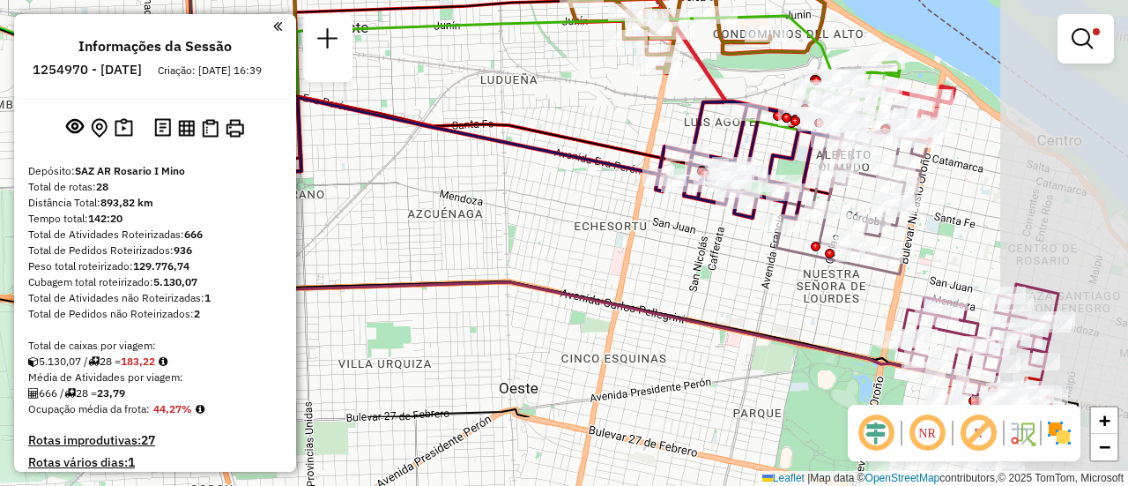
drag, startPoint x: 742, startPoint y: 235, endPoint x: 603, endPoint y: 118, distance: 182.0
click at [603, 118] on div "Limpar filtros Janela de atendimento Grade de atendimento Capacidade Transporta…" at bounding box center [564, 243] width 1128 height 486
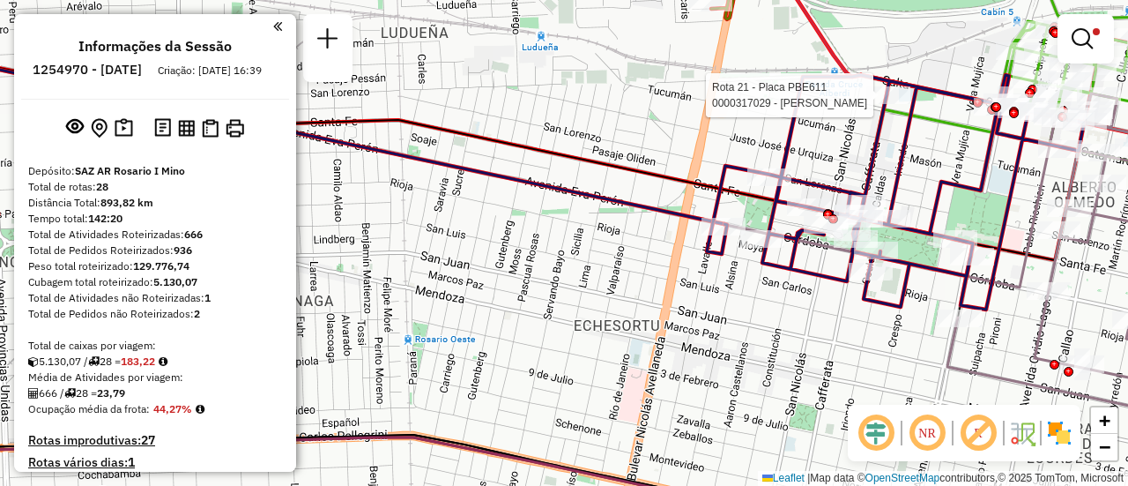
select select "**********"
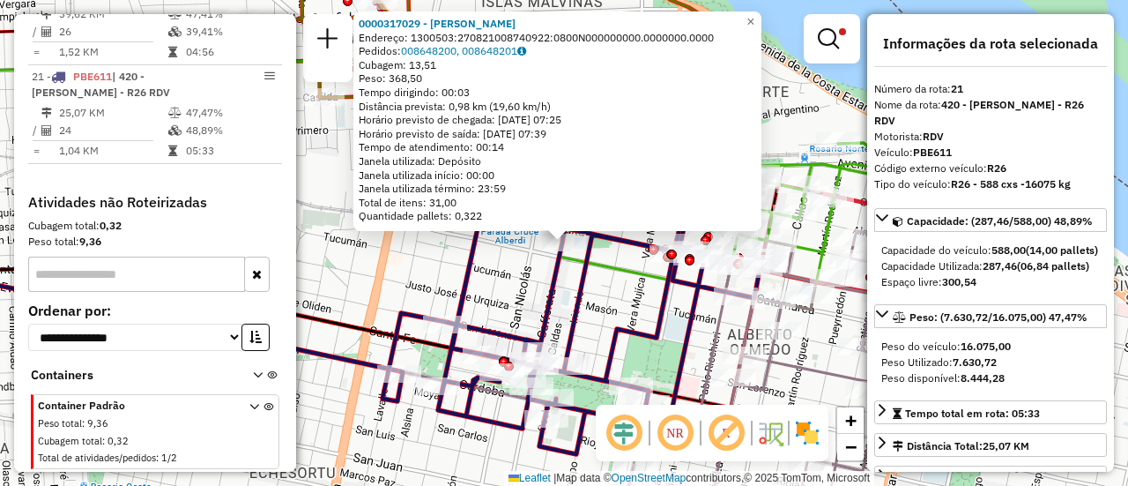
scroll to position [88, 0]
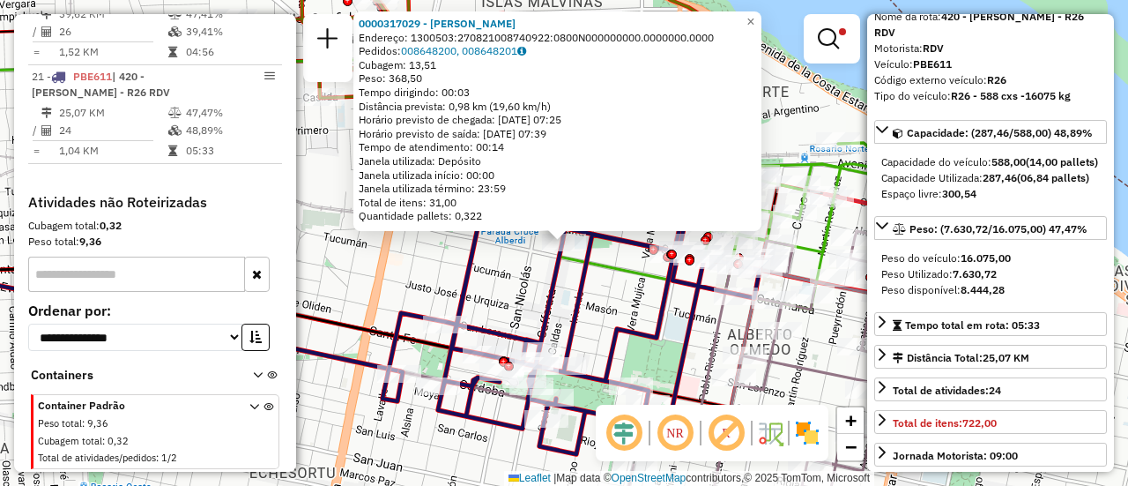
click at [607, 304] on div "0000317029 - BUSSO [PERSON_NAME]: 1300503:270821008740922:0800N000000000.000000…" at bounding box center [564, 243] width 1128 height 486
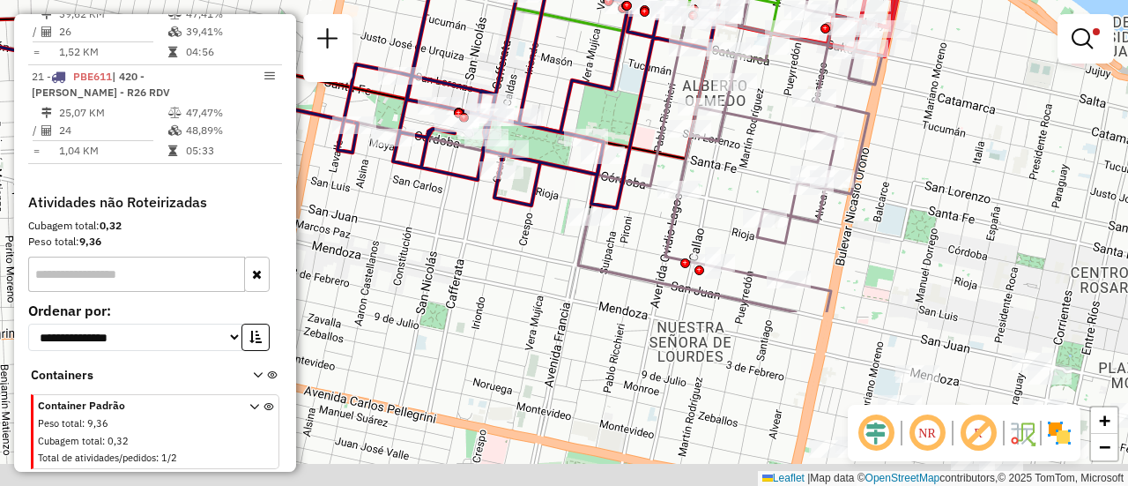
drag, startPoint x: 963, startPoint y: 344, endPoint x: 897, endPoint y: 127, distance: 226.7
click at [892, 102] on div "Limpar filtros Janela de atendimento Grade de atendimento Capacidade Transporta…" at bounding box center [564, 243] width 1128 height 486
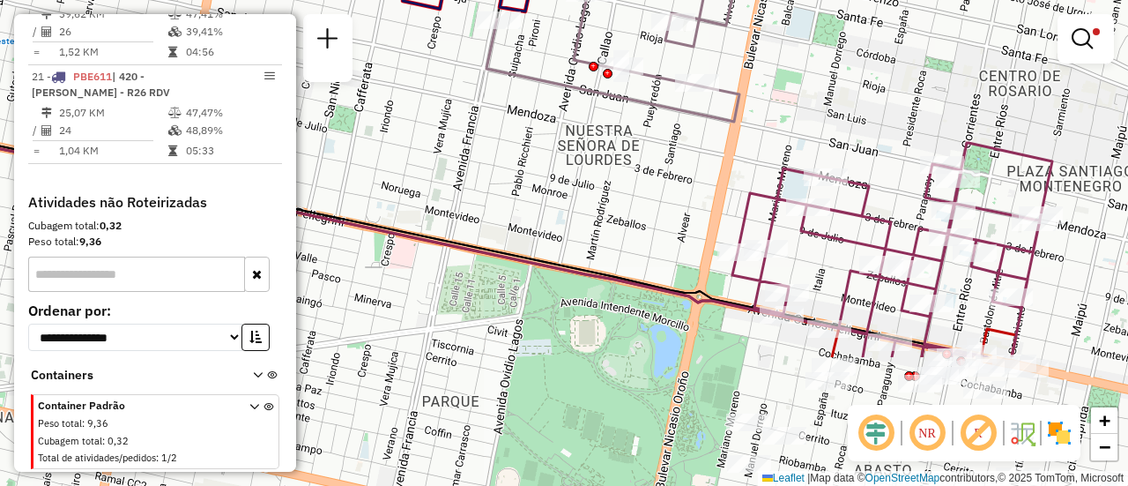
drag, startPoint x: 910, startPoint y: 197, endPoint x: 672, endPoint y: -36, distance: 333.4
click at [672, 0] on html "Aplicando filtros Pop-up bloqueado! Seu navegador bloqueou automáticamente a ab…" at bounding box center [564, 243] width 1128 height 486
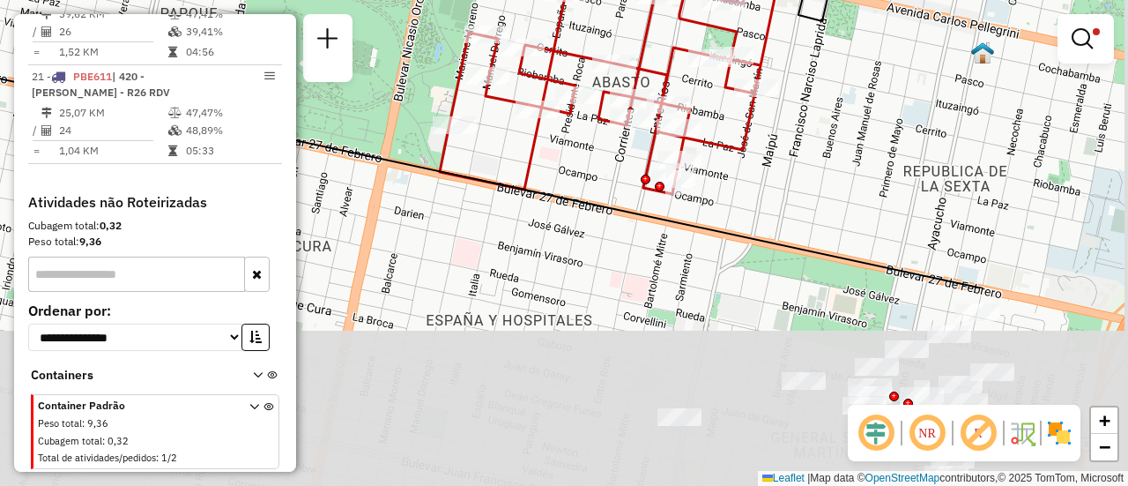
drag, startPoint x: 909, startPoint y: 254, endPoint x: 831, endPoint y: 40, distance: 227.8
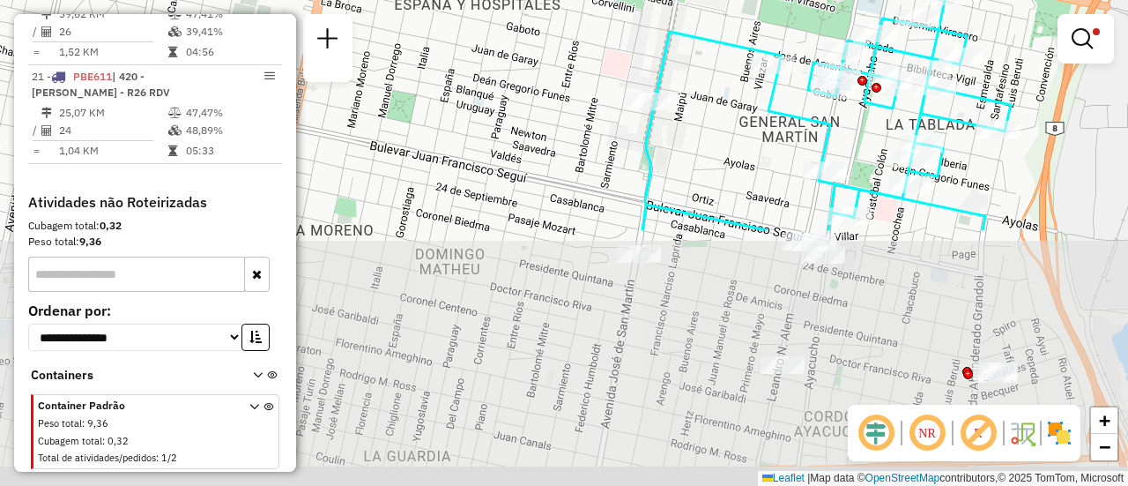
drag, startPoint x: 836, startPoint y: 279, endPoint x: 808, endPoint y: -26, distance: 306.2
click at [808, 0] on html "Aplicando filtros Pop-up bloqueado! Seu navegador bloqueou automáticamente a ab…" at bounding box center [564, 243] width 1128 height 486
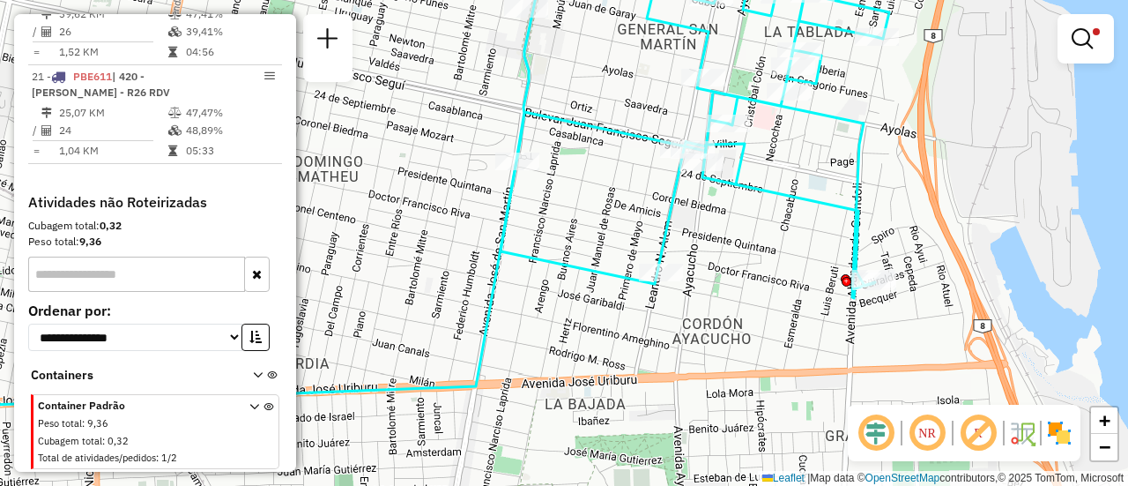
drag, startPoint x: 933, startPoint y: 299, endPoint x: 813, endPoint y: 209, distance: 149.8
click at [813, 209] on icon at bounding box center [695, 101] width 389 height 394
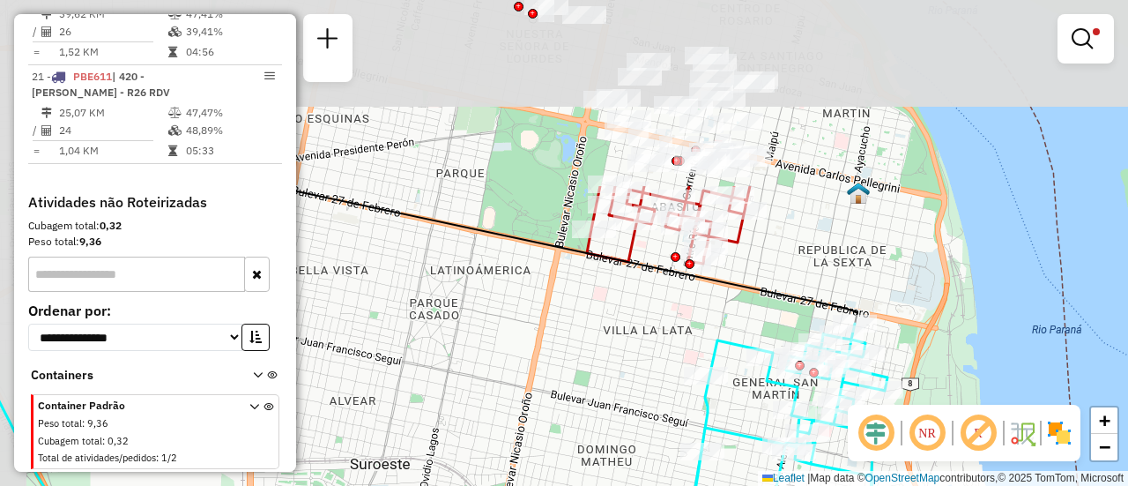
drag, startPoint x: 544, startPoint y: 147, endPoint x: 632, endPoint y: 419, distance: 285.4
click at [628, 421] on div "Limpar filtros Janela de atendimento Grade de atendimento Capacidade Transporta…" at bounding box center [564, 243] width 1128 height 486
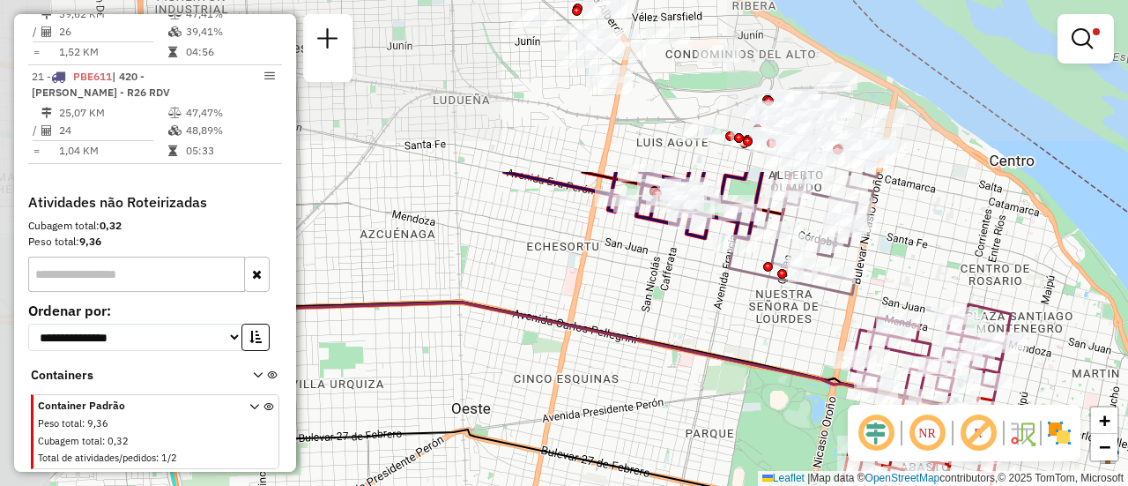
drag, startPoint x: 457, startPoint y: 201, endPoint x: 688, endPoint y: 421, distance: 319.8
click at [688, 421] on div "Limpar filtros Janela de atendimento Grade de atendimento Capacidade Transporta…" at bounding box center [564, 243] width 1128 height 486
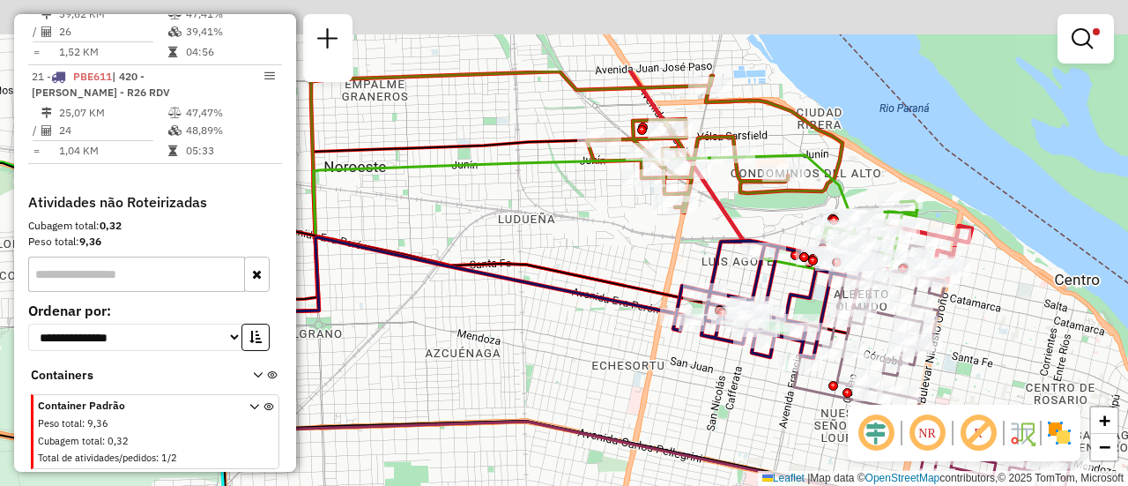
drag, startPoint x: 521, startPoint y: 271, endPoint x: 567, endPoint y: 409, distance: 144.9
click at [618, 449] on div "Limpar filtros Janela de atendimento Grade de atendimento Capacidade Transporta…" at bounding box center [564, 243] width 1128 height 486
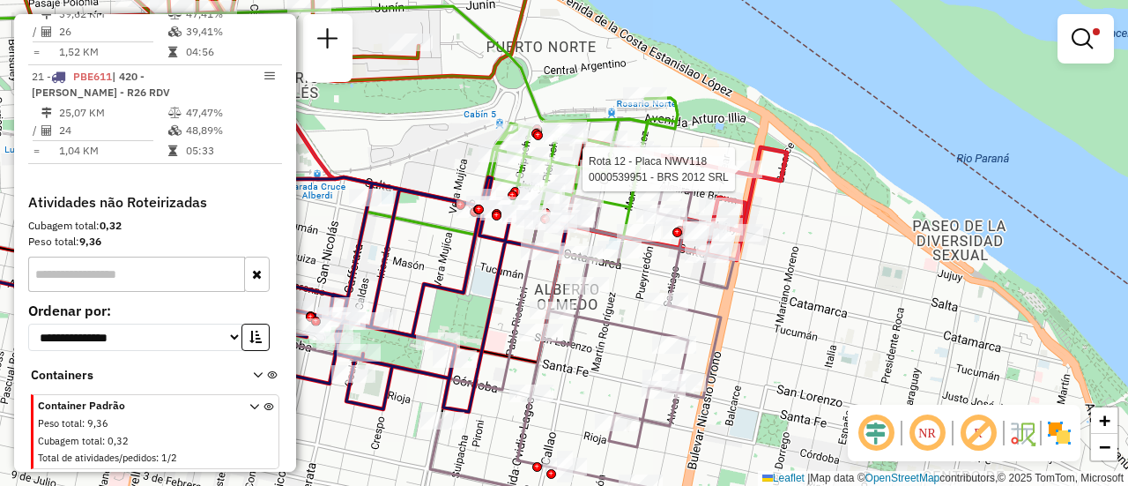
select select "**********"
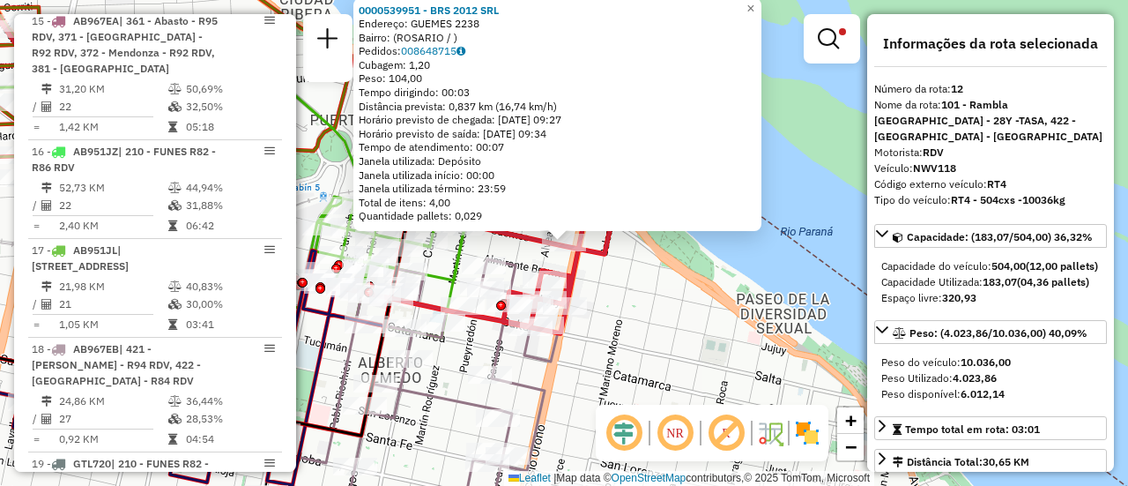
scroll to position [628, 0]
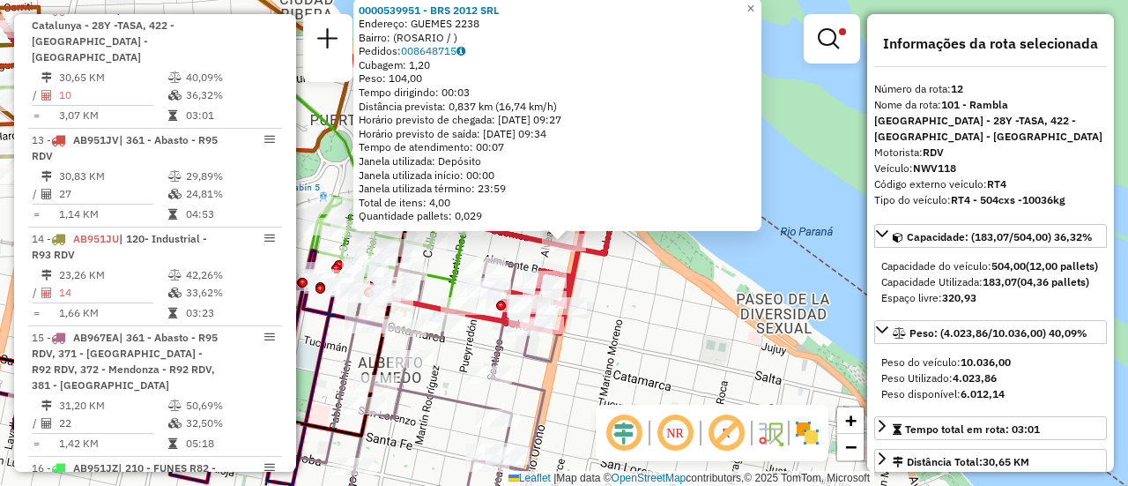
click at [650, 309] on div "0000539951 - BRS 2012 SRL Endereço: GUEMES 2238 Bairro: (ROSARIO / ) Pedidos: 0…" at bounding box center [564, 243] width 1128 height 486
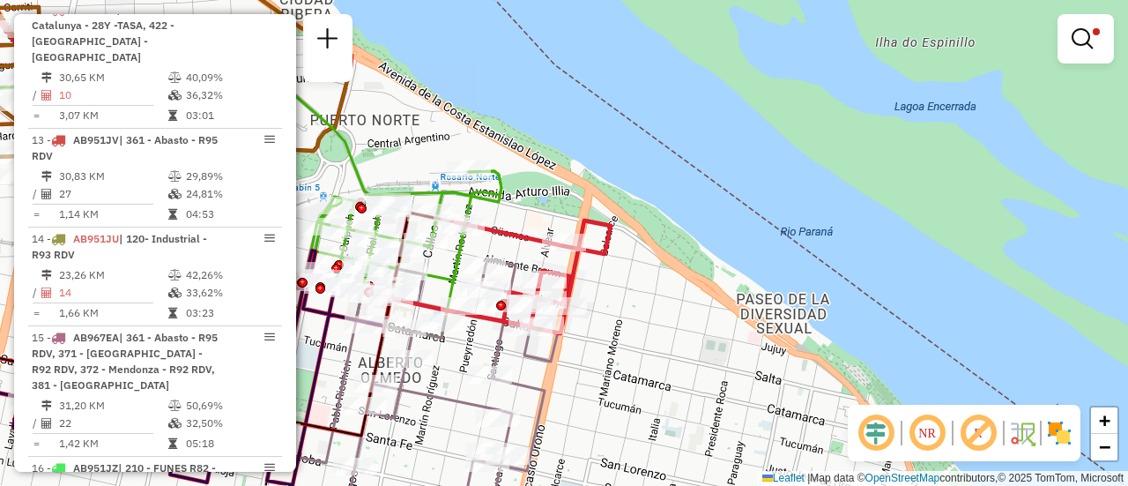
click at [529, 203] on div "Limpar filtros Janela de atendimento Grade de atendimento Capacidade Transporta…" at bounding box center [564, 243] width 1128 height 486
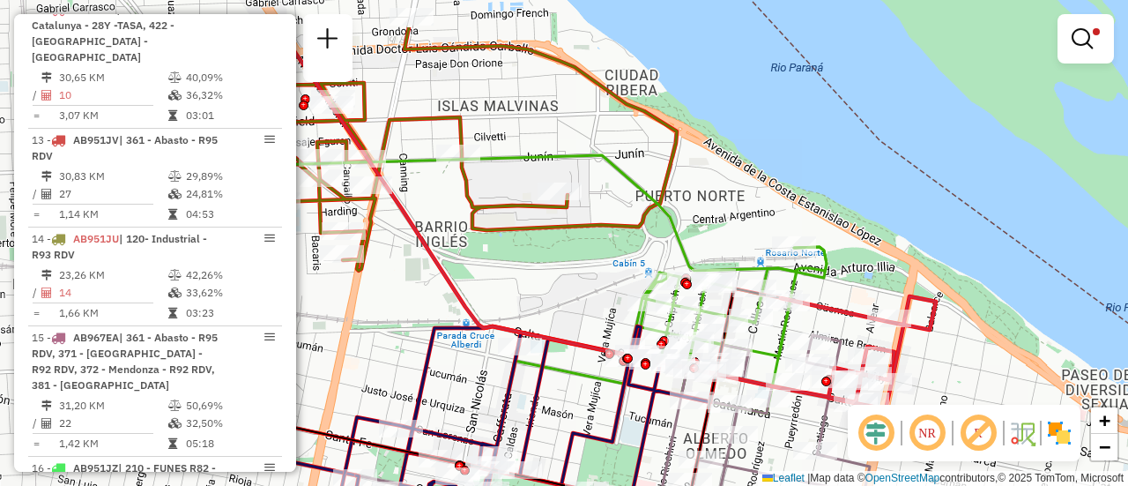
drag, startPoint x: 537, startPoint y: 212, endPoint x: 862, endPoint y: 287, distance: 333.9
click at [862, 287] on div "Limpar filtros Janela de atendimento Grade de atendimento Capacidade Transporta…" at bounding box center [564, 243] width 1128 height 486
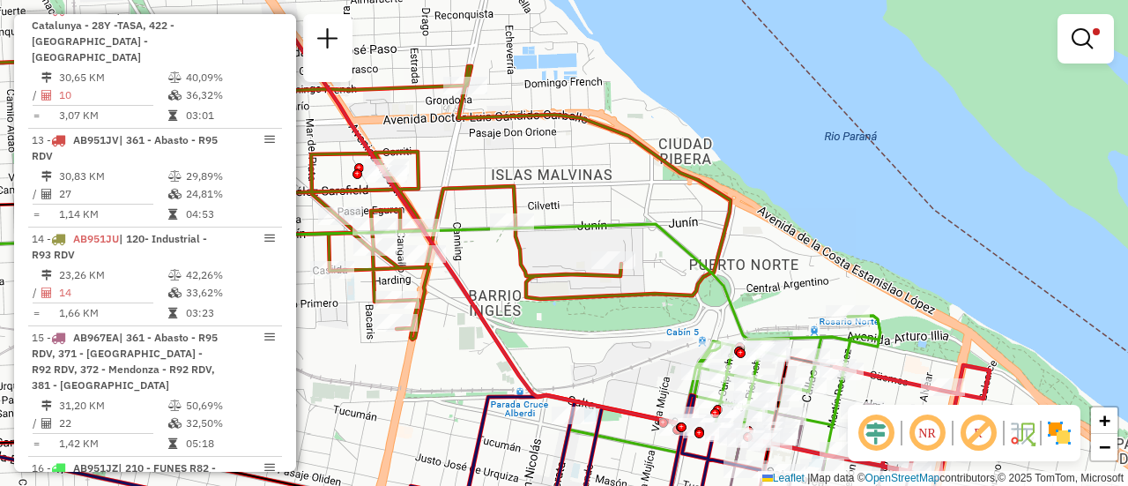
drag, startPoint x: 561, startPoint y: 261, endPoint x: 615, endPoint y: 330, distance: 87.3
click at [615, 330] on div "Limpar filtros Janela de atendimento Grade de atendimento Capacidade Transporta…" at bounding box center [564, 243] width 1128 height 486
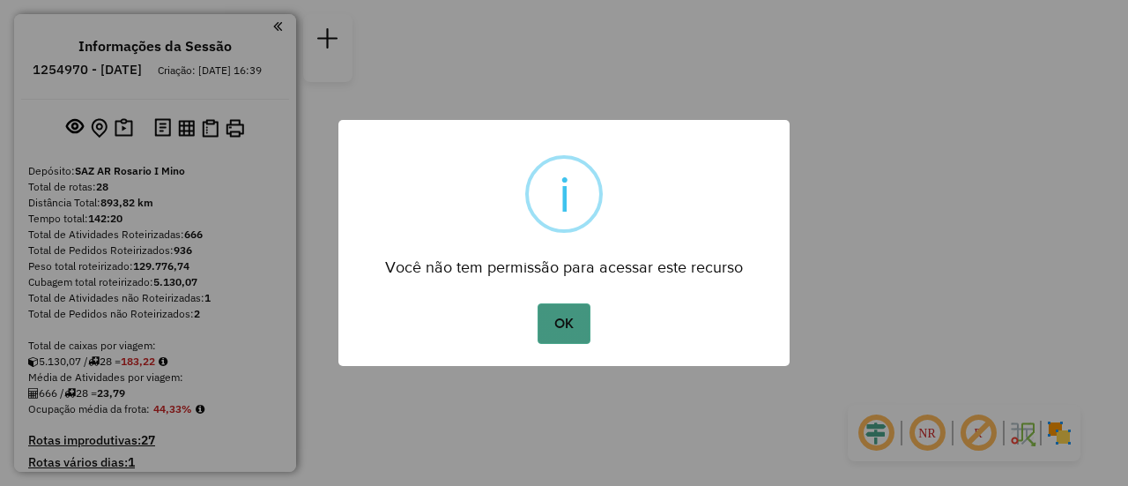
click at [580, 317] on button "OK" at bounding box center [564, 323] width 52 height 41
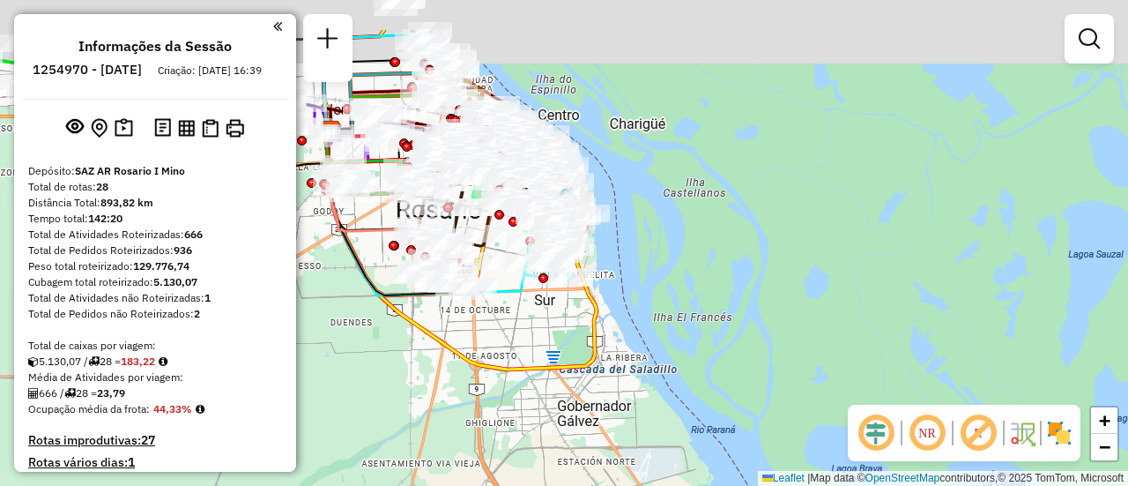
drag, startPoint x: 619, startPoint y: 210, endPoint x: 729, endPoint y: 308, distance: 147.3
click at [729, 308] on div "Janela de atendimento Grade de atendimento Capacidade Transportadoras Veículos …" at bounding box center [564, 243] width 1128 height 486
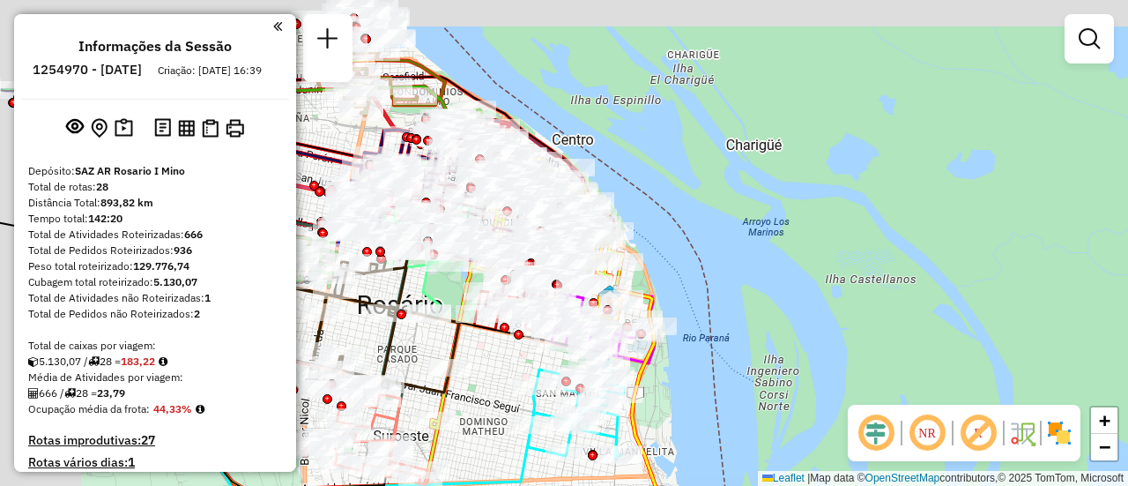
drag, startPoint x: 628, startPoint y: 133, endPoint x: 795, endPoint y: 264, distance: 212.3
click at [791, 265] on div "Janela de atendimento Grade de atendimento Capacidade Transportadoras Veículos …" at bounding box center [564, 243] width 1128 height 486
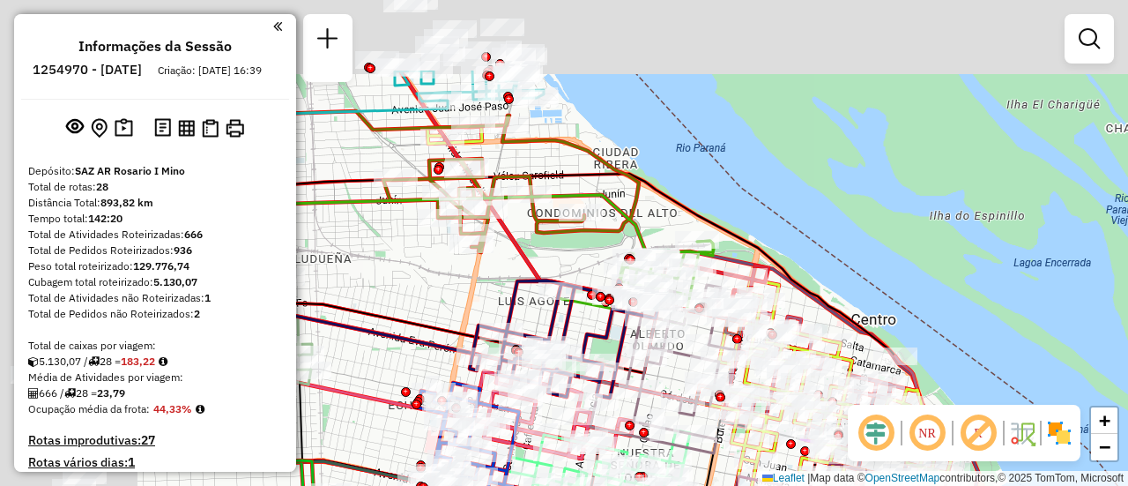
drag, startPoint x: 554, startPoint y: 98, endPoint x: 898, endPoint y: 238, distance: 371.2
click at [898, 238] on div "Janela de atendimento Grade de atendimento Capacidade Transportadoras Veículos …" at bounding box center [564, 243] width 1128 height 486
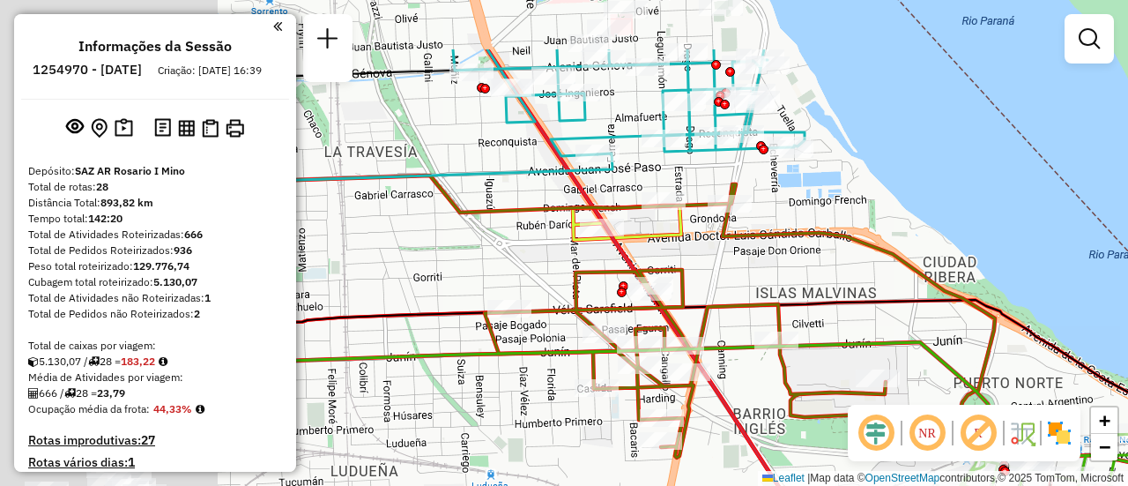
drag, startPoint x: 627, startPoint y: 131, endPoint x: 932, endPoint y: 229, distance: 320.3
click at [932, 229] on div "Janela de atendimento Grade de atendimento Capacidade Transportadoras Veículos …" at bounding box center [564, 243] width 1128 height 486
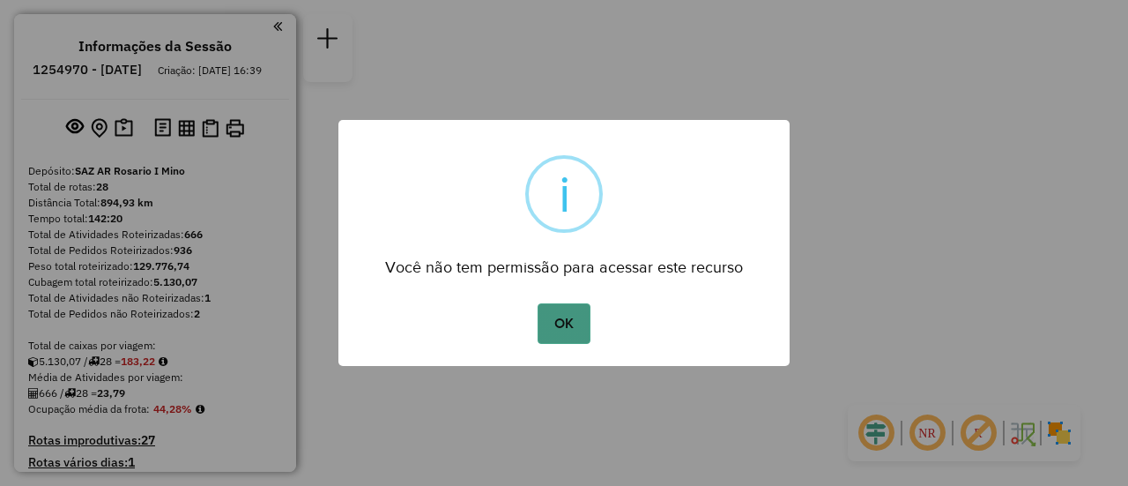
click at [571, 312] on button "OK" at bounding box center [564, 323] width 52 height 41
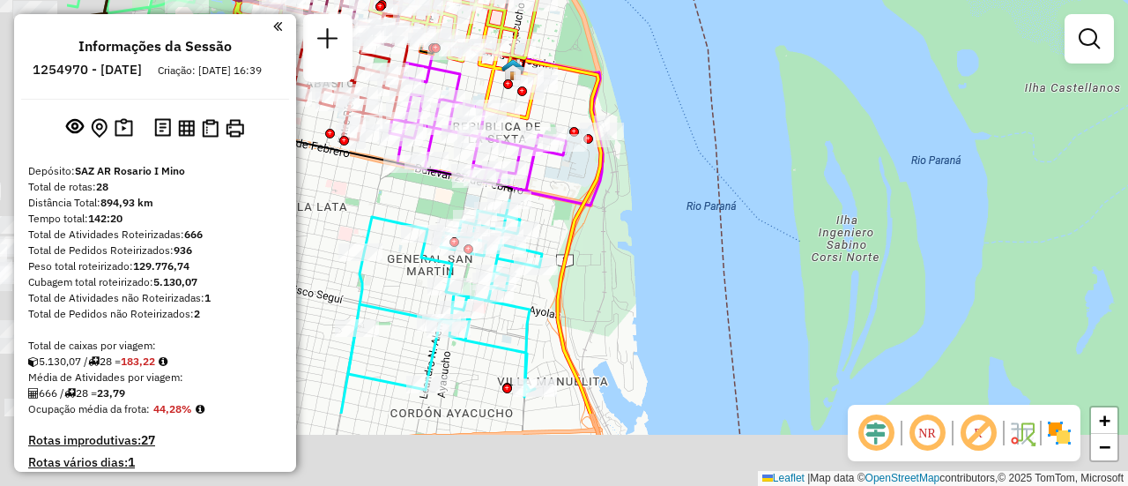
drag, startPoint x: 561, startPoint y: 308, endPoint x: 758, endPoint y: 151, distance: 252.0
click at [767, 149] on div "Janela de atendimento Grade de atendimento Capacidade Transportadoras Veículos …" at bounding box center [564, 243] width 1128 height 486
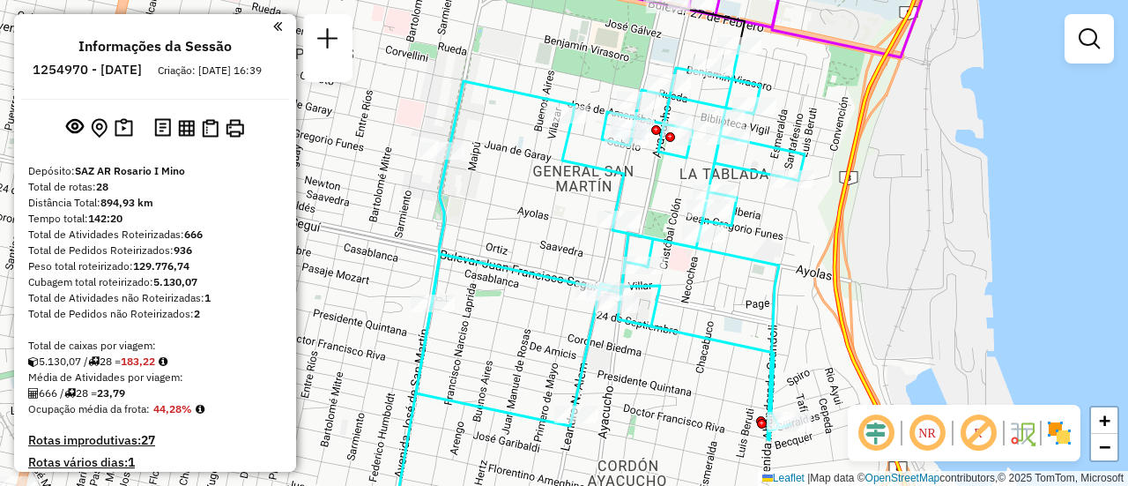
drag, startPoint x: 586, startPoint y: 215, endPoint x: 934, endPoint y: 173, distance: 350.7
click at [934, 173] on div "Janela de atendimento Grade de atendimento Capacidade Transportadoras Veículos …" at bounding box center [564, 243] width 1128 height 486
click at [935, 240] on div "Janela de atendimento Grade de atendimento Capacidade Transportadoras Veículos …" at bounding box center [564, 243] width 1128 height 486
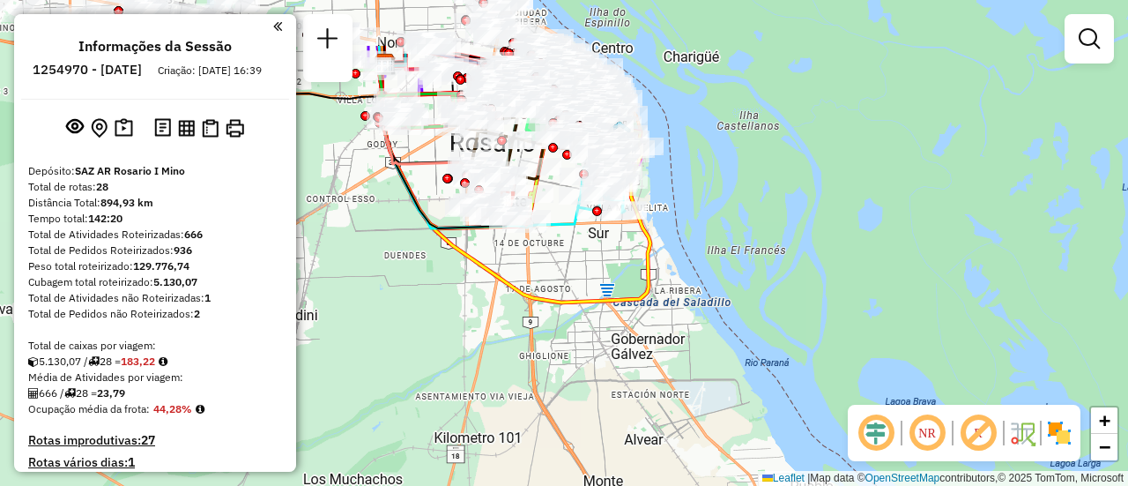
drag, startPoint x: 437, startPoint y: 160, endPoint x: 588, endPoint y: 380, distance: 266.9
click at [579, 302] on icon at bounding box center [514, 183] width 271 height 238
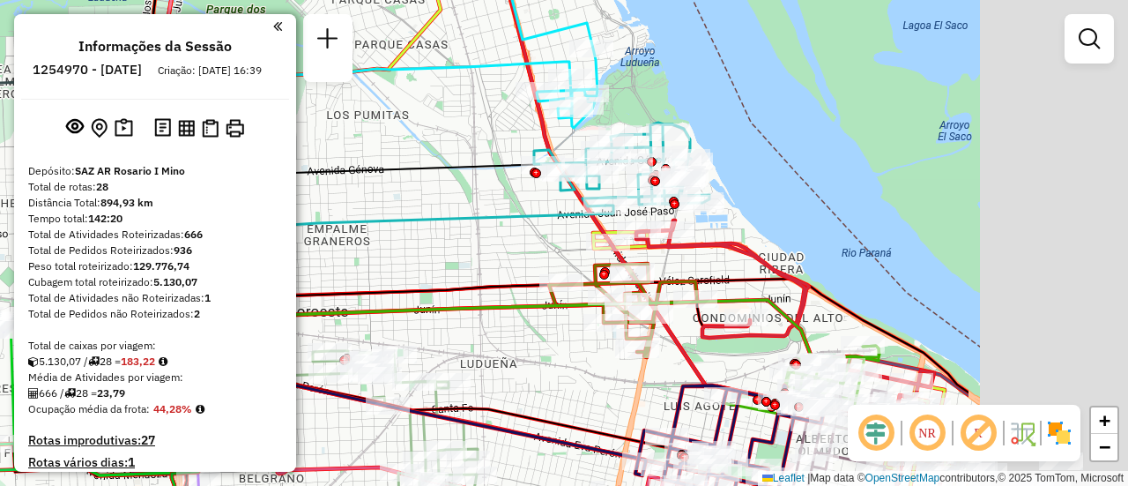
drag, startPoint x: 654, startPoint y: 145, endPoint x: 397, endPoint y: 101, distance: 261.1
click at [383, 108] on div "Janela de atendimento Grade de atendimento Capacidade Transportadoras Veículos …" at bounding box center [564, 243] width 1128 height 486
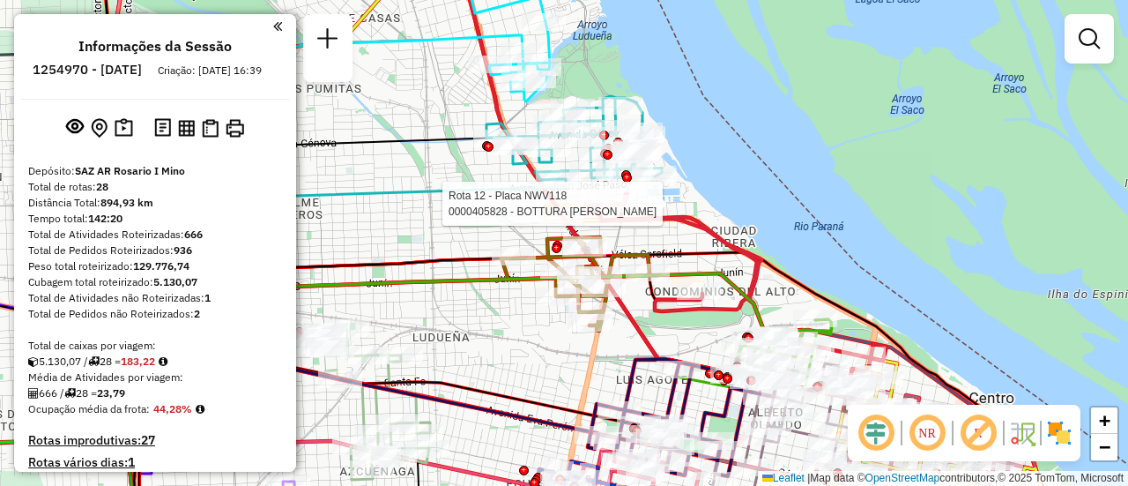
select select "**********"
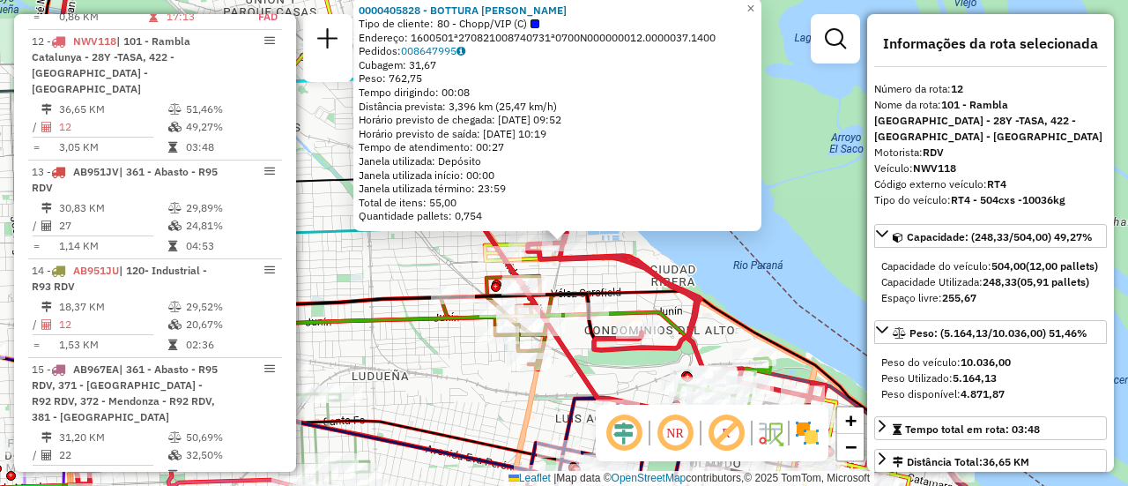
scroll to position [88, 0]
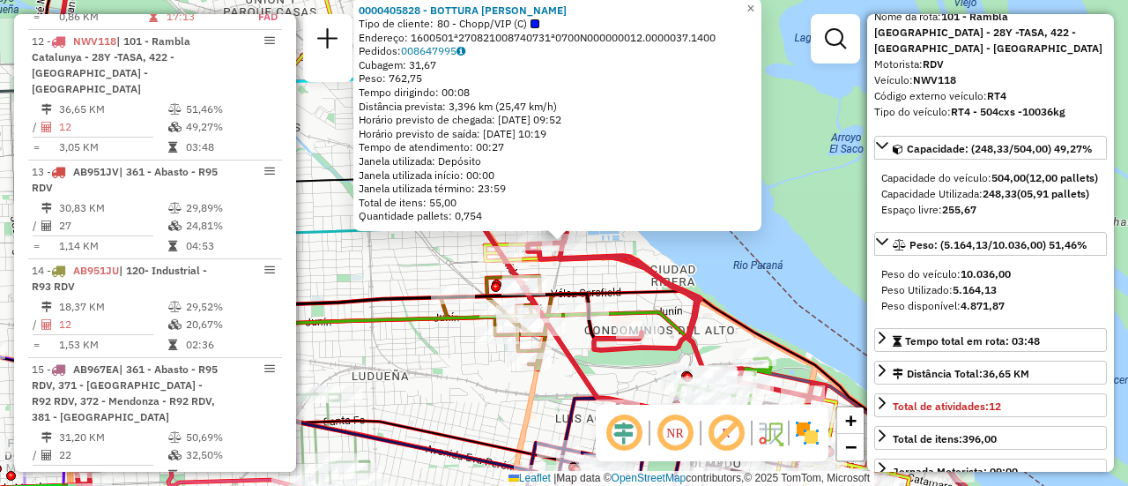
click at [704, 273] on div "0000405828 - BOTTURA DIEGO F Tipo de cliente: 80 - Chopp/VIP (C) Endereço: 1600…" at bounding box center [564, 243] width 1128 height 486
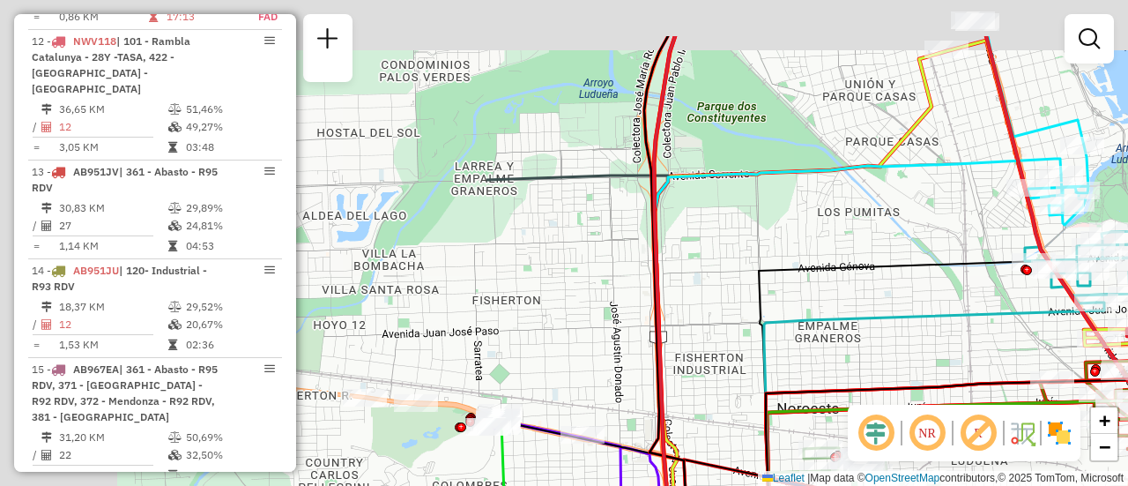
drag, startPoint x: 365, startPoint y: 259, endPoint x: 985, endPoint y: 369, distance: 630.2
click at [1084, 349] on div "Janela de atendimento Grade de atendimento Capacidade Transportadoras Veículos …" at bounding box center [564, 243] width 1128 height 486
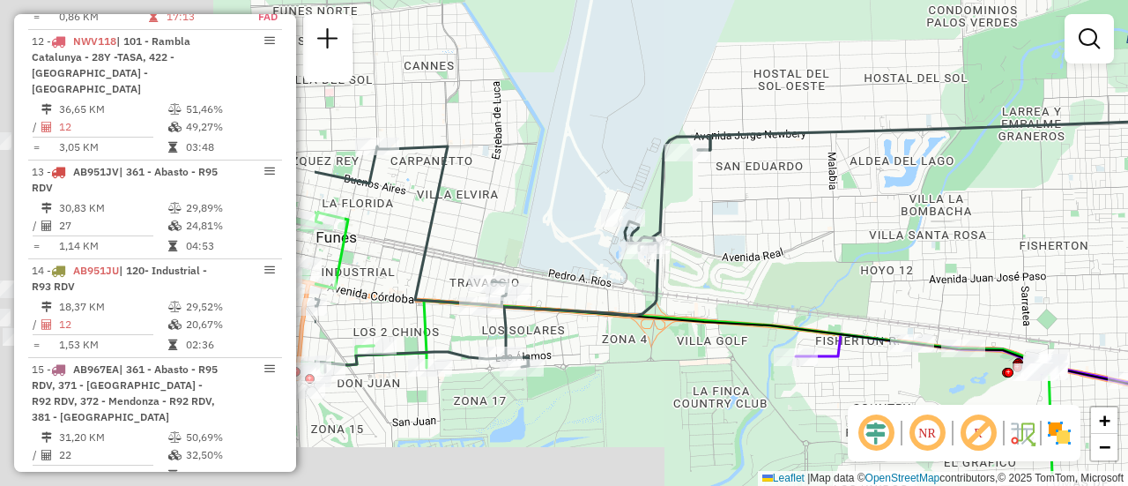
drag, startPoint x: 507, startPoint y: 327, endPoint x: 1099, endPoint y: 248, distance: 597.6
click at [1105, 248] on div "Janela de atendimento Grade de atendimento Capacidade Transportadoras Veículos …" at bounding box center [564, 243] width 1128 height 486
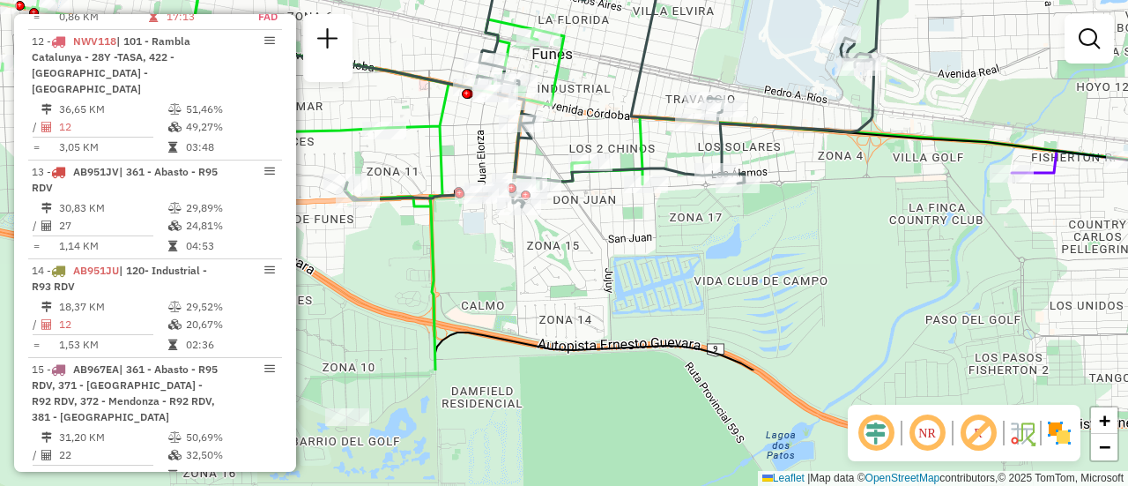
drag, startPoint x: 552, startPoint y: 449, endPoint x: 597, endPoint y: 285, distance: 170.0
click at [597, 285] on div "Janela de atendimento Grade de atendimento Capacidade Transportadoras Veículos …" at bounding box center [564, 243] width 1128 height 486
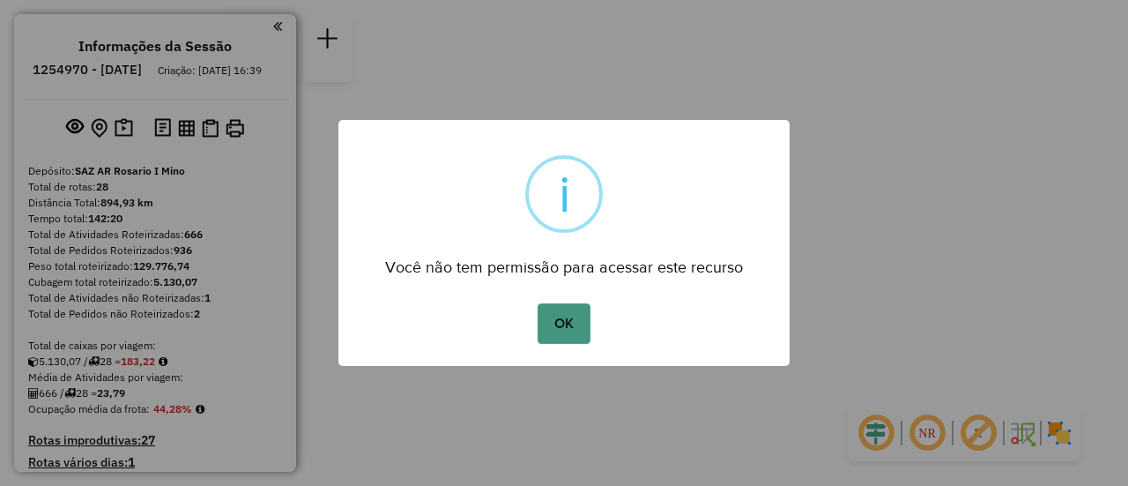
click at [568, 318] on button "OK" at bounding box center [564, 323] width 52 height 41
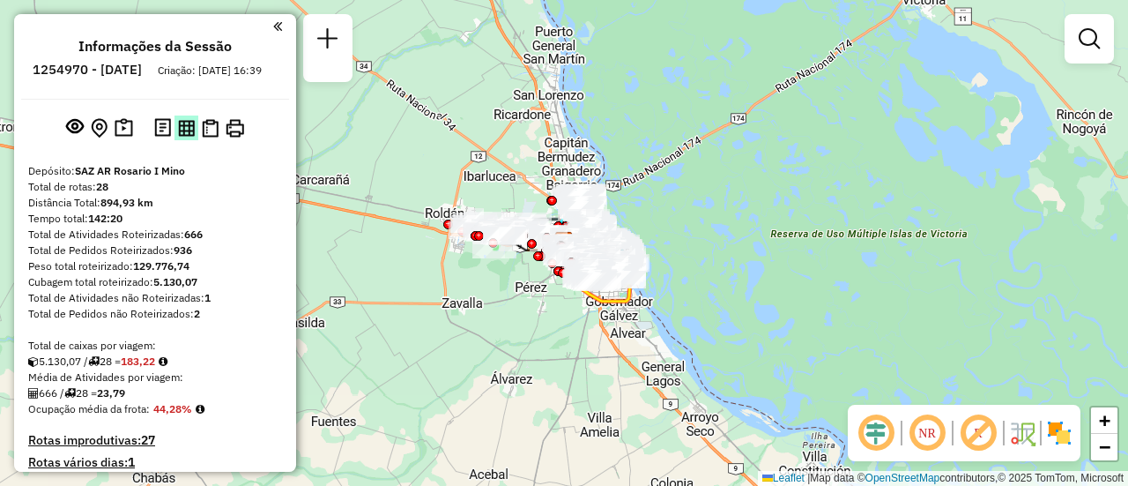
click at [178, 137] on img at bounding box center [186, 128] width 17 height 17
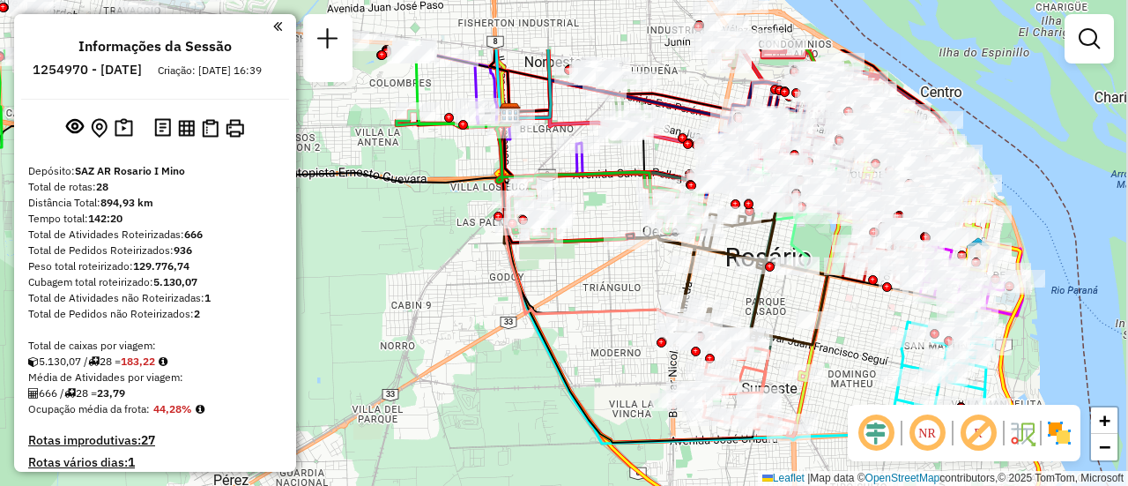
drag, startPoint x: 657, startPoint y: 73, endPoint x: 565, endPoint y: 388, distance: 327.7
click at [560, 241] on icon at bounding box center [608, 207] width 193 height 70
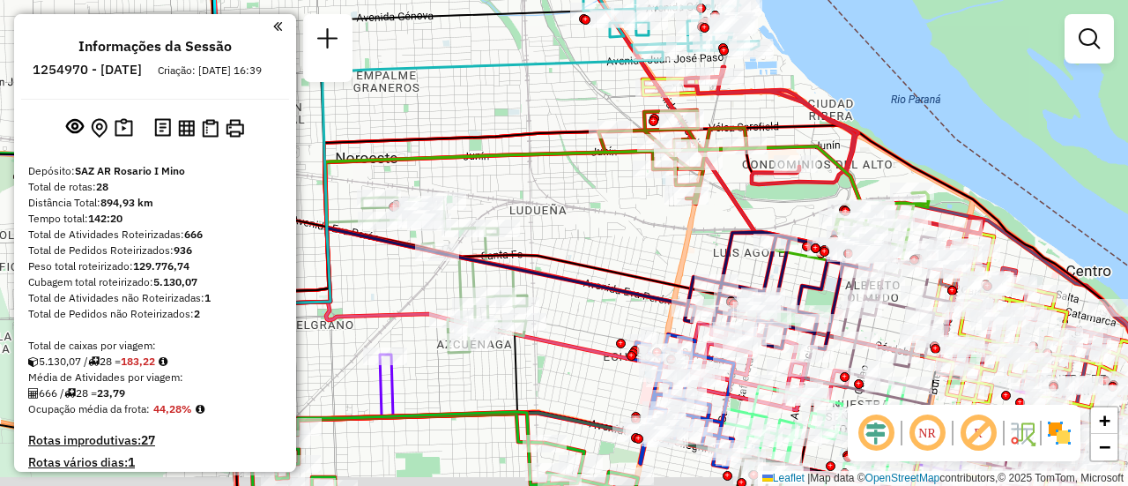
drag, startPoint x: 788, startPoint y: 250, endPoint x: 598, endPoint y: 219, distance: 193.0
click at [604, 221] on div "Janela de atendimento Grade de atendimento Capacidade Transportadoras Veículos …" at bounding box center [564, 243] width 1128 height 486
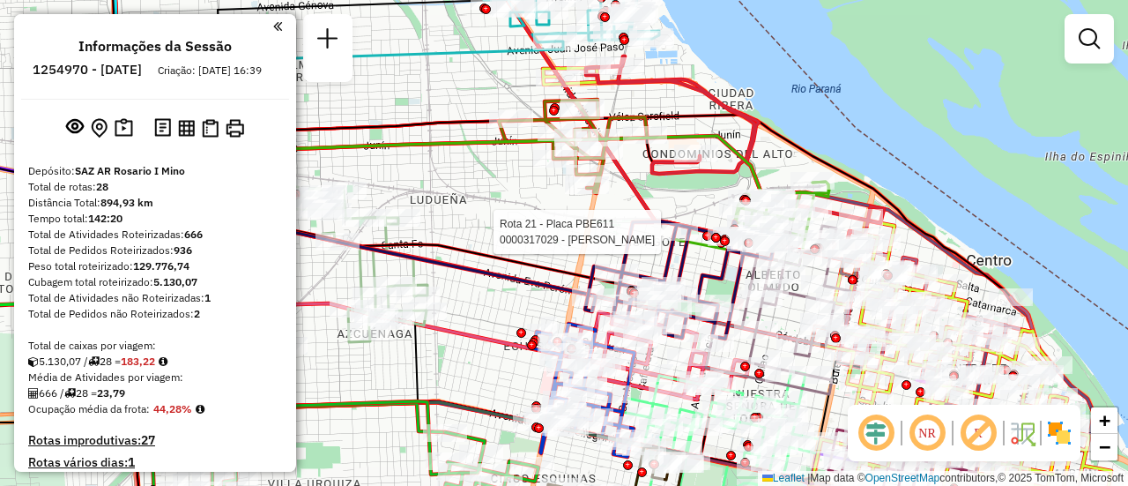
select select "**********"
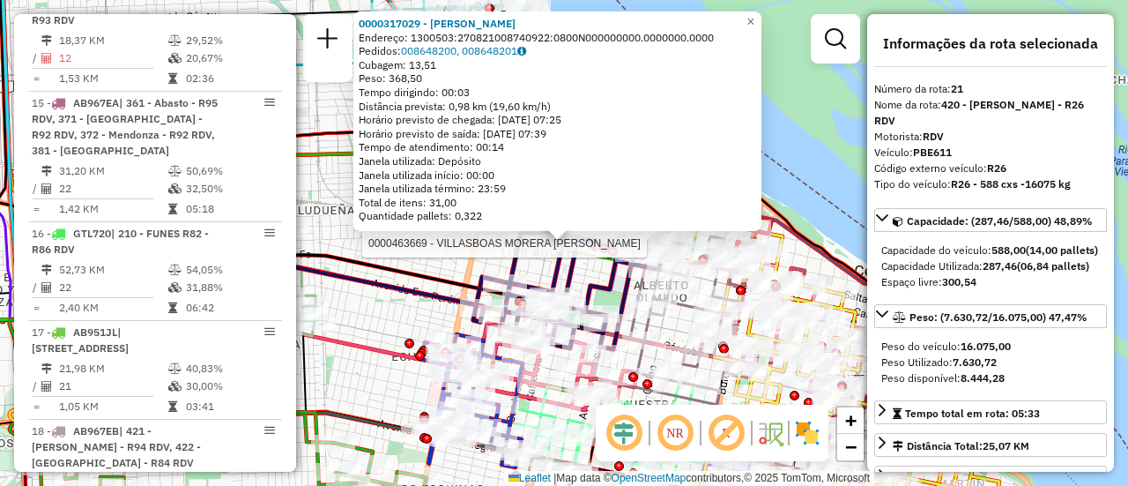
scroll to position [2748, 0]
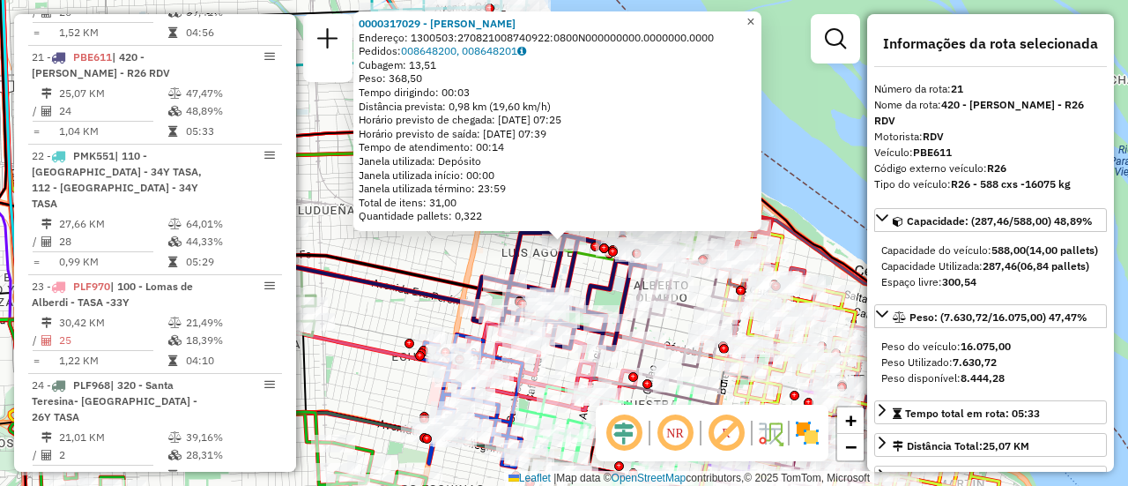
click at [754, 17] on span "×" at bounding box center [750, 21] width 8 height 15
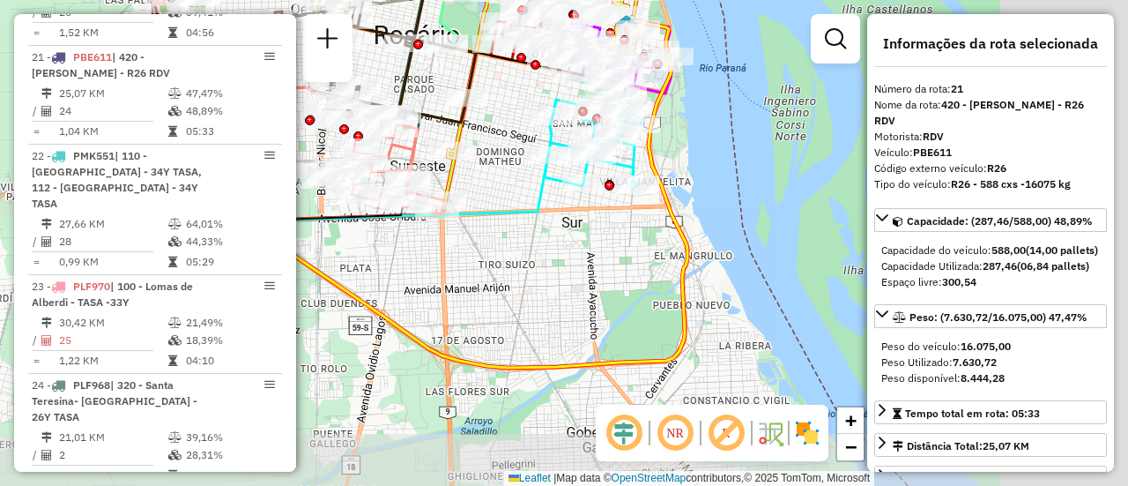
drag, startPoint x: 798, startPoint y: 286, endPoint x: 514, endPoint y: 218, distance: 292.7
click at [487, 197] on div "Janela de atendimento Grade de atendimento Capacidade Transportadoras Veículos …" at bounding box center [564, 243] width 1128 height 486
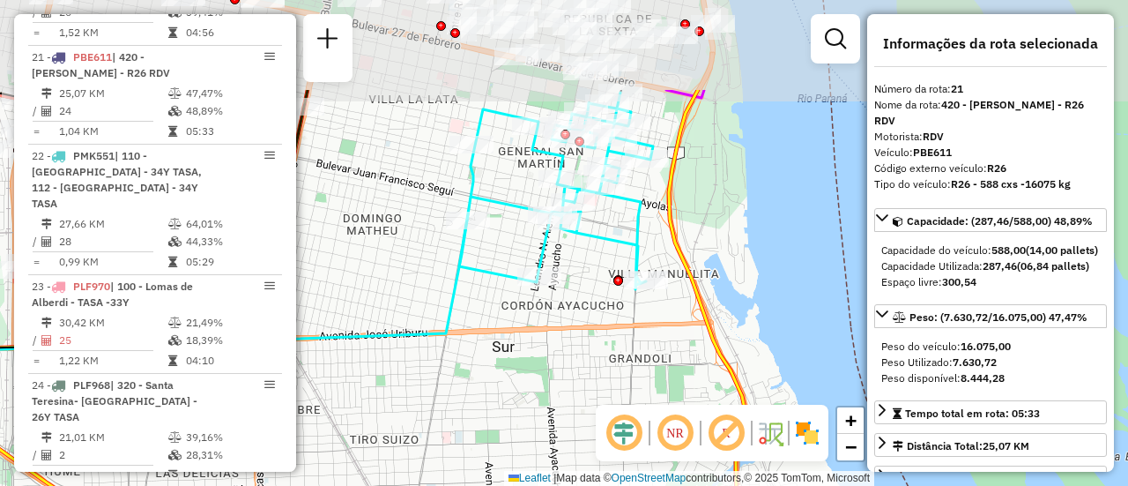
drag, startPoint x: 547, startPoint y: 107, endPoint x: 514, endPoint y: 249, distance: 146.7
click at [514, 249] on div "Janela de atendimento Grade de atendimento Capacidade Transportadoras Veículos …" at bounding box center [564, 243] width 1128 height 486
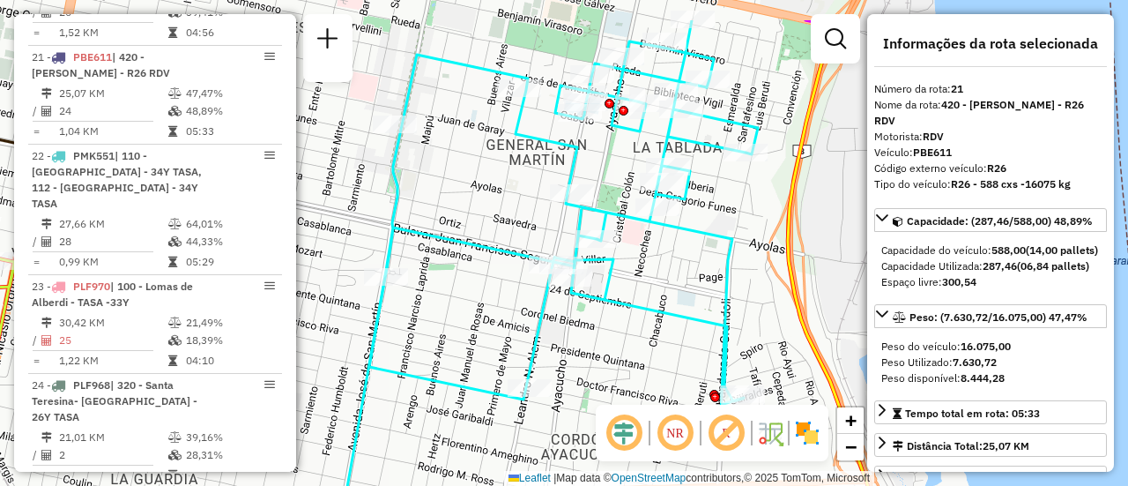
drag, startPoint x: 705, startPoint y: 218, endPoint x: 746, endPoint y: 286, distance: 80.3
click at [746, 286] on div "Janela de atendimento Grade de atendimento Capacidade Transportadoras Veículos …" at bounding box center [564, 243] width 1128 height 486
click at [814, 297] on div "Janela de atendimento Grade de atendimento Capacidade Transportadoras Veículos …" at bounding box center [564, 243] width 1128 height 486
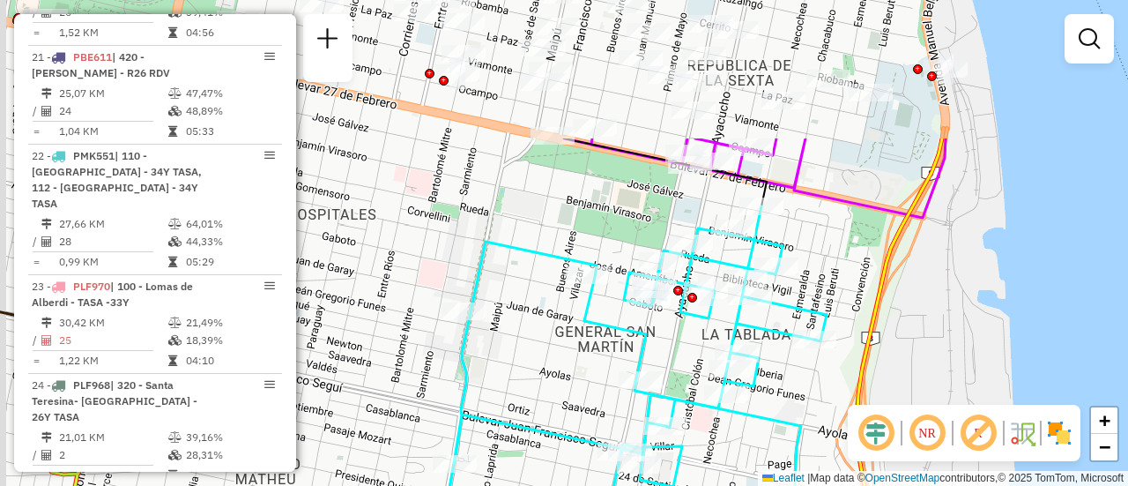
drag, startPoint x: 505, startPoint y: 174, endPoint x: 579, endPoint y: 367, distance: 206.7
click at [579, 367] on div "Janela de atendimento Grade de atendimento Capacidade Transportadoras Veículos …" at bounding box center [564, 243] width 1128 height 486
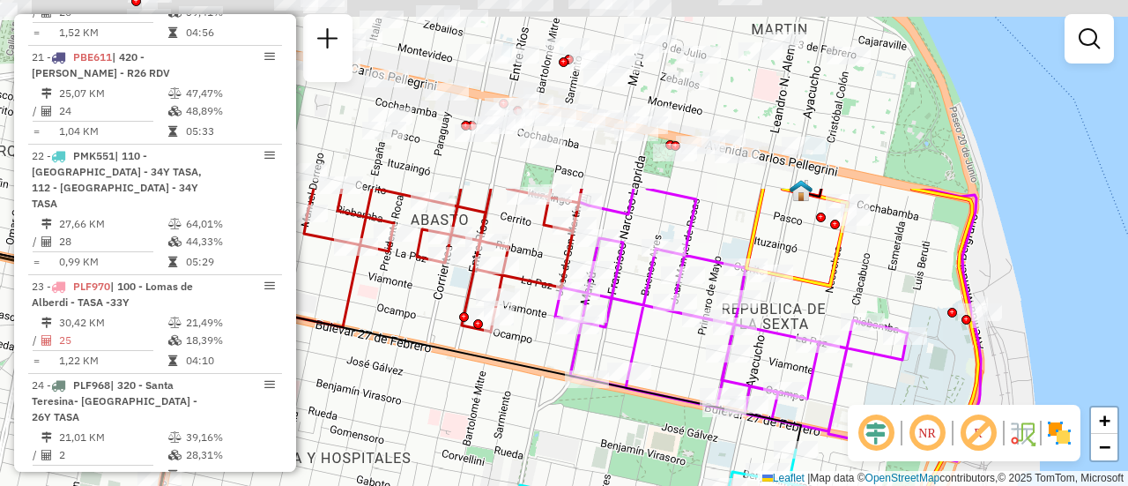
drag, startPoint x: 611, startPoint y: 112, endPoint x: 657, endPoint y: 331, distance: 223.5
click at [651, 390] on icon at bounding box center [768, 325] width 426 height 272
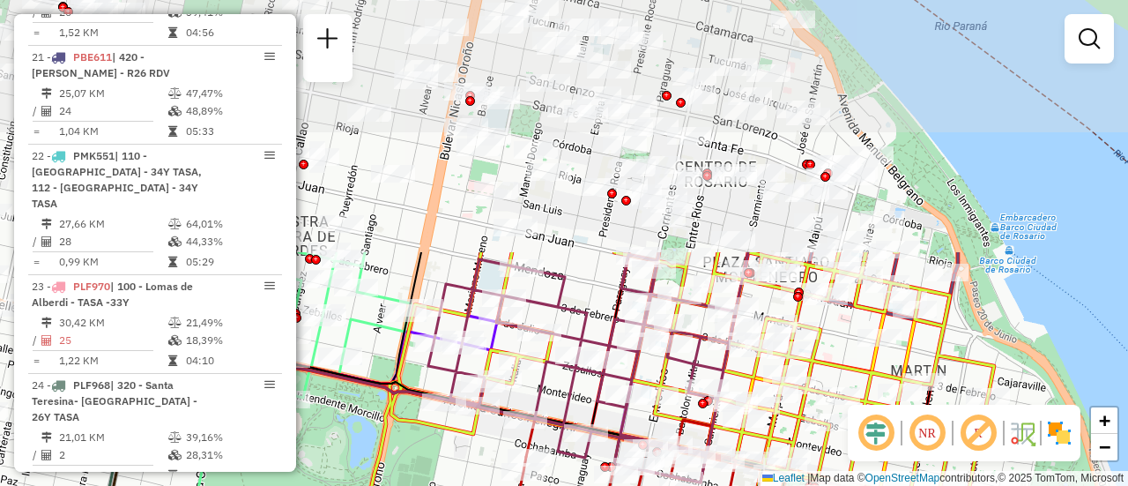
drag, startPoint x: 653, startPoint y: 227, endPoint x: 821, endPoint y: 527, distance: 344.0
click at [821, 485] on html "Aguarde... Pop-up bloqueado! Seu navegador bloqueou automáticamente a abertura …" at bounding box center [564, 243] width 1128 height 486
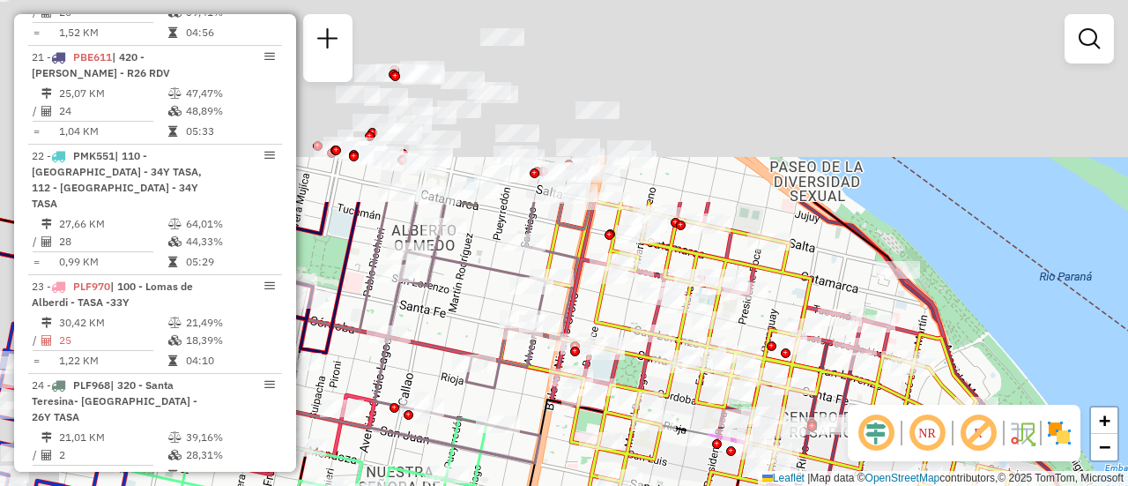
drag, startPoint x: 636, startPoint y: 248, endPoint x: 703, endPoint y: 518, distance: 278.7
click at [703, 485] on html "Aguarde... Pop-up bloqueado! Seu navegador bloqueou automáticamente a abertura …" at bounding box center [564, 243] width 1128 height 486
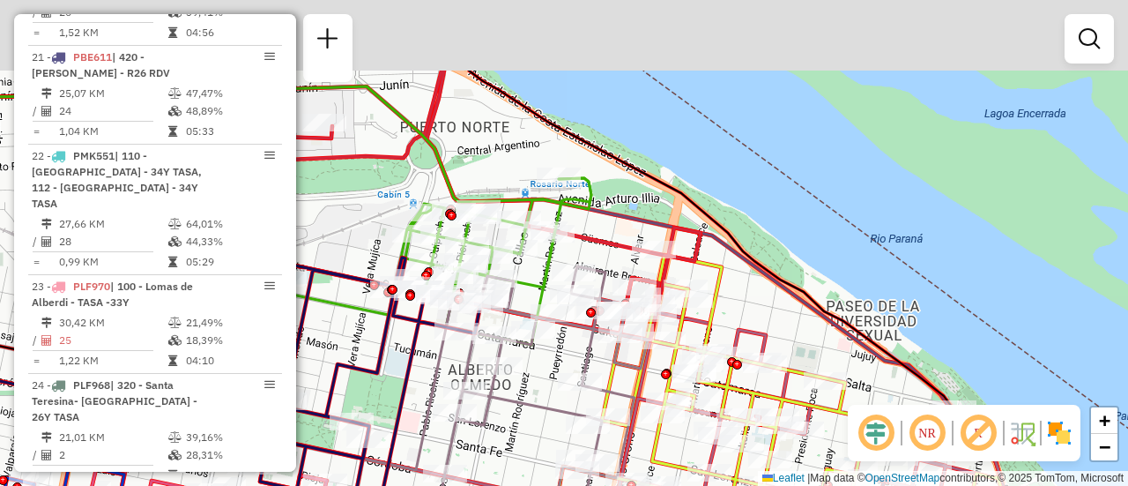
drag, startPoint x: 561, startPoint y: 265, endPoint x: 666, endPoint y: 450, distance: 212.7
click at [648, 459] on icon at bounding box center [496, 434] width 304 height 336
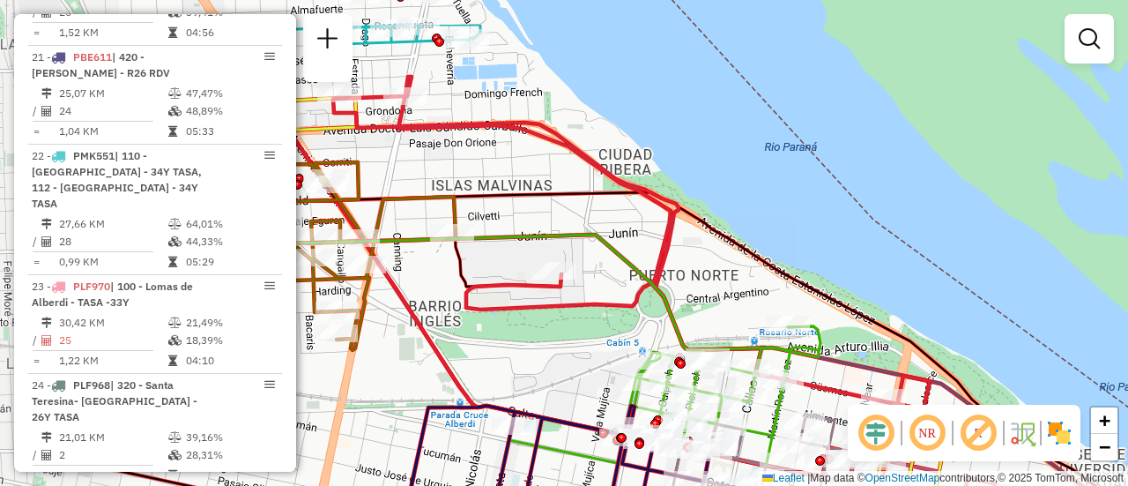
drag, startPoint x: 382, startPoint y: 251, endPoint x: 561, endPoint y: 324, distance: 193.3
click at [561, 324] on div "Rota 6 - Placa AC995HS 0000427294 - CAI FENG Rota 6 - Placa AC995HS 0000468153 …" at bounding box center [564, 243] width 1128 height 486
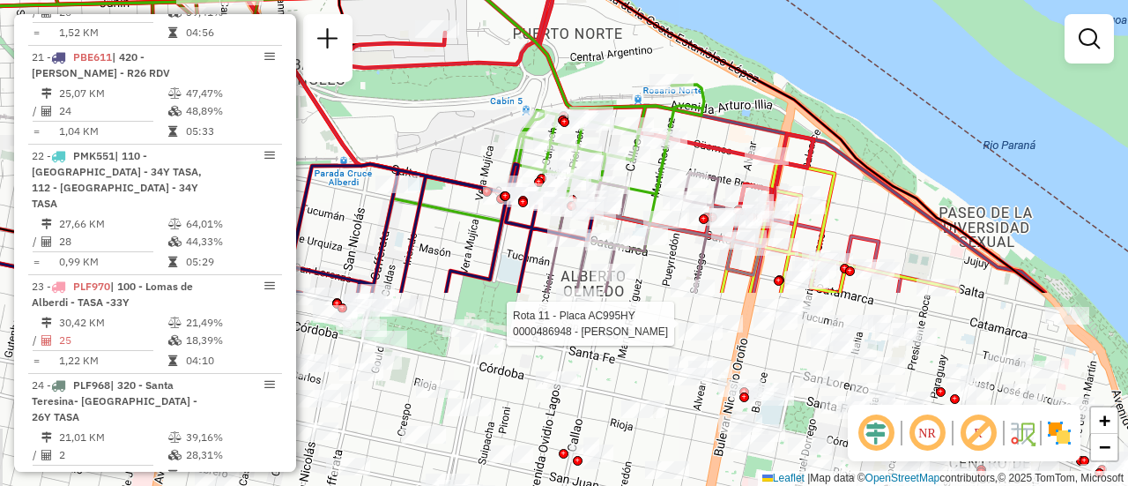
drag, startPoint x: 928, startPoint y: 394, endPoint x: 812, endPoint y: 152, distance: 268.1
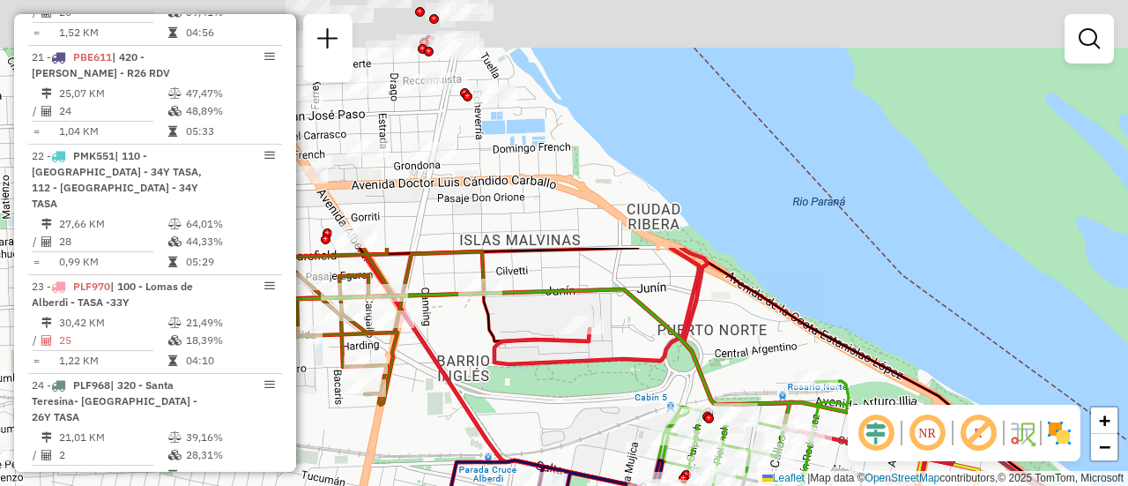
drag, startPoint x: 416, startPoint y: 123, endPoint x: 628, endPoint y: 527, distance: 455.7
click at [628, 485] on html "Aguarde... Pop-up bloqueado! Seu navegador bloqueou automáticamente a abertura …" at bounding box center [564, 243] width 1128 height 486
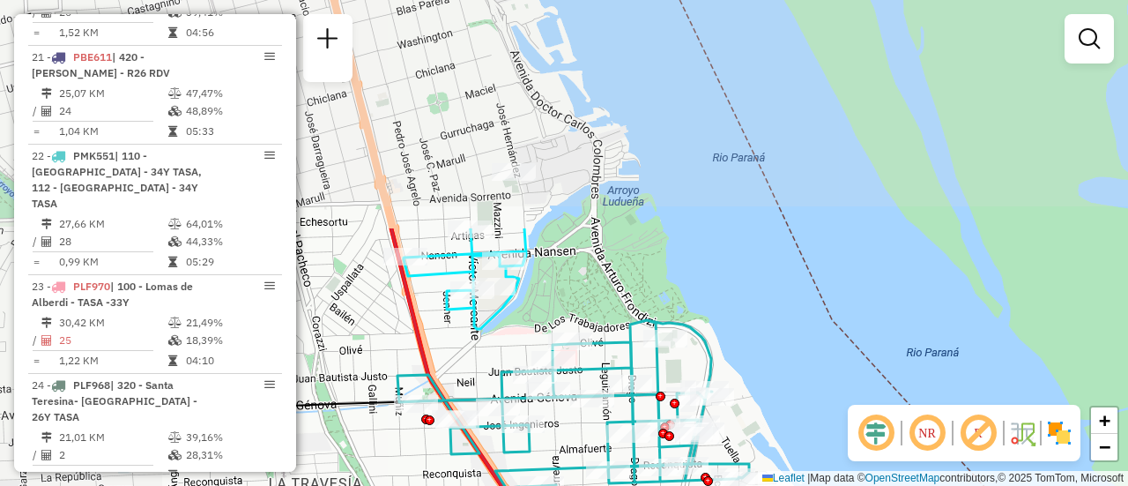
drag, startPoint x: 578, startPoint y: 250, endPoint x: 716, endPoint y: 454, distance: 245.7
click at [754, 485] on html "Aguarde... Pop-up bloqueado! Seu navegador bloqueou automáticamente a abertura …" at bounding box center [564, 243] width 1128 height 486
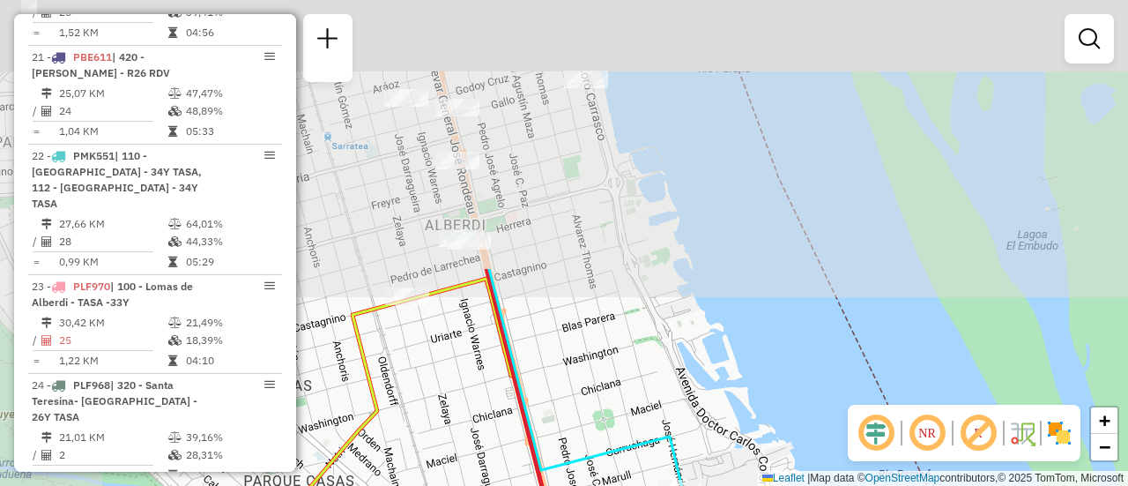
drag, startPoint x: 469, startPoint y: 114, endPoint x: 639, endPoint y: 429, distance: 358.5
click at [655, 483] on div "Rota 6 - Placa AC995HS 0000427294 - CAI FENG Rota 6 - Placa AC995HS 0000468153 …" at bounding box center [564, 243] width 1128 height 486
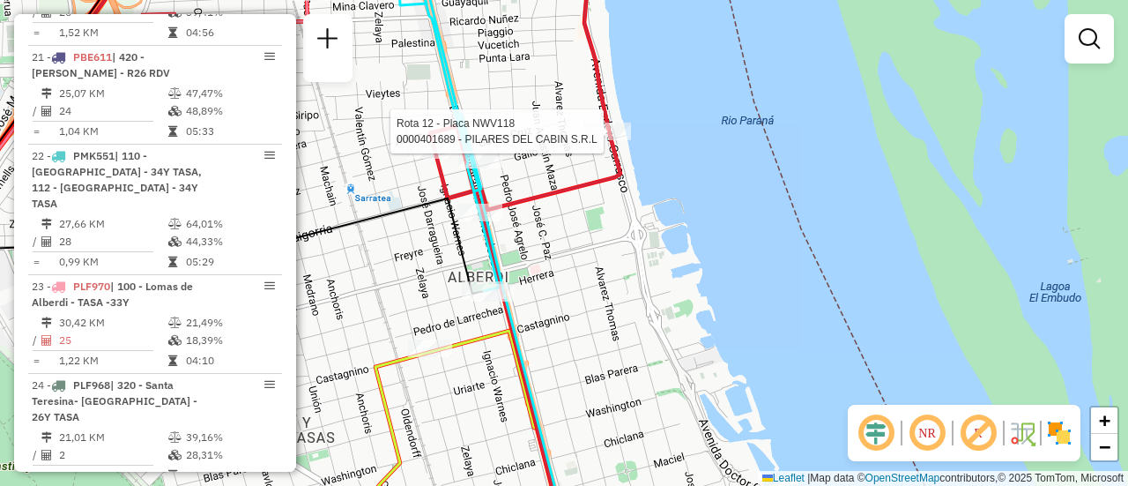
select select "**********"
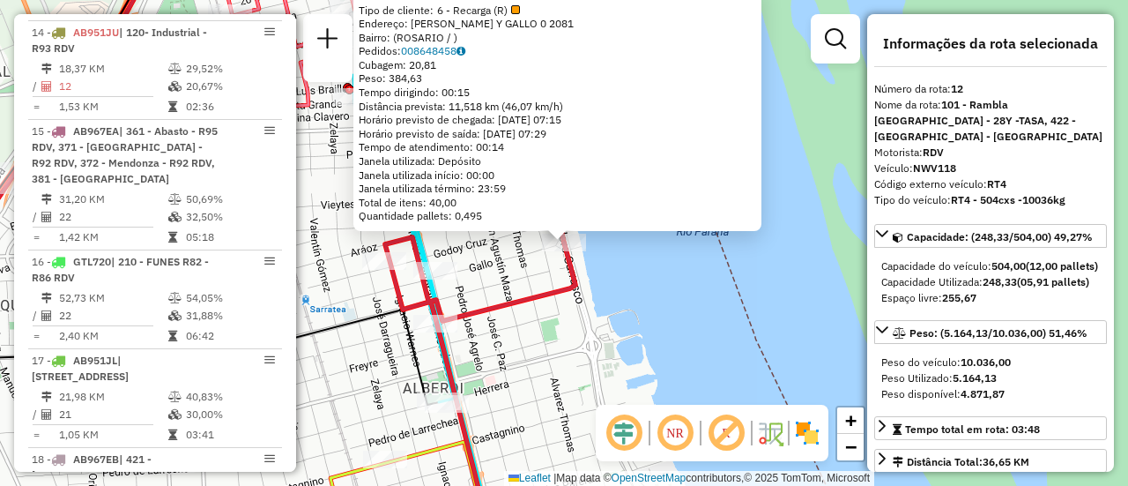
scroll to position [1796, 0]
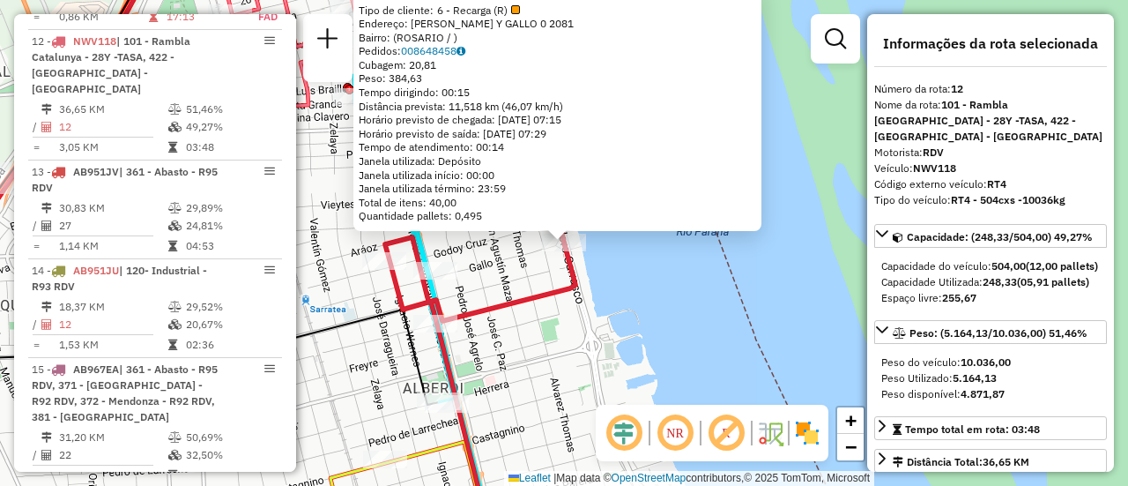
click at [549, 315] on div "0000401689 - PILARES DEL CABIN S.R.L Tipo de cliente: 6 - Recarga (R) Endereço:…" at bounding box center [564, 243] width 1128 height 486
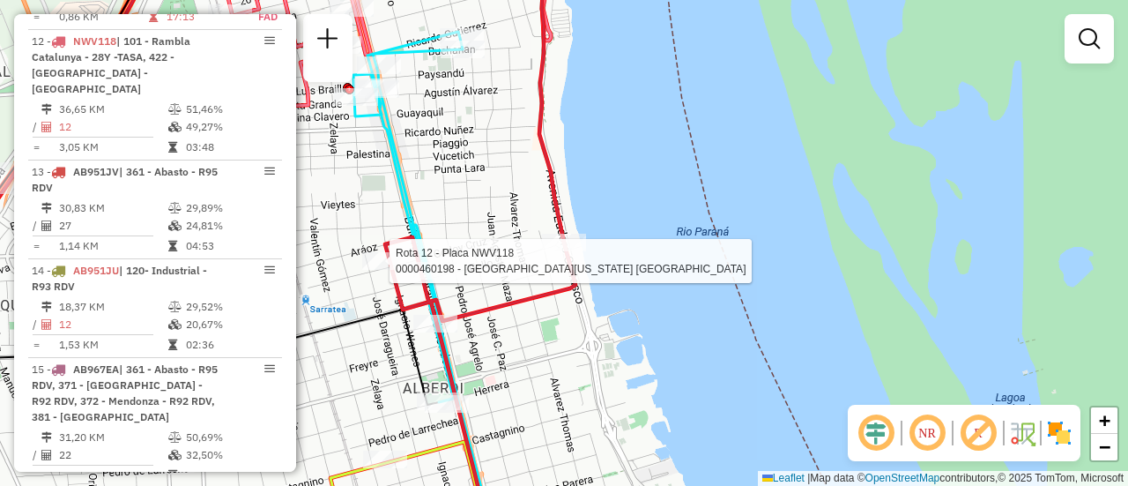
select select "**********"
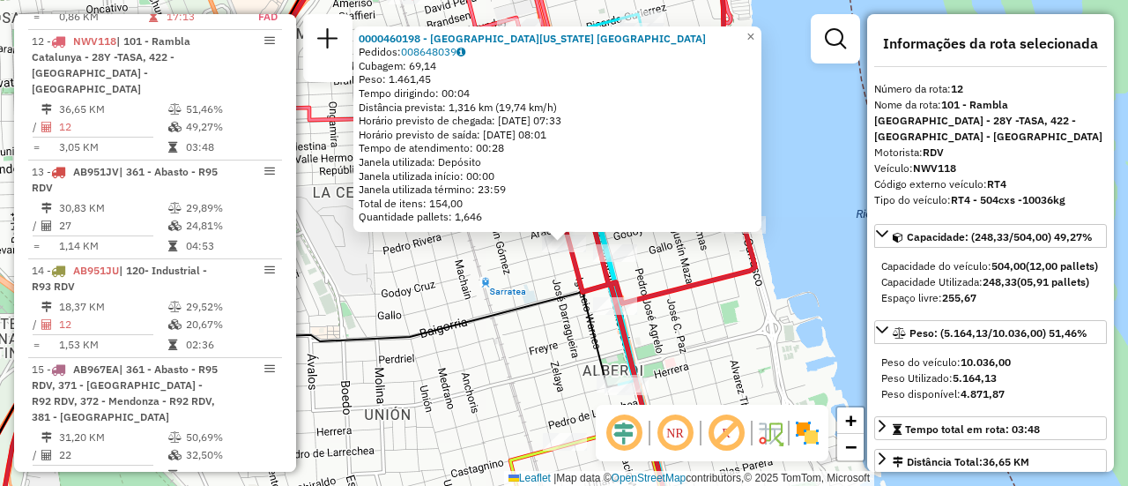
click at [729, 345] on div "0000460198 - La Florida Rosario Pedidos: 008648039 Cubagem: 69,14 Peso: 1.461,4…" at bounding box center [564, 243] width 1128 height 486
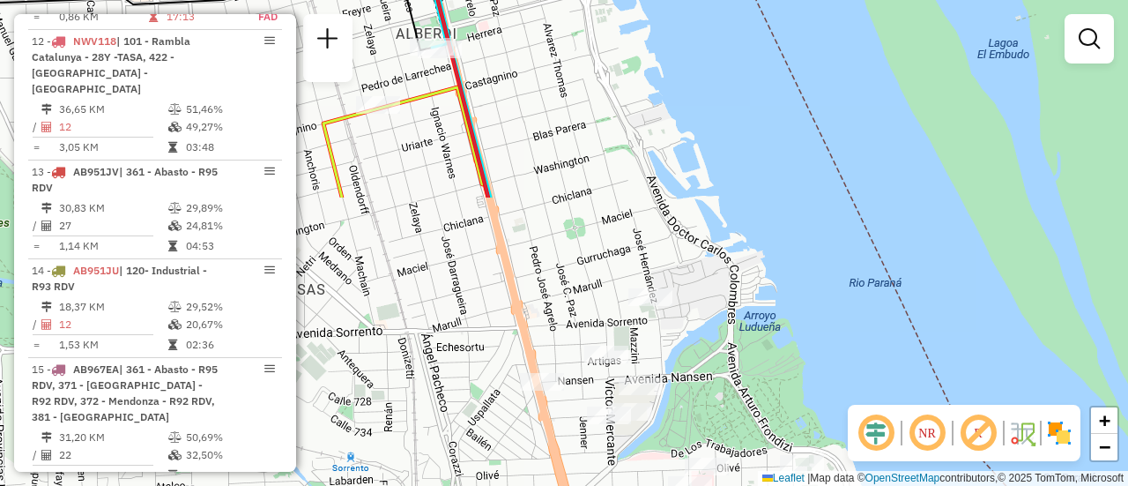
drag, startPoint x: 729, startPoint y: 379, endPoint x: 509, endPoint y: 0, distance: 437.9
click at [507, 0] on html "Aguarde... Pop-up bloqueado! Seu navegador bloqueou automáticamente a abertura …" at bounding box center [564, 243] width 1128 height 486
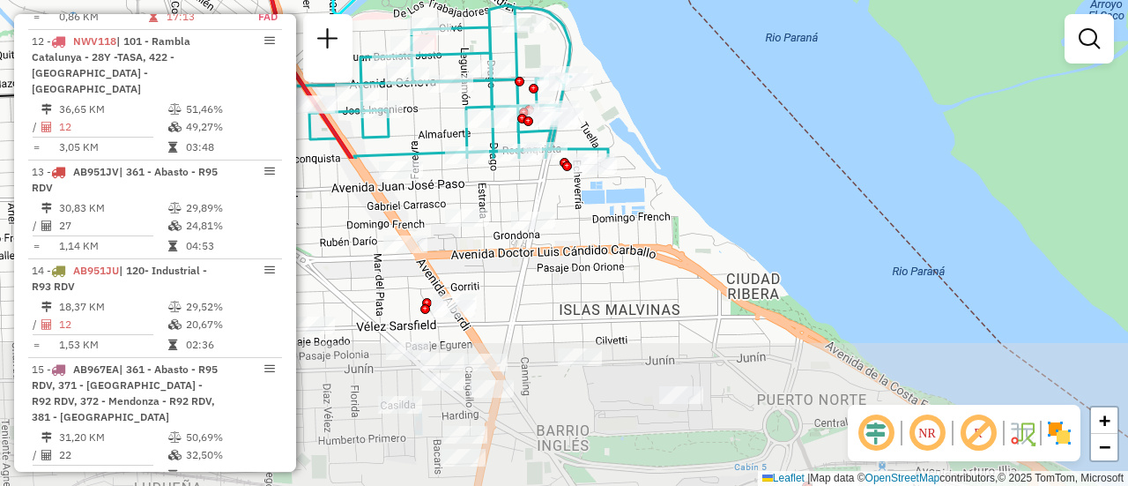
drag, startPoint x: 668, startPoint y: 311, endPoint x: 425, endPoint y: -66, distance: 448.8
click at [425, 0] on html "Aguarde... Pop-up bloqueado! Seu navegador bloqueou automáticamente a abertura …" at bounding box center [564, 243] width 1128 height 486
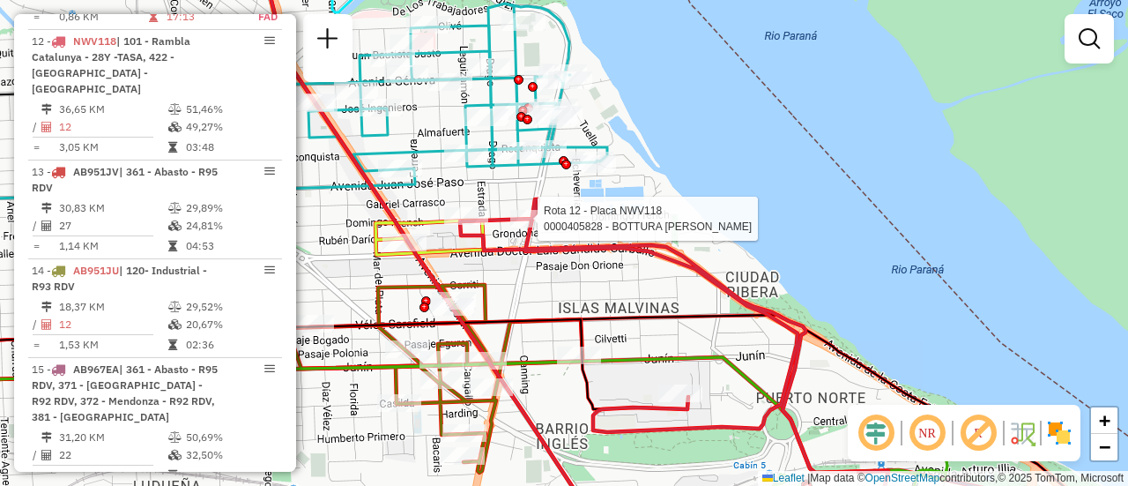
select select "**********"
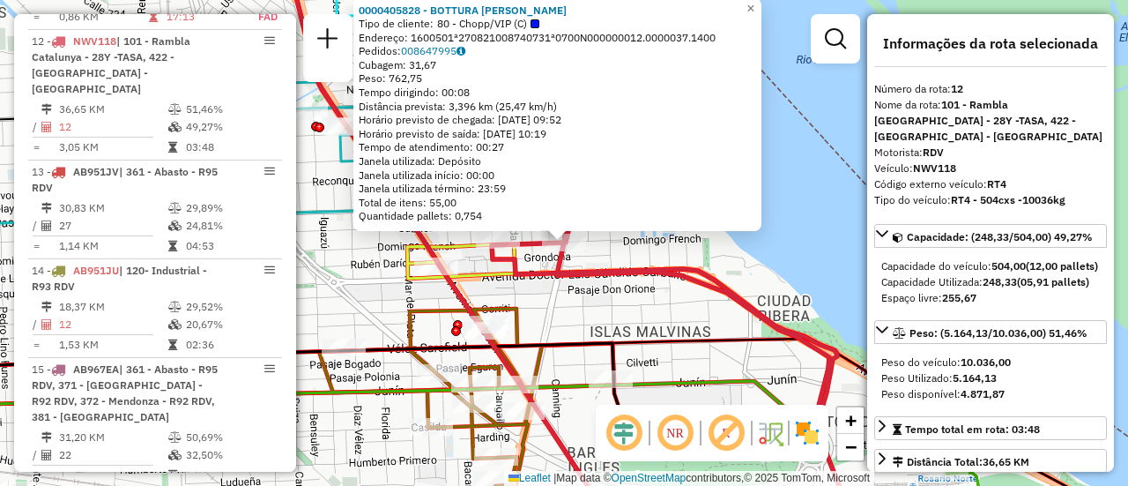
click at [672, 309] on div "0000405828 - BOTTURA DIEGO F Tipo de cliente: 80 - Chopp/VIP (C) Endereço: 1600…" at bounding box center [564, 243] width 1128 height 486
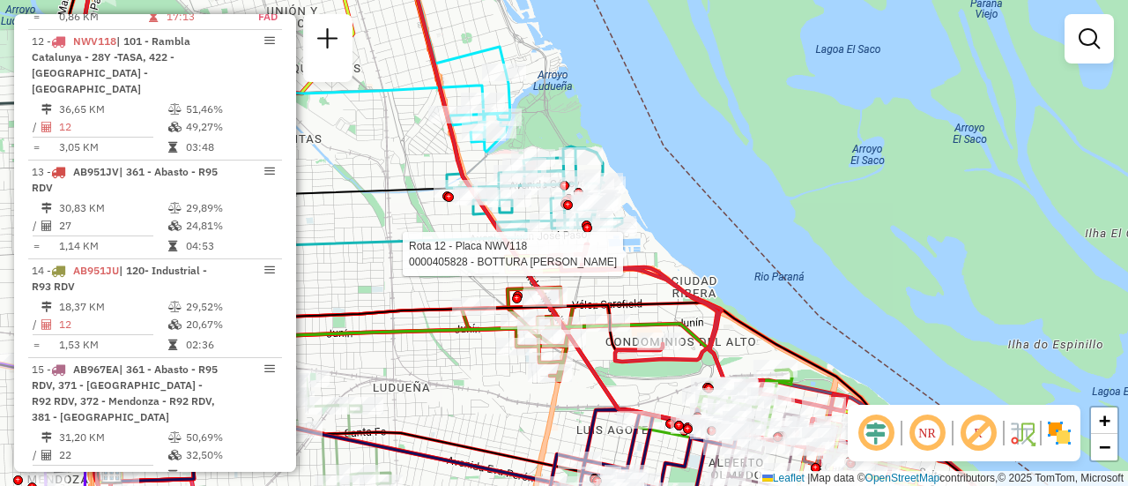
select select "**********"
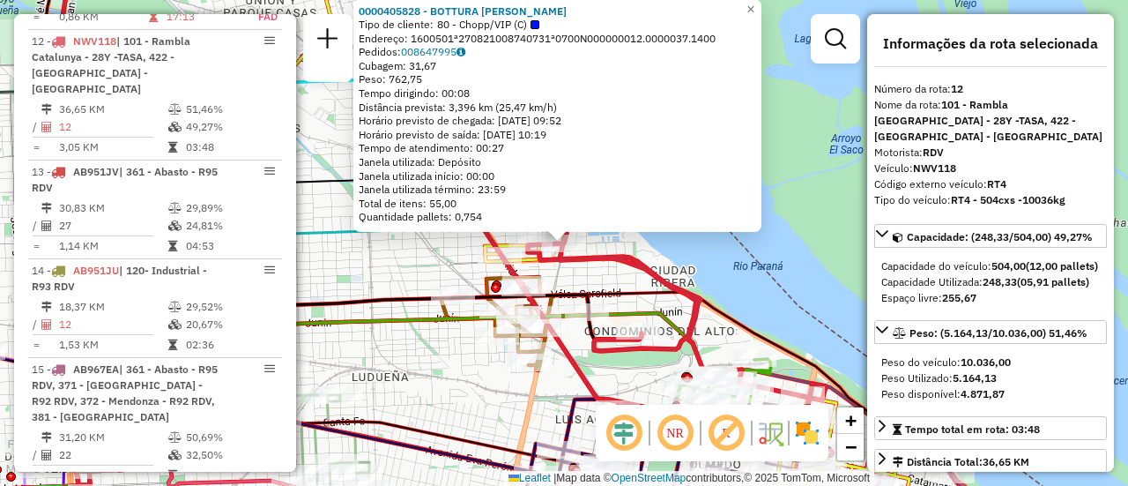
scroll to position [176, 0]
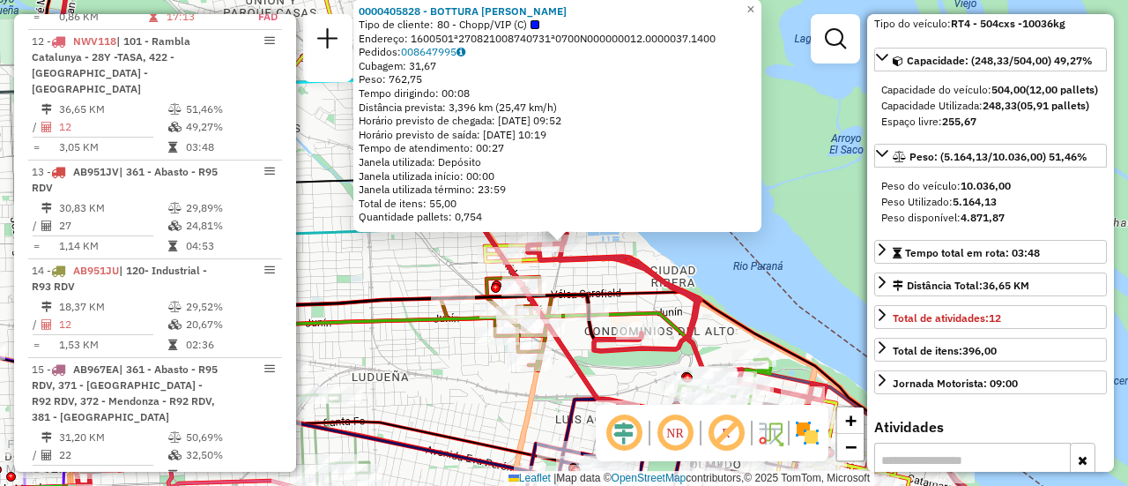
click at [754, 292] on div "0000405828 - BOTTURA DIEGO F Tipo de cliente: 80 - Chopp/VIP (C) Endereço: 1600…" at bounding box center [564, 243] width 1128 height 486
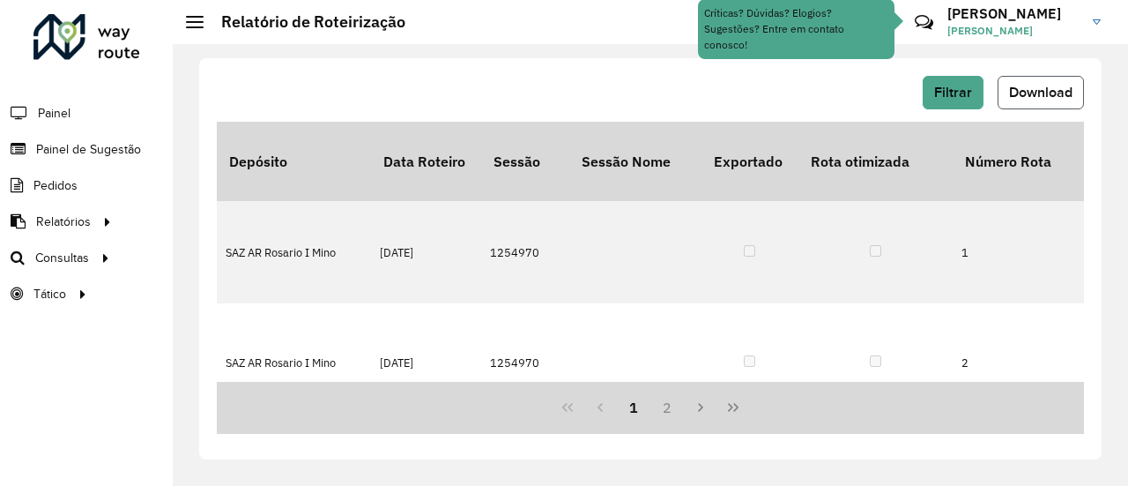
click at [1046, 93] on span "Download" at bounding box center [1040, 92] width 63 height 15
